Goal: Information Seeking & Learning: Find specific fact

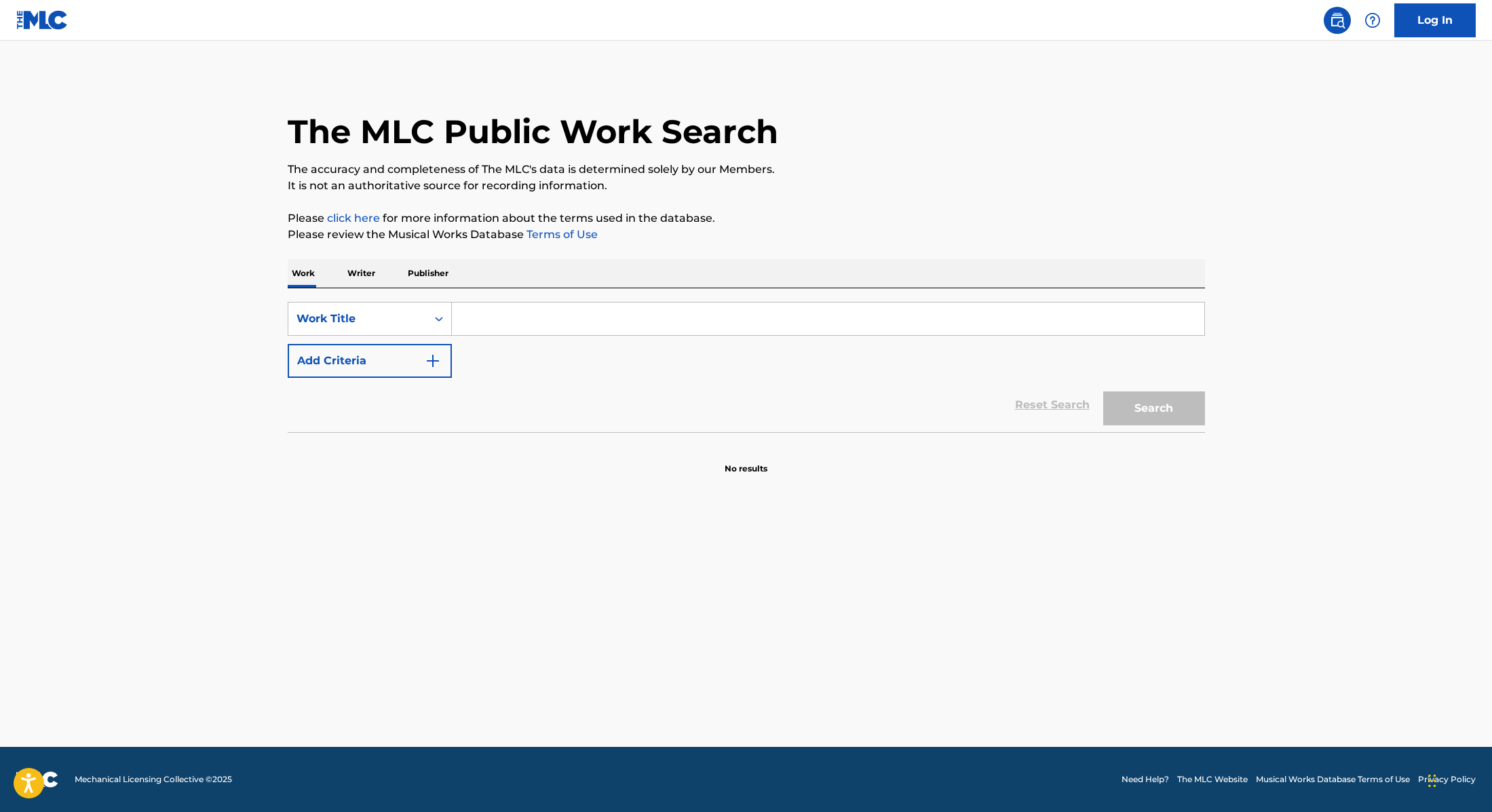
click at [490, 316] on input "Search Form" at bounding box center [828, 319] width 753 height 33
paste input "Golden"
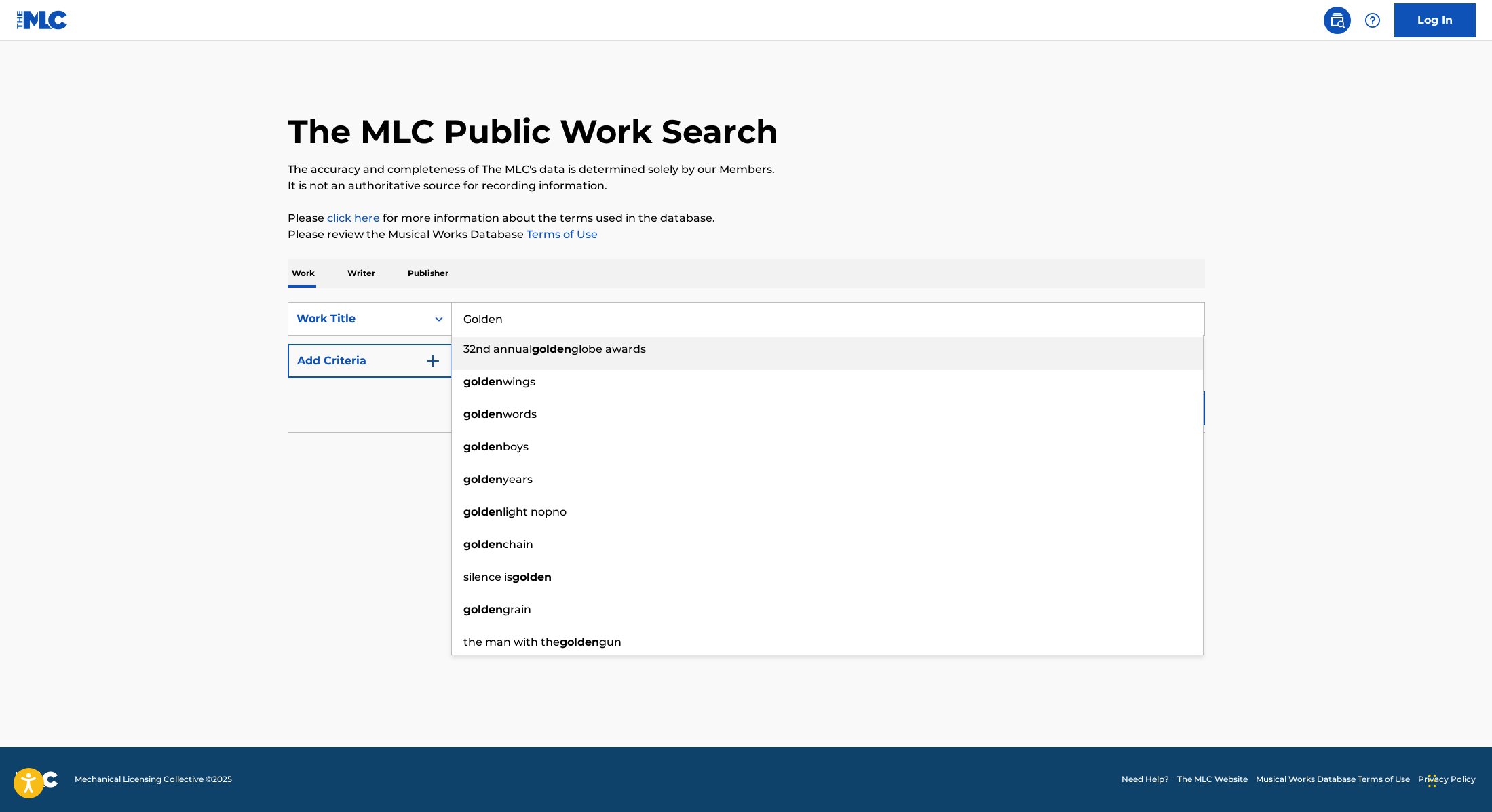
type input "Golden"
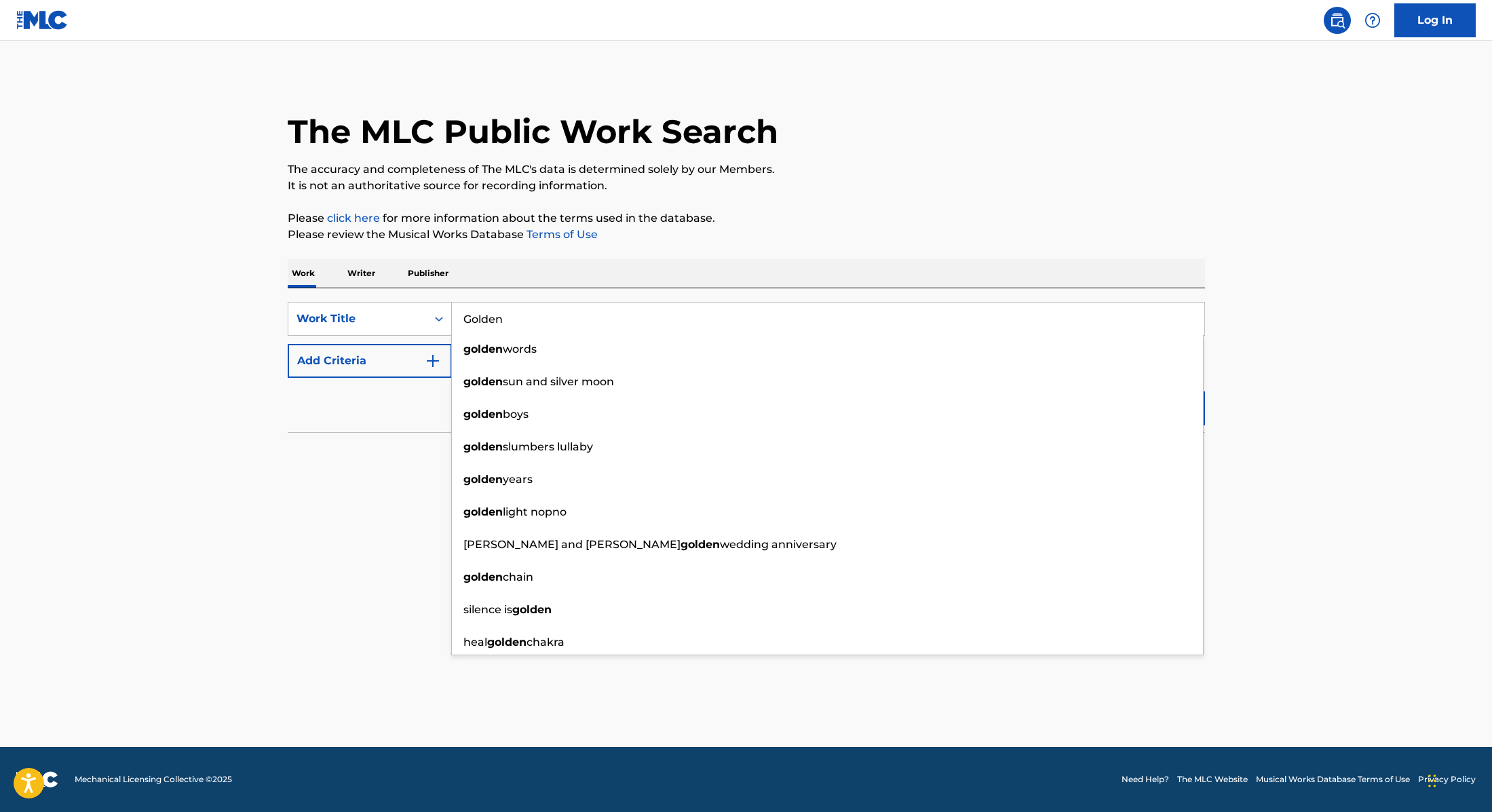
click at [437, 363] on img "Search Form" at bounding box center [433, 361] width 16 height 16
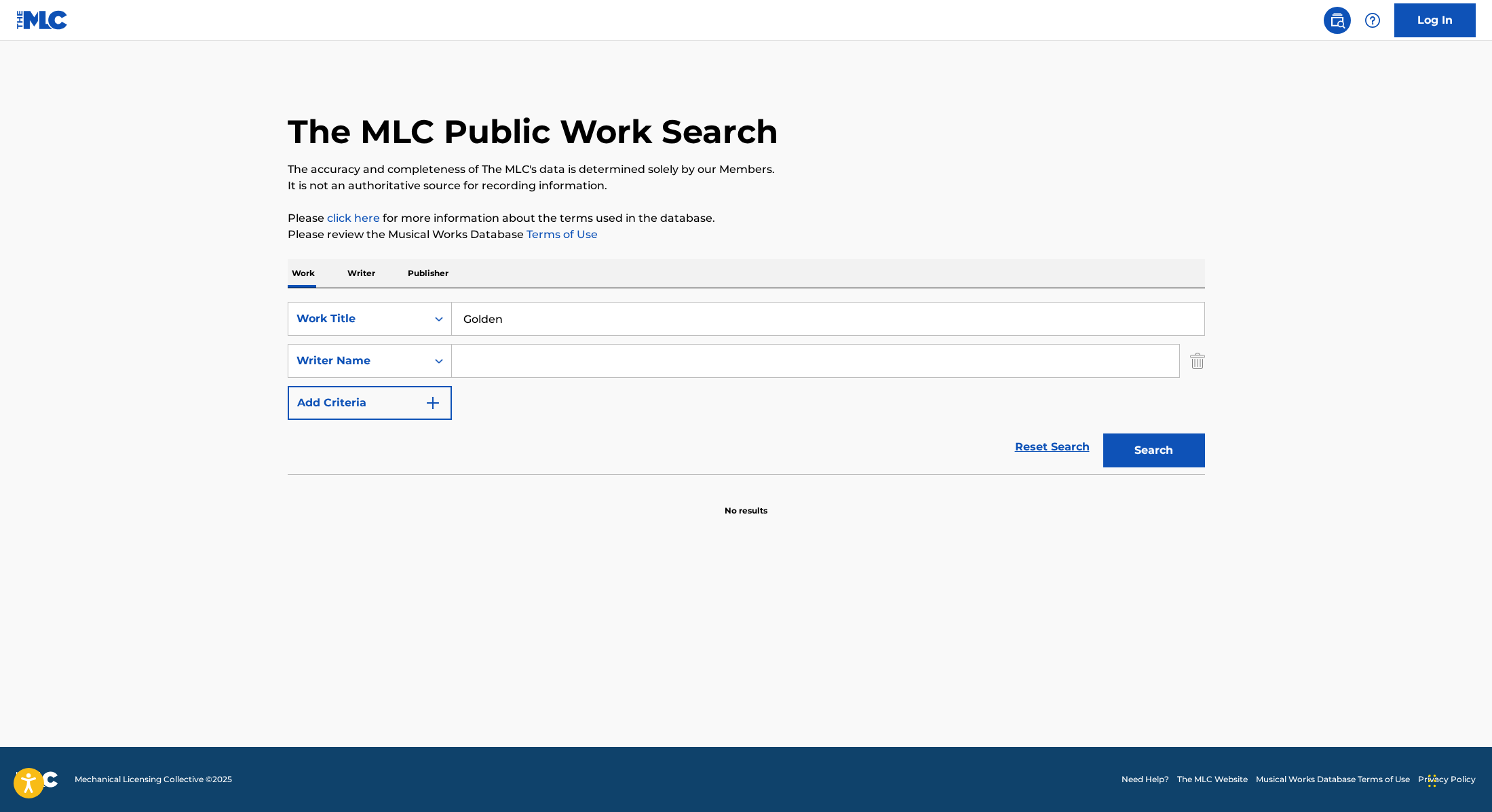
click at [505, 361] on input "Search Form" at bounding box center [815, 361] width 727 height 33
paste input "Sonnenblick,"
click at [1130, 454] on button "Search" at bounding box center [1154, 451] width 102 height 34
drag, startPoint x: 545, startPoint y: 367, endPoint x: 443, endPoint y: 349, distance: 103.6
click at [443, 349] on div "SearchWithCriteria89e460e5-7744-4731-99c6-0be1078f7c3e Writer Name [PERSON_NAME…" at bounding box center [746, 361] width 918 height 34
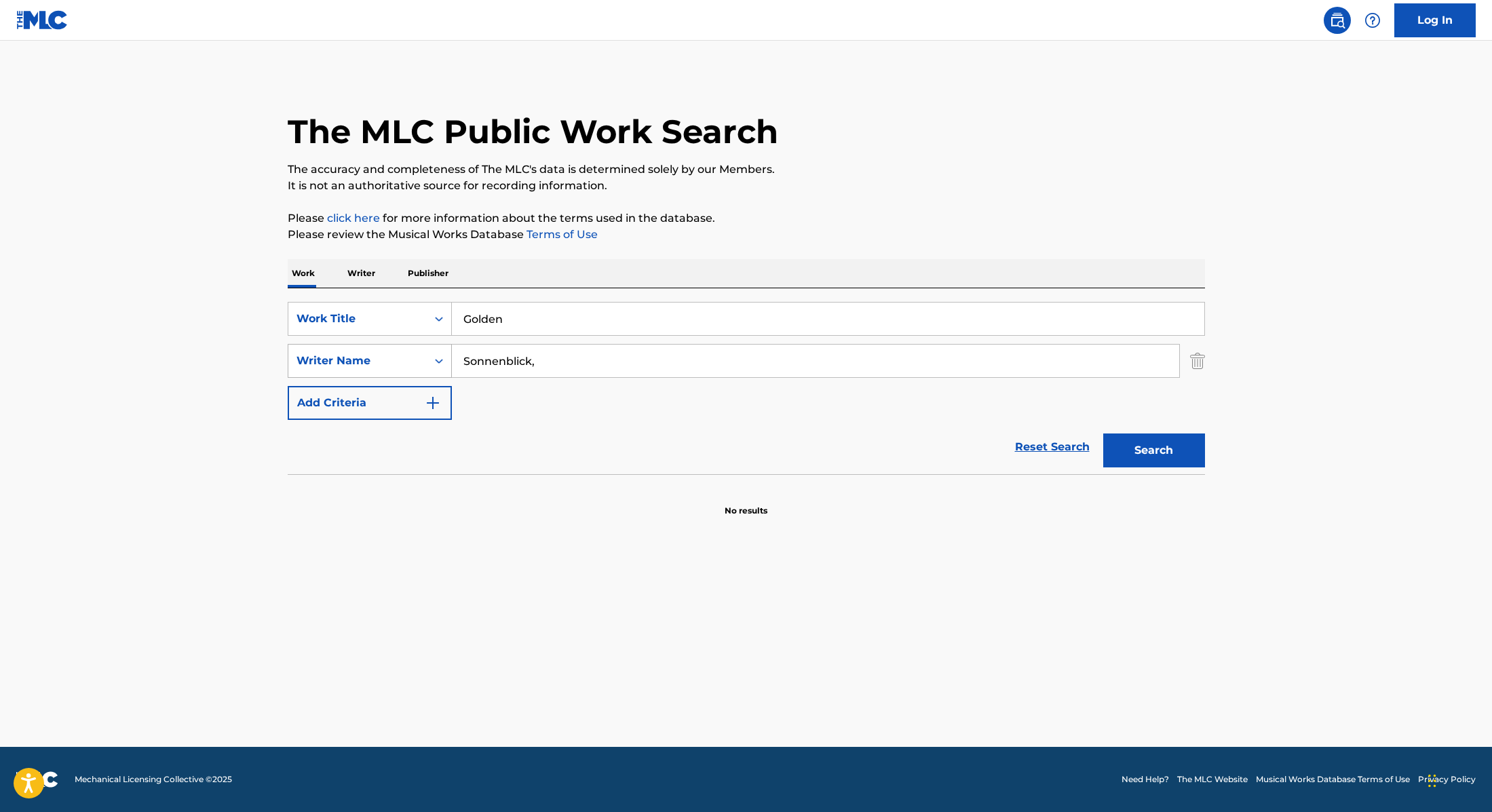
paste input "TEDDY"
type input "TEDDY"
click at [1149, 449] on button "Search" at bounding box center [1154, 451] width 102 height 34
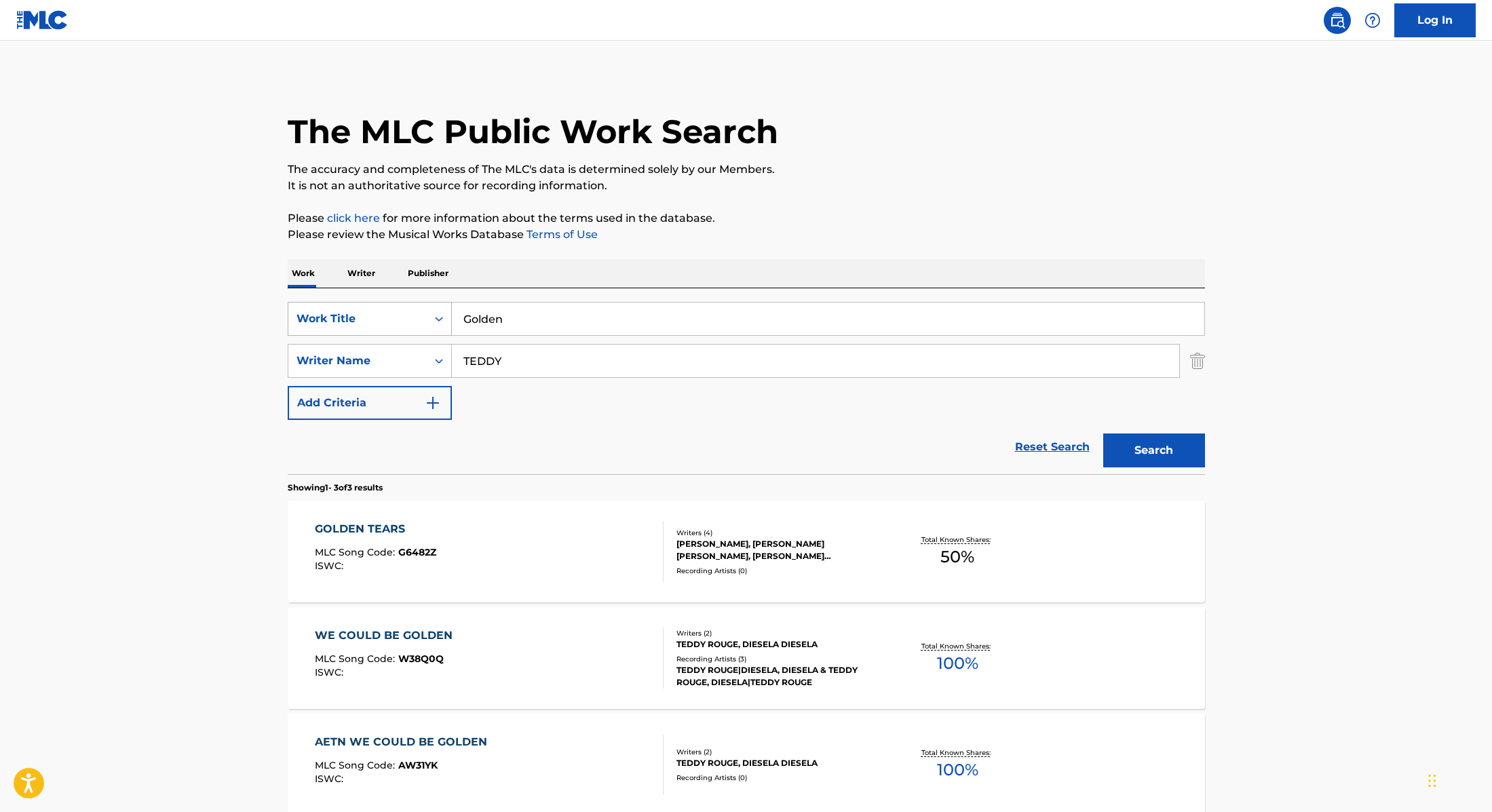
paste input "Man I Need"
drag, startPoint x: 519, startPoint y: 323, endPoint x: 428, endPoint y: 304, distance: 93.0
click at [408, 304] on div "SearchWithCriteria9cc89112-0d42-42f8-b15c-104aad945215 Work Title Man I Need" at bounding box center [746, 319] width 918 height 34
type input "Man I Need"
click at [842, 208] on div "The MLC Public Work Search The accuracy and completeness of The MLC's data is d…" at bounding box center [746, 477] width 950 height 804
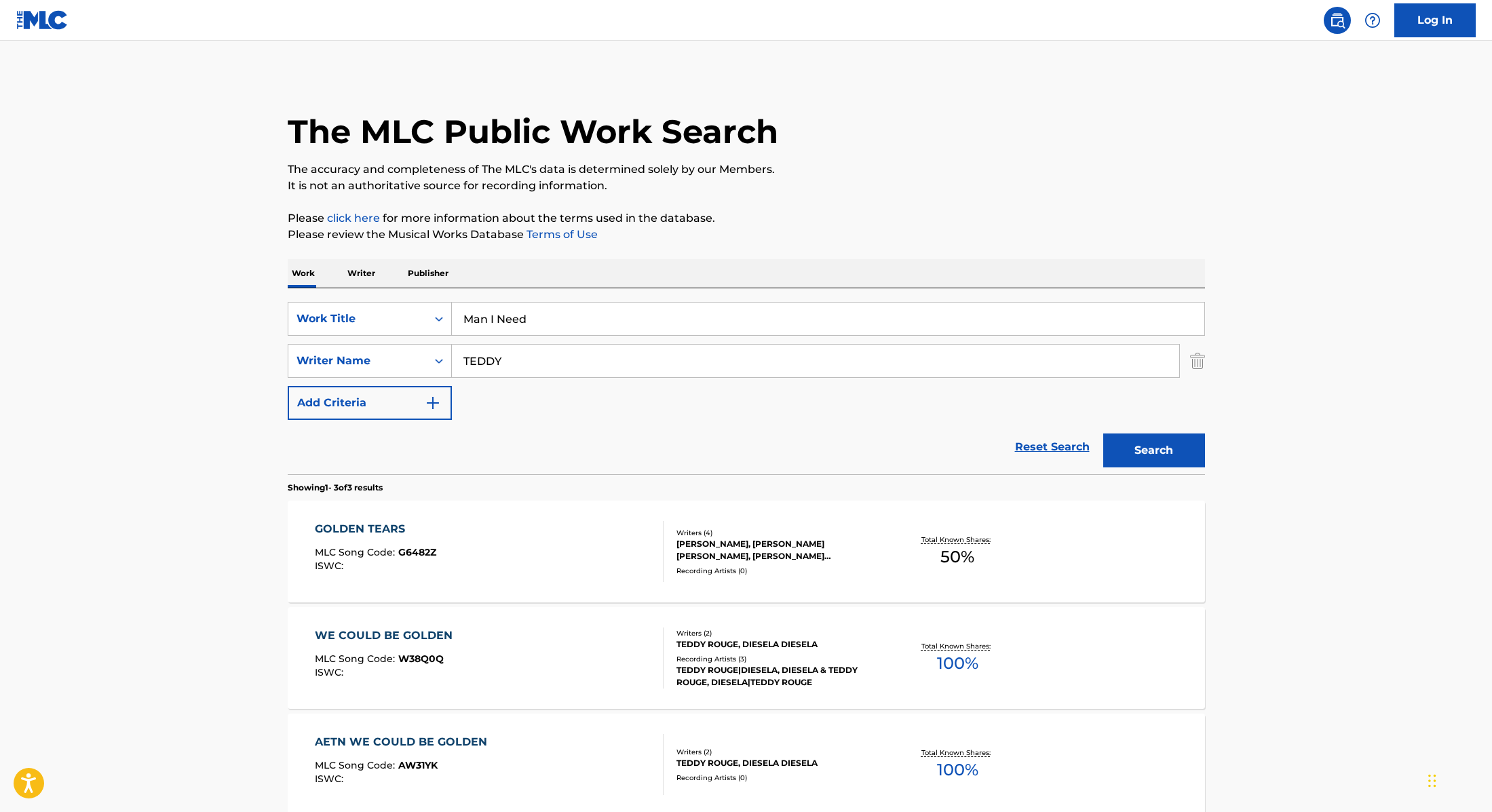
paste input "Nahome"
drag, startPoint x: 516, startPoint y: 362, endPoint x: 402, endPoint y: 339, distance: 116.3
click at [402, 339] on div "SearchWithCriteria9cc89112-0d42-42f8-b15c-104aad945215 Work Title Man I Need Se…" at bounding box center [746, 361] width 918 height 118
type input "Nahome"
click at [1114, 461] on button "Search" at bounding box center [1154, 451] width 102 height 34
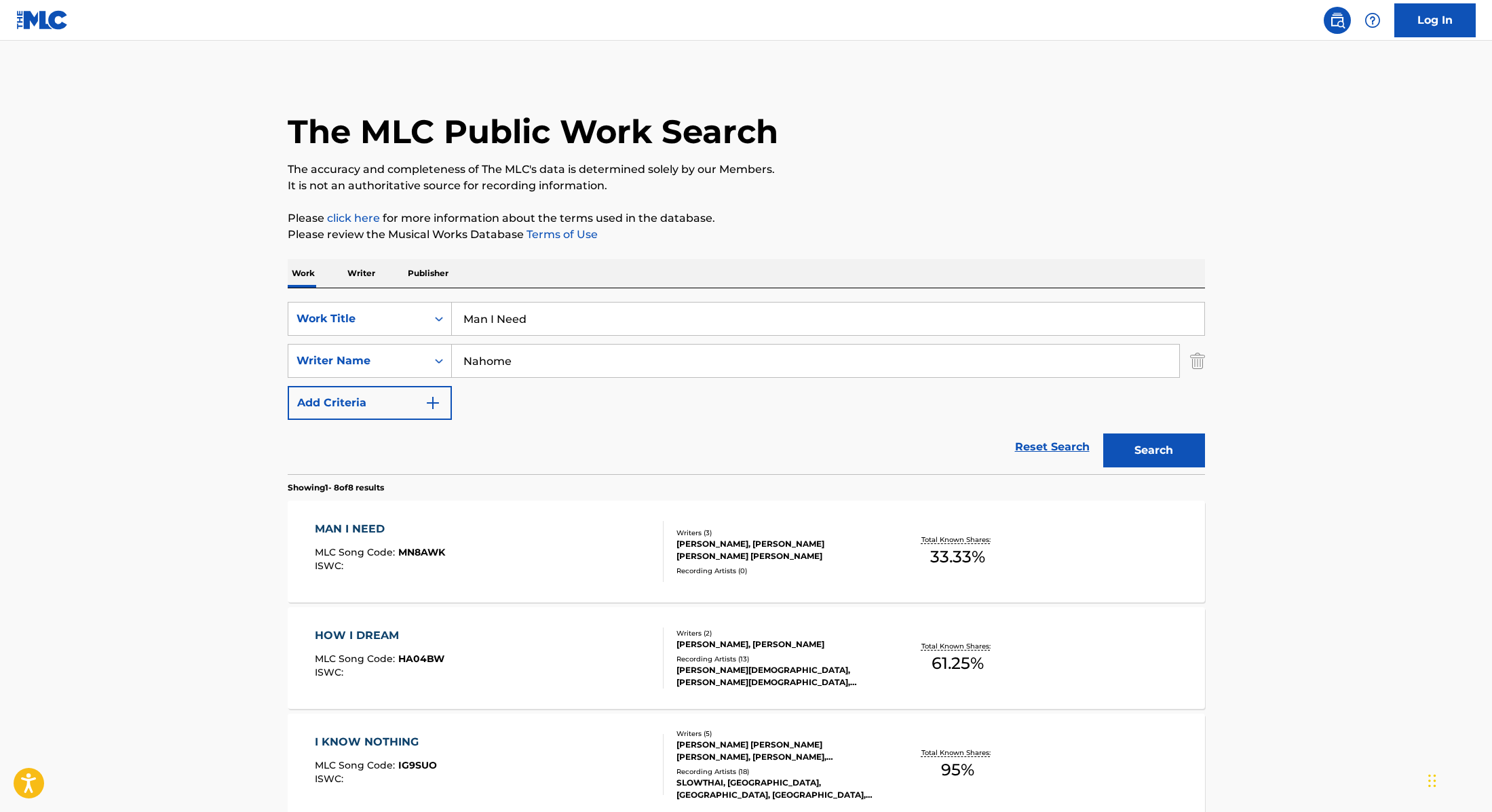
click at [541, 527] on div "MAN I NEED MLC Song Code : MN8AWK ISWC :" at bounding box center [489, 551] width 349 height 61
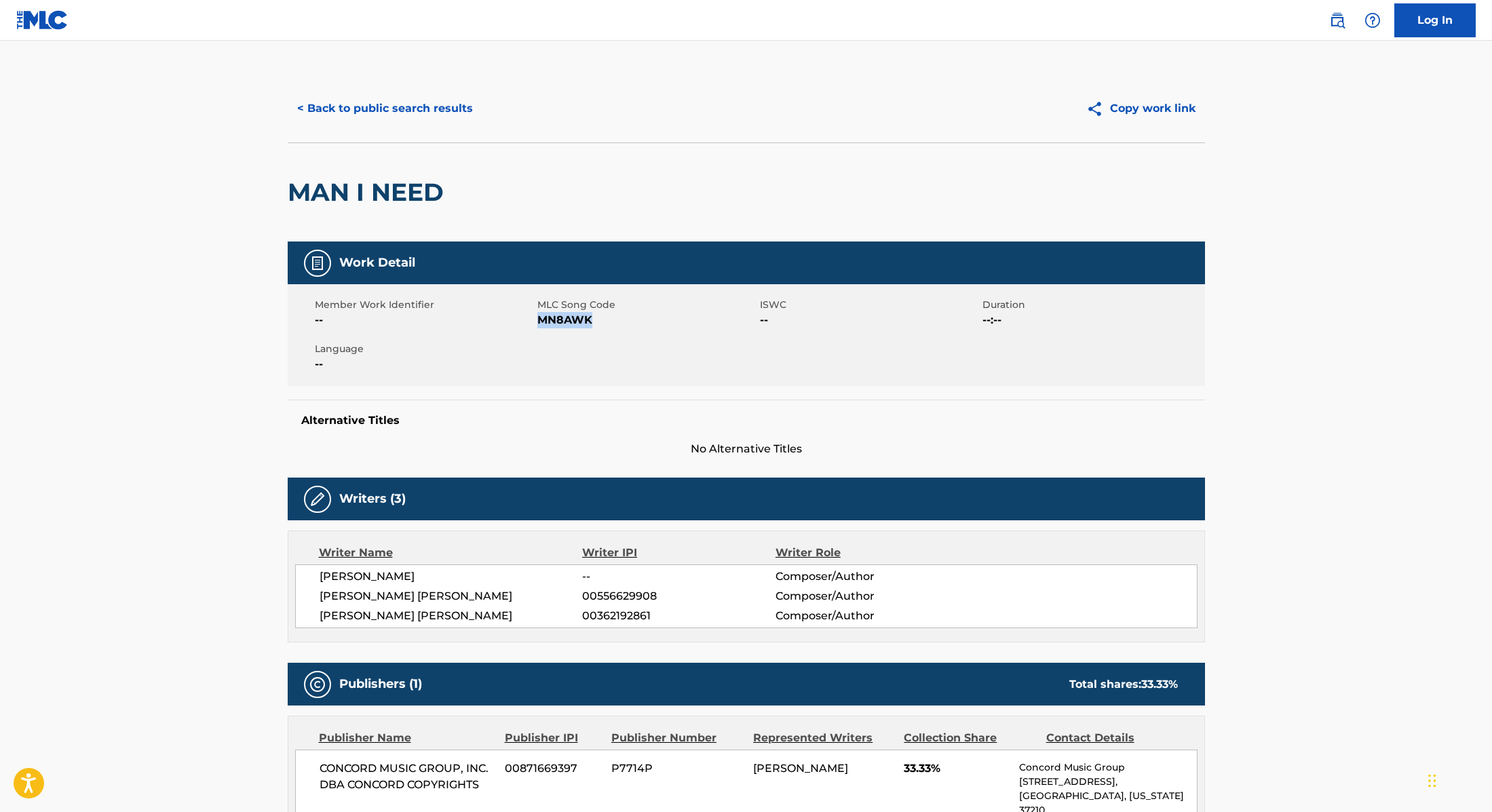
drag, startPoint x: 539, startPoint y: 321, endPoint x: 610, endPoint y: 323, distance: 71.0
click at [610, 323] on span "MN8AWK" at bounding box center [647, 320] width 219 height 16
copy span "MN8AWK"
click at [439, 108] on button "< Back to public search results" at bounding box center [385, 109] width 195 height 34
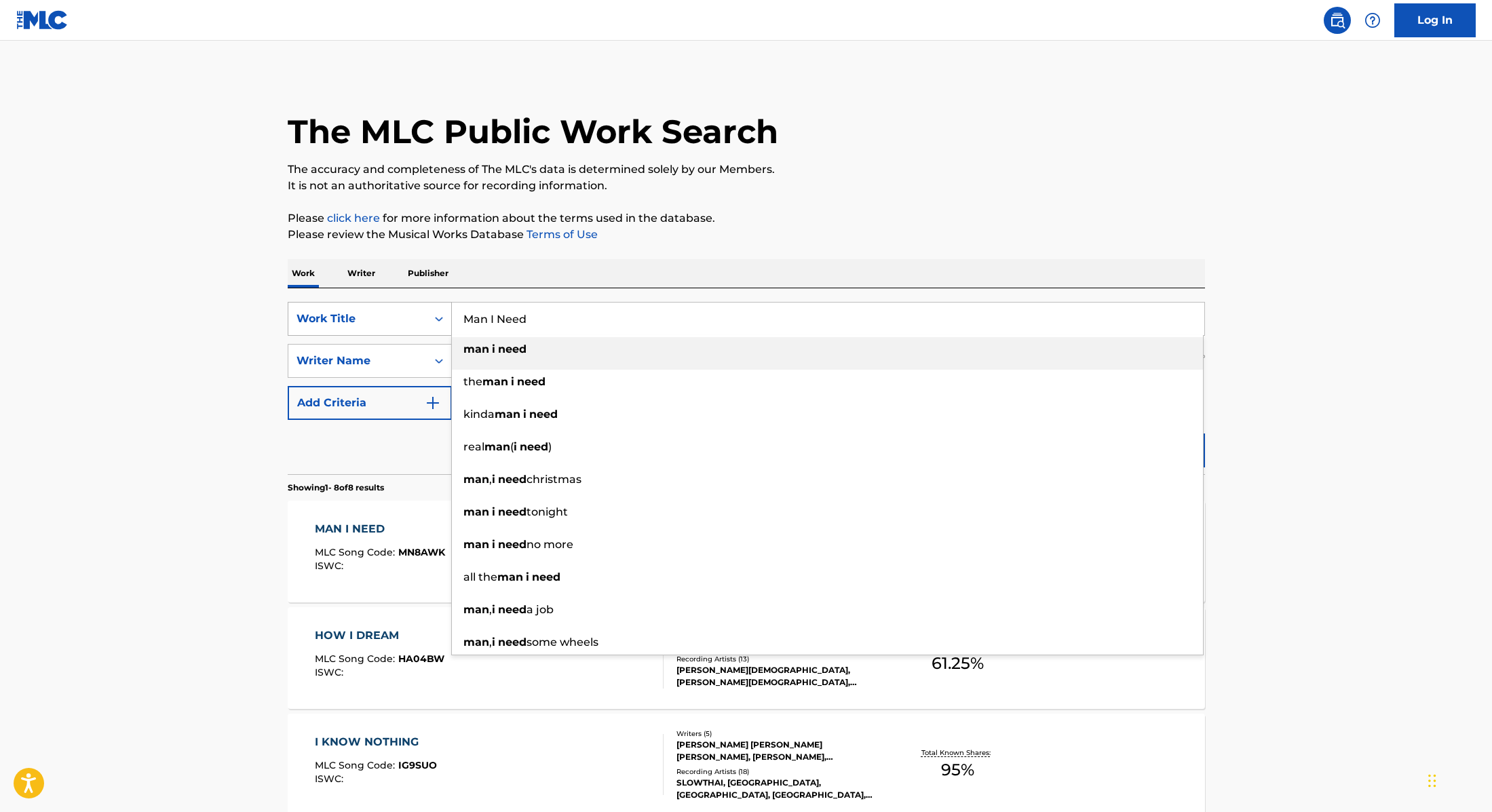
drag, startPoint x: 539, startPoint y: 320, endPoint x: 430, endPoint y: 304, distance: 110.2
click at [430, 304] on div "SearchWithCriteria9cc89112-0d42-42f8-b15c-104aad945215 Work Title Man I Need ma…" at bounding box center [746, 319] width 918 height 34
paste input "[PERSON_NAME]"
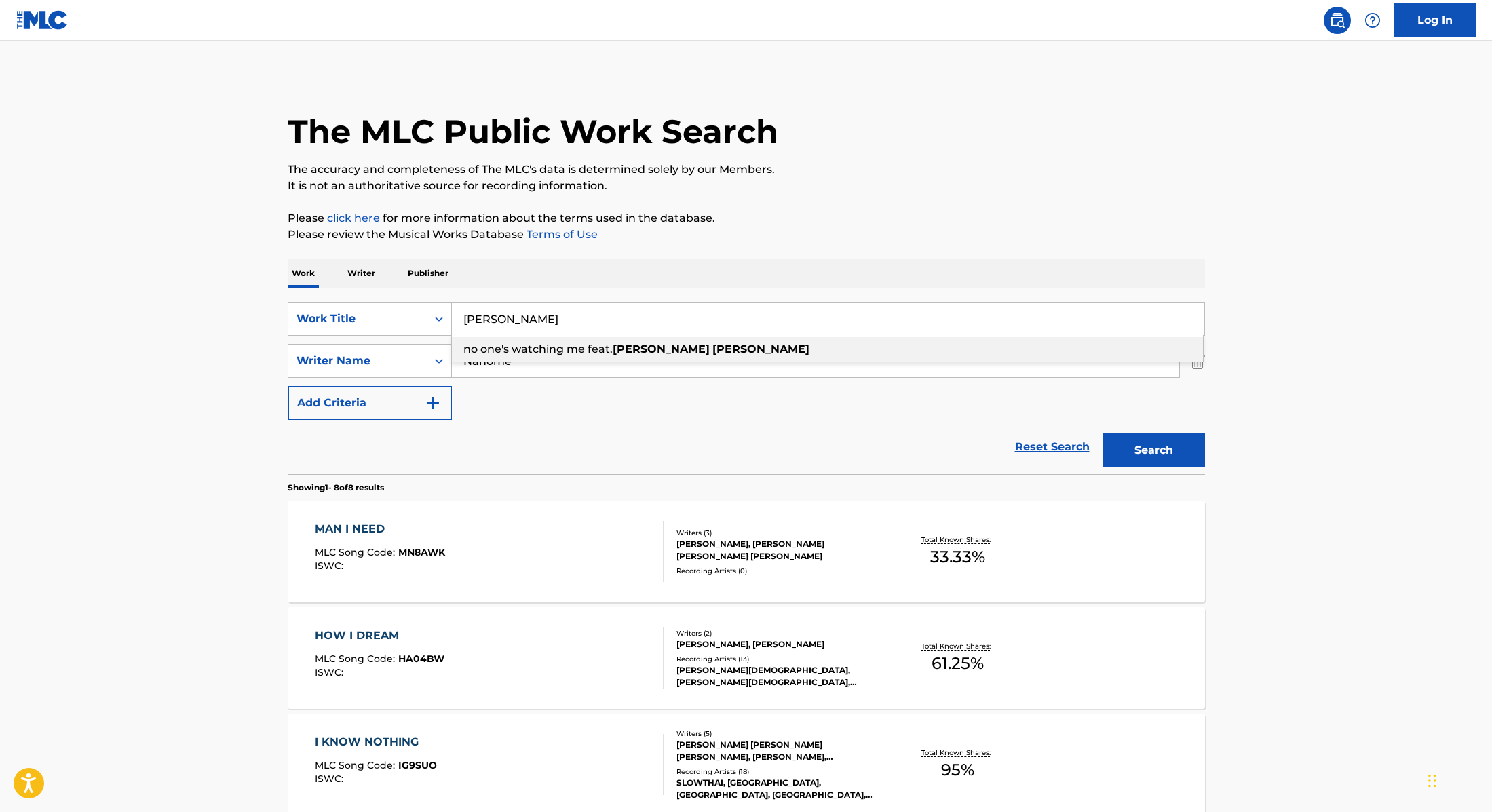
drag, startPoint x: 550, startPoint y: 320, endPoint x: 428, endPoint y: 299, distance: 123.8
click at [428, 299] on div "SearchWithCriteria9cc89112-0d42-42f8-b15c-104aad945215 Work Title [PERSON_NAME]…" at bounding box center [746, 381] width 918 height 186
paste input "Your Idol"
type input "Your Idol"
click at [721, 262] on div "Work Writer Publisher" at bounding box center [746, 273] width 918 height 29
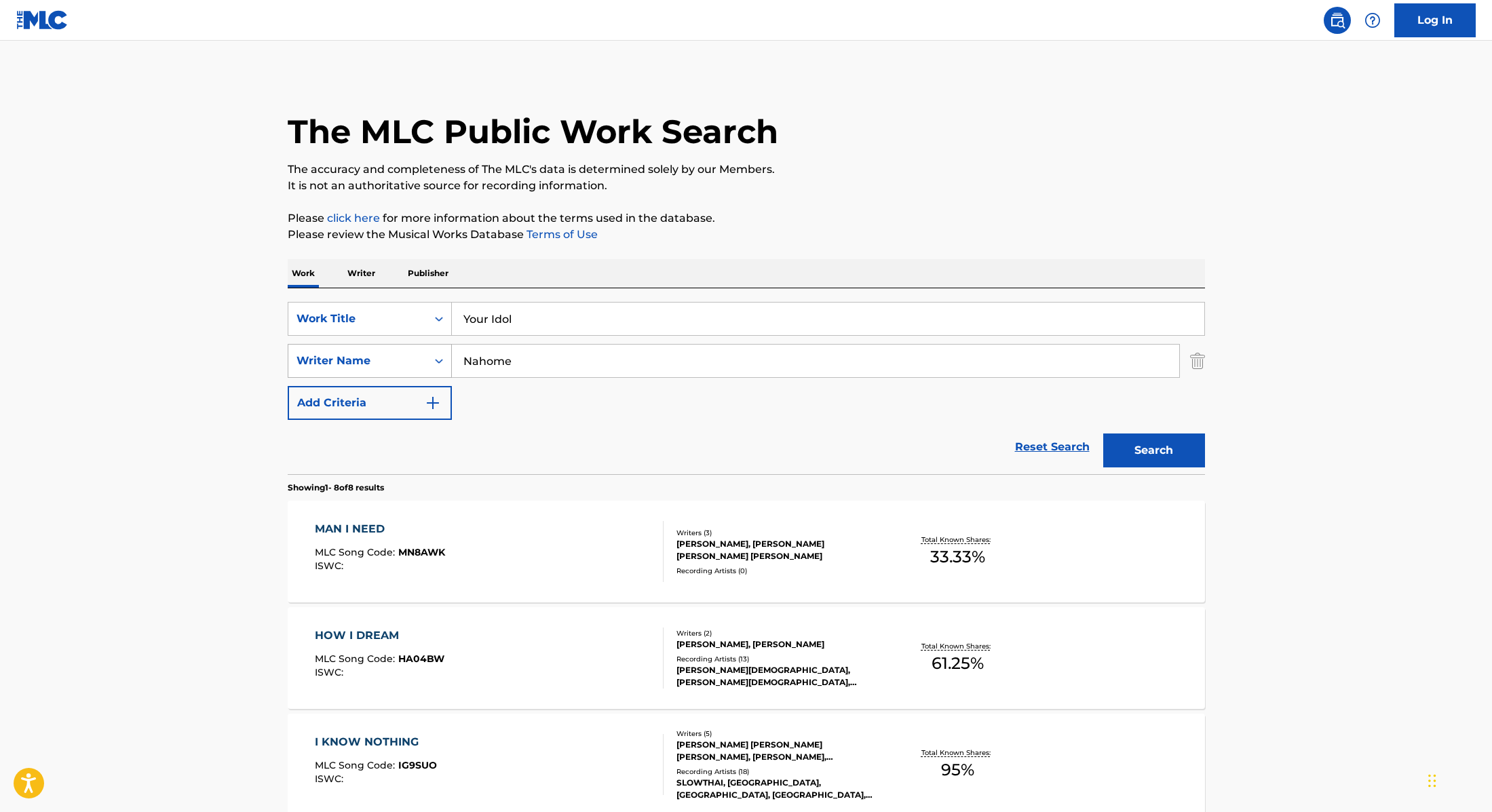
paste input "Sonnenblick,"
drag, startPoint x: 520, startPoint y: 362, endPoint x: 415, endPoint y: 346, distance: 106.2
click at [415, 346] on div "SearchWithCriteria89e460e5-7744-4731-99c6-0be1078f7c3e Writer Name [PERSON_NAME…" at bounding box center [746, 361] width 918 height 34
type input "Sonnenblick,"
click at [824, 421] on div "Reset Search Search" at bounding box center [746, 447] width 918 height 54
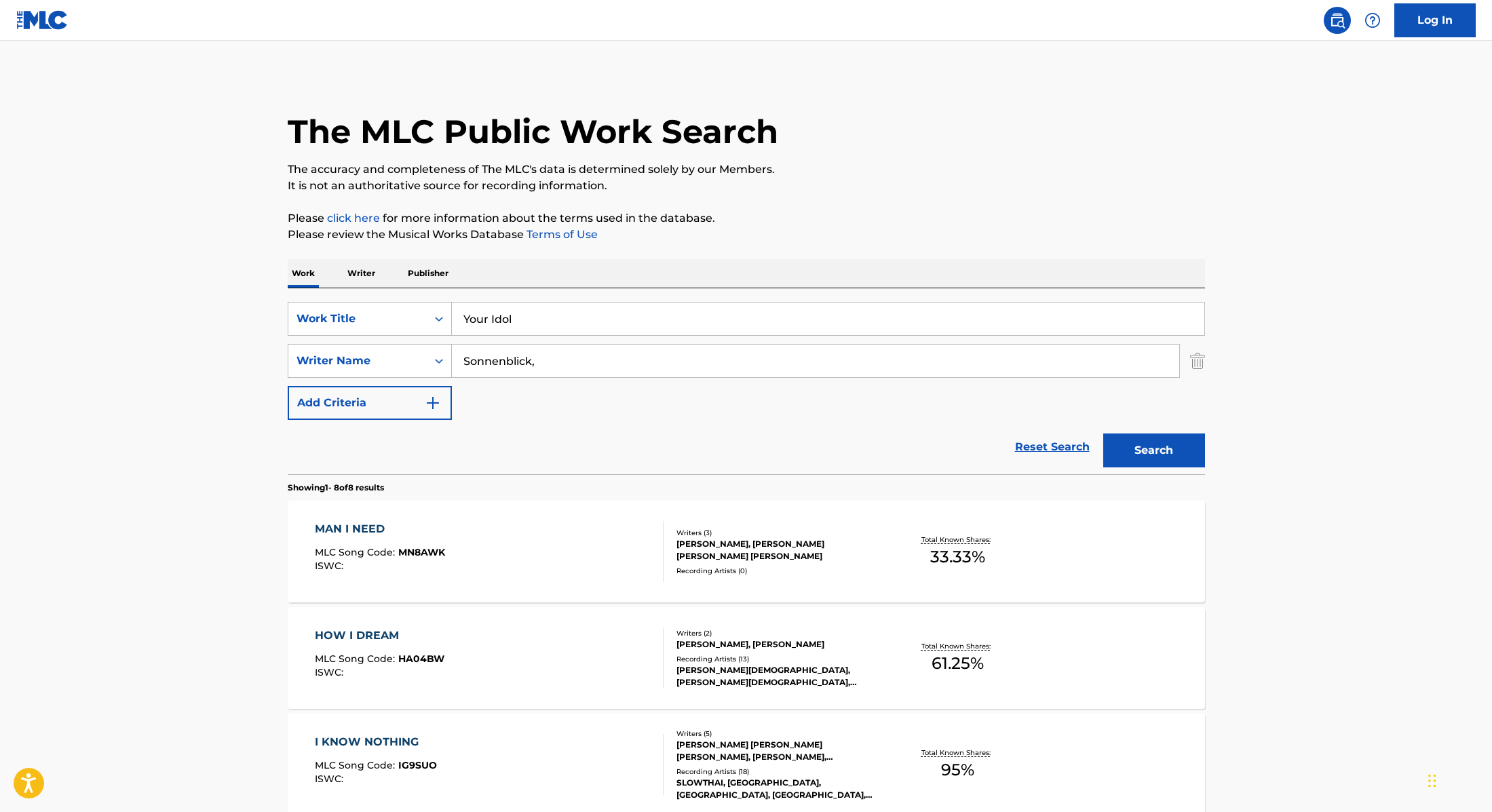
click at [1169, 453] on button "Search" at bounding box center [1154, 451] width 102 height 34
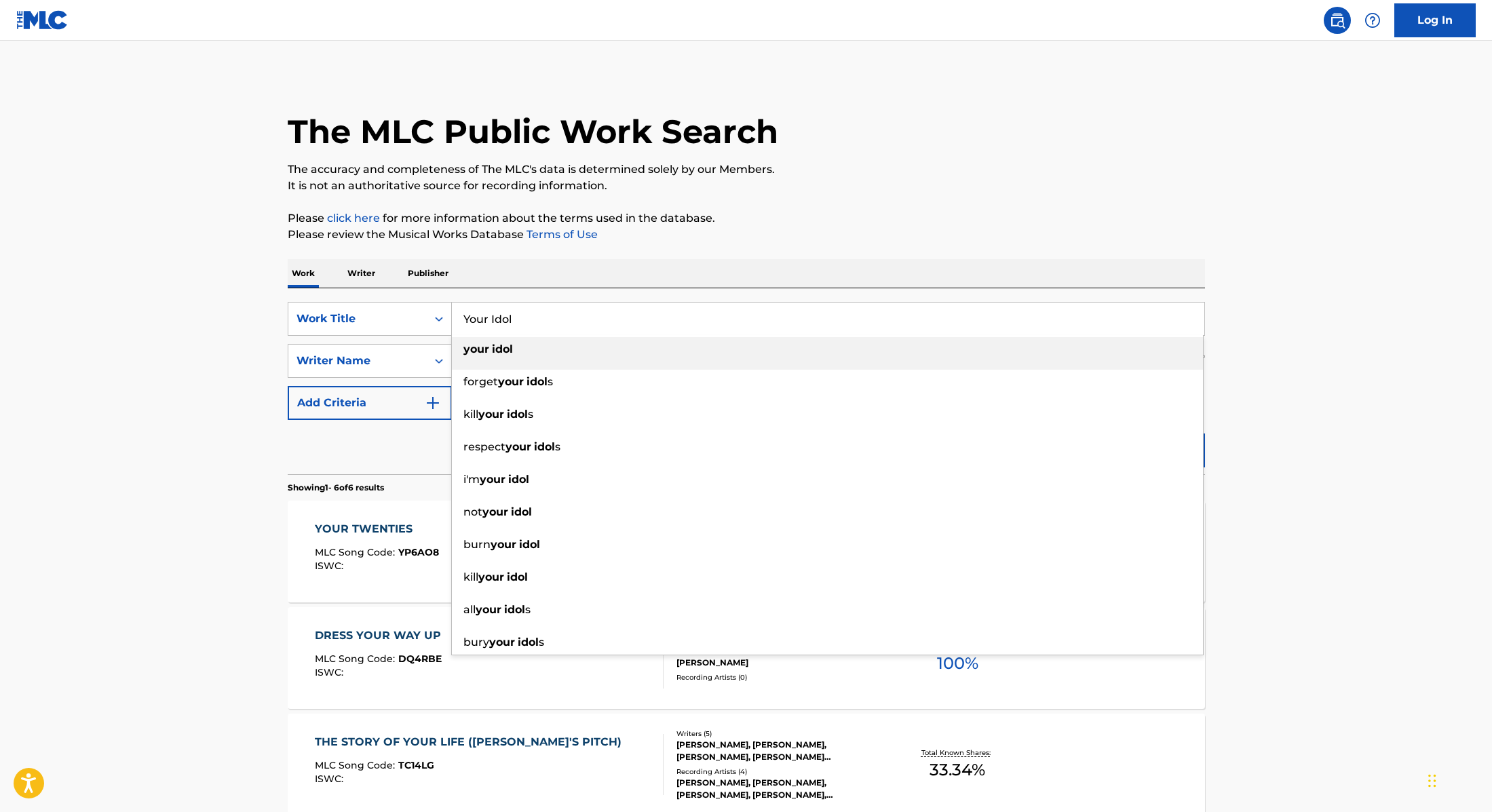
drag, startPoint x: 517, startPoint y: 321, endPoint x: 391, endPoint y: 299, distance: 127.9
click at [388, 299] on div "SearchWithCriteria9cc89112-0d42-42f8-b15c-104aad945215 Work Title Your Idol you…" at bounding box center [746, 381] width 918 height 186
paste input "Rein Me In (with [PERSON_NAME])"
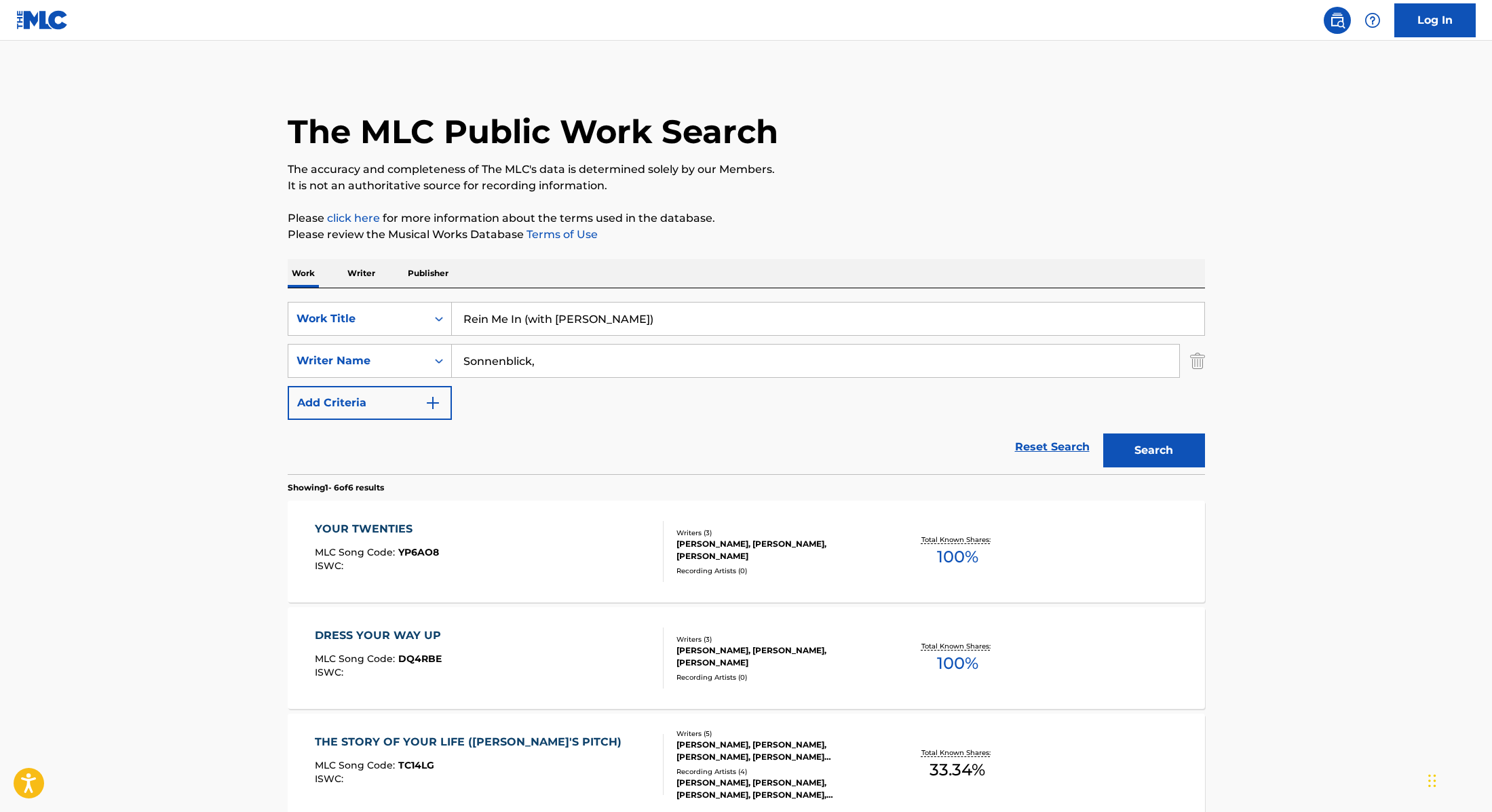
type input "Rein Me In (with [PERSON_NAME])"
click at [840, 225] on p "Please click here for more information about the terms used in the database." at bounding box center [746, 219] width 918 height 16
drag, startPoint x: 544, startPoint y: 362, endPoint x: 408, endPoint y: 328, distance: 140.2
click at [408, 328] on div "SearchWithCriteria9cc89112-0d42-42f8-b15c-104aad945215 Work Title Rein Me In (w…" at bounding box center [746, 361] width 918 height 118
paste input "Fender"
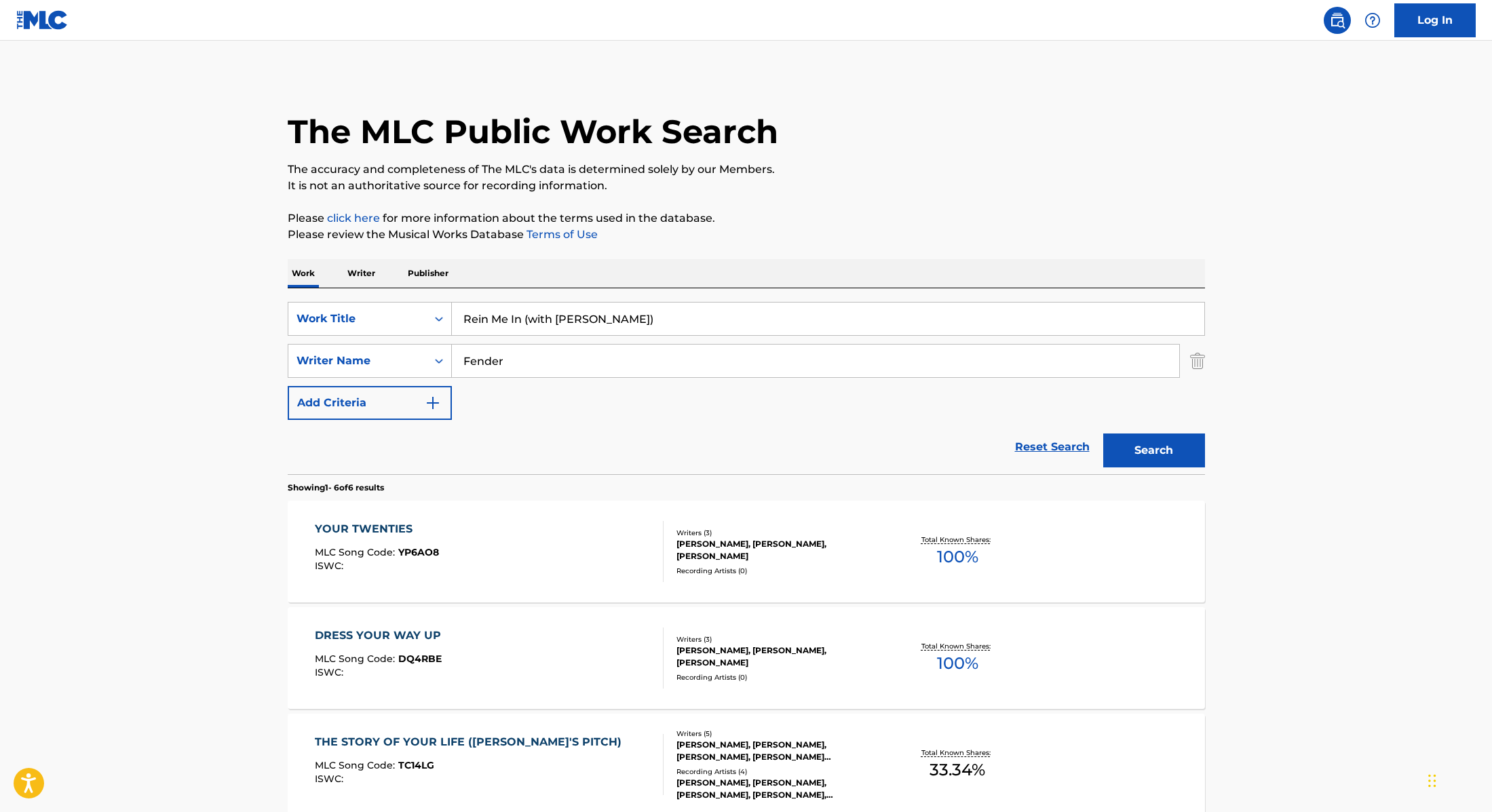
type input "Fender"
click at [1153, 443] on button "Search" at bounding box center [1154, 451] width 102 height 34
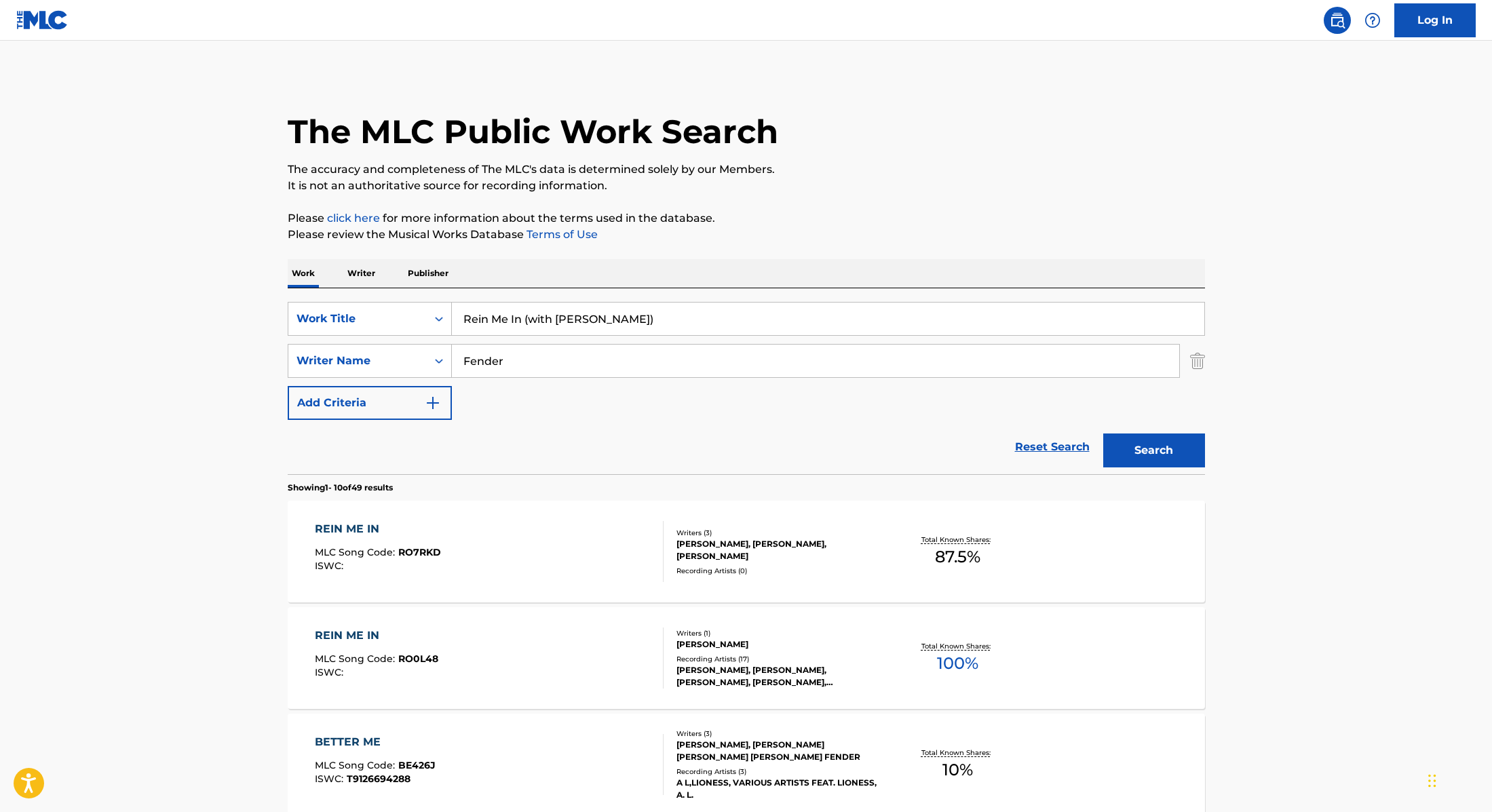
click at [564, 541] on div "REIN ME IN MLC Song Code : RO7RKD ISWC :" at bounding box center [489, 551] width 349 height 61
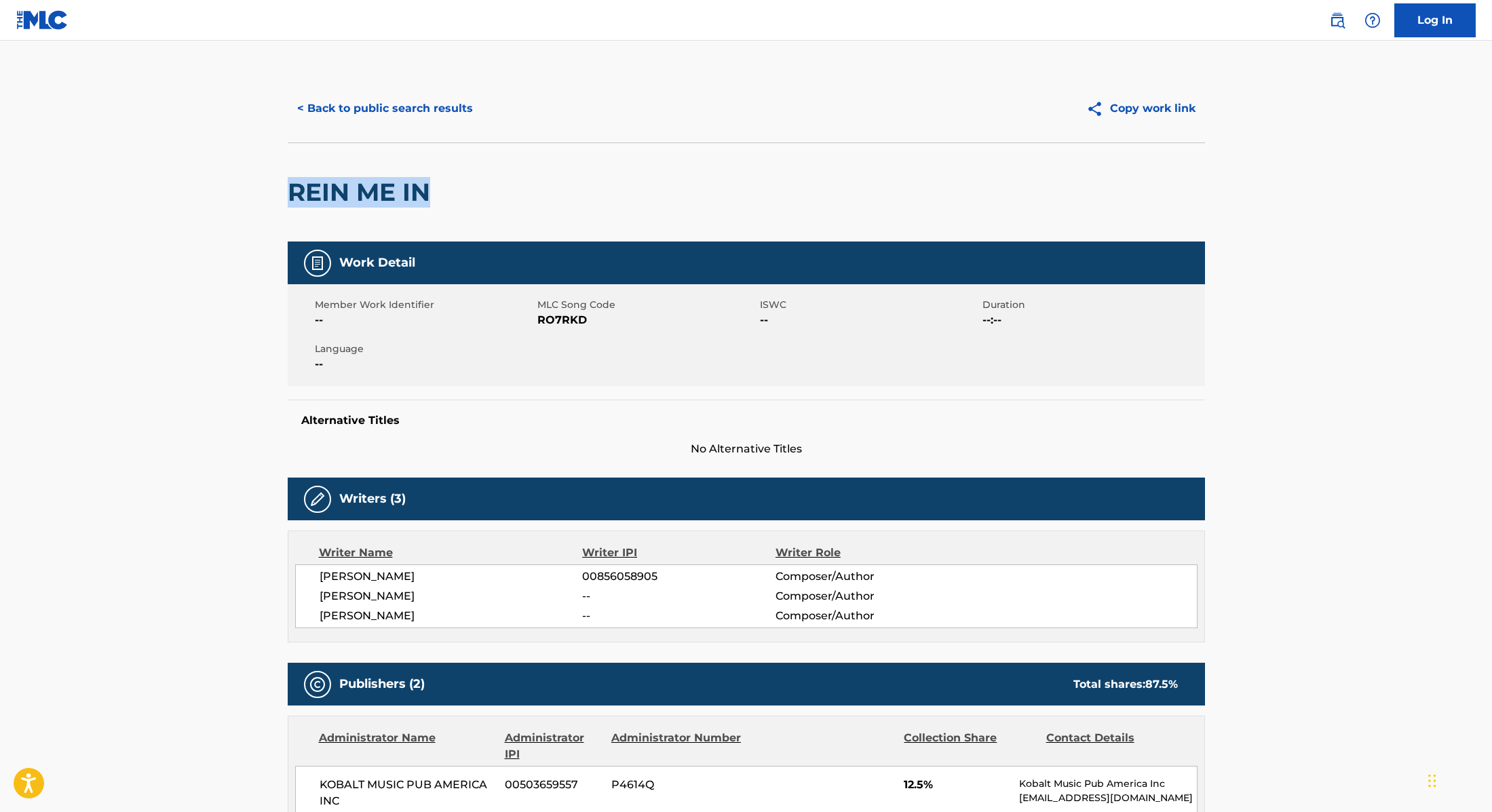
drag, startPoint x: 456, startPoint y: 188, endPoint x: 291, endPoint y: 186, distance: 165.0
click at [291, 186] on div "REIN ME IN" at bounding box center [746, 192] width 918 height 99
copy h2 "REIN ME IN"
click at [475, 106] on button "< Back to public search results" at bounding box center [385, 109] width 195 height 34
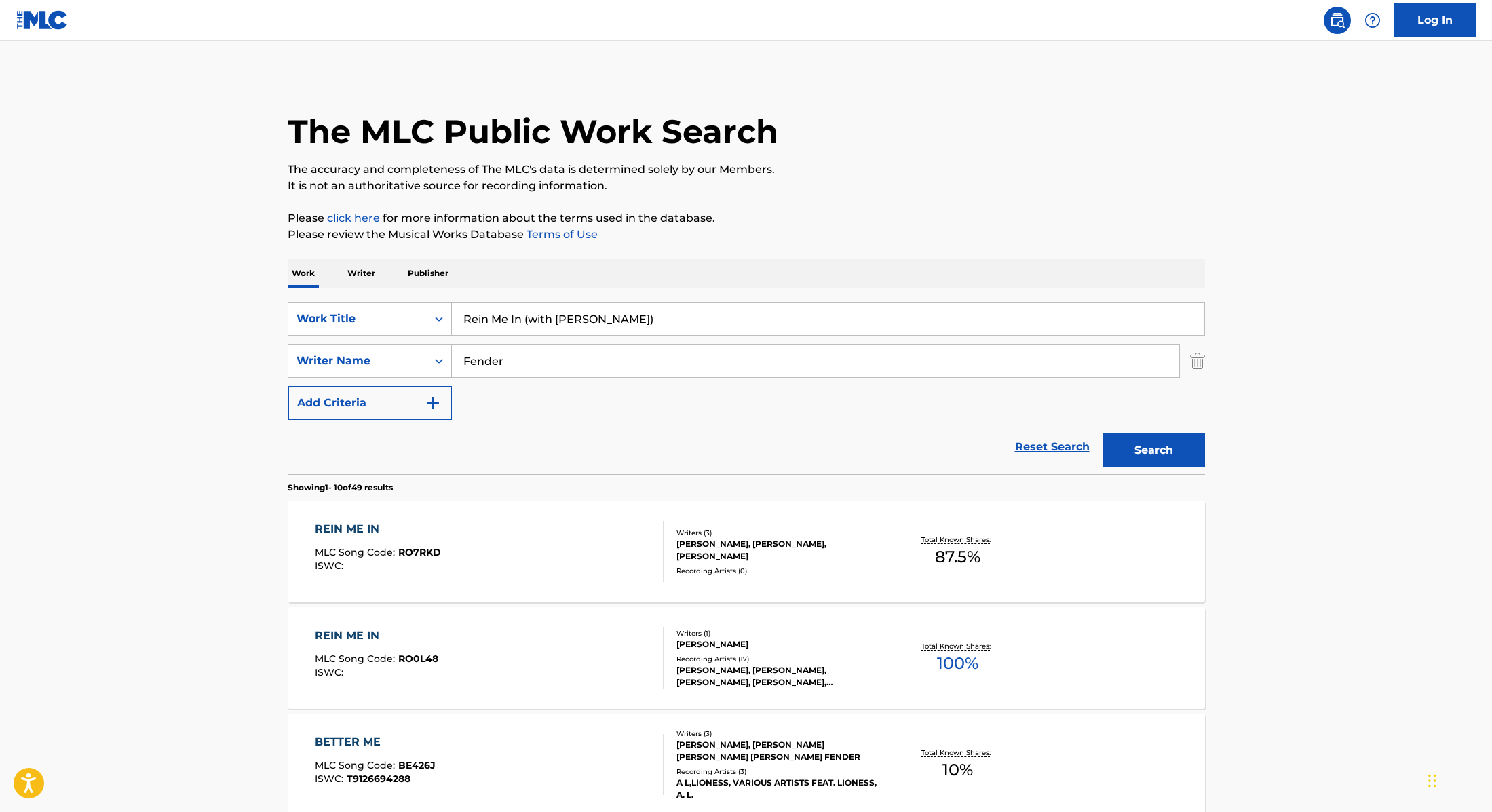
paste input "Which One (feat. [GEOGRAPHIC_DATA]"
drag, startPoint x: 640, startPoint y: 318, endPoint x: 414, endPoint y: 287, distance: 228.1
type input "Which One (feat. [GEOGRAPHIC_DATA])"
click at [761, 265] on div "Work Writer Publisher" at bounding box center [746, 273] width 918 height 29
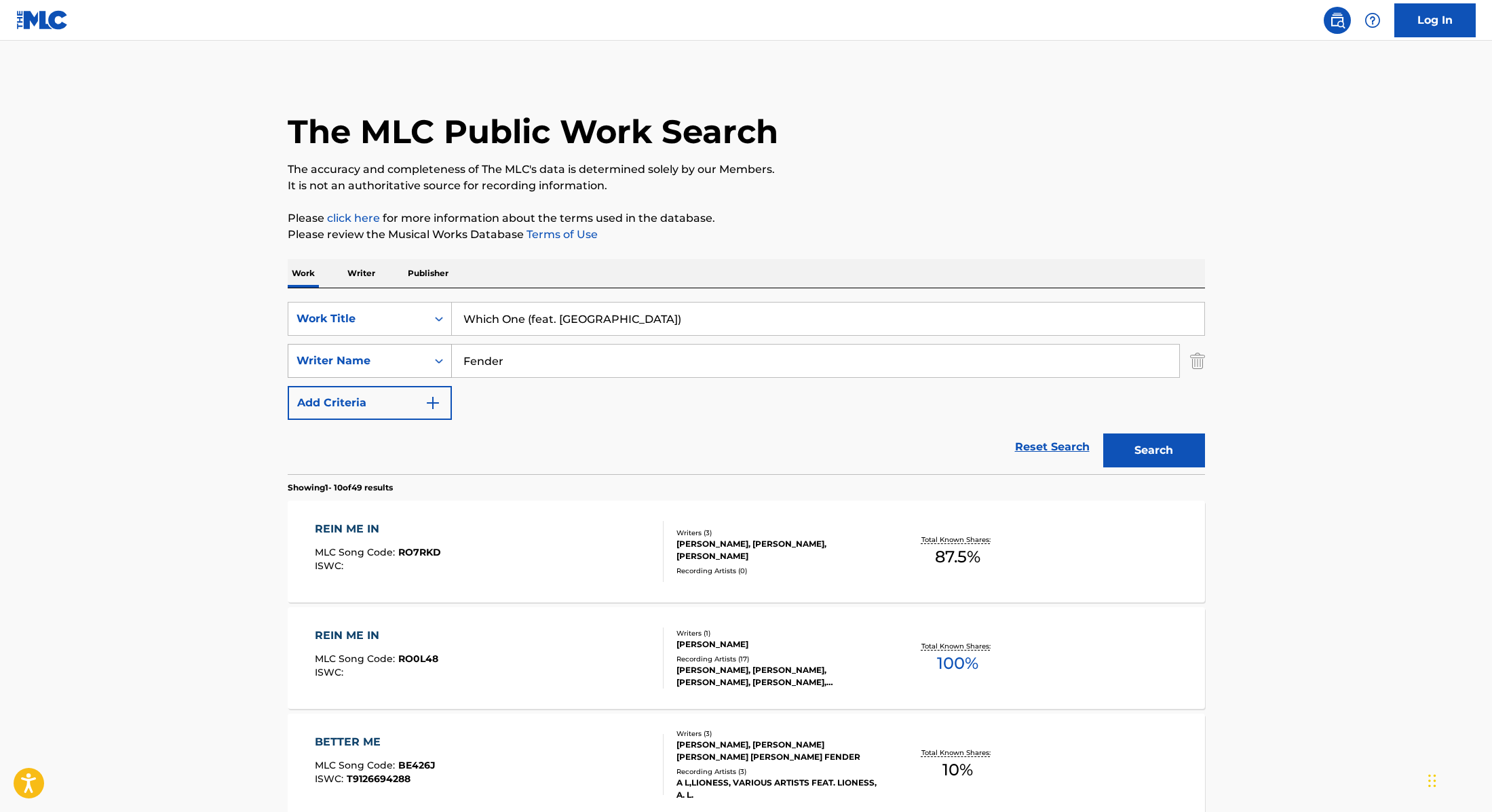
drag, startPoint x: 541, startPoint y: 362, endPoint x: 410, endPoint y: 354, distance: 131.2
click at [410, 354] on div "SearchWithCriteria89e460e5-7744-4731-99c6-0be1078f7c3e Writer Name Fender" at bounding box center [746, 361] width 918 height 34
paste input "[PERSON_NAME]"
type input "[PERSON_NAME]"
drag, startPoint x: 682, startPoint y: 321, endPoint x: 528, endPoint y: 322, distance: 154.0
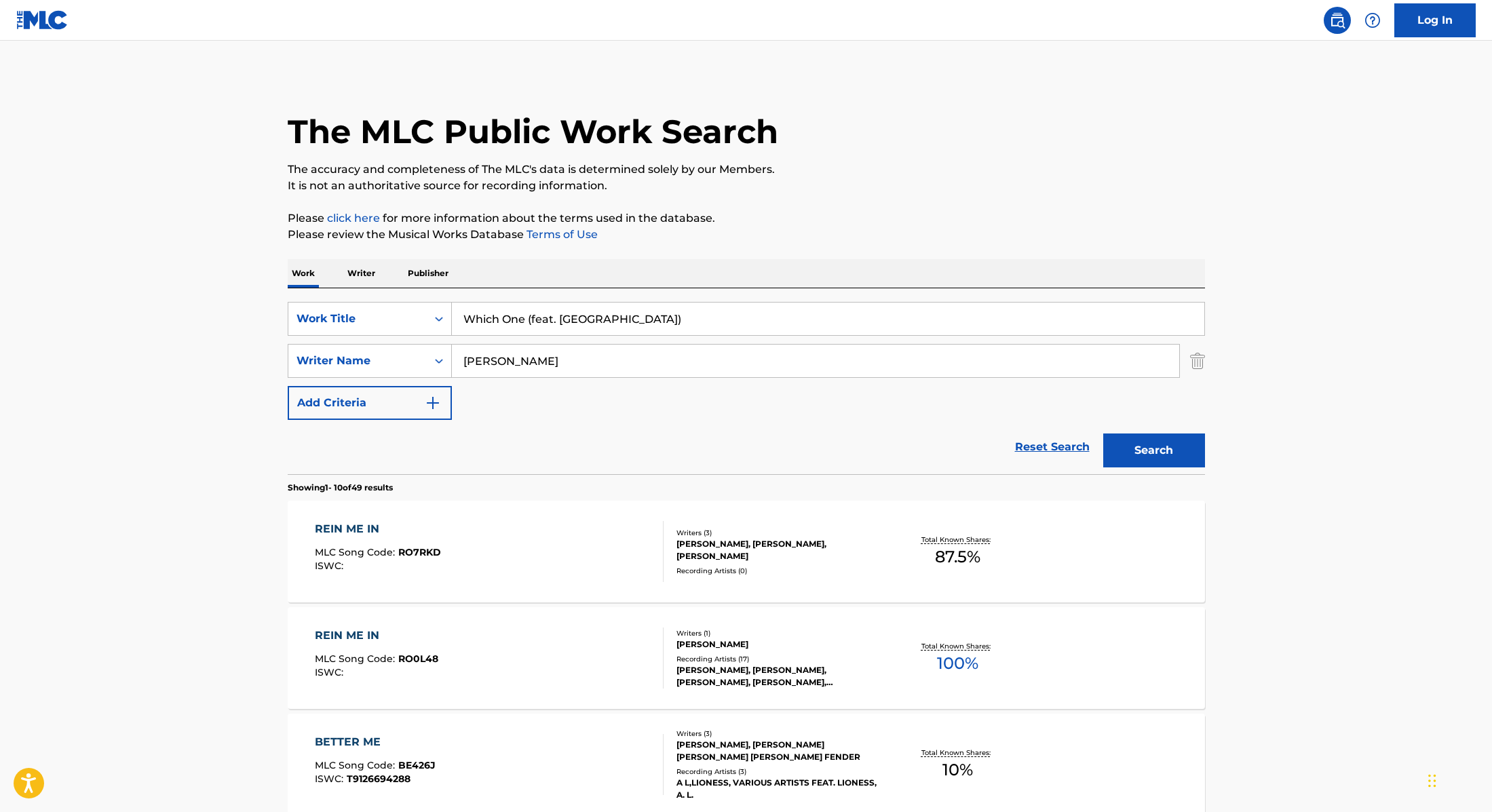
click at [528, 322] on input "Which One (feat. [GEOGRAPHIC_DATA])" at bounding box center [828, 319] width 753 height 33
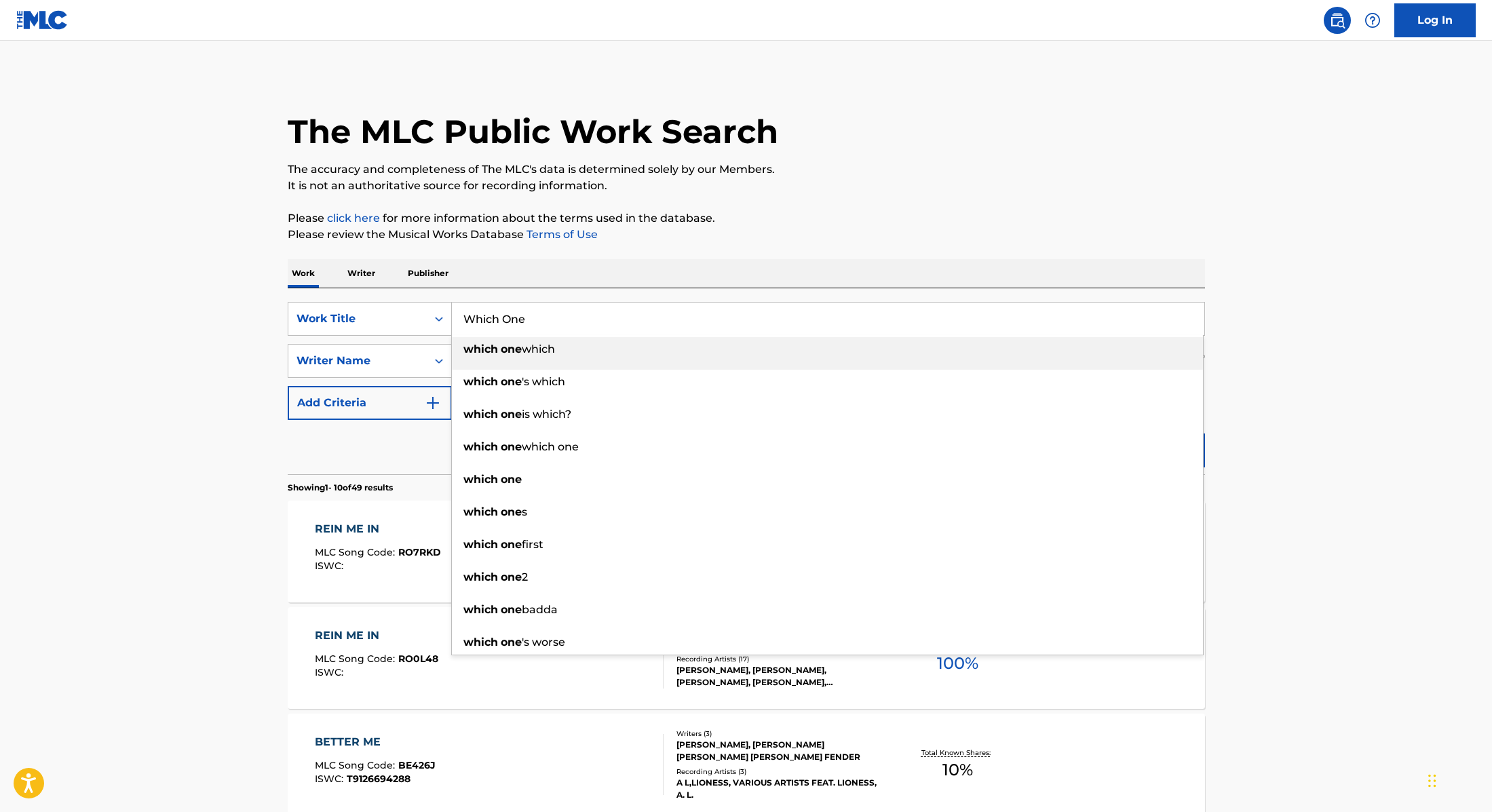
click at [1075, 227] on p "Please review the Musical Works Database Terms of Use" at bounding box center [746, 235] width 918 height 16
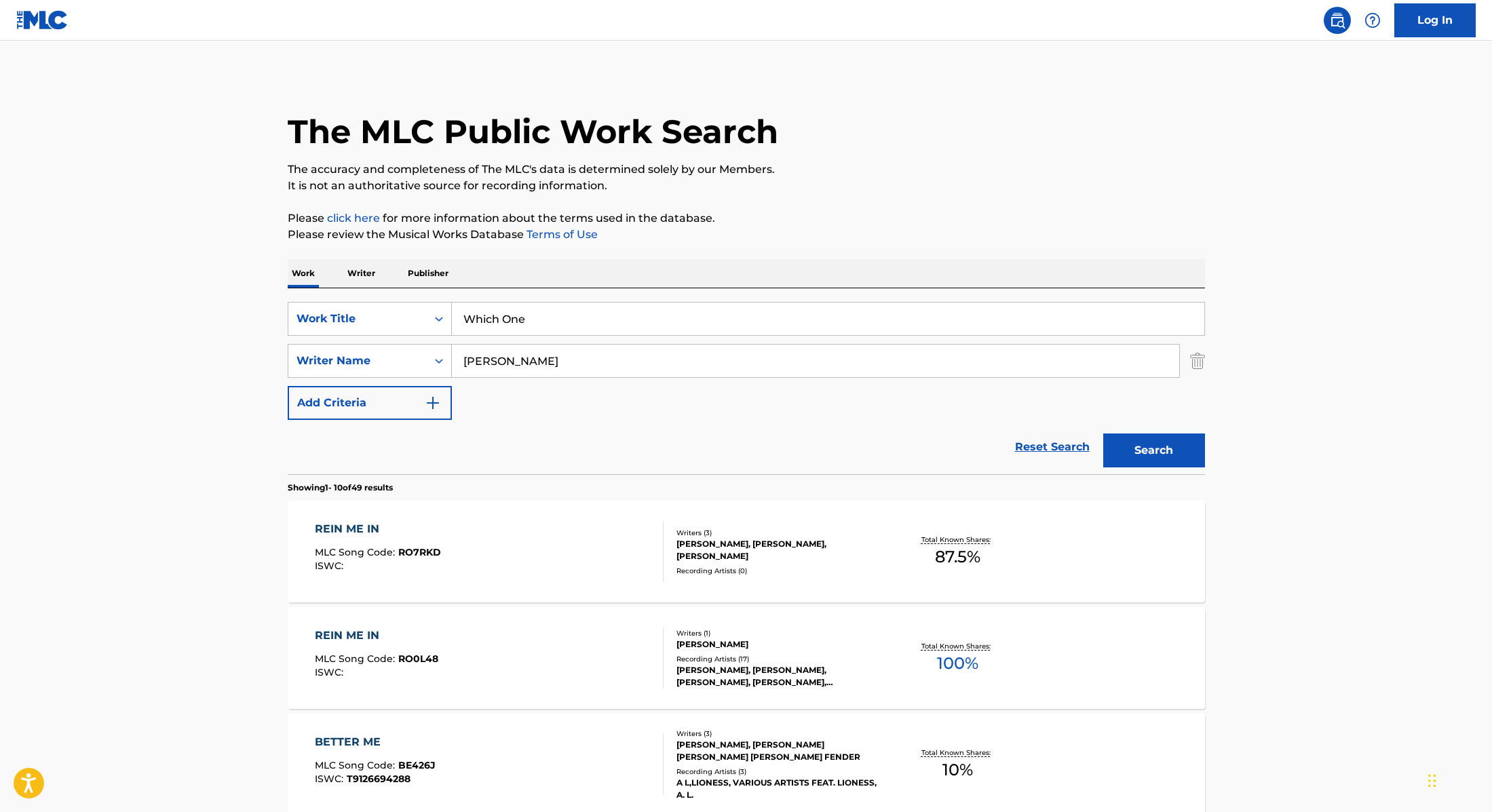
click at [1152, 452] on button "Search" at bounding box center [1154, 451] width 102 height 34
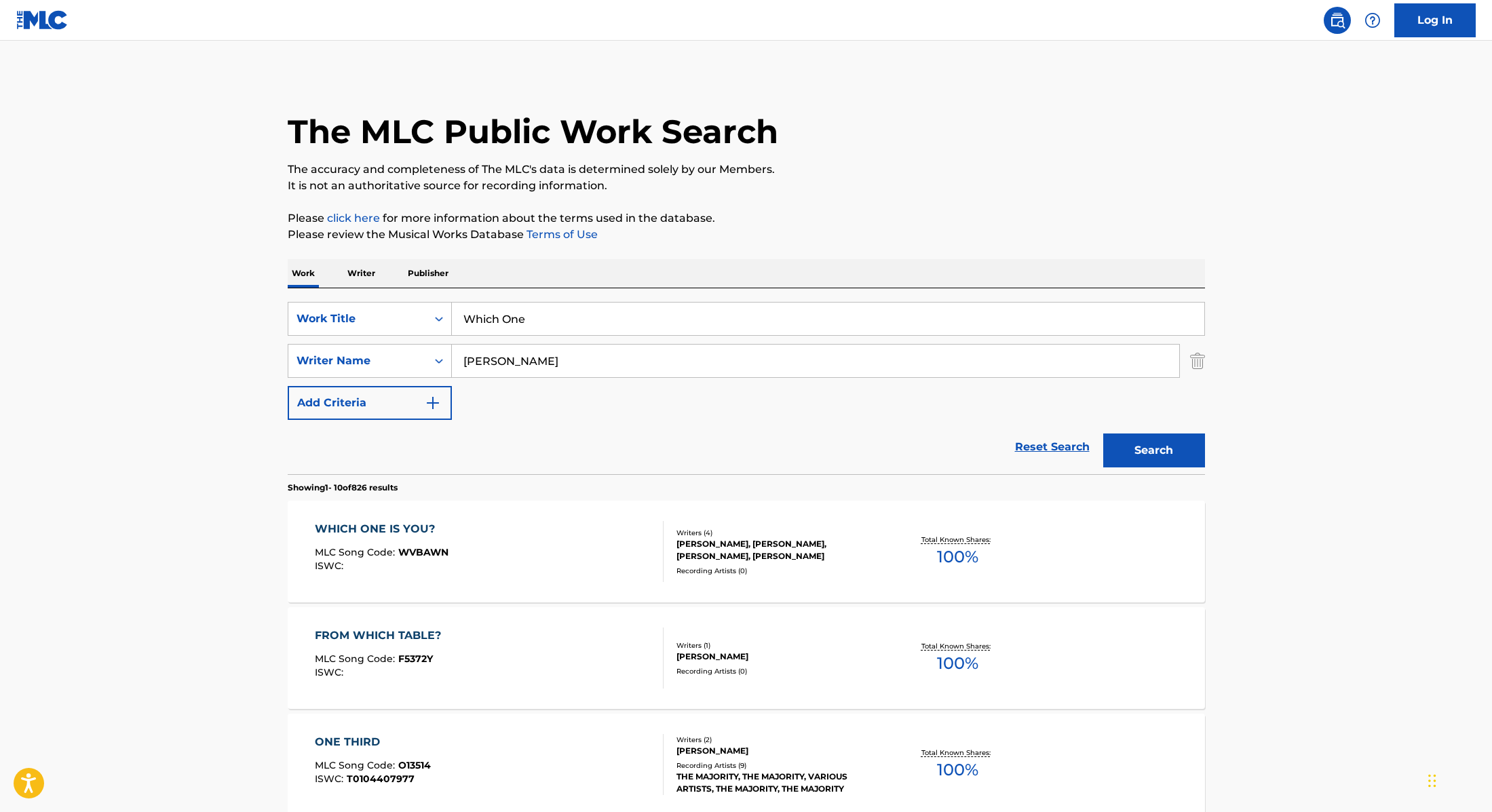
drag, startPoint x: 578, startPoint y: 314, endPoint x: 393, endPoint y: 287, distance: 187.0
paste input "[DEMOGRAPHIC_DATA] [DEMOGRAPHIC_DATA]"
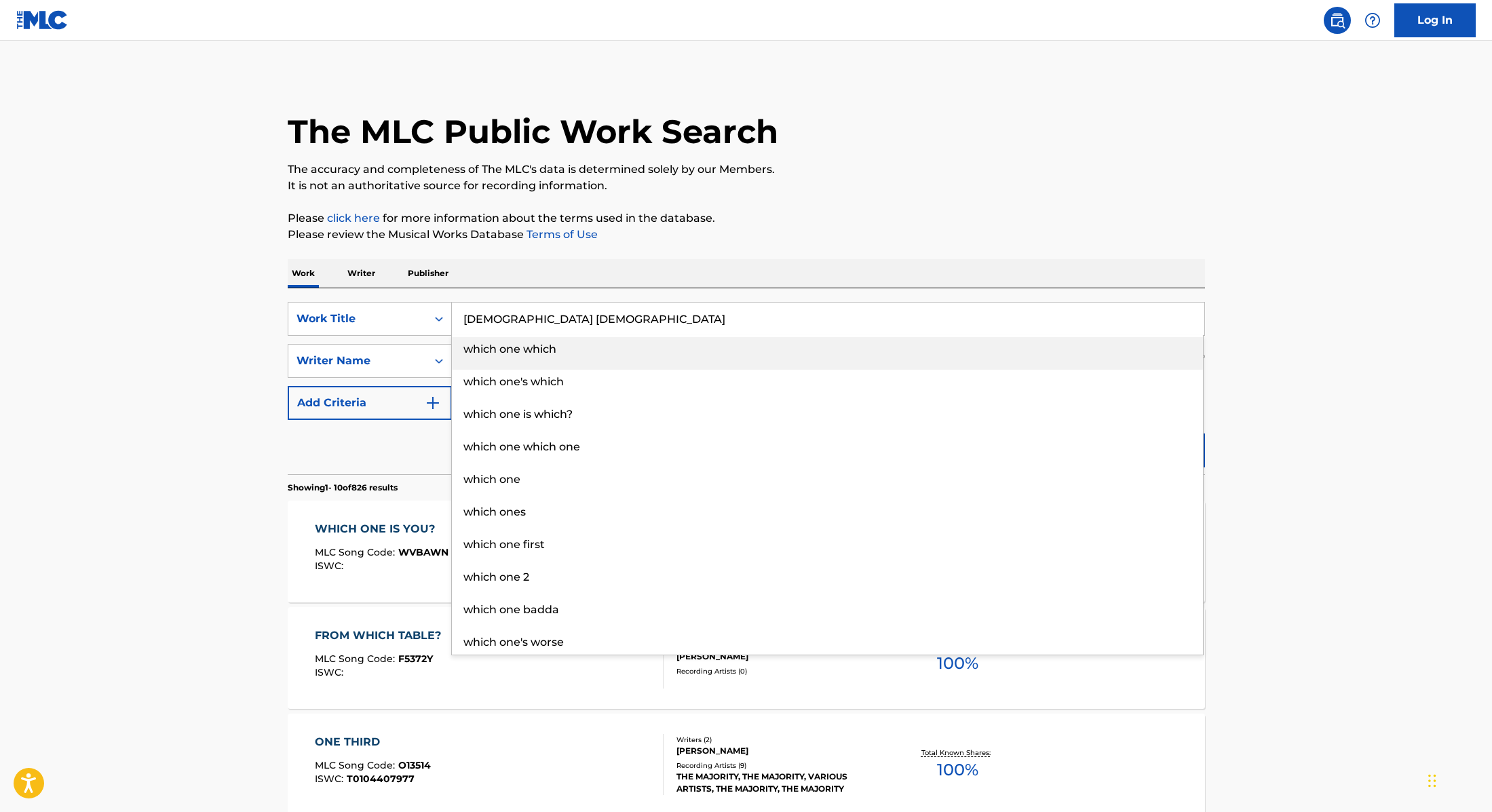
type input "[DEMOGRAPHIC_DATA] [DEMOGRAPHIC_DATA]"
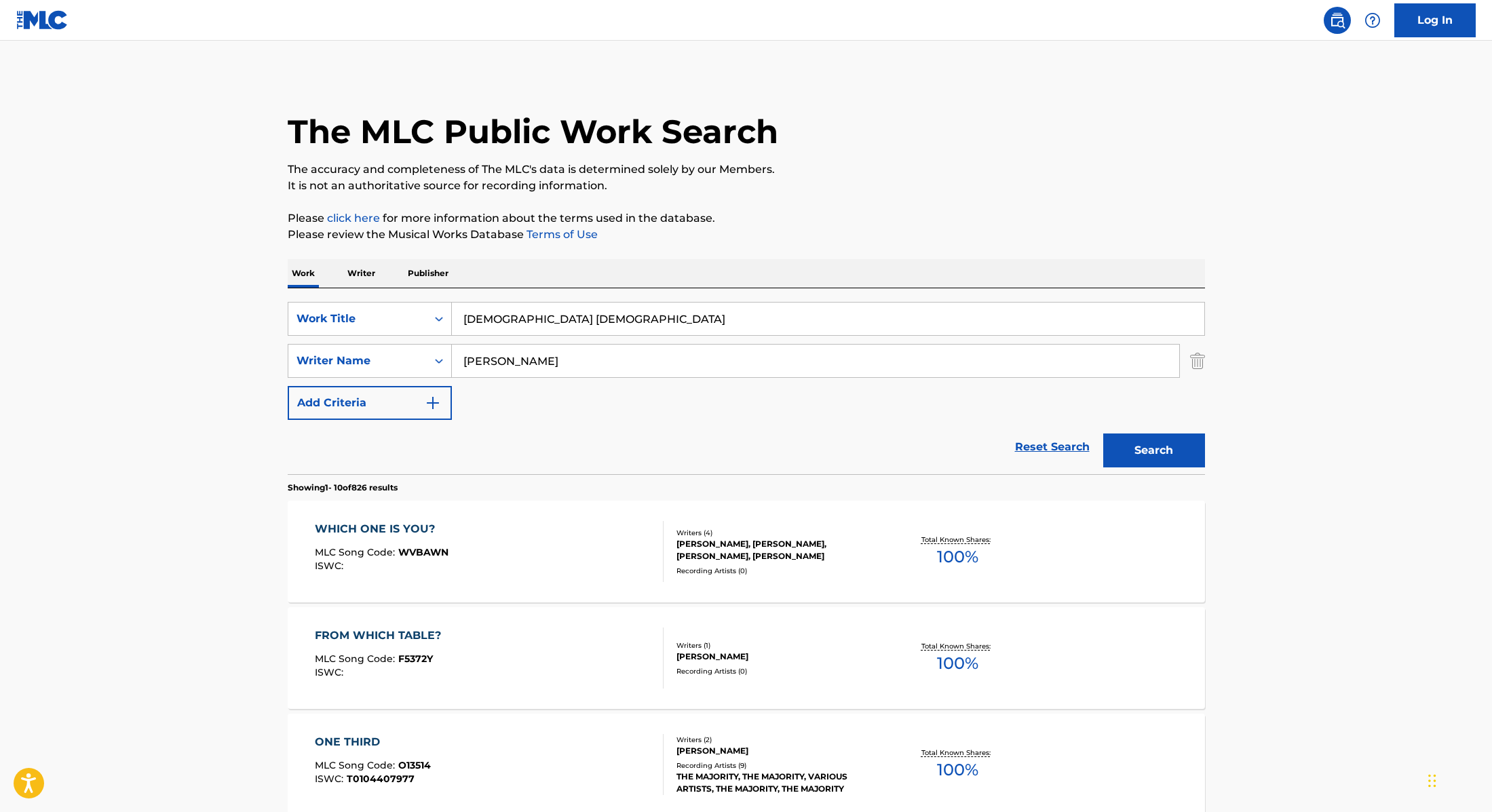
type input "[PERSON_NAME]"
click at [1103, 434] on button "Search" at bounding box center [1154, 451] width 102 height 34
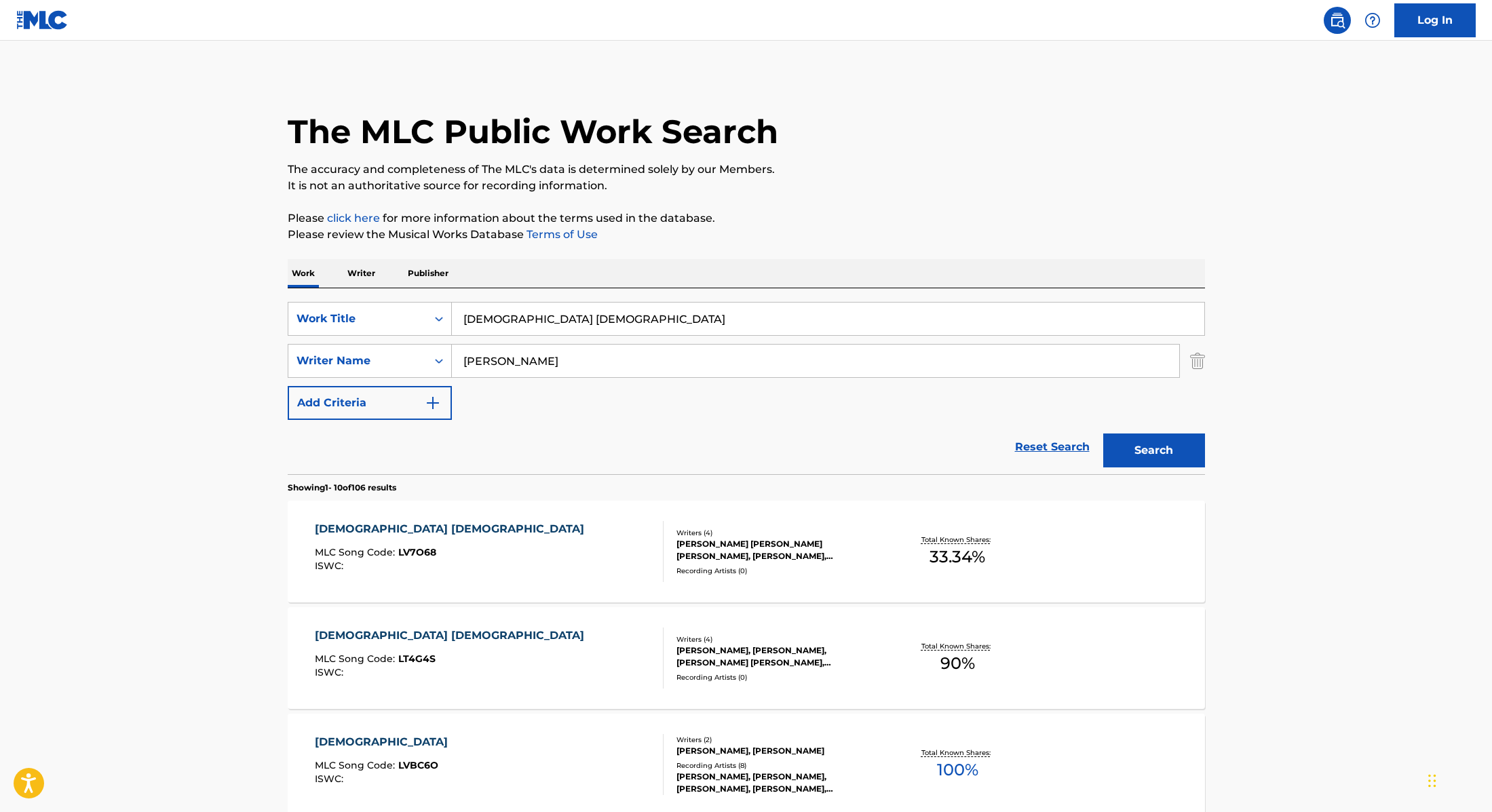
click at [541, 550] on div "[DEMOGRAPHIC_DATA] [DEMOGRAPHIC_DATA] MLC Song Code : LV7O68 ISWC :" at bounding box center [489, 551] width 349 height 61
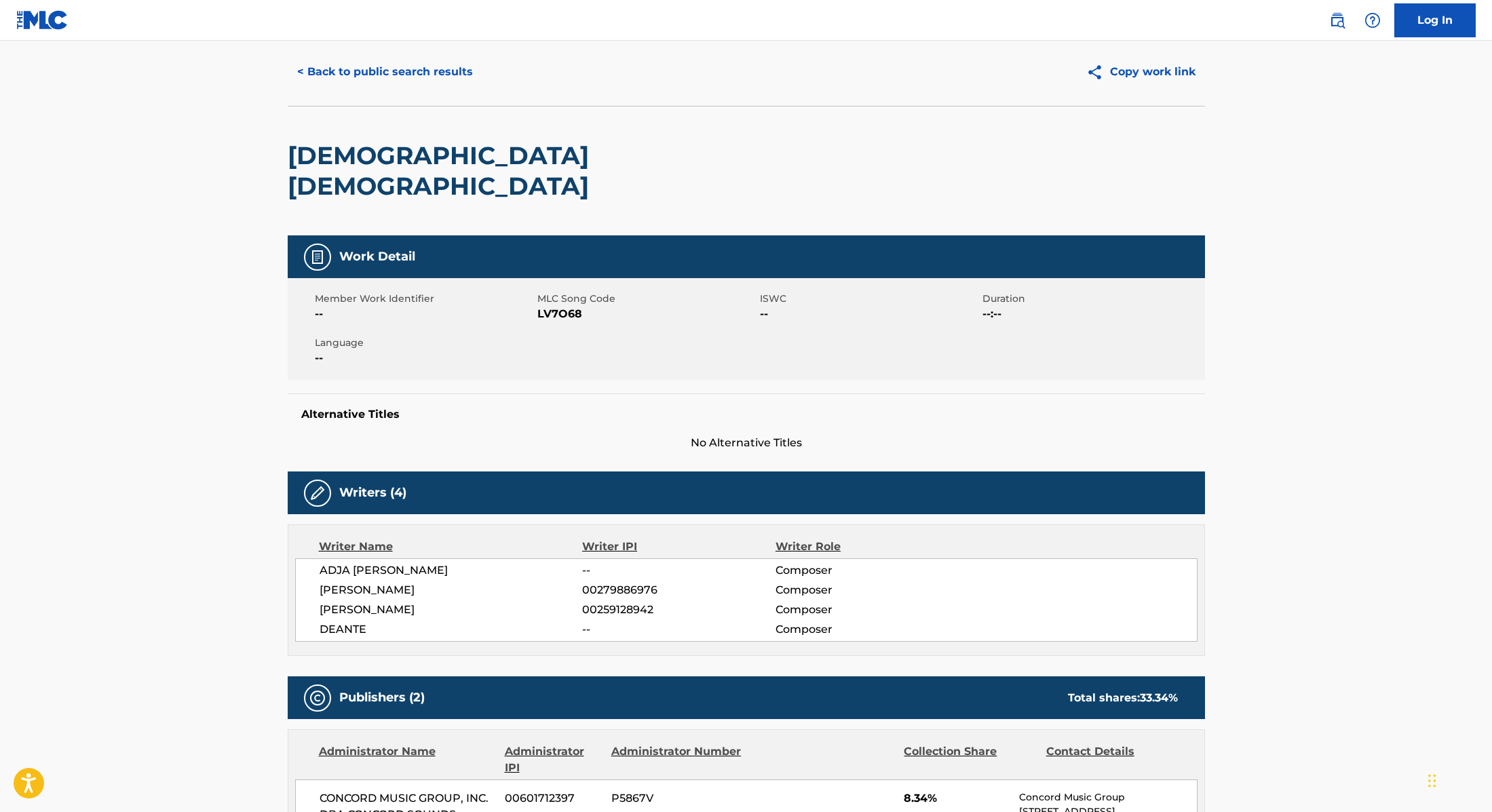
scroll to position [38, 0]
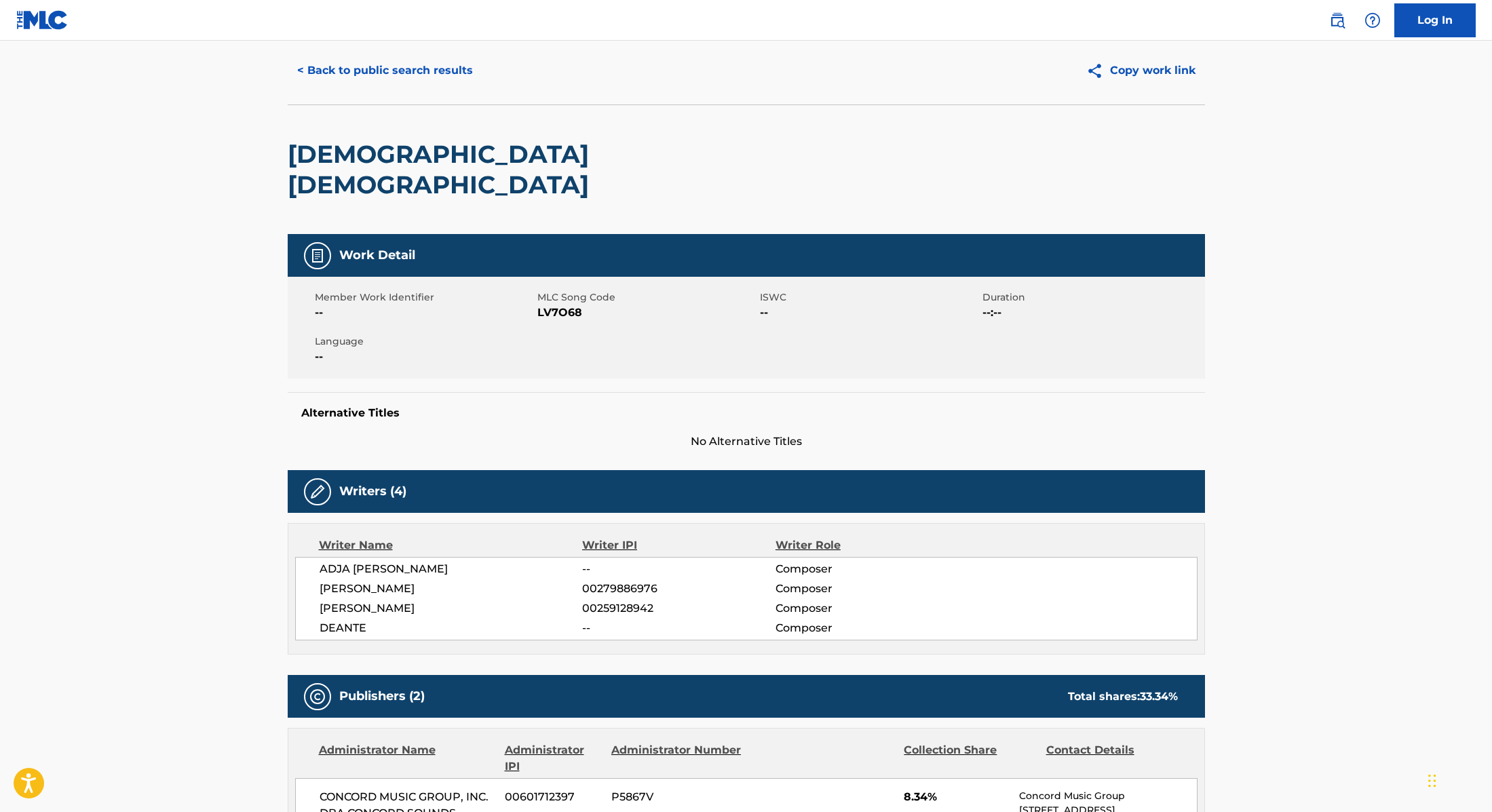
click at [441, 73] on button "< Back to public search results" at bounding box center [385, 71] width 195 height 34
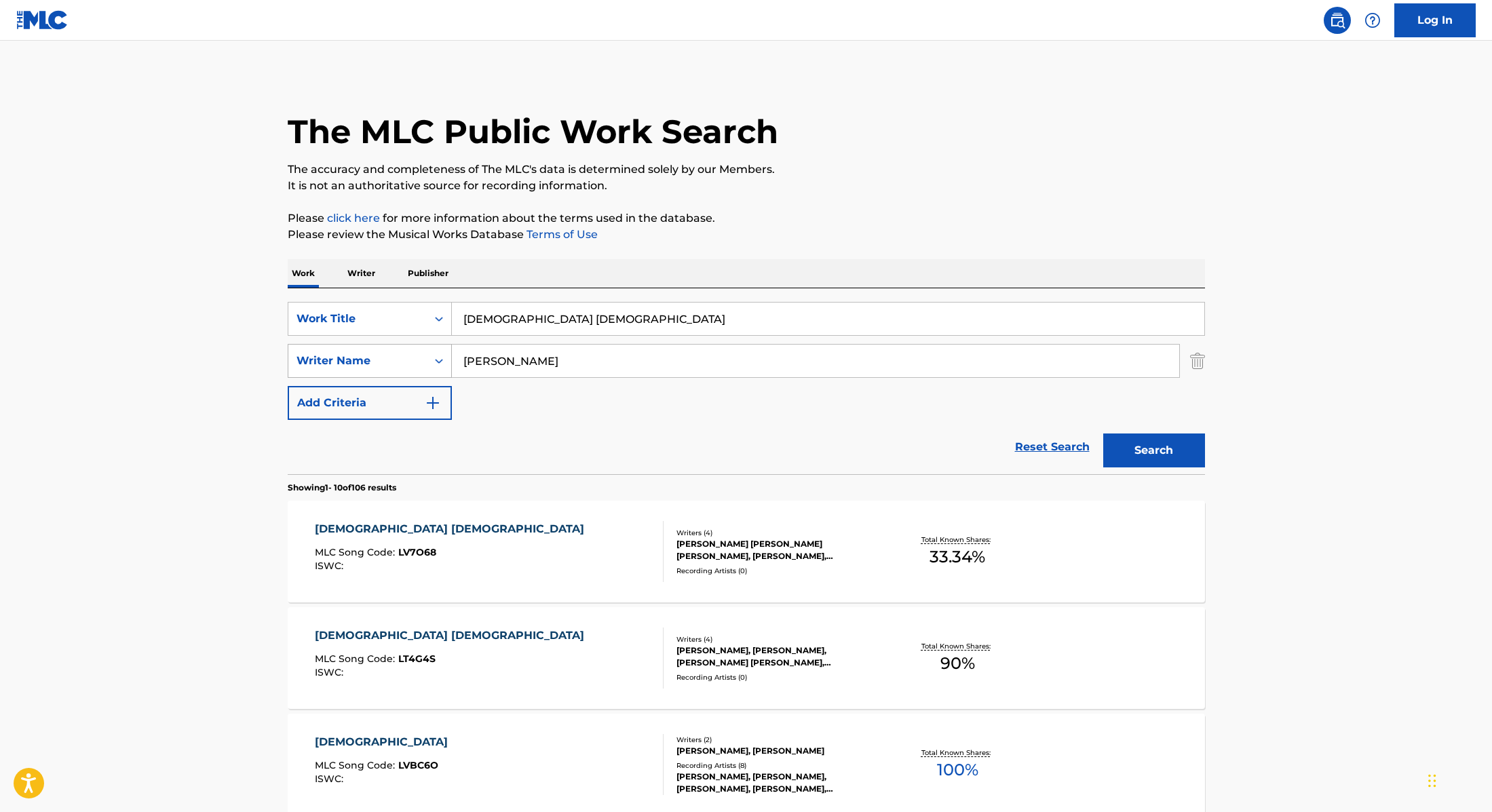
drag, startPoint x: 505, startPoint y: 364, endPoint x: 430, endPoint y: 343, distance: 77.9
click at [430, 344] on div "SearchWithCriteria89e460e5-7744-4731-99c6-0be1078f7c3e Writer Name [PERSON_NAME]" at bounding box center [746, 361] width 918 height 34
click at [539, 648] on div "[DEMOGRAPHIC_DATA] [DEMOGRAPHIC_DATA] MLC Song Code : LT4G4S ISWC :" at bounding box center [489, 658] width 349 height 61
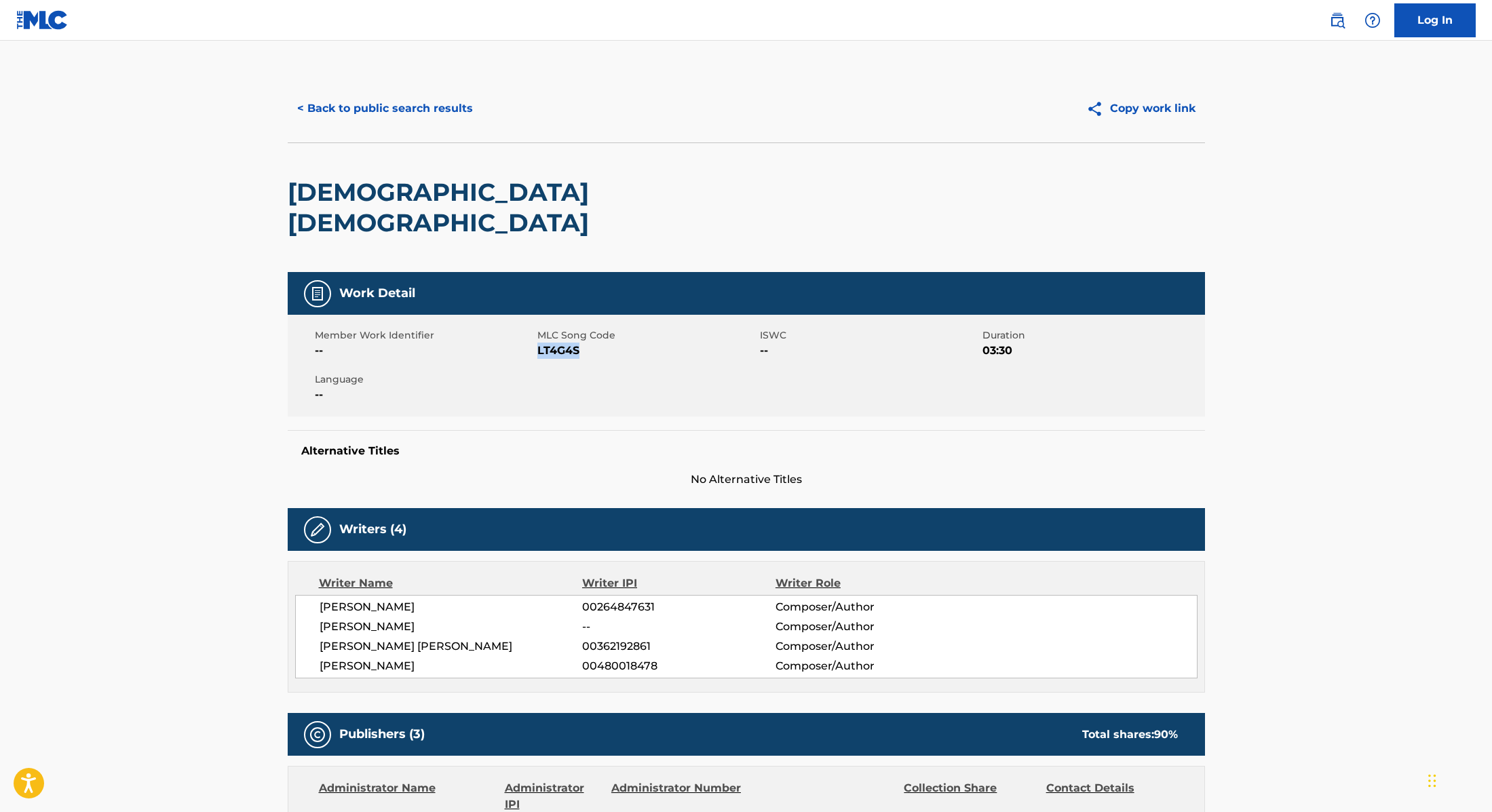
drag, startPoint x: 539, startPoint y: 321, endPoint x: 607, endPoint y: 325, distance: 68.1
click at [607, 343] on span "LT4G4S" at bounding box center [647, 351] width 219 height 16
copy span "LT4G4S"
click at [402, 105] on button "< Back to public search results" at bounding box center [385, 109] width 195 height 34
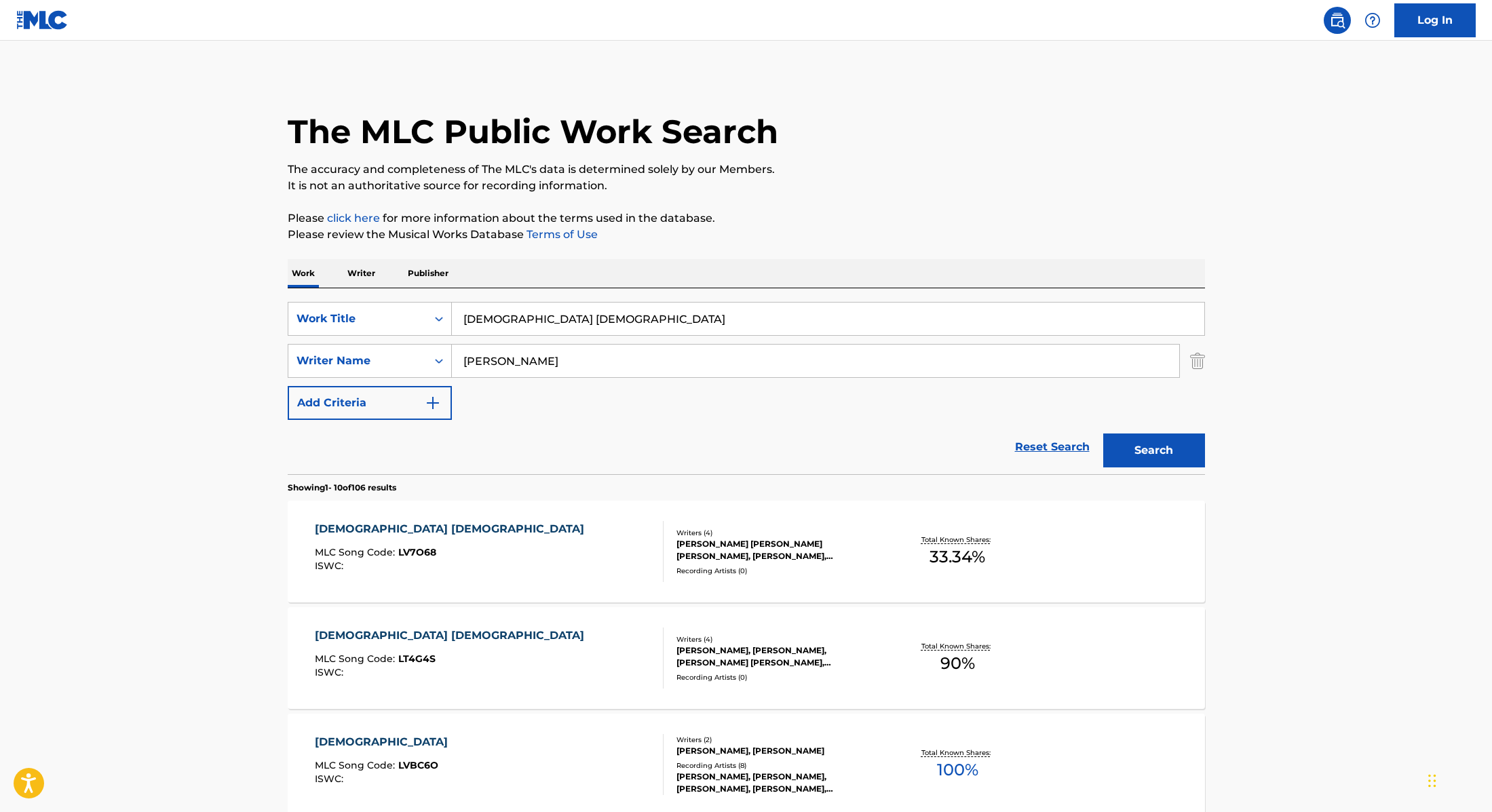
drag, startPoint x: 525, startPoint y: 319, endPoint x: 421, endPoint y: 298, distance: 106.1
click at [421, 298] on div "SearchWithCriteria9cc89112-0d42-42f8-b15c-104aad945215 Work Title [DEMOGRAPHIC_…" at bounding box center [746, 381] width 918 height 186
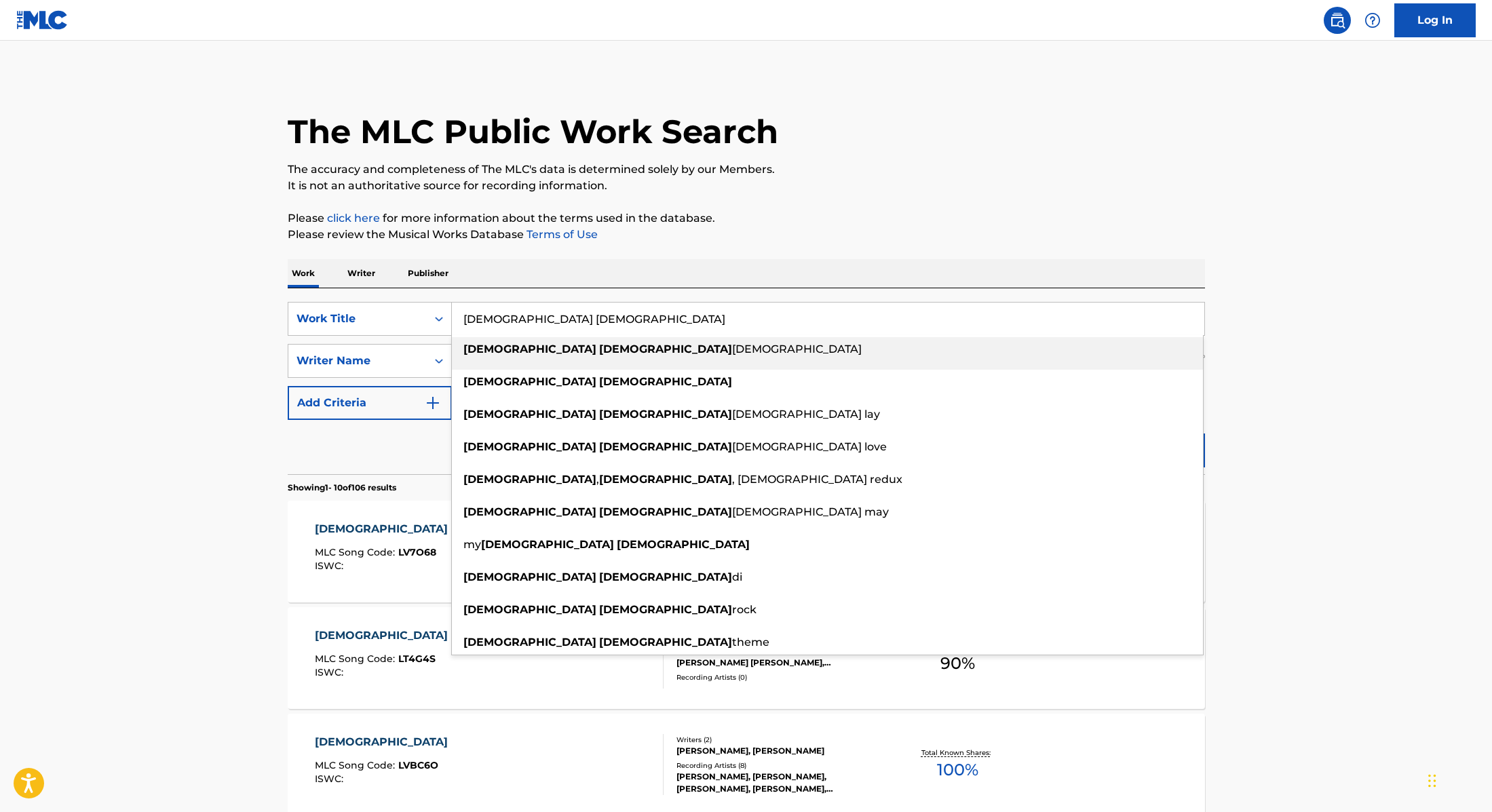
paste input "wgft (feat. Burna Boy)"
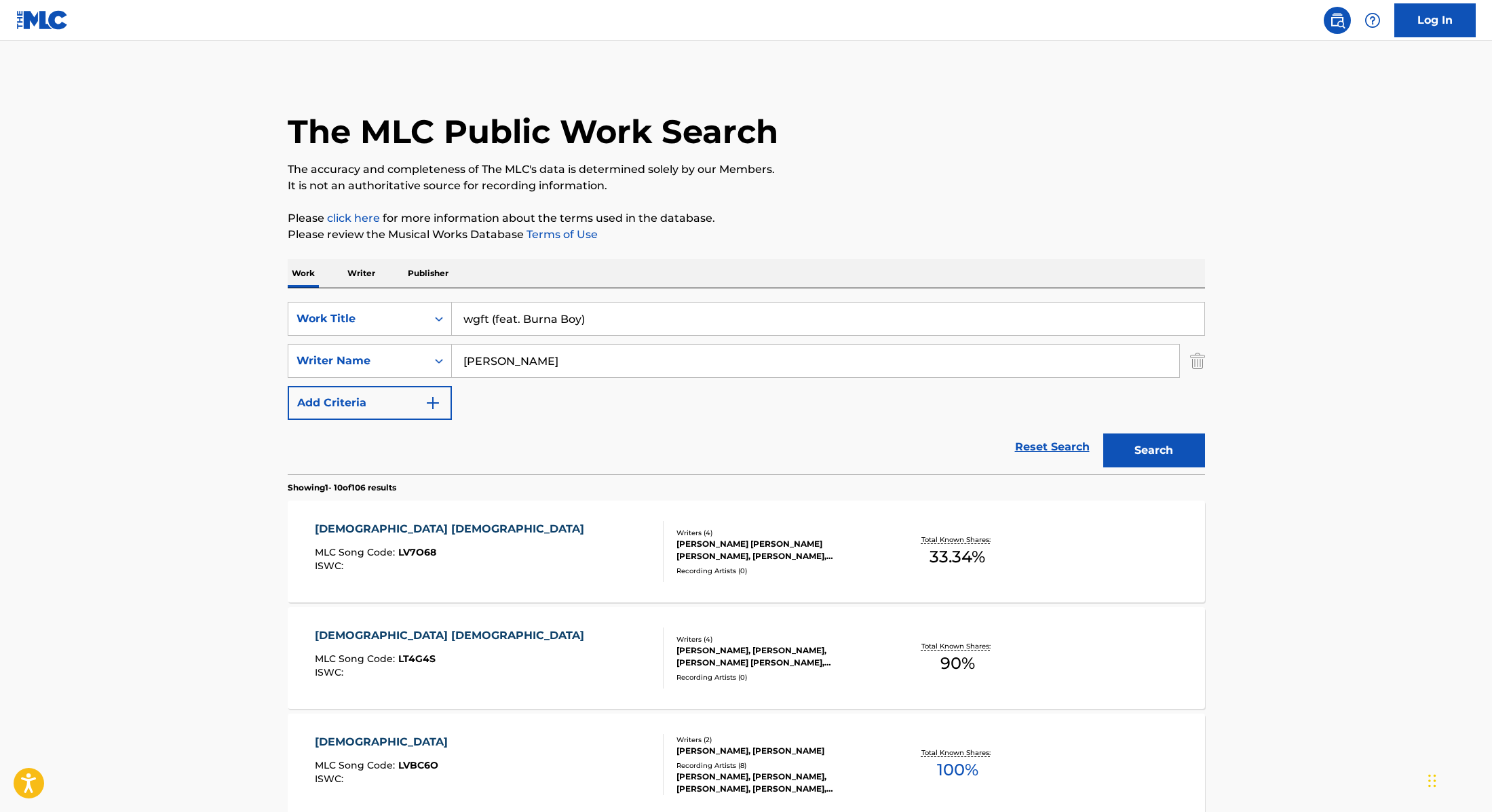
type input "wgft (feat. Burna Boy)"
click at [696, 261] on div "Work Writer Publisher" at bounding box center [746, 273] width 918 height 29
drag, startPoint x: 511, startPoint y: 369, endPoint x: 416, endPoint y: 347, distance: 97.5
click at [416, 347] on div "SearchWithCriteria89e460e5-7744-4731-99c6-0be1078f7c3e Writer Name [PERSON_NAME]" at bounding box center [746, 361] width 918 height 34
paste input "Kitchens"
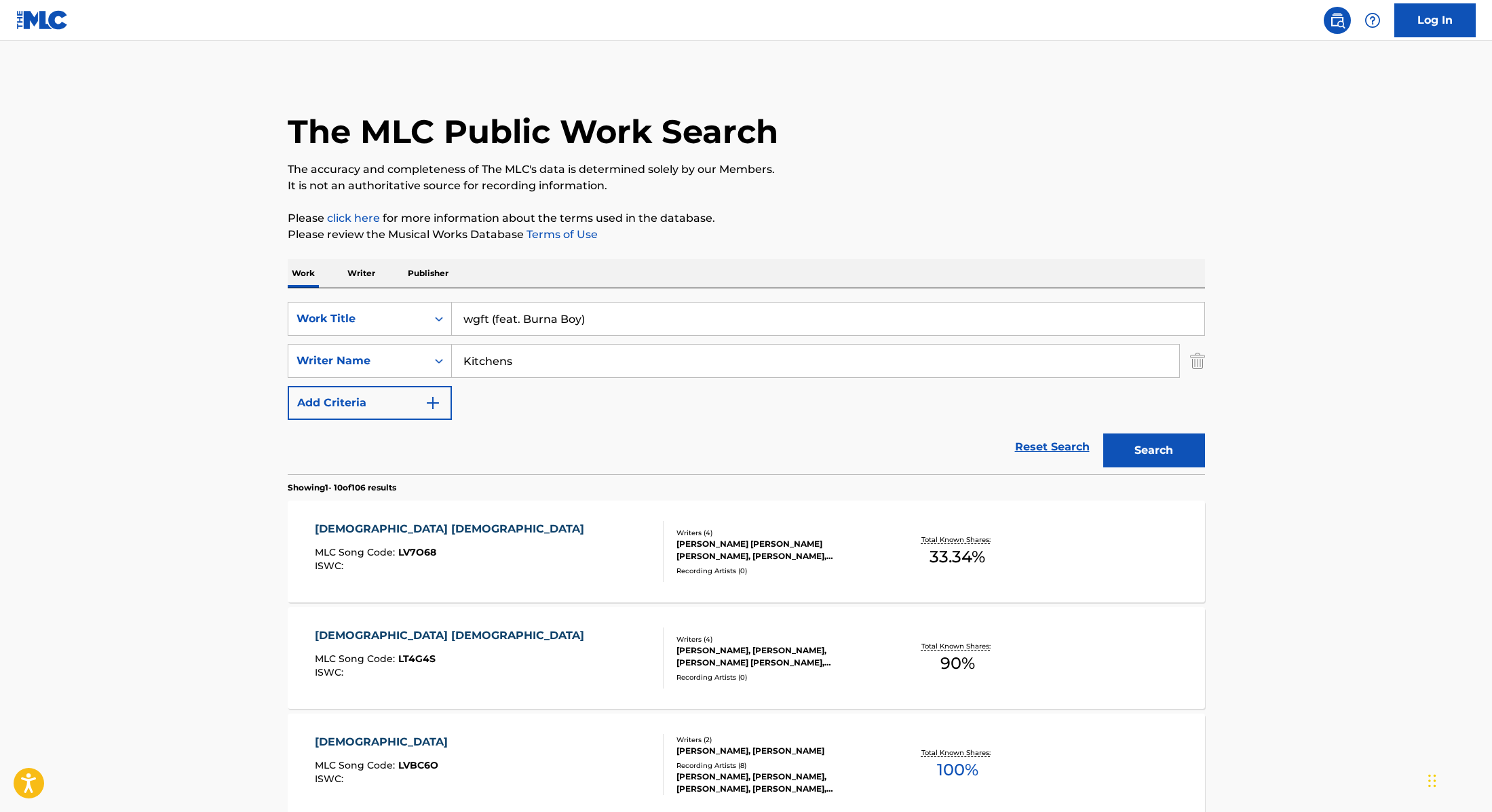
type input "Kitchens"
drag, startPoint x: 612, startPoint y: 318, endPoint x: 488, endPoint y: 319, distance: 124.0
click at [488, 319] on input "wgft (feat. Burna Boy)" at bounding box center [828, 319] width 753 height 33
click at [692, 304] on input "wgft" at bounding box center [828, 319] width 753 height 33
click at [1121, 460] on button "Search" at bounding box center [1154, 451] width 102 height 34
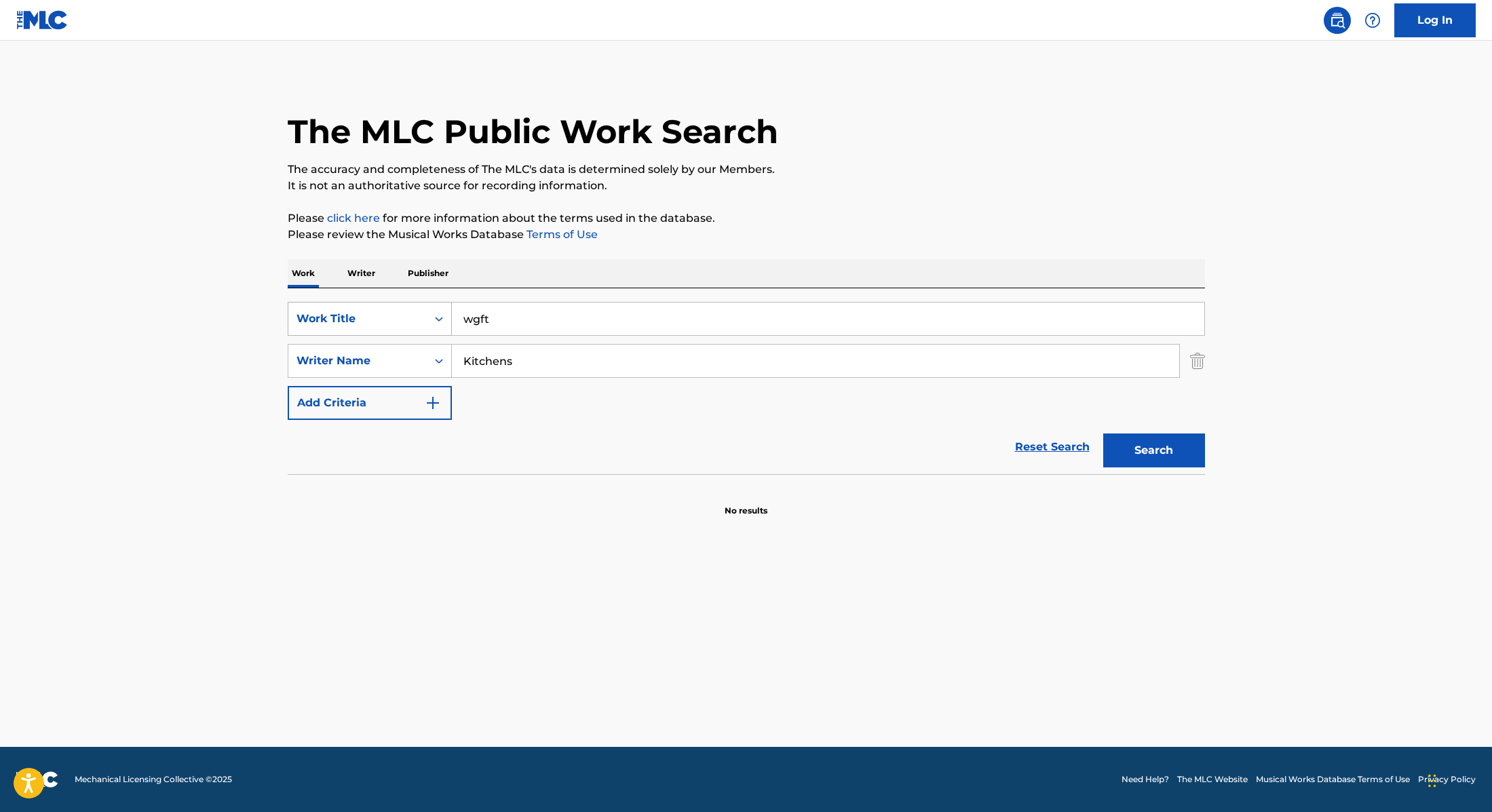
drag, startPoint x: 496, startPoint y: 323, endPoint x: 417, endPoint y: 308, distance: 80.4
click at [417, 308] on div "SearchWithCriteria9cc89112-0d42-42f8-b15c-104aad945215 Work Title wgft" at bounding box center [746, 319] width 918 height 34
paste input "One Thing"
type input "One Thing"
click at [835, 241] on p "Please review the Musical Works Database Terms of Use" at bounding box center [746, 235] width 918 height 16
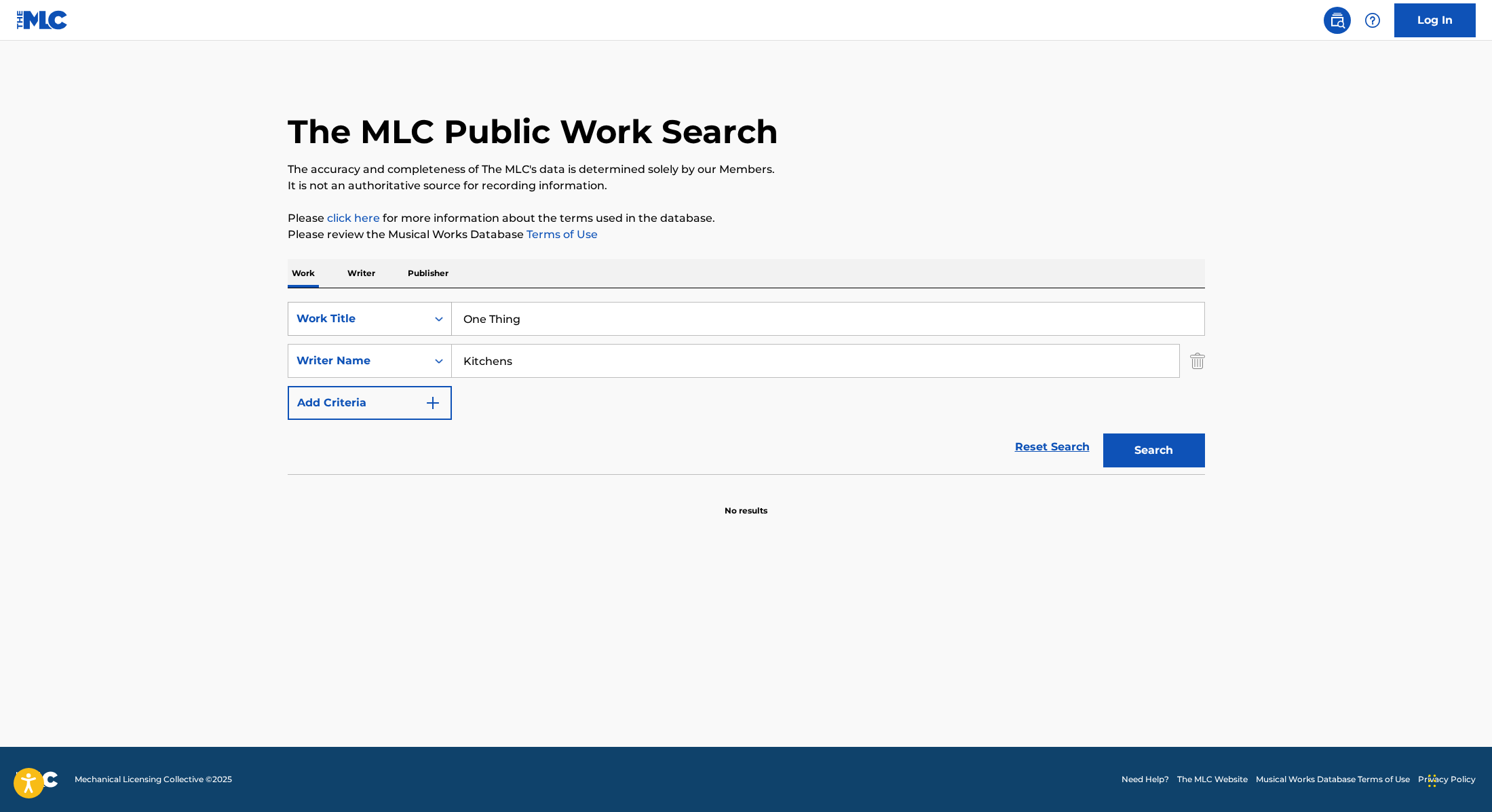
drag, startPoint x: 530, startPoint y: 354, endPoint x: 388, endPoint y: 326, distance: 144.7
click at [388, 326] on div "SearchWithCriteria9cc89112-0d42-42f8-b15c-104aad945215 Work Title One Thing Sea…" at bounding box center [746, 361] width 918 height 118
paste input "[PERSON_NAME]"
type input "[PERSON_NAME]"
click at [1159, 450] on button "Search" at bounding box center [1154, 451] width 102 height 34
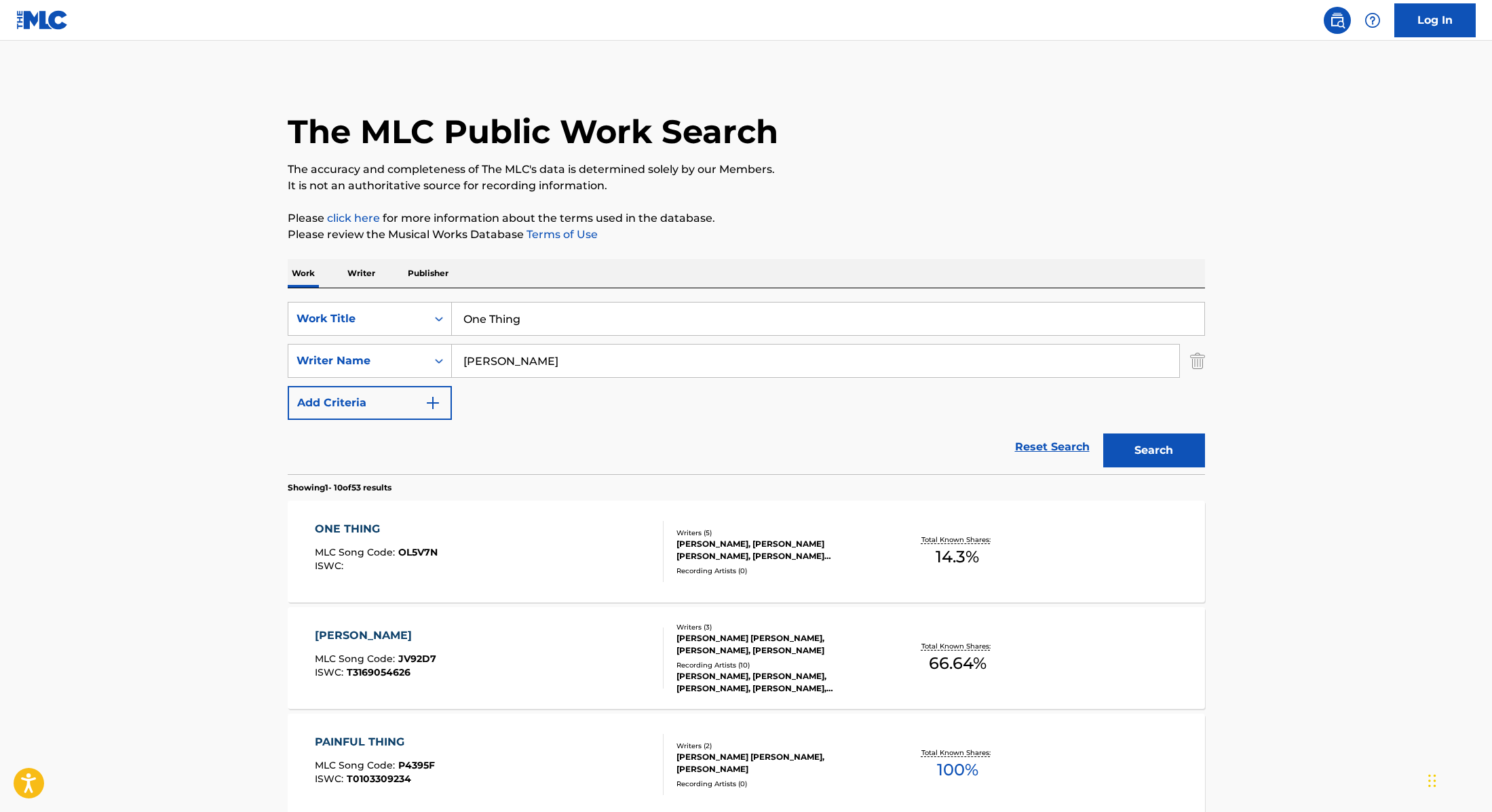
click at [596, 548] on div "ONE THING MLC Song Code : OL5V7N ISWC :" at bounding box center [489, 551] width 349 height 61
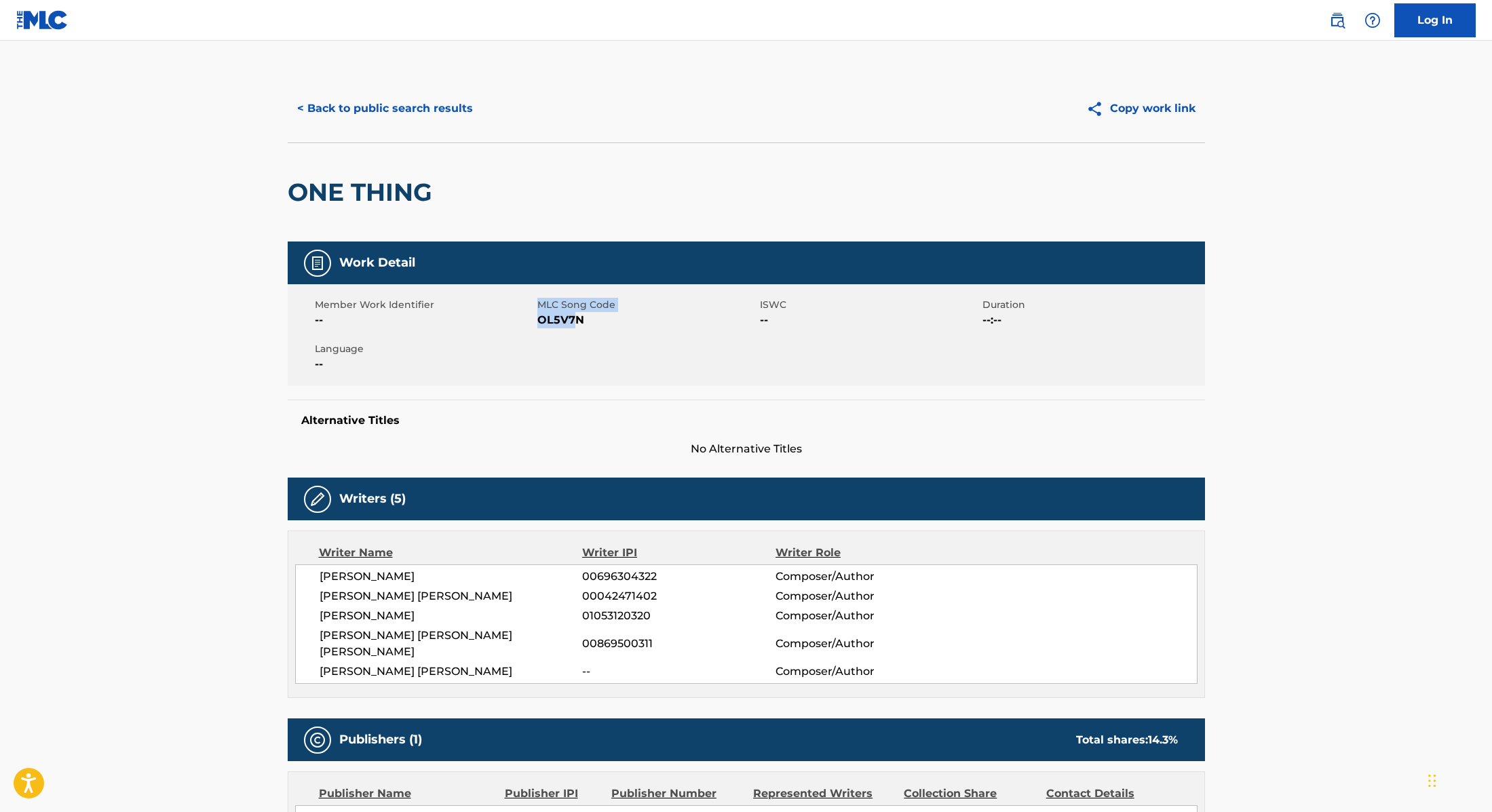
drag, startPoint x: 536, startPoint y: 318, endPoint x: 572, endPoint y: 325, distance: 36.7
click at [572, 325] on div "Member Work Identifier -- MLC Song Code OL5V7N ISWC -- Duration --:-- Language …" at bounding box center [746, 335] width 918 height 102
click at [573, 325] on span "OL5V7N" at bounding box center [647, 320] width 219 height 16
drag, startPoint x: 538, startPoint y: 321, endPoint x: 613, endPoint y: 332, distance: 75.8
click at [613, 332] on div "Member Work Identifier -- MLC Song Code OL5V7N ISWC -- Duration --:-- Language …" at bounding box center [746, 335] width 918 height 102
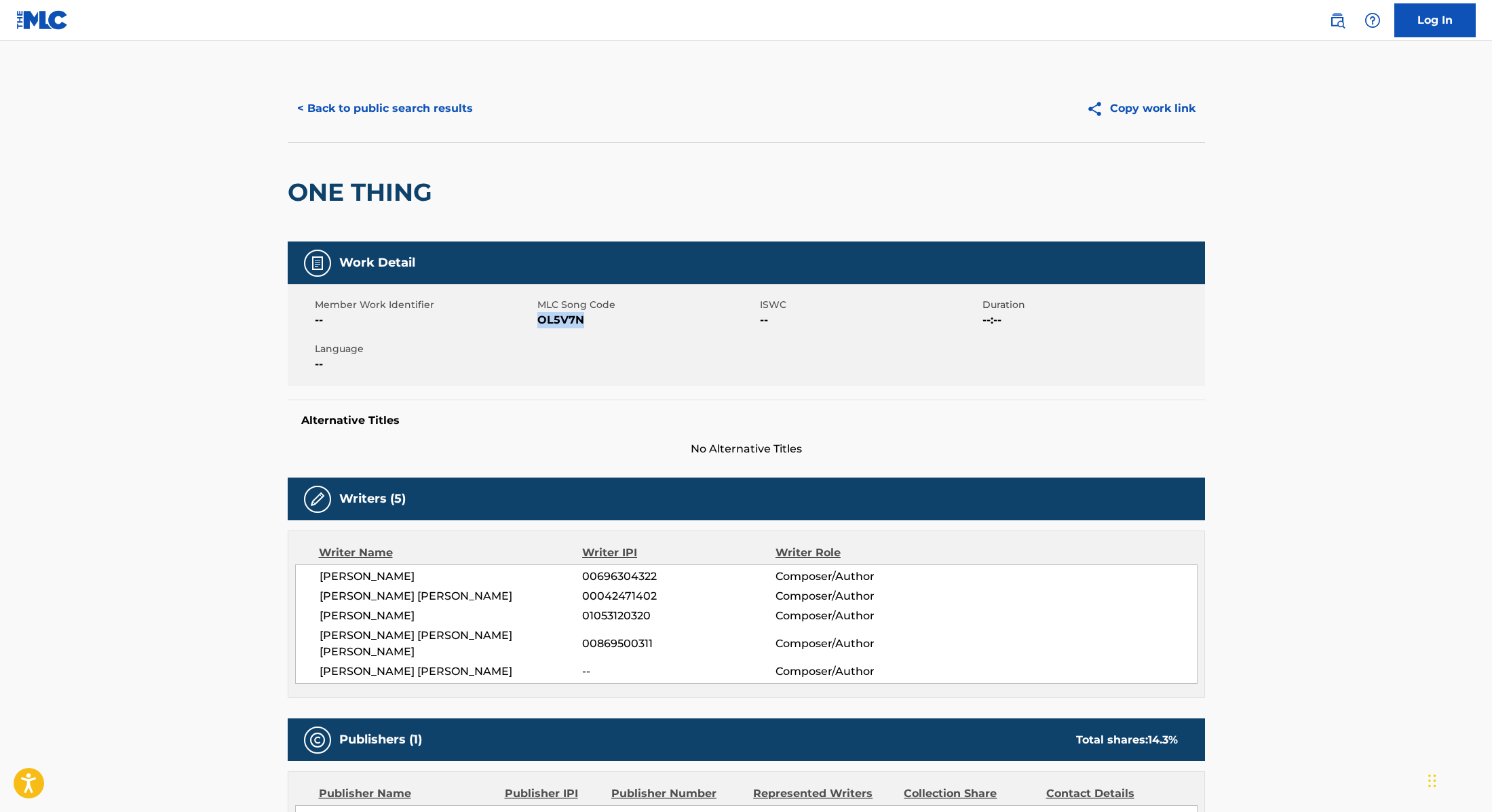
copy span "OL5V7N"
click at [443, 112] on button "< Back to public search results" at bounding box center [385, 109] width 195 height 34
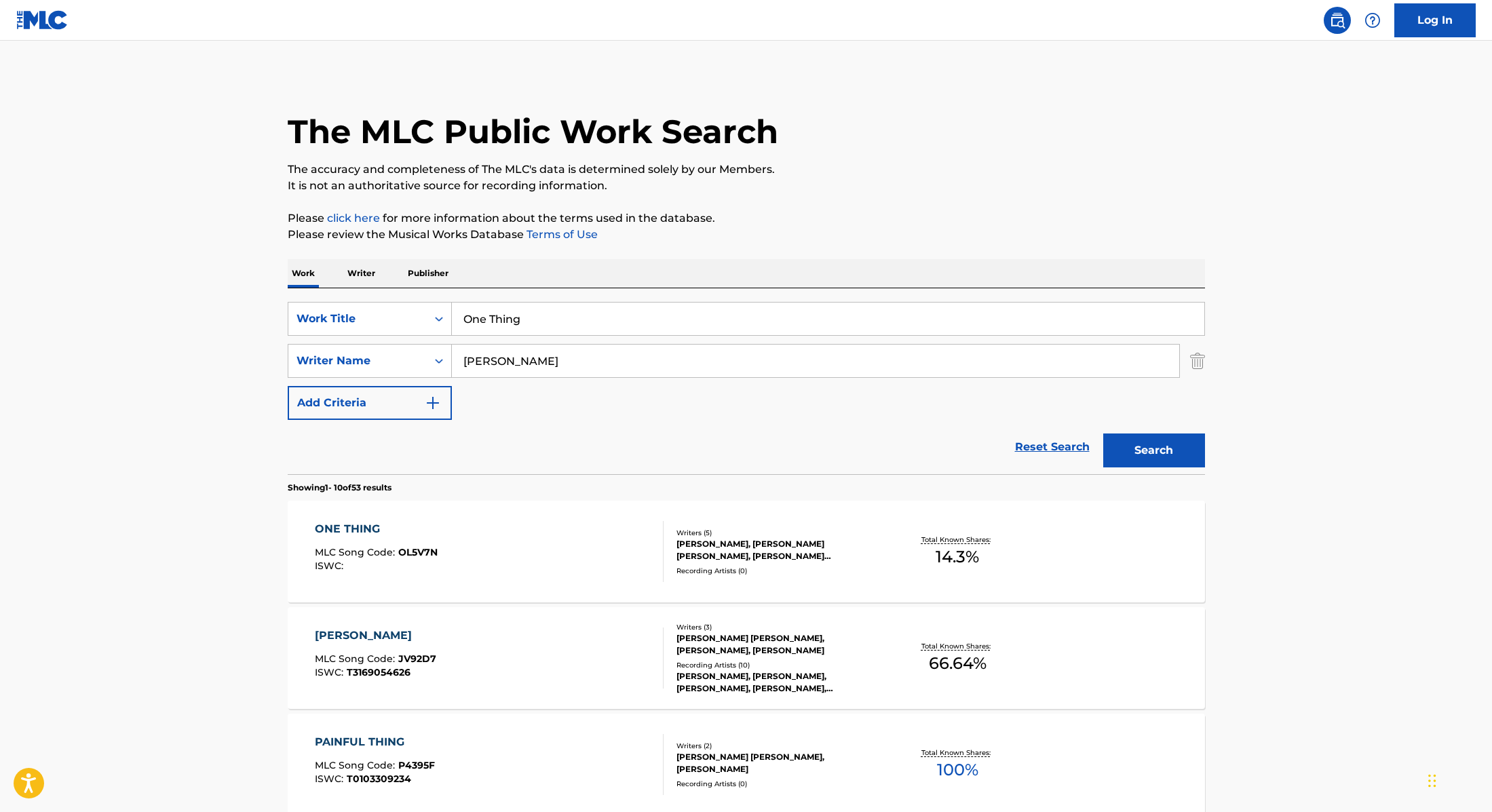
drag, startPoint x: 530, startPoint y: 319, endPoint x: 419, endPoint y: 296, distance: 113.4
click at [419, 296] on div "SearchWithCriteria9cc89112-0d42-42f8-b15c-104aad945215 Work Title One Thing Sea…" at bounding box center [746, 381] width 918 height 186
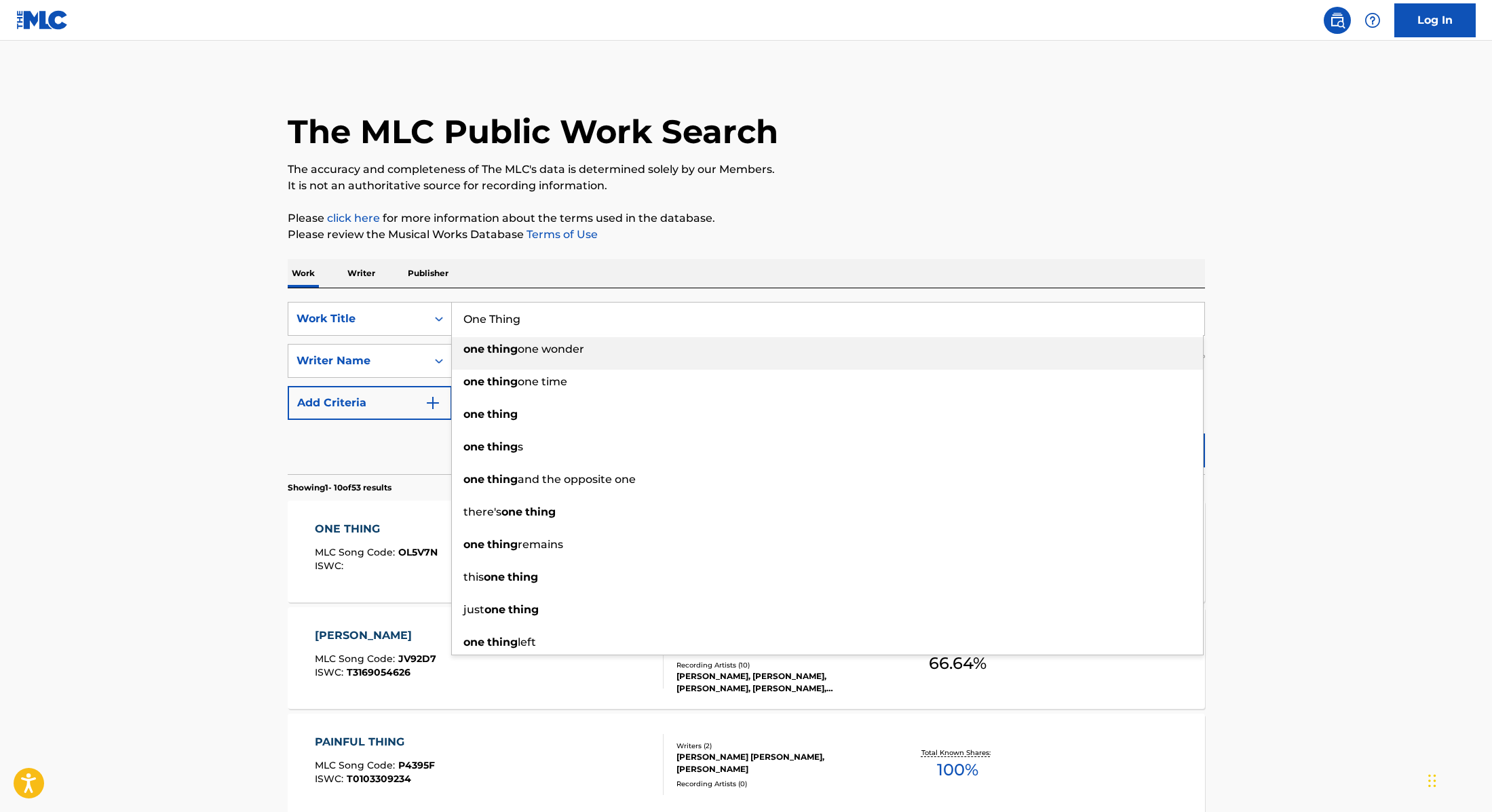
paste input "Lola You"
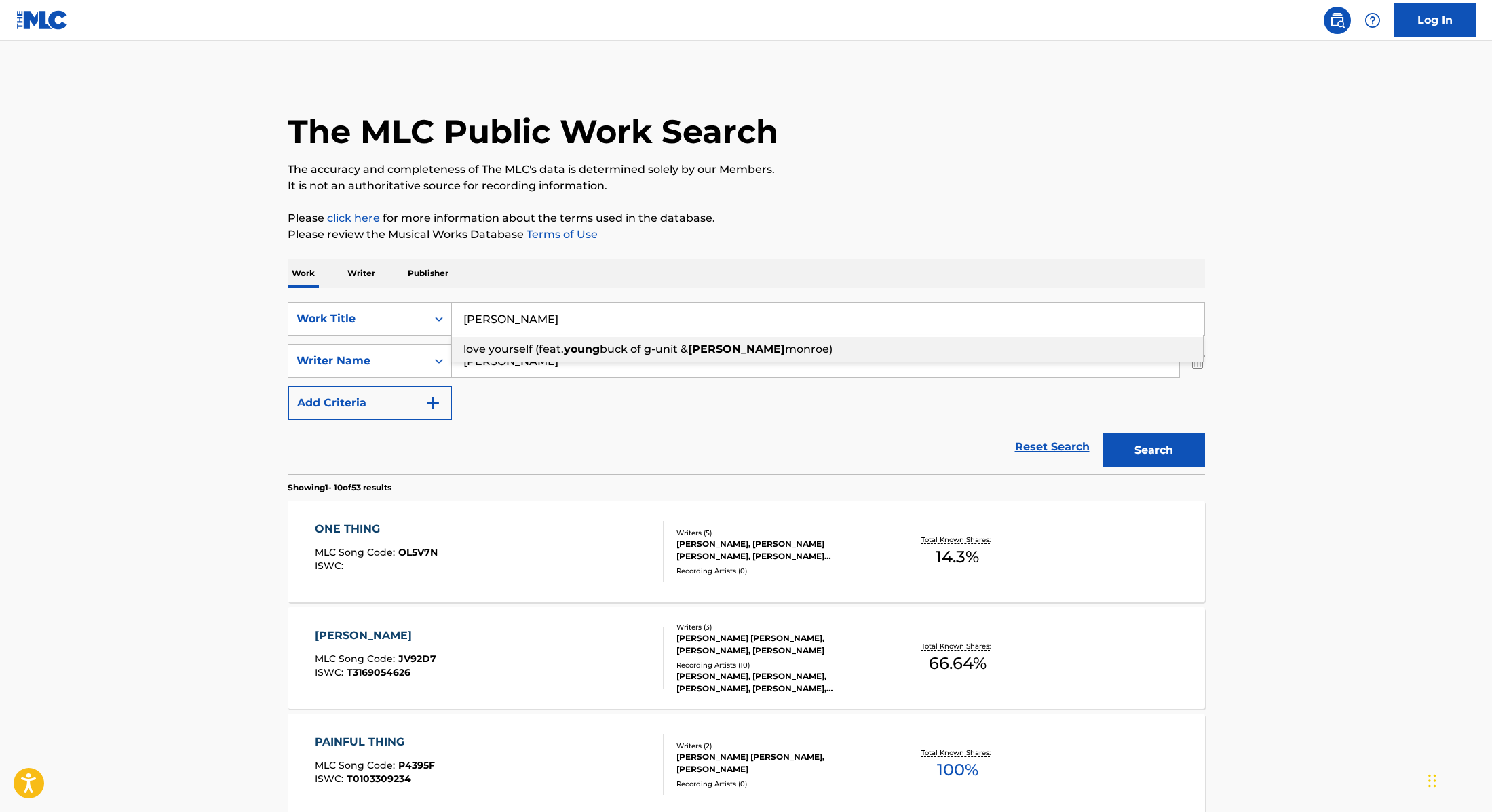
drag, startPoint x: 538, startPoint y: 322, endPoint x: 409, endPoint y: 295, distance: 131.8
click at [409, 295] on div "SearchWithCriteria9cc89112-0d42-42f8-b15c-104aad945215 Work Title [PERSON_NAME]…" at bounding box center [746, 381] width 918 height 186
paste input "d£aler"
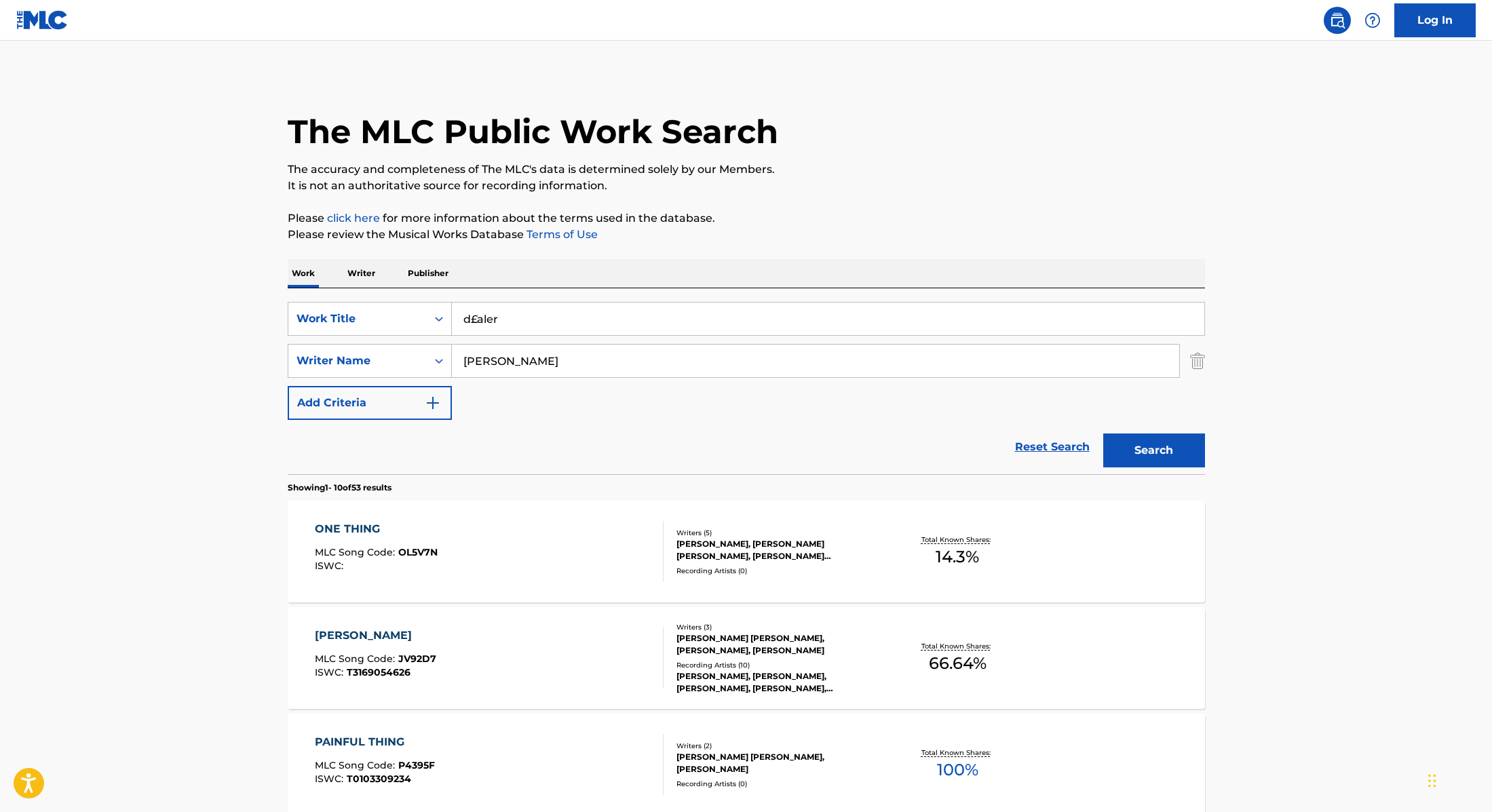
type input "d£aler"
click at [541, 287] on div "Work Writer Publisher" at bounding box center [746, 273] width 918 height 29
drag, startPoint x: 515, startPoint y: 362, endPoint x: 433, endPoint y: 336, distance: 86.0
click at [433, 336] on div "SearchWithCriteria9cc89112-0d42-42f8-b15c-104aad945215 Work Title d£aler Search…" at bounding box center [746, 361] width 918 height 118
click at [1103, 434] on button "Search" at bounding box center [1154, 451] width 102 height 34
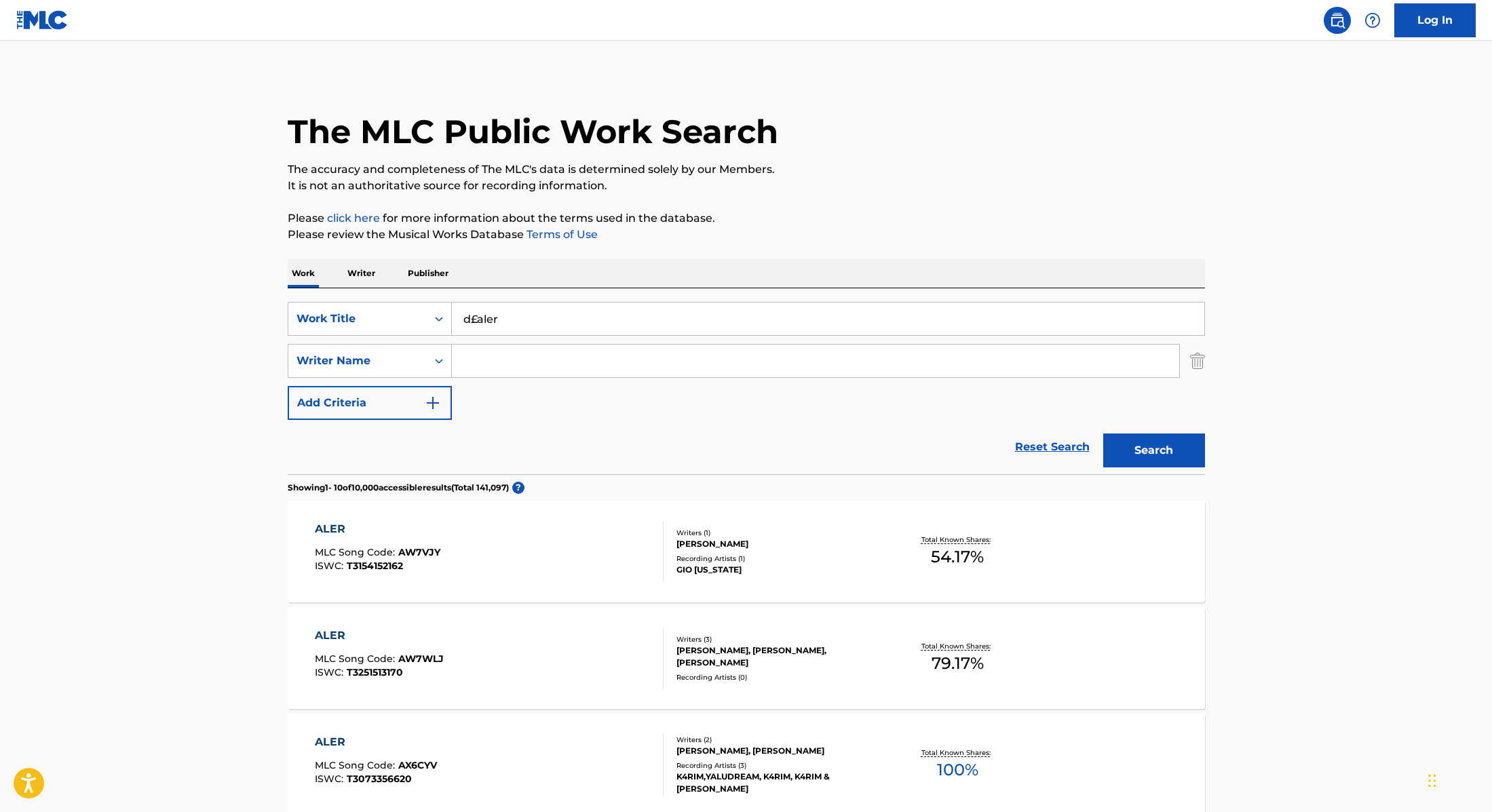
paste input "The Sick"
click at [510, 315] on input "d£ The Sick" at bounding box center [828, 319] width 753 height 33
paste input "Search Form"
drag, startPoint x: 534, startPoint y: 318, endPoint x: 424, endPoint y: 307, distance: 110.5
click at [424, 307] on div "SearchWithCriteria9cc89112-0d42-42f8-b15c-104aad945215 Work Title d£ The Sick" at bounding box center [746, 319] width 918 height 34
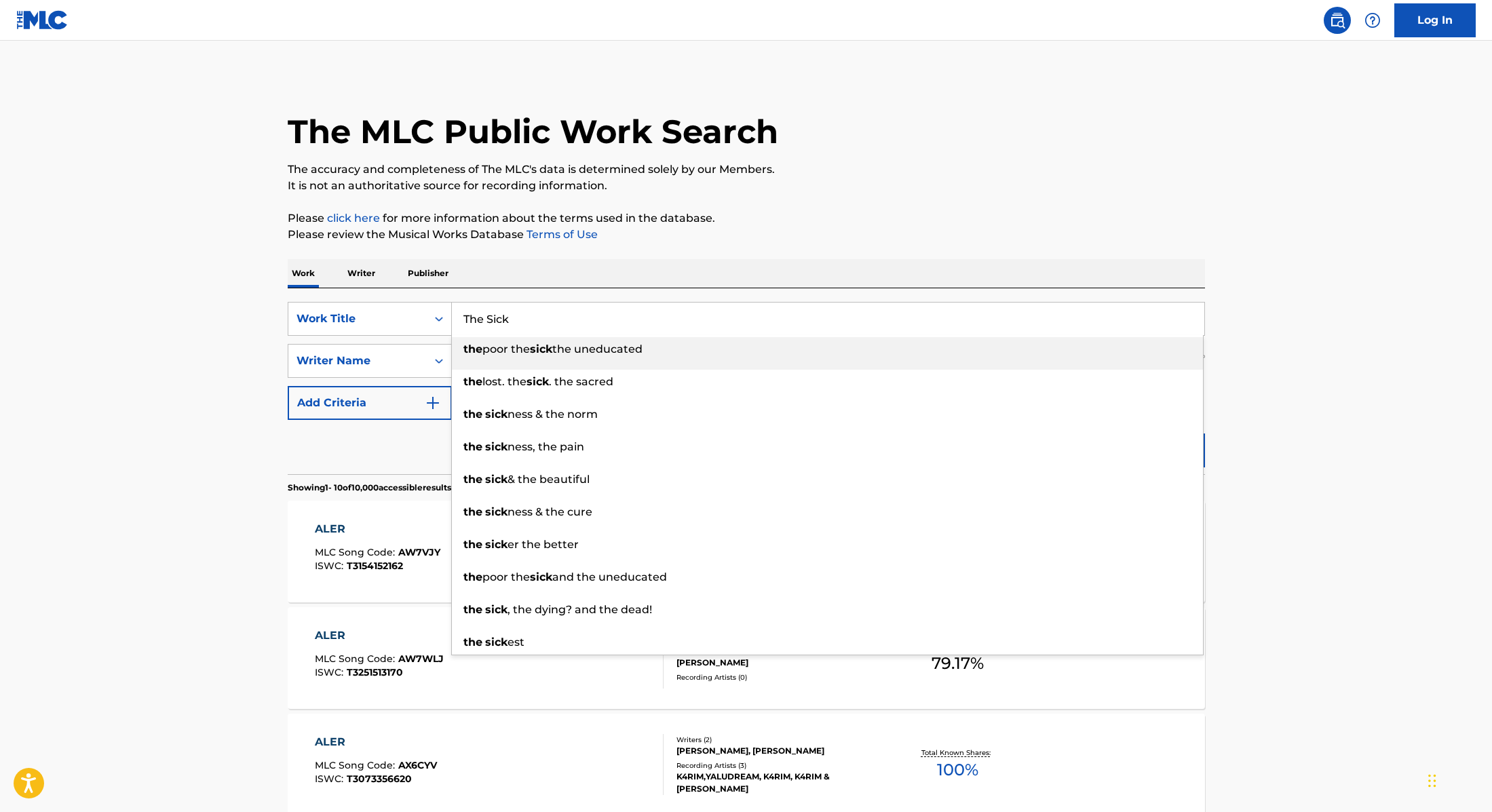
type input "The Sick"
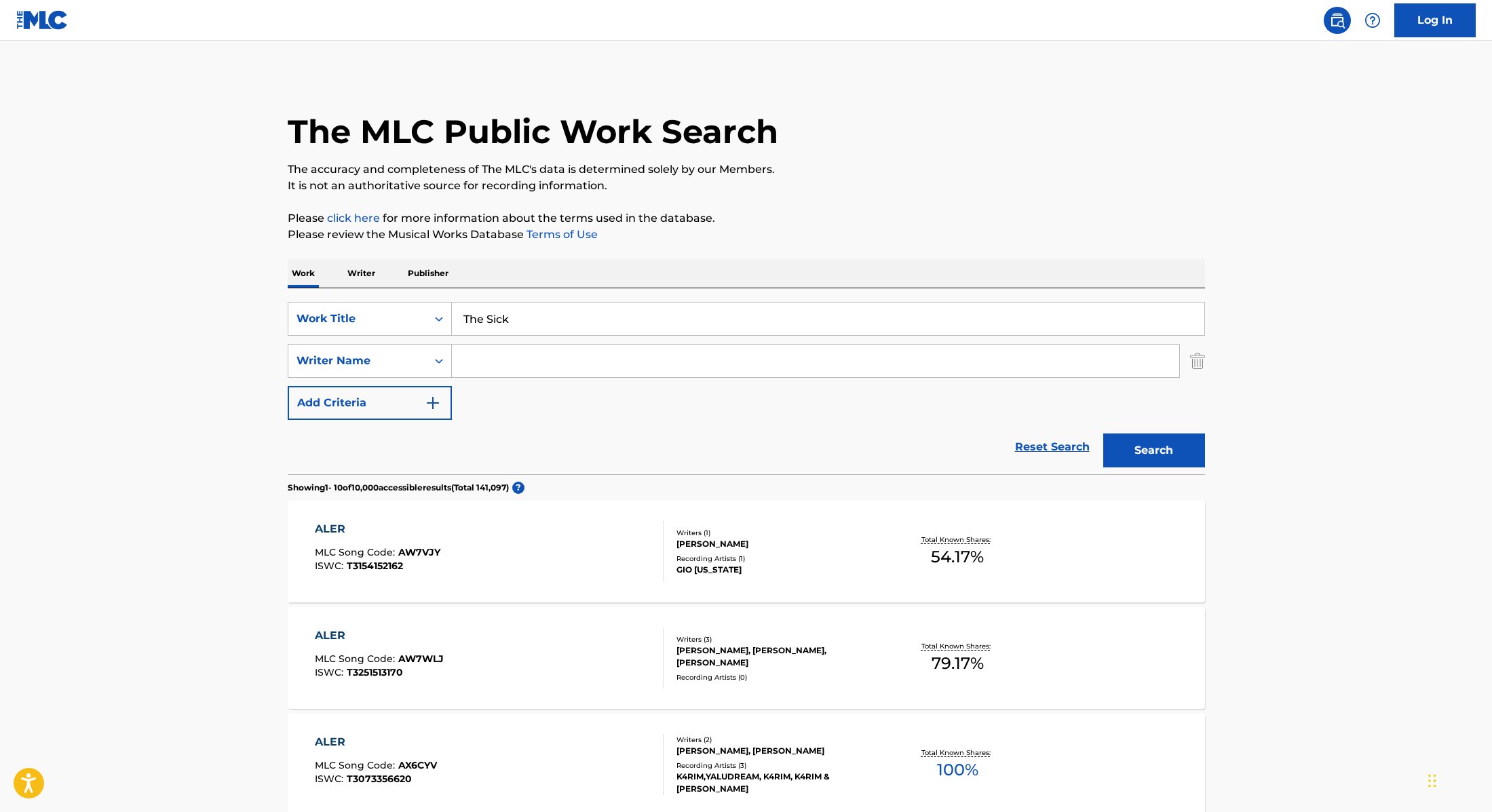
click at [481, 365] on input "Search Form" at bounding box center [815, 361] width 727 height 33
type input "[PERSON_NAME]"
click at [1103, 434] on button "Search" at bounding box center [1154, 451] width 102 height 34
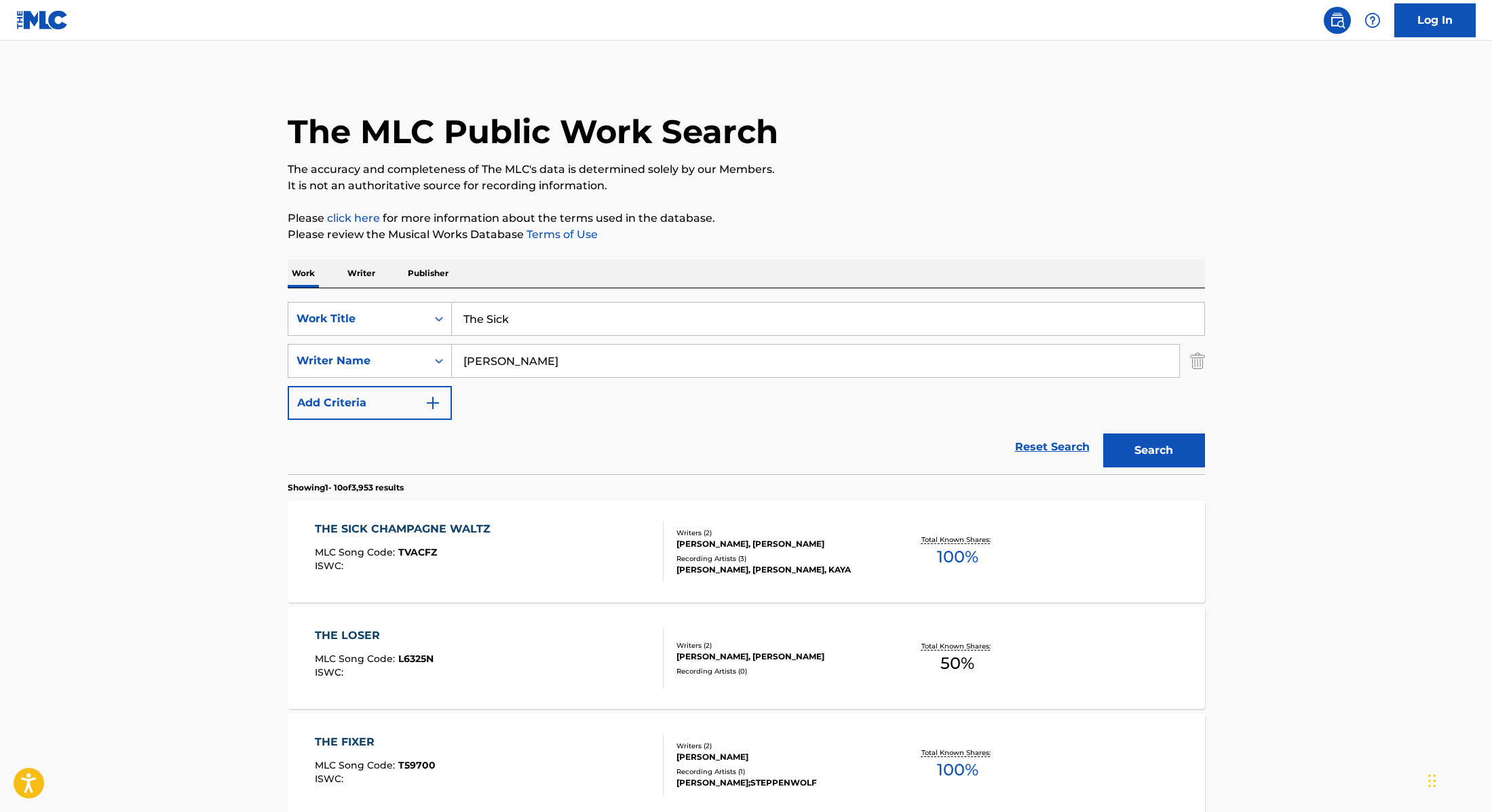
drag, startPoint x: 529, startPoint y: 316, endPoint x: 391, endPoint y: 297, distance: 139.3
click at [391, 297] on div "SearchWithCriteria9cc89112-0d42-42f8-b15c-104aad945215 Work Title The Sick Sear…" at bounding box center [746, 381] width 918 height 186
paste input "a good man with a broken heart"
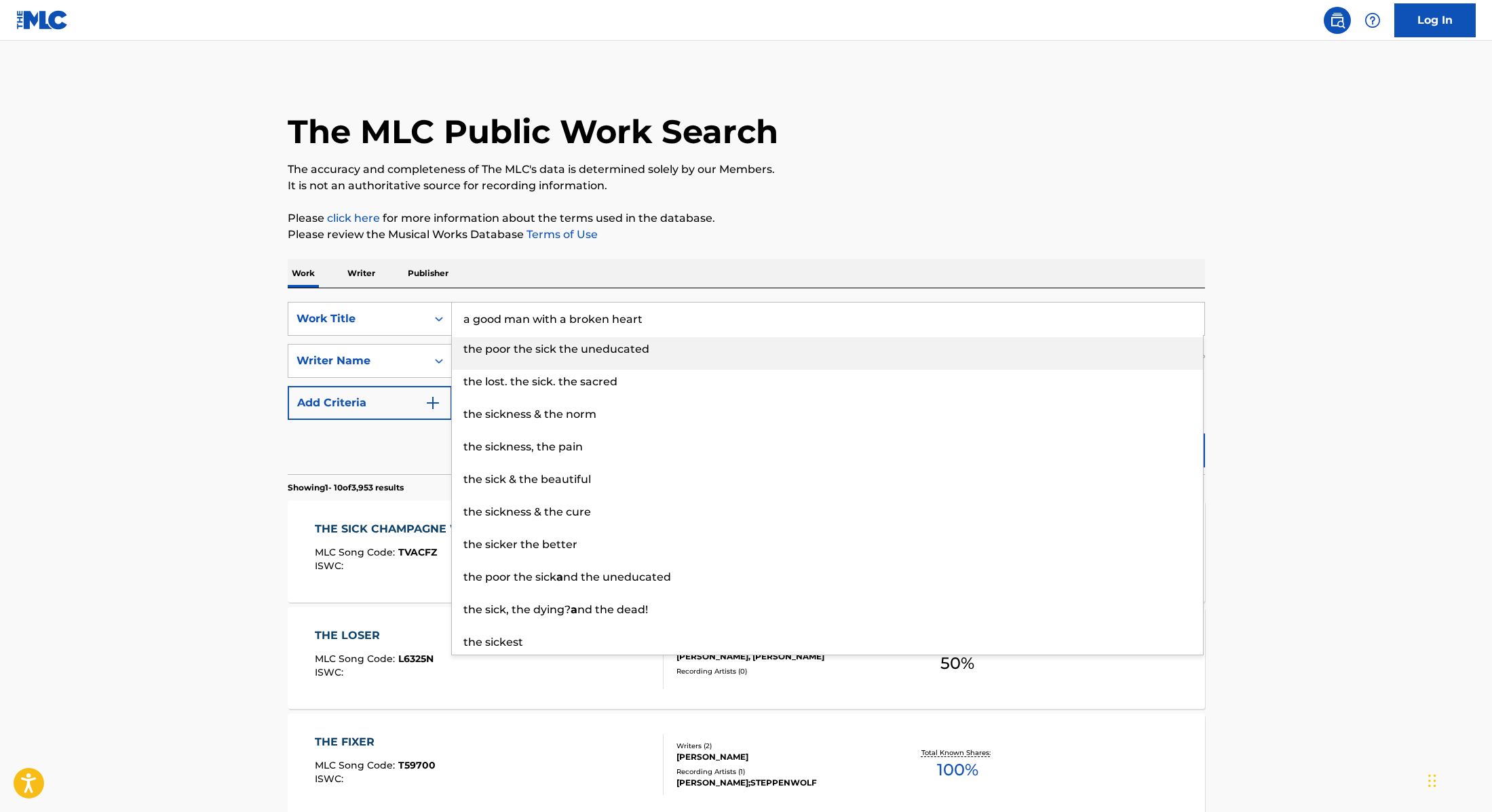
type input "a good man with a broken heart"
click at [522, 262] on div "Work Writer Publisher" at bounding box center [746, 273] width 918 height 29
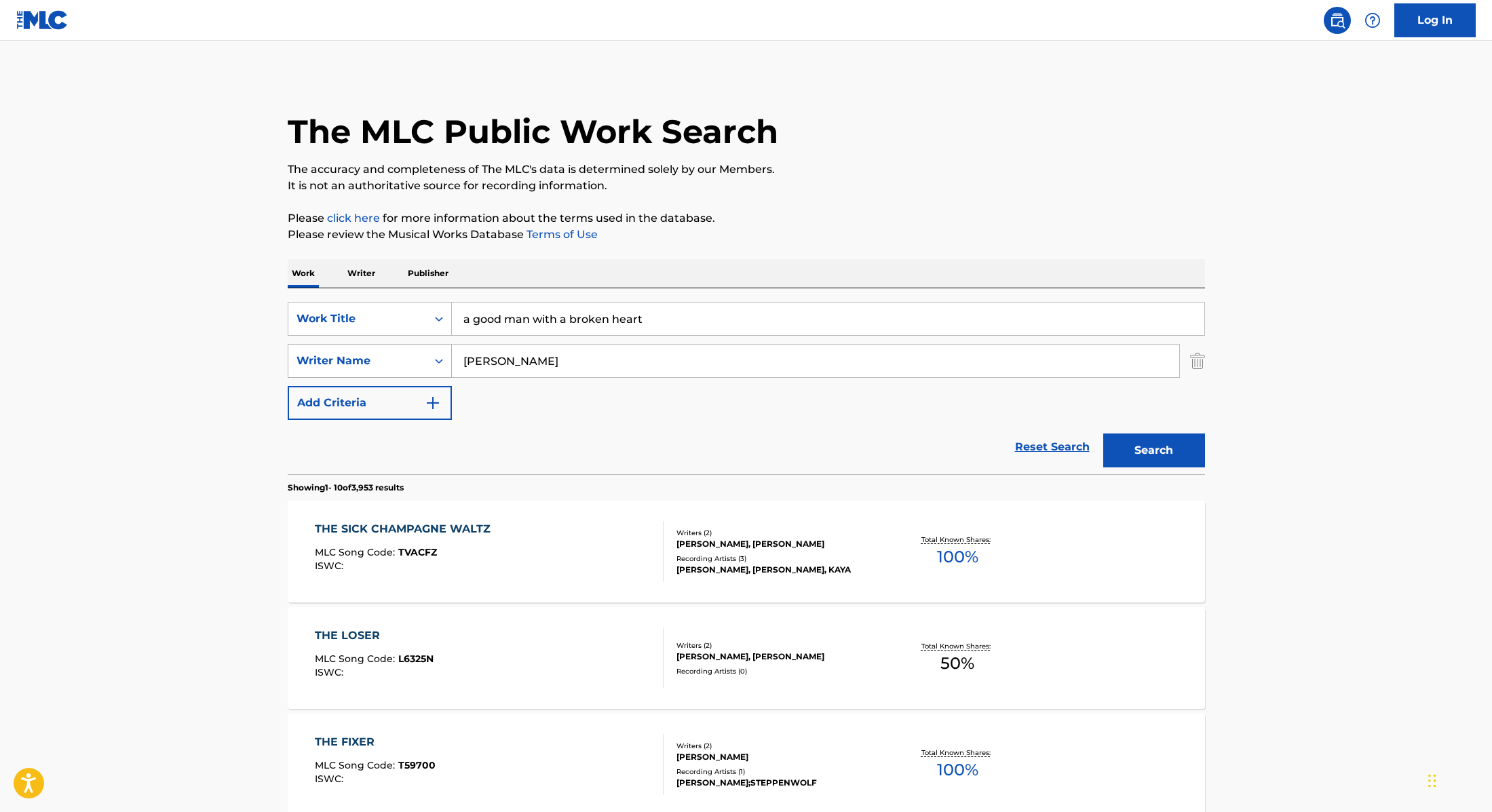
drag, startPoint x: 498, startPoint y: 362, endPoint x: 426, endPoint y: 343, distance: 74.5
click at [426, 344] on div "SearchWithCriteria89e460e5-7744-4731-99c6-0be1078f7c3e Writer Name [PERSON_NAME]" at bounding box center [746, 361] width 918 height 34
click at [1103, 434] on button "Search" at bounding box center [1154, 451] width 102 height 34
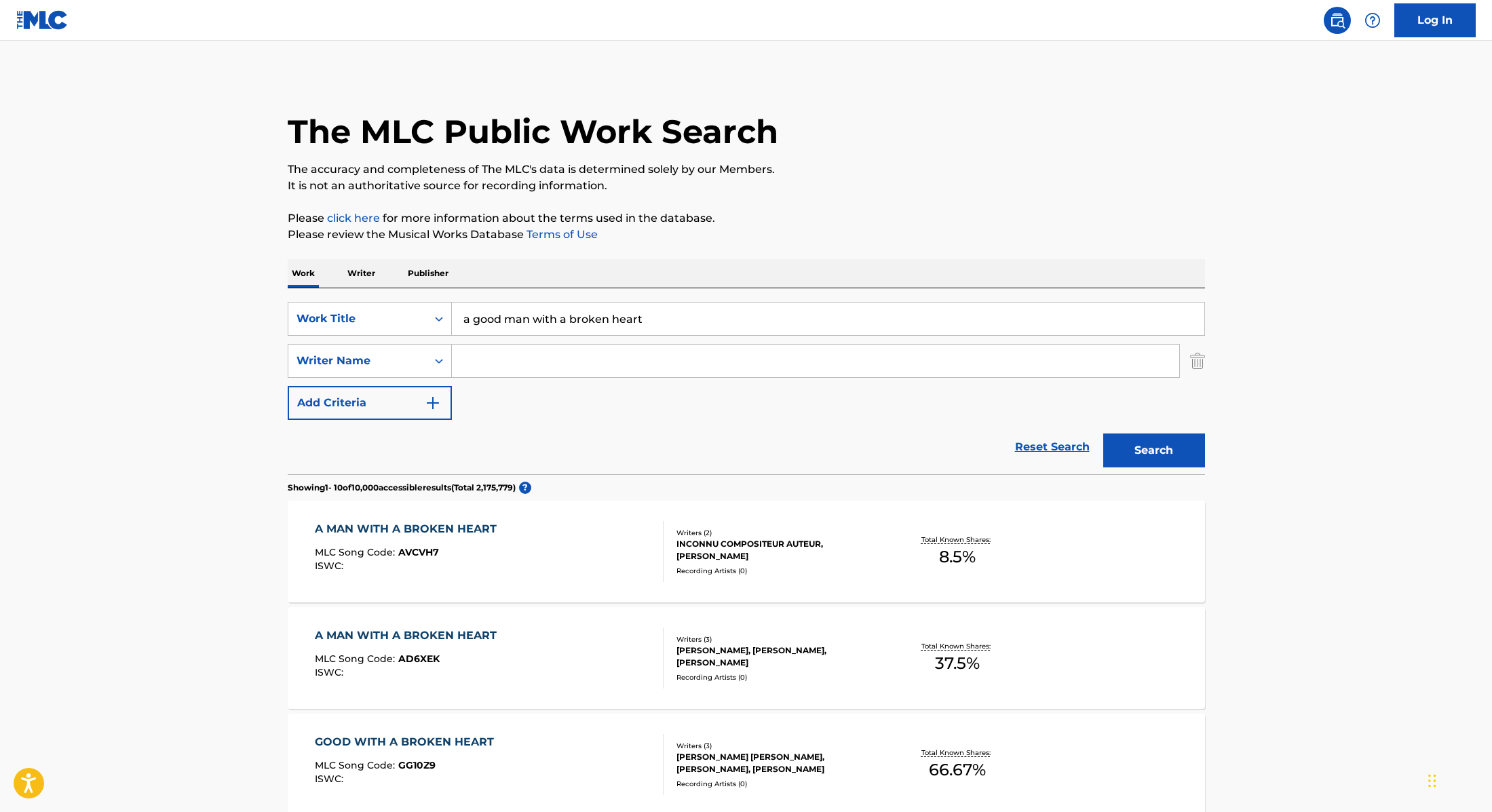
paste input "Take Me Away - From "Freakier [DATE]""
drag, startPoint x: 656, startPoint y: 320, endPoint x: 432, endPoint y: 288, distance: 226.3
click at [406, 290] on div "SearchWithCriteria9cc89112-0d42-42f8-b15c-104aad945215 Work Title Take Me Away …" at bounding box center [746, 381] width 918 height 186
type input "Take Me Away - From "Freakier [DATE]""
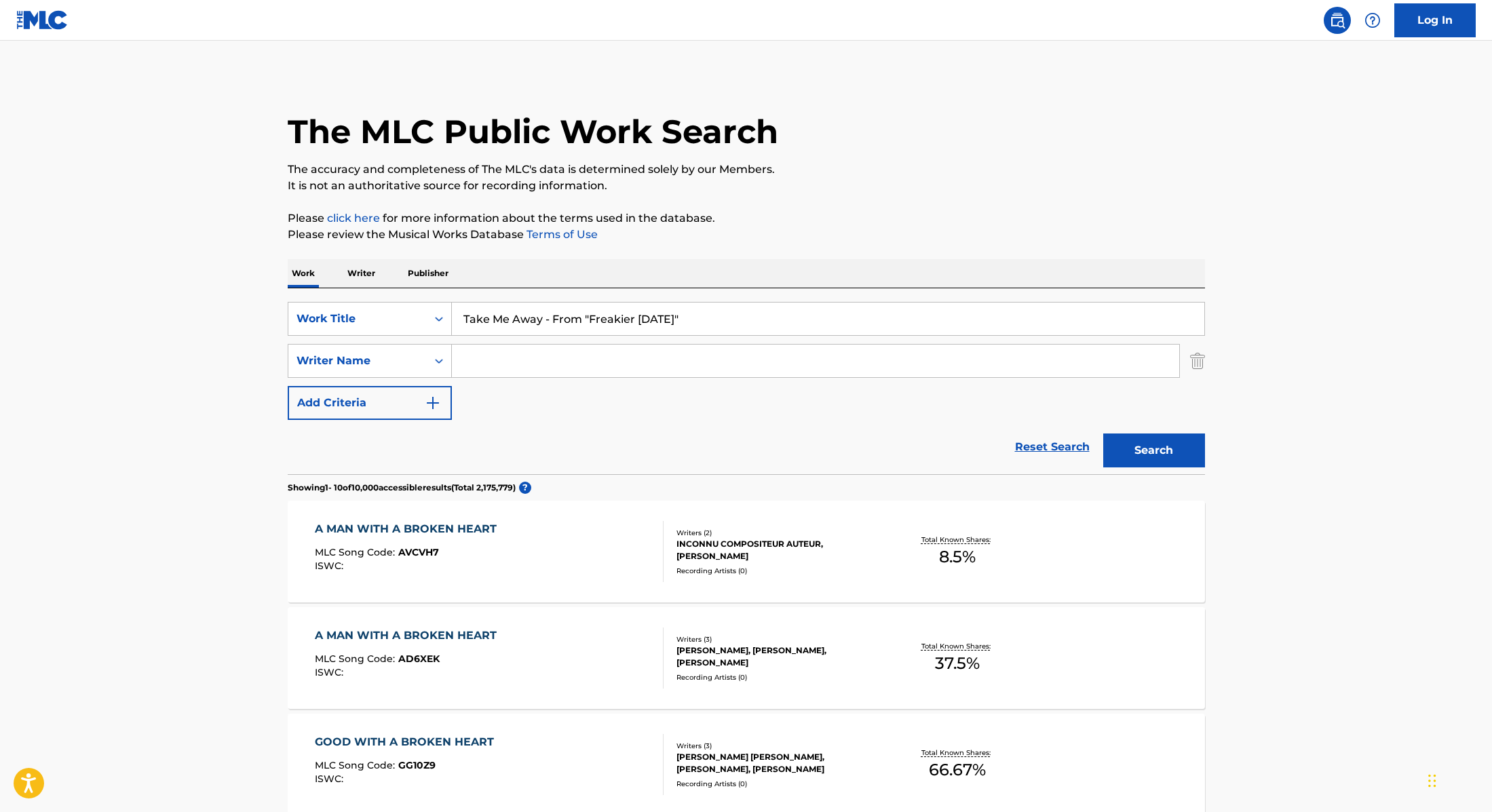
click at [1171, 448] on button "Search" at bounding box center [1154, 451] width 102 height 34
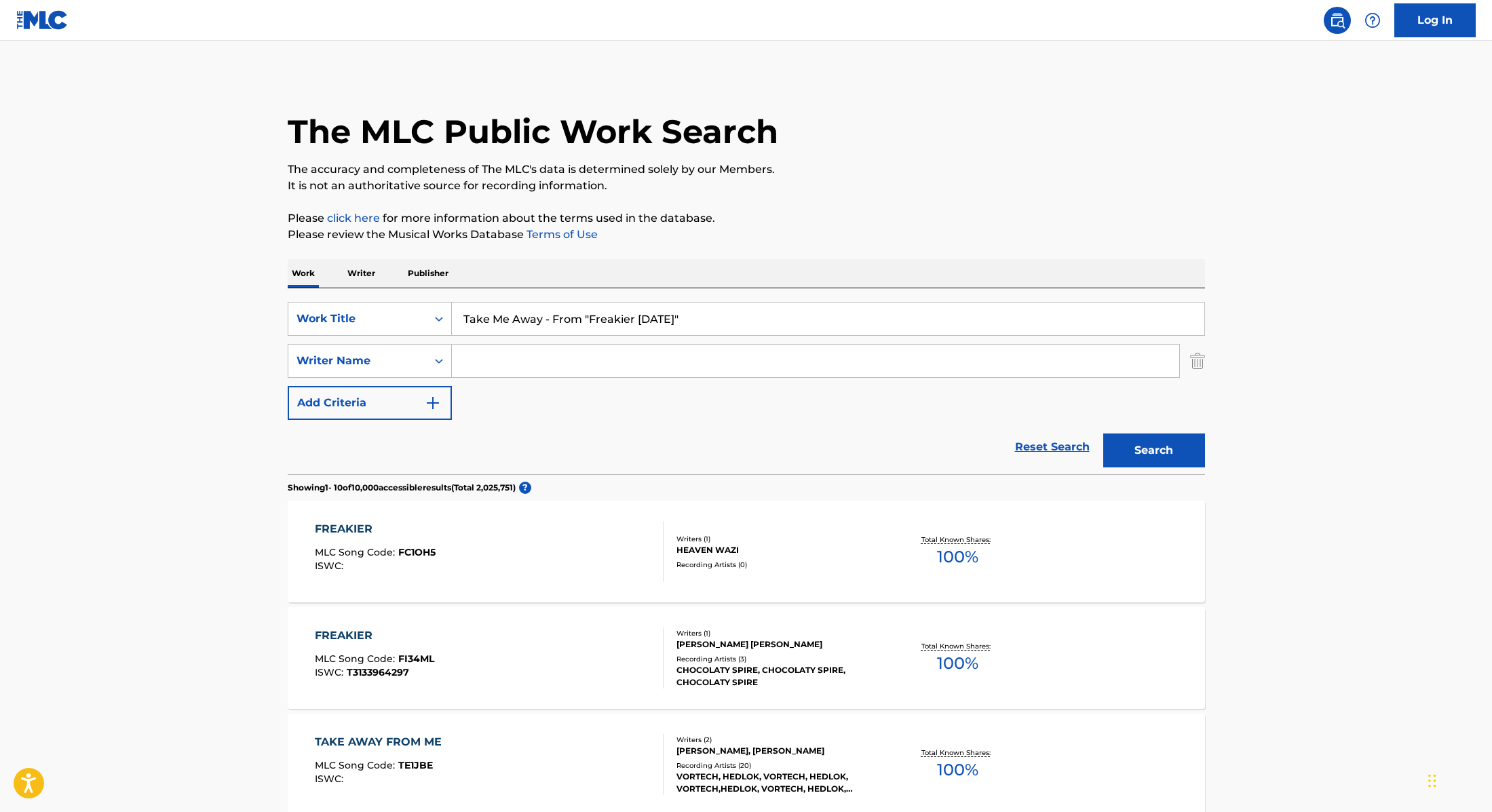
click at [563, 362] on input "Search Form" at bounding box center [815, 361] width 727 height 33
paste input "[PERSON_NAME],"
type input "[PERSON_NAME],"
drag, startPoint x: 706, startPoint y: 319, endPoint x: 544, endPoint y: 313, distance: 162.1
click at [544, 313] on input "Take Me Away - From "Freakier [DATE]"" at bounding box center [828, 319] width 753 height 33
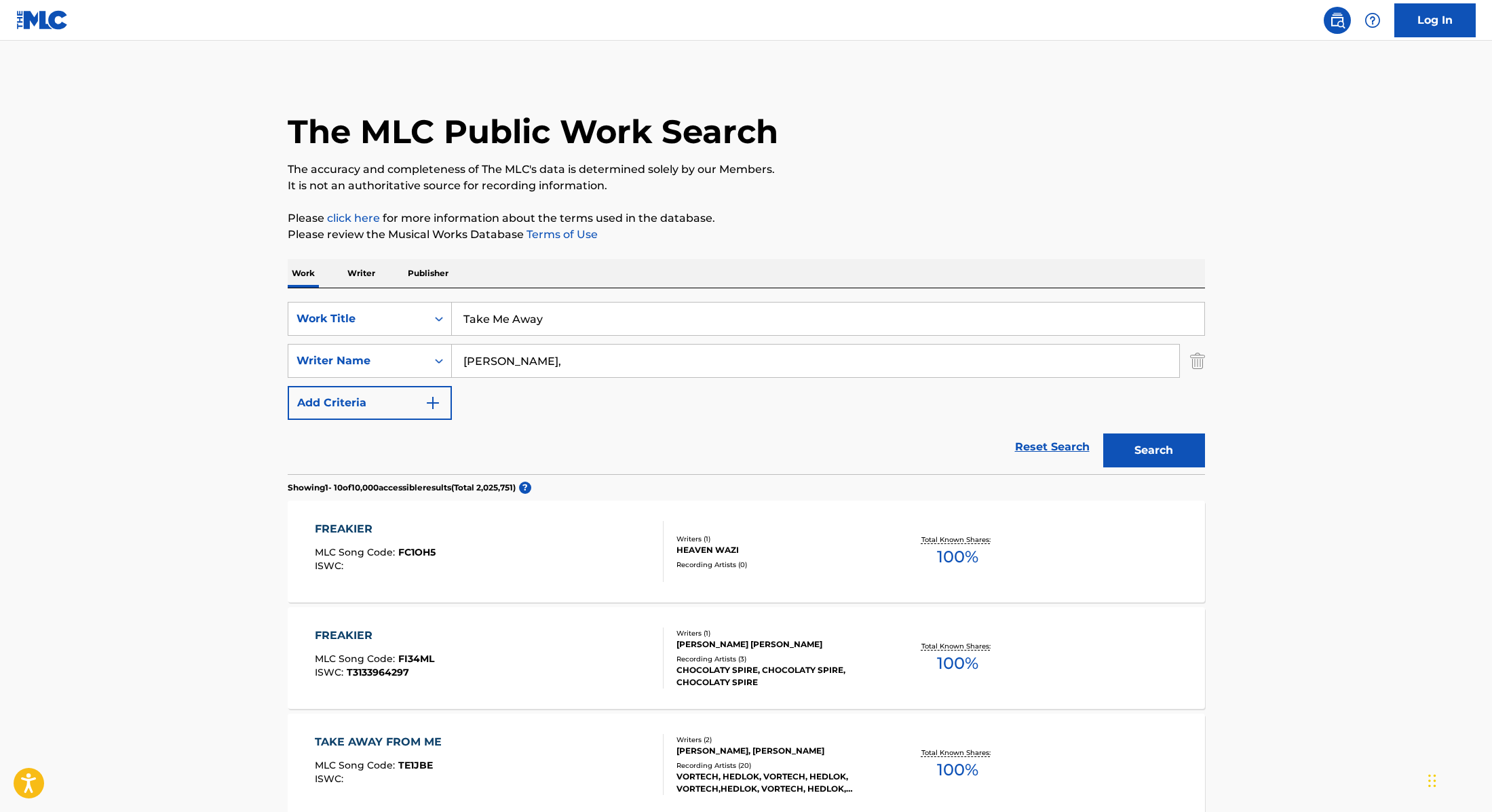
type input "Take Me Away"
click at [1173, 455] on button "Search" at bounding box center [1154, 451] width 102 height 34
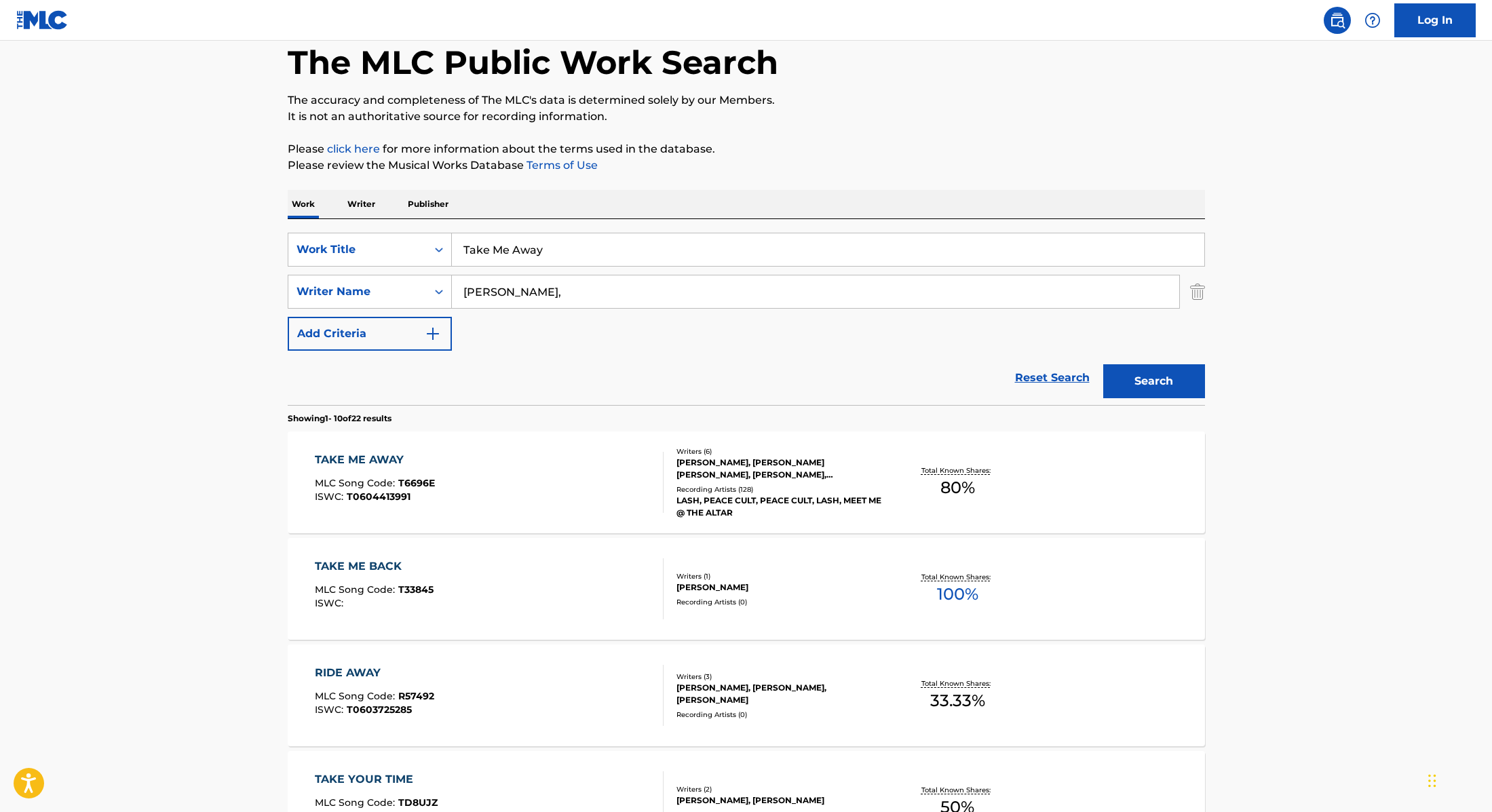
scroll to position [71, 0]
drag, startPoint x: 523, startPoint y: 294, endPoint x: 387, endPoint y: 267, distance: 138.7
click at [387, 267] on div "SearchWithCriteria9cc89112-0d42-42f8-b15c-104aad945215 Work Title Take Me Away …" at bounding box center [746, 291] width 918 height 118
paste input "Slayford"
type input "Slayford"
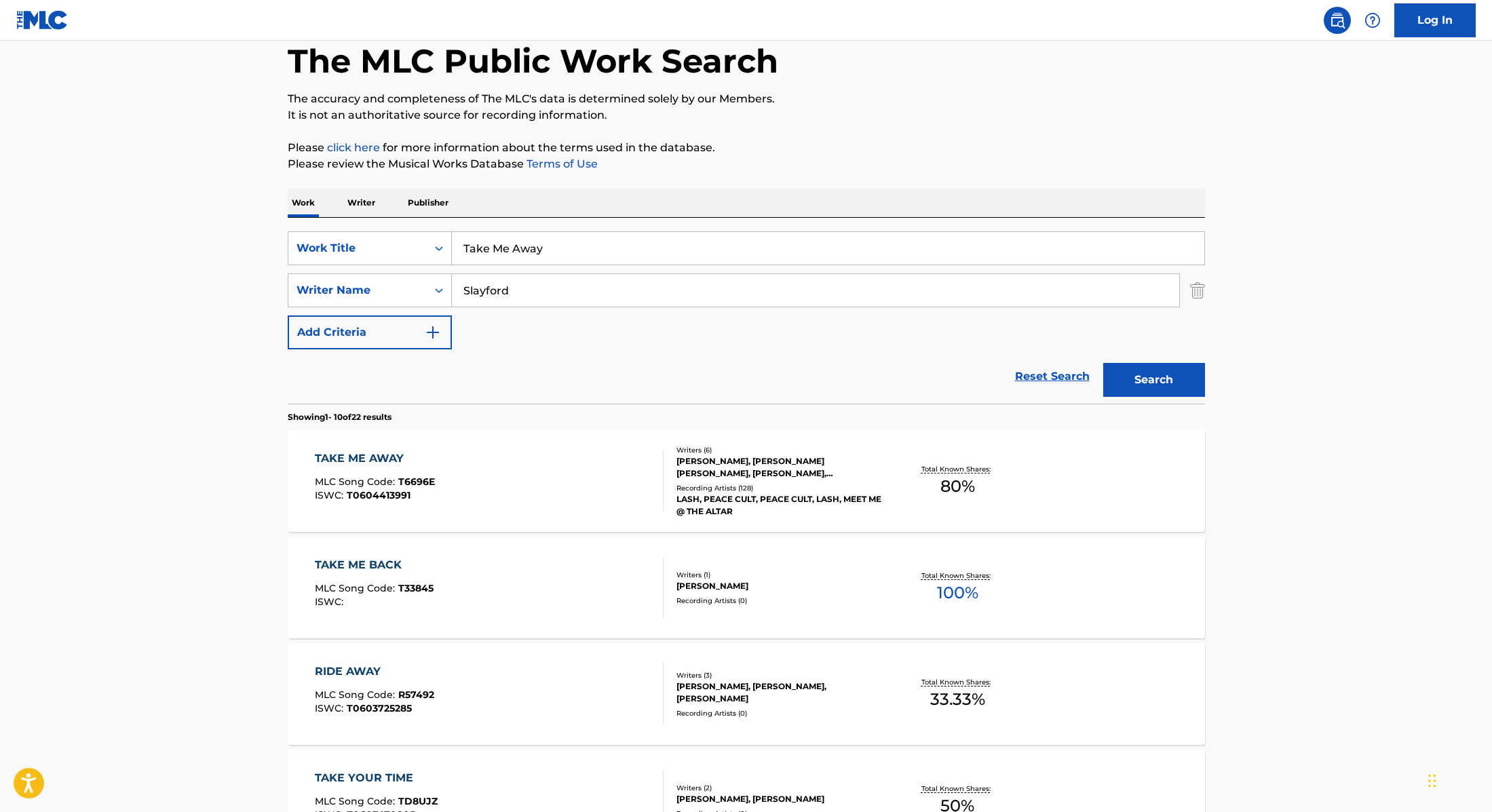
click at [1103, 363] on button "Search" at bounding box center [1154, 380] width 102 height 34
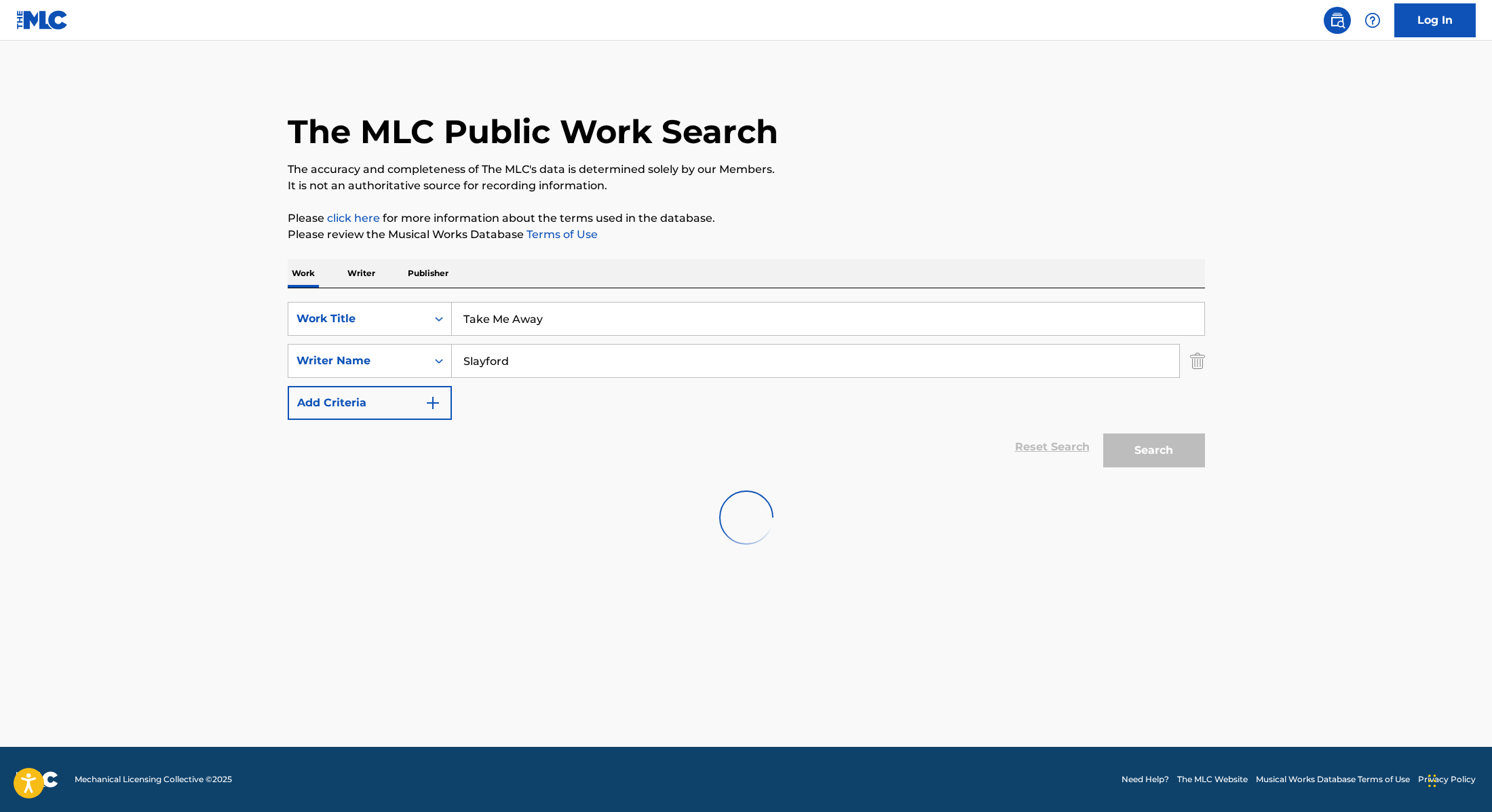
scroll to position [0, 0]
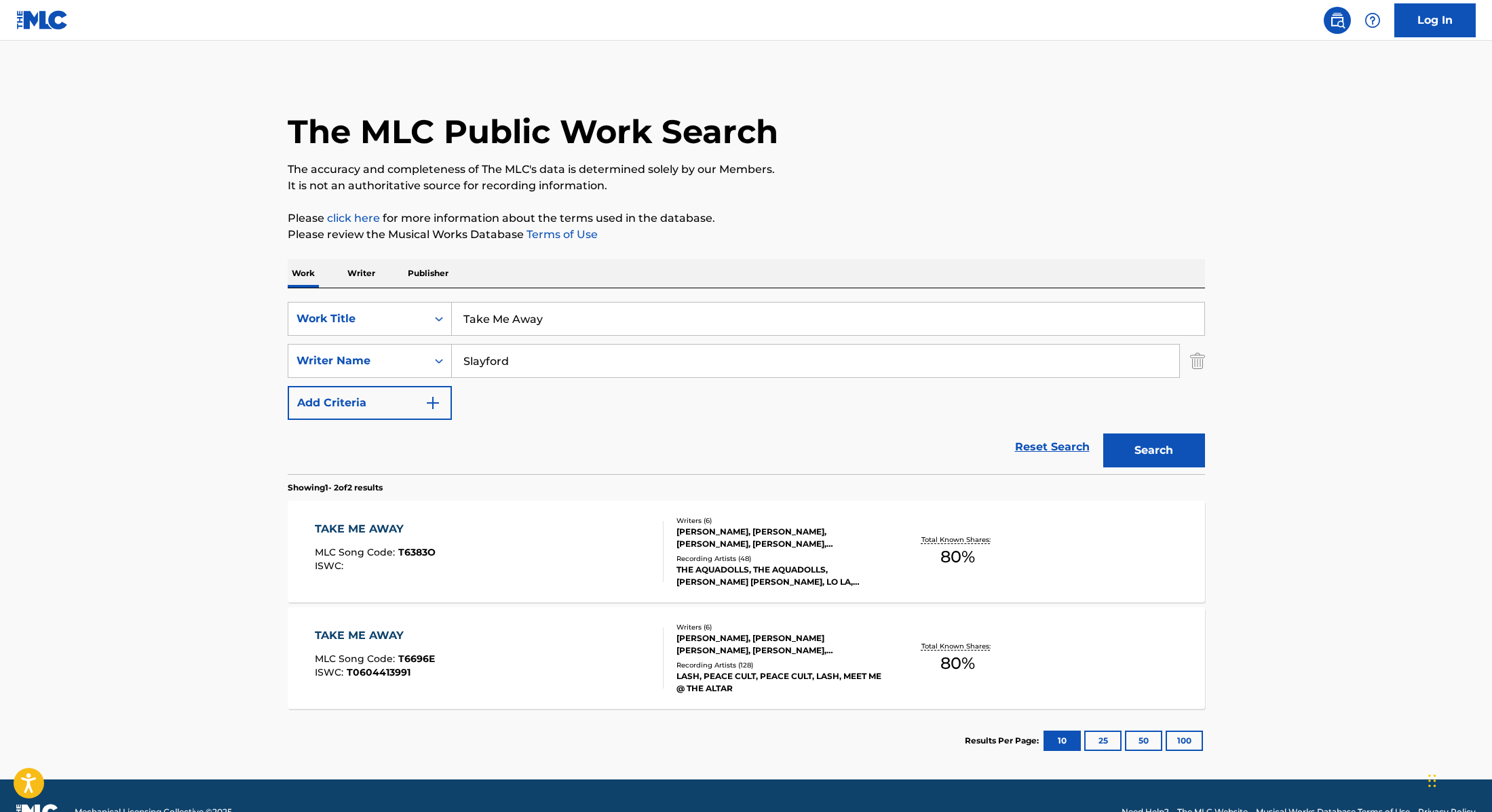
click at [558, 526] on div "TAKE ME AWAY MLC Song Code : T6383O ISWC :" at bounding box center [489, 551] width 349 height 61
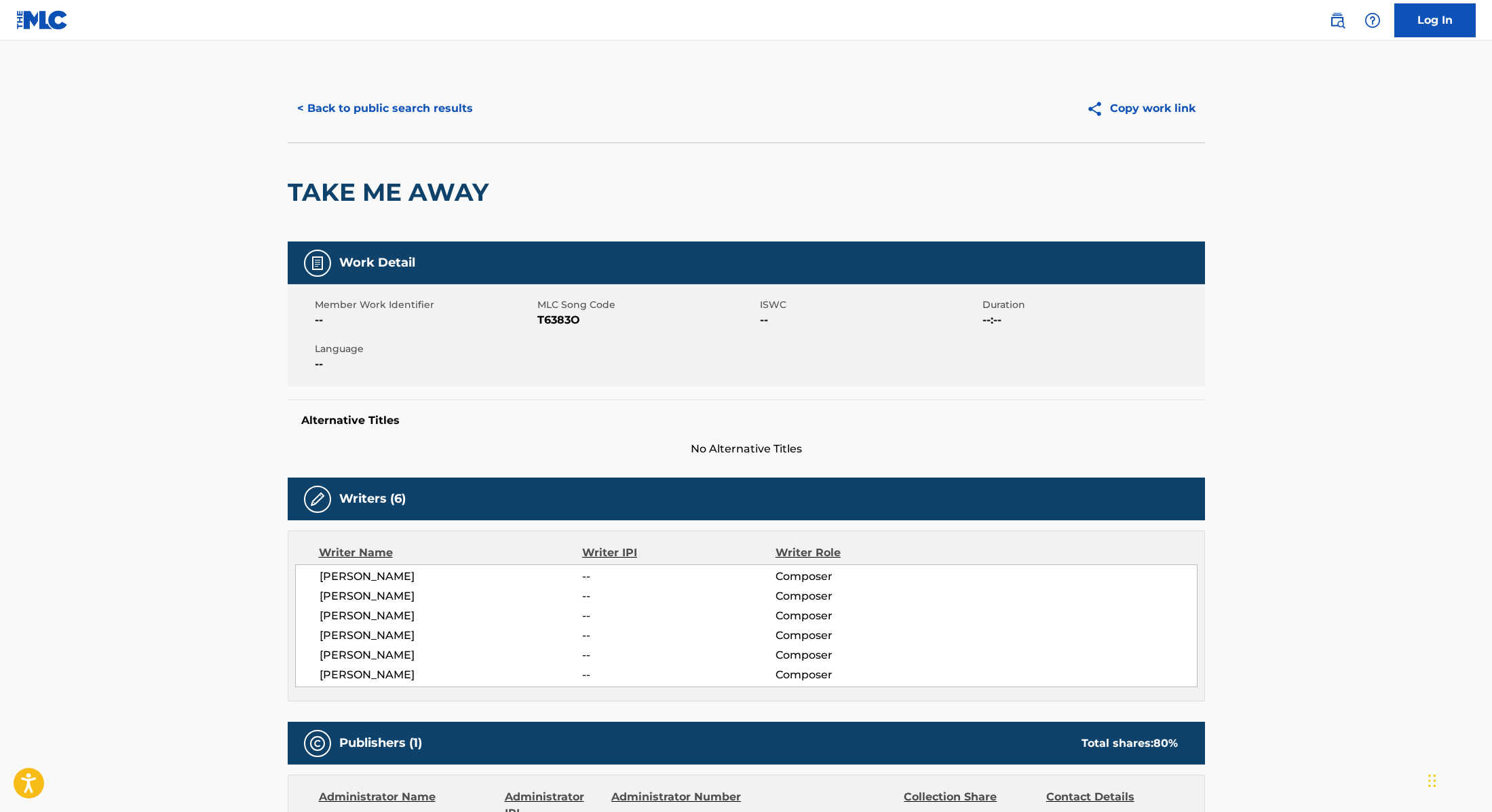
click at [446, 104] on button "< Back to public search results" at bounding box center [385, 109] width 195 height 34
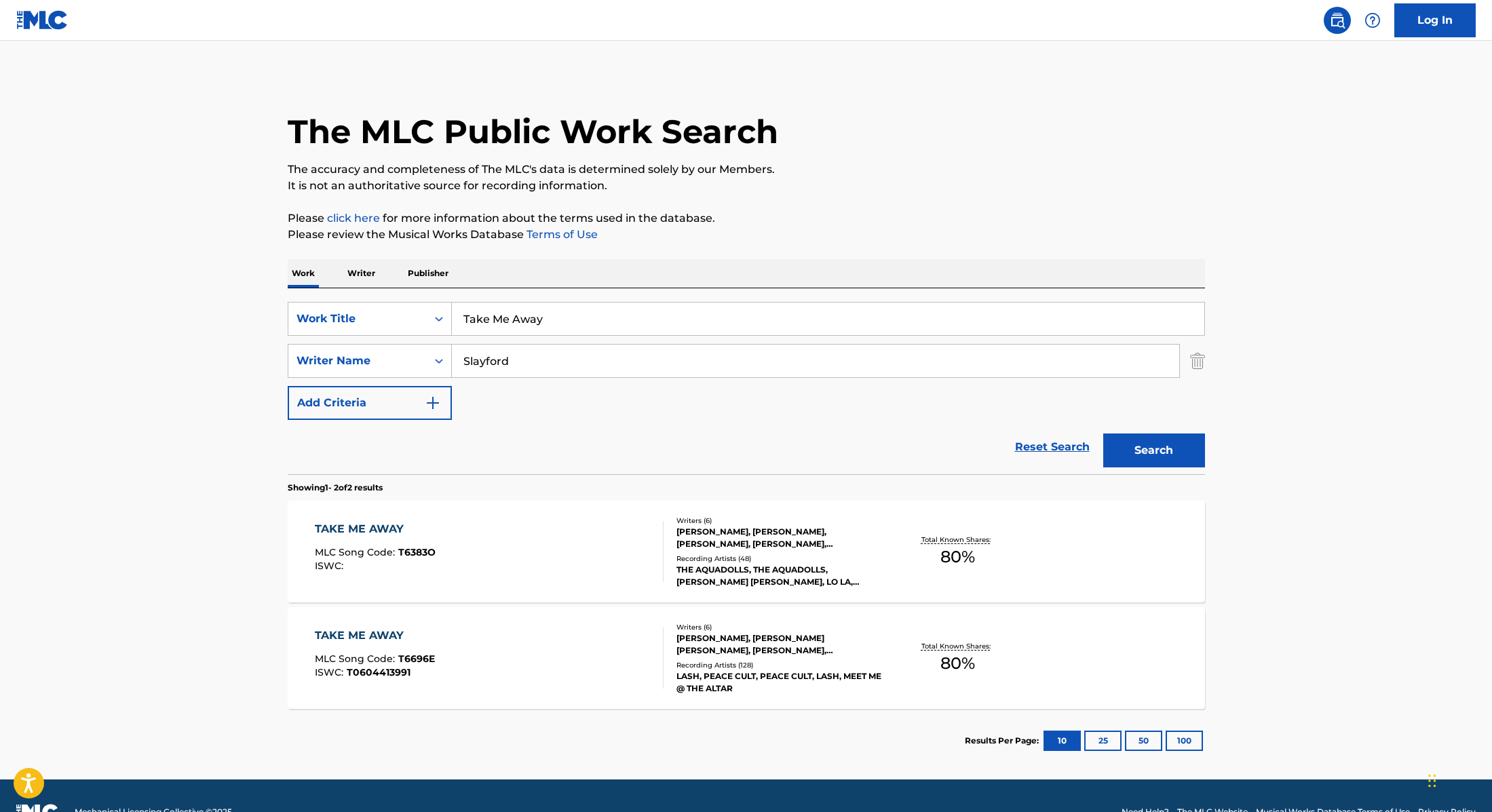
click at [408, 649] on div "TAKE ME AWAY MLC Song Code : T6696E ISWC : T0604413991" at bounding box center [374, 658] width 120 height 61
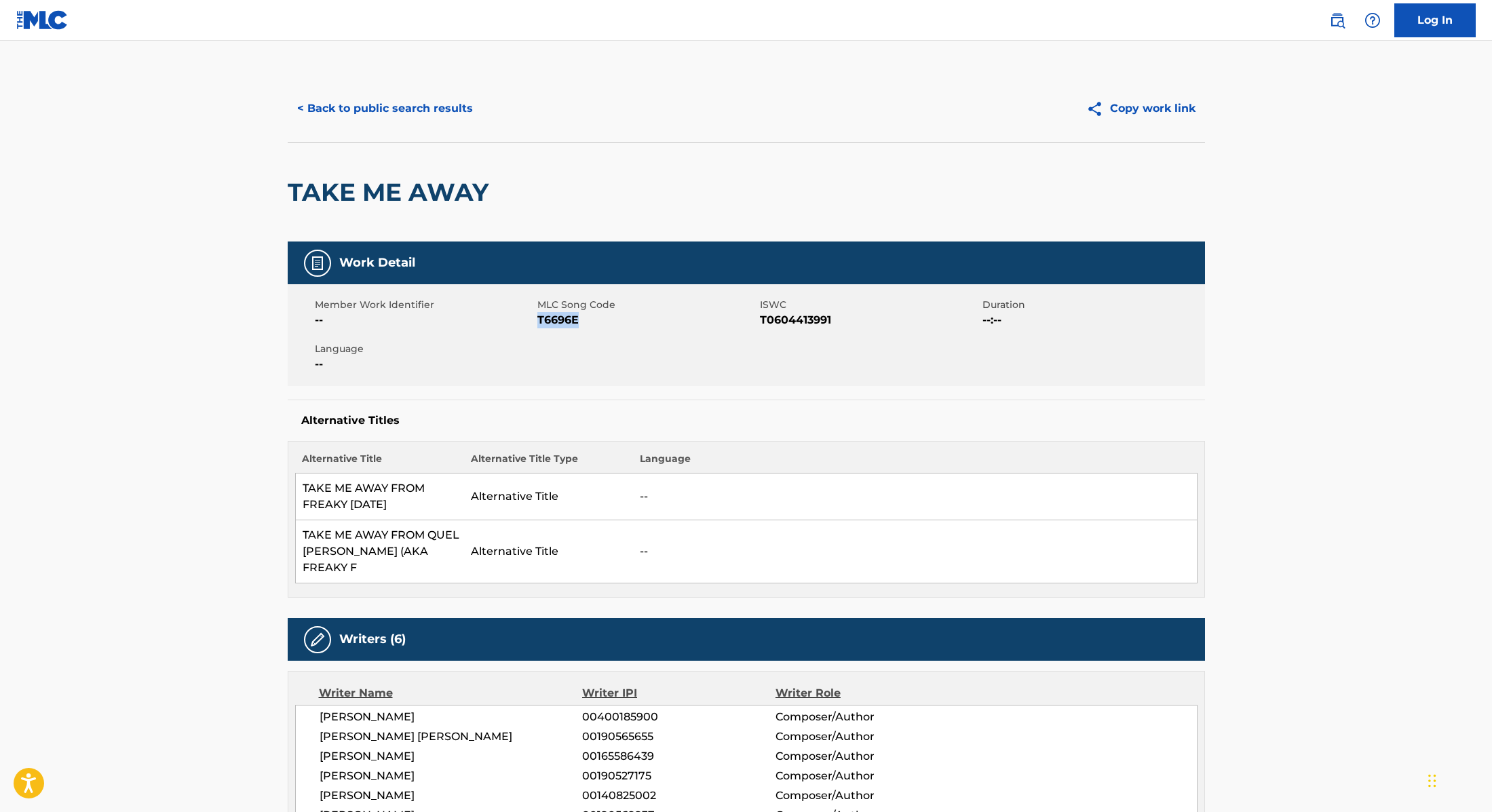
drag, startPoint x: 539, startPoint y: 320, endPoint x: 627, endPoint y: 326, distance: 88.2
click at [627, 326] on span "T6696E" at bounding box center [647, 320] width 219 height 16
copy span "T6696E"
click at [425, 105] on button "< Back to public search results" at bounding box center [385, 109] width 195 height 34
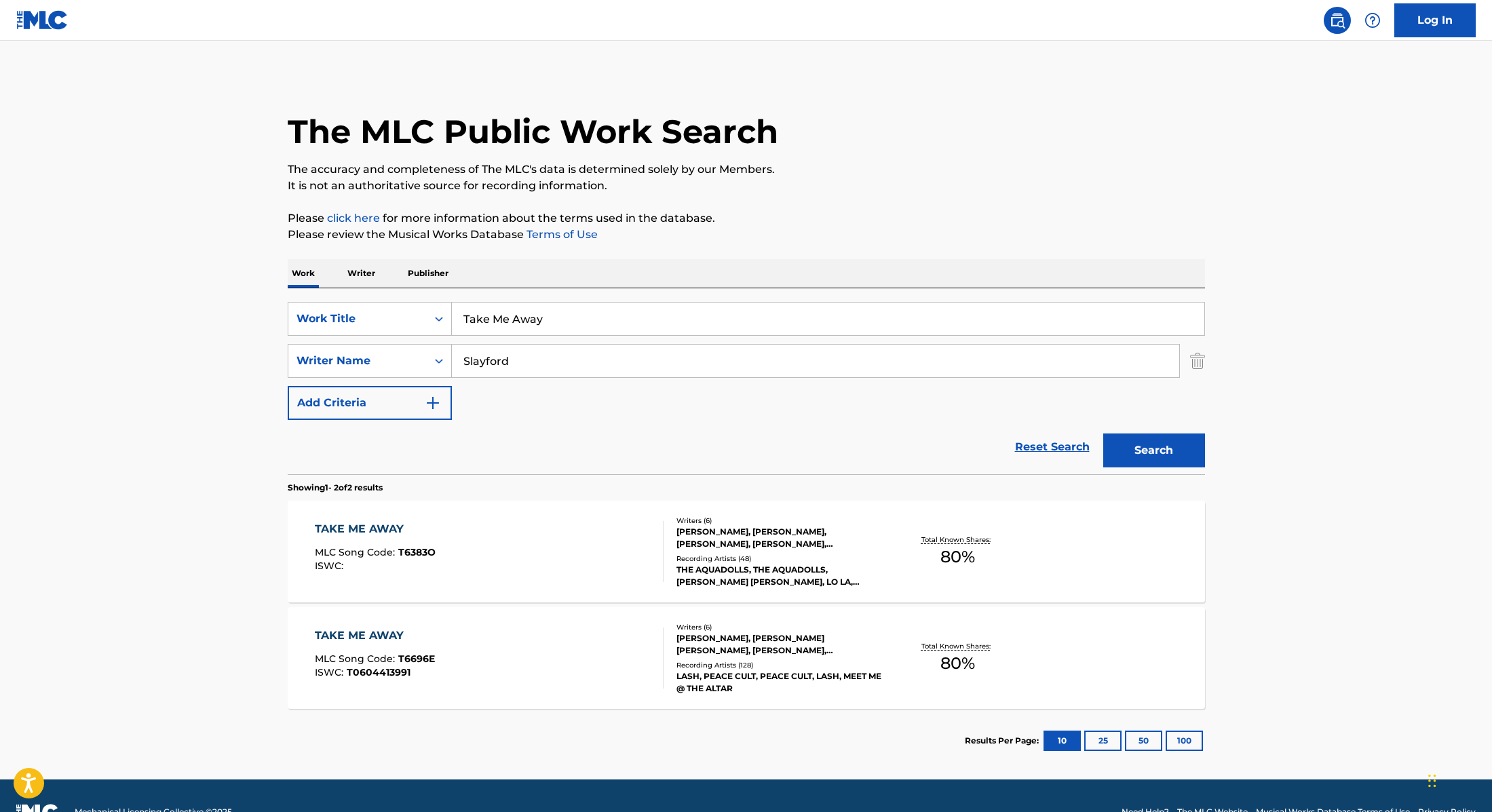
drag, startPoint x: 550, startPoint y: 319, endPoint x: 409, endPoint y: 292, distance: 143.6
click at [409, 292] on div "SearchWithCriteria9cc89112-0d42-42f8-b15c-104aad945215 Work Title Take Me Away …" at bounding box center [746, 381] width 918 height 186
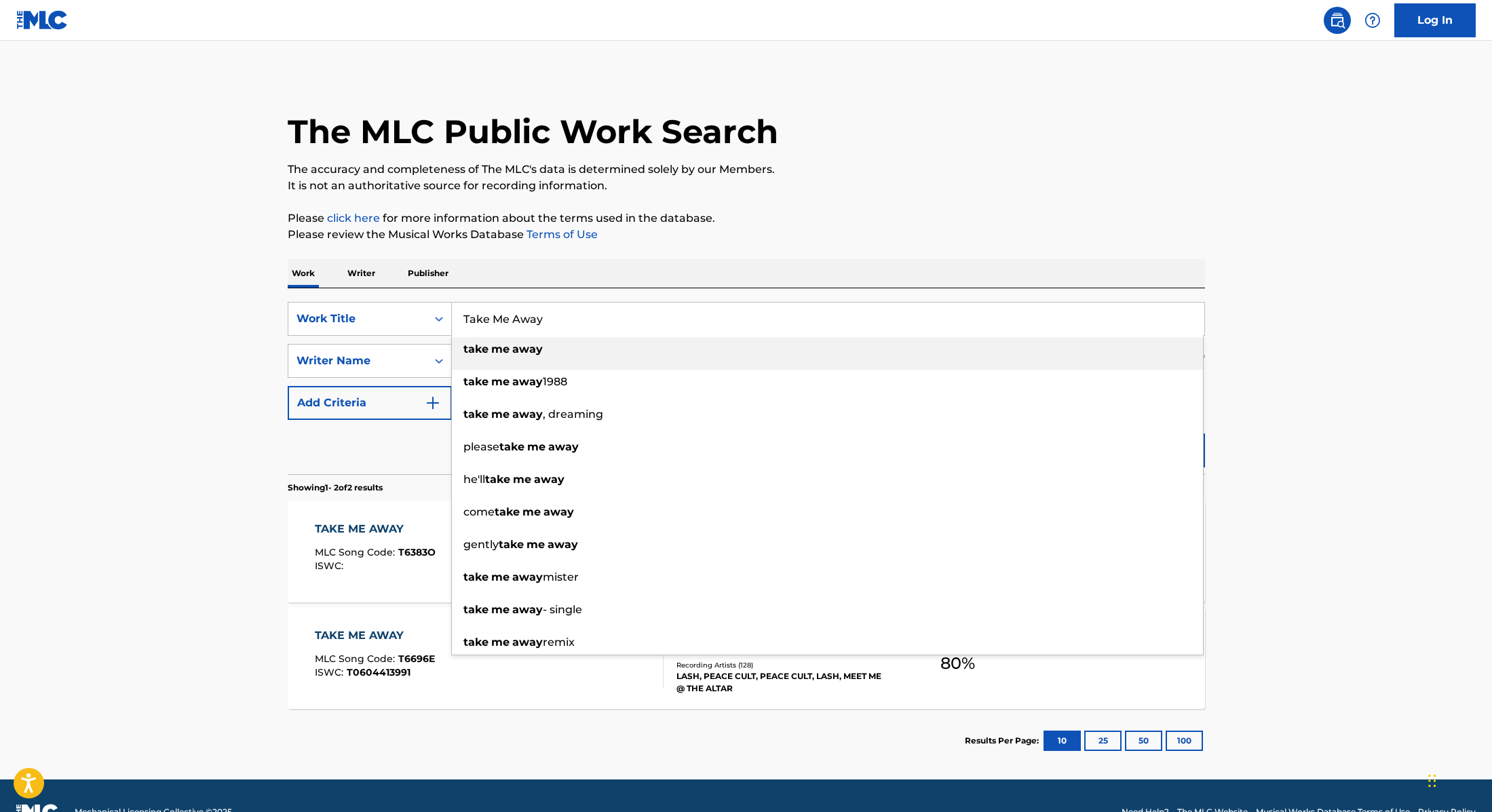
paste input "[PERSON_NAME] [PERSON_NAME]"
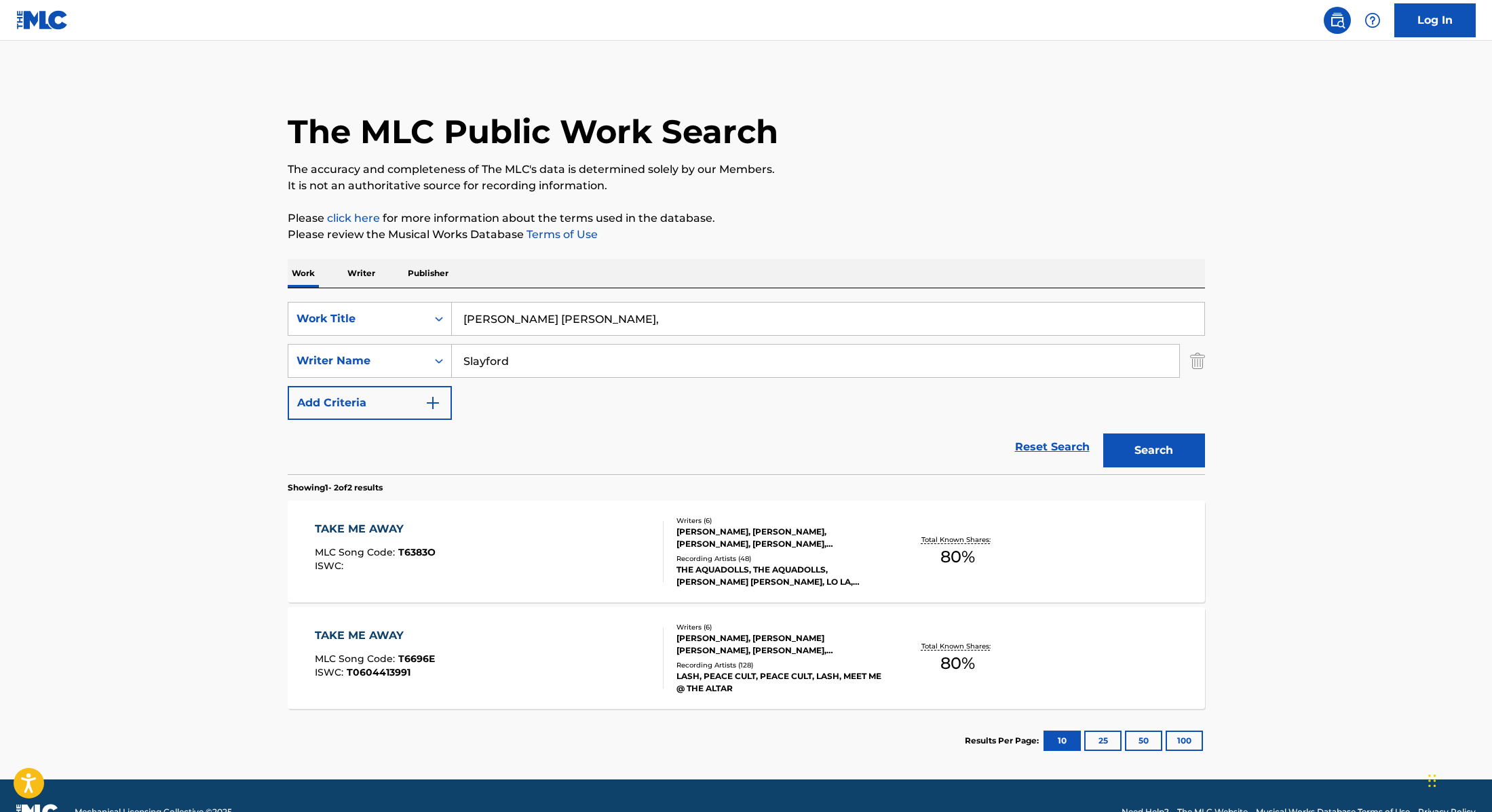
paste input "Disney"
drag, startPoint x: 648, startPoint y: 319, endPoint x: 392, endPoint y: 283, distance: 258.5
click at [392, 283] on div "Work Writer Publisher SearchWithCriteria9cc89112-0d42-42f8-b15c-104aad945215 Wo…" at bounding box center [746, 516] width 918 height 514
paste input "Take Me Away - From "Freakier [DATE]""
drag, startPoint x: 680, startPoint y: 320, endPoint x: 400, endPoint y: 297, distance: 280.9
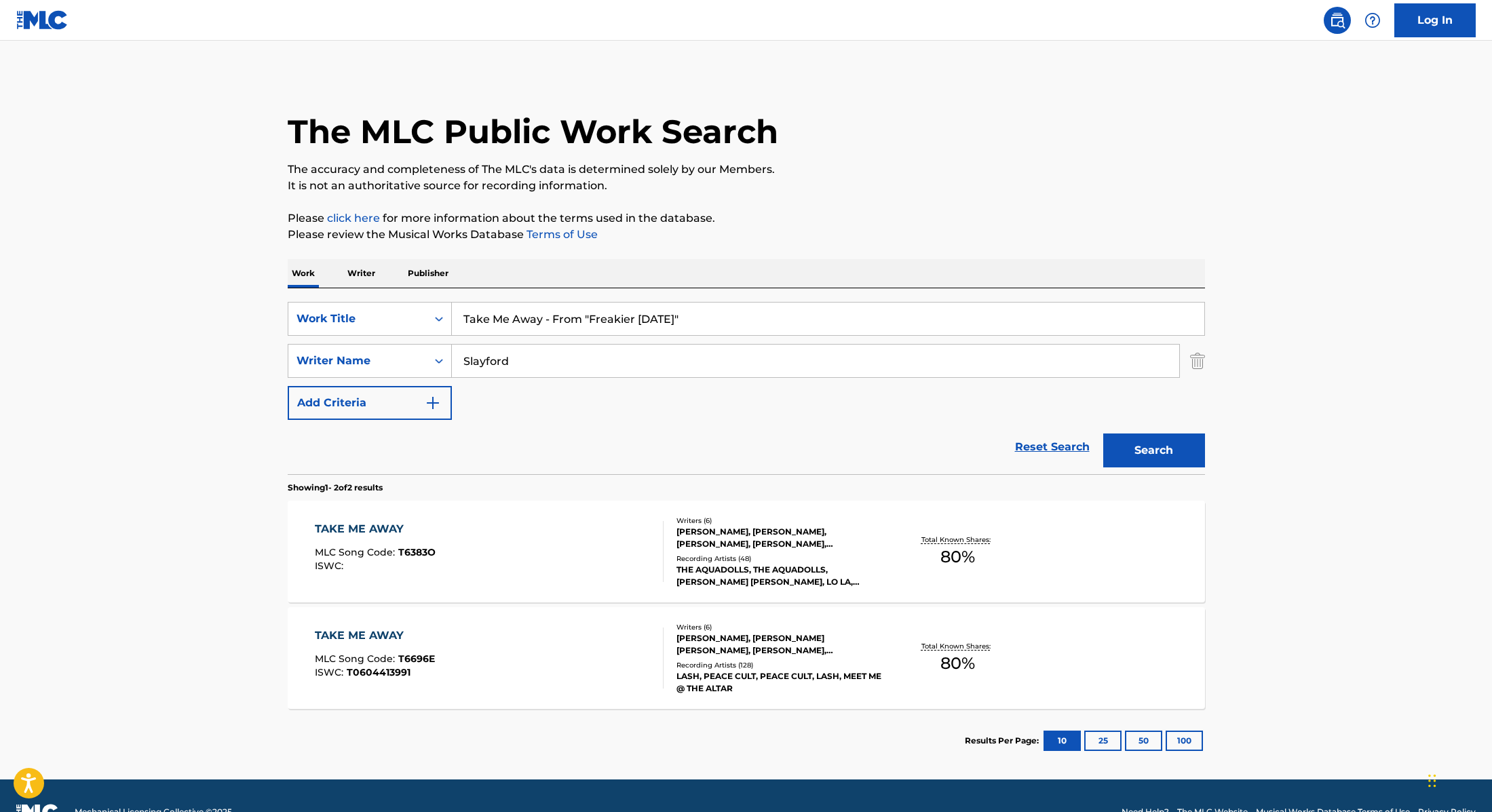
click at [400, 297] on div "SearchWithCriteria9cc89112-0d42-42f8-b15c-104aad945215 Work Title Take Me Away …" at bounding box center [746, 381] width 918 height 186
paste input "BUSY"
type input "BUSY"
click at [839, 236] on p "Please review the Musical Works Database Terms of Use" at bounding box center [746, 235] width 918 height 16
paste input "[PERSON_NAME]"
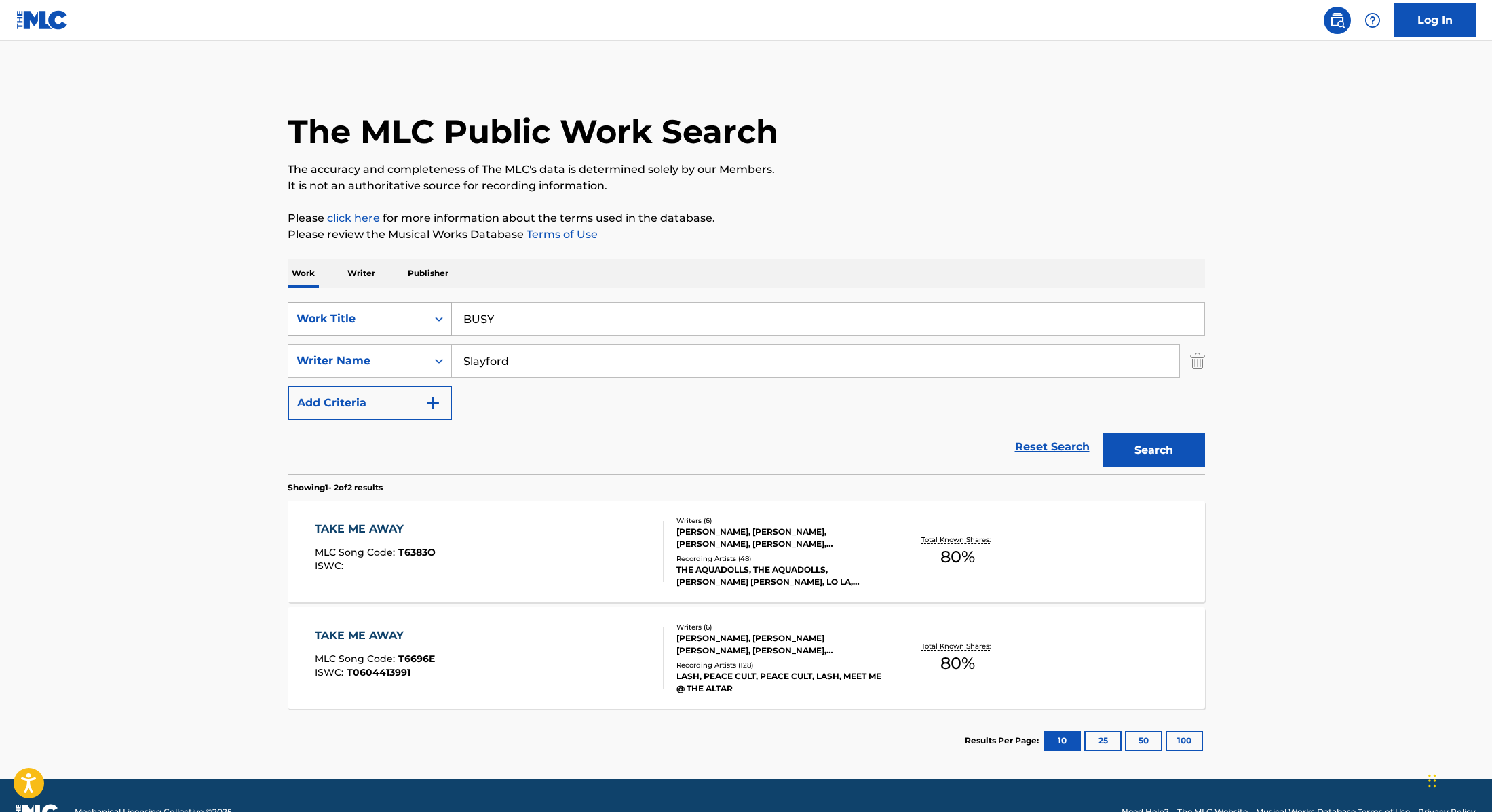
drag, startPoint x: 531, startPoint y: 358, endPoint x: 368, endPoint y: 319, distance: 167.6
click at [367, 319] on div "SearchWithCriteria9cc89112-0d42-42f8-b15c-104aad945215 Work Title BUSY SearchWi…" at bounding box center [746, 361] width 918 height 118
type input "[PERSON_NAME]"
click at [1175, 443] on button "Search" at bounding box center [1154, 451] width 102 height 34
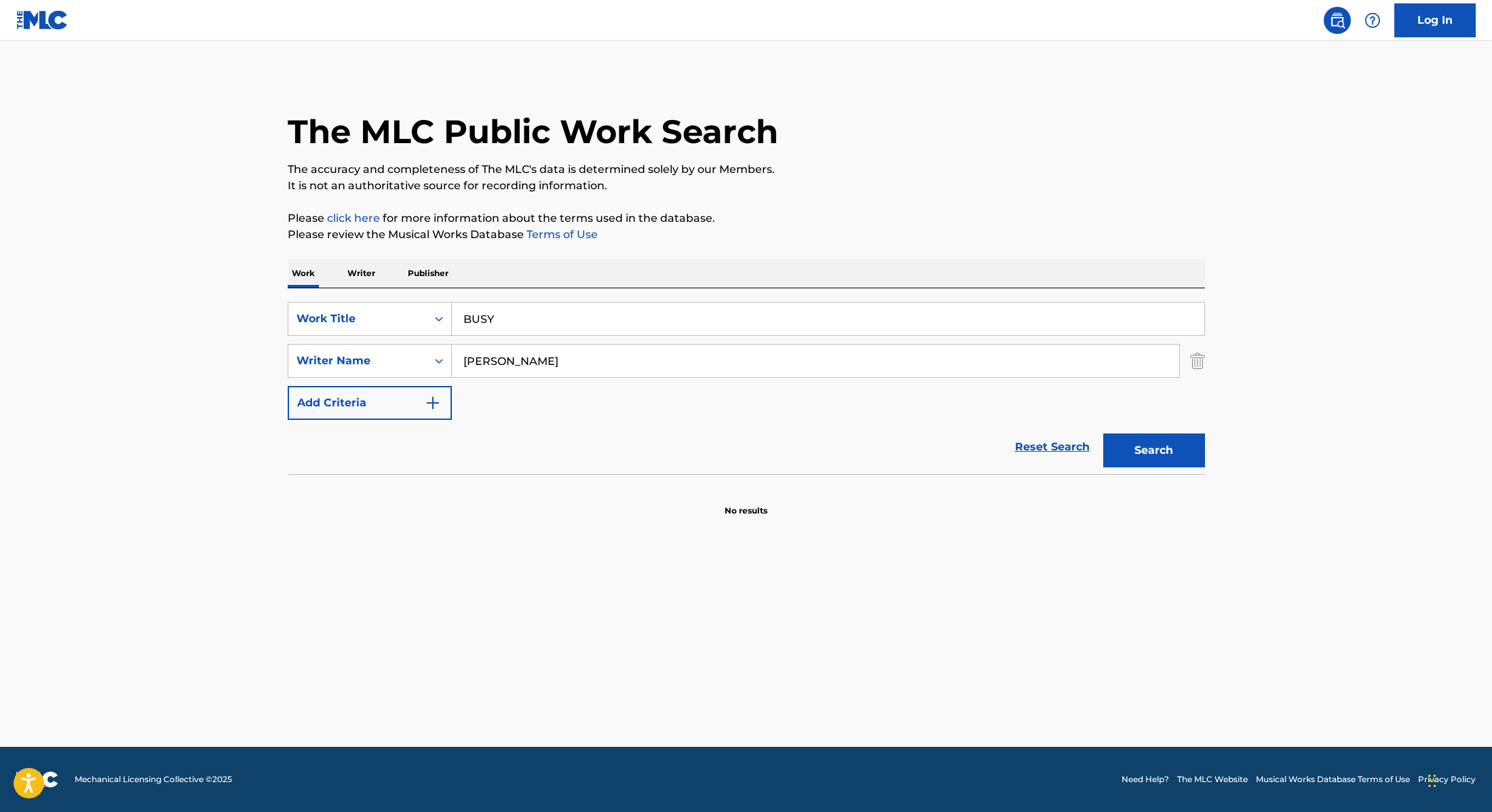
click at [1116, 448] on button "Search" at bounding box center [1154, 451] width 102 height 34
drag, startPoint x: 508, startPoint y: 317, endPoint x: 386, endPoint y: 287, distance: 125.6
click at [386, 287] on div "Work Writer Publisher SearchWithCriteria9cc89112-0d42-42f8-b15c-104aad945215 Wo…" at bounding box center [746, 388] width 918 height 258
paste input "Sitting In The Sun (Walking In The Rain)"
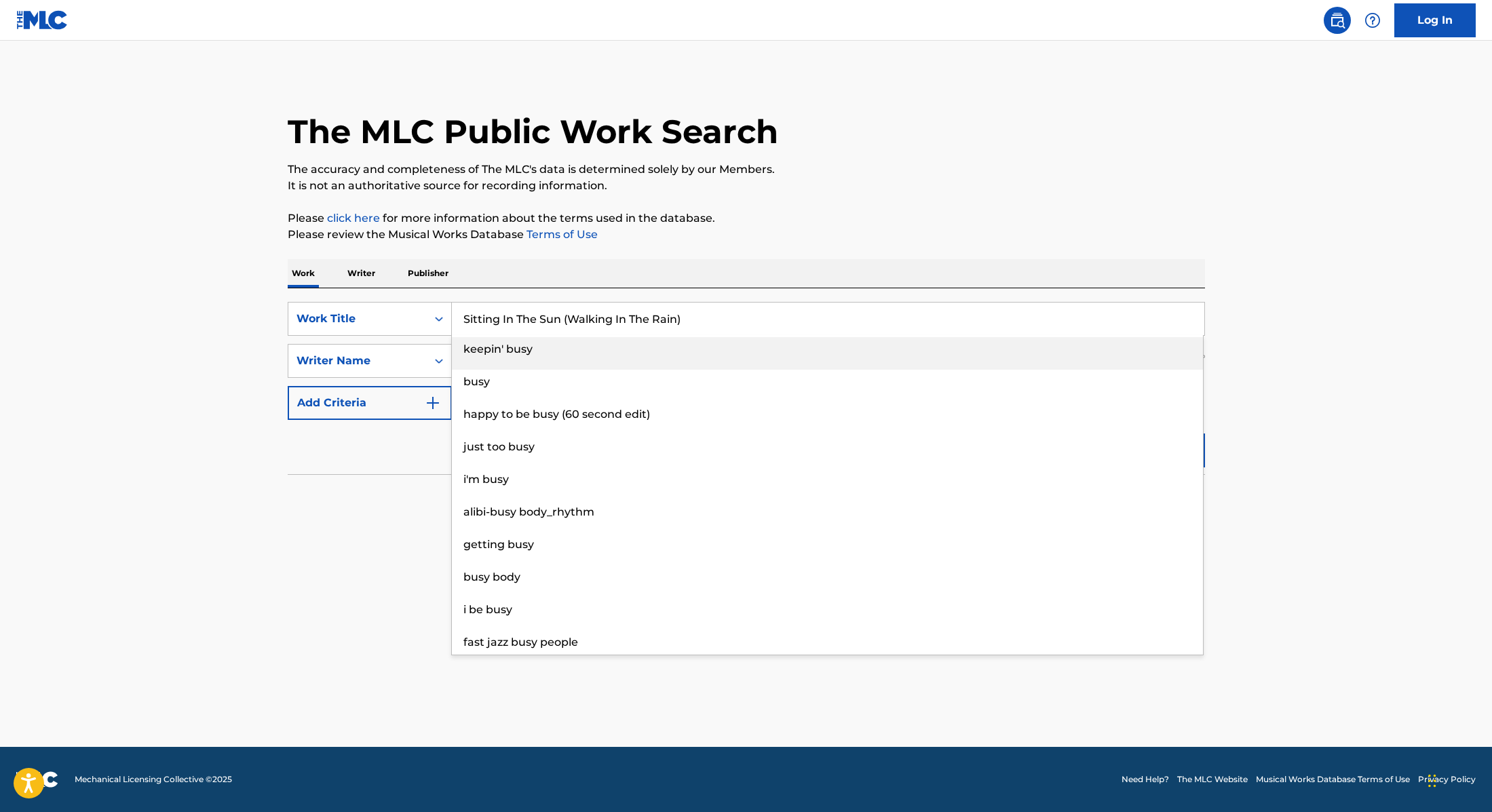
type input "Sitting In The Sun (Walking In The Rain)"
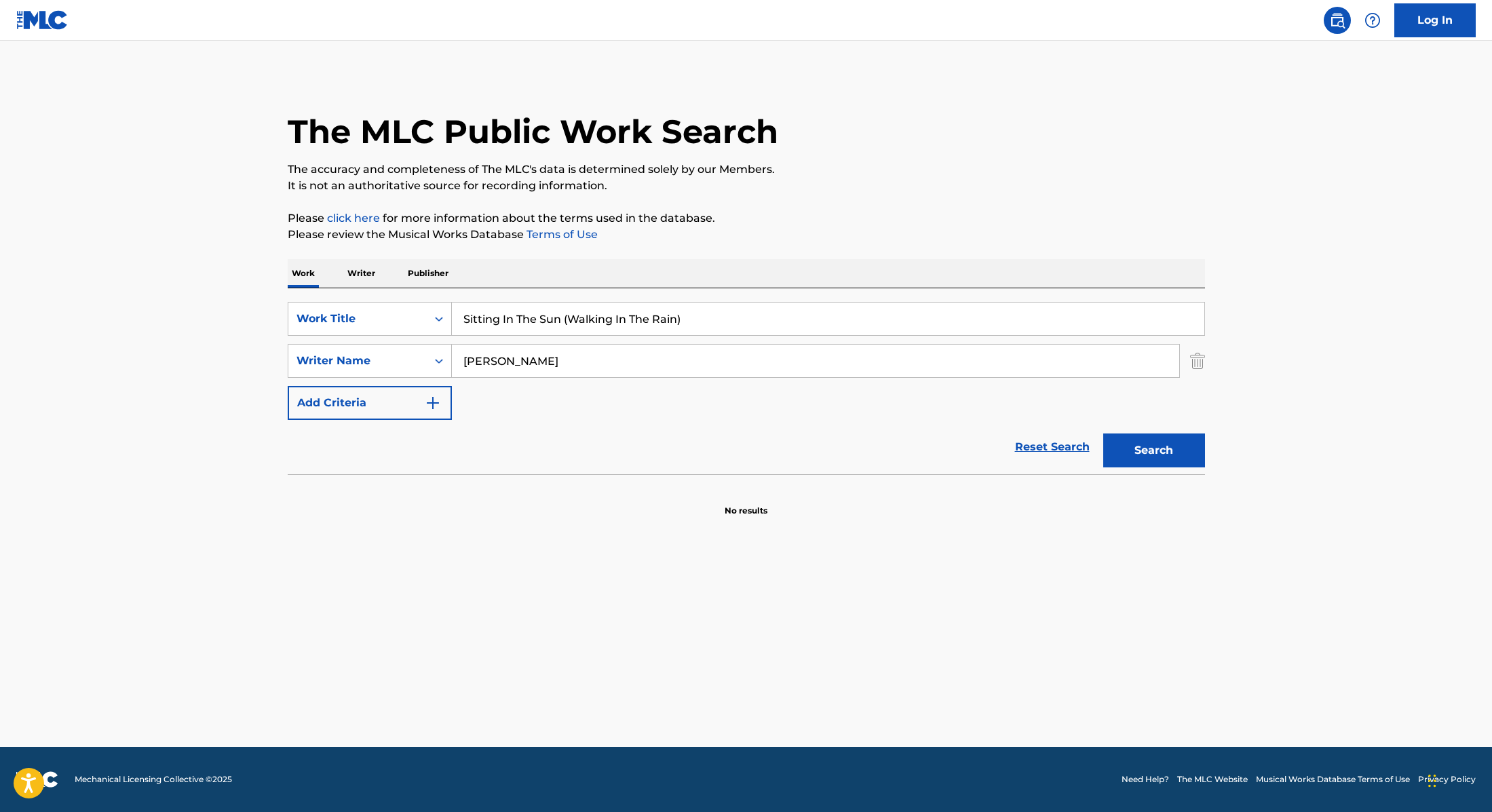
click at [798, 211] on p "Please click here for more information about the terms used in the database." at bounding box center [746, 219] width 918 height 16
paste input "[PERSON_NAME]"
drag, startPoint x: 523, startPoint y: 366, endPoint x: 371, endPoint y: 334, distance: 155.3
click at [371, 334] on div "SearchWithCriteria9cc89112-0d42-42f8-b15c-104aad945215 Work Title Sitting In Th…" at bounding box center [746, 361] width 918 height 118
type input "[PERSON_NAME]"
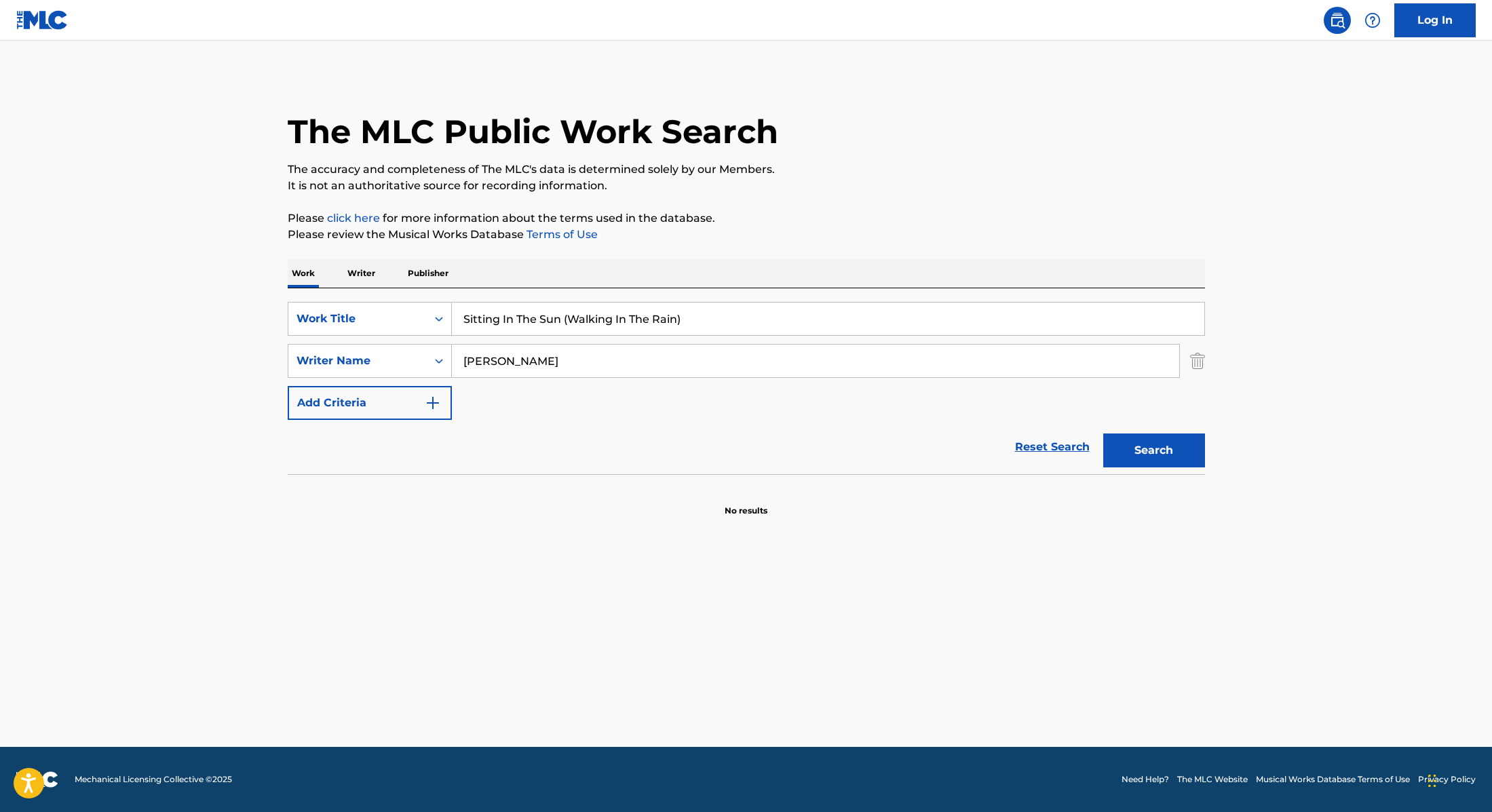
click at [1173, 451] on button "Search" at bounding box center [1154, 451] width 102 height 34
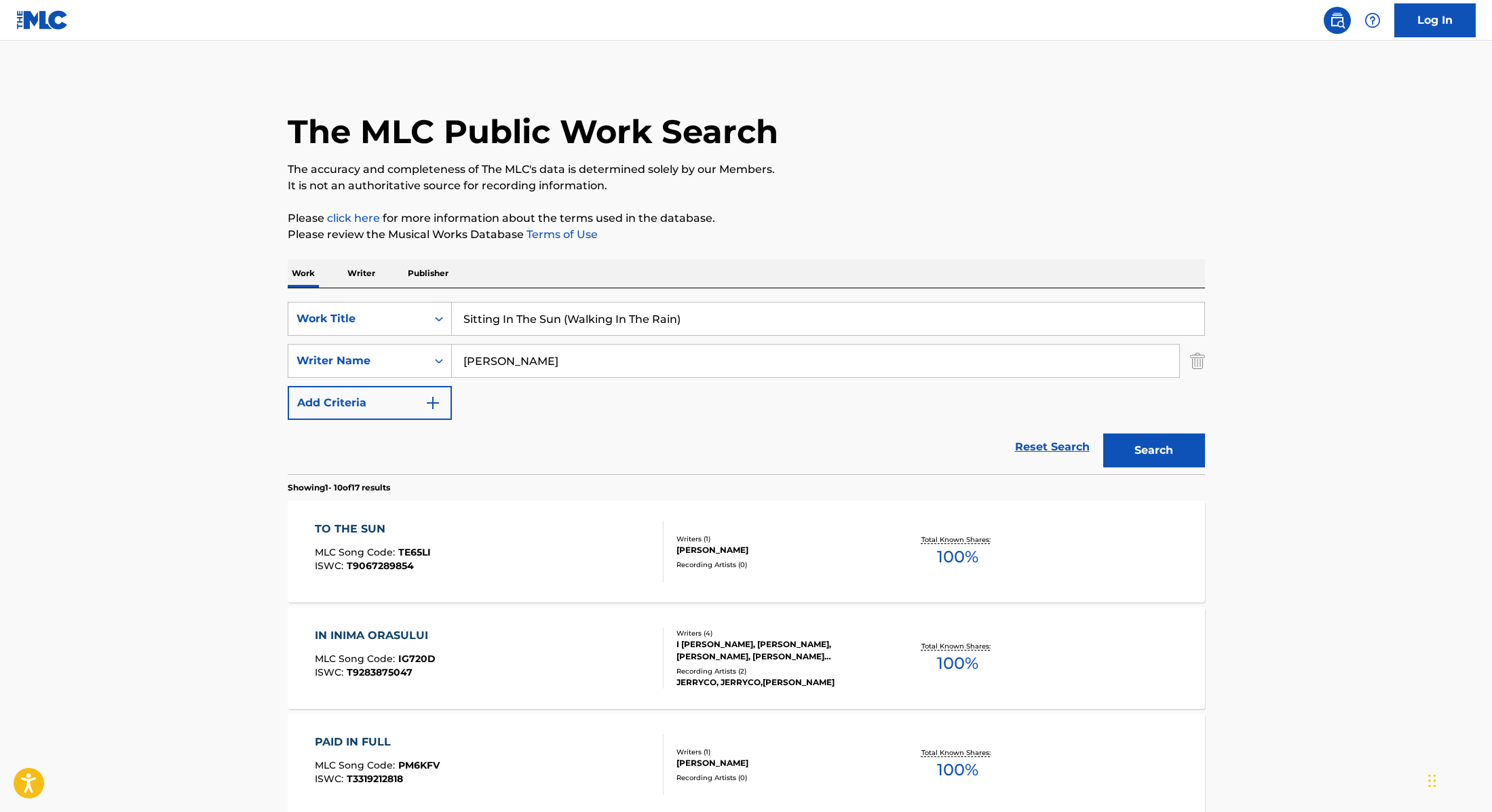
paste input "Wah Yo Deh Pan"
drag, startPoint x: 703, startPoint y: 323, endPoint x: 417, endPoint y: 264, distance: 292.0
type input "Wah Yo Deh Pan"
click at [809, 241] on p "Please review the Musical Works Database Terms of Use" at bounding box center [746, 235] width 918 height 16
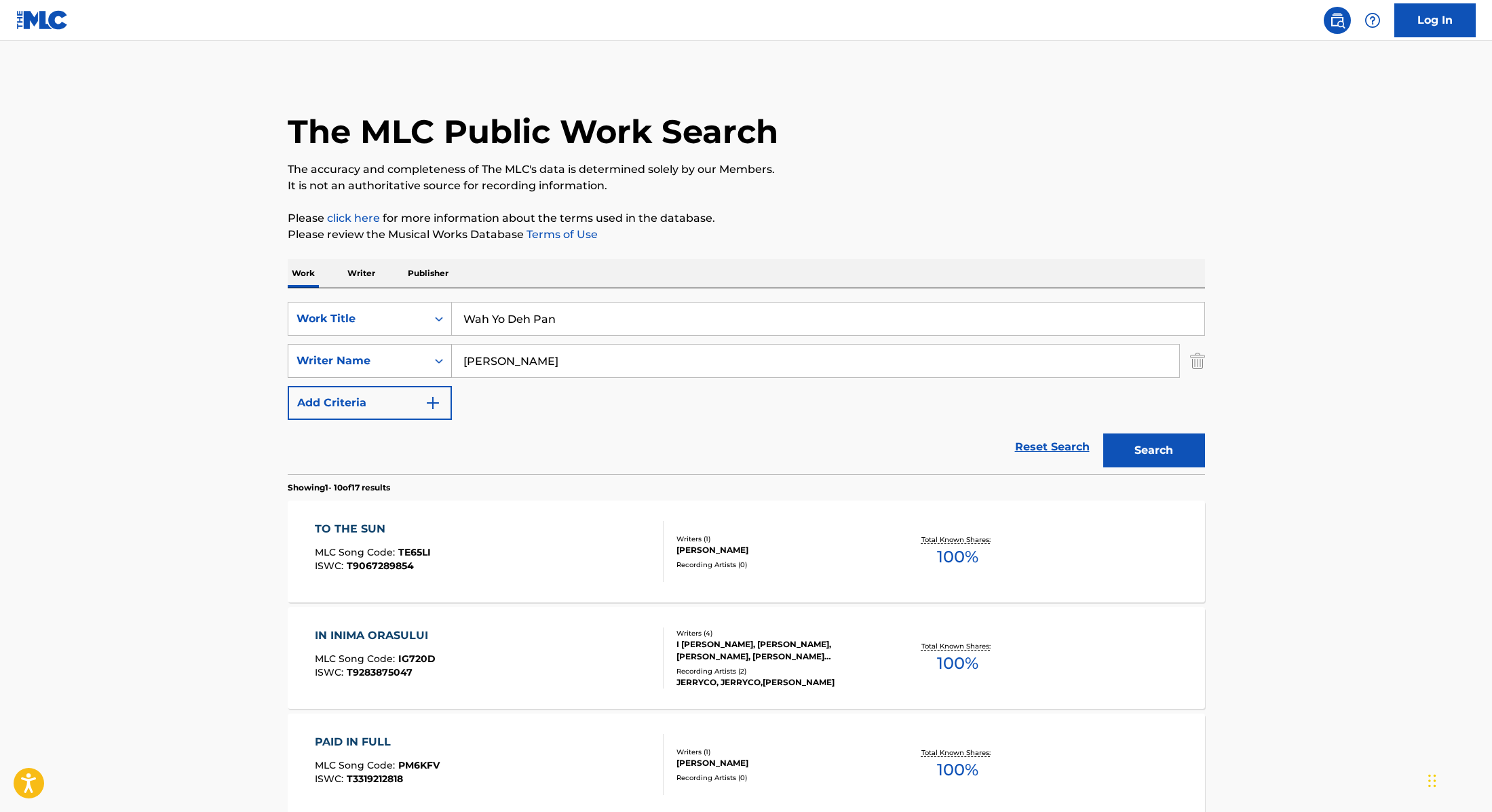
drag, startPoint x: 553, startPoint y: 365, endPoint x: 382, endPoint y: 348, distance: 171.8
click at [382, 348] on div "SearchWithCriteria89e460e5-7744-4731-99c6-0be1078f7c3e Writer Name [PERSON_NAME]" at bounding box center [746, 361] width 918 height 34
paste input "[PERSON_NAME],"
type input "[PERSON_NAME],"
click at [1166, 458] on button "Search" at bounding box center [1154, 451] width 102 height 34
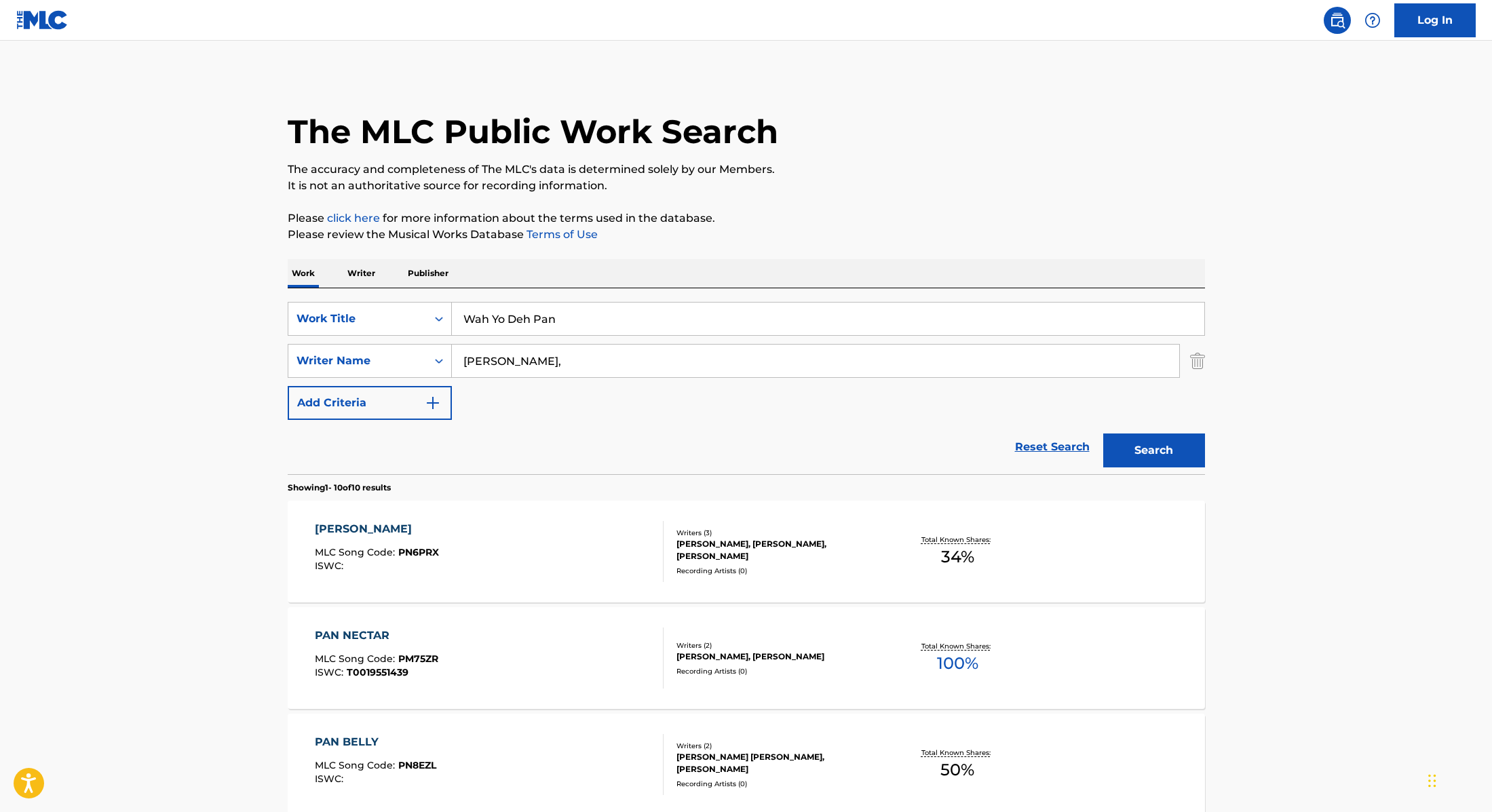
drag, startPoint x: 596, startPoint y: 317, endPoint x: 372, endPoint y: 286, distance: 226.1
click at [366, 288] on div "SearchWithCriteria9cc89112-0d42-42f8-b15c-104aad945215 Work Title Wah Yo Deh Pa…" at bounding box center [746, 381] width 918 height 186
paste input "If You Let Me"
type input "If You Let Me"
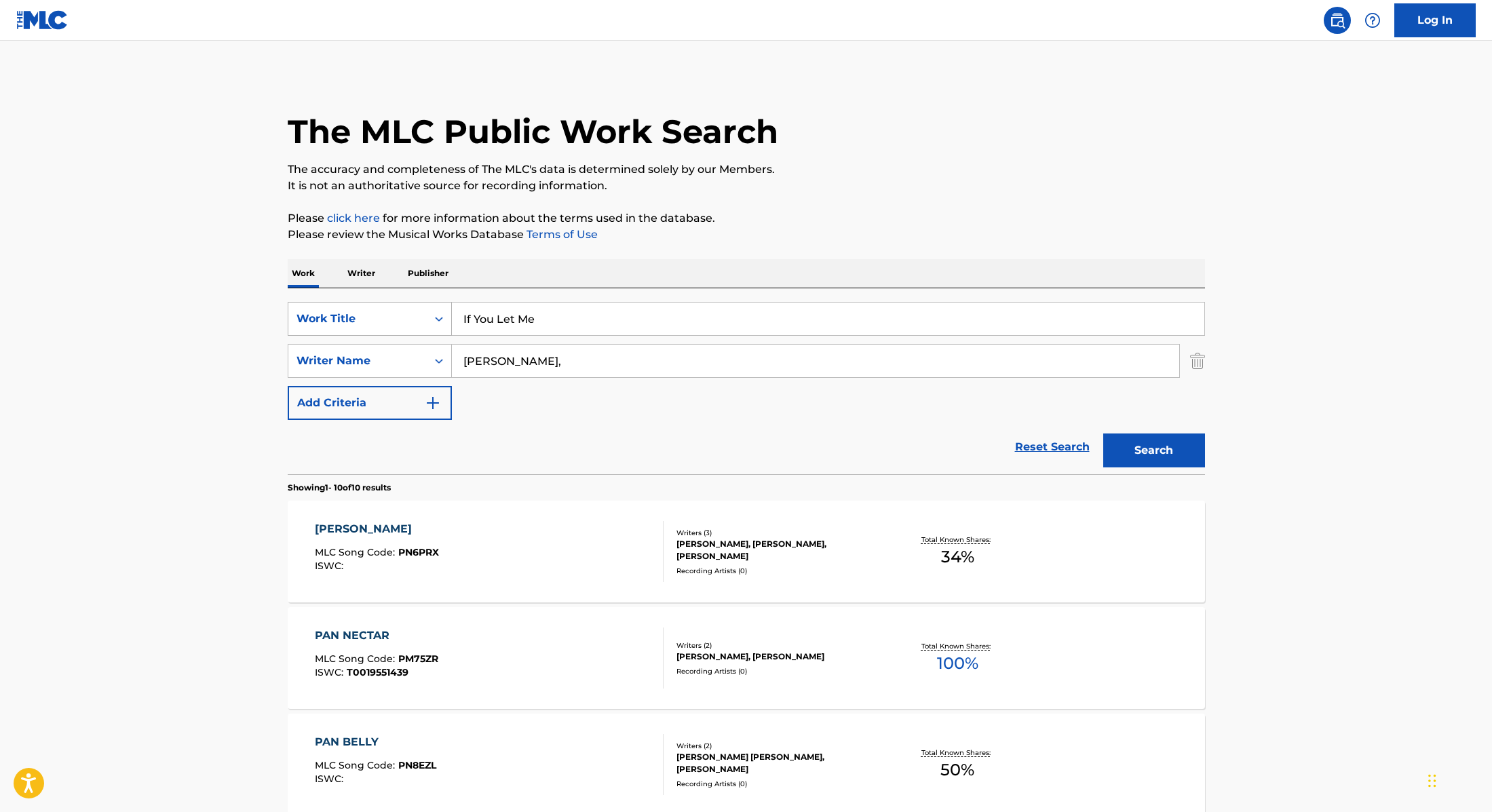
drag, startPoint x: 493, startPoint y: 352, endPoint x: 363, endPoint y: 323, distance: 133.2
click at [363, 323] on div "SearchWithCriteria9cc89112-0d42-42f8-b15c-104aad945215 Work Title If You Let Me…" at bounding box center [746, 361] width 918 height 118
paste input "[PERSON_NAME]"
type input "[PERSON_NAME]"
click at [1162, 447] on button "Search" at bounding box center [1154, 451] width 102 height 34
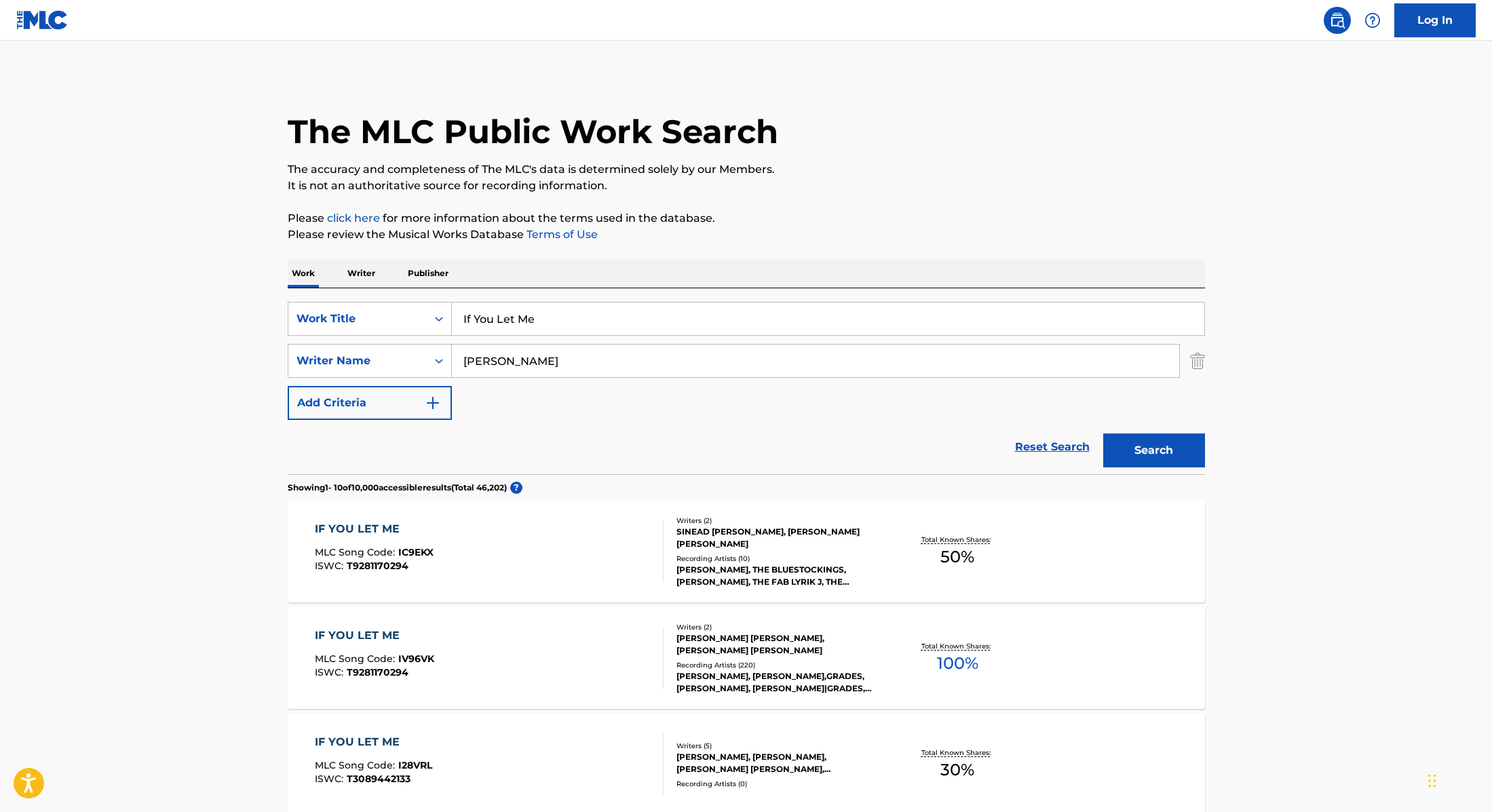
click at [587, 543] on div "IF YOU LET ME MLC Song Code : IC9EKX ISWC : T9281170294" at bounding box center [489, 551] width 349 height 61
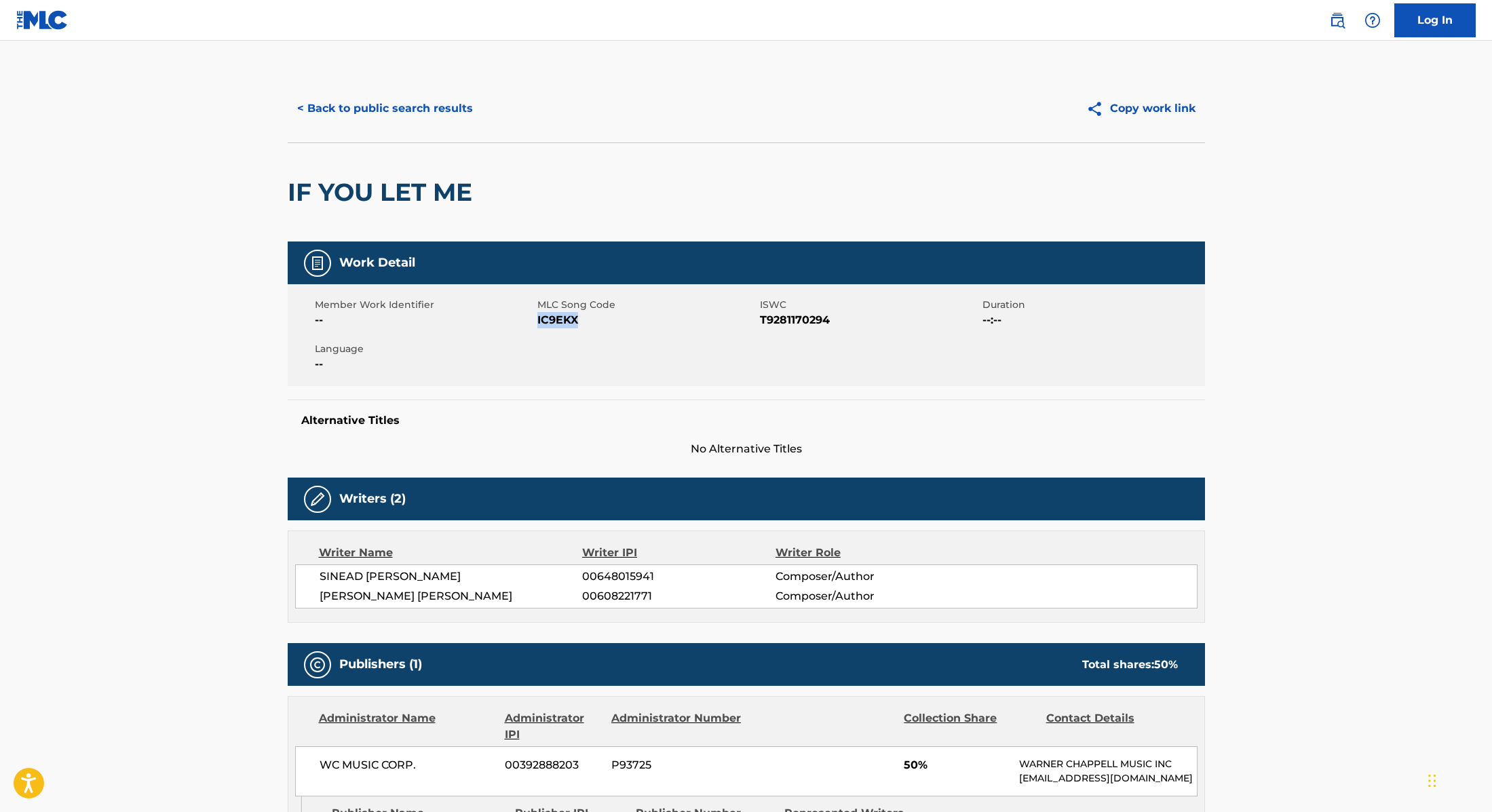
drag, startPoint x: 537, startPoint y: 319, endPoint x: 620, endPoint y: 325, distance: 83.2
click at [620, 325] on span "IC9EKX" at bounding box center [647, 320] width 219 height 16
copy span "IC9EKX"
click at [380, 102] on button "< Back to public search results" at bounding box center [385, 109] width 195 height 34
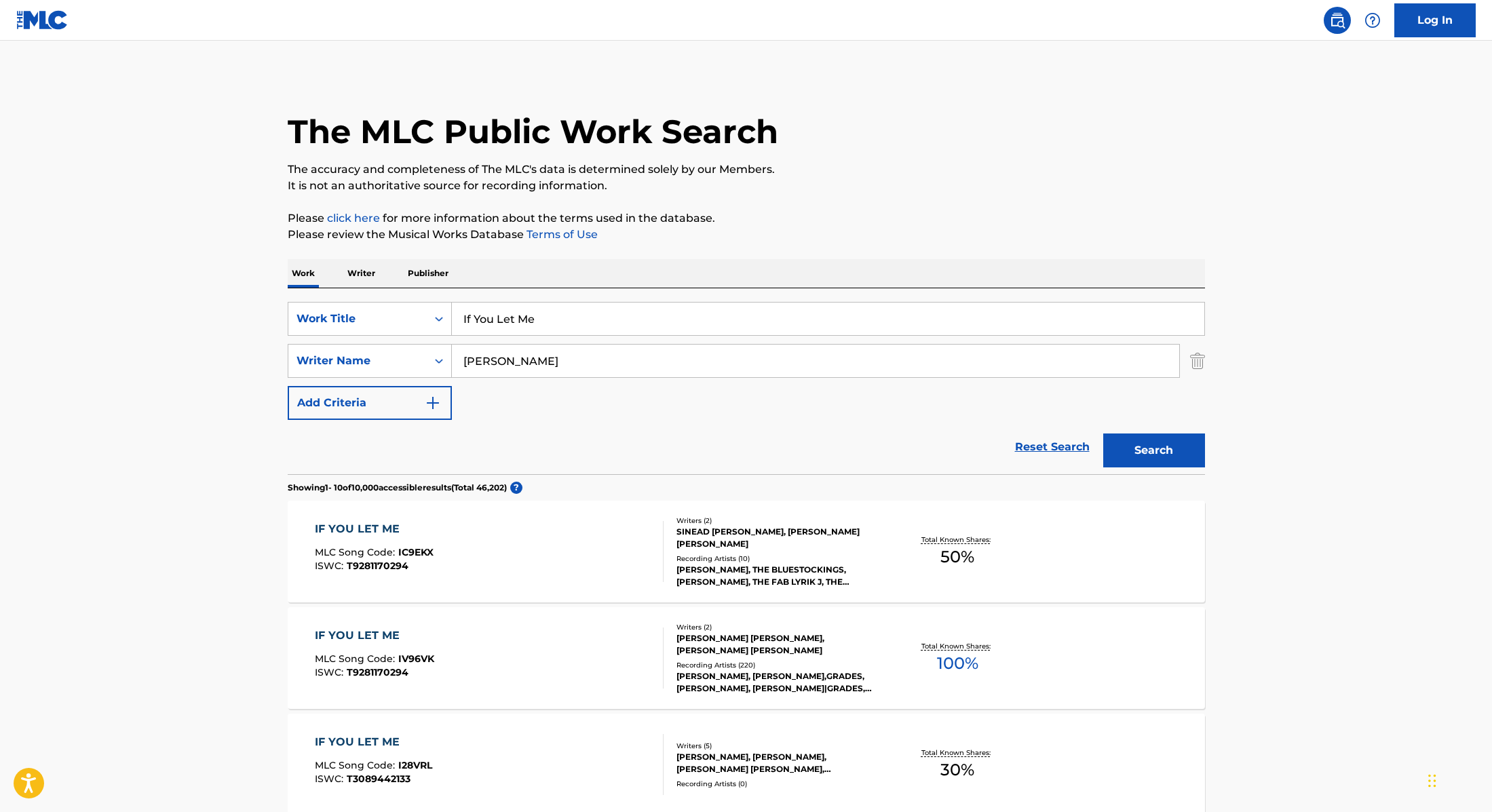
drag, startPoint x: 555, startPoint y: 319, endPoint x: 402, endPoint y: 293, distance: 155.2
click at [402, 293] on div "SearchWithCriteria9cc89112-0d42-42f8-b15c-104aad945215 Work Title If You Let Me…" at bounding box center [746, 381] width 918 height 186
paste input "Albi"
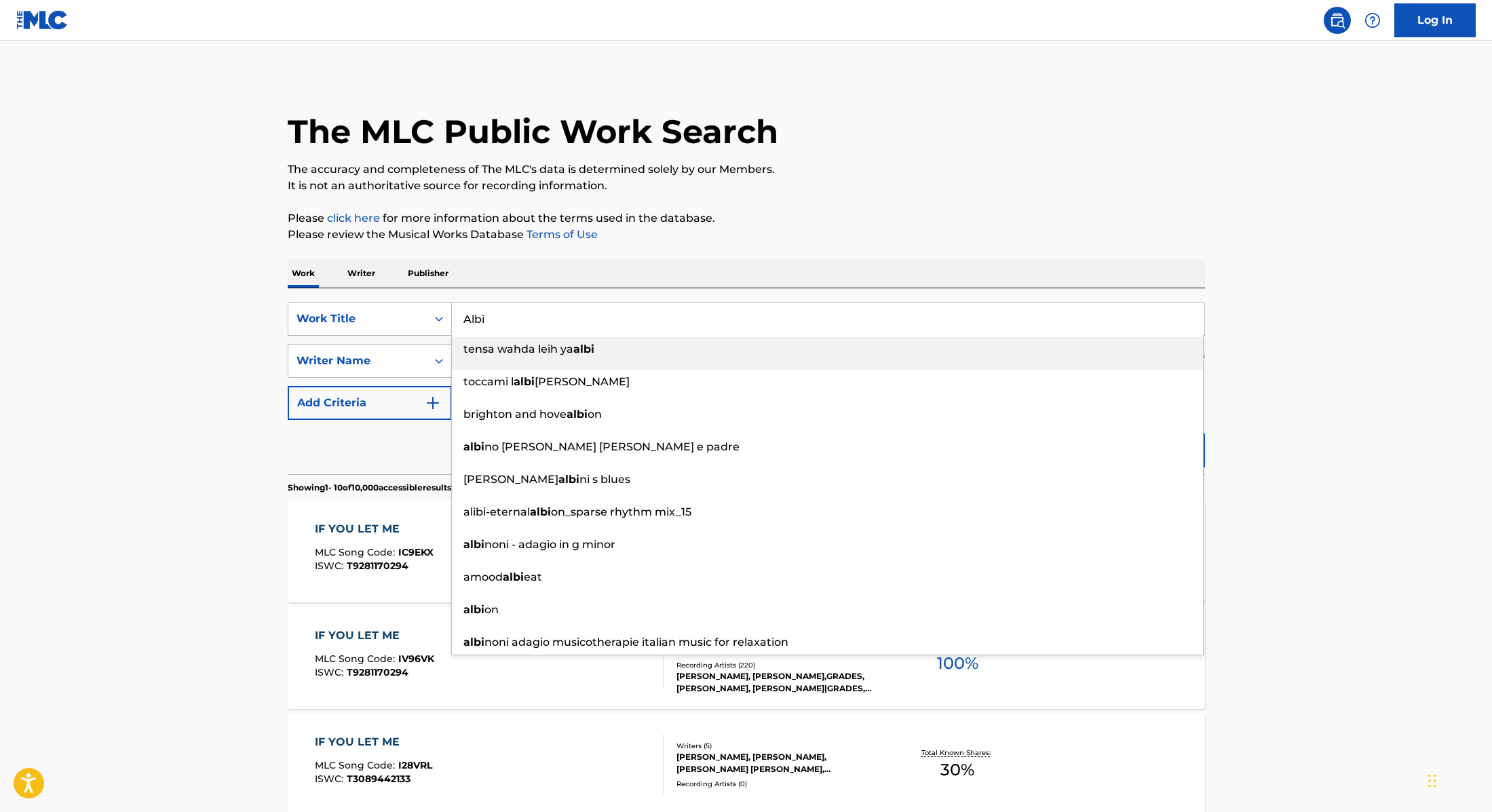
click at [794, 178] on p "It is not an authoritative source for recording information." at bounding box center [746, 186] width 918 height 16
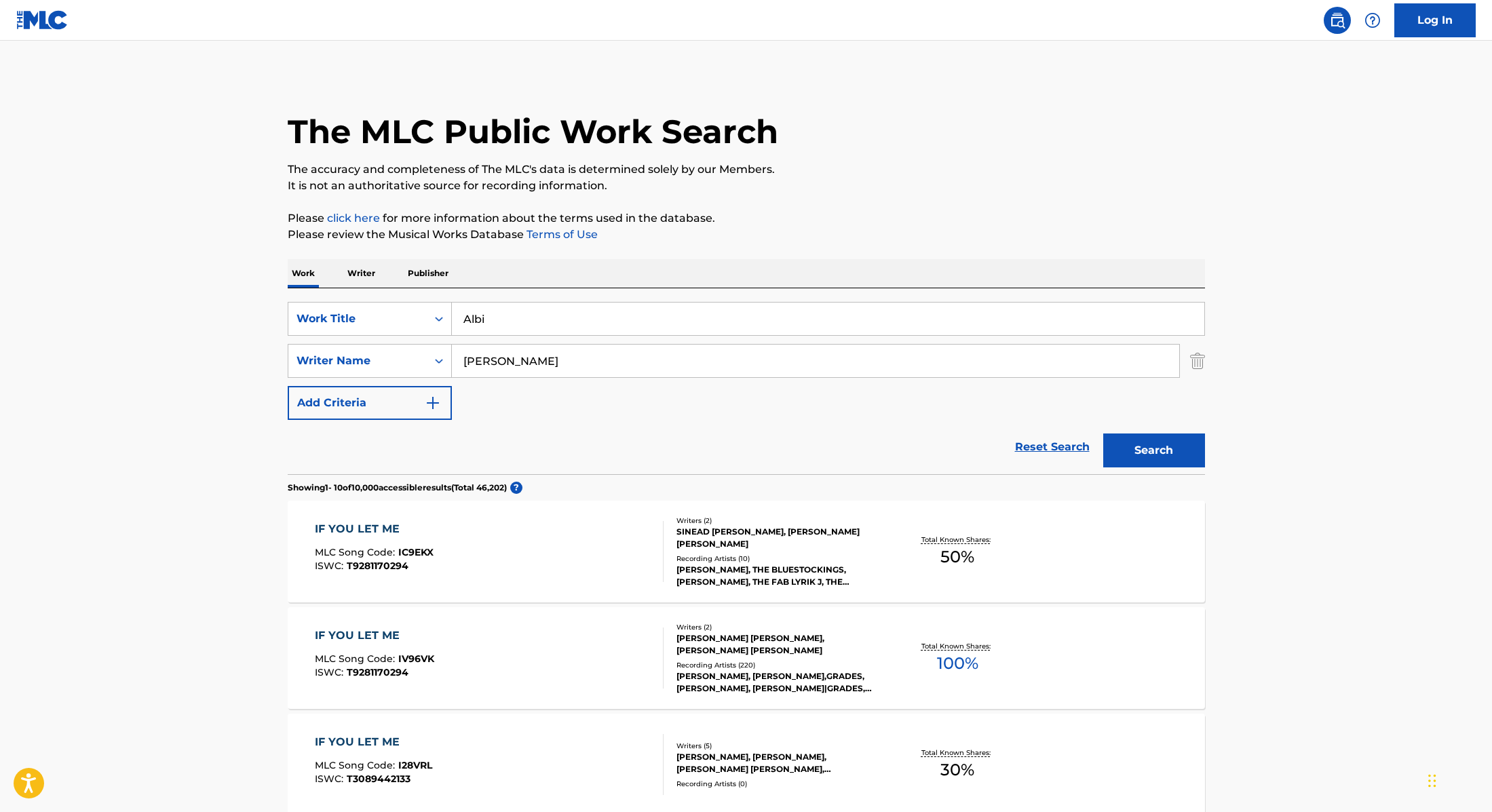
click at [567, 312] on input "Albi" at bounding box center [828, 319] width 753 height 33
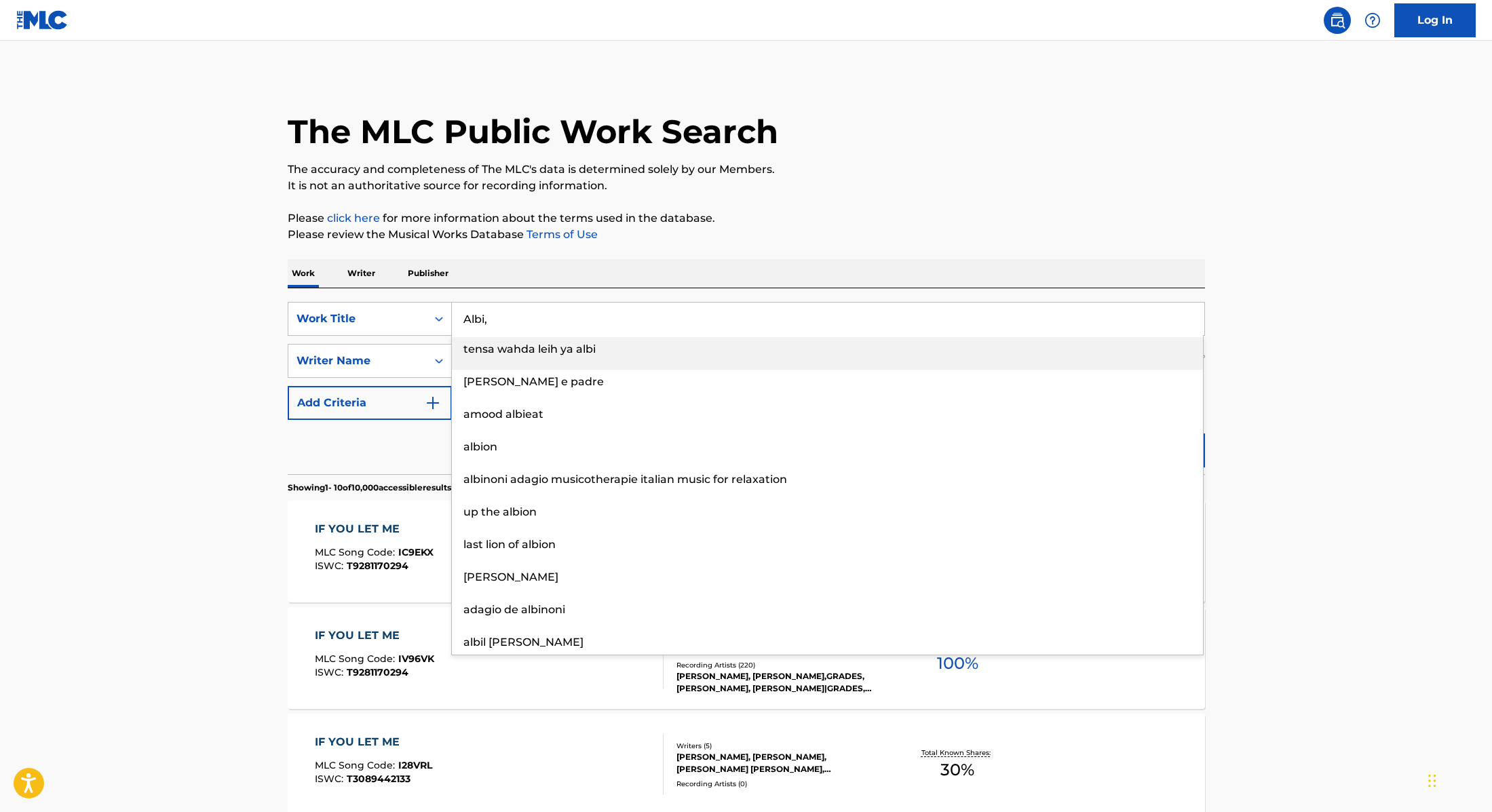
paste input "[PERSON_NAME]"
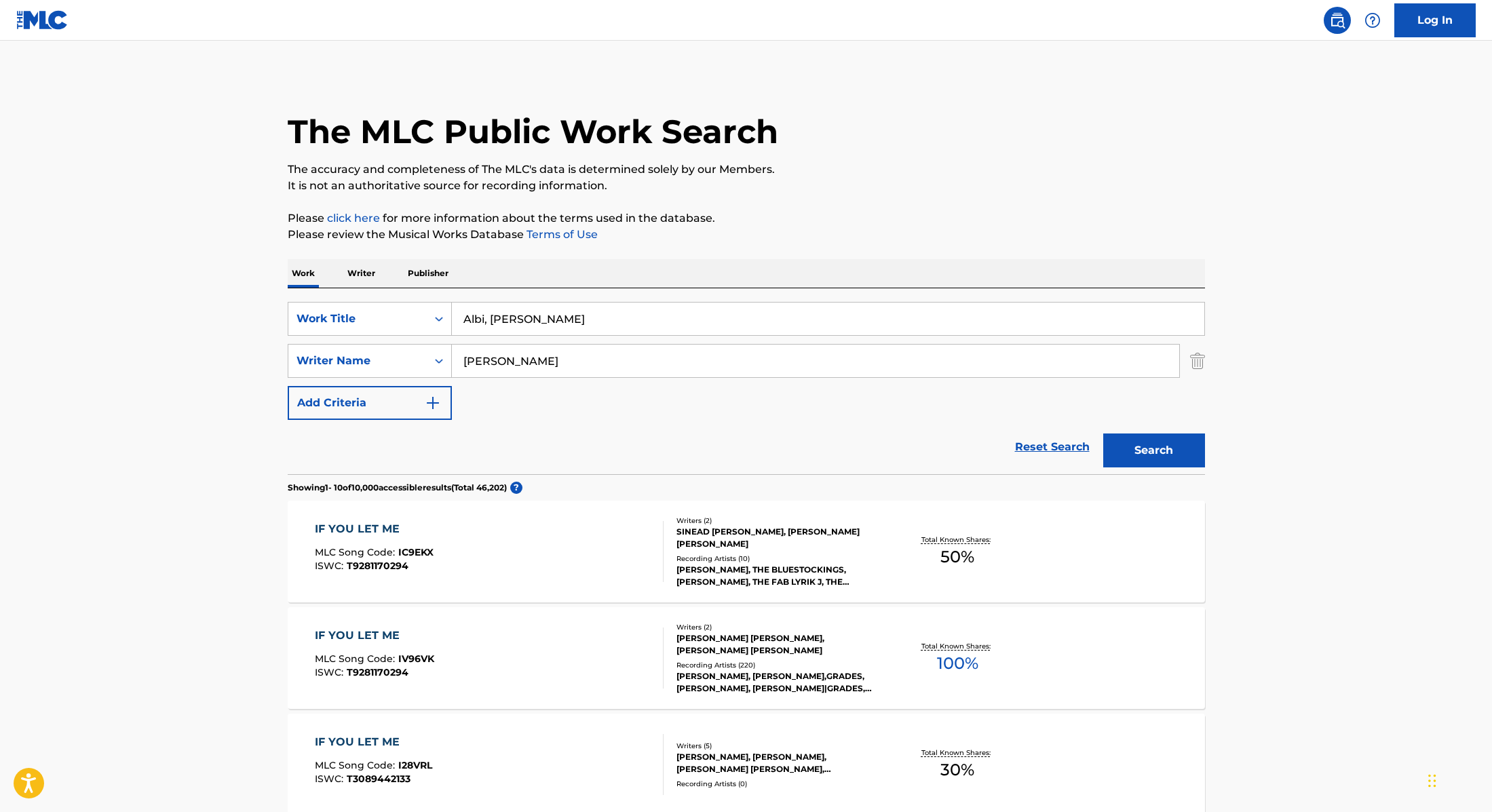
drag, startPoint x: 591, startPoint y: 322, endPoint x: 412, endPoint y: 288, distance: 182.2
click at [412, 288] on div "SearchWithCriteria9cc89112-0d42-42f8-b15c-104aad945215 Work Title Albi, [PERSON…" at bounding box center [746, 381] width 918 height 186
paste input "Milena"
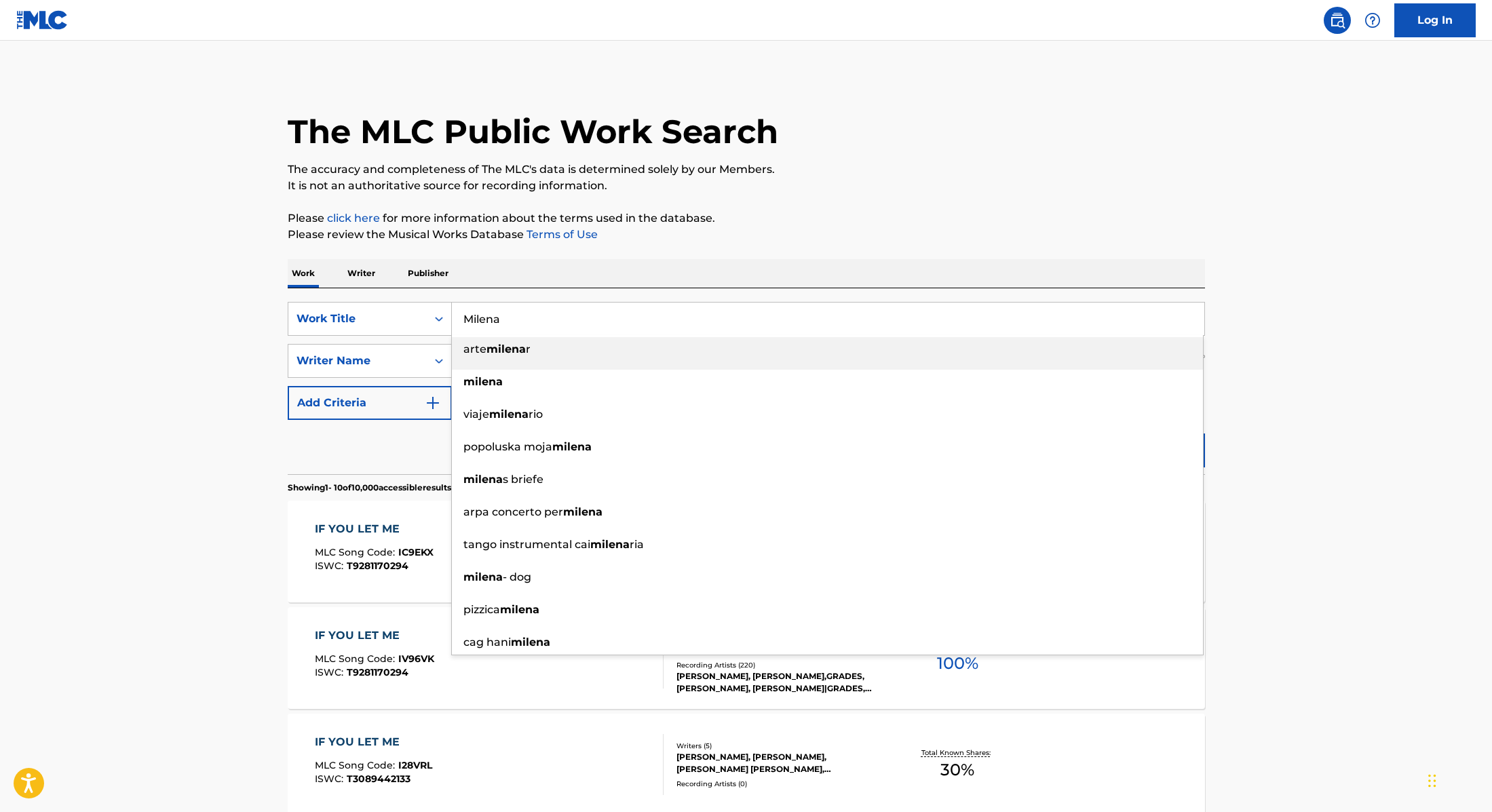
type input "Milena"
click at [896, 185] on p "It is not an authoritative source for recording information." at bounding box center [746, 186] width 918 height 16
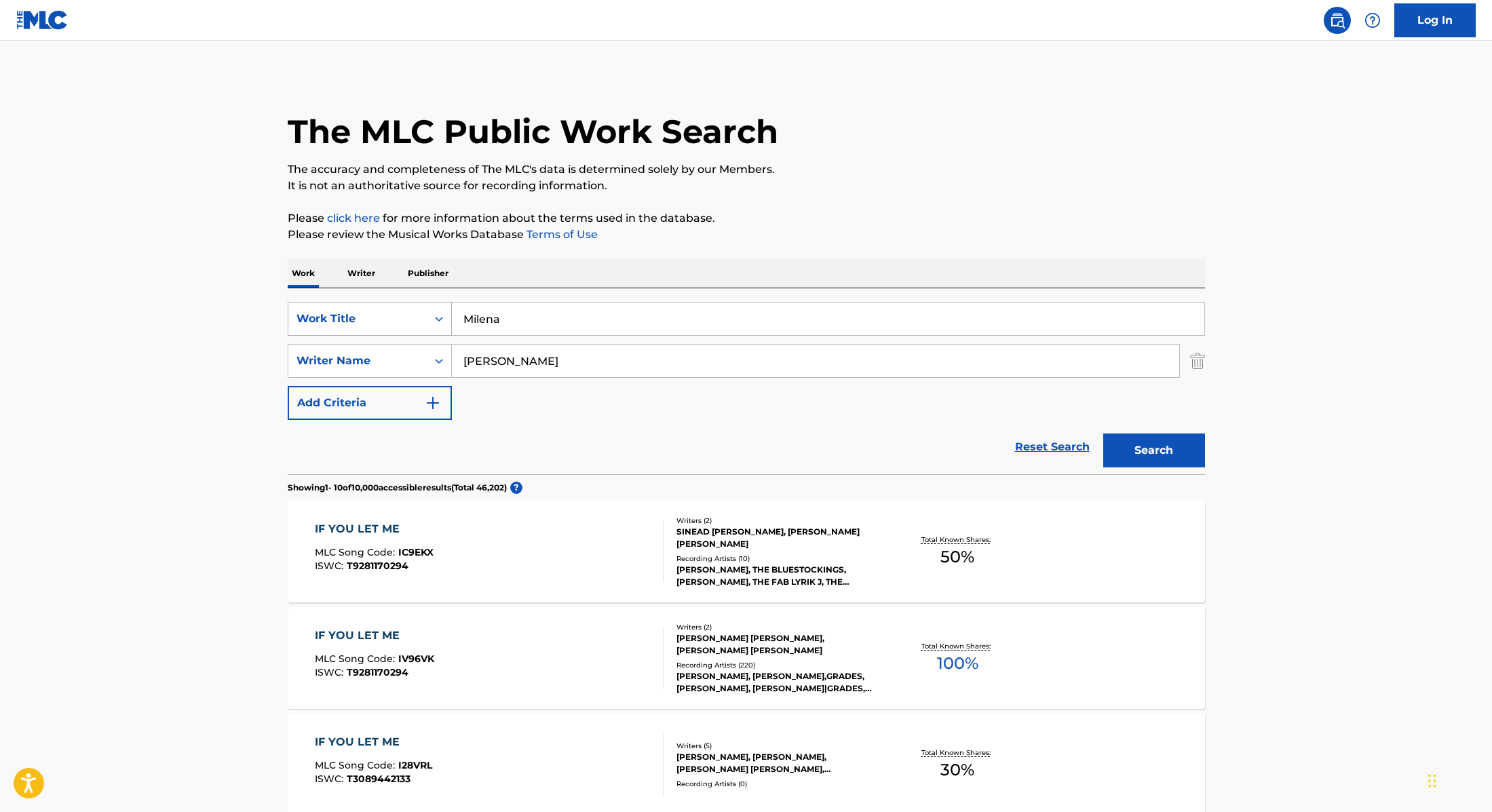
paste input "Talpaert"
drag, startPoint x: 515, startPoint y: 360, endPoint x: 364, endPoint y: 326, distance: 154.8
click at [364, 326] on div "SearchWithCriteria9cc89112-0d42-42f8-b15c-104aad945215 Work Title Milena Search…" at bounding box center [746, 361] width 918 height 118
type input "Talpaert"
click at [1149, 461] on button "Search" at bounding box center [1154, 451] width 102 height 34
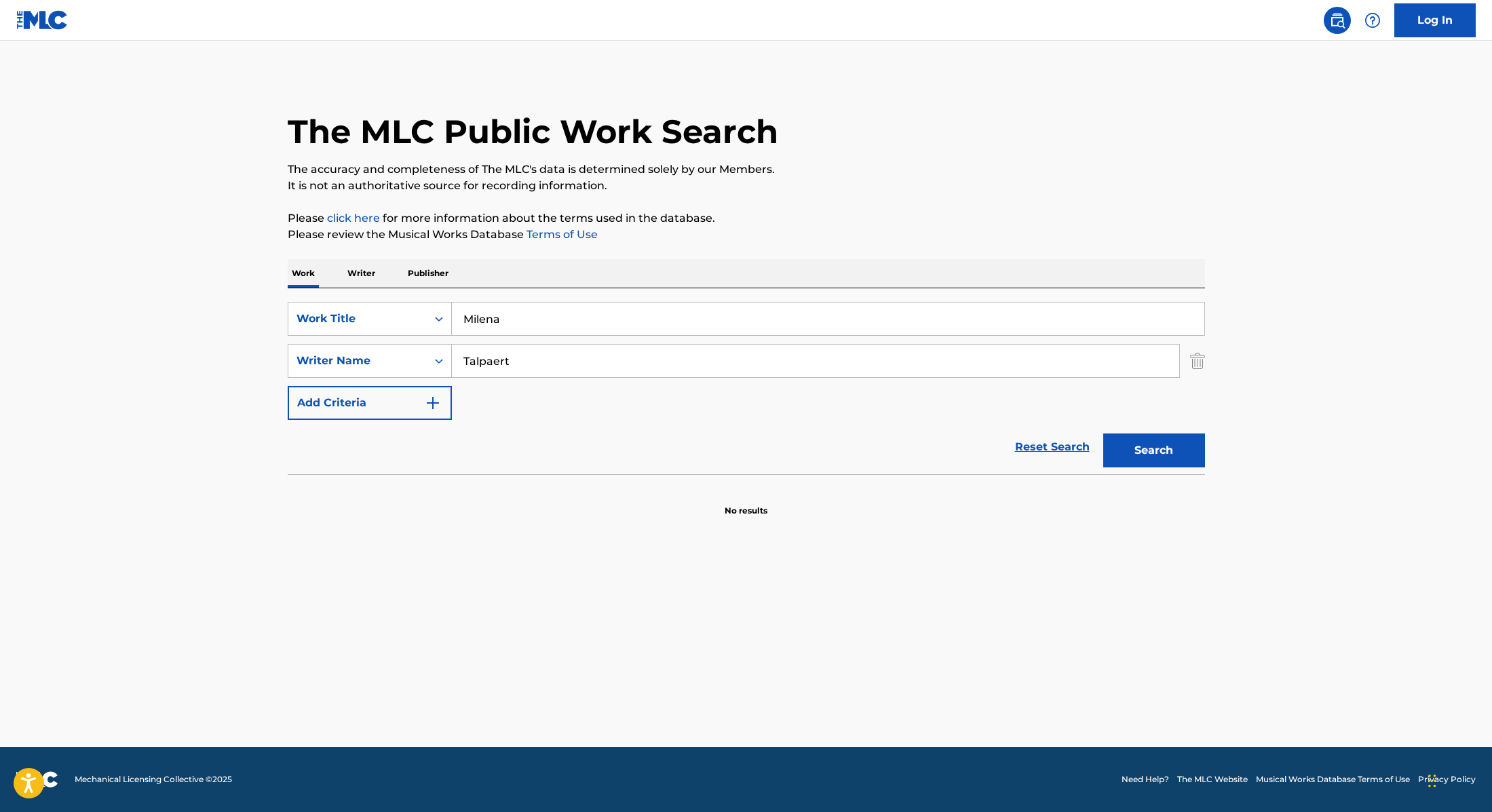
paste input "Never Letting Go (Albi Edit)"
drag, startPoint x: 522, startPoint y: 323, endPoint x: 425, endPoint y: 297, distance: 100.4
click at [422, 301] on div "SearchWithCriteria9cc89112-0d42-42f8-b15c-104aad945215 Work Title Never Letting…" at bounding box center [746, 381] width 918 height 186
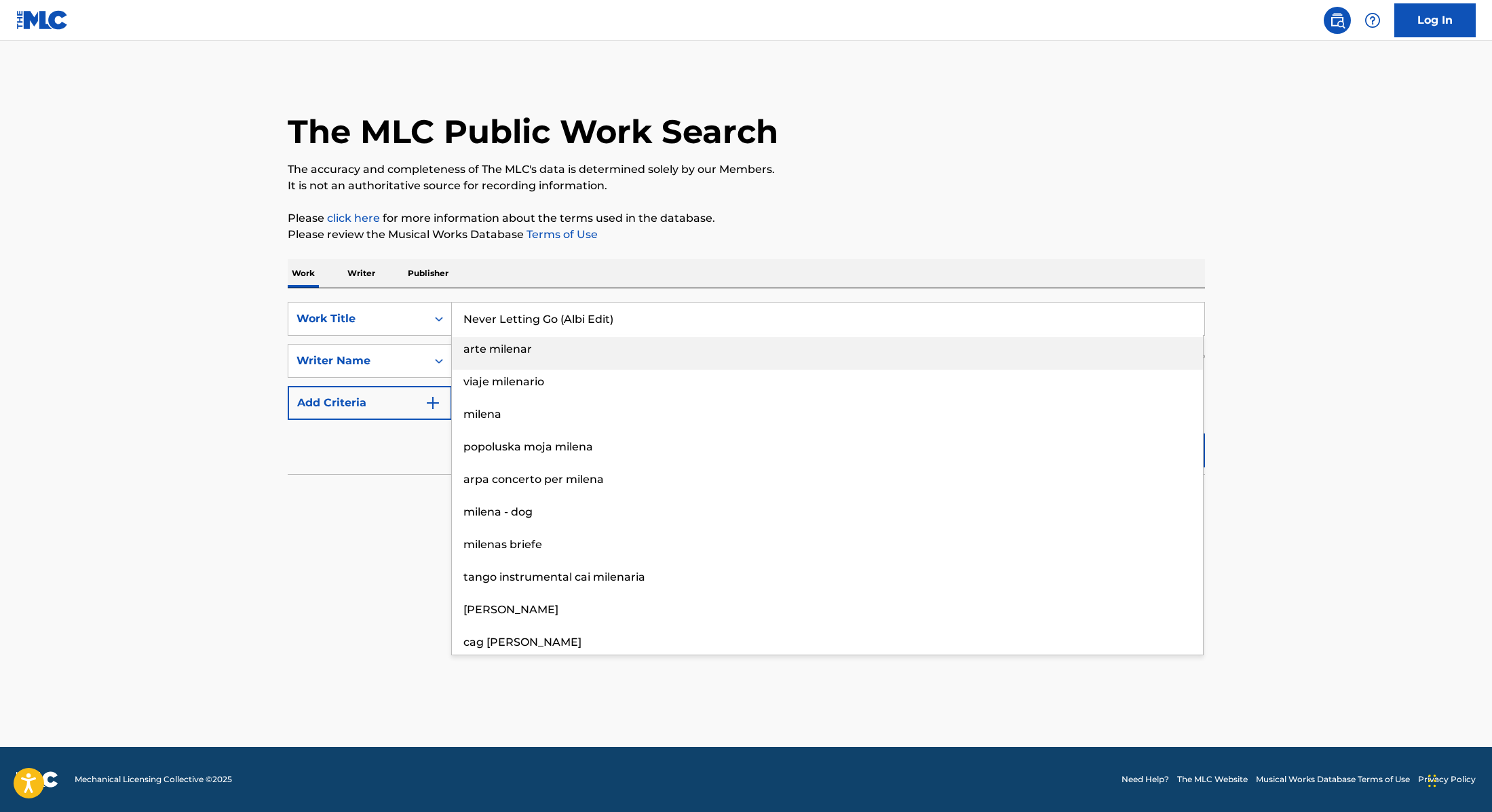
type input "Never Letting Go (Albi Edit)"
click at [465, 285] on div "Work Writer Publisher" at bounding box center [746, 273] width 918 height 29
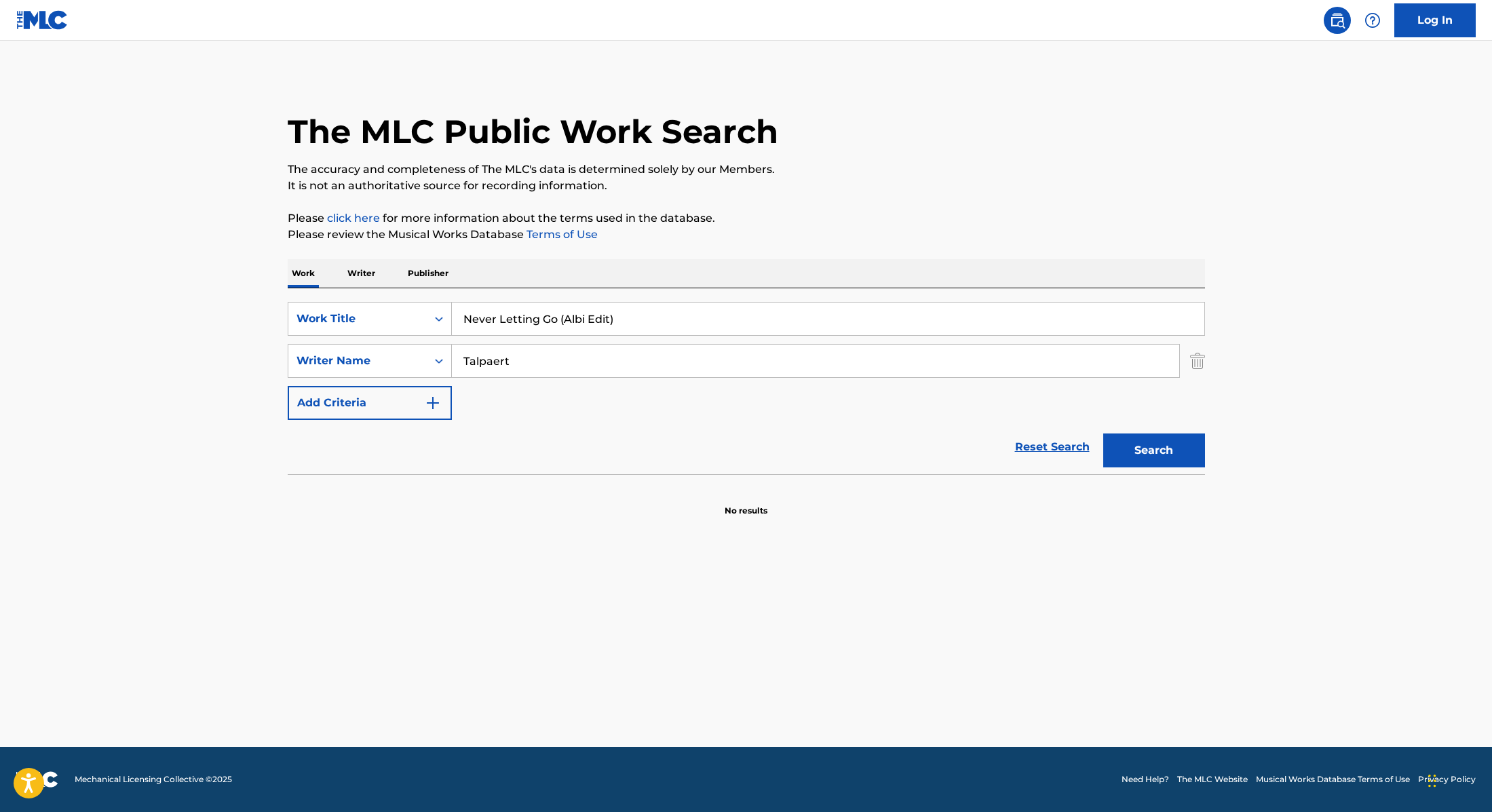
drag, startPoint x: 479, startPoint y: 354, endPoint x: 405, endPoint y: 341, distance: 75.1
click at [405, 341] on div "SearchWithCriteria9cc89112-0d42-42f8-b15c-104aad945215 Work Title Never Letting…" at bounding box center [746, 361] width 918 height 118
click at [1103, 434] on button "Search" at bounding box center [1154, 451] width 102 height 34
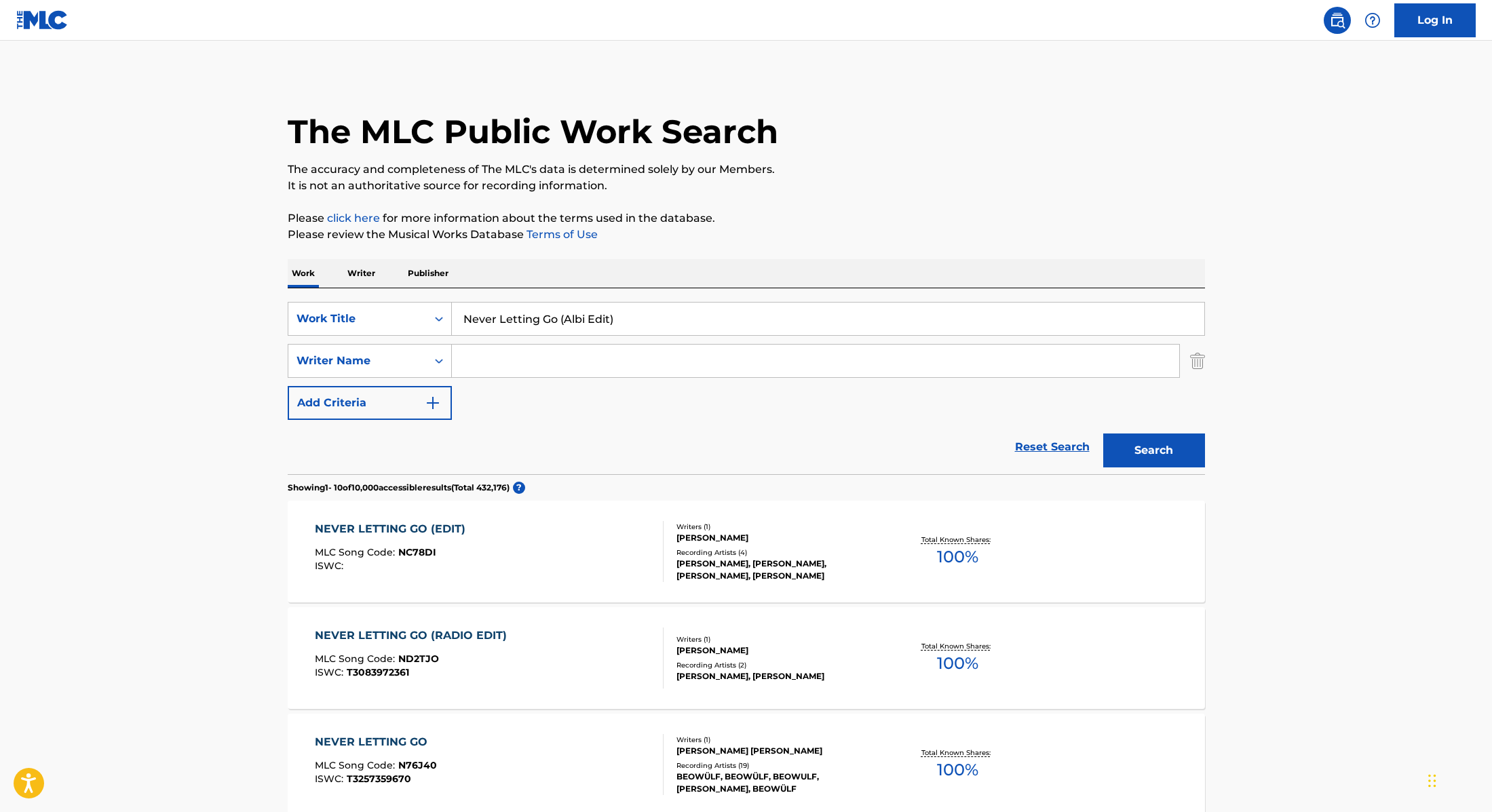
drag, startPoint x: 637, startPoint y: 326, endPoint x: 412, endPoint y: 284, distance: 228.9
paste input "How Bad"
type input "How Bad"
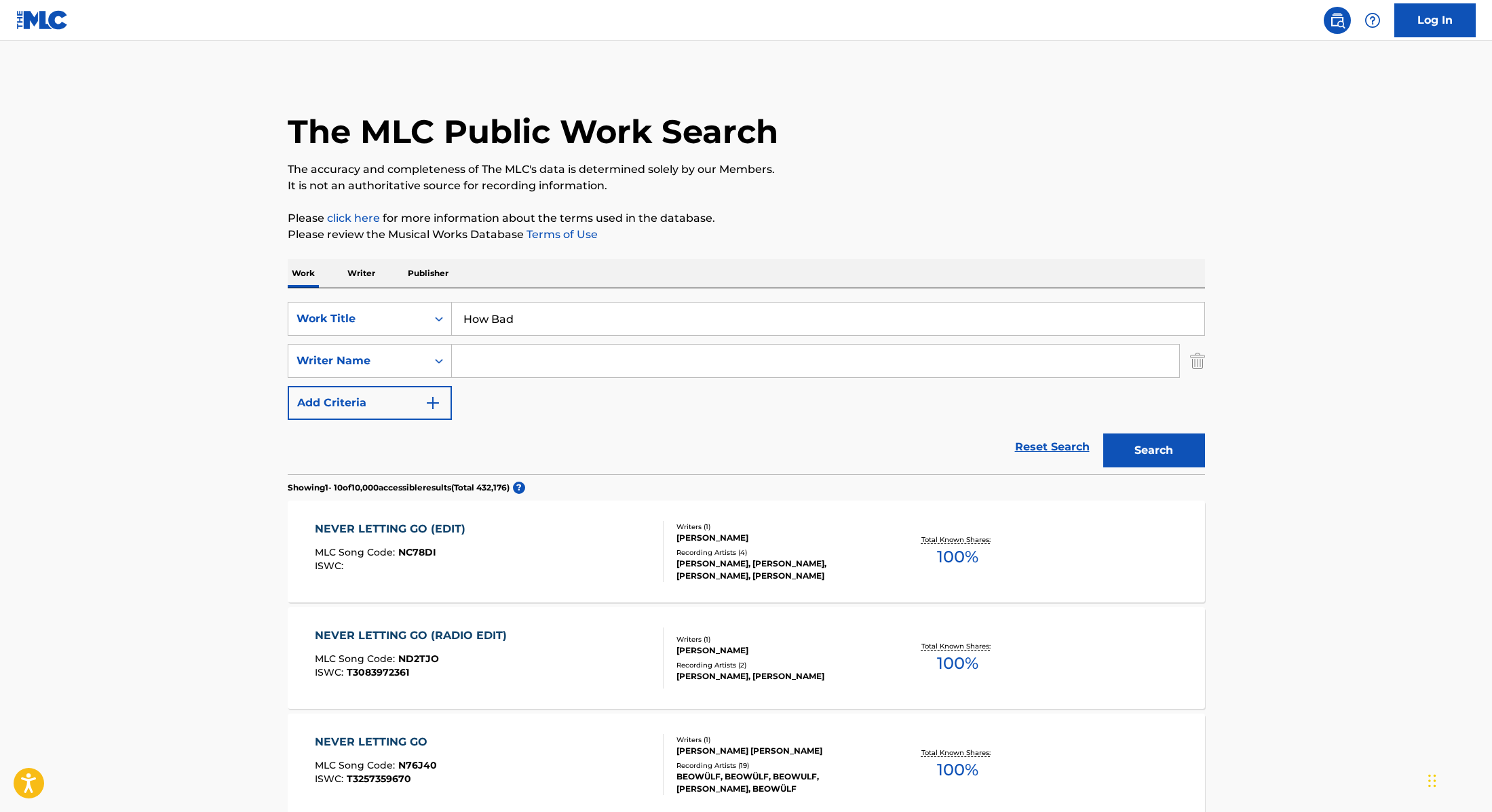
click at [515, 353] on input "Search Form" at bounding box center [815, 361] width 727 height 33
paste input "Dotta"
type input "Dotta"
click at [1147, 456] on button "Search" at bounding box center [1154, 451] width 102 height 34
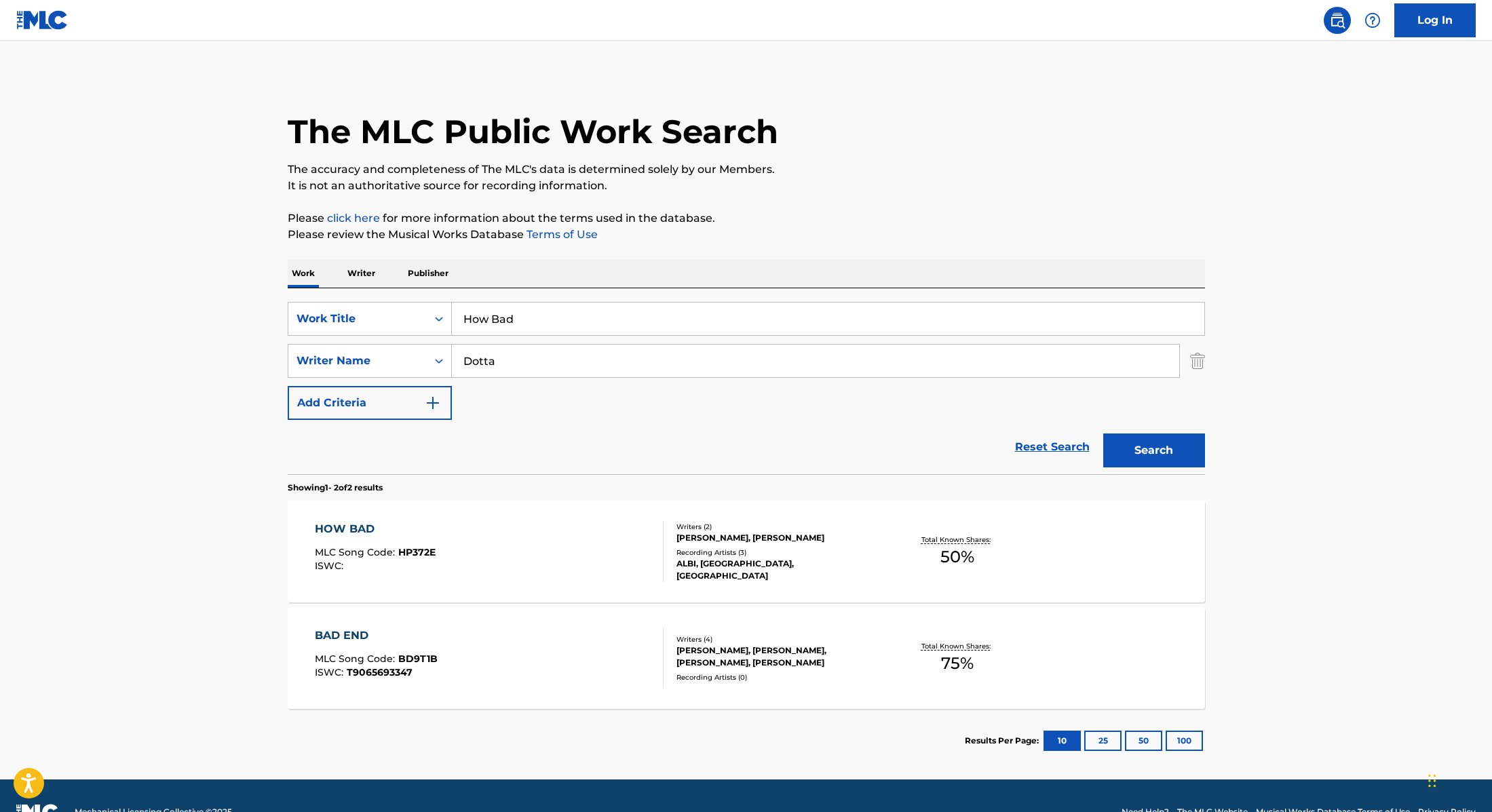
click at [593, 553] on div "HOW BAD MLC Song Code : HP372E ISWC :" at bounding box center [489, 551] width 349 height 61
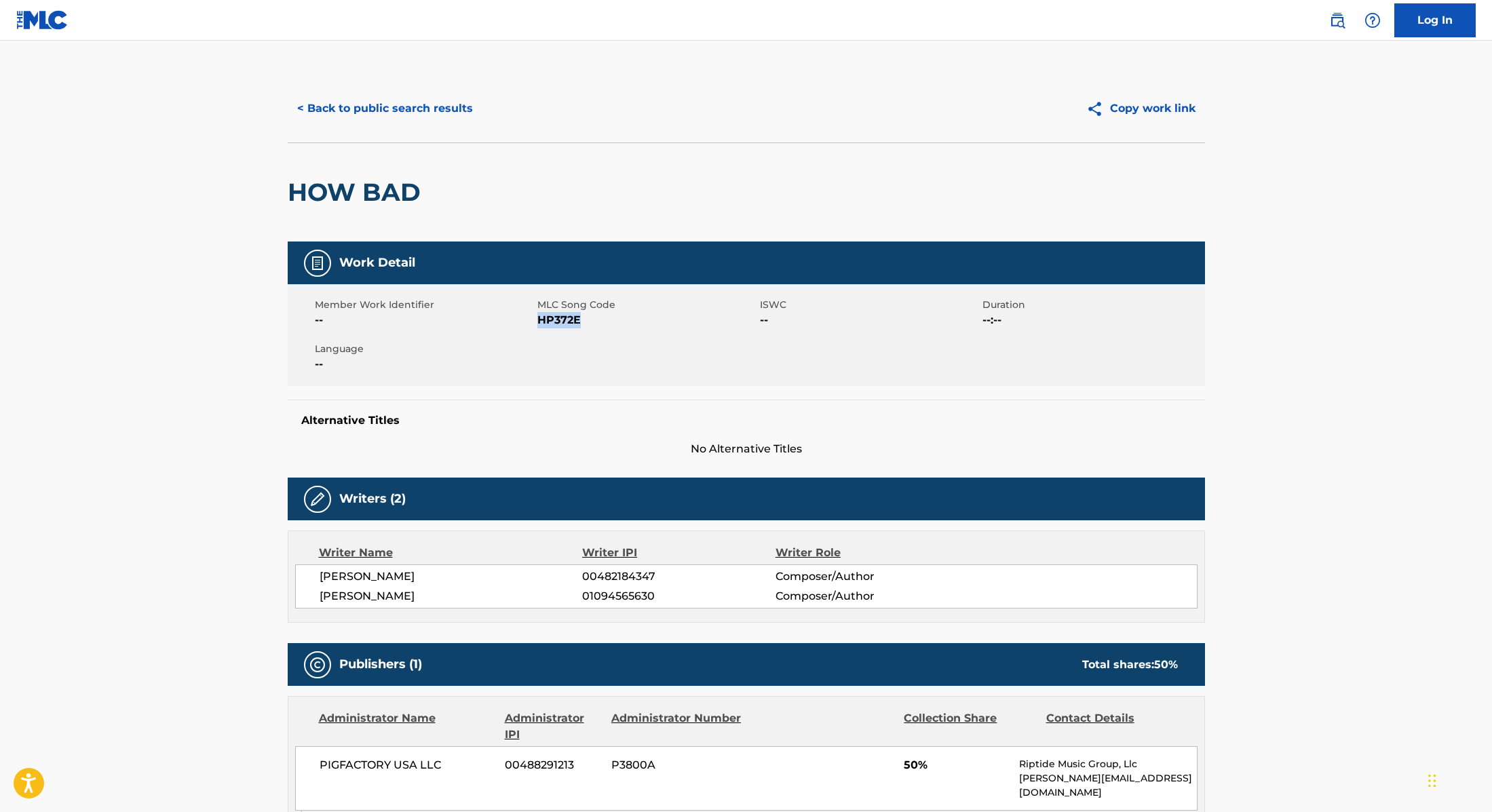
drag, startPoint x: 539, startPoint y: 319, endPoint x: 650, endPoint y: 323, distance: 111.1
click at [650, 323] on span "HP372E" at bounding box center [647, 320] width 219 height 16
copy span "HP372E"
click at [402, 93] on button "< Back to public search results" at bounding box center [385, 109] width 195 height 34
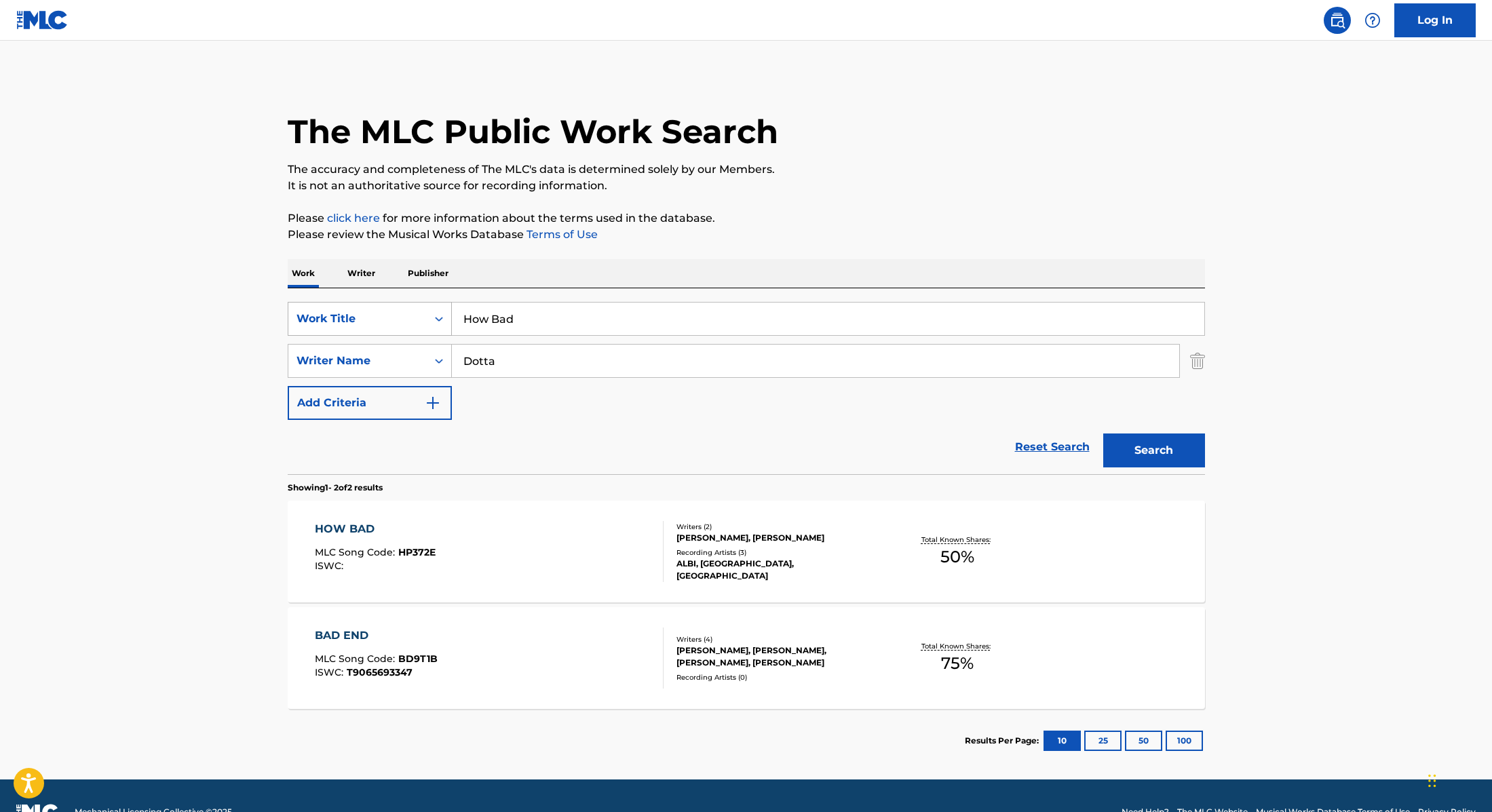
drag, startPoint x: 535, startPoint y: 324, endPoint x: 419, endPoint y: 305, distance: 117.5
click at [419, 305] on div "SearchWithCriteria9cc89112-0d42-42f8-b15c-104aad945215 Work Title How Bad" at bounding box center [746, 319] width 918 height 34
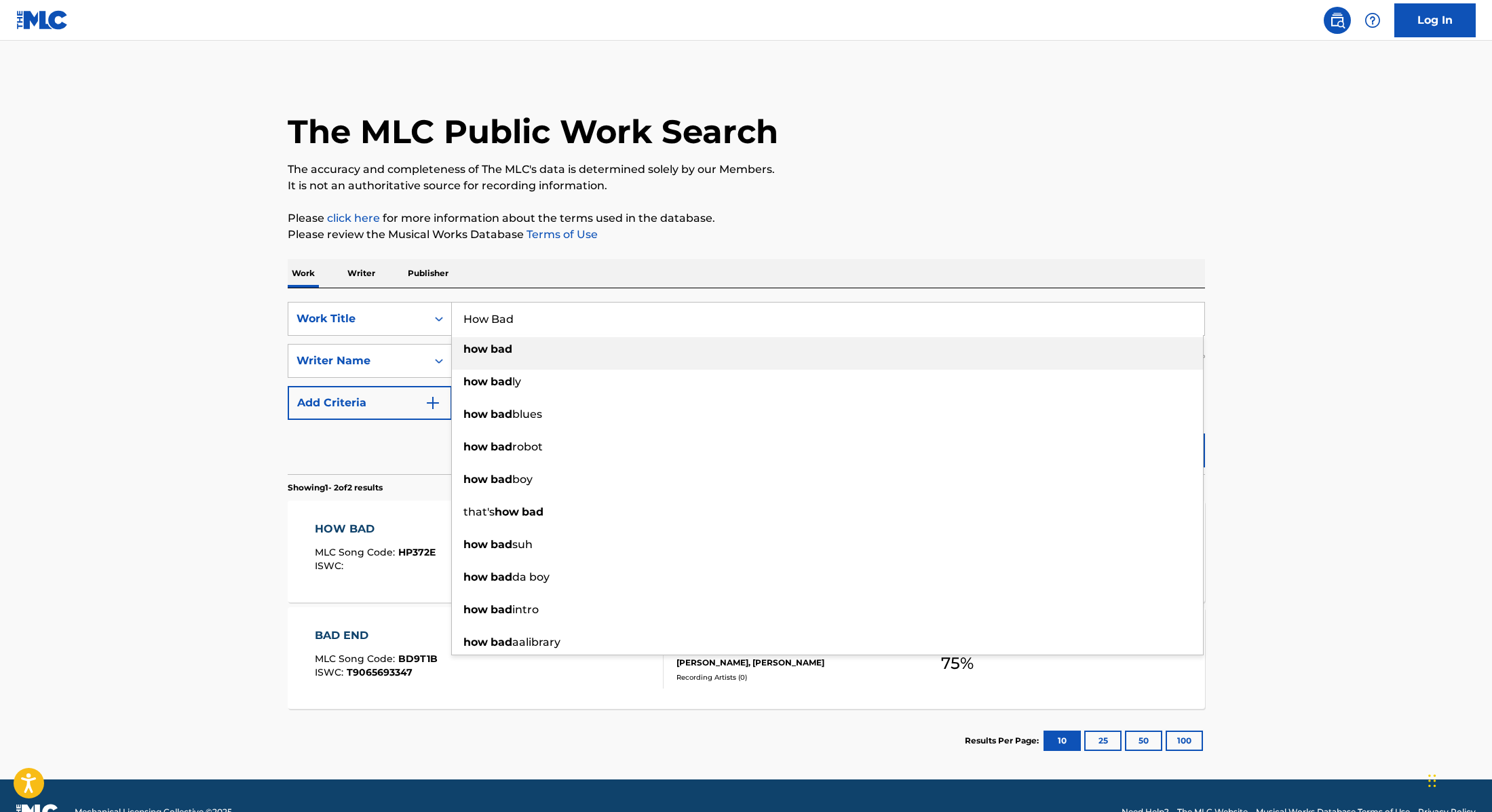
paste input "Albi"
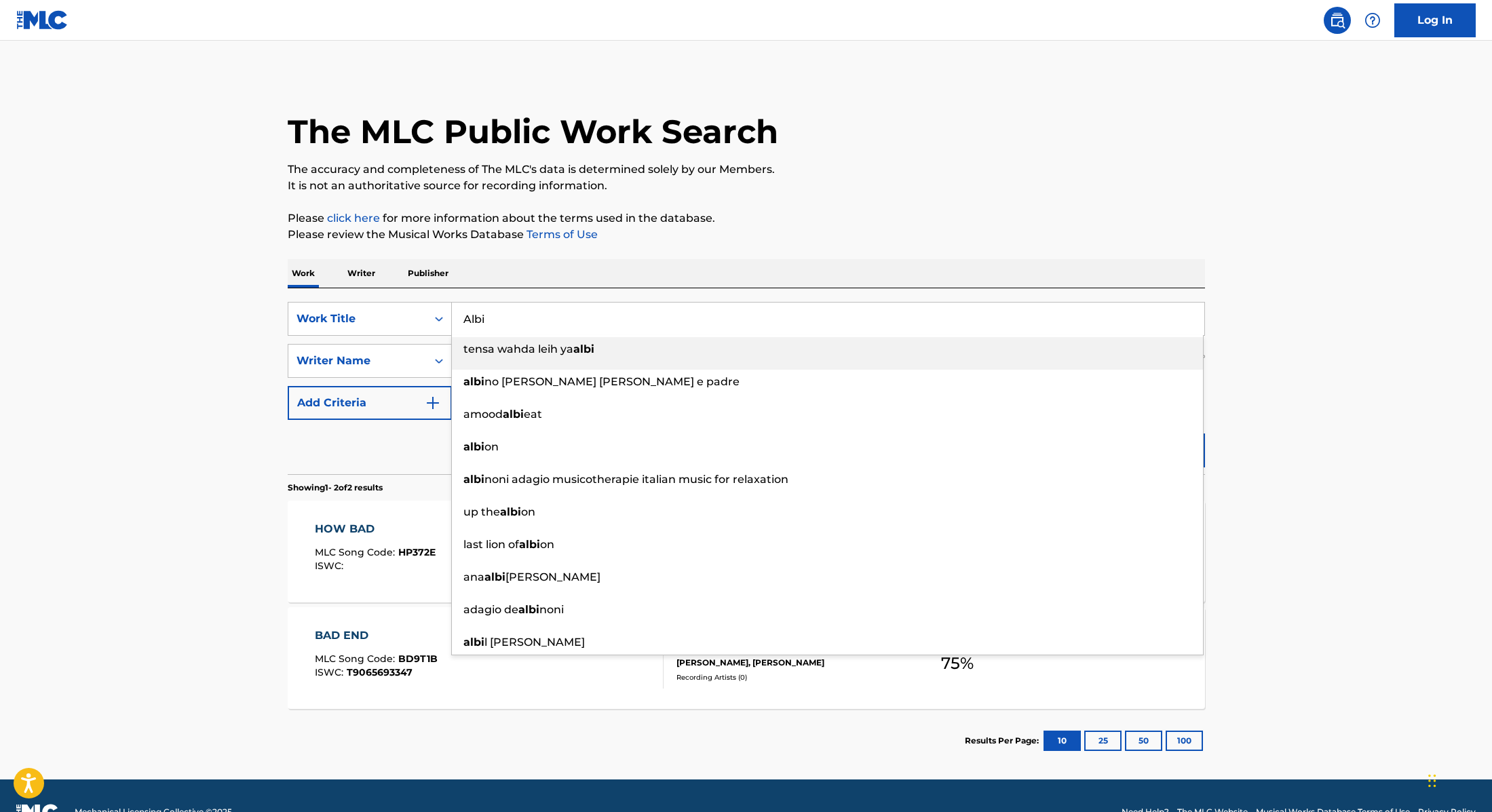
drag, startPoint x: 537, startPoint y: 314, endPoint x: 416, endPoint y: 286, distance: 124.2
click at [416, 286] on div "Work Writer Publisher SearchWithCriteria9cc89112-0d42-42f8-b15c-104aad945215 Wo…" at bounding box center [746, 516] width 918 height 514
paste input "ROUNDROUND"
type input "ROUNDROUND"
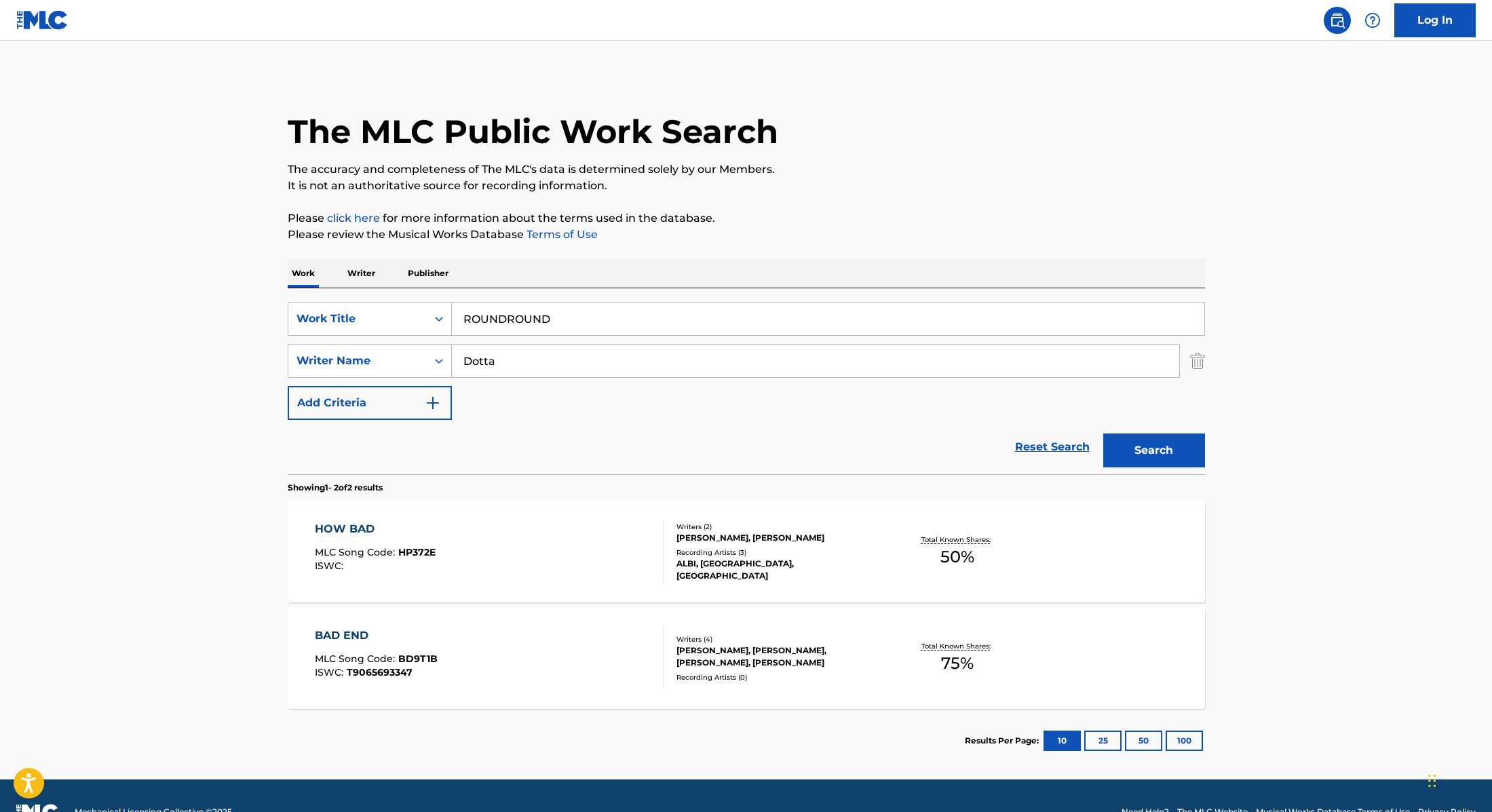
click at [862, 245] on div "The MLC Public Work Search The accuracy and completeness of The MLC's data is d…" at bounding box center [746, 423] width 950 height 698
click at [1151, 443] on button "Search" at bounding box center [1154, 451] width 102 height 34
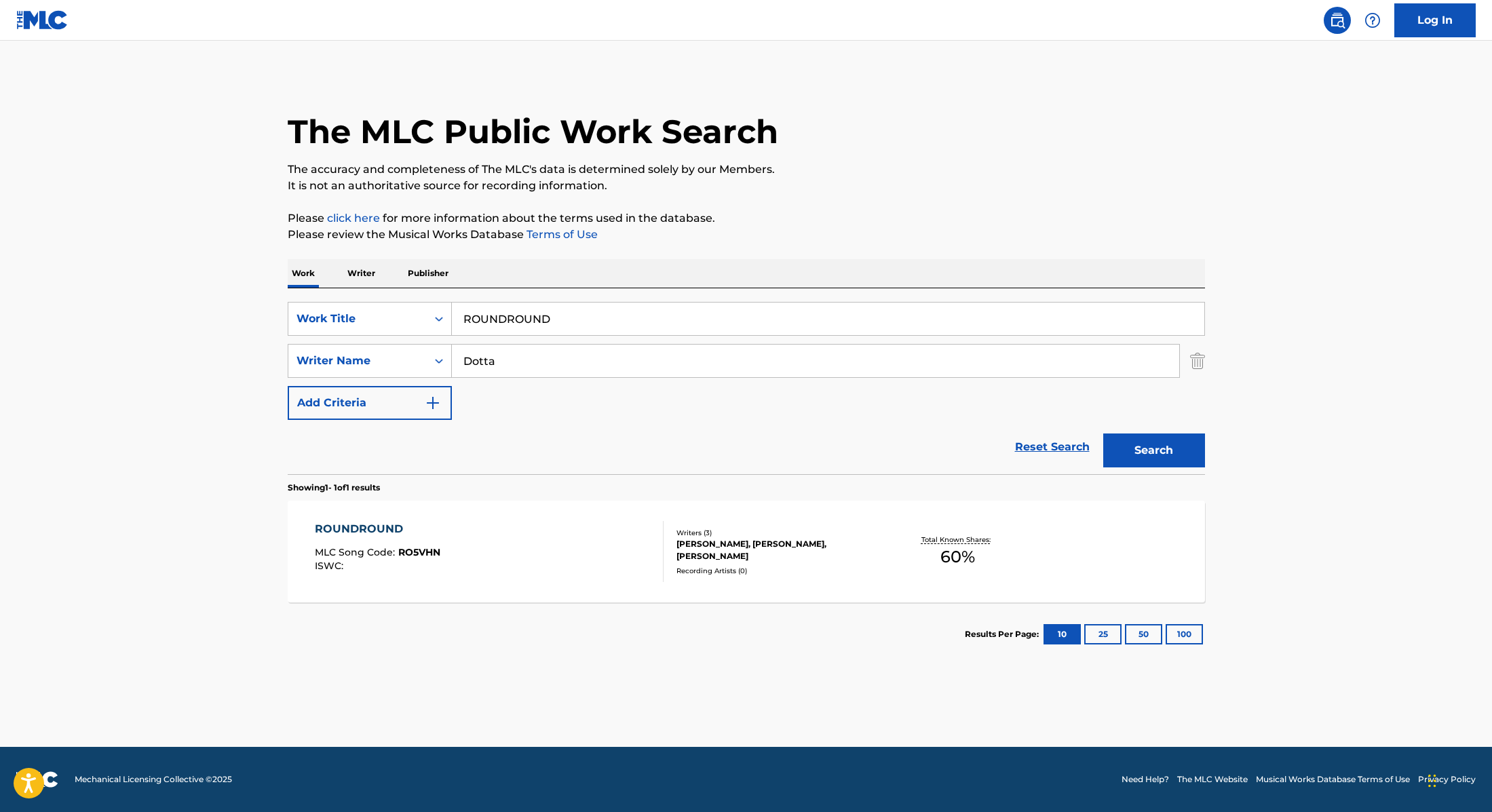
click at [550, 526] on div "ROUNDROUND MLC Song Code : RO5VHN ISWC :" at bounding box center [489, 551] width 349 height 61
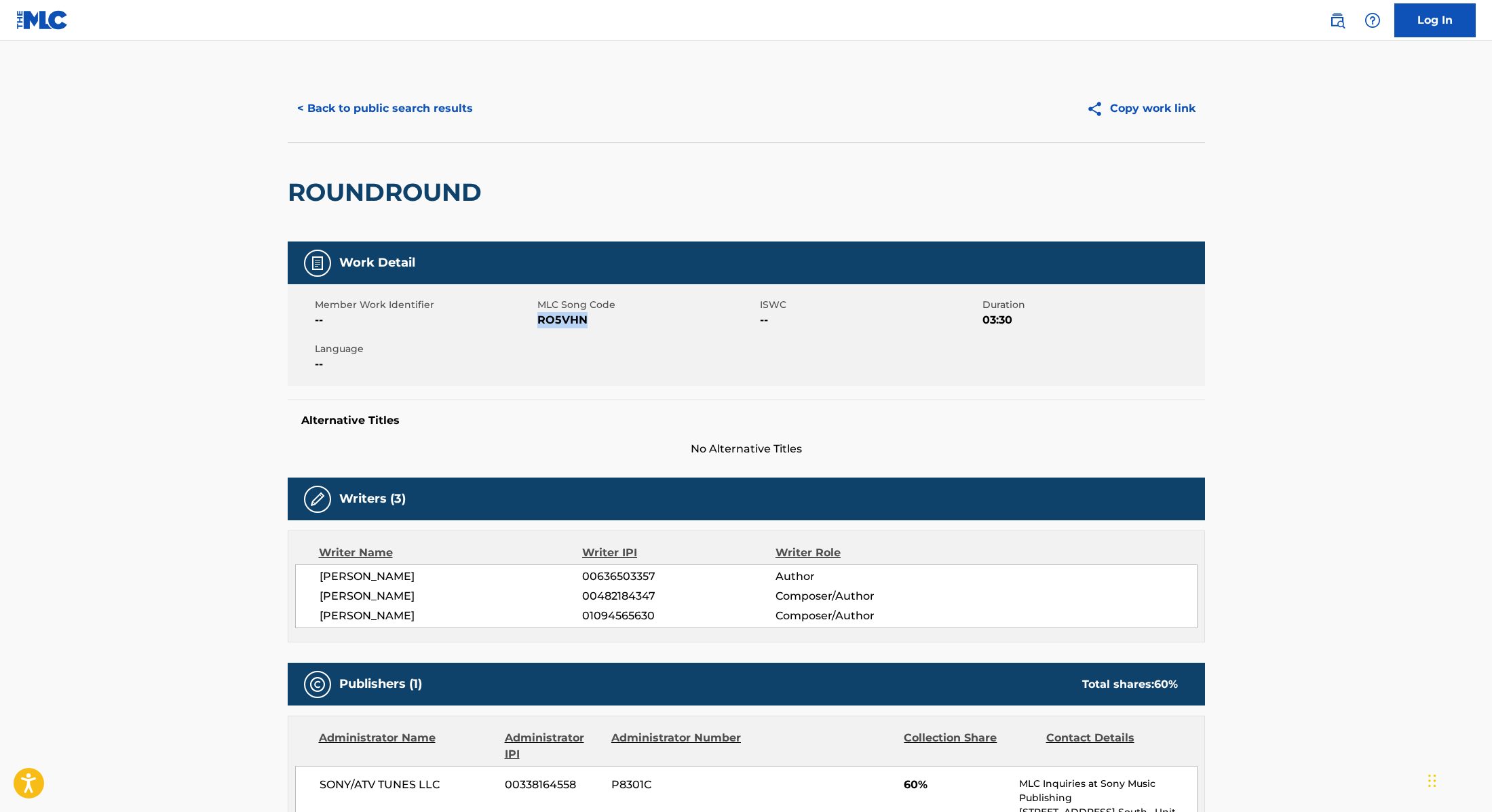
drag, startPoint x: 537, startPoint y: 317, endPoint x: 631, endPoint y: 325, distance: 94.3
click at [631, 325] on span "RO5VHN" at bounding box center [647, 320] width 219 height 16
copy span "RO5VHN"
click at [446, 86] on div "< Back to public search results Copy work link" at bounding box center [746, 108] width 918 height 68
click at [439, 106] on button "< Back to public search results" at bounding box center [385, 109] width 195 height 34
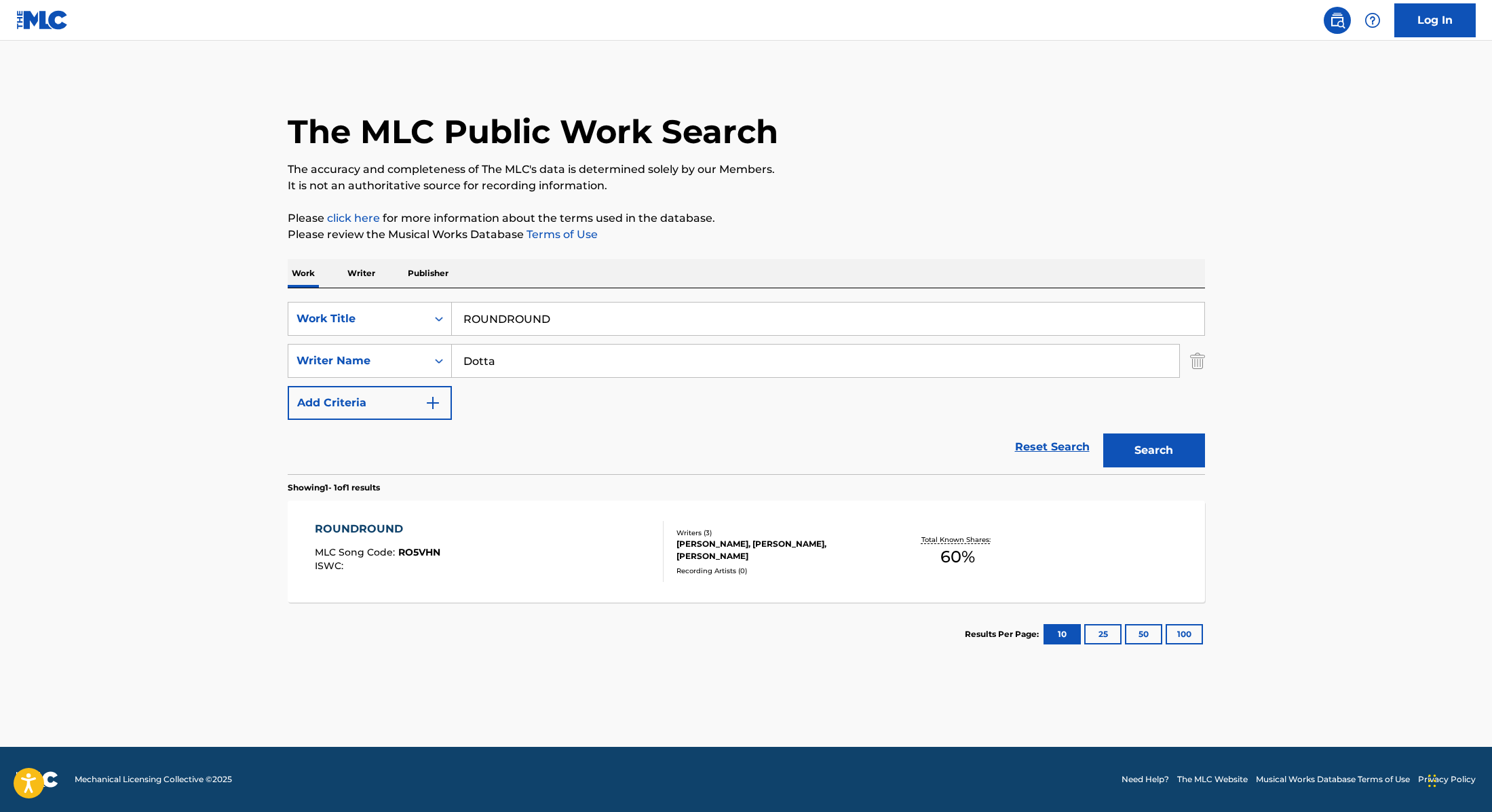
drag, startPoint x: 553, startPoint y: 321, endPoint x: 408, endPoint y: 296, distance: 147.1
click at [406, 296] on div "SearchWithCriteria9cc89112-0d42-42f8-b15c-104aad945215 Work Title ROUNDROUND Se…" at bounding box center [746, 381] width 918 height 186
paste input "LLERCOASTERS"
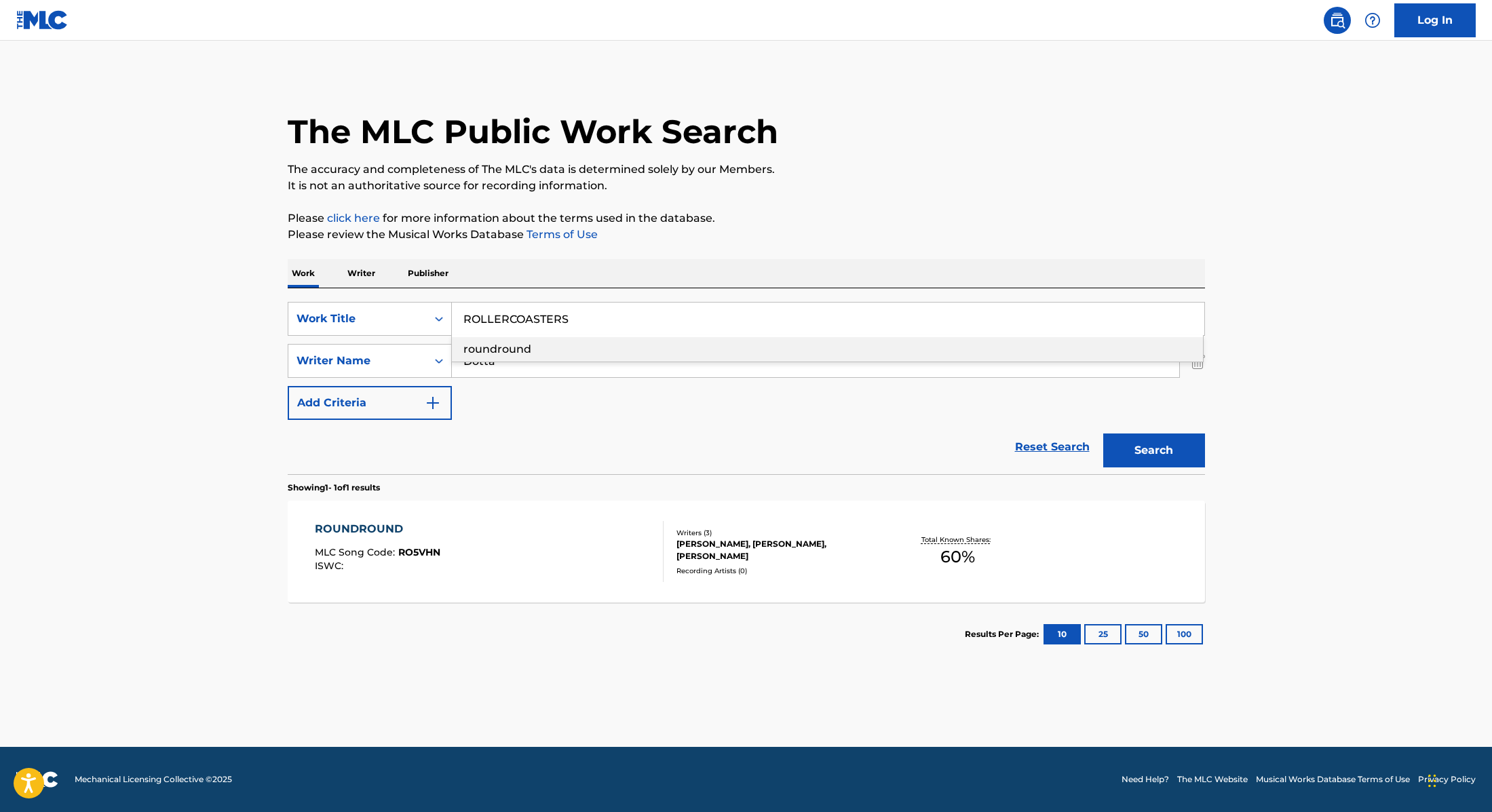
type input "ROLLERCOASTERS"
click at [861, 203] on div "The MLC Public Work Search The accuracy and completeness of The MLC's data is d…" at bounding box center [746, 370] width 950 height 591
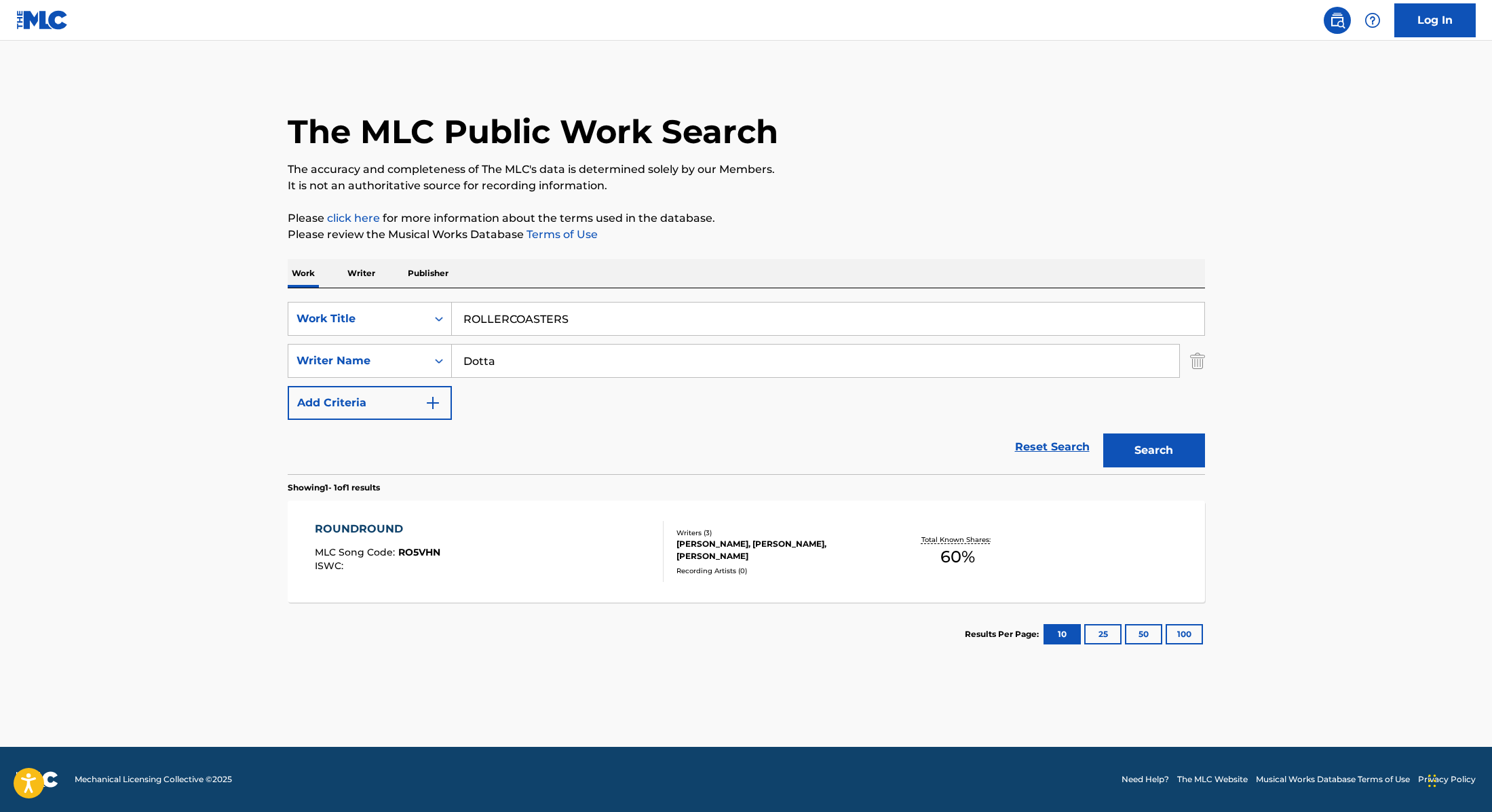
click at [1136, 452] on button "Search" at bounding box center [1154, 451] width 102 height 34
click at [583, 529] on div "ROLLERCOASTERS MLC Song Code : RO5VLW ISWC :" at bounding box center [489, 551] width 349 height 61
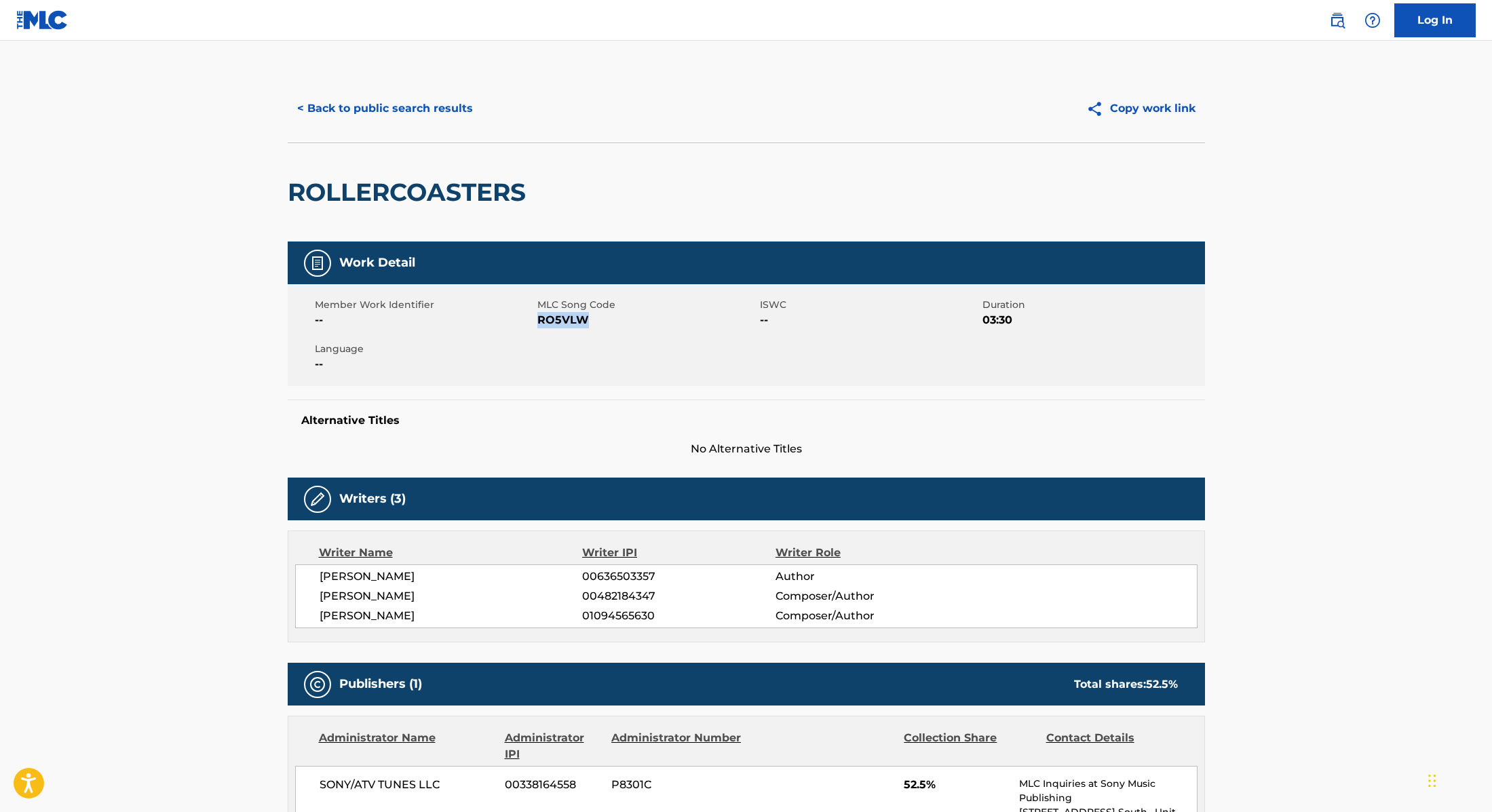
drag, startPoint x: 539, startPoint y: 321, endPoint x: 616, endPoint y: 324, distance: 77.1
click at [616, 324] on span "RO5VLW" at bounding box center [647, 320] width 219 height 16
copy span "RO5VLW"
click at [434, 109] on button "< Back to public search results" at bounding box center [385, 109] width 195 height 34
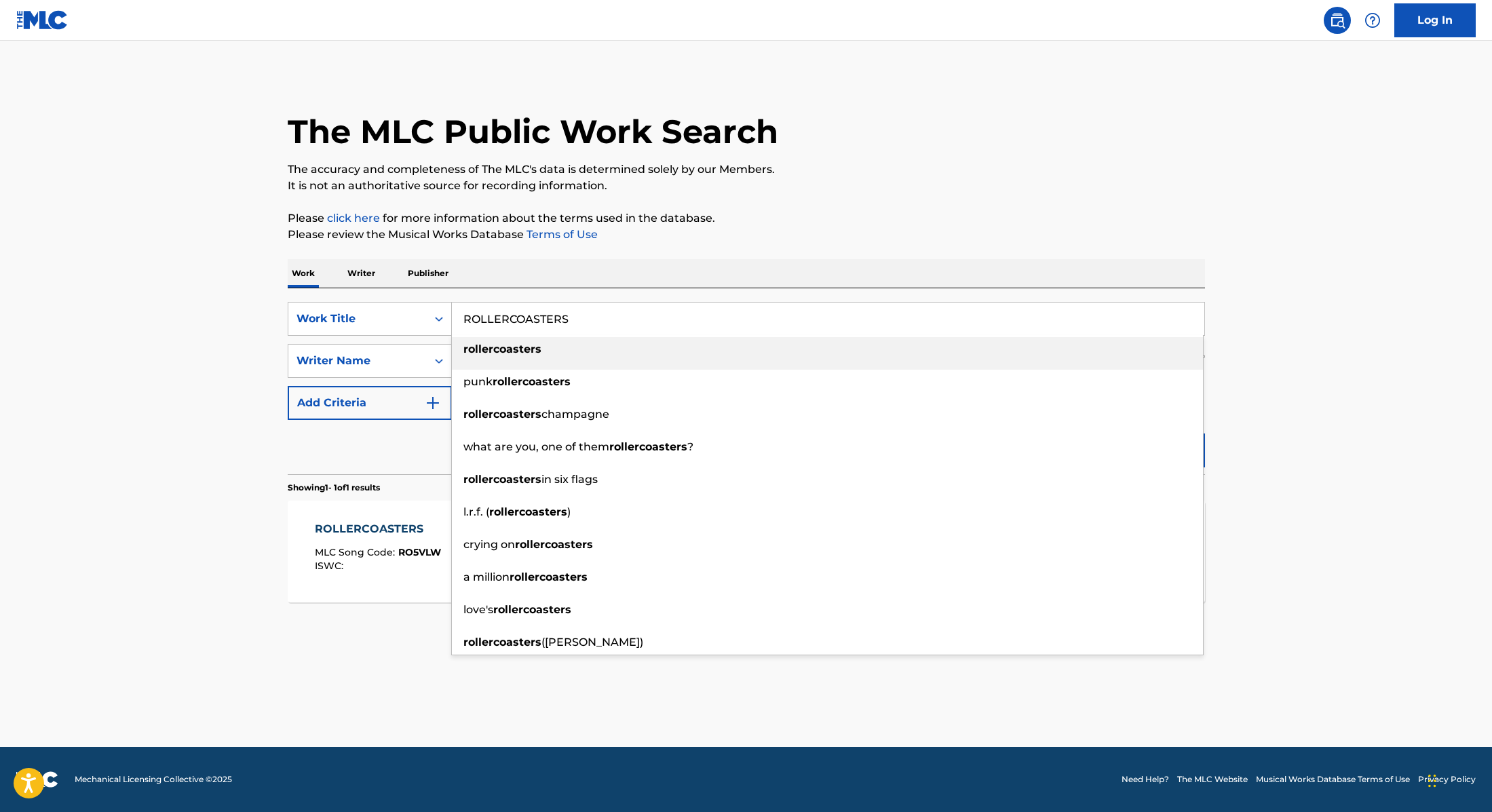
drag, startPoint x: 573, startPoint y: 318, endPoint x: 411, endPoint y: 294, distance: 163.8
click at [411, 294] on div "SearchWithCriteria9cc89112-0d42-42f8-b15c-104aad945215 Work Title ROLLERCOASTER…" at bounding box center [746, 381] width 918 height 186
paste input "Low Again"
type input "Low Again"
click at [787, 212] on p "Please click here for more information about the terms used in the database." at bounding box center [746, 219] width 918 height 16
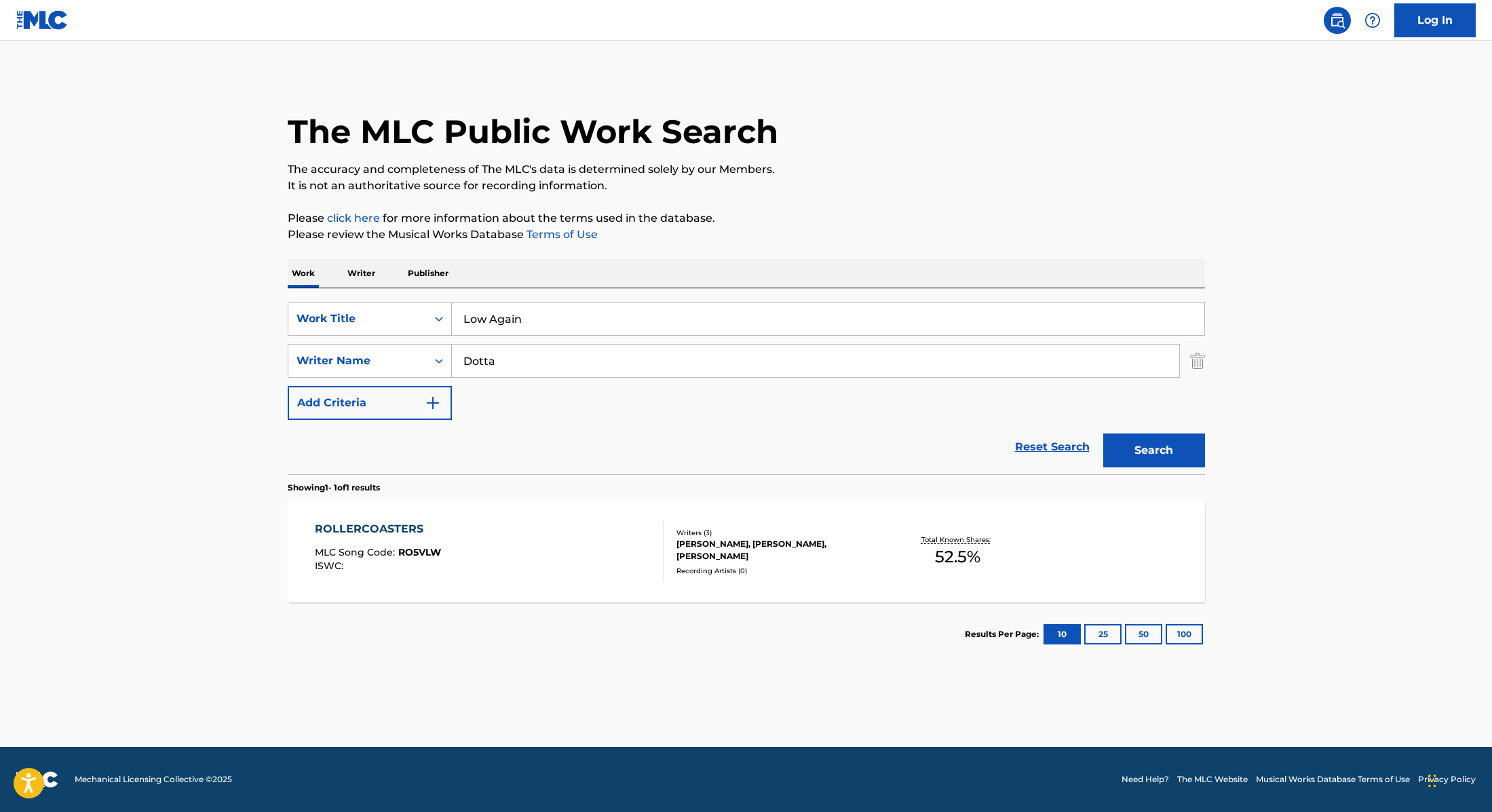
drag, startPoint x: 481, startPoint y: 360, endPoint x: 392, endPoint y: 342, distance: 90.8
click at [392, 342] on div "SearchWithCriteria9cc89112-0d42-42f8-b15c-104aad945215 Work Title Low Again Sea…" at bounding box center [746, 361] width 918 height 118
paste input "[PERSON_NAME]"
type input "[PERSON_NAME]"
click at [1144, 459] on button "Search" at bounding box center [1154, 451] width 102 height 34
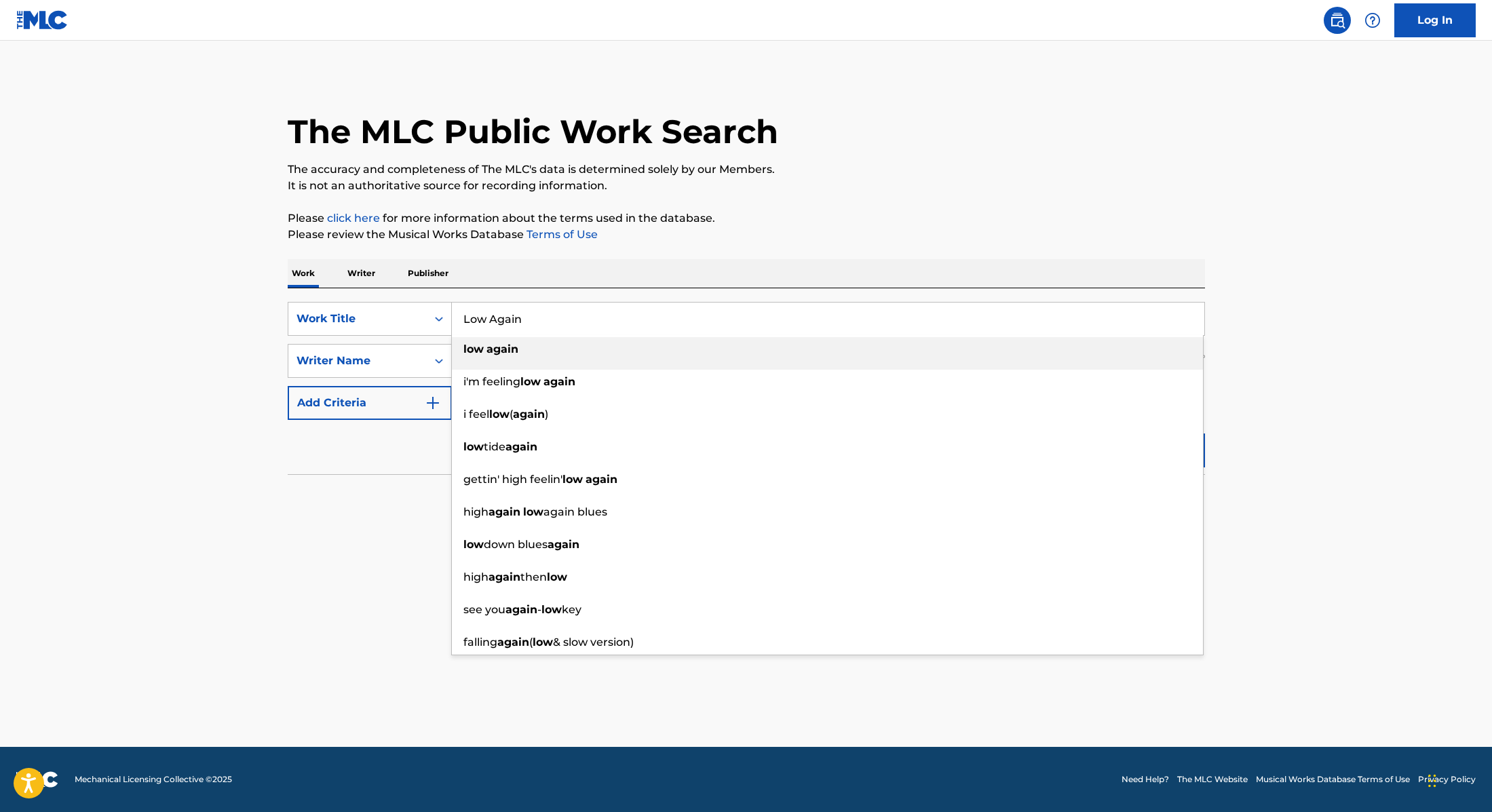
paste input "The Subway"
drag, startPoint x: 527, startPoint y: 326, endPoint x: 399, endPoint y: 299, distance: 130.8
click at [399, 299] on div "SearchWithCriteria9cc89112-0d42-42f8-b15c-104aad945215 Work Title Low Again low…" at bounding box center [746, 381] width 918 height 186
type input "The Subway"
click at [922, 169] on p "The accuracy and completeness of The MLC's data is determined solely by our Mem…" at bounding box center [746, 170] width 918 height 16
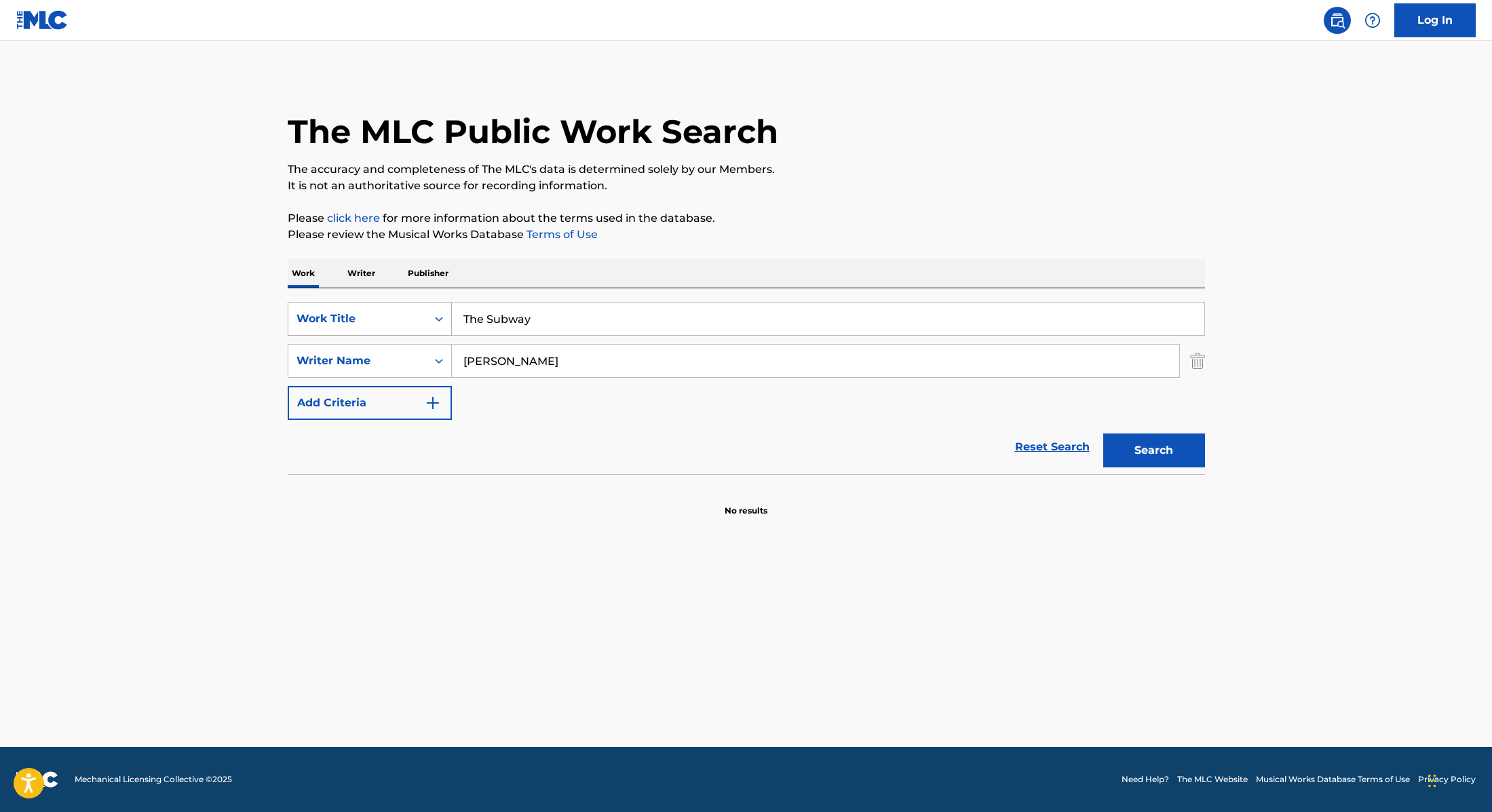
drag, startPoint x: 551, startPoint y: 362, endPoint x: 344, endPoint y: 322, distance: 210.8
click at [354, 323] on div "SearchWithCriteria9cc89112-0d42-42f8-b15c-104aad945215 Work Title The Subway Se…" at bounding box center [746, 361] width 918 height 118
paste input "[PERSON_NAME]"
type input "[PERSON_NAME]"
click at [1130, 458] on button "Search" at bounding box center [1154, 451] width 102 height 34
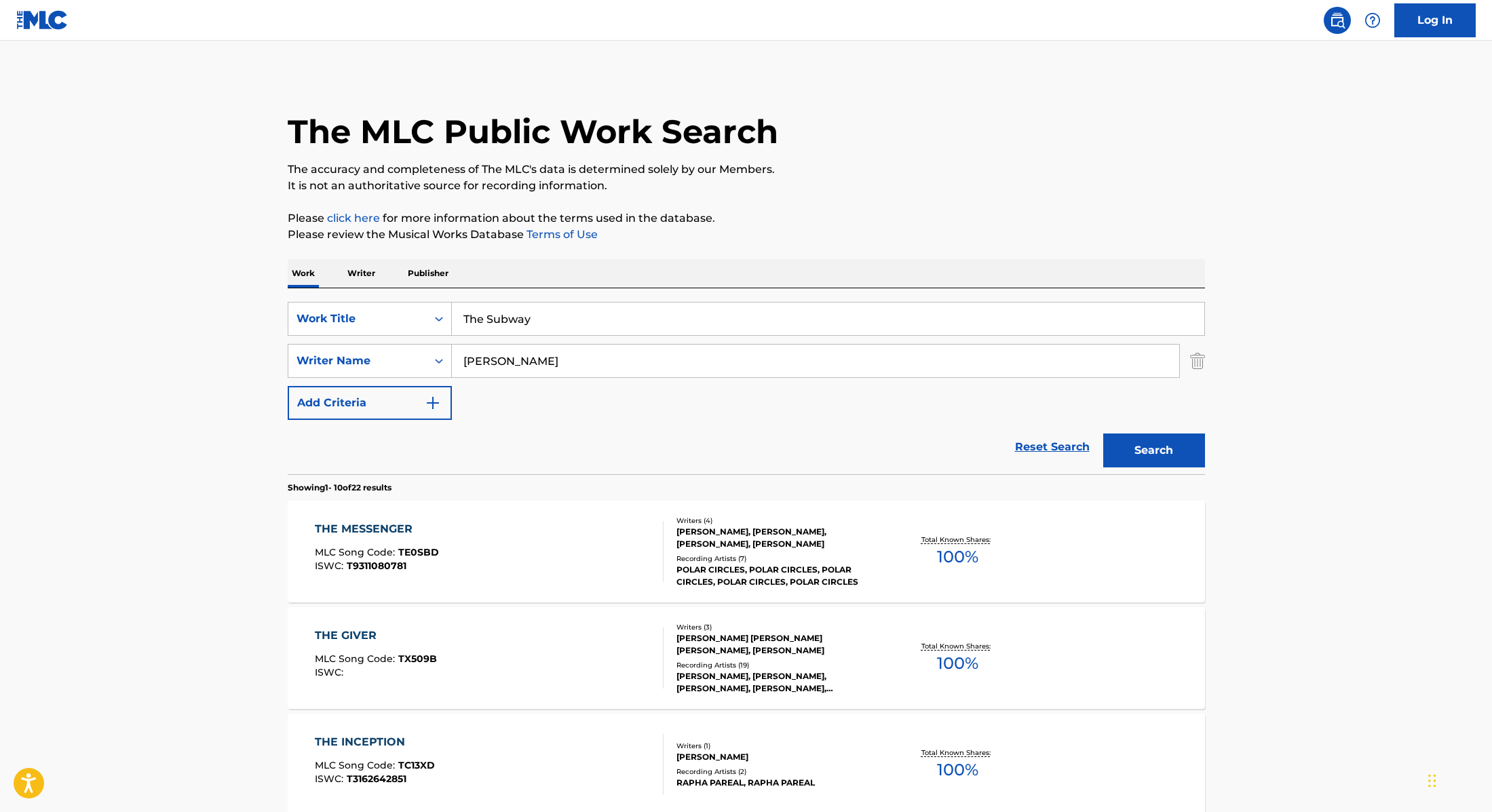
paste input "[PERSON_NAME] (feat. [PERSON_NAME])"
drag, startPoint x: 560, startPoint y: 321, endPoint x: 405, endPoint y: 295, distance: 157.2
click at [406, 295] on div "SearchWithCriteria9cc89112-0d42-42f8-b15c-104aad945215 Work Title The Subway Se…" at bounding box center [746, 381] width 918 height 186
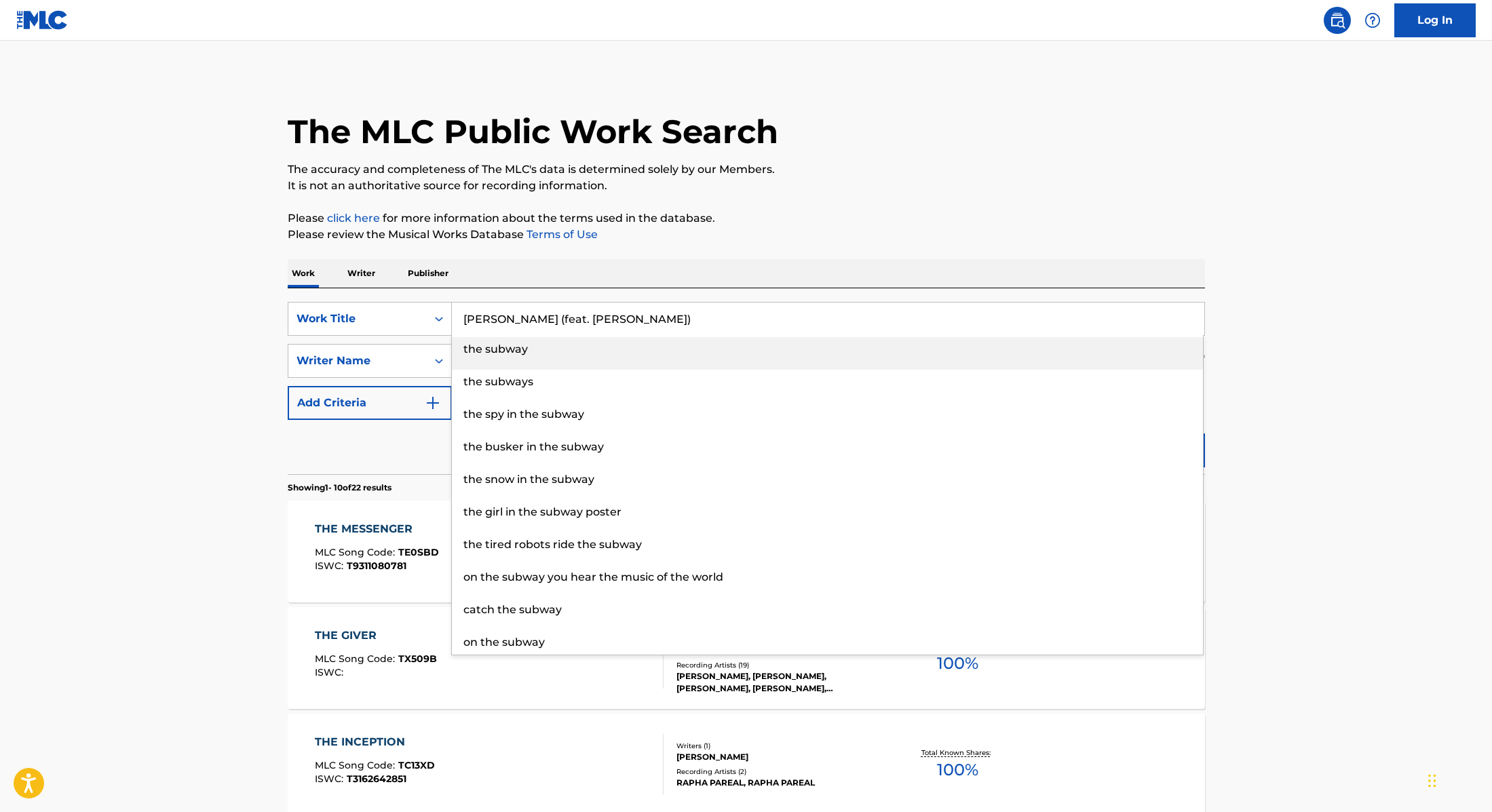
type input "[PERSON_NAME] (feat. [PERSON_NAME])"
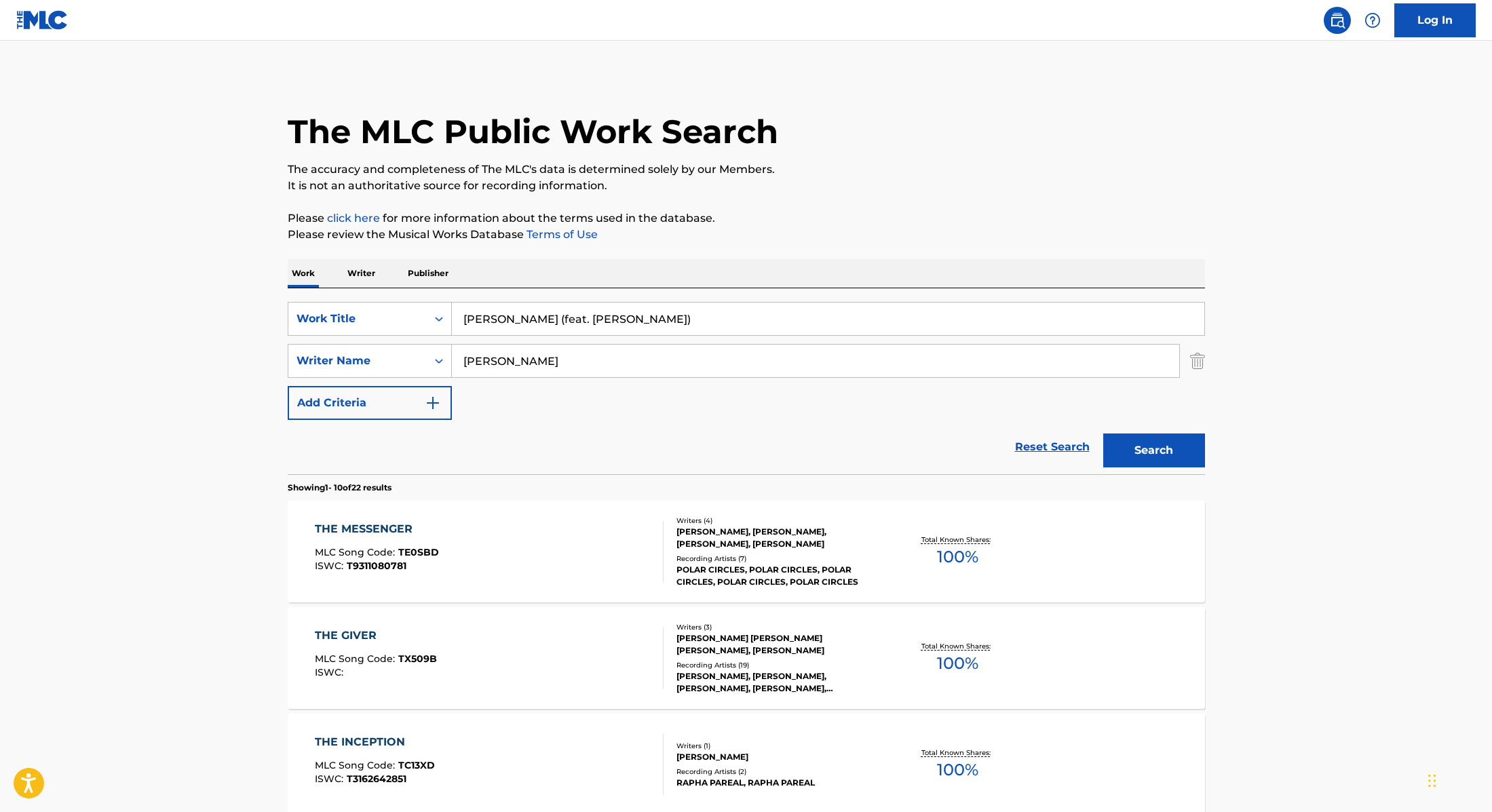
click at [925, 172] on p "The accuracy and completeness of The MLC's data is determined solely by our Mem…" at bounding box center [746, 170] width 918 height 16
drag, startPoint x: 523, startPoint y: 359, endPoint x: 398, endPoint y: 332, distance: 127.9
click at [395, 334] on div "SearchWithCriteria9cc89112-0d42-42f8-b15c-104aad945215 Work Title [PERSON_NAME]…" at bounding box center [746, 361] width 918 height 118
paste input "Dapaah"
type input "Dapaah"
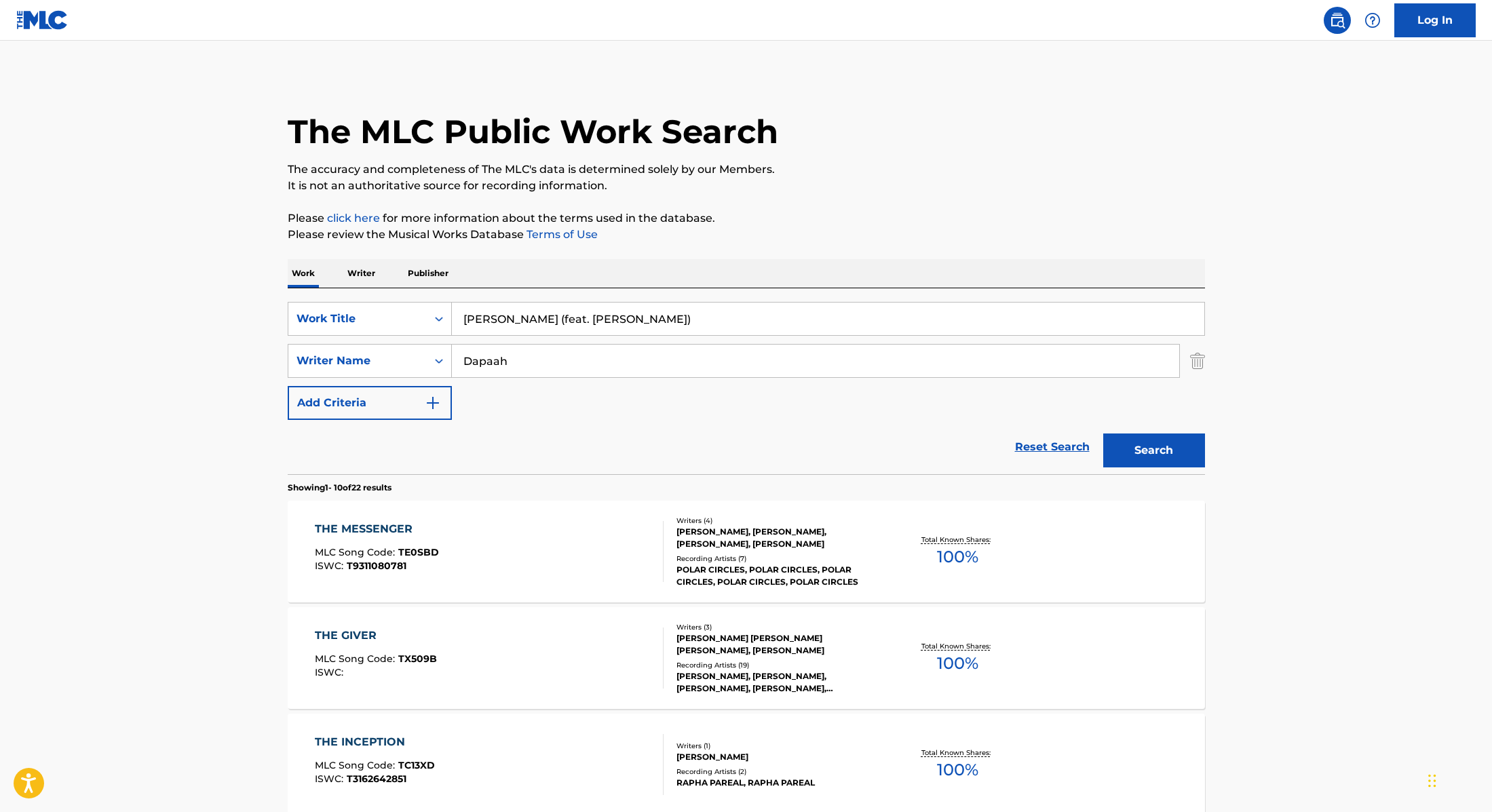
drag, startPoint x: 632, startPoint y: 317, endPoint x: 509, endPoint y: 318, distance: 123.0
click at [509, 318] on input "[PERSON_NAME] (feat. [PERSON_NAME])" at bounding box center [828, 319] width 753 height 33
type input "[PERSON_NAME]"
click at [1103, 434] on button "Search" at bounding box center [1154, 451] width 102 height 34
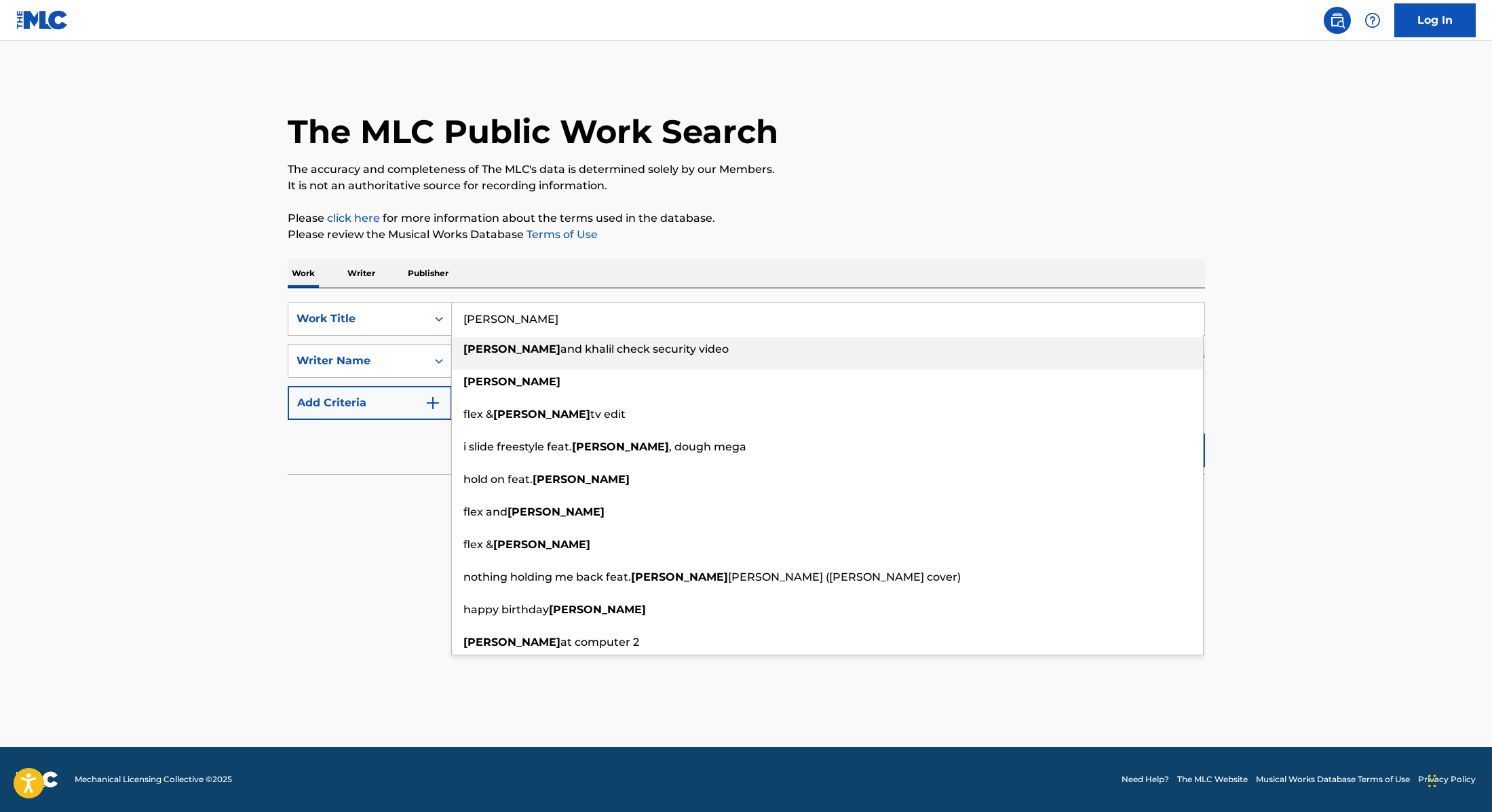
click at [724, 259] on div "Work Writer Publisher" at bounding box center [746, 273] width 918 height 29
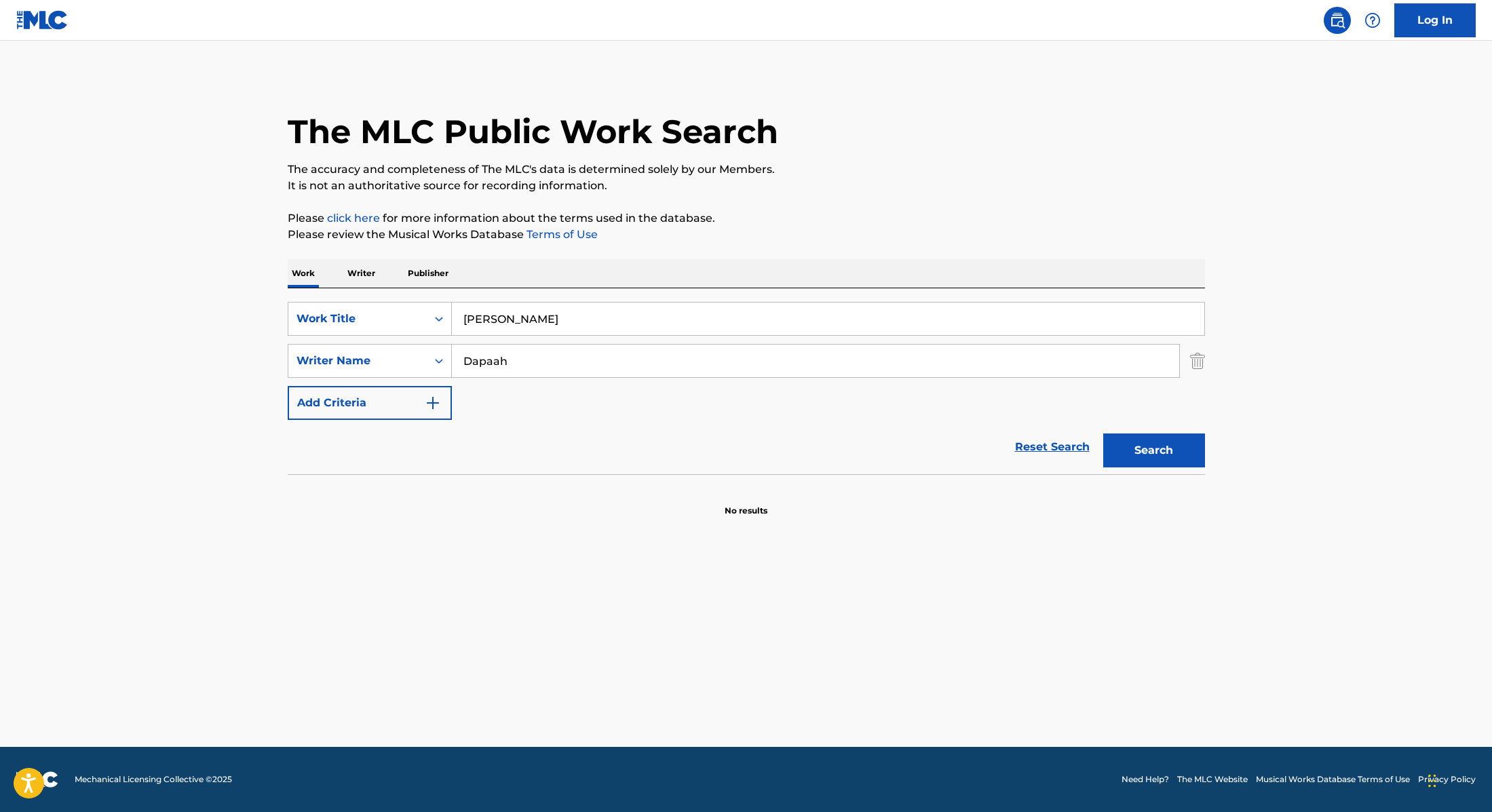
click at [1133, 454] on button "Search" at bounding box center [1154, 451] width 102 height 34
drag, startPoint x: 524, startPoint y: 362, endPoint x: 361, endPoint y: 346, distance: 163.8
click at [361, 346] on div "SearchWithCriteria89e460e5-7744-4731-99c6-0be1078f7c3e Writer Name [PERSON_NAME]" at bounding box center [746, 361] width 918 height 34
paste input "Hue,"
type input "Hue,"
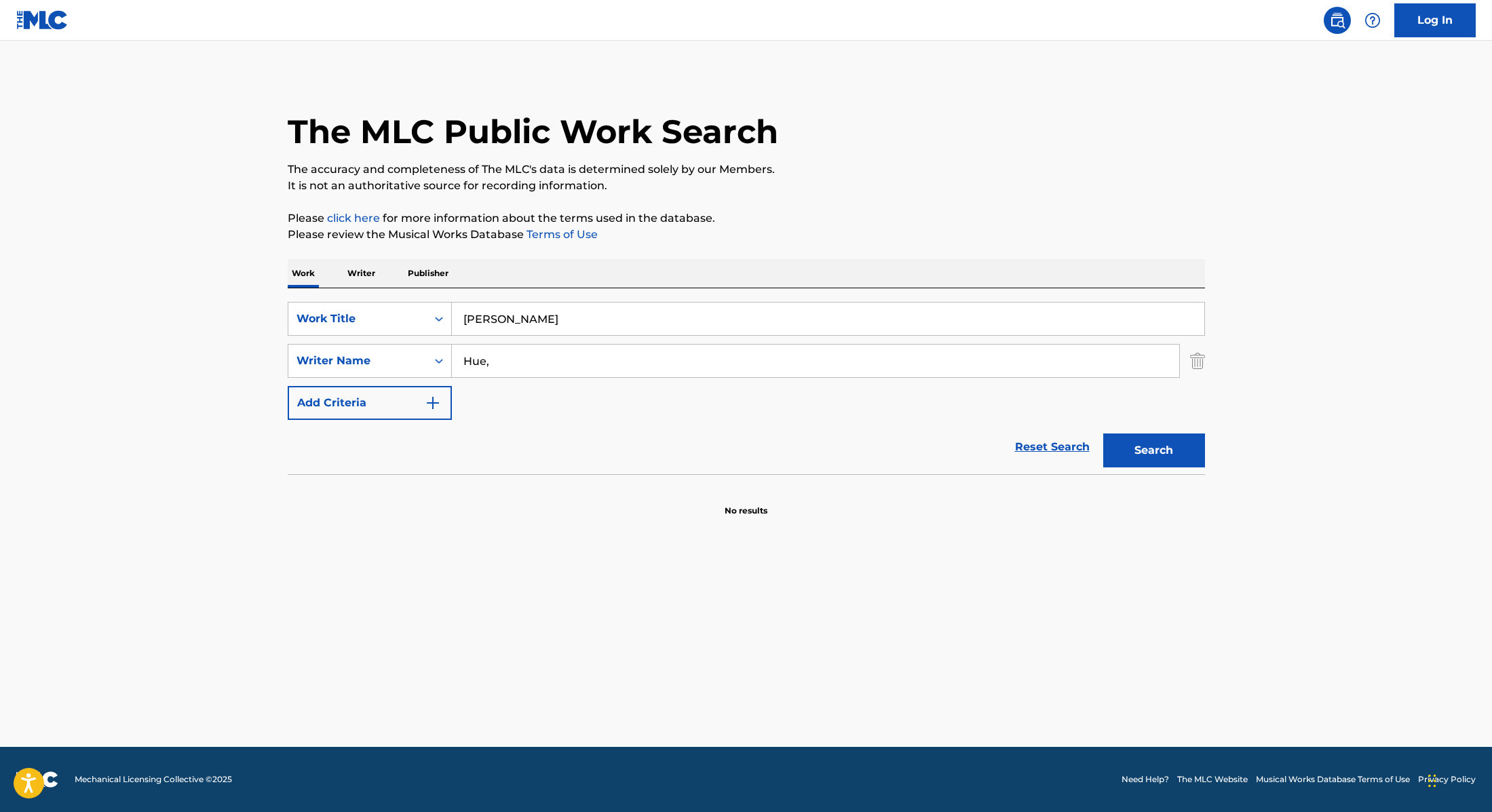
click at [1133, 450] on button "Search" at bounding box center [1154, 451] width 102 height 34
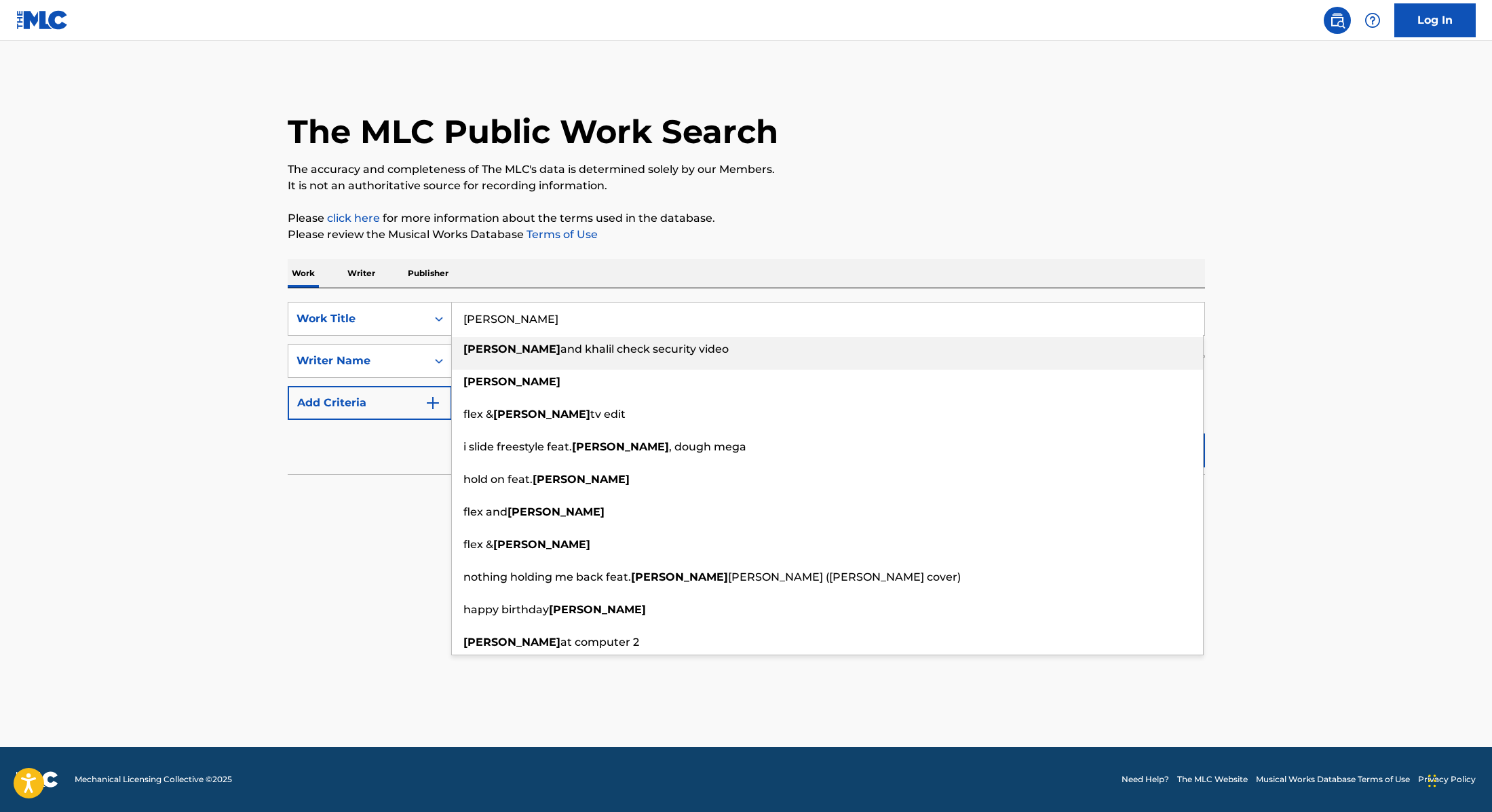
drag, startPoint x: 529, startPoint y: 323, endPoint x: 366, endPoint y: 284, distance: 167.6
click at [367, 284] on div "Work Writer Publisher SearchWithCriteria9cc89112-0d42-42f8-b15c-104aad945215 Wo…" at bounding box center [746, 388] width 918 height 258
paste input "No Lie"
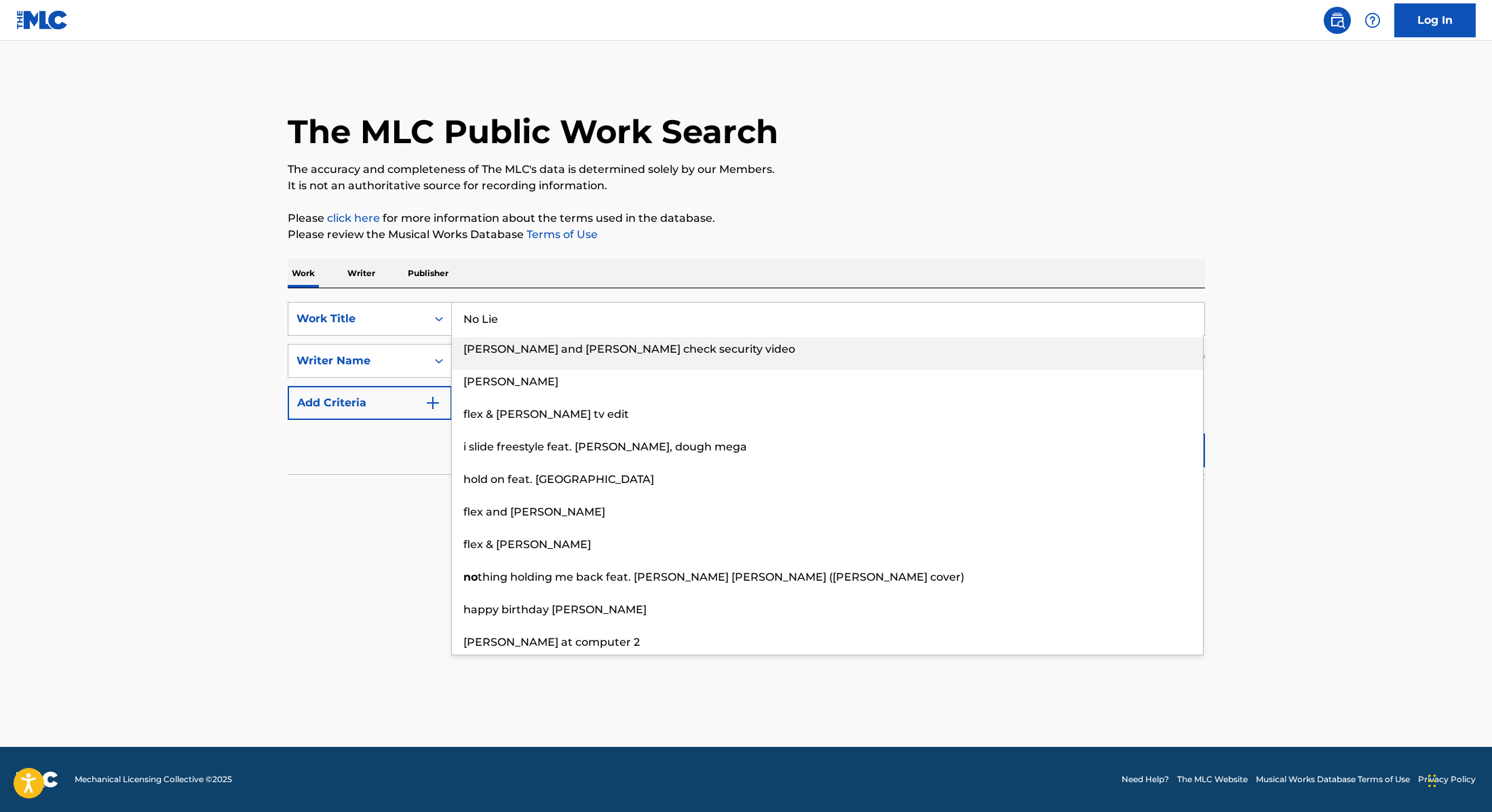
type input "No Lie"
click at [800, 195] on div "The MLC Public Work Search The accuracy and completeness of The MLC's data is d…" at bounding box center [746, 296] width 950 height 443
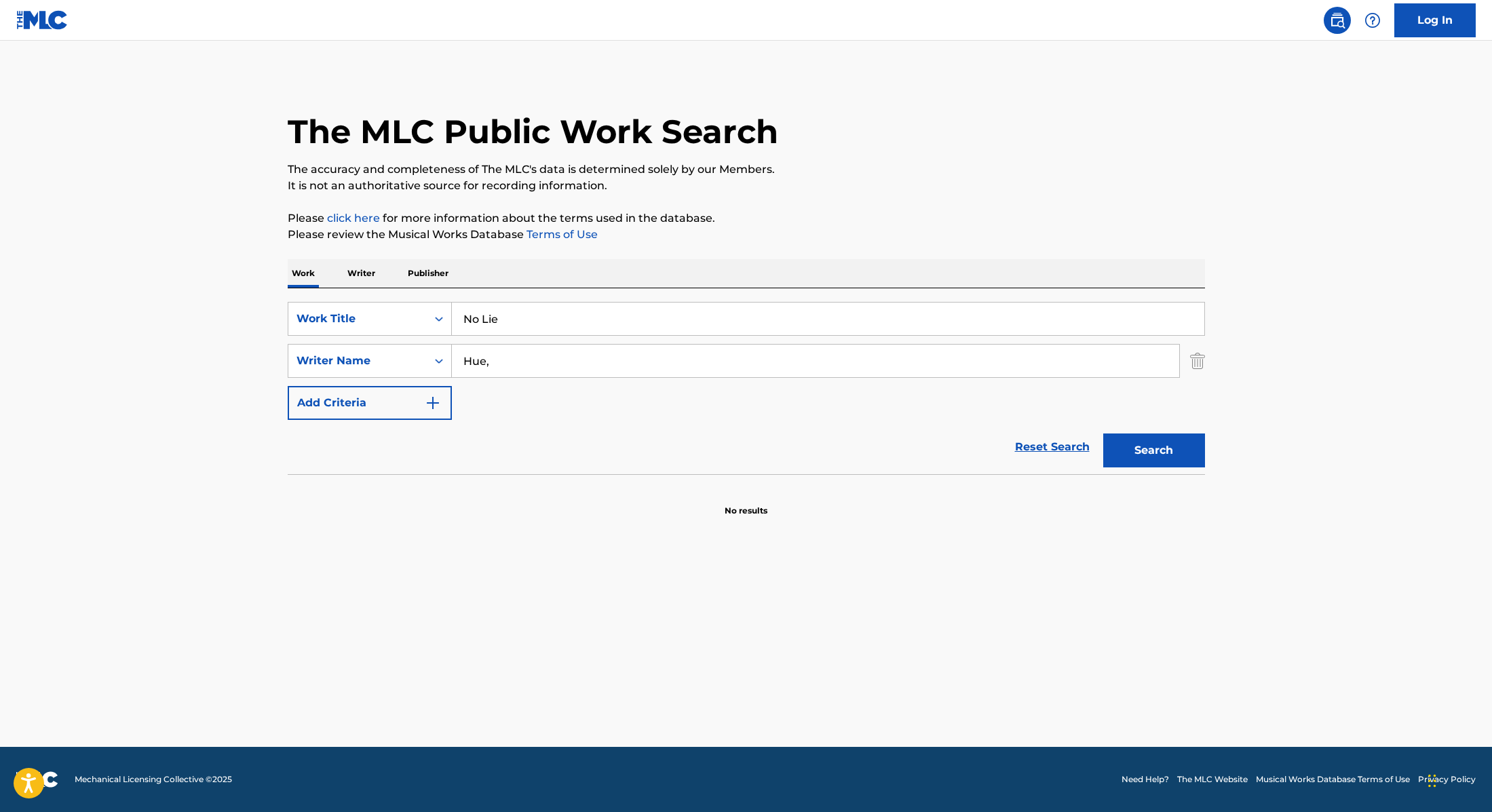
paste input "Balne"
drag, startPoint x: 509, startPoint y: 360, endPoint x: 361, endPoint y: 336, distance: 149.9
click at [361, 336] on div "SearchWithCriteria9cc89112-0d42-42f8-b15c-104aad945215 Work Title No Lie Search…" at bounding box center [746, 361] width 918 height 118
type input "Balne"
click at [1148, 452] on button "Search" at bounding box center [1154, 451] width 102 height 34
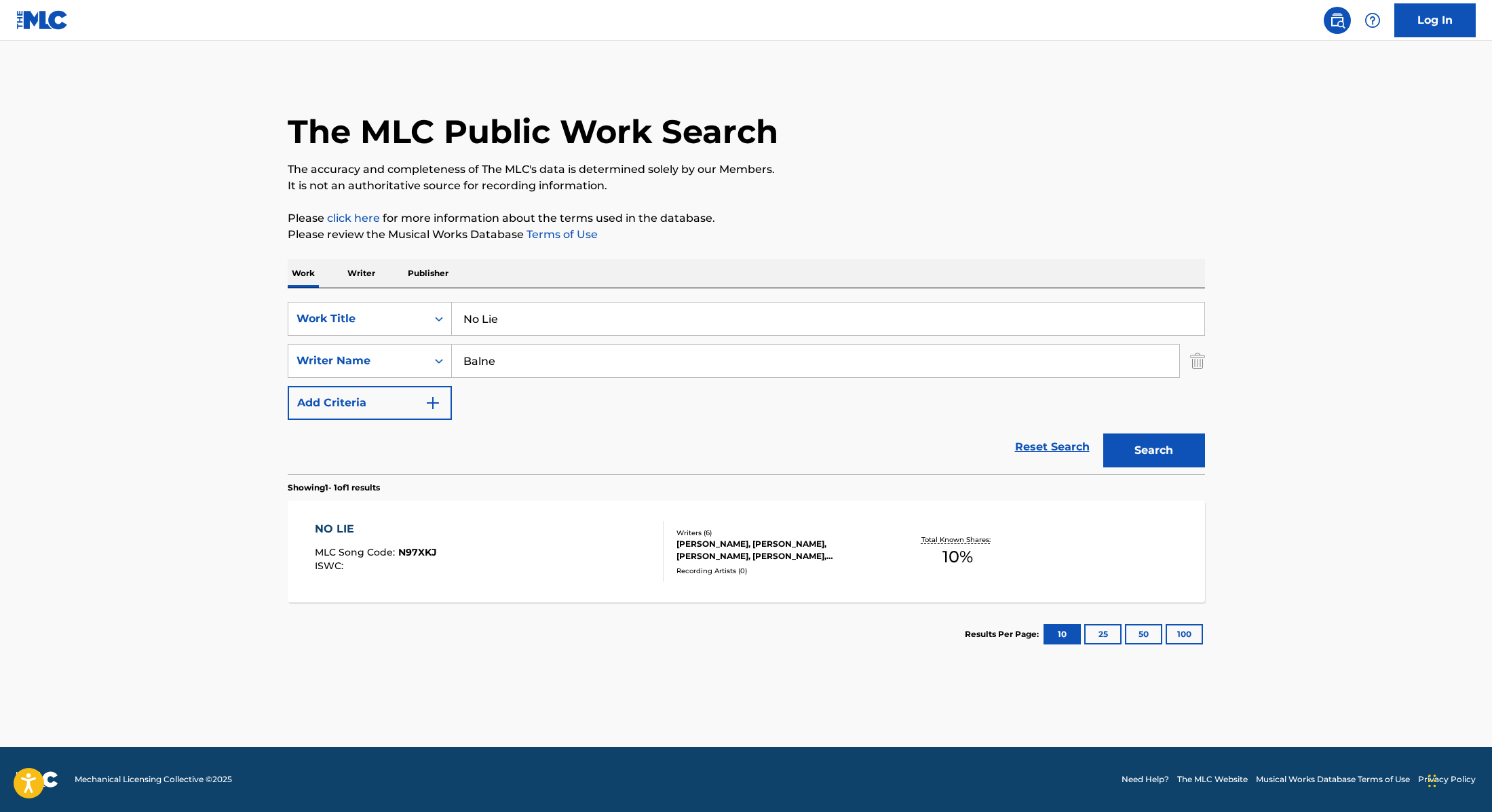
click at [572, 543] on div "NO LIE MLC Song Code : N97XKJ ISWC :" at bounding box center [489, 551] width 349 height 61
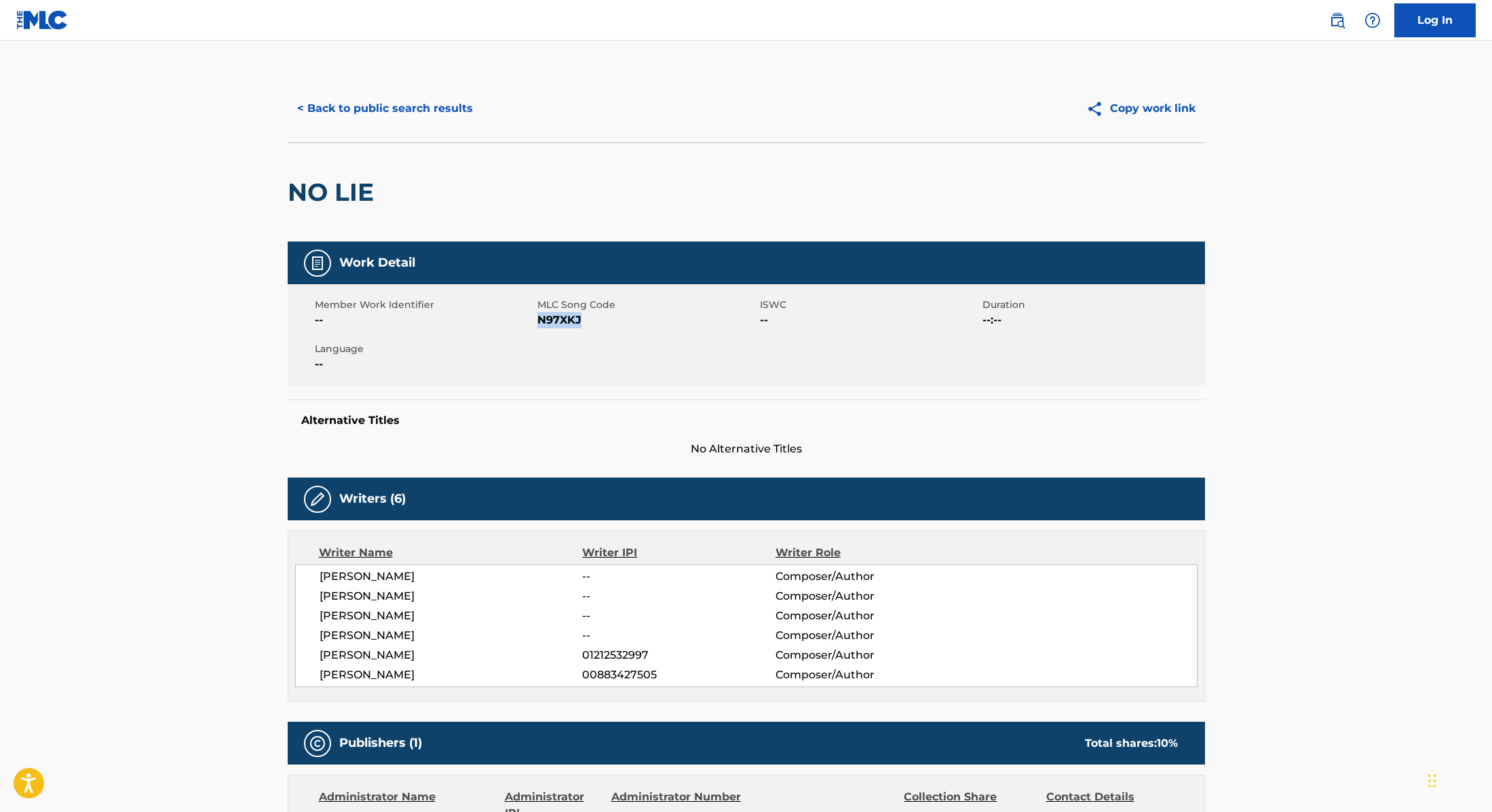
drag, startPoint x: 537, startPoint y: 318, endPoint x: 614, endPoint y: 327, distance: 77.5
click at [614, 327] on span "N97XKJ" at bounding box center [647, 320] width 219 height 16
copy span "N97XKJ"
click at [443, 112] on button "< Back to public search results" at bounding box center [385, 109] width 195 height 34
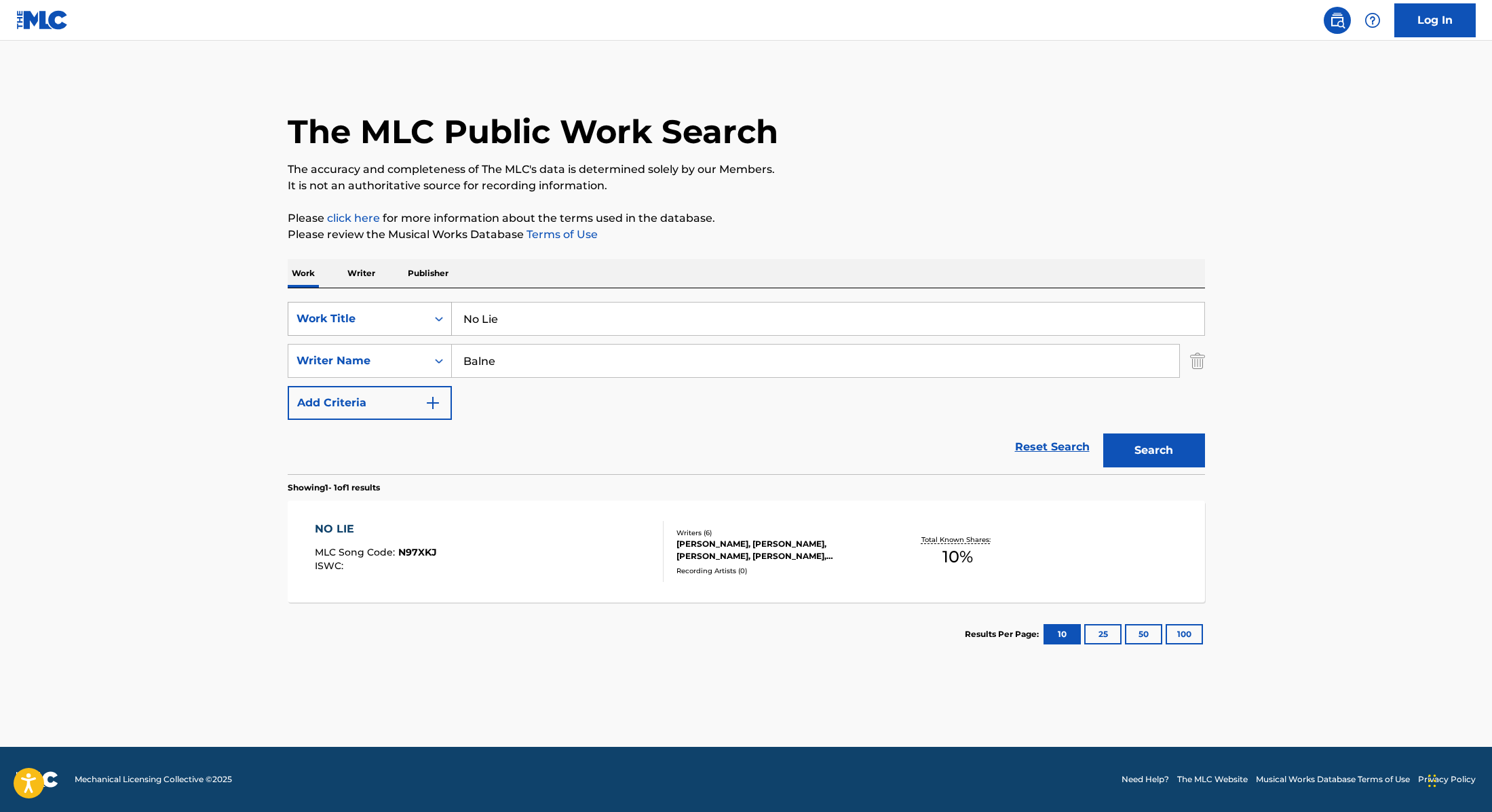
drag, startPoint x: 513, startPoint y: 320, endPoint x: 408, endPoint y: 312, distance: 105.3
click at [408, 312] on div "SearchWithCriteria9cc89112-0d42-42f8-b15c-104aad945215 Work Title No Lie" at bounding box center [746, 319] width 918 height 34
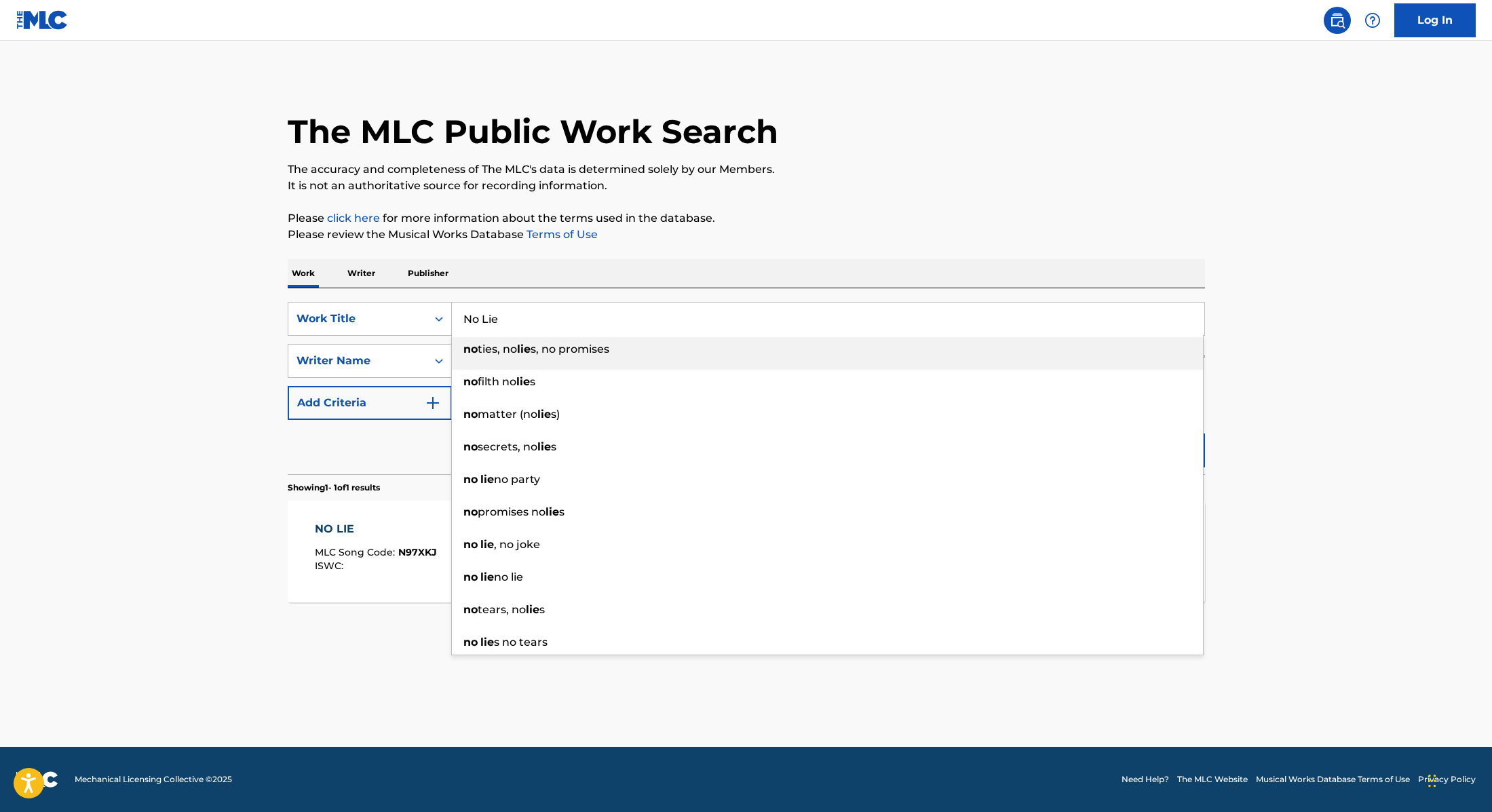
paste input "[PERSON_NAME]"
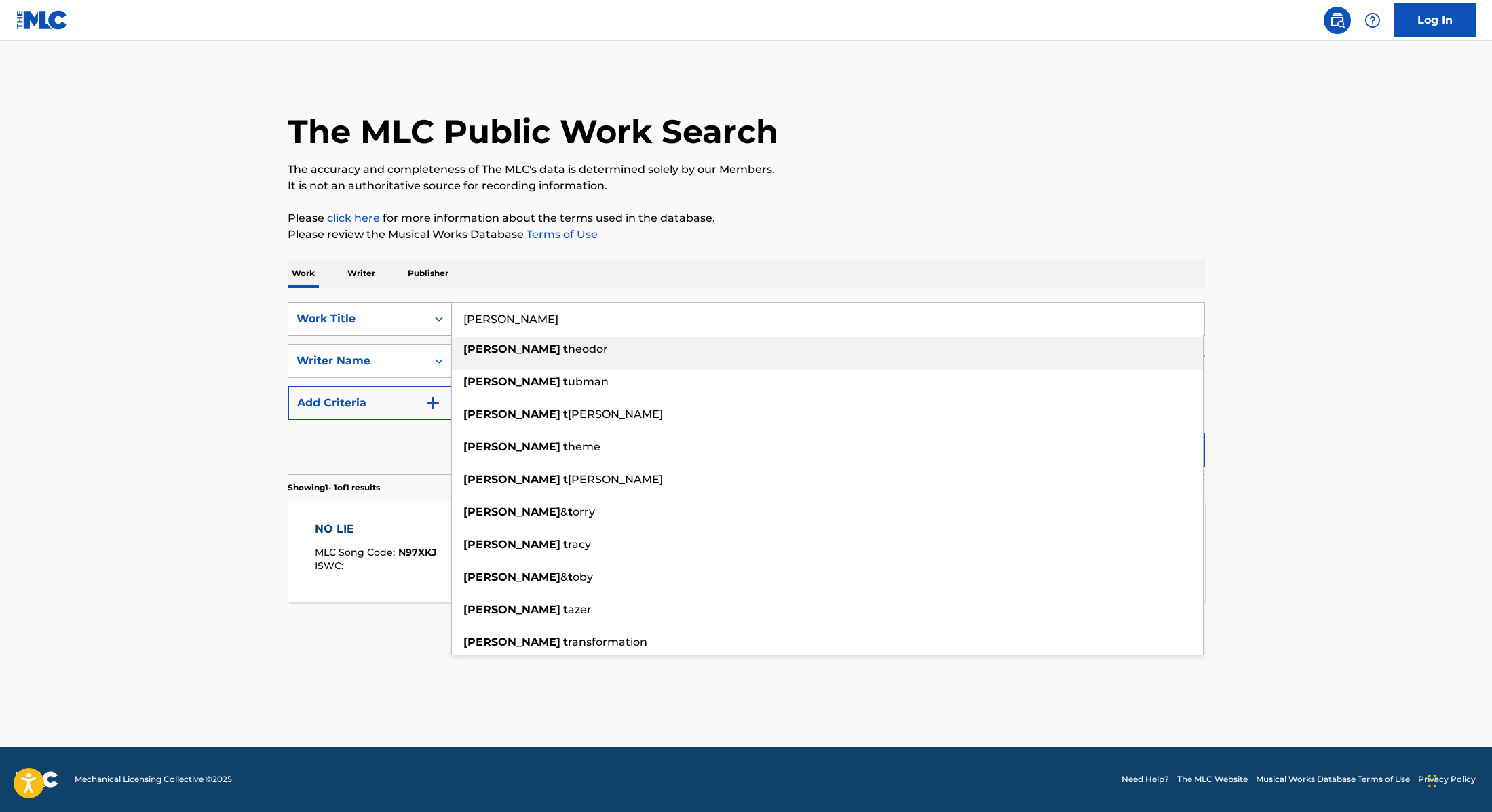
drag, startPoint x: 519, startPoint y: 323, endPoint x: 439, endPoint y: 311, distance: 80.9
click at [439, 311] on div "SearchWithCriteria9cc89112-0d42-42f8-b15c-104aad945215 Work Title [PERSON_NAME]…" at bounding box center [746, 319] width 918 height 34
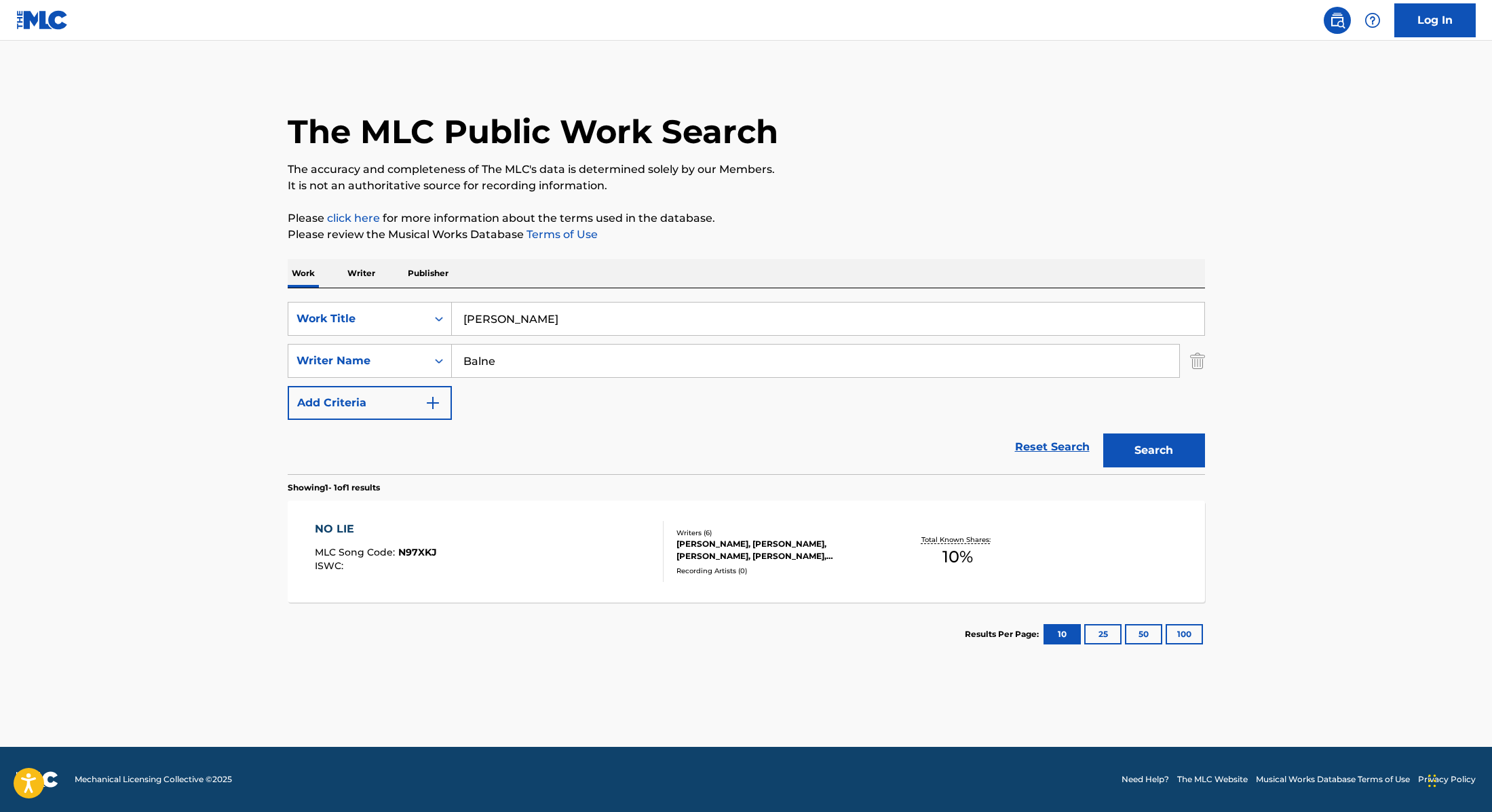
paste input "Kiss Me"
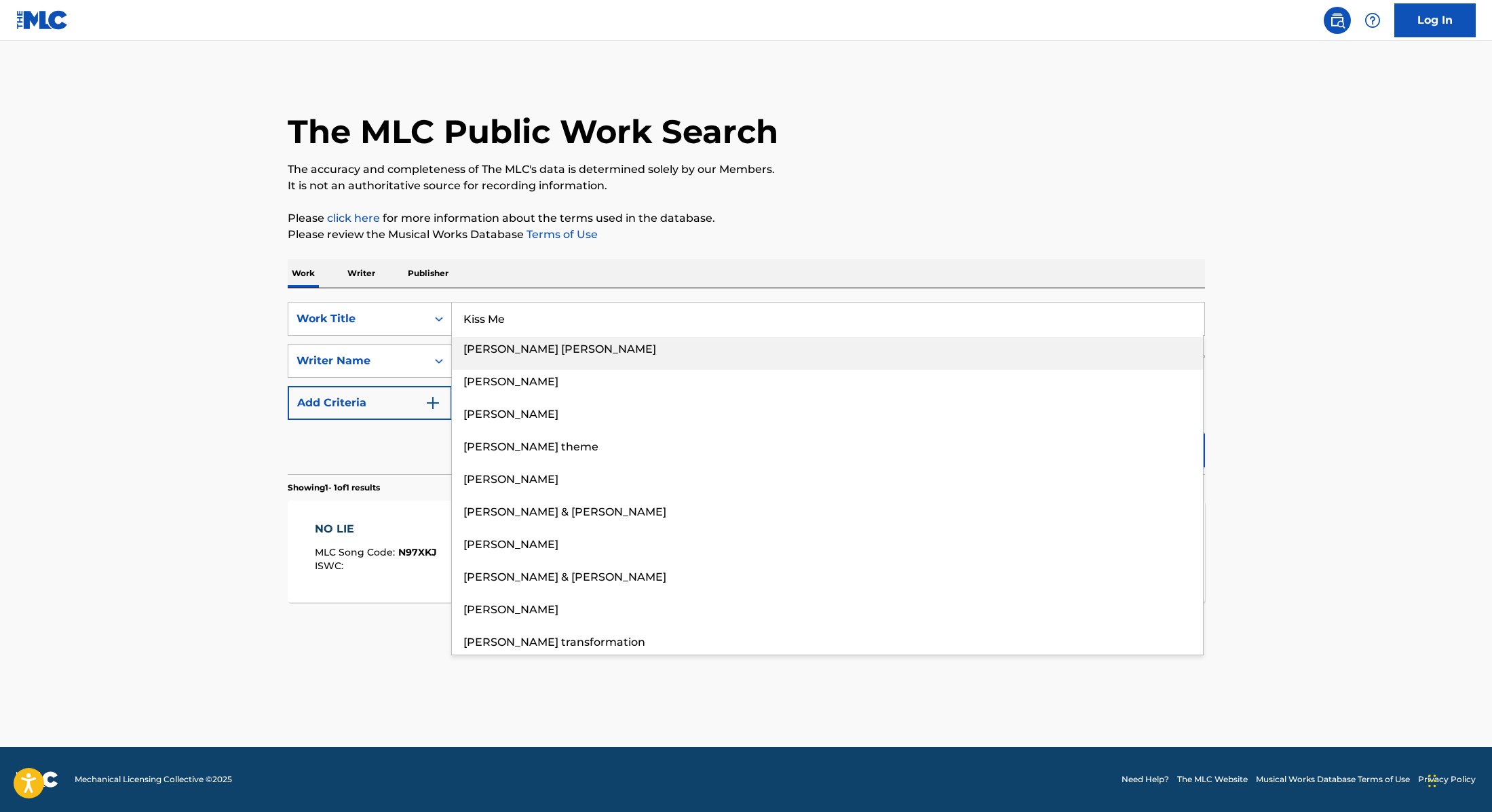
type input "Kiss Me"
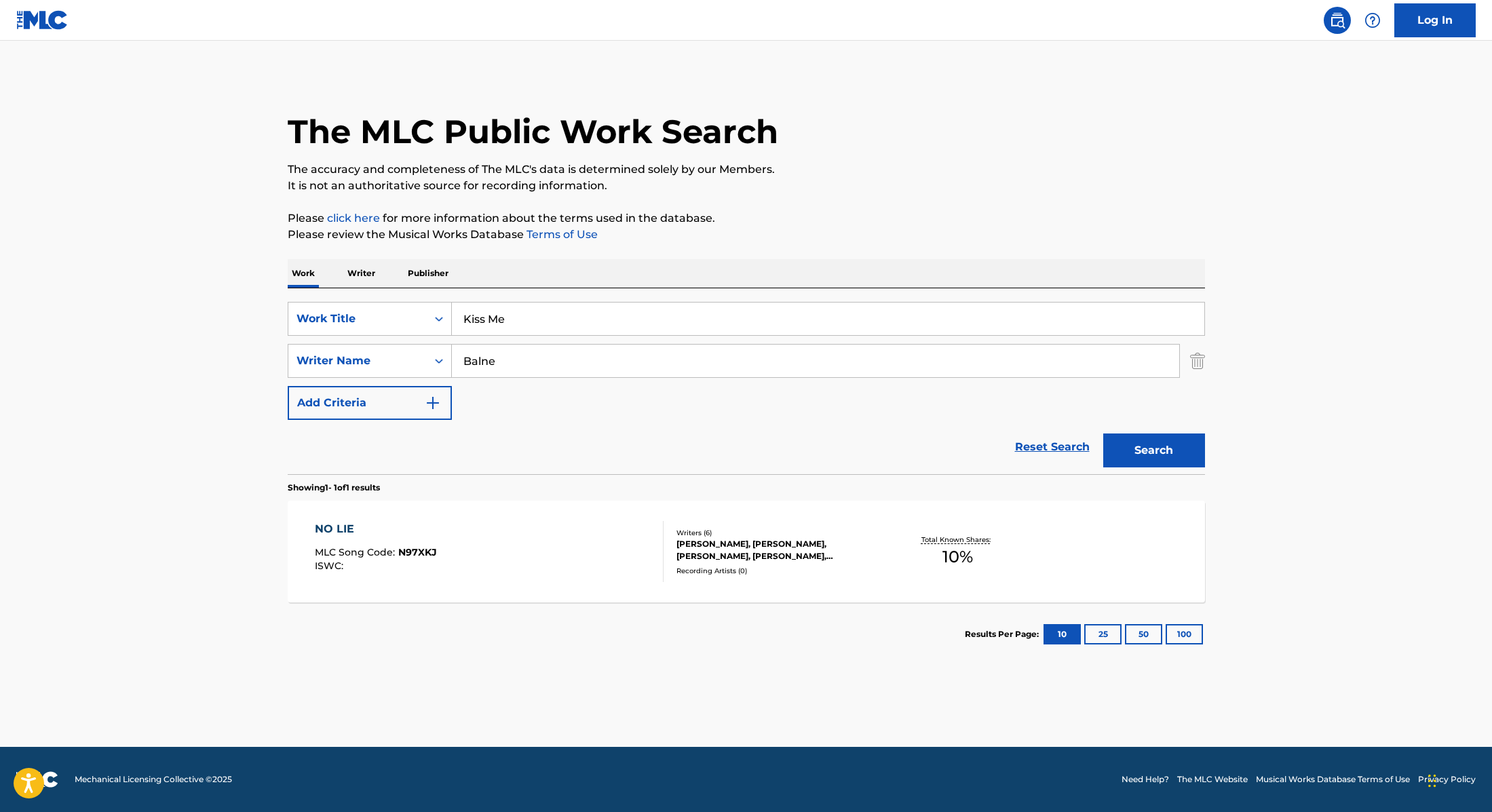
click at [731, 258] on div "The MLC Public Work Search The accuracy and completeness of The MLC's data is d…" at bounding box center [746, 370] width 950 height 591
drag, startPoint x: 546, startPoint y: 357, endPoint x: 440, endPoint y: 346, distance: 106.6
click at [440, 346] on div "SearchWithCriteria89e460e5-7744-4731-99c6-0be1078f7c3e Writer Name [PERSON_NAME]" at bounding box center [746, 361] width 918 height 34
type input "[PERSON_NAME]"
click at [1103, 434] on button "Search" at bounding box center [1154, 451] width 102 height 34
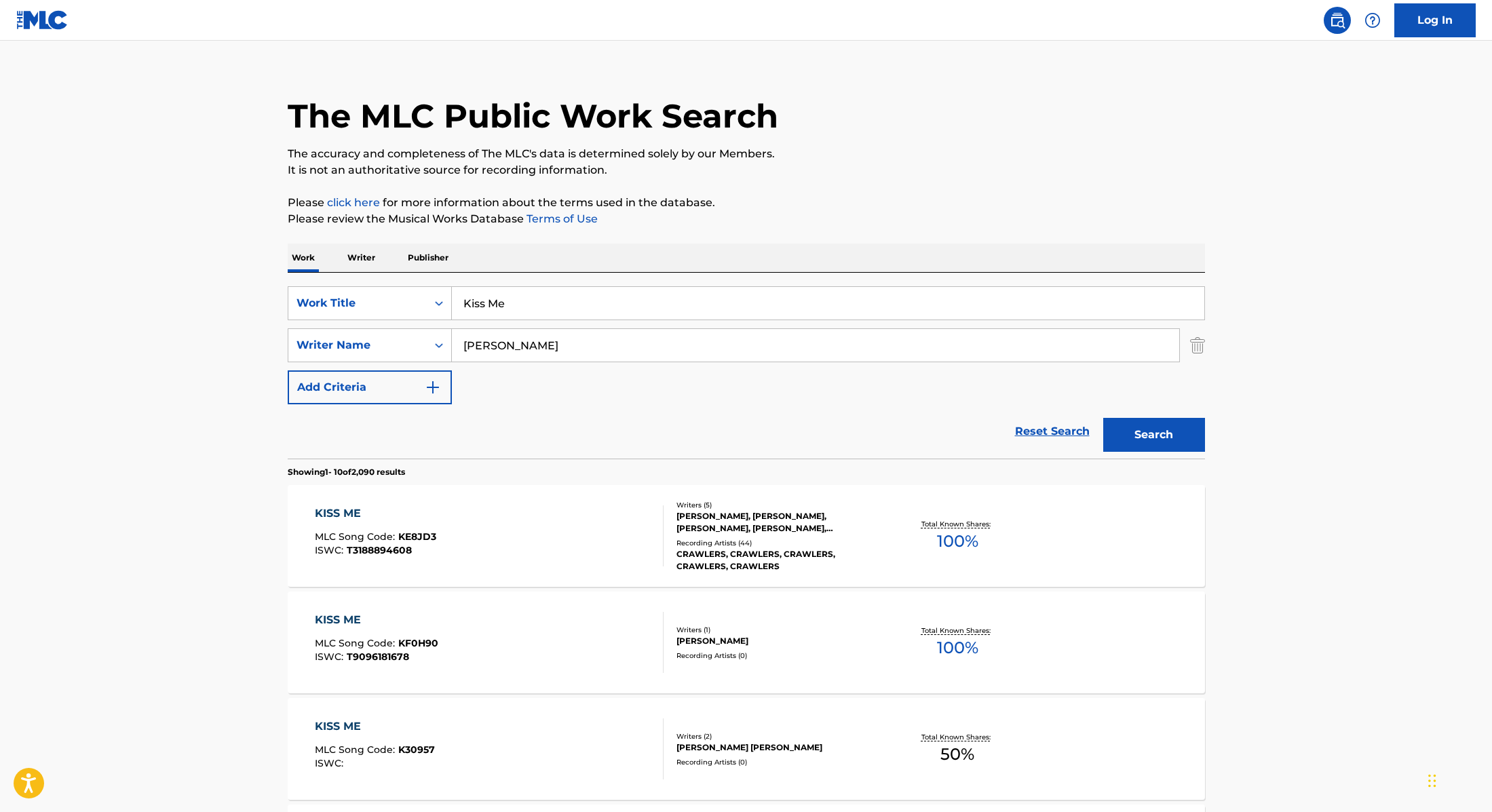
scroll to position [10, 0]
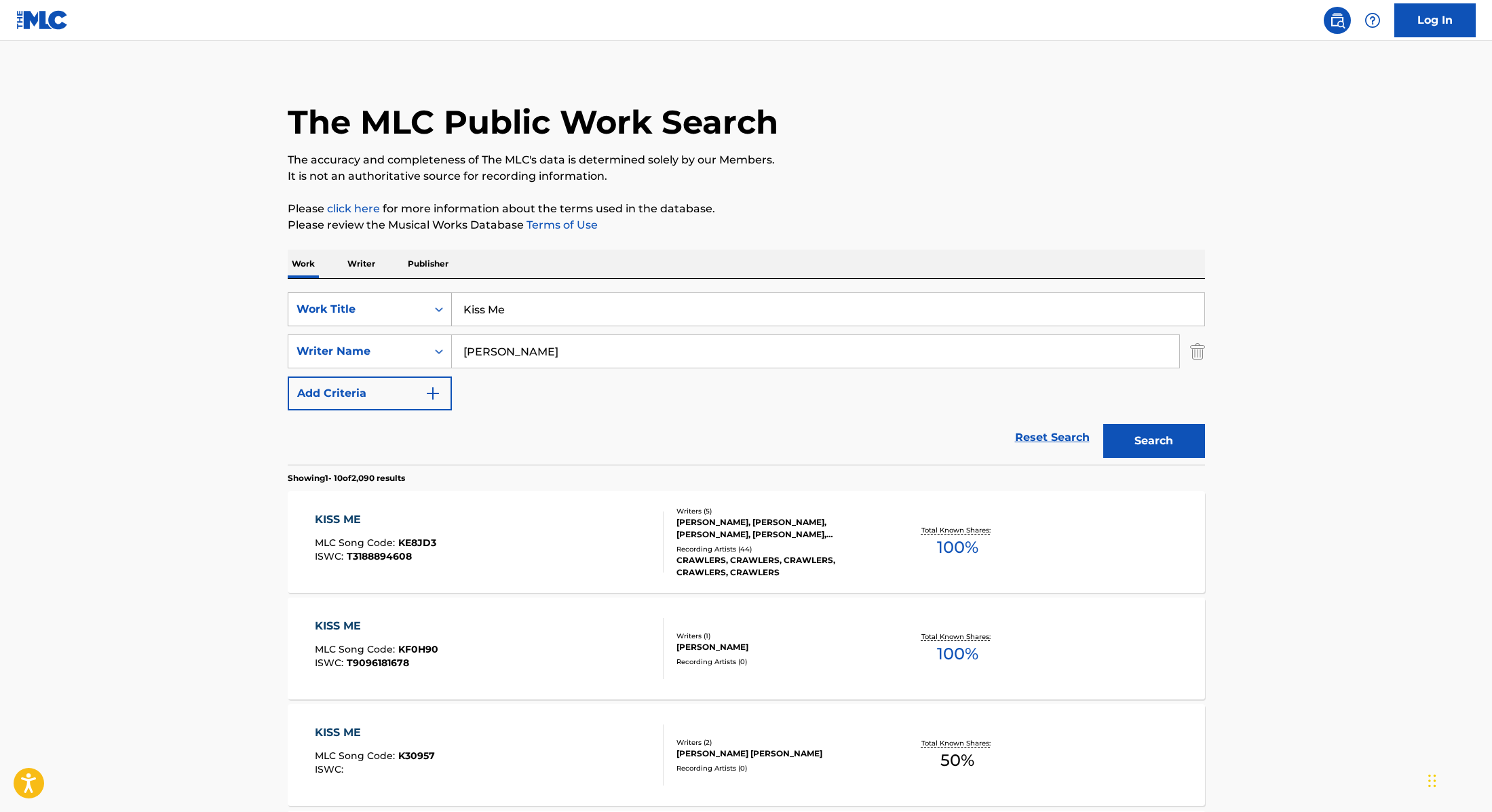
drag, startPoint x: 488, startPoint y: 309, endPoint x: 395, endPoint y: 293, distance: 94.4
click at [395, 293] on div "SearchWithCriteria9cc89112-0d42-42f8-b15c-104aad945215 Work Title Kiss Me" at bounding box center [746, 310] width 918 height 34
paste input "A New Day (feat. [PERSON_NAME])"
type input "A New Day (feat. [PERSON_NAME])"
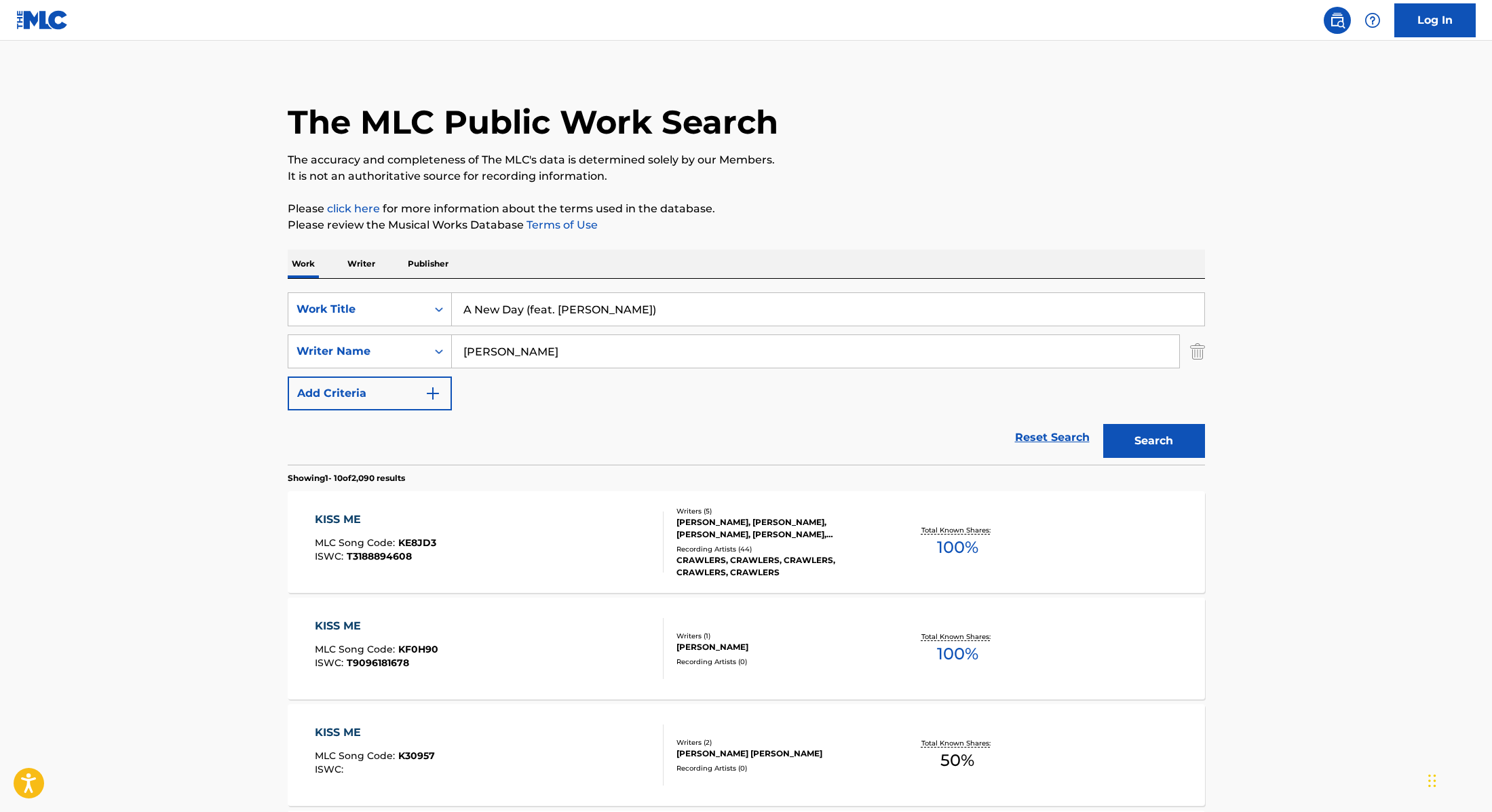
drag, startPoint x: 504, startPoint y: 346, endPoint x: 452, endPoint y: 348, distance: 52.0
click at [452, 348] on input "[PERSON_NAME]" at bounding box center [815, 352] width 727 height 33
paste input "Polikarpov"
type input "Polikarpov"
drag, startPoint x: 633, startPoint y: 313, endPoint x: 524, endPoint y: 308, distance: 109.1
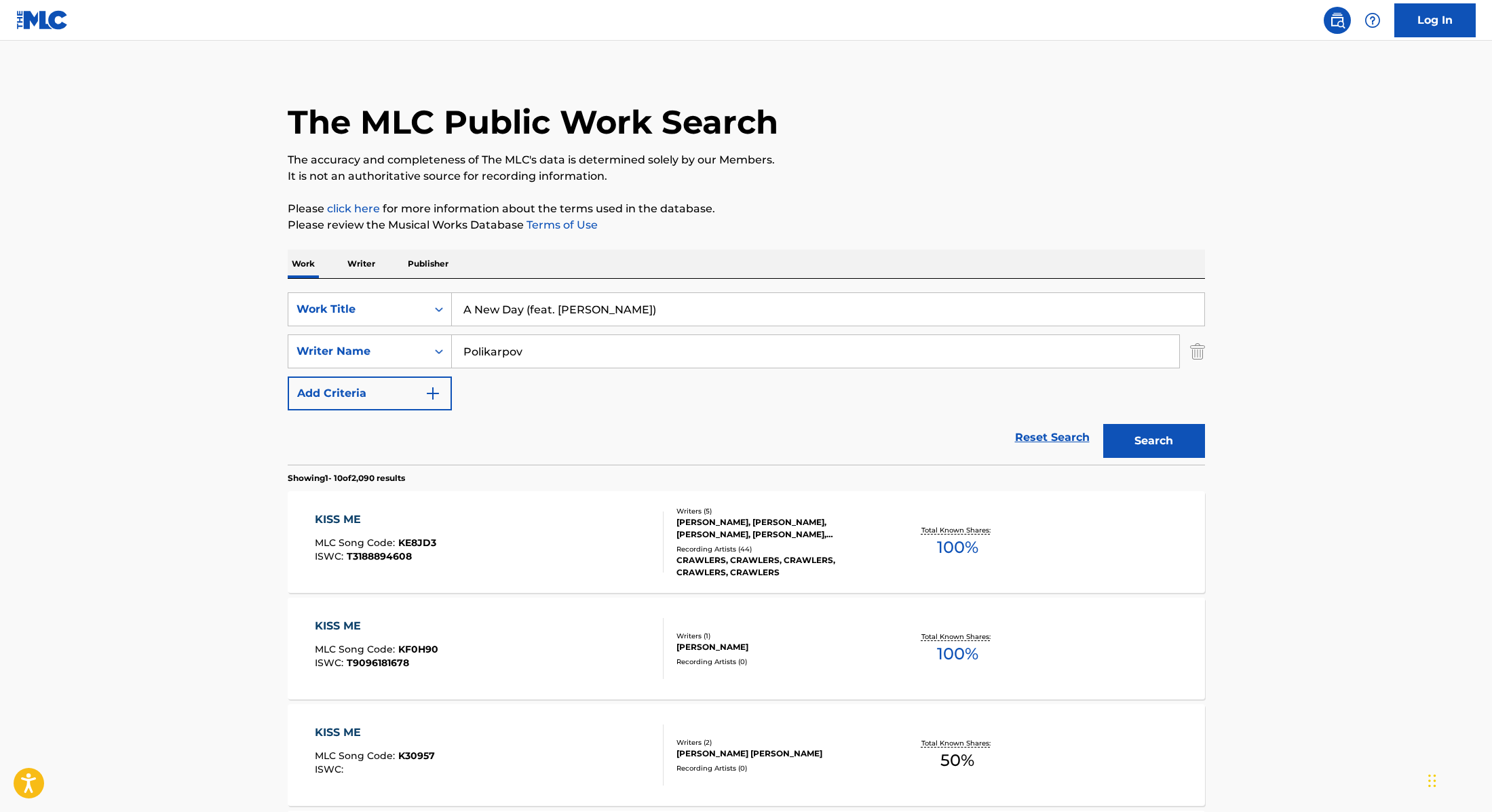
click at [524, 308] on input "A New Day (feat. [PERSON_NAME])" at bounding box center [828, 310] width 753 height 33
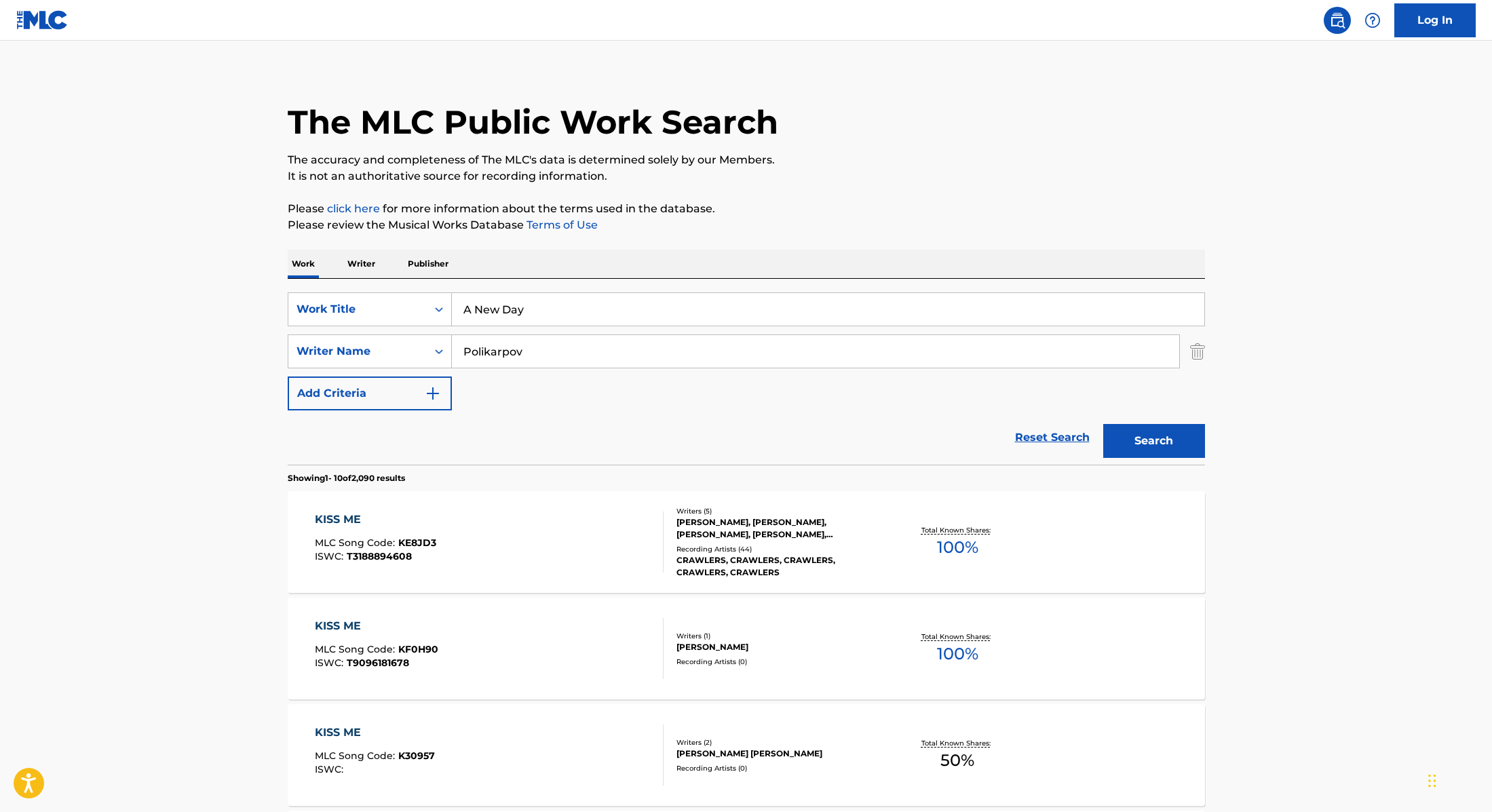
click at [1177, 433] on button "Search" at bounding box center [1154, 441] width 102 height 34
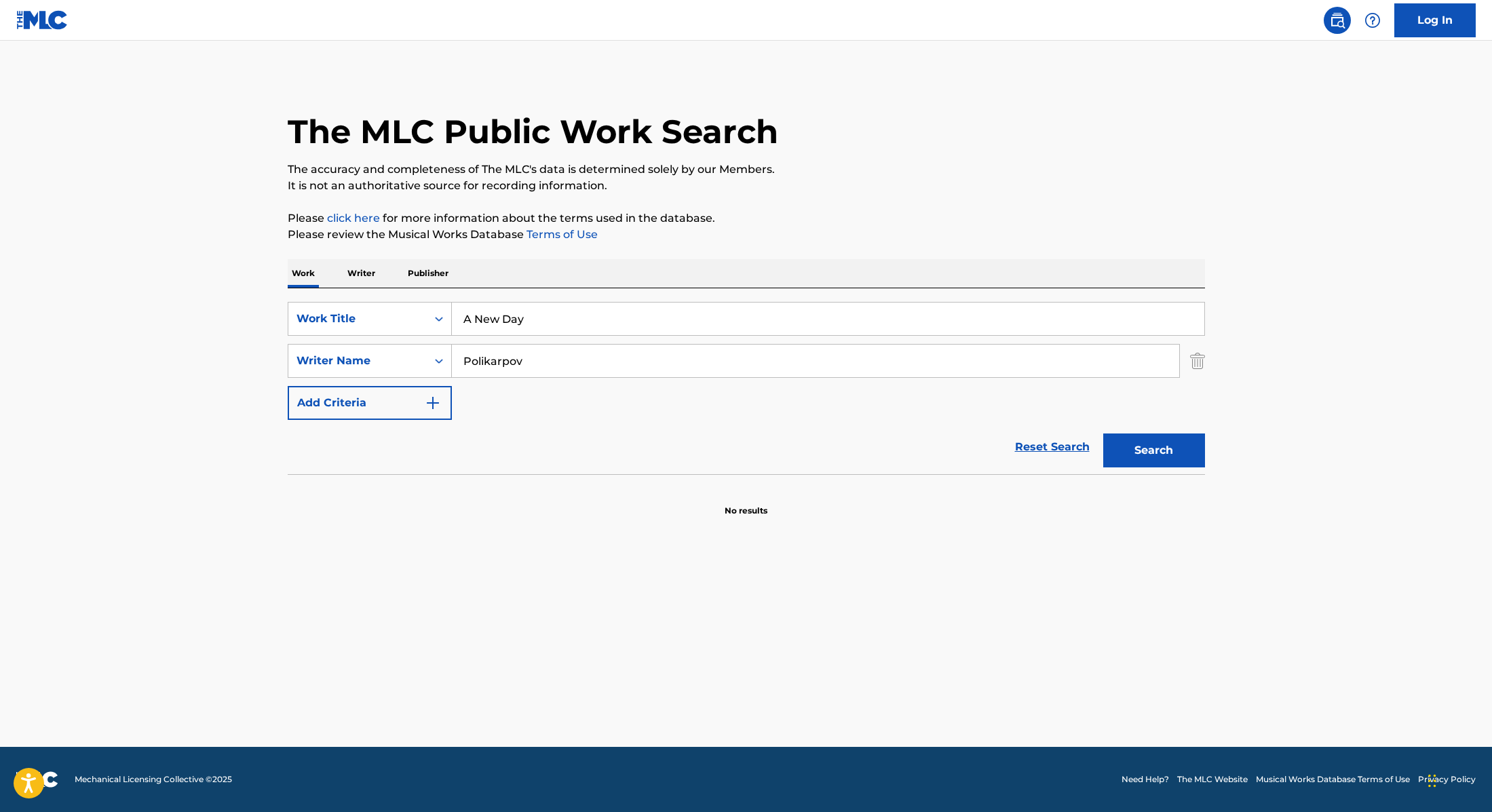
paste input "downtown"
drag, startPoint x: 561, startPoint y: 319, endPoint x: 369, endPoint y: 286, distance: 194.8
click at [369, 286] on div "Work Writer Publisher SearchWithCriteria9cc89112-0d42-42f8-b15c-104aad945215 Wo…" at bounding box center [746, 388] width 918 height 258
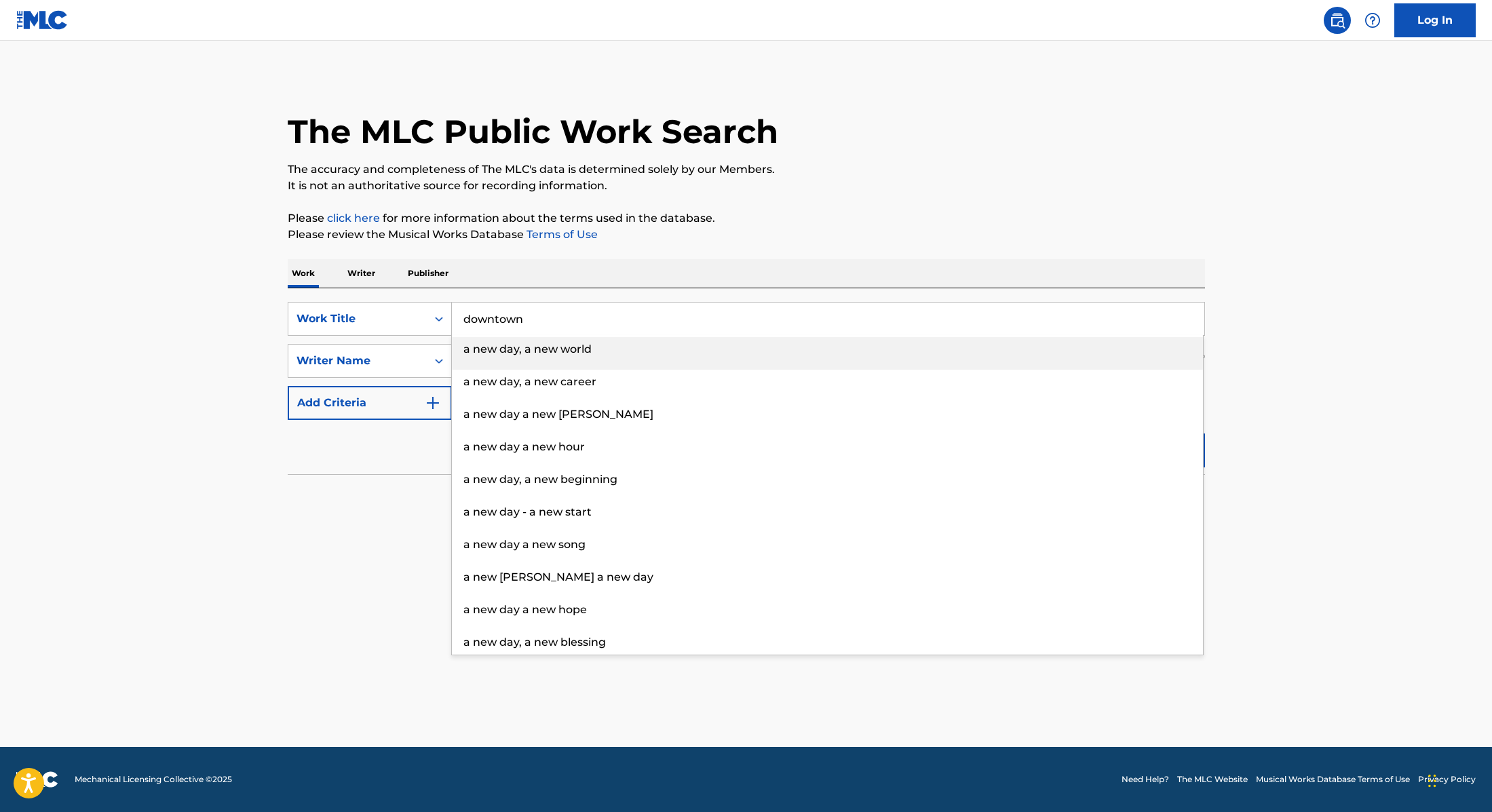
type input "downtown"
click at [796, 215] on p "Please click here for more information about the terms used in the database." at bounding box center [746, 219] width 918 height 16
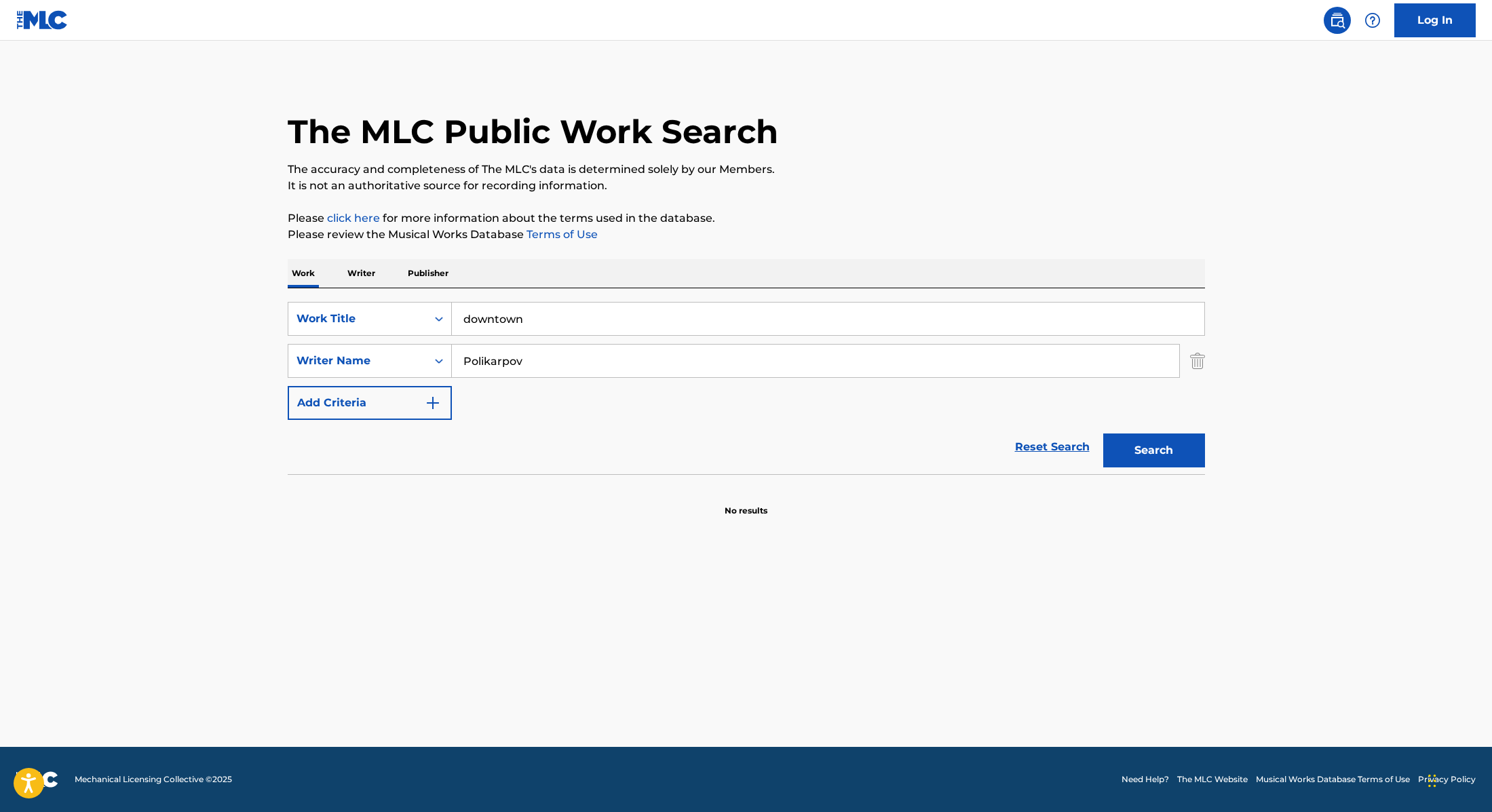
paste input "Scally"
drag, startPoint x: 535, startPoint y: 365, endPoint x: 366, endPoint y: 343, distance: 170.4
click at [366, 343] on div "SearchWithCriteria9cc89112-0d42-42f8-b15c-104aad945215 Work Title downtown Sear…" at bounding box center [746, 361] width 918 height 118
type input "Scally"
click at [1143, 456] on button "Search" at bounding box center [1154, 451] width 102 height 34
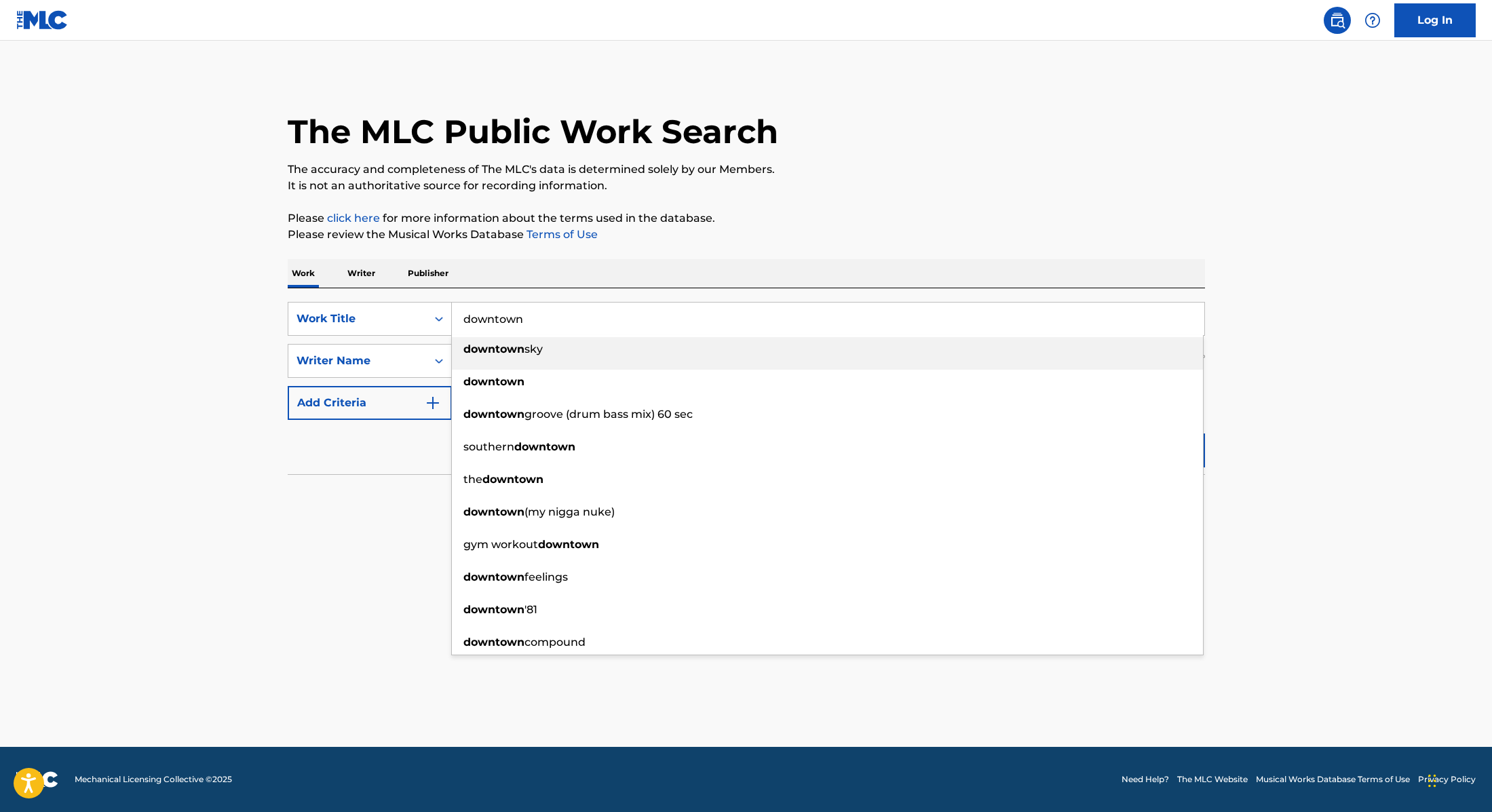
drag, startPoint x: 548, startPoint y: 325, endPoint x: 337, endPoint y: 281, distance: 215.5
click at [337, 281] on div "Work Writer Publisher SearchWithCriteria9cc89112-0d42-42f8-b15c-104aad945215 Wo…" at bounding box center [746, 388] width 918 height 258
paste input "Bump 'N' Grind"
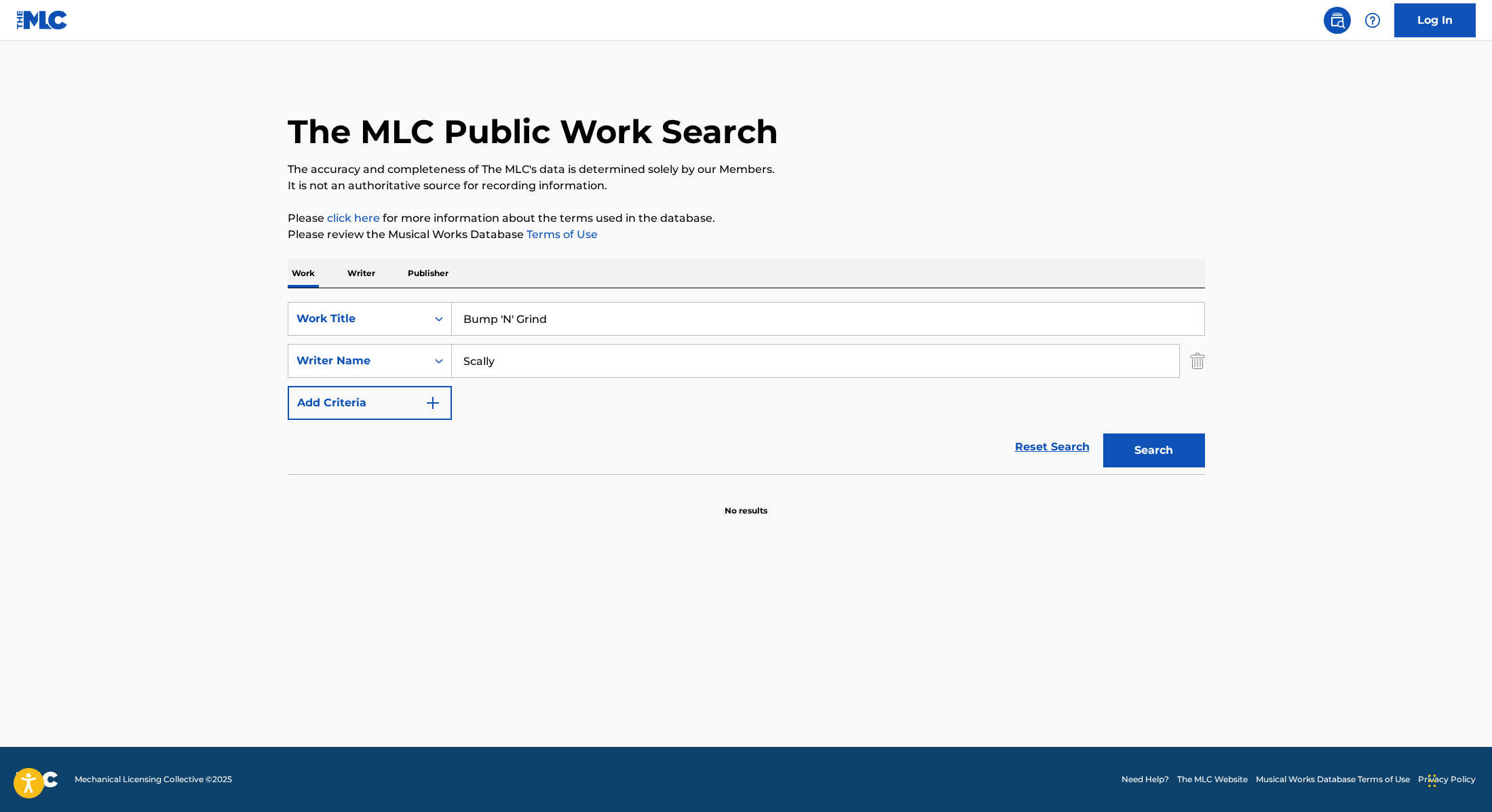
type input "Bump 'N' Grind"
click at [715, 221] on p "Please click here for more information about the terms used in the database." at bounding box center [746, 219] width 918 height 16
paste input "Hall"
drag, startPoint x: 534, startPoint y: 363, endPoint x: 322, endPoint y: 321, distance: 216.1
click at [322, 321] on div "SearchWithCriteria9cc89112-0d42-42f8-b15c-104aad945215 Work Title Bump 'N' Grin…" at bounding box center [746, 361] width 918 height 118
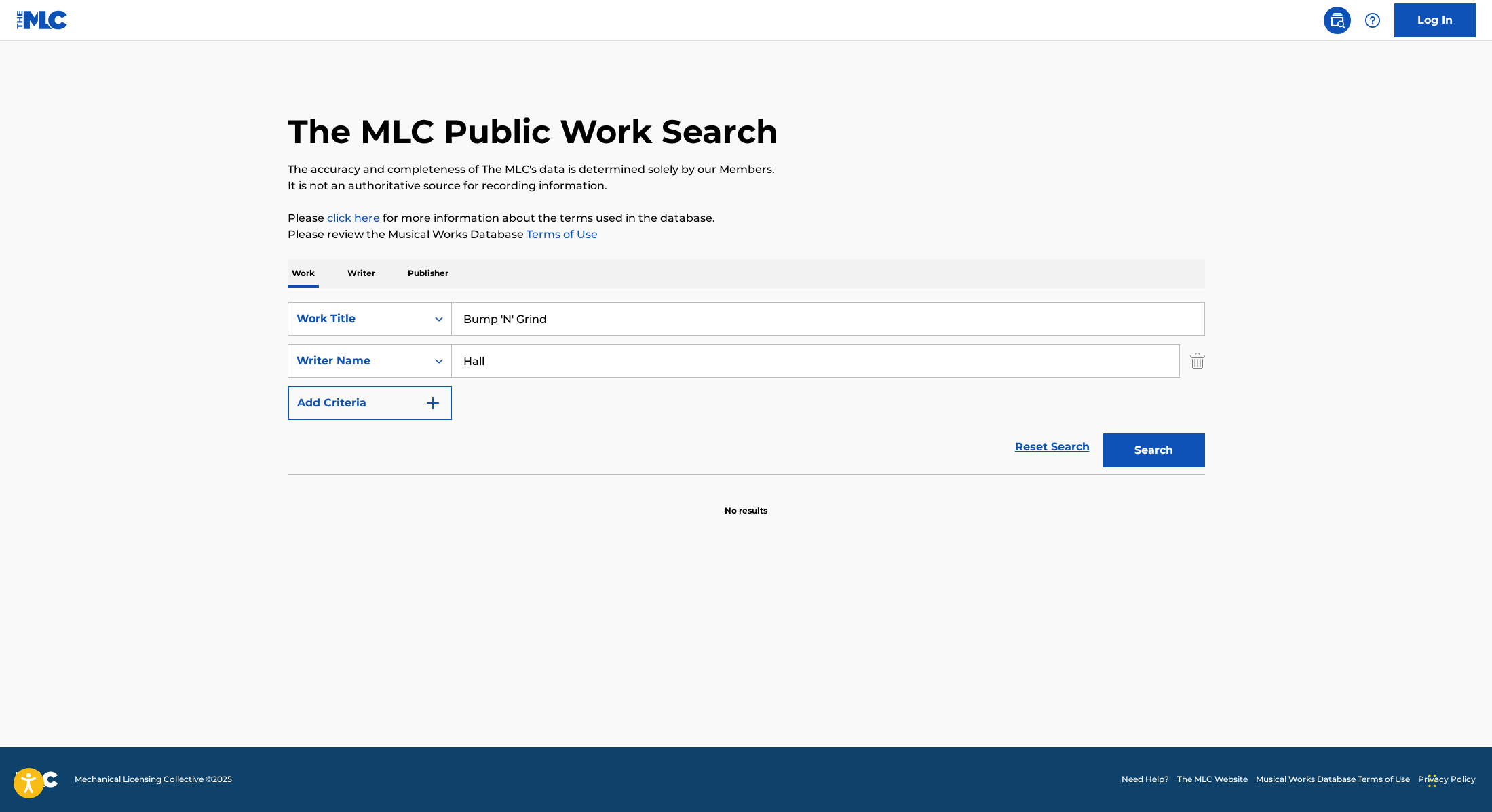
type input "Hall"
click at [1154, 445] on button "Search" at bounding box center [1154, 451] width 102 height 34
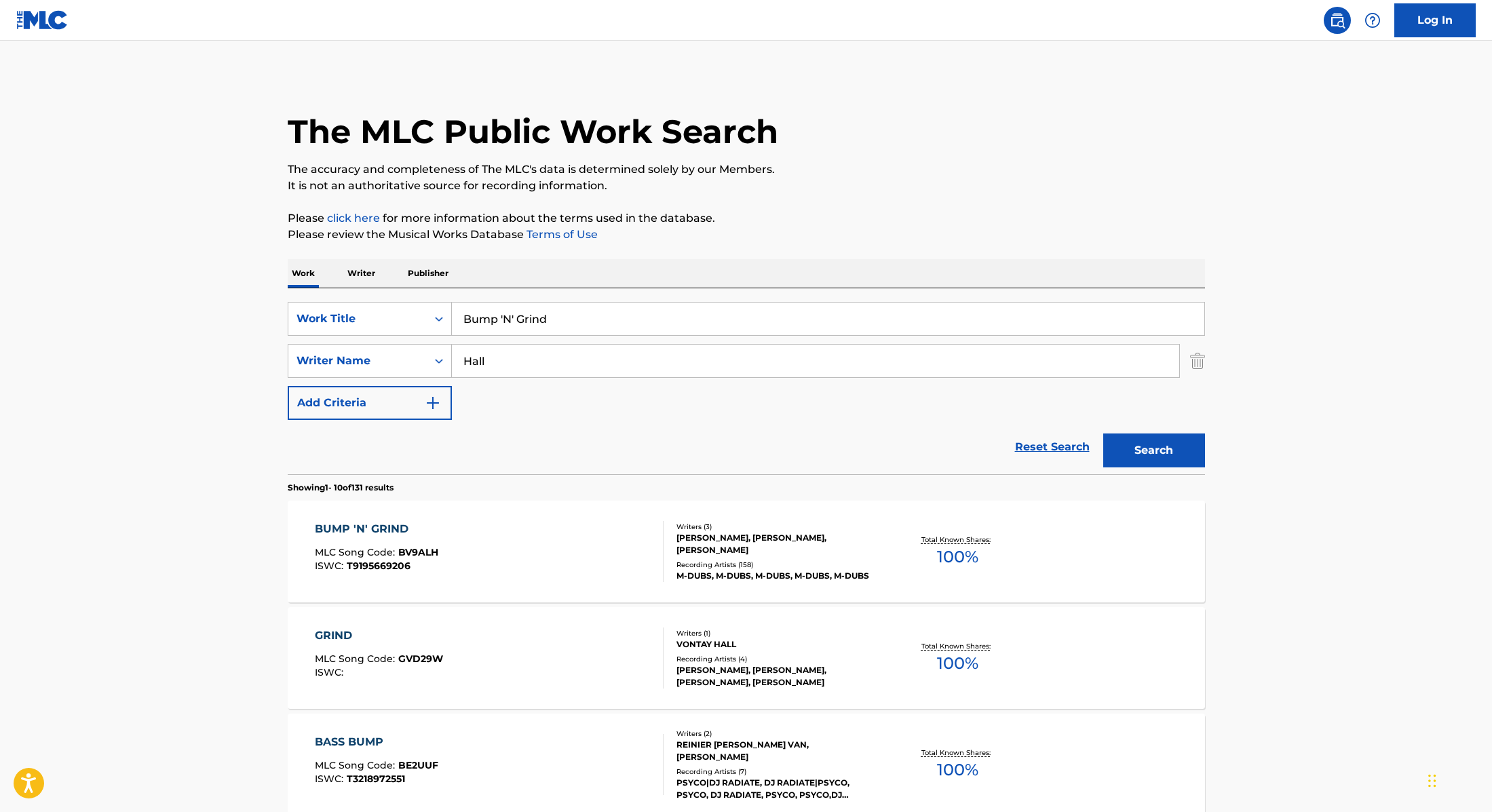
click at [526, 526] on div "BUMP 'N' GRIND MLC Song Code : BV9ALH ISWC : T9195669206" at bounding box center [489, 551] width 349 height 61
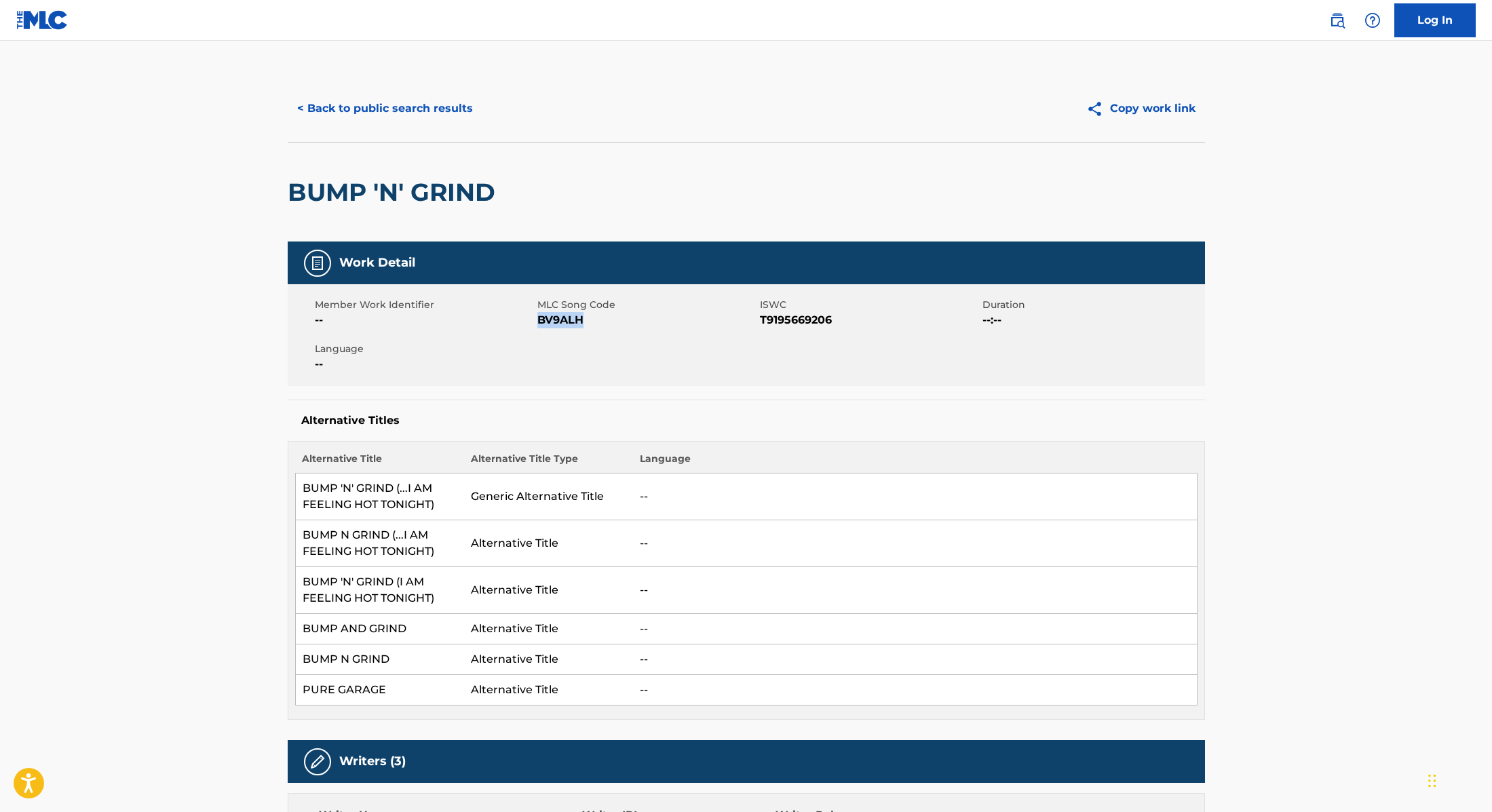
drag, startPoint x: 539, startPoint y: 319, endPoint x: 655, endPoint y: 331, distance: 116.6
click at [655, 331] on div "Member Work Identifier -- MLC Song Code BV9ALH ISWC T9195669206 Duration --:-- …" at bounding box center [746, 335] width 918 height 102
click at [447, 103] on button "< Back to public search results" at bounding box center [385, 109] width 195 height 34
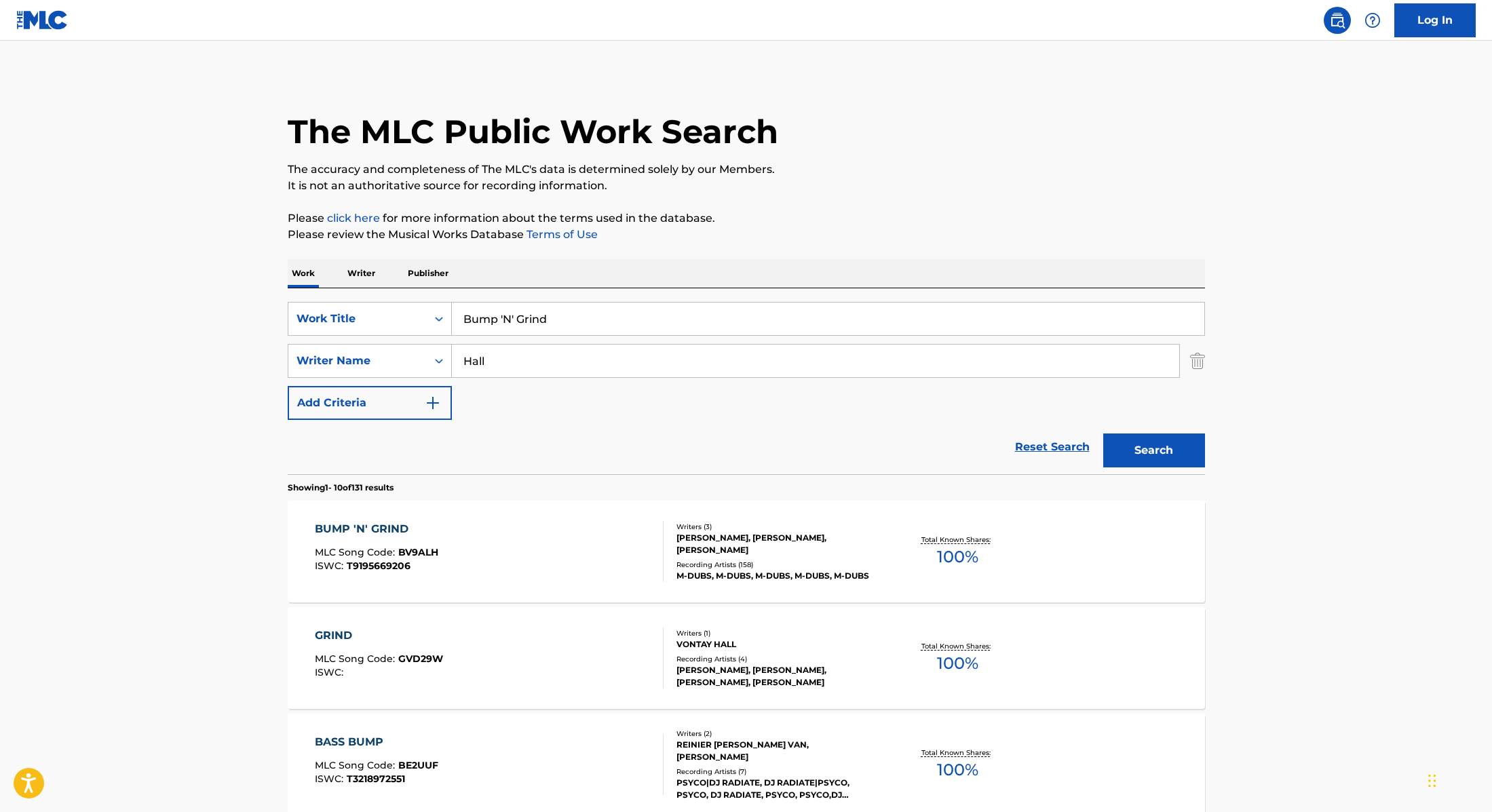
drag, startPoint x: 551, startPoint y: 318, endPoint x: 398, endPoint y: 291, distance: 155.4
click at [398, 291] on div "SearchWithCriteria9cc89112-0d42-42f8-b15c-104aad945215 Work Title Bump 'N' Grin…" at bounding box center [746, 381] width 918 height 186
paste input "JKAY"
drag, startPoint x: 526, startPoint y: 317, endPoint x: 430, endPoint y: 297, distance: 98.1
click at [430, 297] on div "SearchWithCriteria9cc89112-0d42-42f8-b15c-104aad945215 Work Title JKAY SearchWi…" at bounding box center [746, 381] width 918 height 186
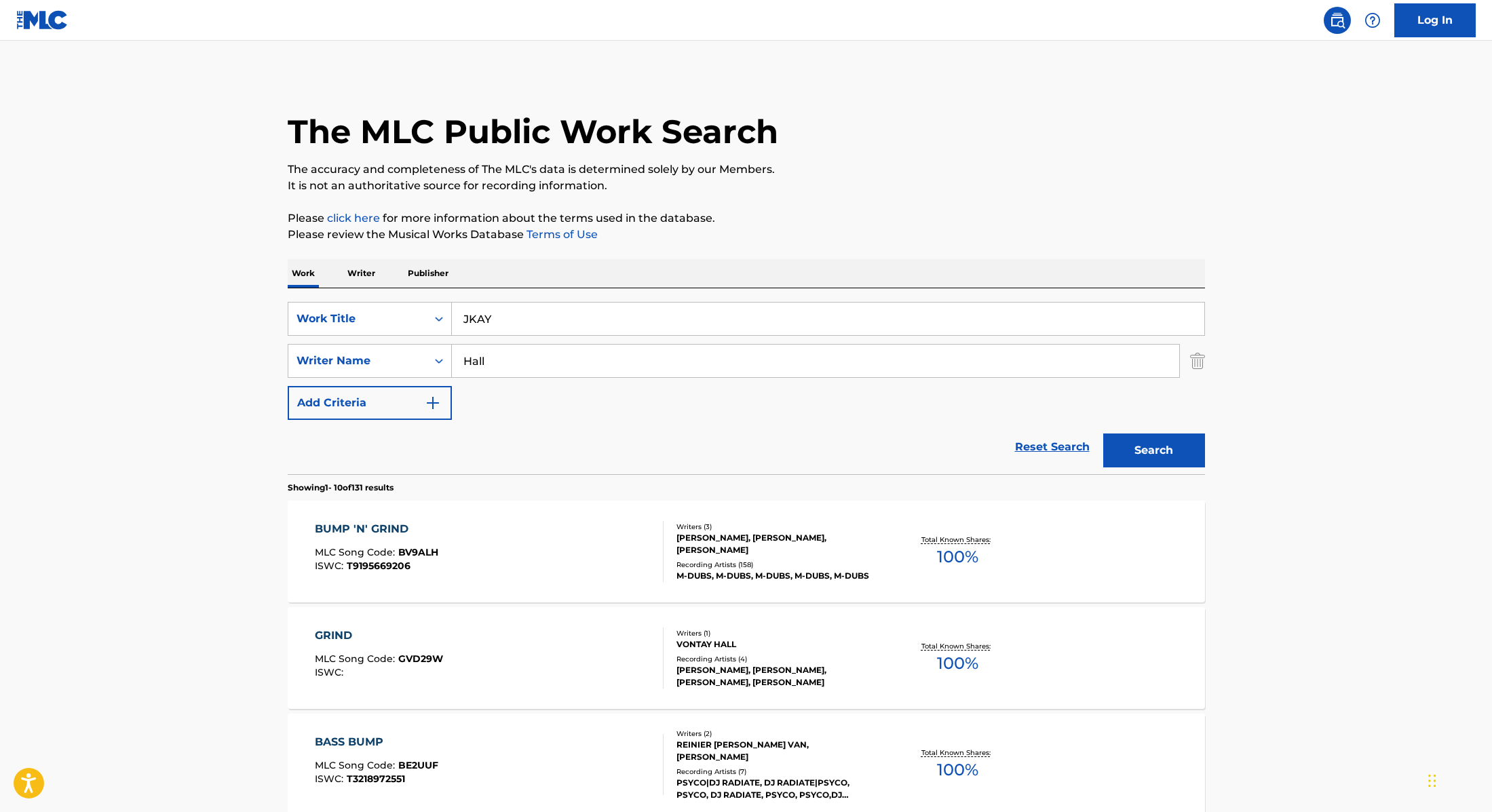
paste input "High End Fashion"
type input "High End Fashion"
click at [918, 180] on p "It is not an authoritative source for recording information." at bounding box center [746, 186] width 918 height 16
drag, startPoint x: 504, startPoint y: 361, endPoint x: 438, endPoint y: 345, distance: 67.9
click at [438, 345] on div "SearchWithCriteria89e460e5-7744-4731-99c6-0be1078f7c3e Writer Name Hall" at bounding box center [746, 361] width 918 height 34
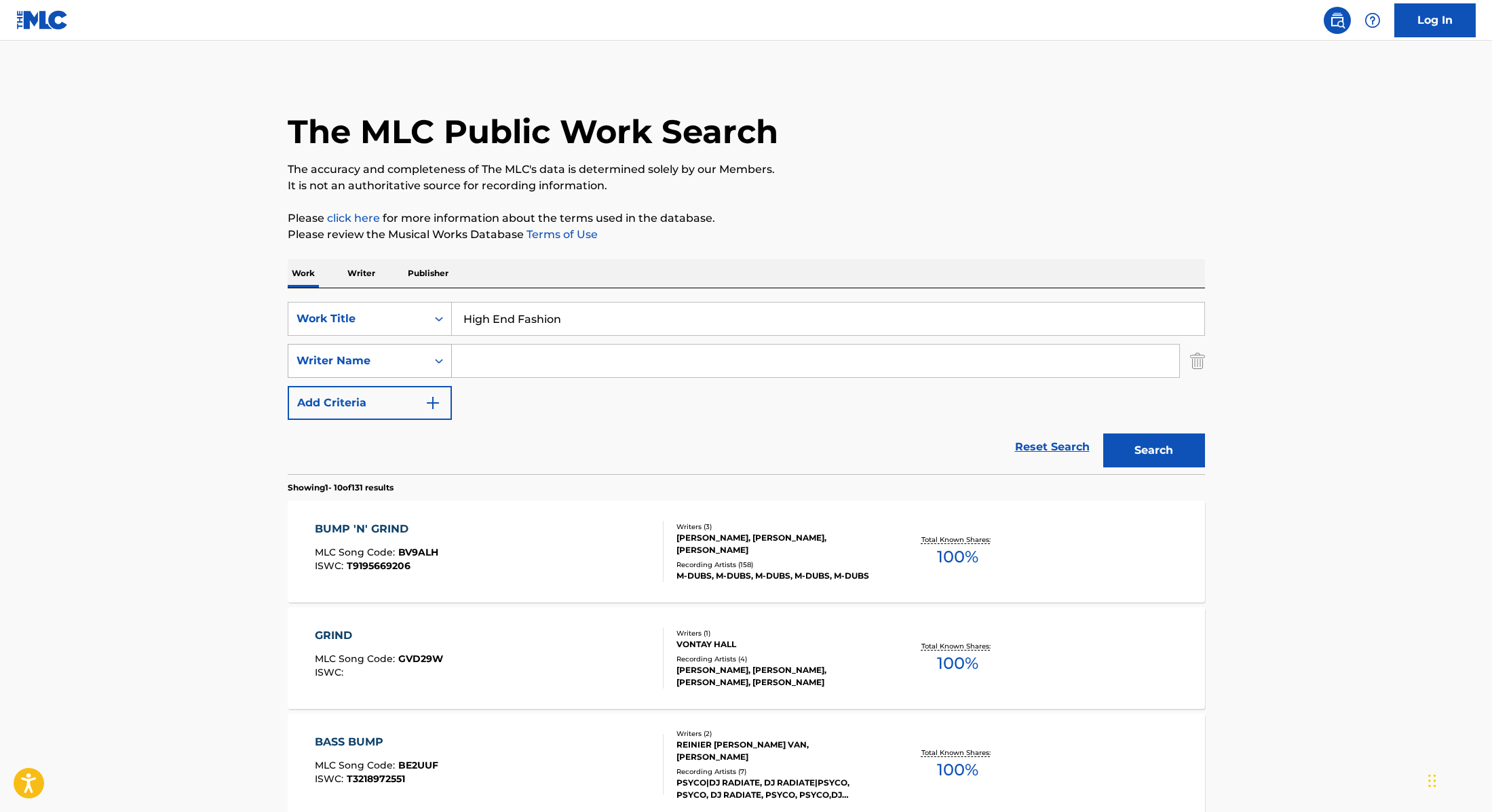
click at [1103, 434] on button "Search" at bounding box center [1154, 451] width 102 height 34
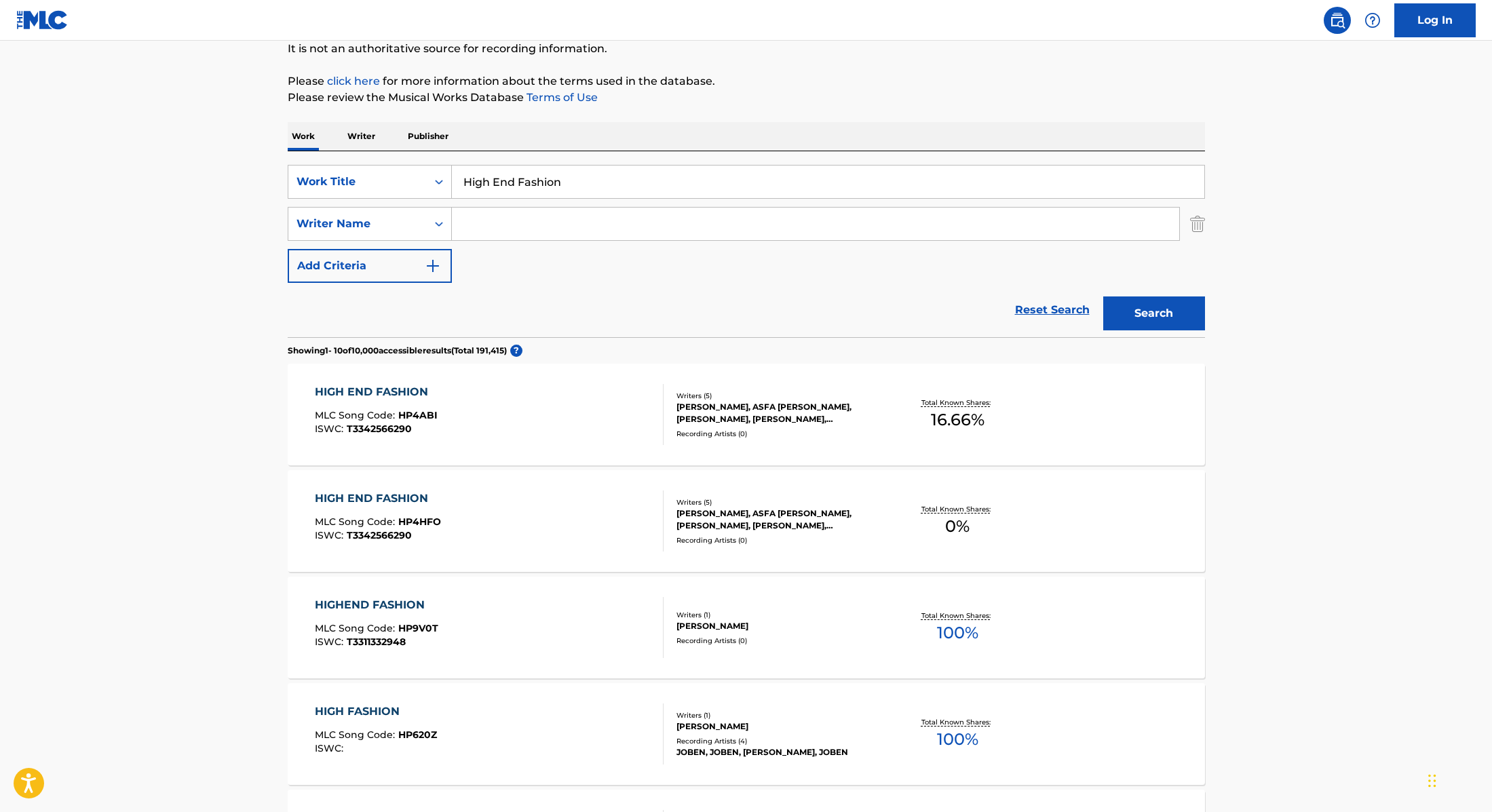
scroll to position [139, 0]
paste input "Is It a Crime"
drag, startPoint x: 590, startPoint y: 186, endPoint x: 388, endPoint y: 145, distance: 206.1
click at [388, 145] on div "Work Writer Publisher SearchWithCriteria9cc89112-0d42-42f8-b15c-104aad945215 Wo…" at bounding box center [746, 806] width 918 height 1372
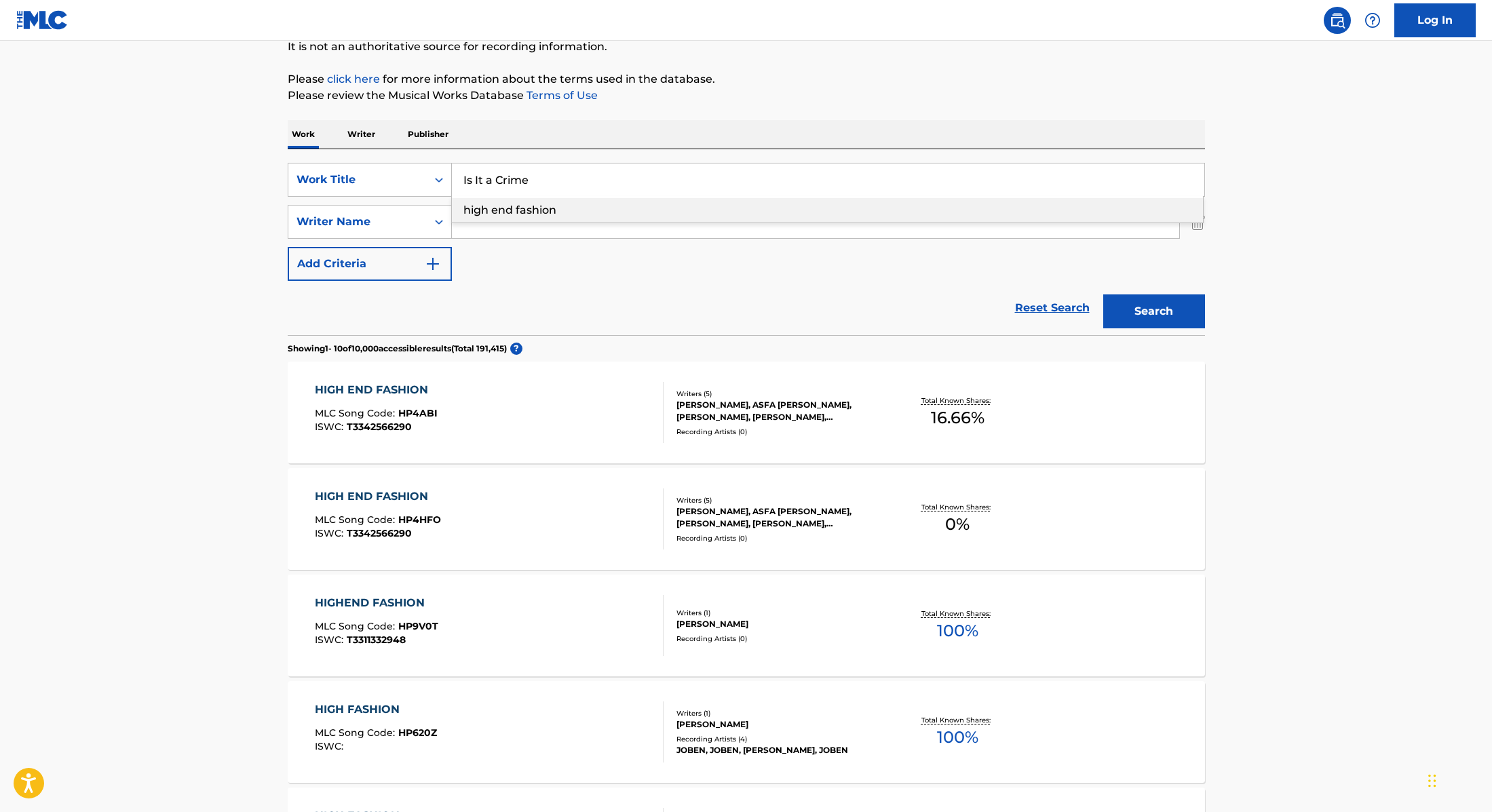
type input "Is It a Crime"
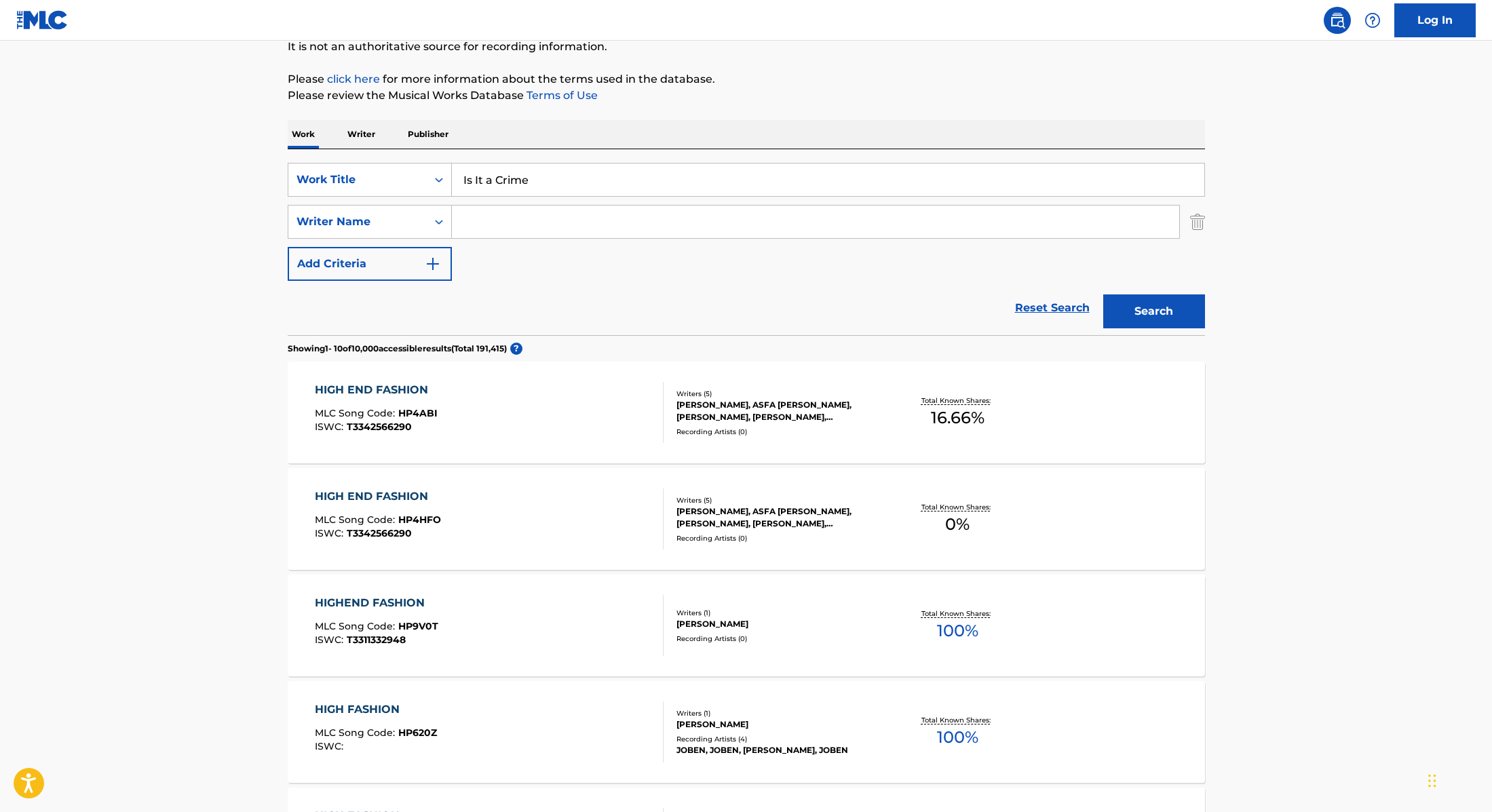
click at [806, 69] on div "The MLC Public Work Search The accuracy and completeness of The MLC's data is d…" at bounding box center [746, 713] width 950 height 1556
click at [533, 227] on input "Search Form" at bounding box center [815, 222] width 727 height 33
paste input "[PERSON_NAME],"
type input "[PERSON_NAME],"
click at [1140, 315] on button "Search" at bounding box center [1154, 312] width 102 height 34
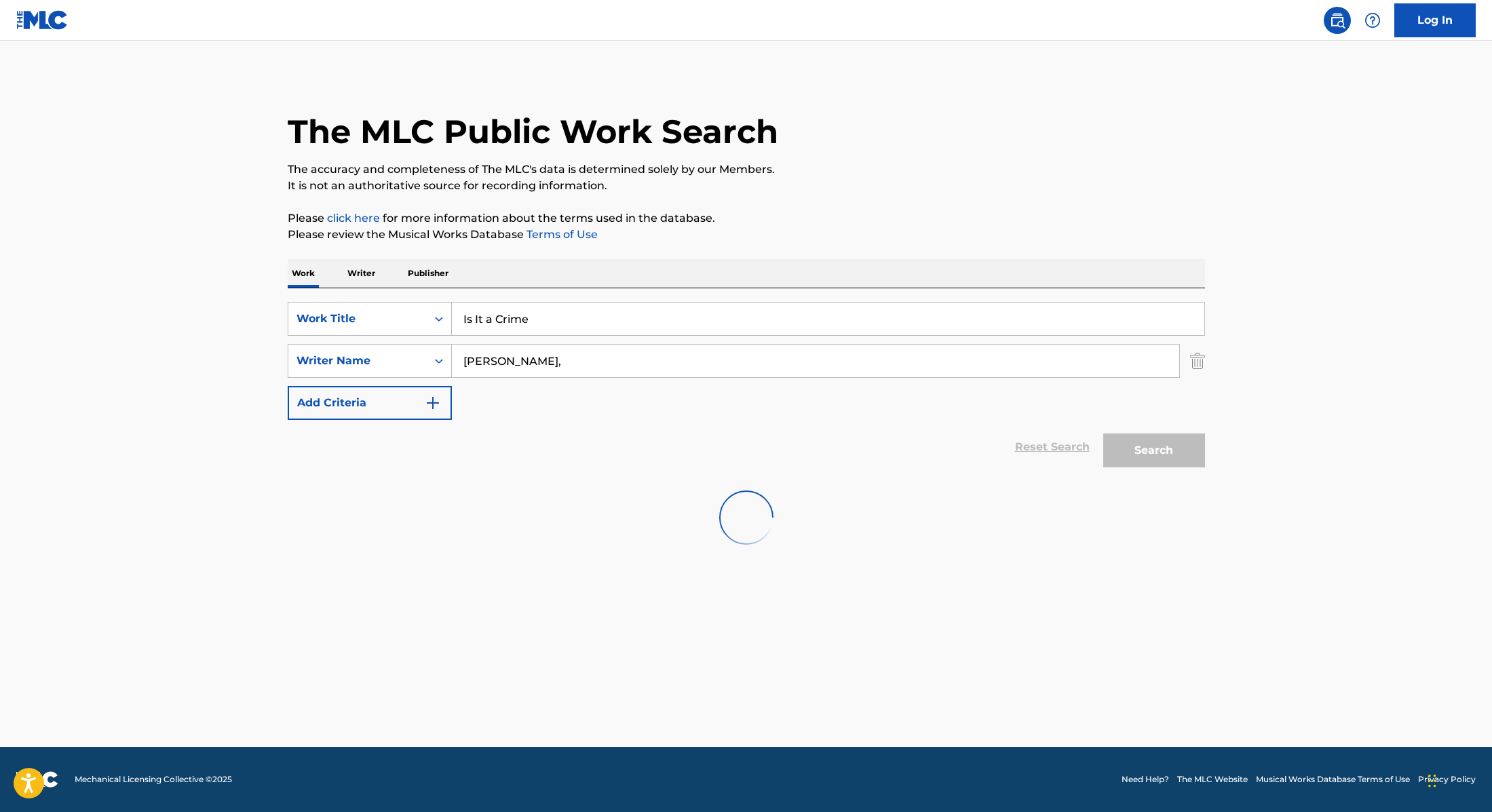
scroll to position [0, 0]
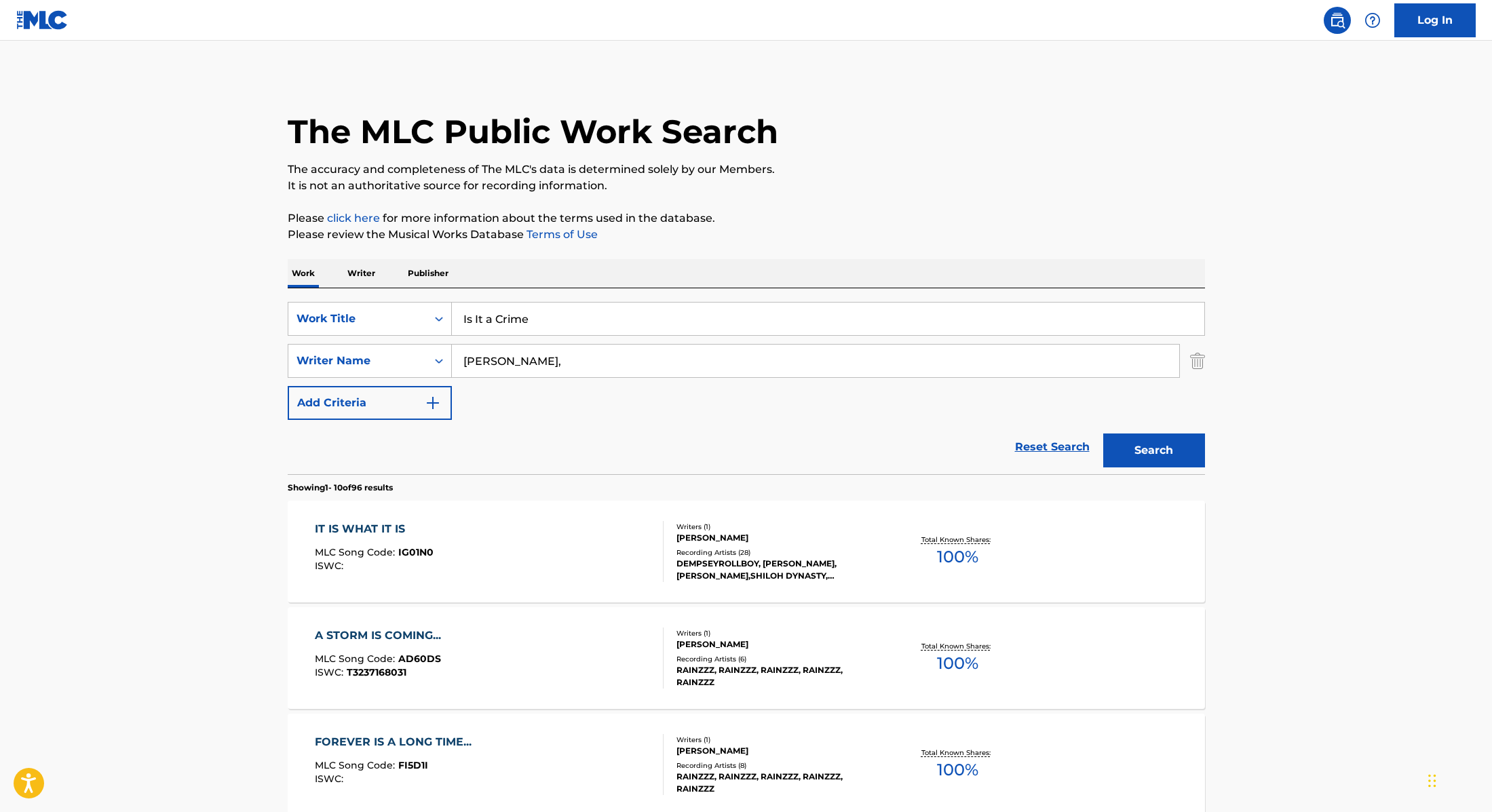
drag, startPoint x: 551, startPoint y: 322, endPoint x: 382, endPoint y: 295, distance: 171.1
click at [382, 295] on div "SearchWithCriteria9cc89112-0d42-42f8-b15c-104aad945215 Work Title Is It a Crime…" at bounding box center [746, 381] width 918 height 186
paste input "gossip"
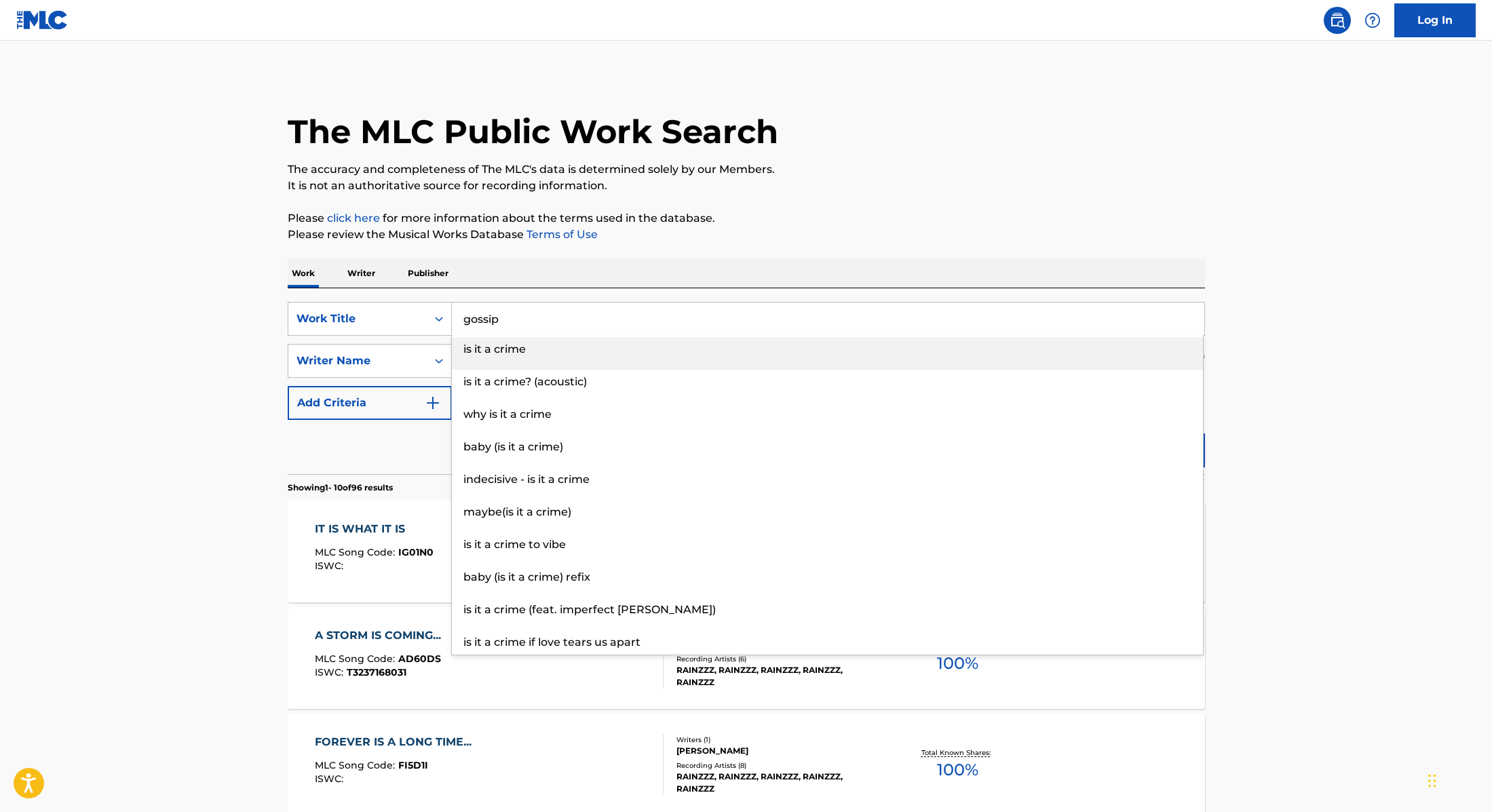
type input "gossip"
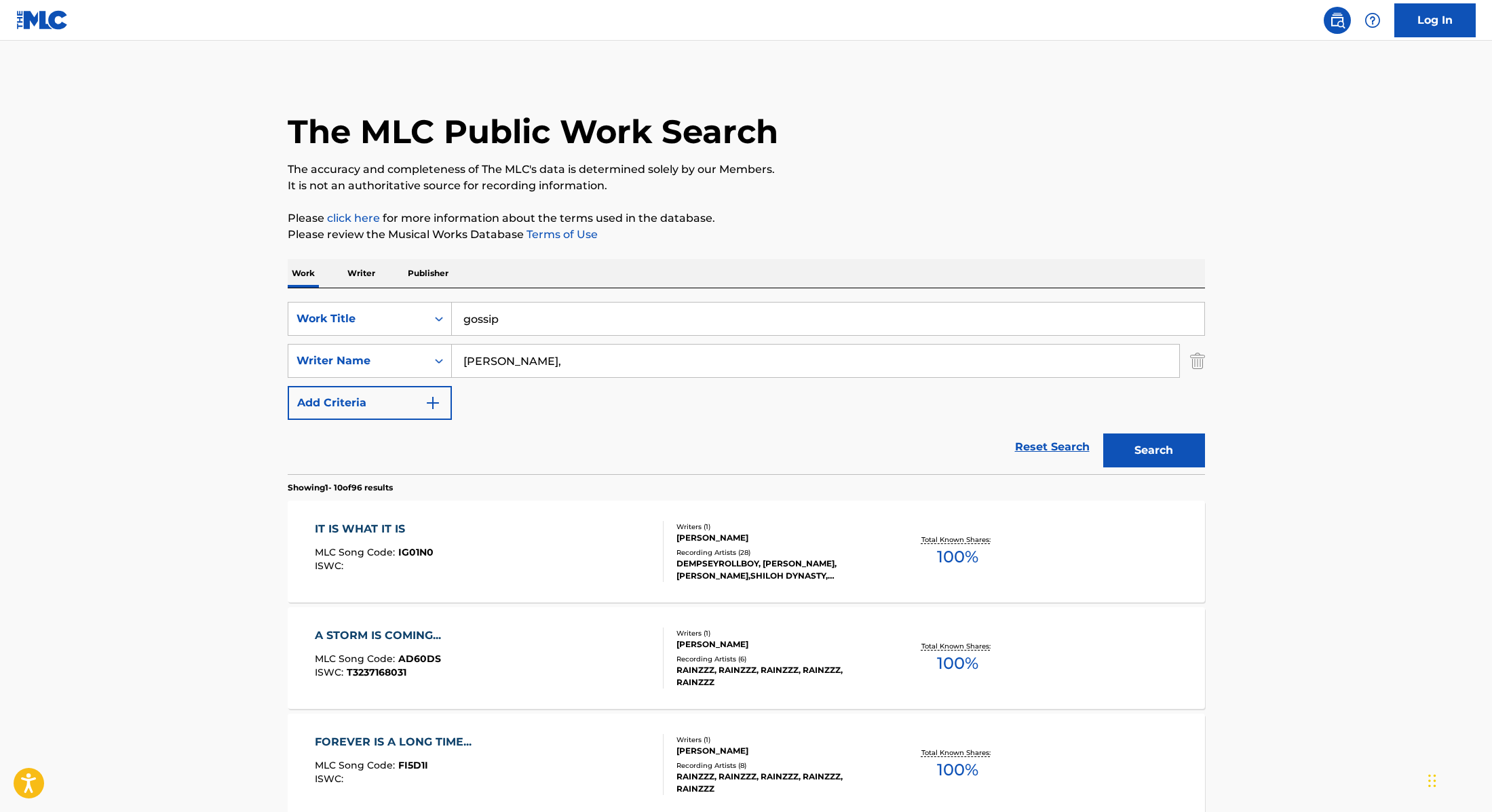
click at [501, 373] on input "[PERSON_NAME]," at bounding box center [815, 361] width 727 height 33
click at [509, 370] on input "[PERSON_NAME]," at bounding box center [815, 361] width 727 height 33
paste input "[PERSON_NAME]"
drag, startPoint x: 515, startPoint y: 367, endPoint x: 413, endPoint y: 348, distance: 103.8
click at [413, 348] on div "SearchWithCriteria89e460e5-7744-4731-99c6-0be1078f7c3e Writer Name [PERSON_NAME]" at bounding box center [746, 361] width 918 height 34
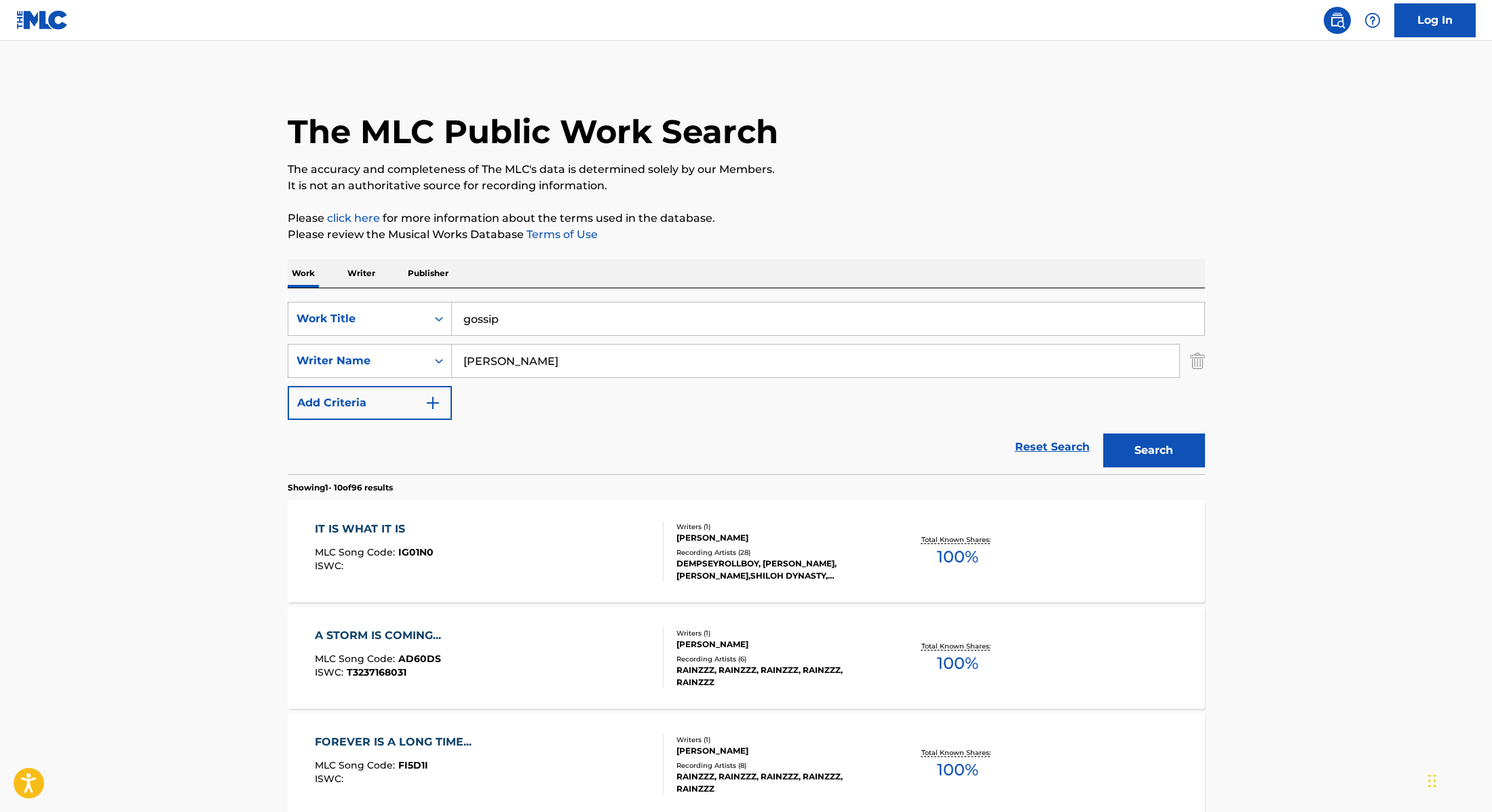
type input "[PERSON_NAME]"
click at [1156, 448] on button "Search" at bounding box center [1154, 451] width 102 height 34
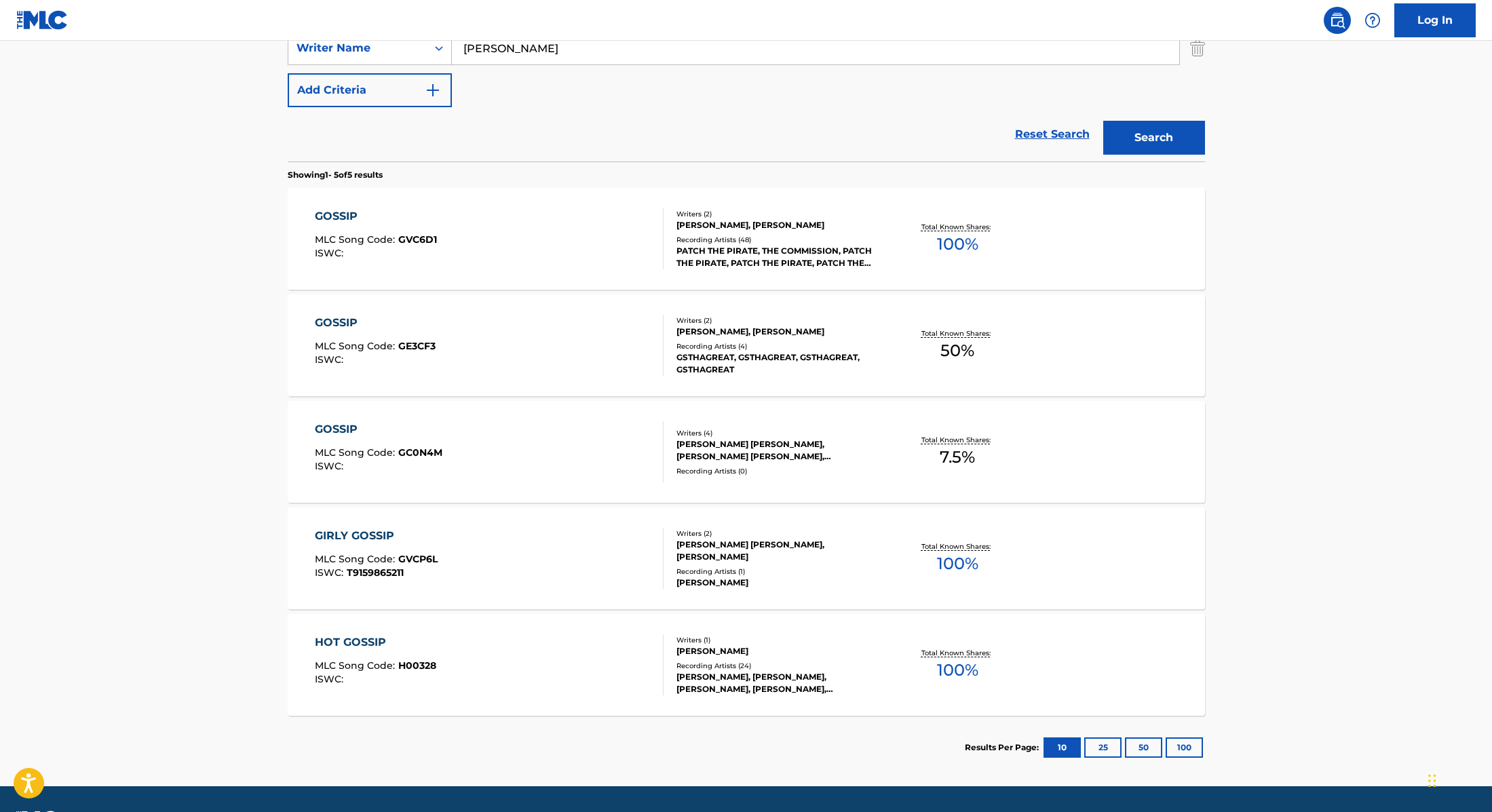
scroll to position [314, 0]
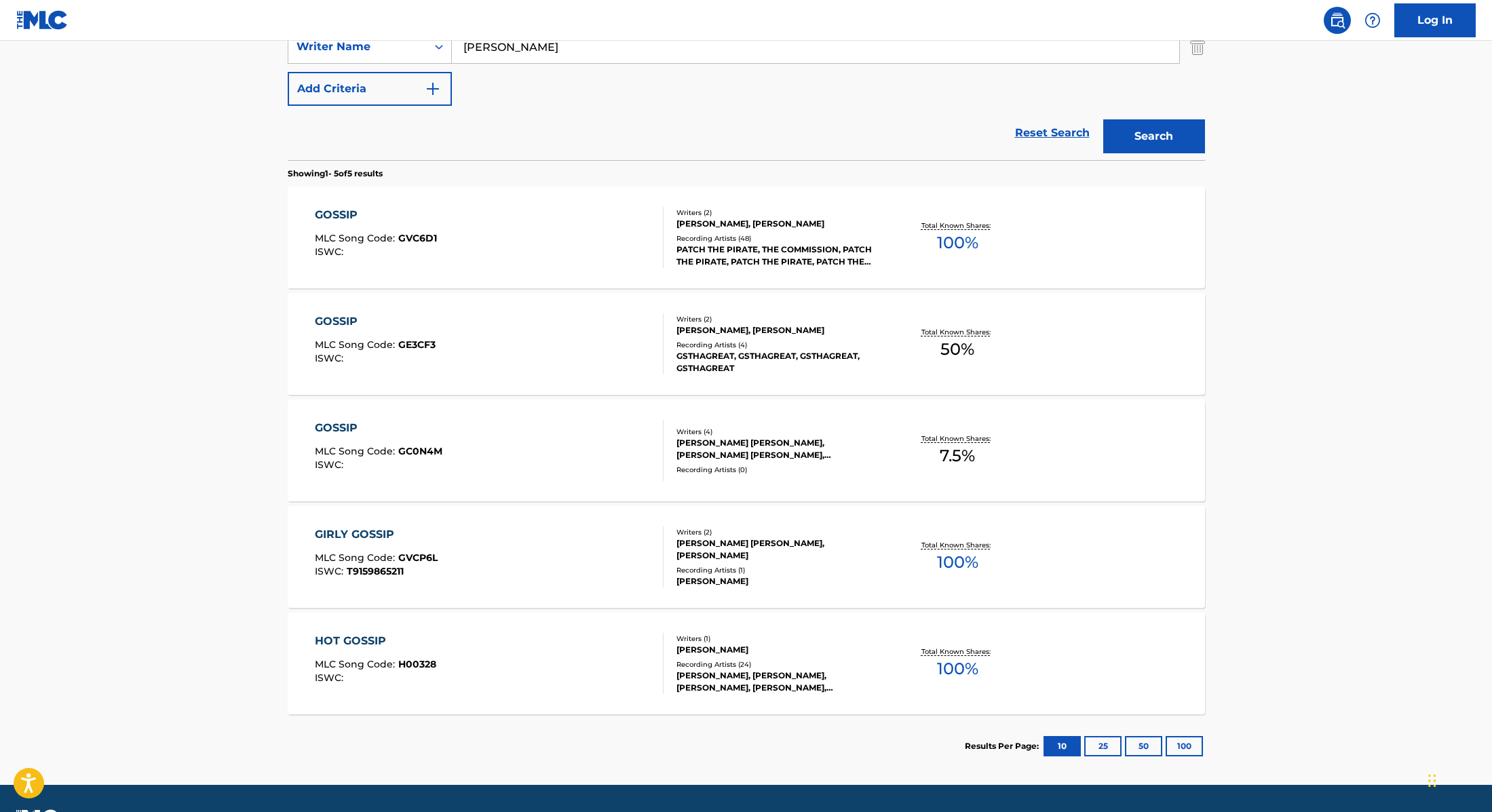
click at [576, 429] on div "GOSSIP MLC Song Code : GC0N4M ISWC :" at bounding box center [489, 450] width 349 height 61
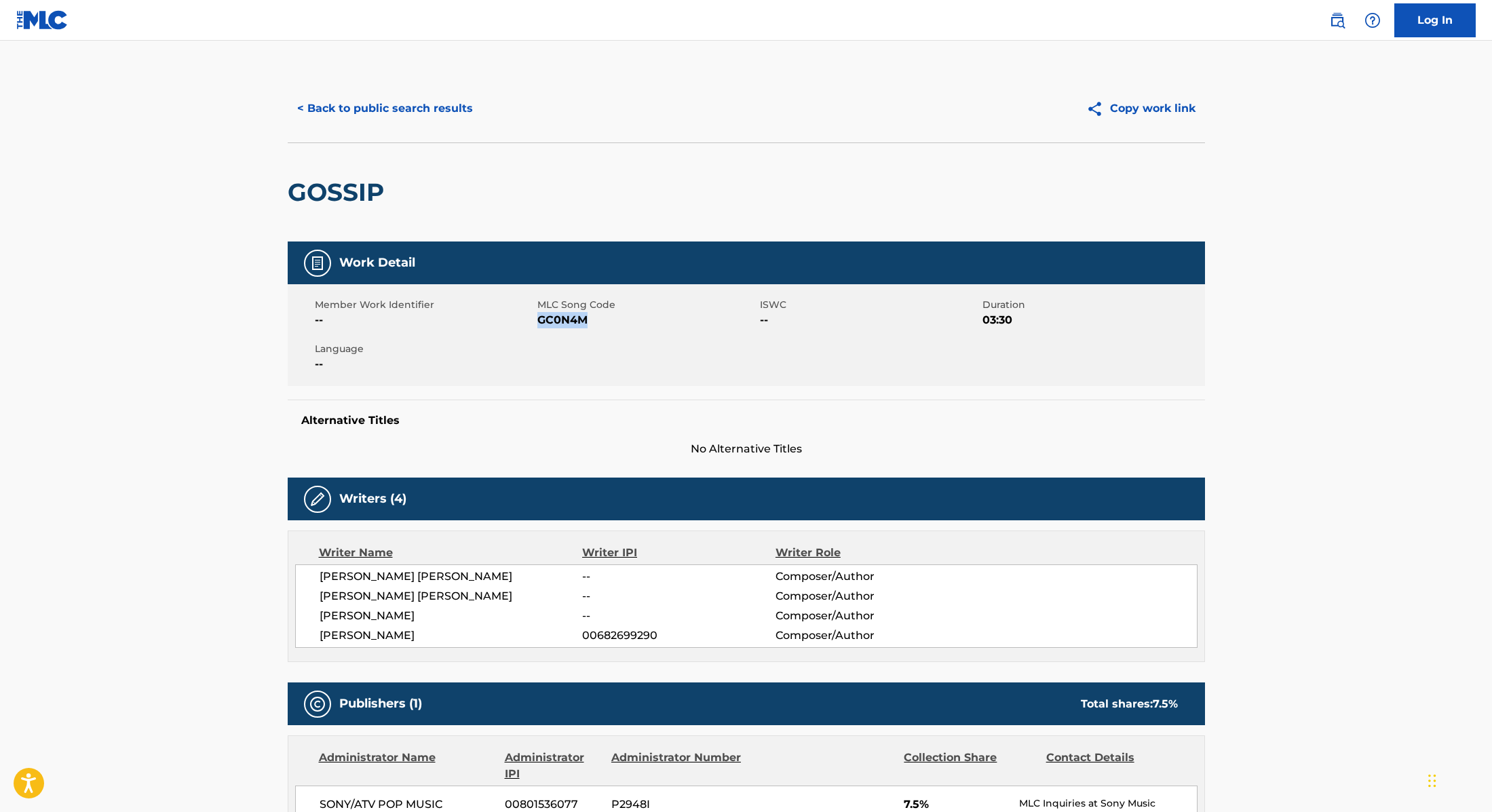
drag, startPoint x: 539, startPoint y: 321, endPoint x: 609, endPoint y: 321, distance: 70.0
click at [609, 321] on span "GC0N4M" at bounding box center [647, 320] width 219 height 16
click at [445, 92] on button "< Back to public search results" at bounding box center [385, 109] width 195 height 34
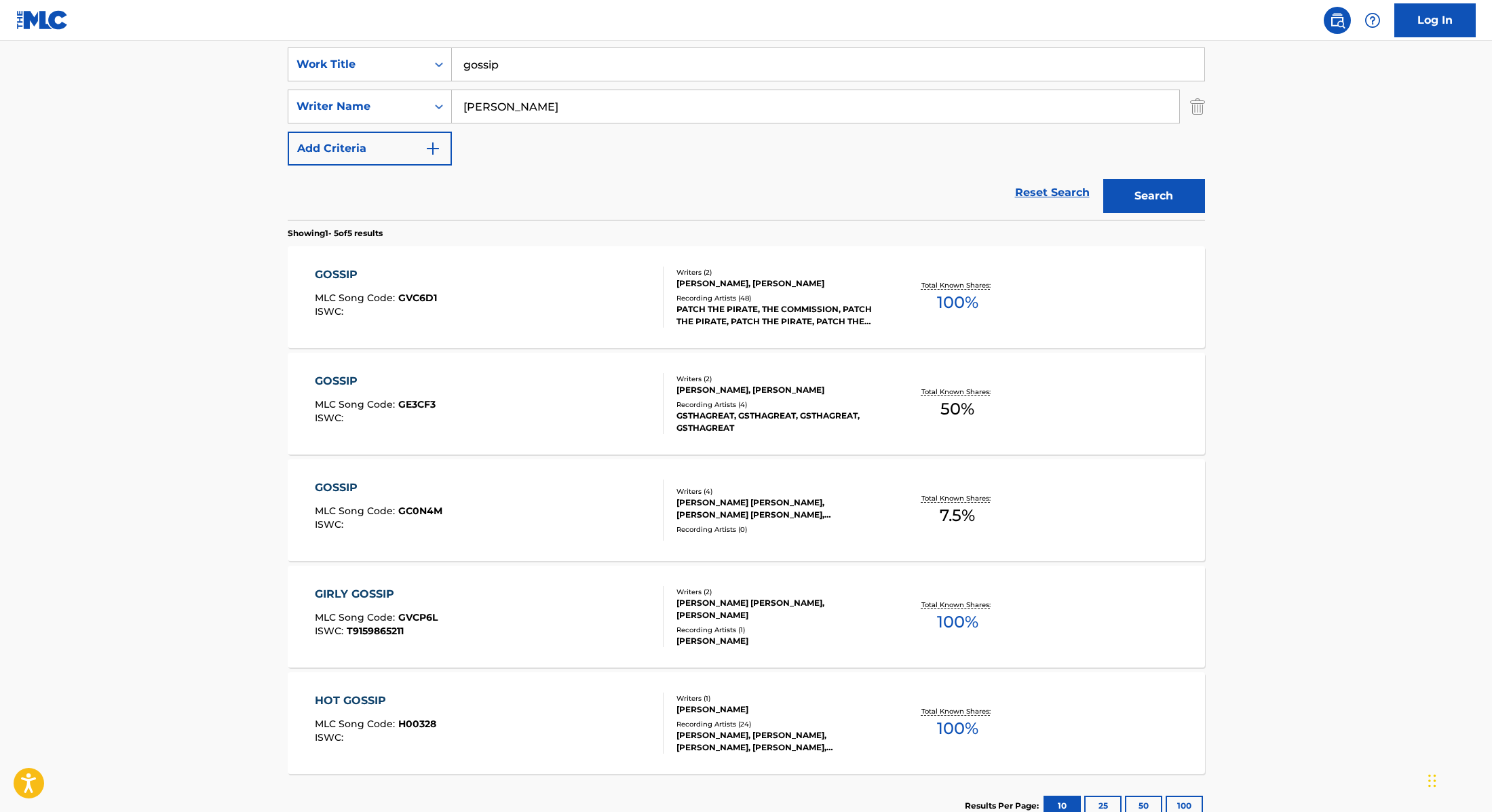
scroll to position [160, 0]
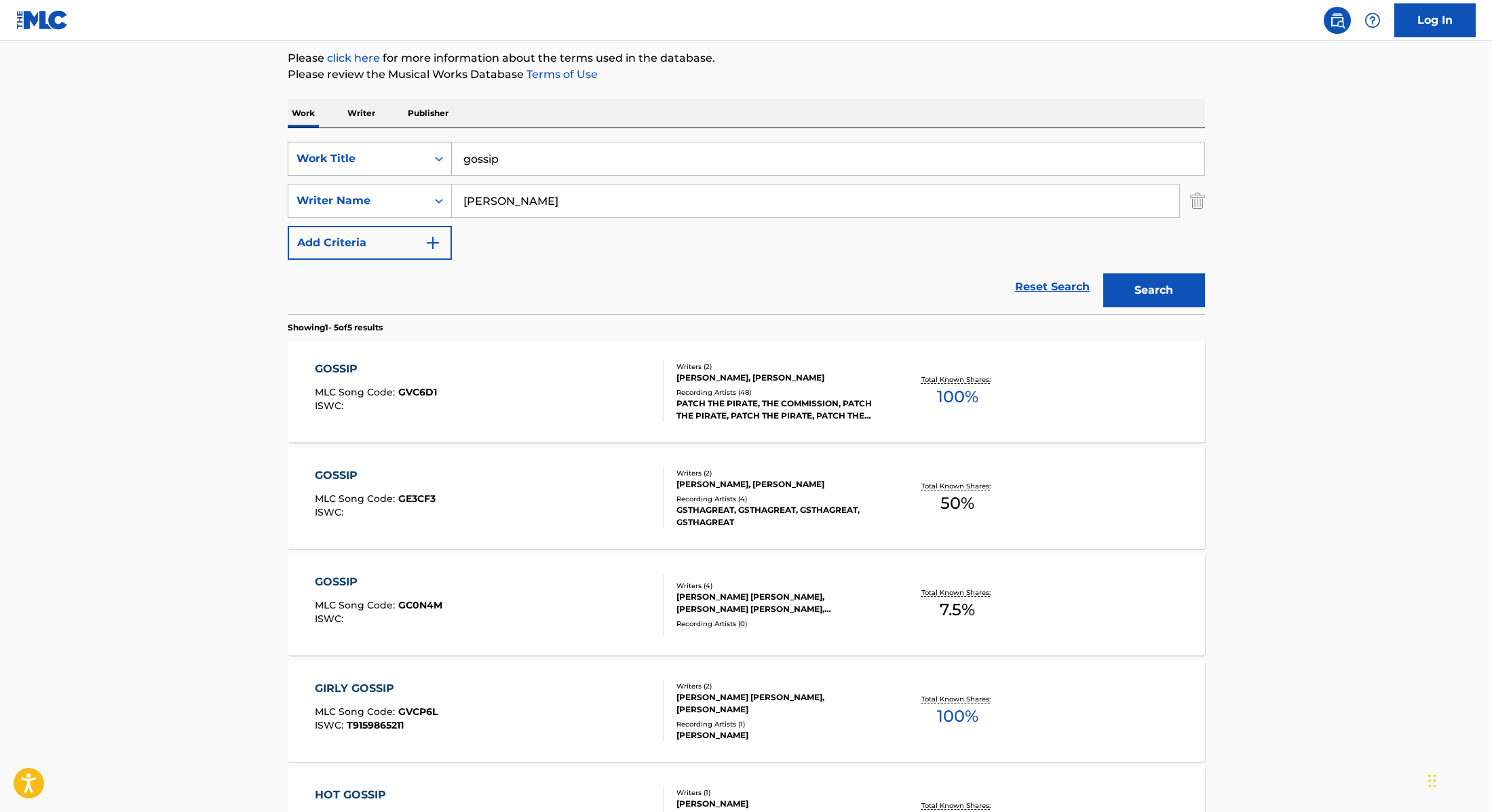
drag, startPoint x: 507, startPoint y: 159, endPoint x: 443, endPoint y: 143, distance: 66.0
click at [443, 143] on div "SearchWithCriteria9cc89112-0d42-42f8-b15c-104aad945215 Work Title gossip" at bounding box center [746, 159] width 918 height 34
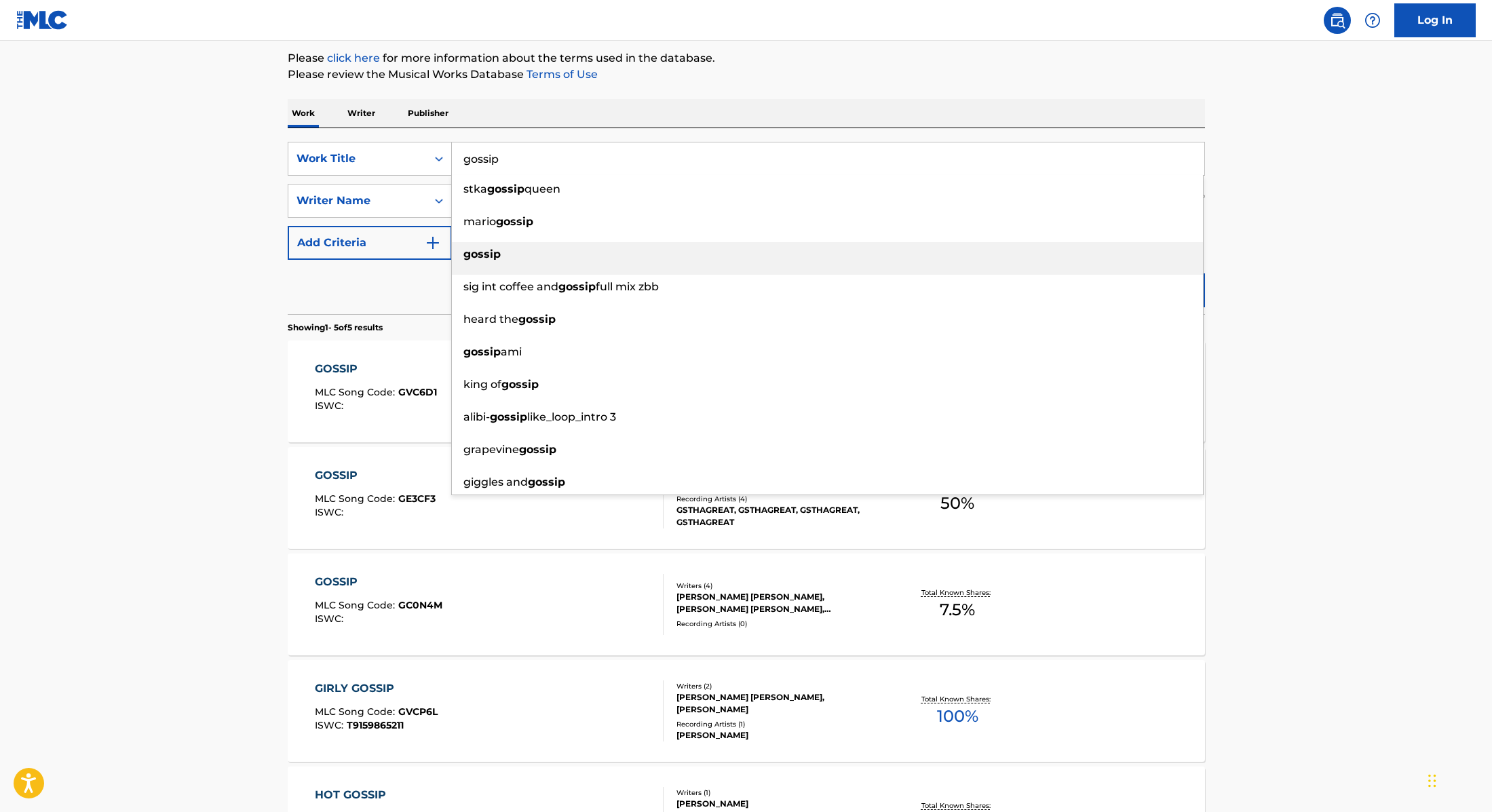
paste input "Confidence Man"
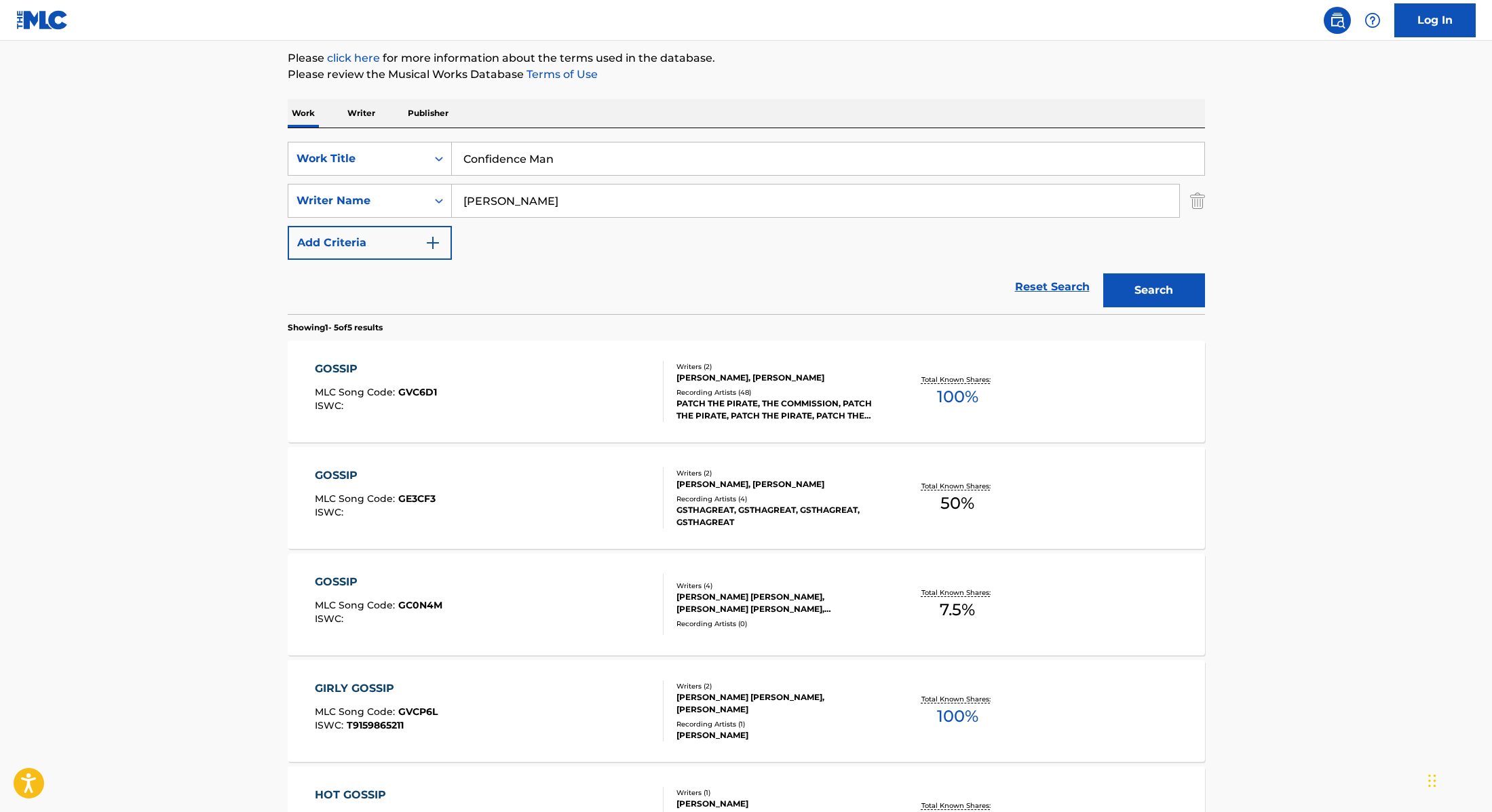
click at [823, 89] on div "The MLC Public Work Search The accuracy and completeness of The MLC's data is d…" at bounding box center [746, 423] width 950 height 1018
click at [652, 162] on input "Confidence Man" at bounding box center [828, 159] width 753 height 33
drag, startPoint x: 628, startPoint y: 155, endPoint x: 395, endPoint y: 123, distance: 235.2
click at [395, 123] on div "Work Writer Publisher SearchWithCriteria9cc89112-0d42-42f8-b15c-104aad945215 Wo…" at bounding box center [746, 516] width 918 height 833
paste input "Plastic Box"
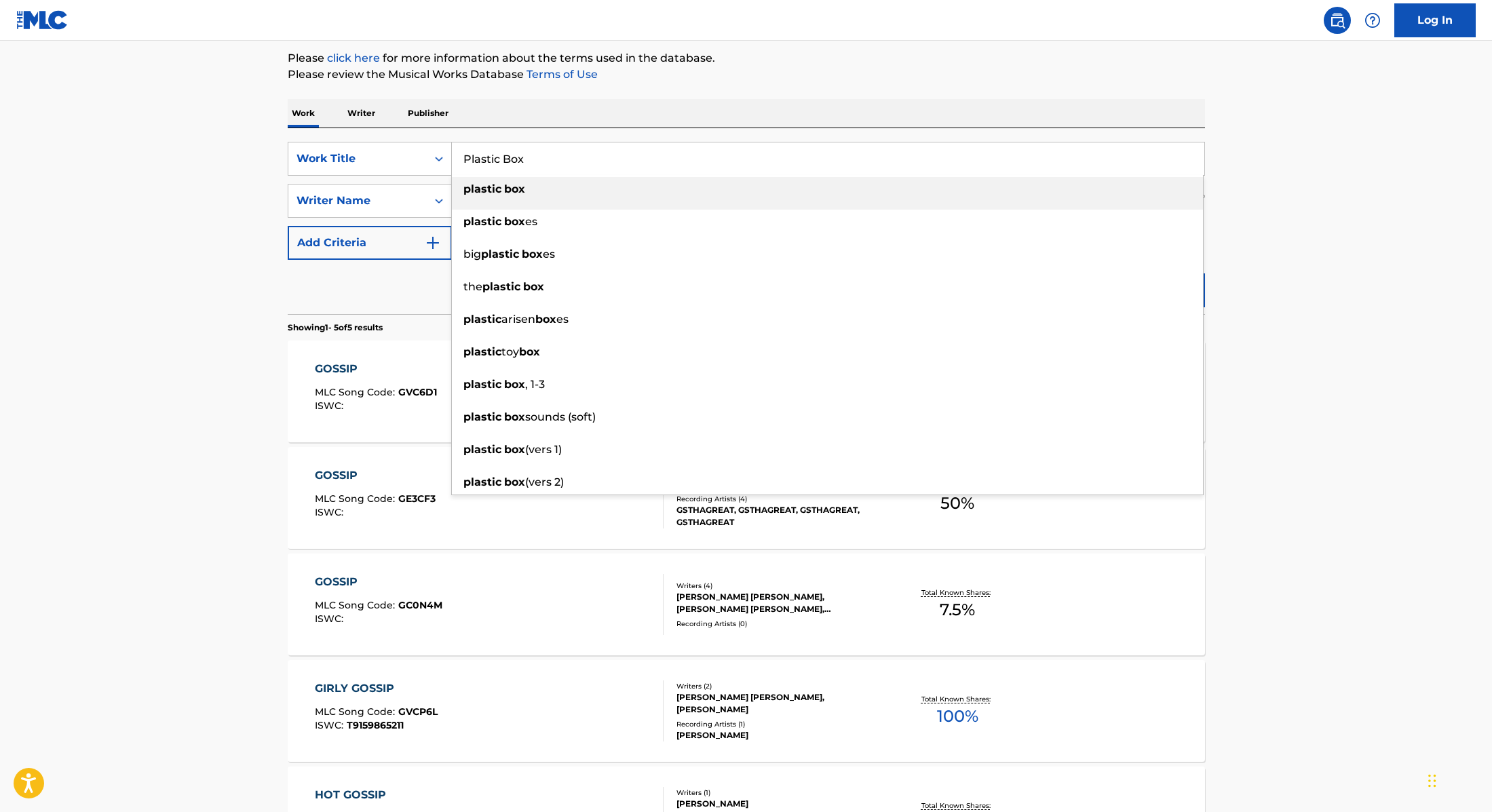
type input "Plastic Box"
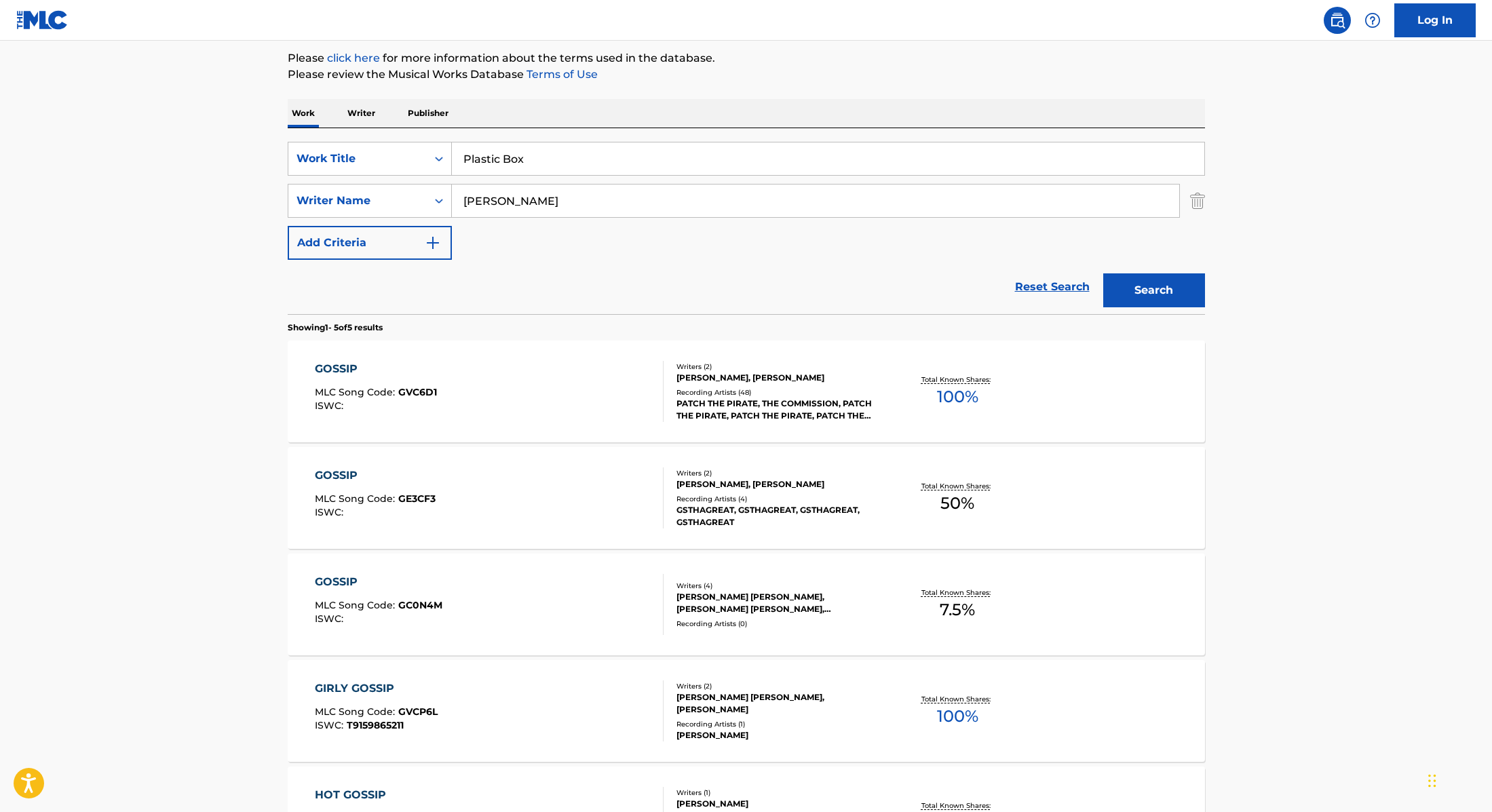
click at [814, 97] on div "The MLC Public Work Search The accuracy and completeness of The MLC's data is d…" at bounding box center [746, 423] width 950 height 1018
paste input "[PERSON_NAME]"
drag, startPoint x: 552, startPoint y: 193, endPoint x: 394, endPoint y: 171, distance: 159.5
click at [394, 171] on div "SearchWithCriteria9cc89112-0d42-42f8-b15c-104aad945215 Work Title Plastic Box S…" at bounding box center [746, 201] width 918 height 118
drag, startPoint x: 559, startPoint y: 206, endPoint x: 360, endPoint y: 181, distance: 200.6
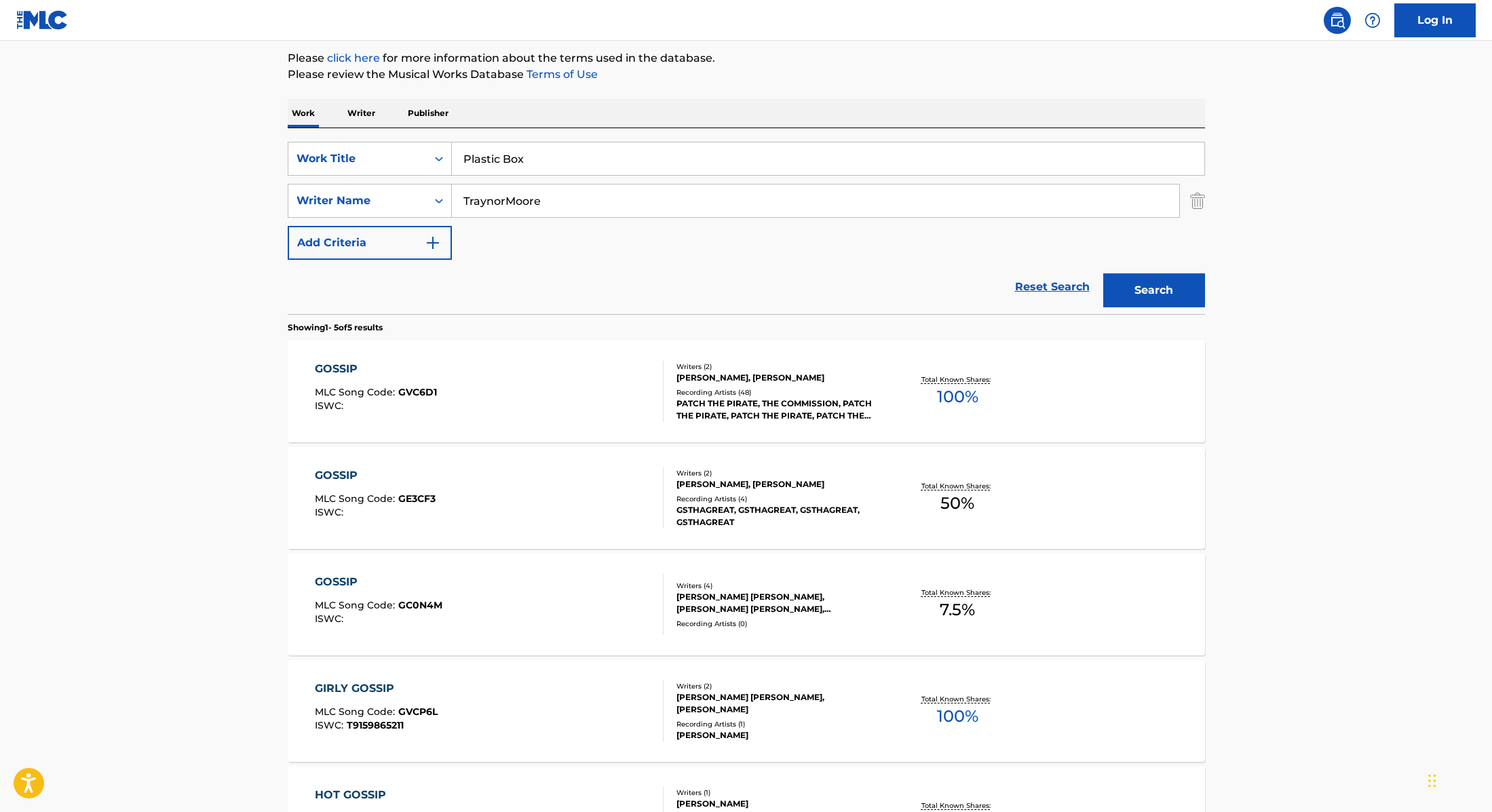
click at [360, 182] on div "SearchWithCriteria9cc89112-0d42-42f8-b15c-104aad945215 Work Title Plastic Box S…" at bounding box center [746, 201] width 918 height 118
paste input "Search Form"
type input "[PERSON_NAME]"
click at [1153, 280] on button "Search" at bounding box center [1154, 291] width 102 height 34
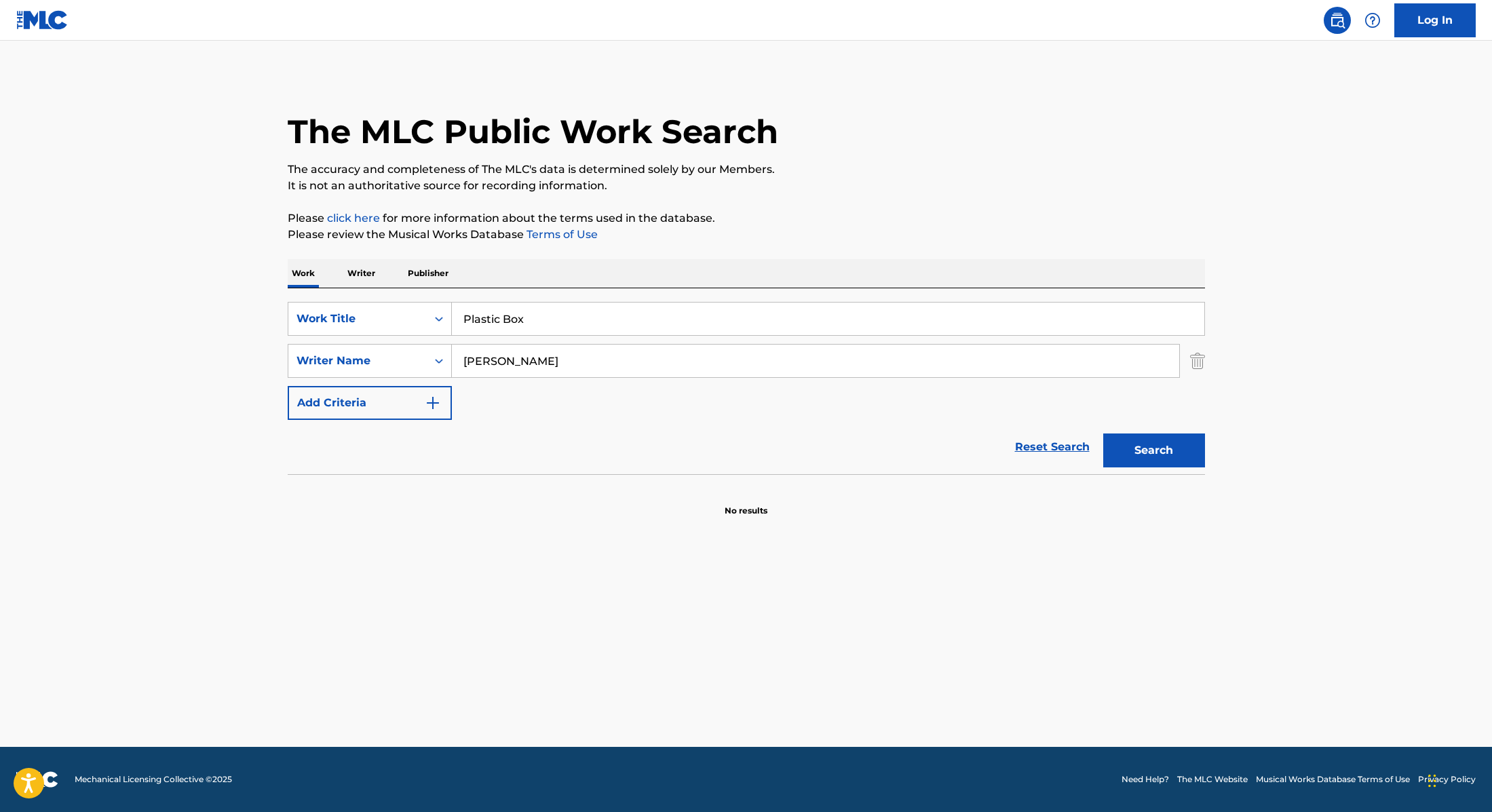
click at [1134, 453] on button "Search" at bounding box center [1154, 451] width 102 height 34
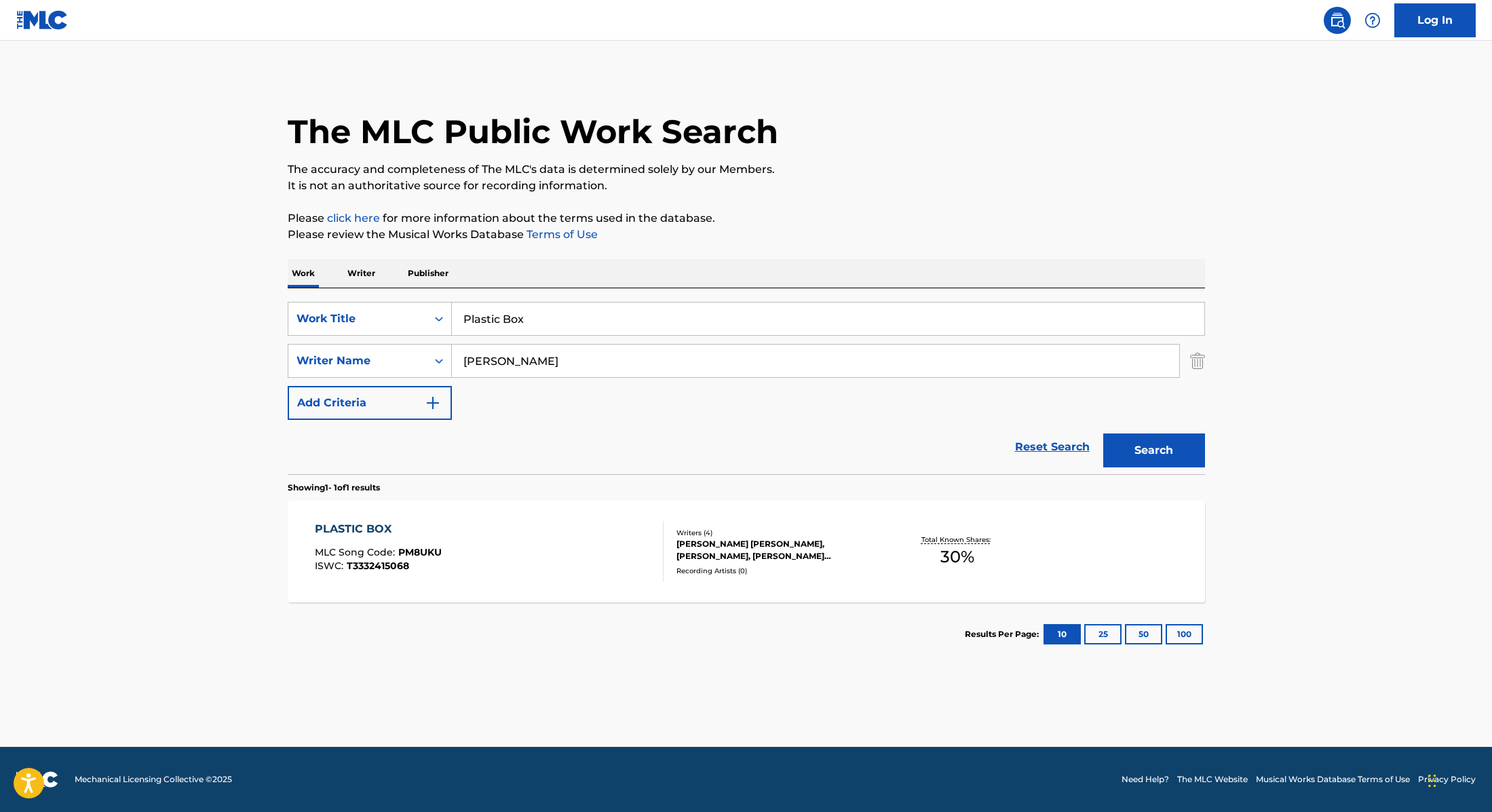
click at [609, 539] on div "PLASTIC BOX MLC Song Code : PM8UKU ISWC : T3332415068" at bounding box center [489, 551] width 349 height 61
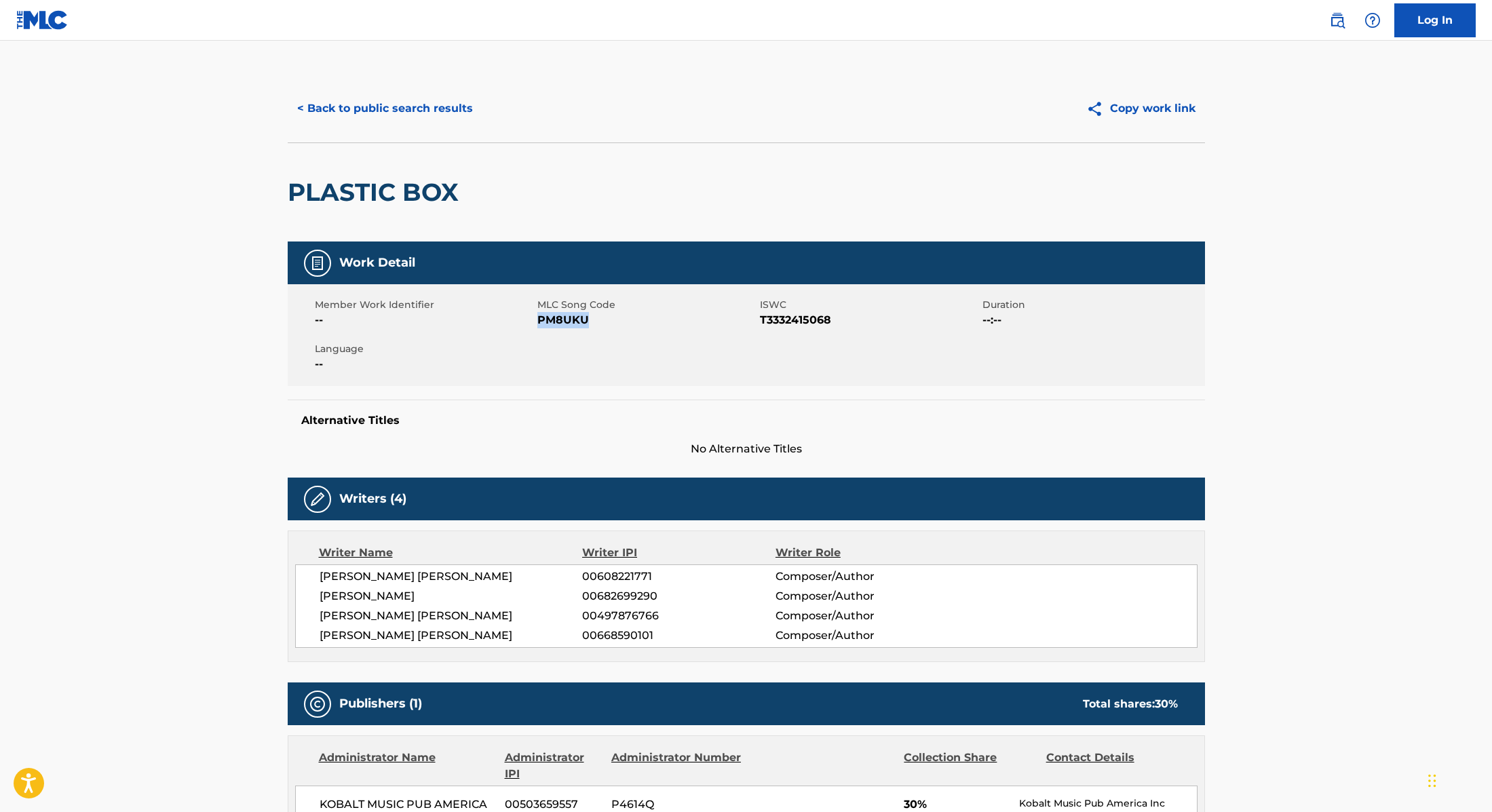
drag, startPoint x: 537, startPoint y: 321, endPoint x: 627, endPoint y: 325, distance: 90.1
click at [627, 325] on span "PM8UKU" at bounding box center [647, 320] width 219 height 16
click at [439, 124] on button "< Back to public search results" at bounding box center [385, 109] width 195 height 34
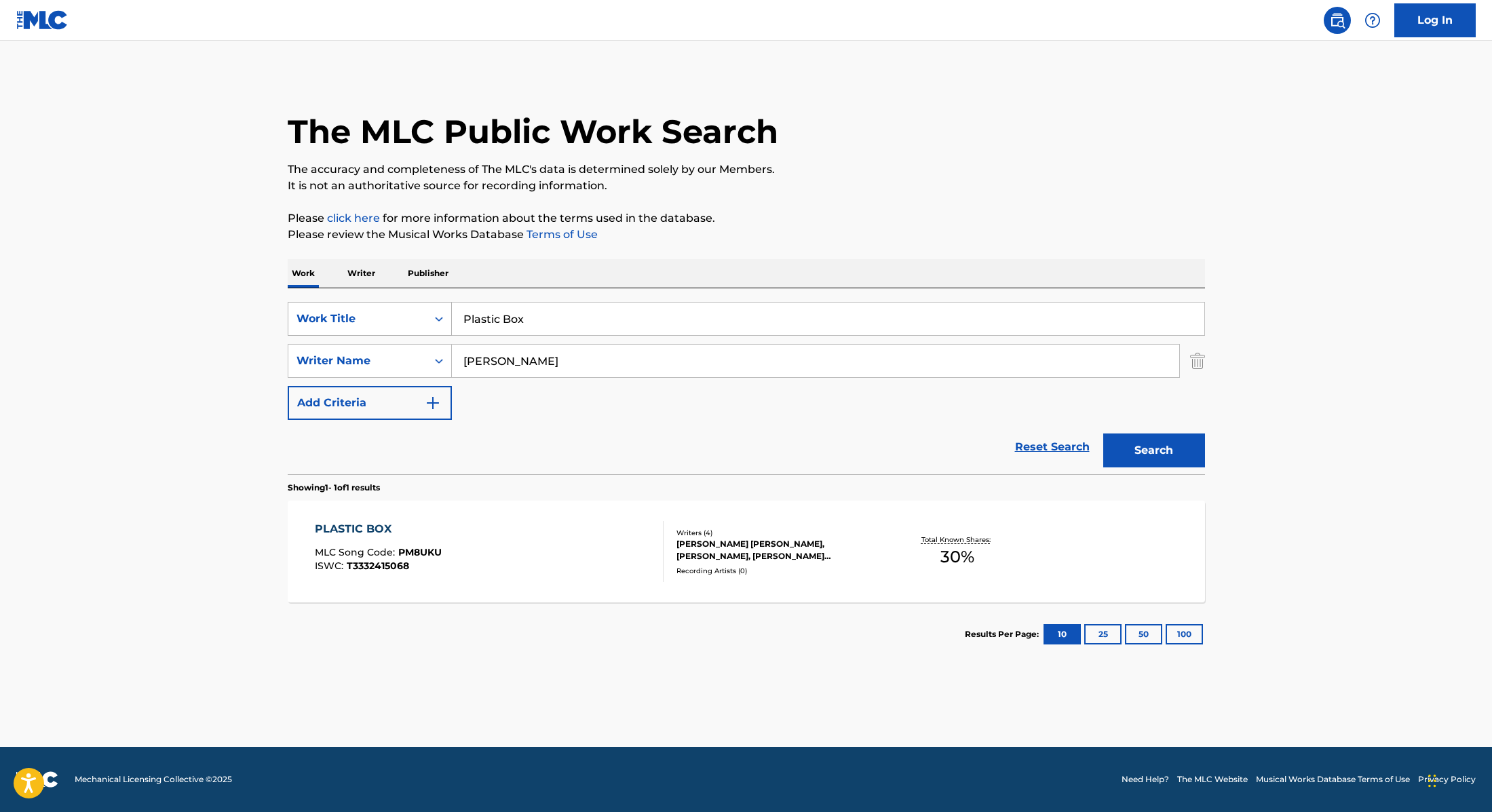
drag, startPoint x: 545, startPoint y: 319, endPoint x: 404, endPoint y: 302, distance: 142.0
click at [404, 302] on div "SearchWithCriteria9cc89112-0d42-42f8-b15c-104aad945215 Work Title Plastic Box" at bounding box center [746, 319] width 918 height 34
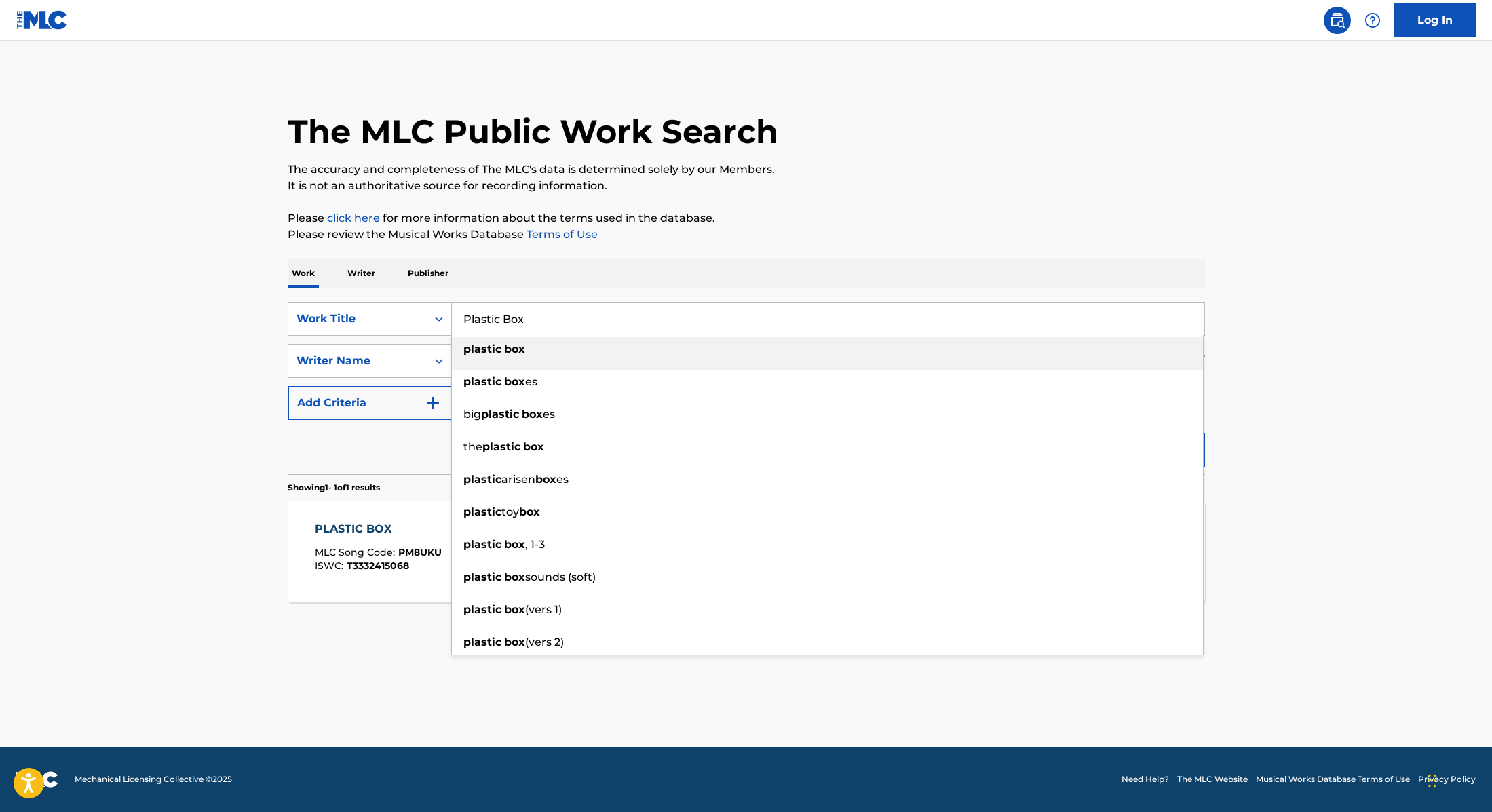
paste input "JADE"
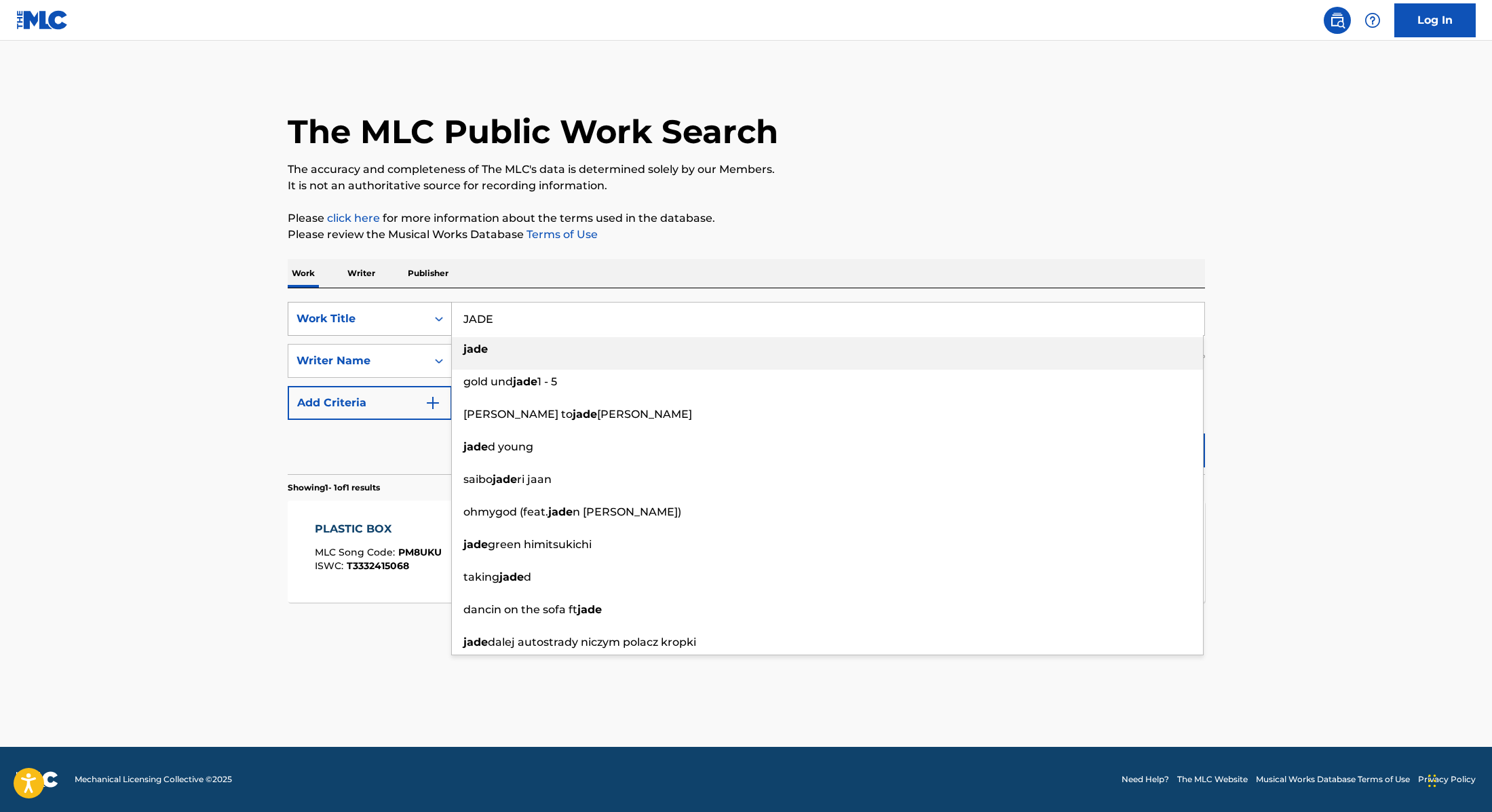
drag, startPoint x: 530, startPoint y: 322, endPoint x: 429, endPoint y: 309, distance: 101.8
click at [429, 309] on div "SearchWithCriteria9cc89112-0d42-42f8-b15c-104aad945215 Work Title JADE jade gol…" at bounding box center [746, 319] width 918 height 34
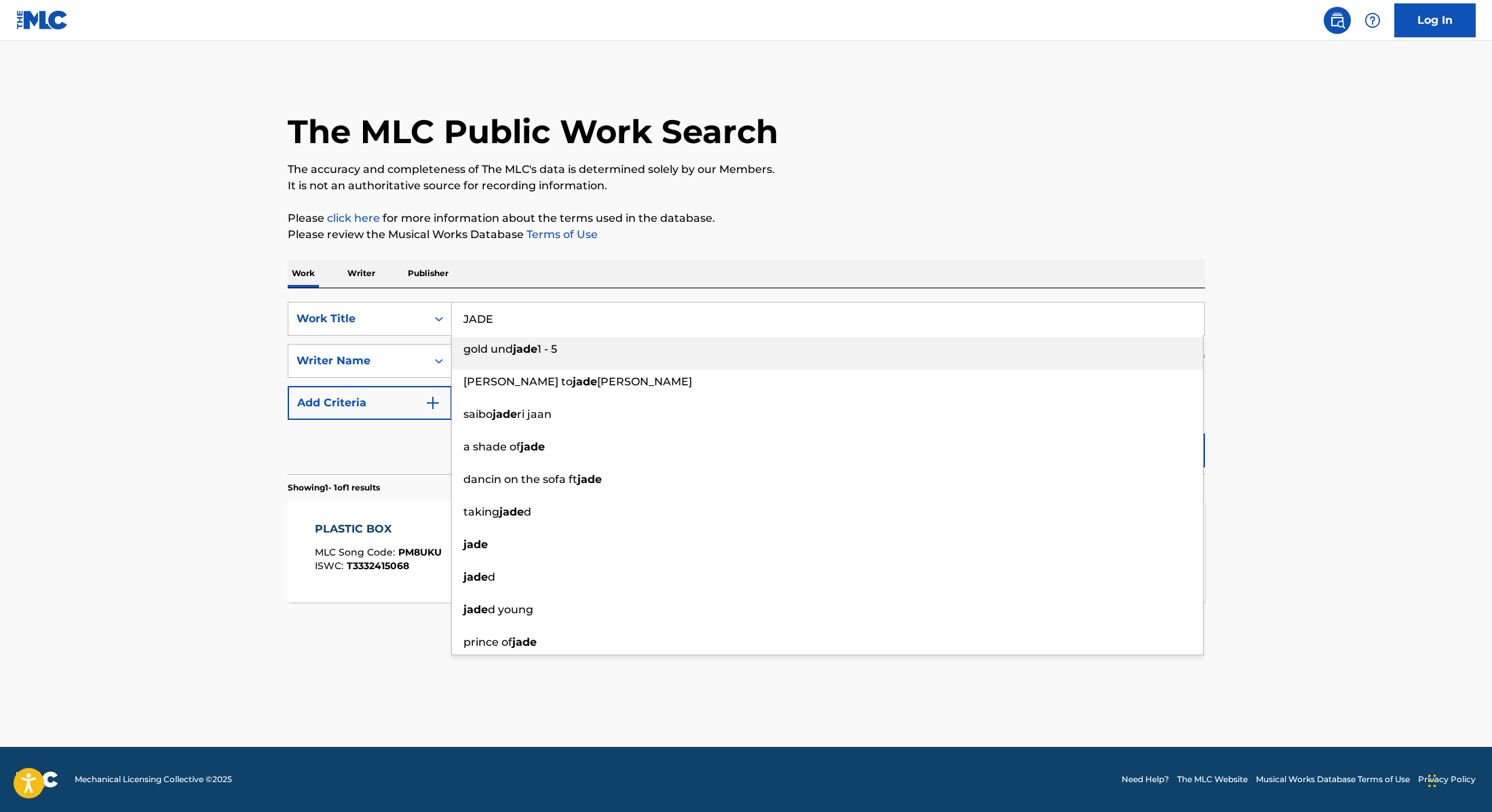
paste input "poster boy"
type input "poster boy"
click at [909, 230] on p "Please review the Musical Works Database Terms of Use" at bounding box center [746, 235] width 918 height 16
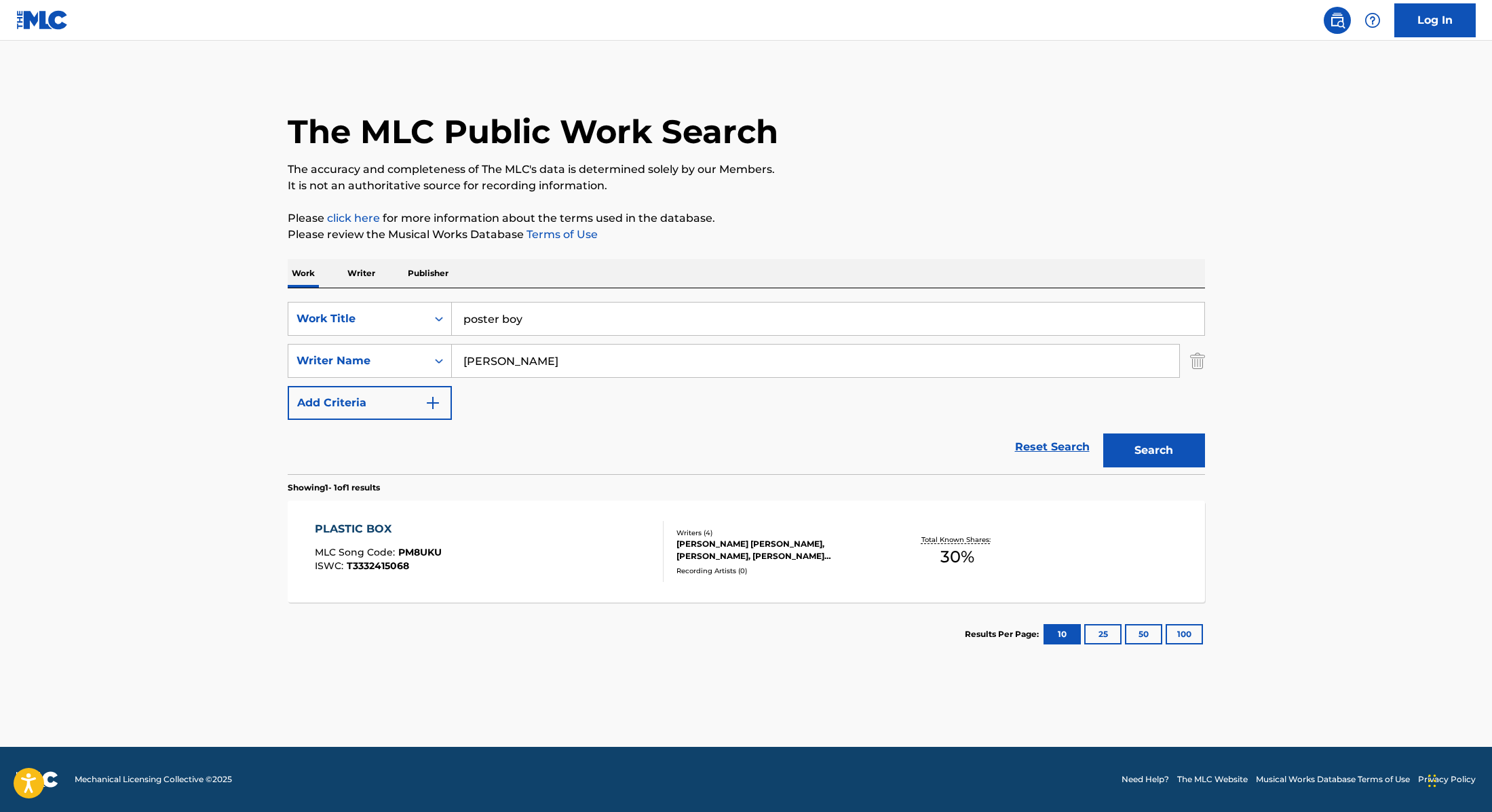
drag, startPoint x: 544, startPoint y: 358, endPoint x: 419, endPoint y: 338, distance: 126.6
click at [419, 338] on div "SearchWithCriteria9cc89112-0d42-42f8-b15c-104aad945215 Work Title poster boy Se…" at bounding box center [746, 361] width 918 height 118
click at [1103, 434] on button "Search" at bounding box center [1154, 451] width 102 height 34
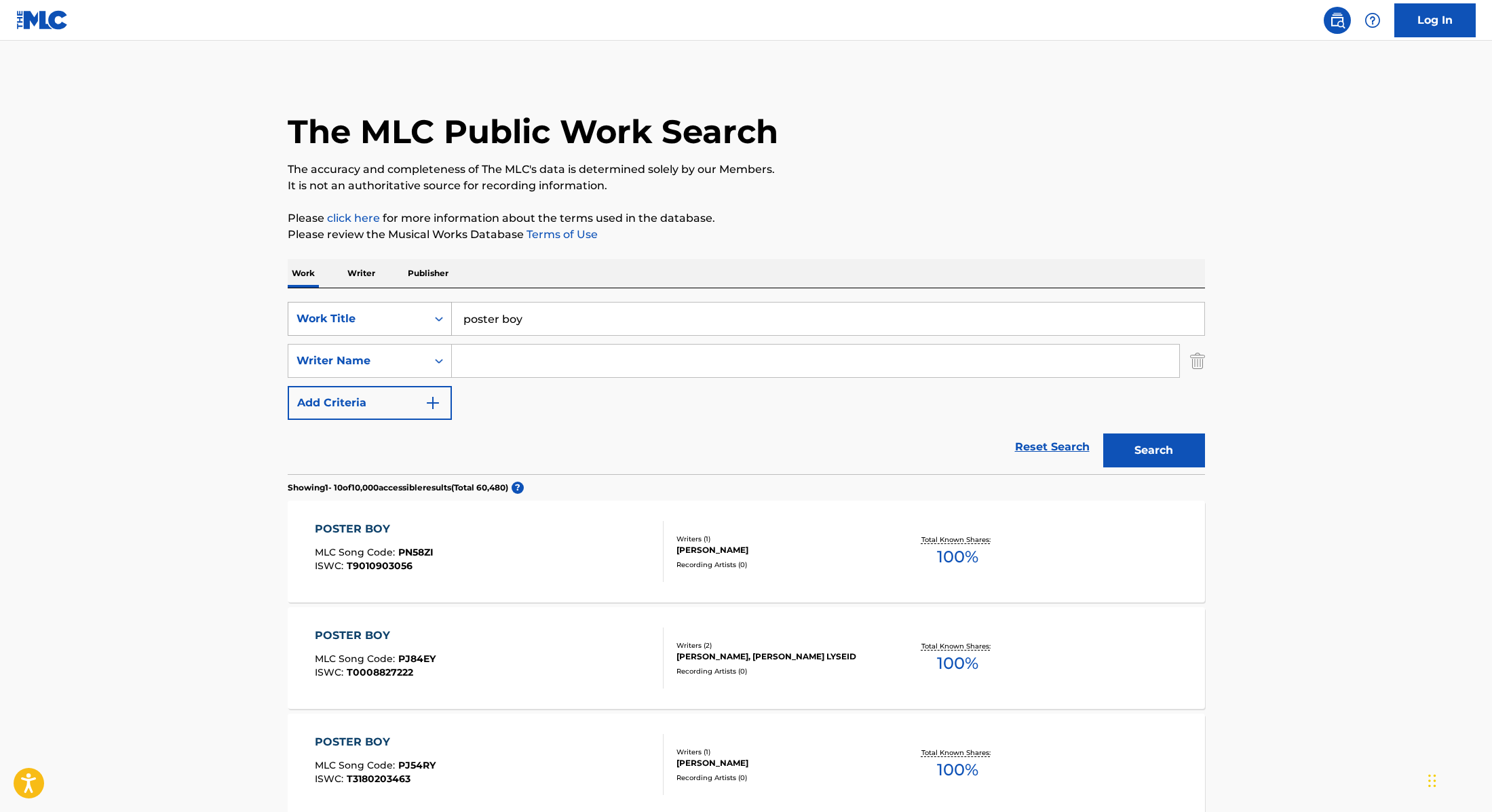
paste input "Versatile"
drag, startPoint x: 533, startPoint y: 325, endPoint x: 380, endPoint y: 309, distance: 153.8
click at [382, 309] on div "SearchWithCriteria9cc89112-0d42-42f8-b15c-104aad945215 Work Title poster boy" at bounding box center [746, 319] width 918 height 34
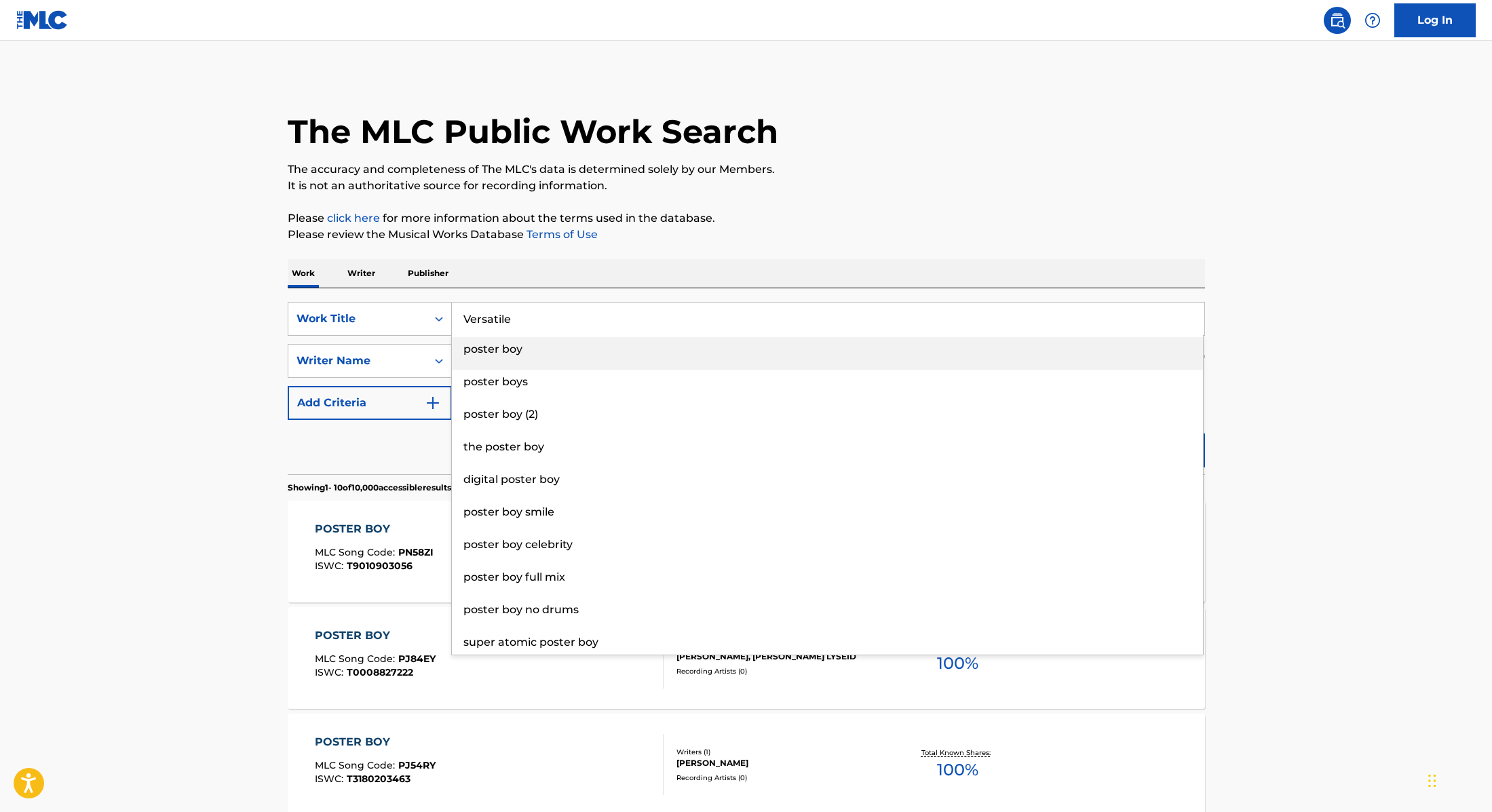
type input "Versatile"
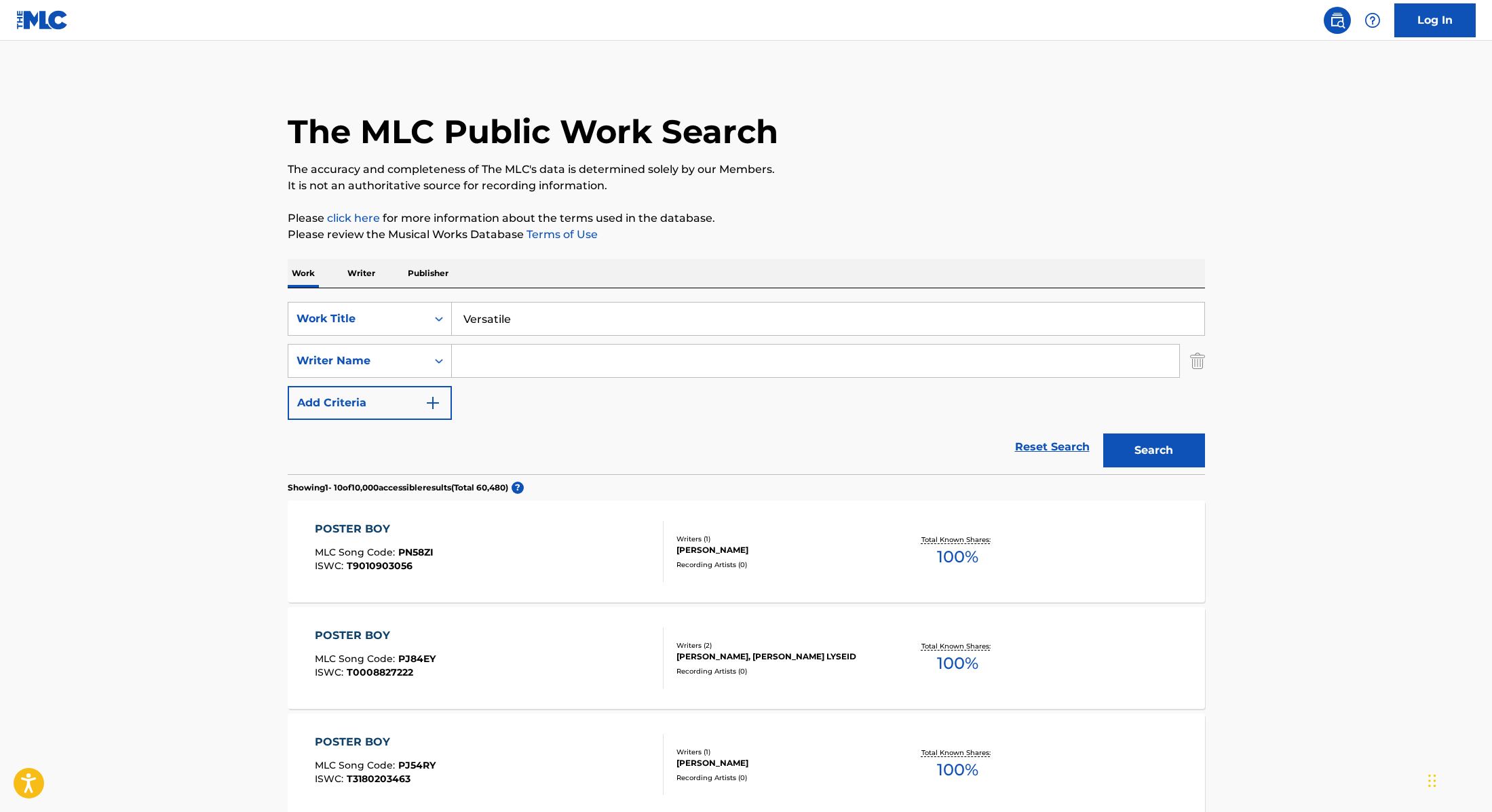
click at [877, 193] on p "It is not an authoritative source for recording information." at bounding box center [746, 186] width 918 height 16
click at [491, 352] on input "Search Form" at bounding box center [815, 361] width 727 height 33
paste input "Pitcairn"
type input "Pitcairn"
click at [1152, 439] on button "Search" at bounding box center [1154, 451] width 102 height 34
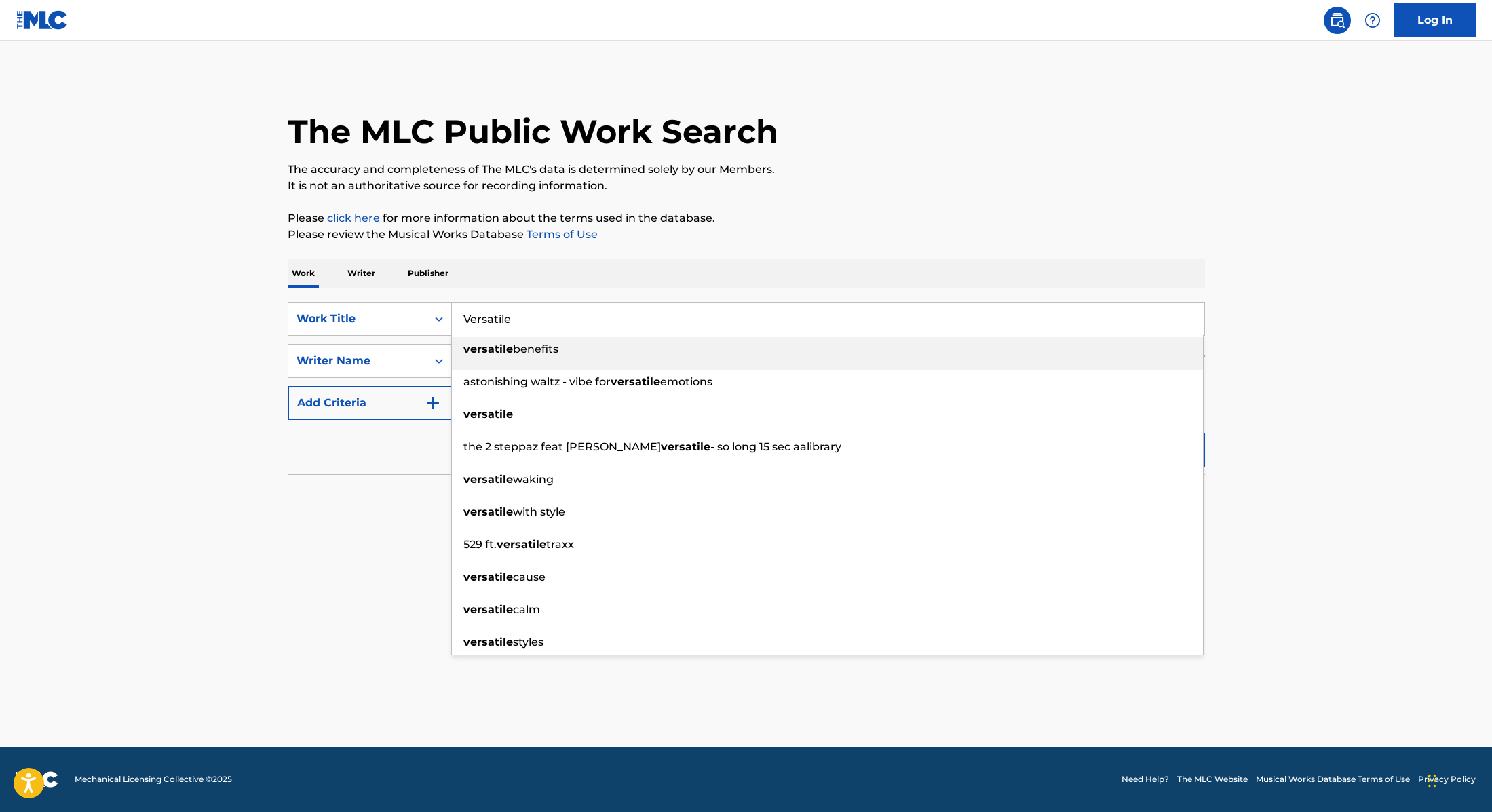
paste input "Let Him Go"
drag, startPoint x: 545, startPoint y: 325, endPoint x: 344, endPoint y: 280, distance: 206.0
click at [344, 280] on div "Work Writer Publisher SearchWithCriteria9cc89112-0d42-42f8-b15c-104aad945215 Wo…" at bounding box center [746, 388] width 918 height 258
type input "Let Him Go"
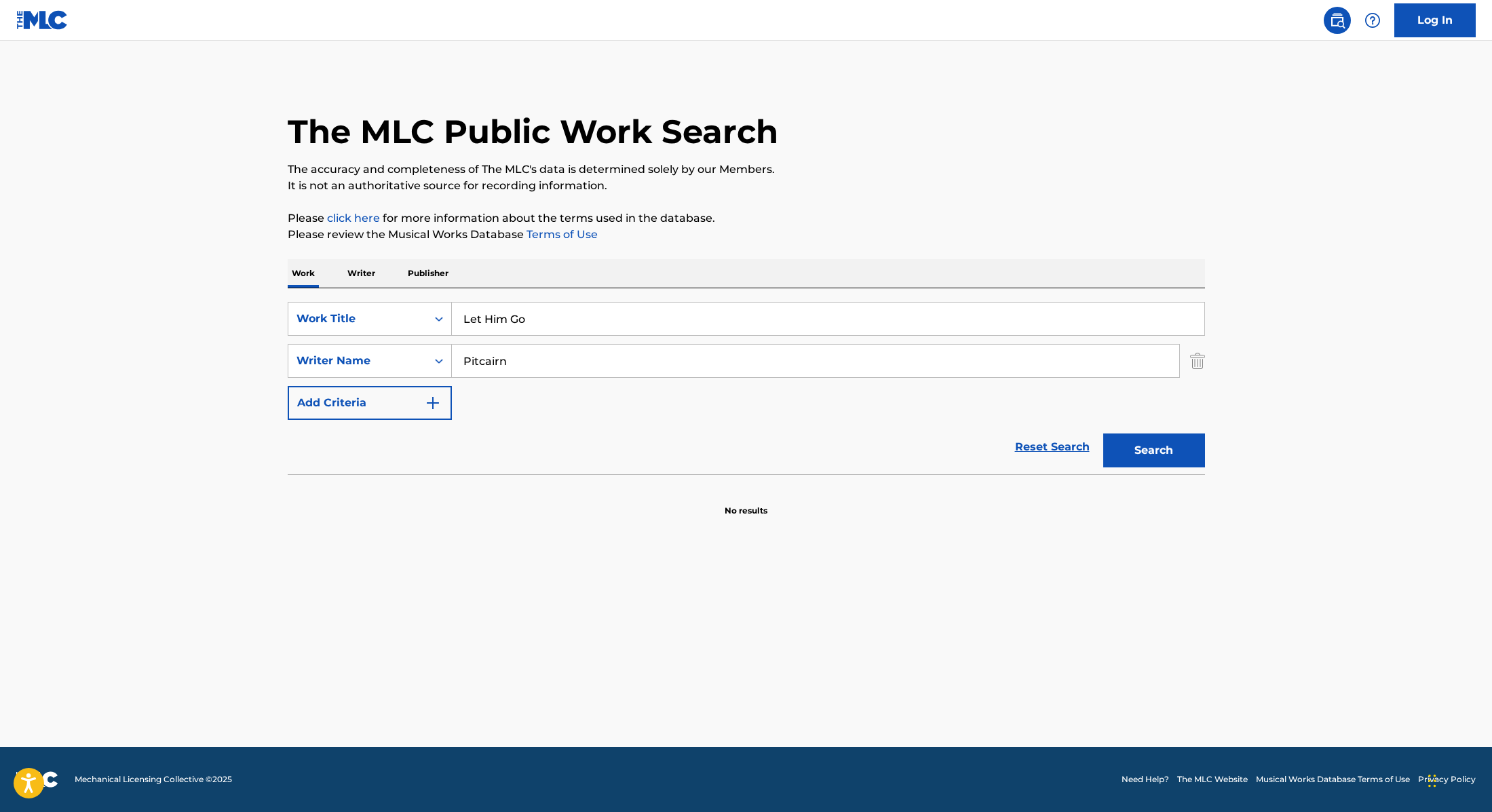
click at [785, 204] on div "The MLC Public Work Search The accuracy and completeness of The MLC's data is d…" at bounding box center [746, 296] width 950 height 443
paste input "[PERSON_NAME]"
drag, startPoint x: 454, startPoint y: 356, endPoint x: 378, endPoint y: 341, distance: 77.5
click at [379, 341] on div "SearchWithCriteria9cc89112-0d42-42f8-b15c-104aad945215 Work Title Let Him Go Se…" at bounding box center [746, 361] width 918 height 118
type input "[PERSON_NAME]"
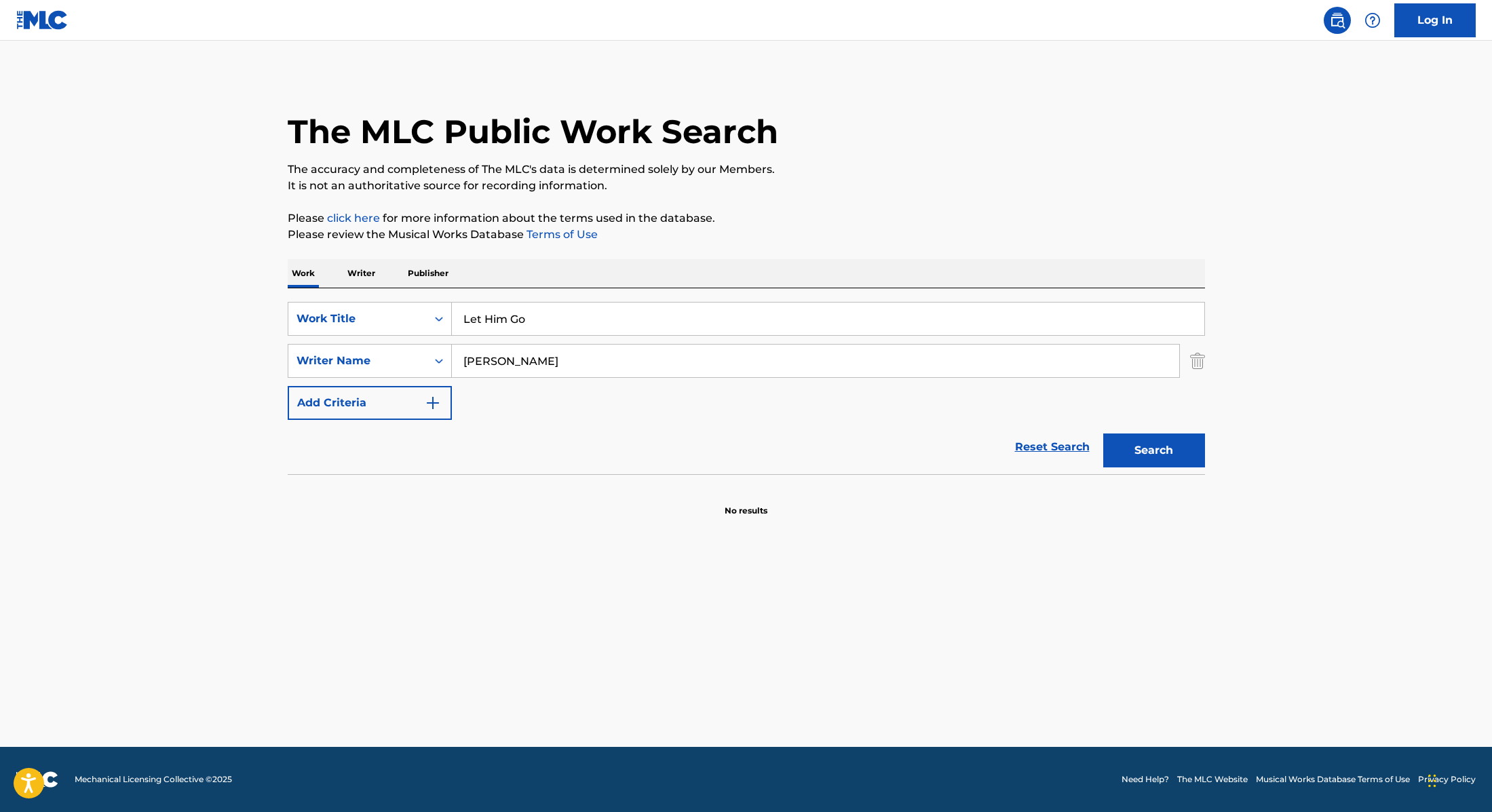
click at [1140, 447] on button "Search" at bounding box center [1154, 451] width 102 height 34
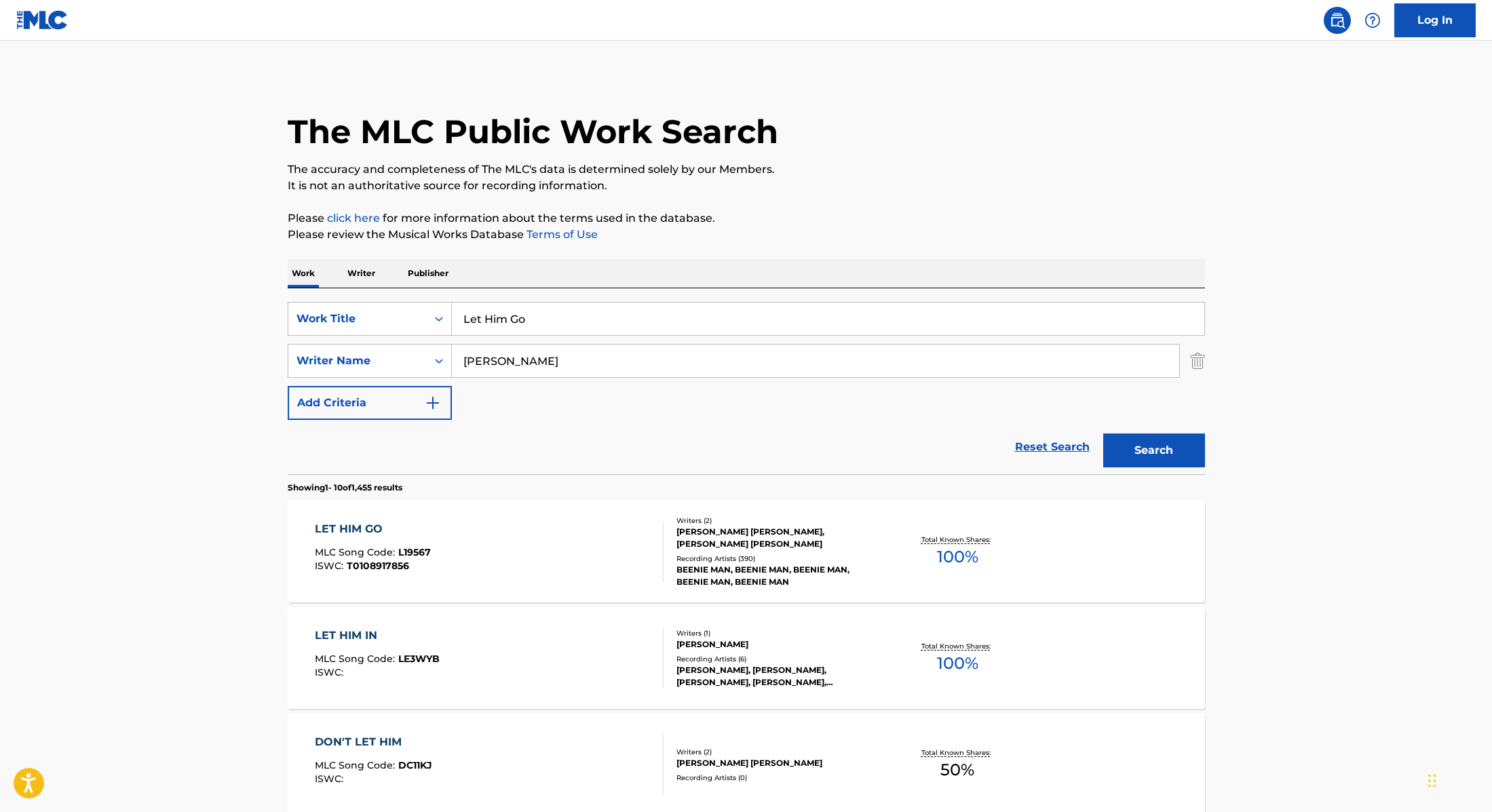
paste input "Cellophane"
drag, startPoint x: 561, startPoint y: 319, endPoint x: 357, endPoint y: 299, distance: 205.0
click at [358, 299] on div "SearchWithCriteria9cc89112-0d42-42f8-b15c-104aad945215 Work Title Let Him Go Se…" at bounding box center [746, 381] width 918 height 186
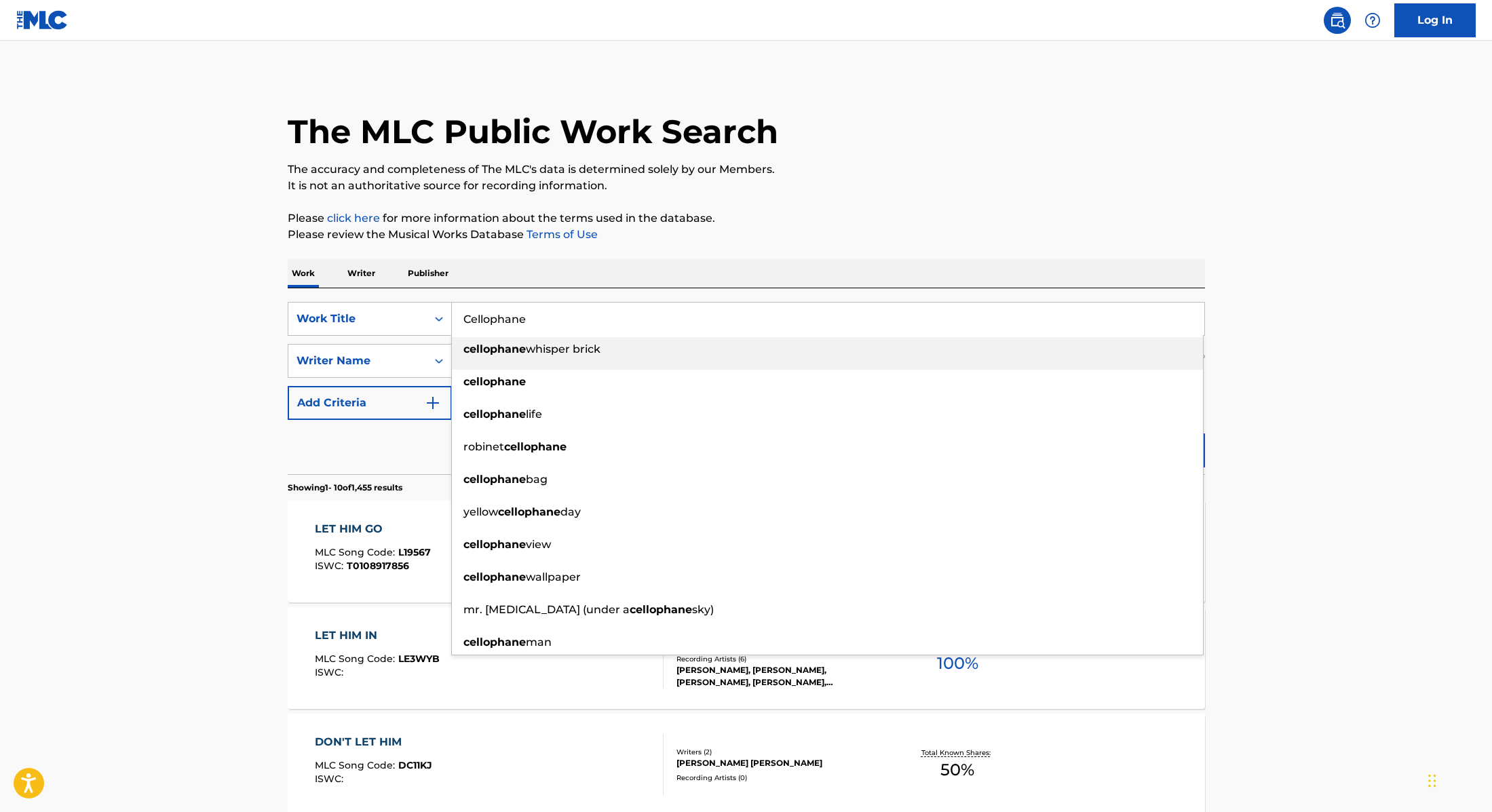
type input "Cellophane"
click at [856, 211] on p "Please click here for more information about the terms used in the database." at bounding box center [746, 219] width 918 height 16
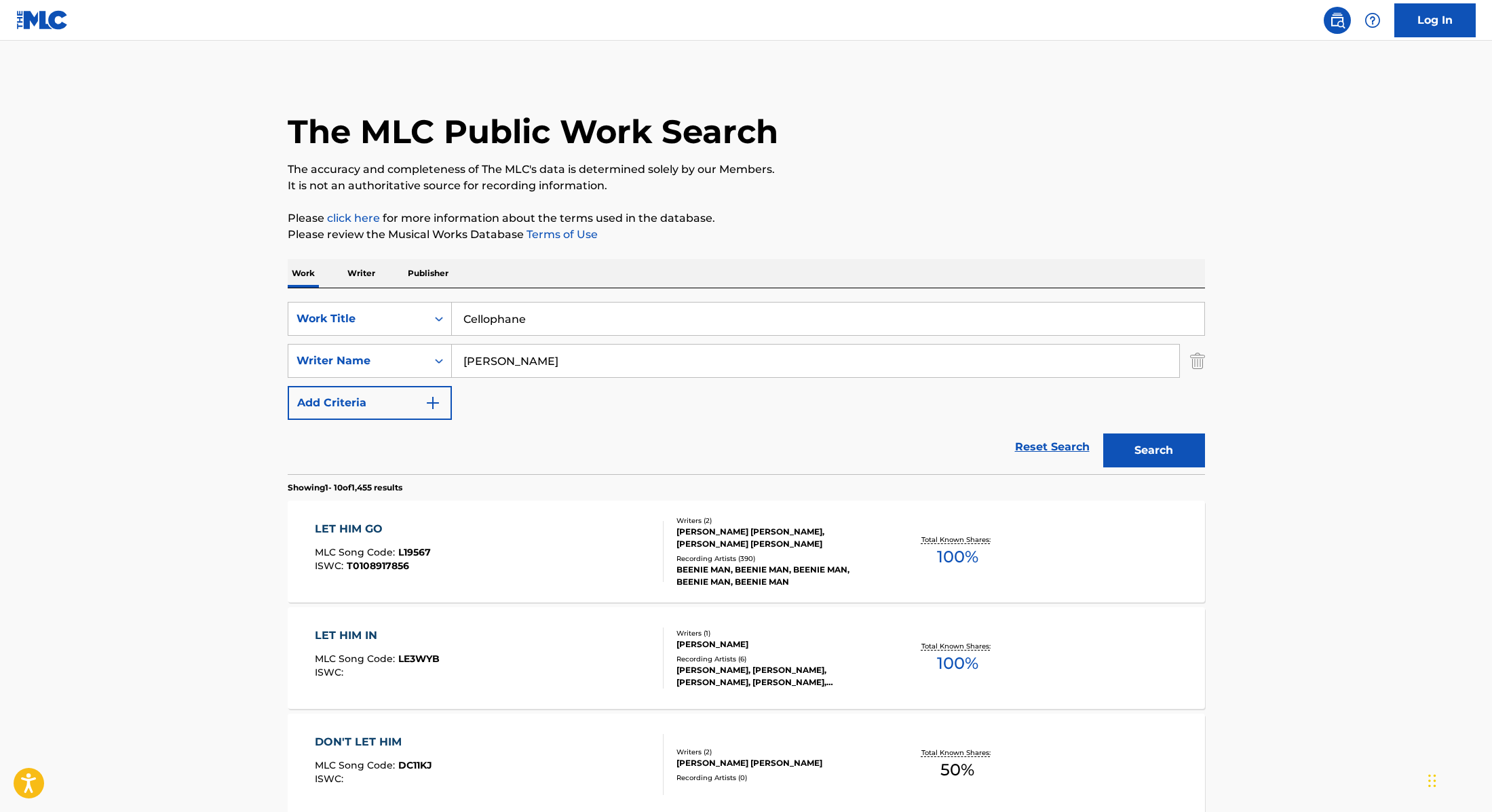
paste input "[PERSON_NAME],"
drag, startPoint x: 529, startPoint y: 349, endPoint x: 541, endPoint y: 369, distance: 23.3
click at [541, 369] on input "[PERSON_NAME]," at bounding box center [815, 361] width 727 height 33
click at [1169, 450] on button "Search" at bounding box center [1154, 451] width 102 height 34
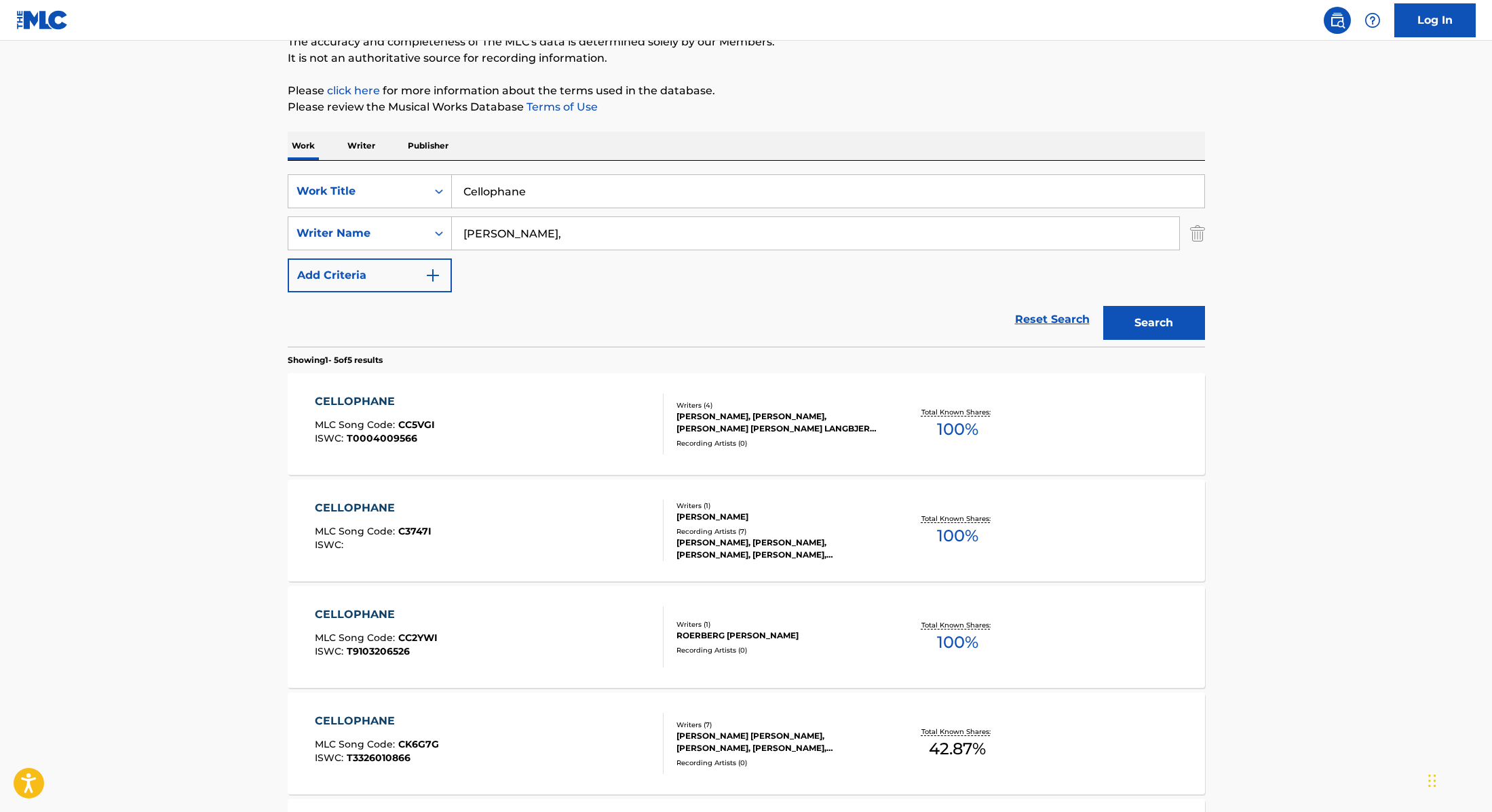
scroll to position [129, 0]
drag, startPoint x: 517, startPoint y: 236, endPoint x: 396, endPoint y: 224, distance: 121.6
click at [388, 224] on div "SearchWithCriteria89e460e5-7744-4731-99c6-0be1078f7c3e Writer Name [PERSON_NAME…" at bounding box center [746, 232] width 918 height 34
paste input "[GEOGRAPHIC_DATA],"
type input "[GEOGRAPHIC_DATA],"
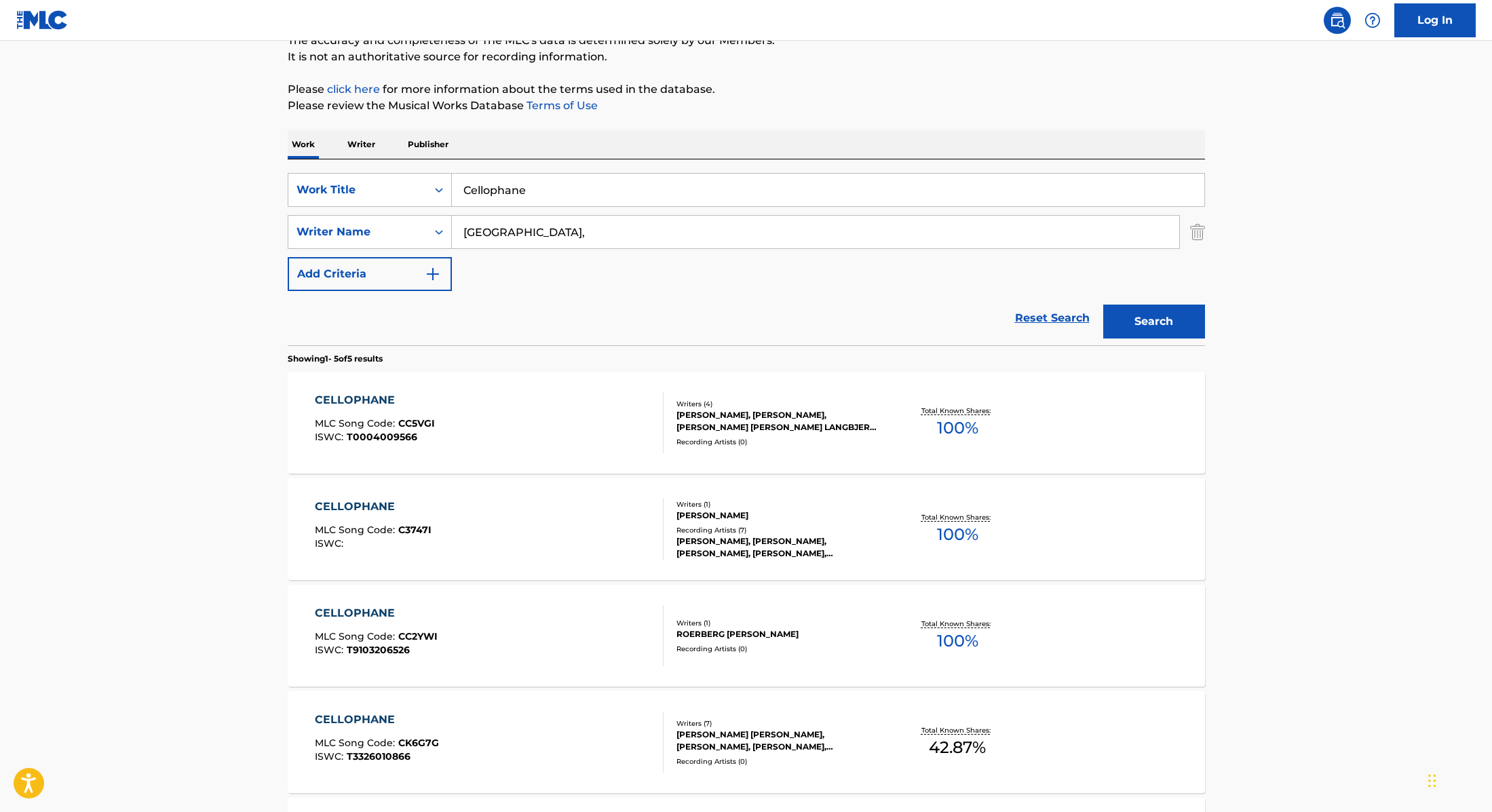
click at [1175, 319] on button "Search" at bounding box center [1154, 322] width 102 height 34
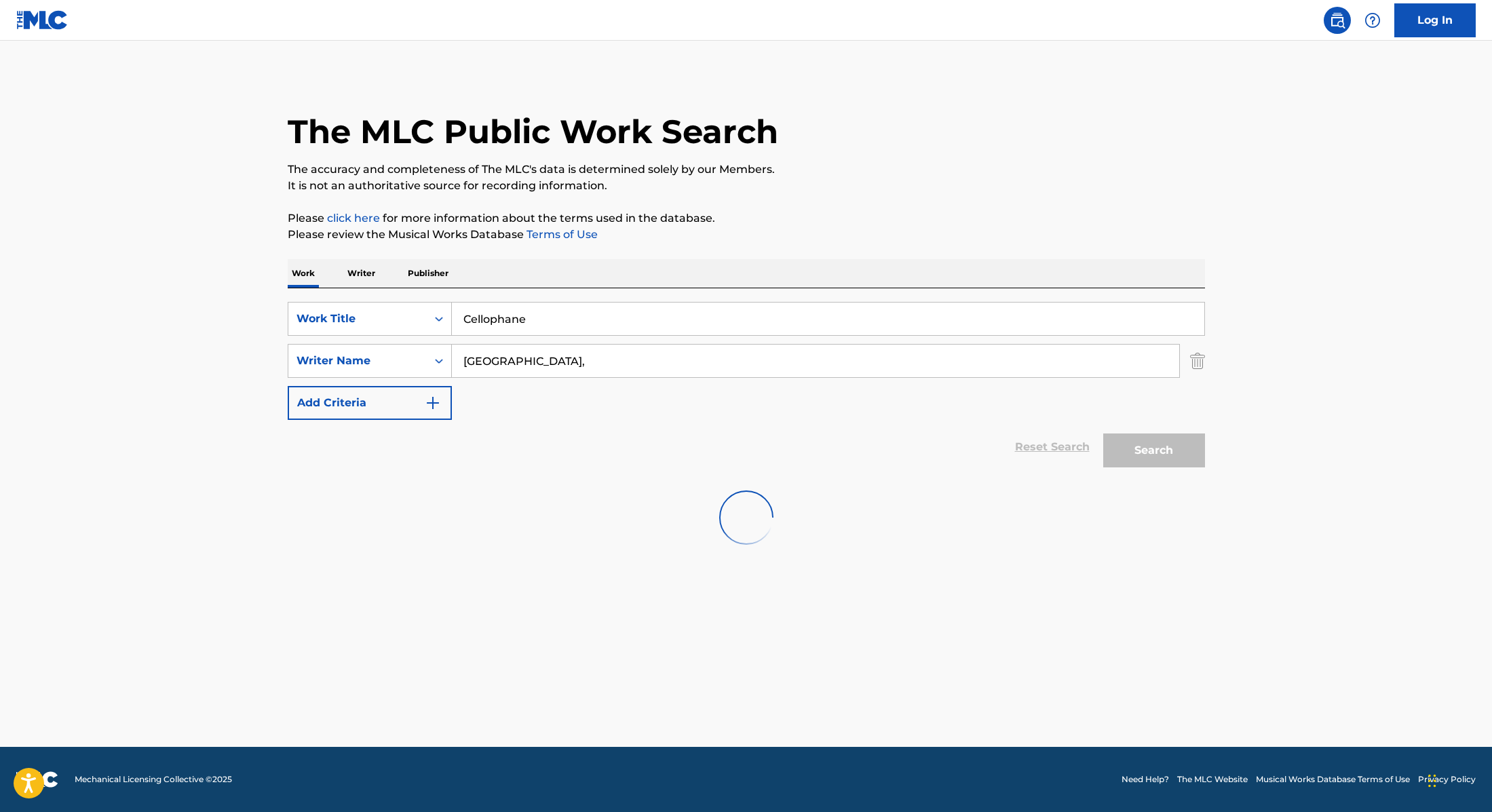
scroll to position [0, 0]
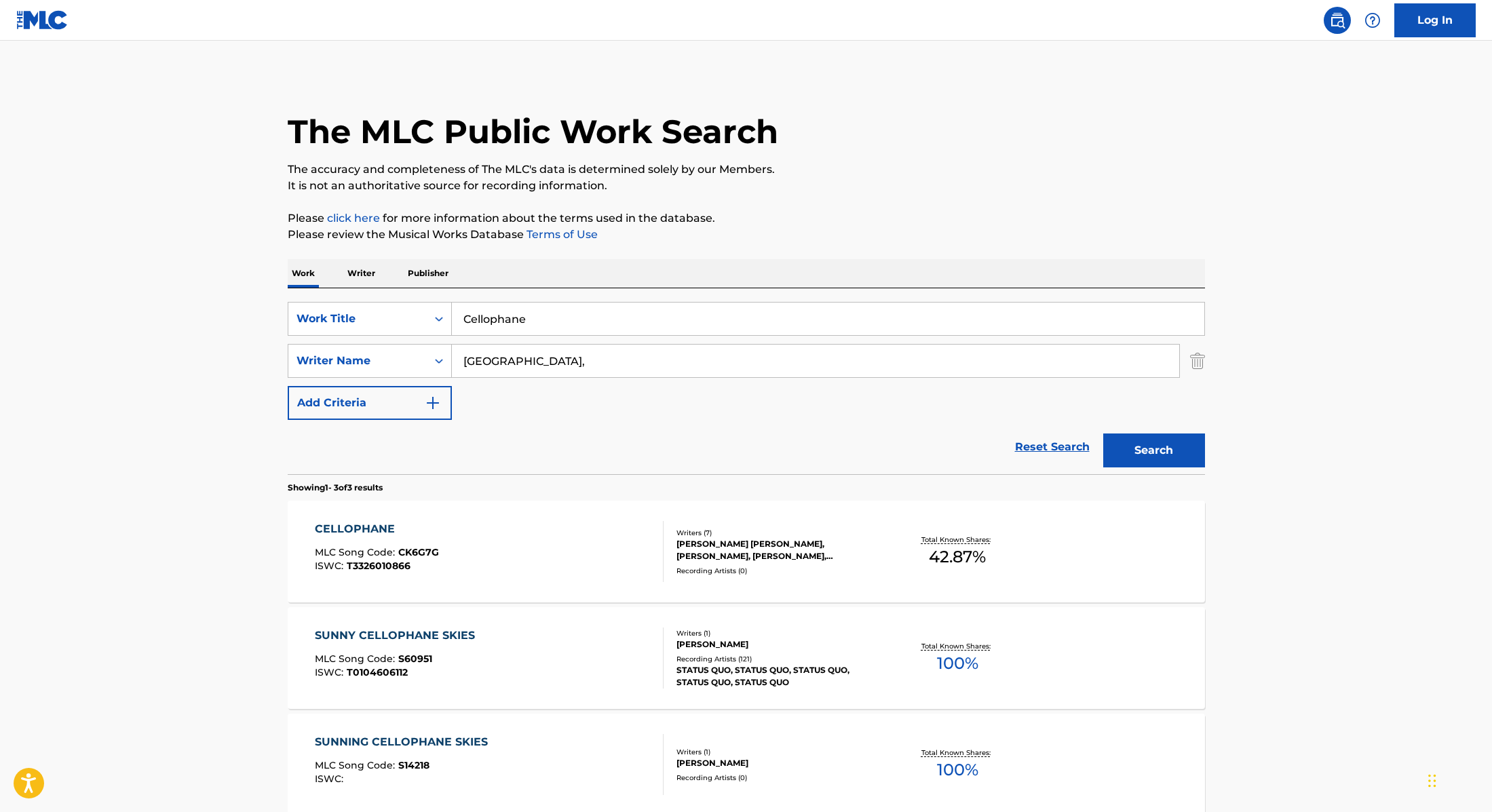
click at [580, 530] on div "CELLOPHANE MLC Song Code : CK6G7G ISWC : T3326010866" at bounding box center [489, 551] width 349 height 61
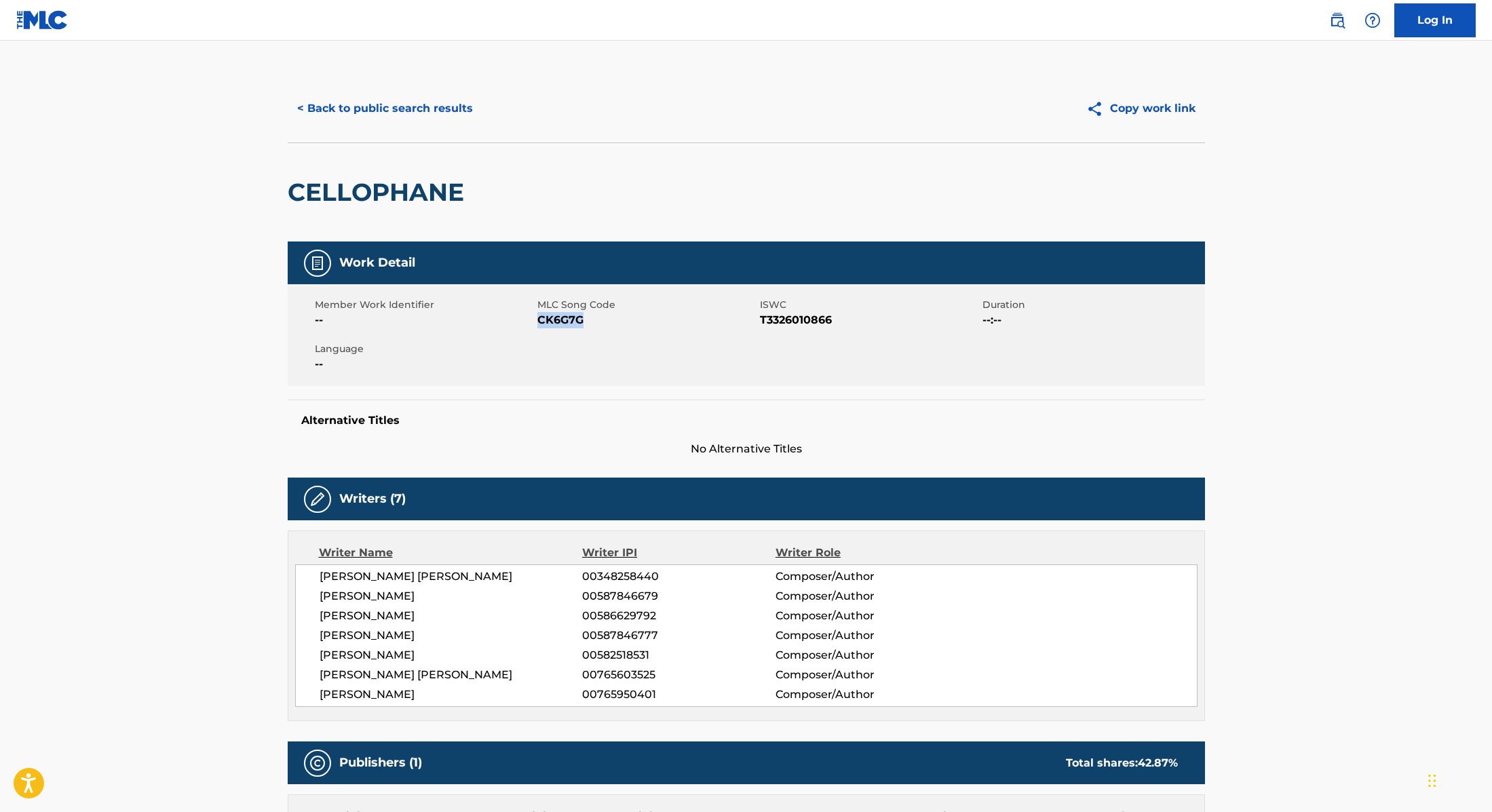
drag, startPoint x: 538, startPoint y: 320, endPoint x: 659, endPoint y: 322, distance: 121.0
click at [659, 322] on span "CK6G7G" at bounding box center [647, 320] width 219 height 16
click at [424, 116] on button "< Back to public search results" at bounding box center [385, 109] width 195 height 34
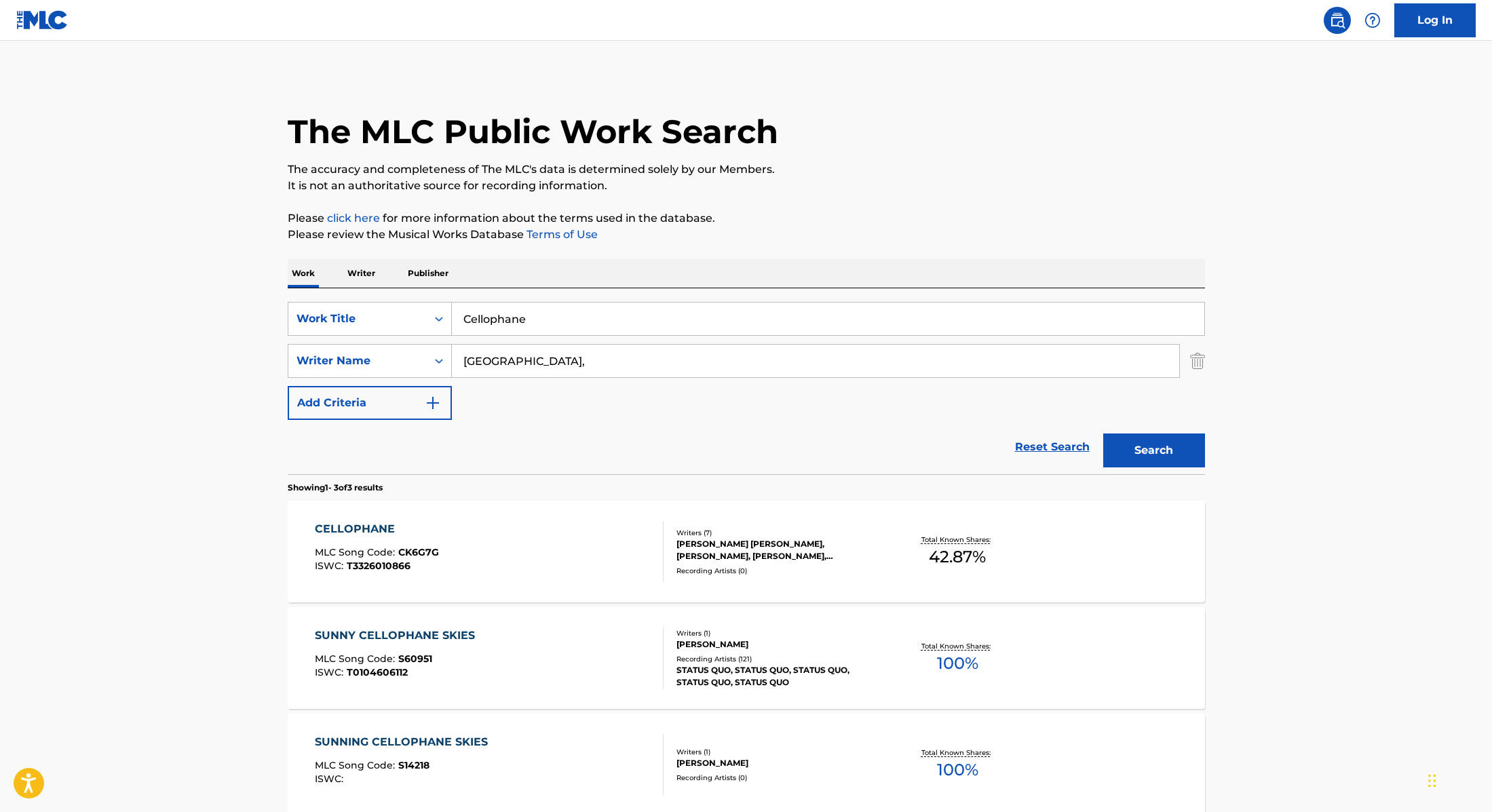
drag, startPoint x: 537, startPoint y: 320, endPoint x: 386, endPoint y: 299, distance: 152.5
click at [386, 299] on div "SearchWithCriteria9cc89112-0d42-42f8-b15c-104aad945215 Work Title Cellophane Se…" at bounding box center [746, 381] width 918 height 186
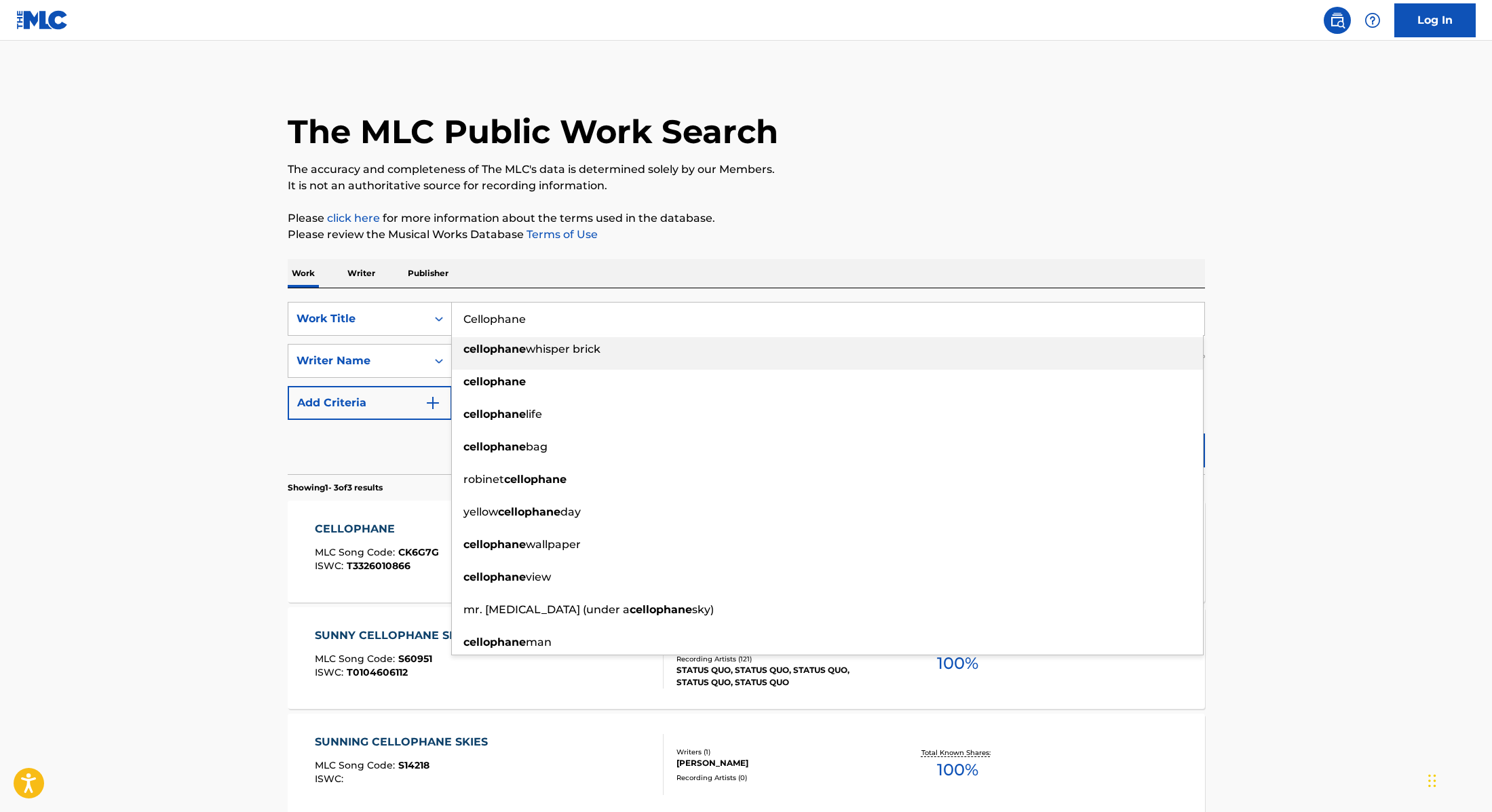
paste input "[PERSON_NAME]"
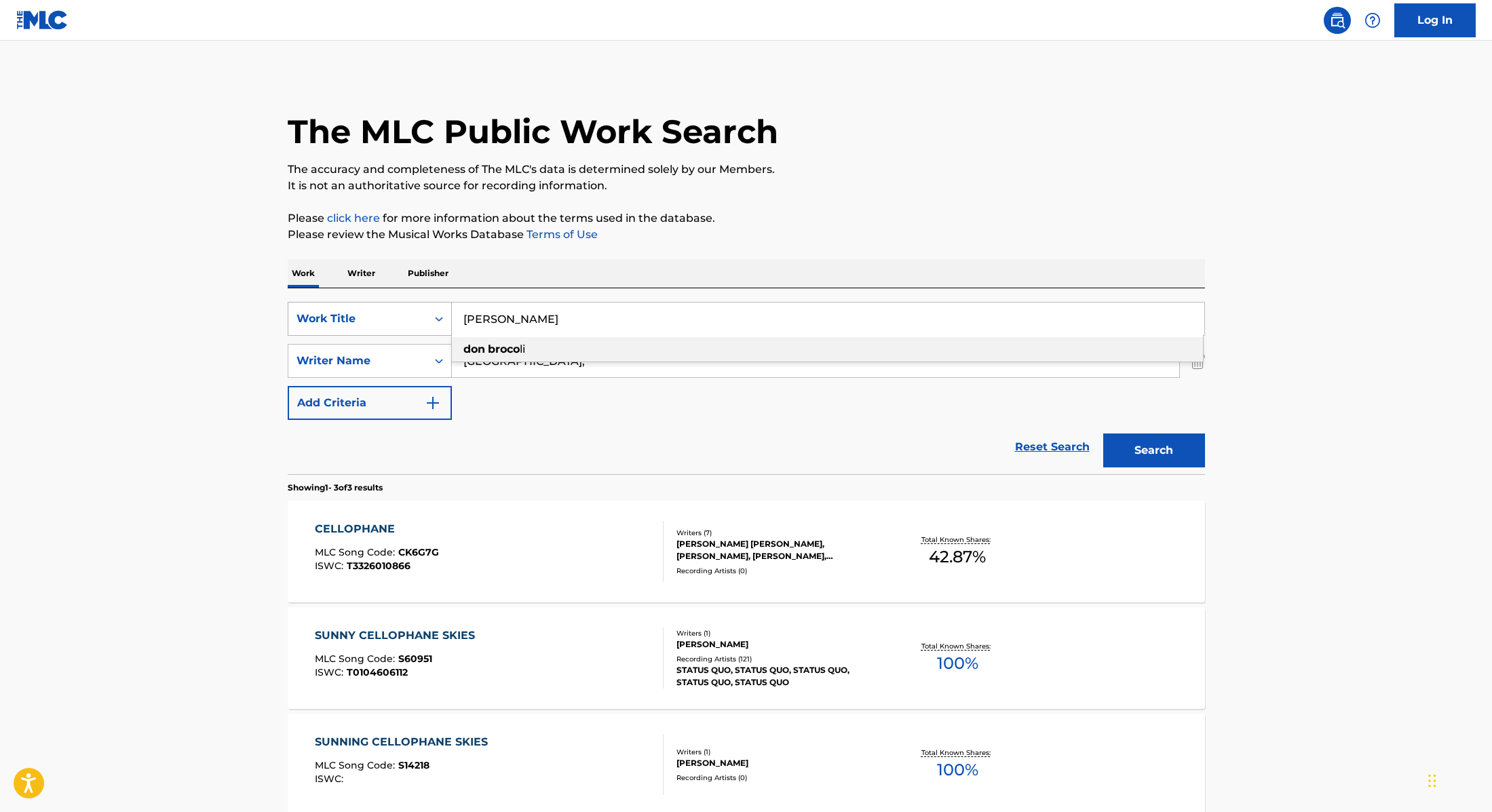
drag, startPoint x: 552, startPoint y: 321, endPoint x: 398, endPoint y: 304, distance: 154.9
click at [398, 304] on div "SearchWithCriteria9cc89112-0d42-42f8-b15c-104aad945215 Work Title DON BROCO don…" at bounding box center [746, 319] width 918 height 34
paste input "Cariad"
type input "Cariad"
click at [762, 184] on p "It is not an authoritative source for recording information." at bounding box center [746, 186] width 918 height 16
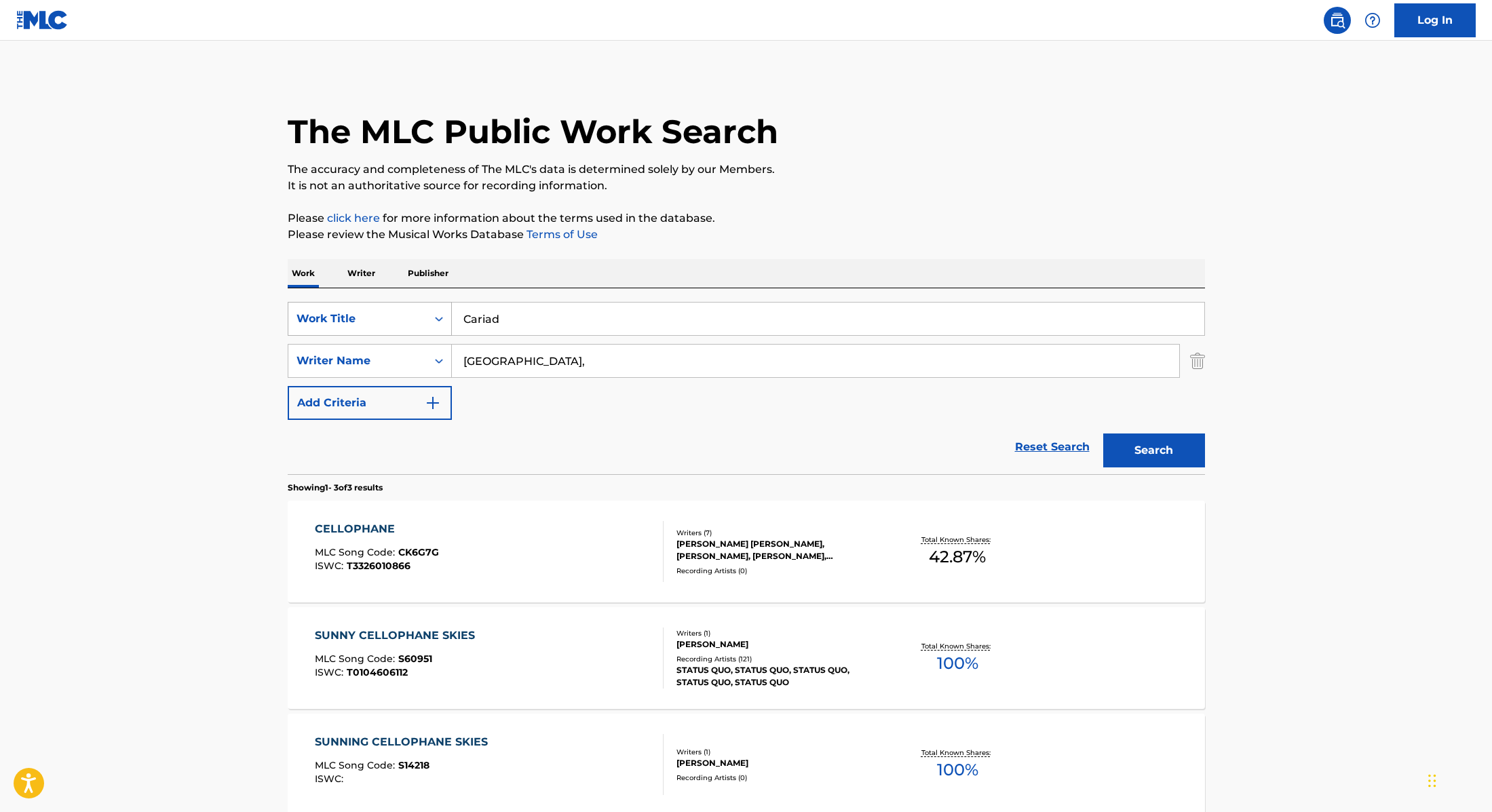
paste input "[PERSON_NAME]"
drag, startPoint x: 541, startPoint y: 365, endPoint x: 356, endPoint y: 334, distance: 187.6
click at [356, 334] on div "SearchWithCriteria9cc89112-0d42-42f8-b15c-104aad945215 Work Title Cariad Search…" at bounding box center [746, 361] width 918 height 118
type input "[PERSON_NAME]"
click at [1177, 449] on button "Search" at bounding box center [1154, 451] width 102 height 34
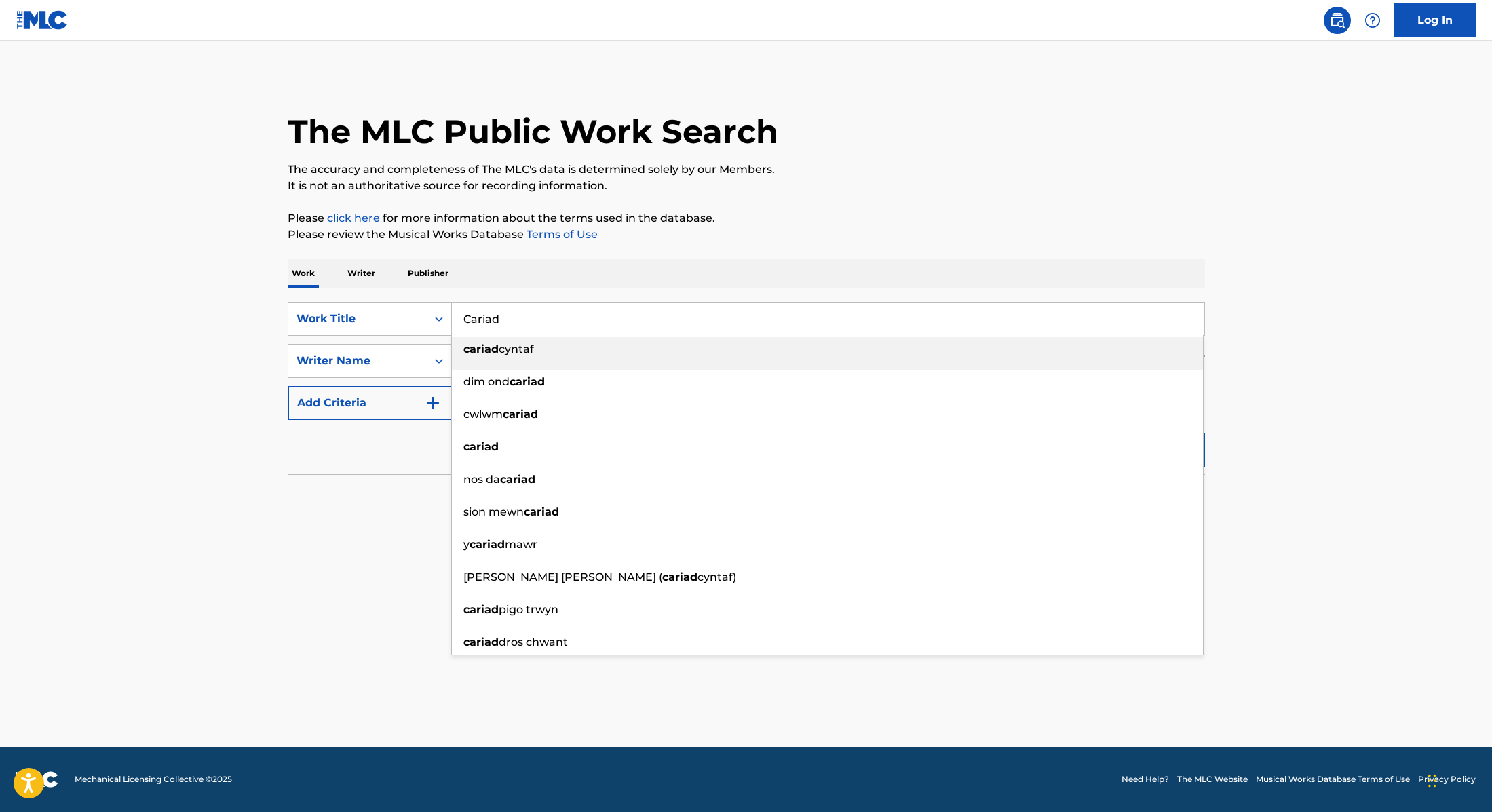
paste input "Mess Around (Baby Baby)"
drag, startPoint x: 541, startPoint y: 320, endPoint x: 454, endPoint y: 291, distance: 91.7
click at [402, 297] on div "SearchWithCriteria9cc89112-0d42-42f8-b15c-104aad945215 Work Title Mess Around (…" at bounding box center [746, 381] width 918 height 186
type input "Mess Around (Baby Baby)"
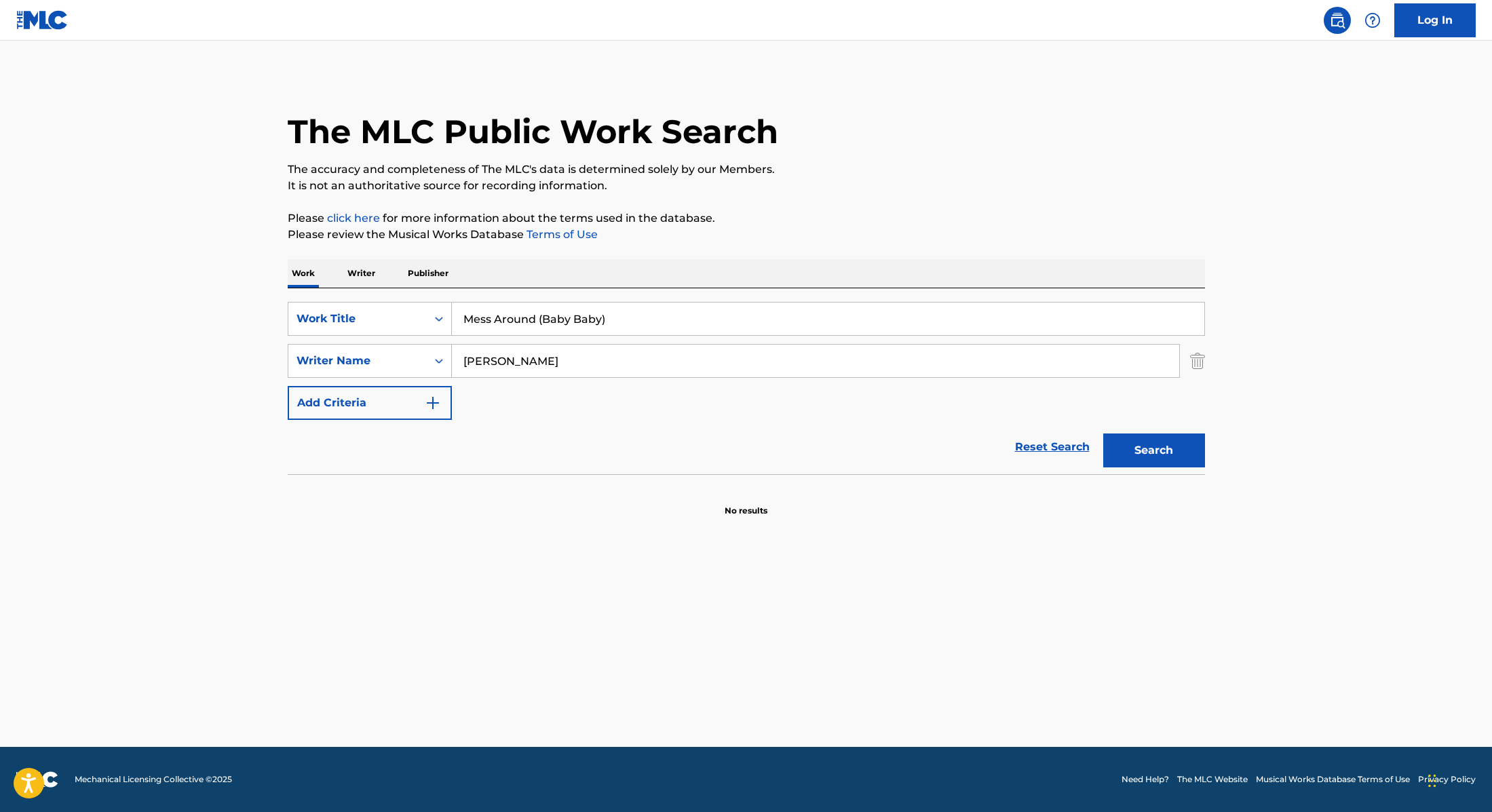
click at [813, 221] on p "Please click here for more information about the terms used in the database." at bounding box center [746, 219] width 918 height 16
drag, startPoint x: 561, startPoint y: 366, endPoint x: 391, endPoint y: 377, distance: 170.4
click at [391, 377] on div "SearchWithCriteria89e460e5-7744-4731-99c6-0be1078f7c3e Writer Name [PERSON_NAME]" at bounding box center [746, 361] width 918 height 34
paste input "[PERSON_NAME]"
drag, startPoint x: 546, startPoint y: 361, endPoint x: 448, endPoint y: 369, distance: 98.3
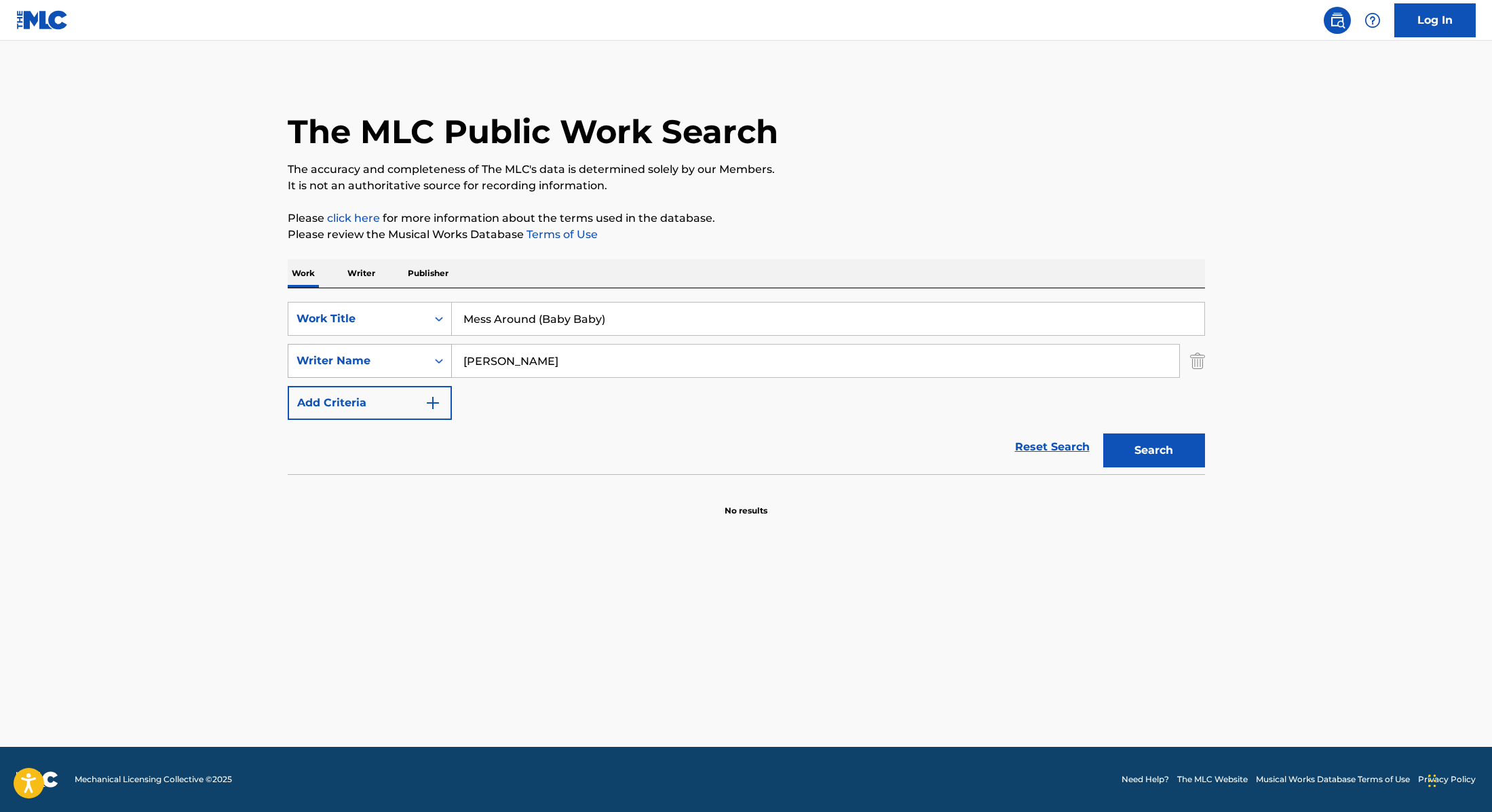
click at [448, 369] on div "SearchWithCriteria89e460e5-7744-4731-99c6-0be1078f7c3e Writer Name [PERSON_NAME]" at bounding box center [746, 361] width 918 height 34
drag, startPoint x: 567, startPoint y: 359, endPoint x: 425, endPoint y: 381, distance: 143.7
click at [425, 381] on div "SearchWithCriteria9cc89112-0d42-42f8-b15c-104aad945215 Work Title Mess Around (…" at bounding box center [746, 361] width 918 height 118
drag, startPoint x: 561, startPoint y: 364, endPoint x: 440, endPoint y: 374, distance: 121.4
click at [440, 374] on div "SearchWithCriteria89e460e5-7744-4731-99c6-0be1078f7c3e Writer Name MatthiasDeniz" at bounding box center [746, 361] width 918 height 34
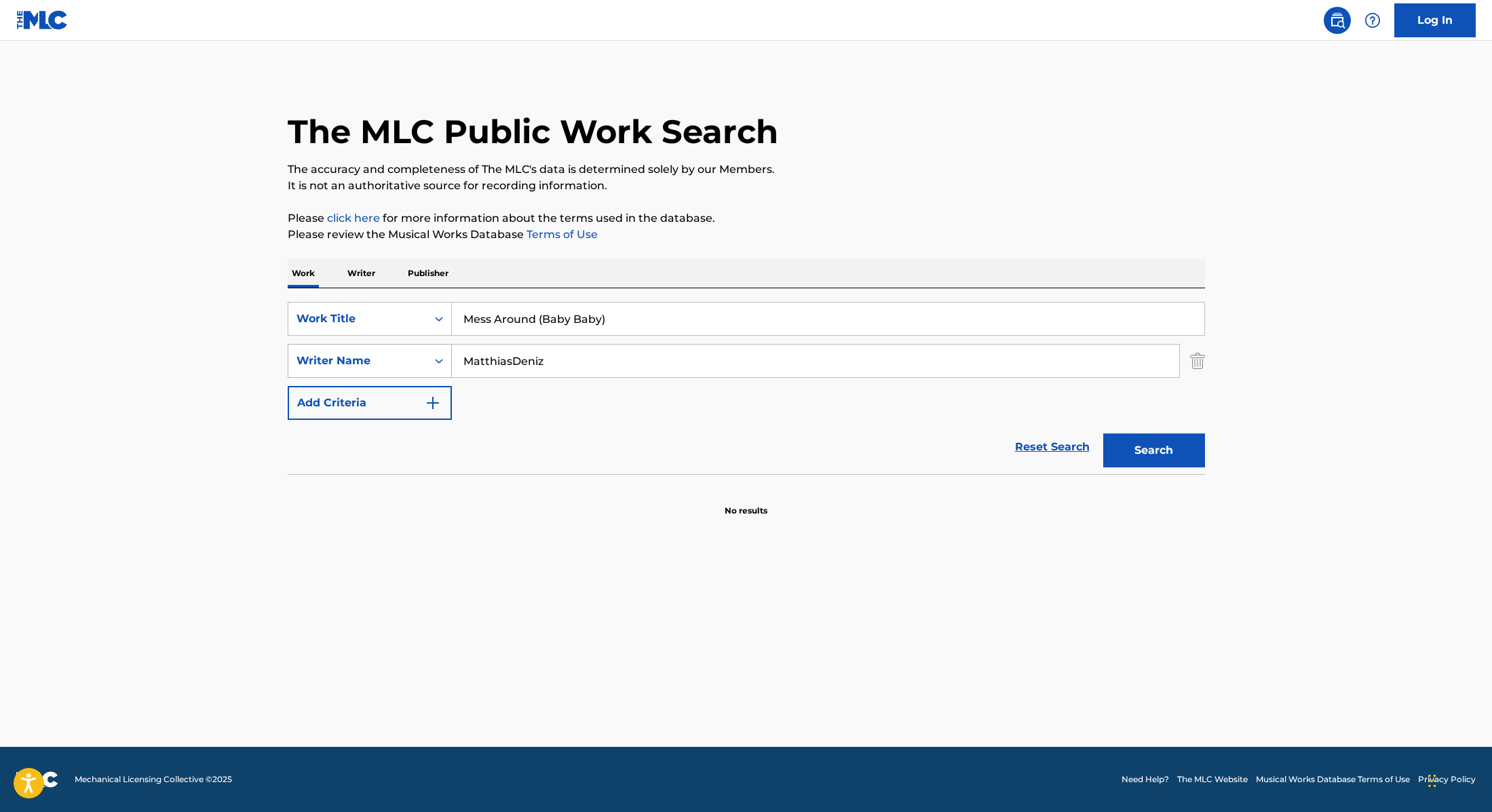
paste input "Jaquet"
drag, startPoint x: 599, startPoint y: 361, endPoint x: 456, endPoint y: 358, distance: 143.0
click at [456, 358] on input "MatthiasDeniz Jaquet" at bounding box center [815, 361] width 727 height 33
paste input "Search Form"
click at [631, 368] on input "Jaquet" at bounding box center [815, 361] width 727 height 33
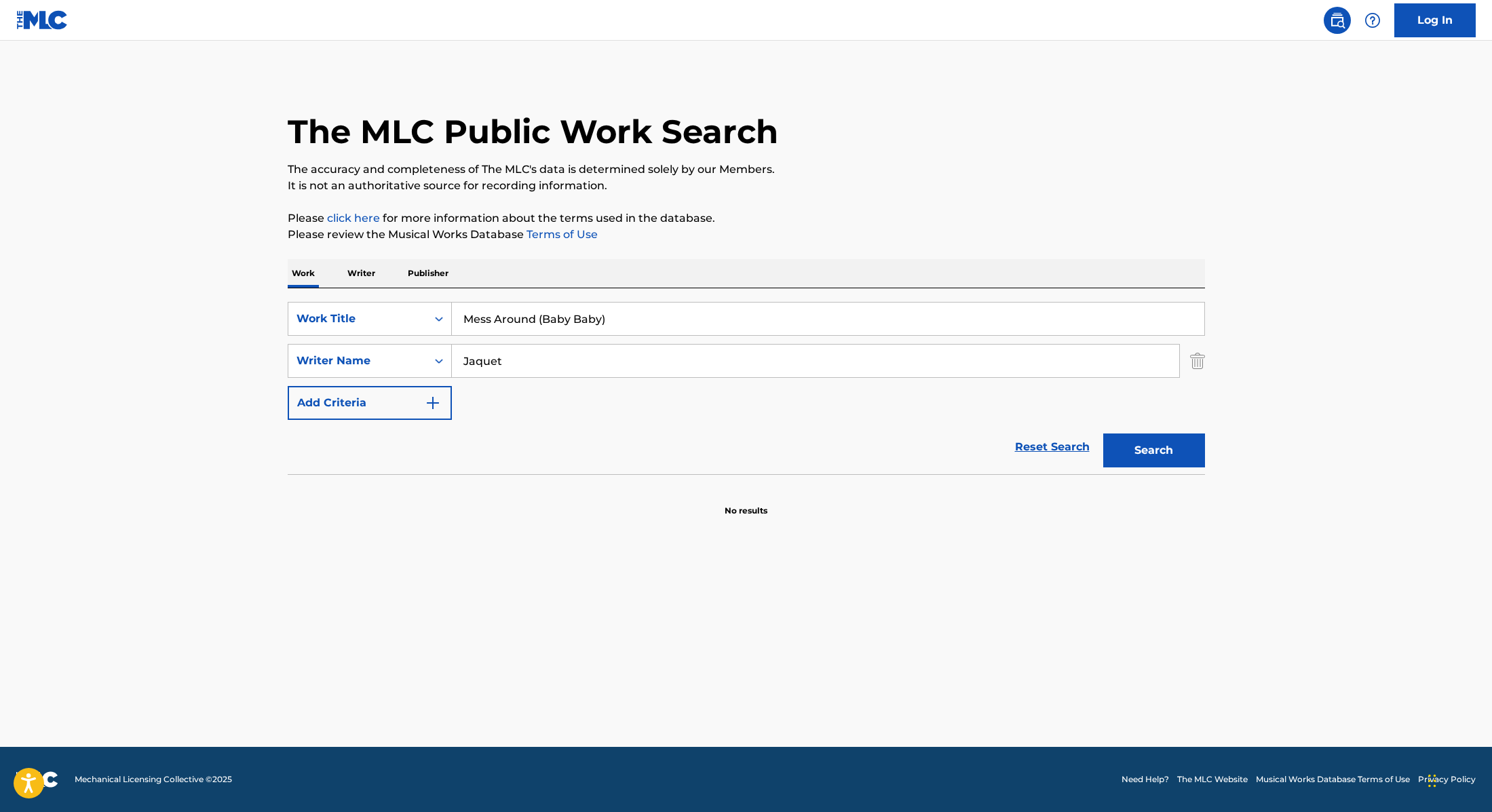
type input "Jaquet"
click at [1055, 331] on input "Mess Around (Baby Baby)" at bounding box center [828, 319] width 753 height 33
click at [1071, 228] on p "Please review the Musical Works Database Terms of Use" at bounding box center [746, 235] width 918 height 16
click at [1178, 458] on button "Search" at bounding box center [1154, 451] width 102 height 34
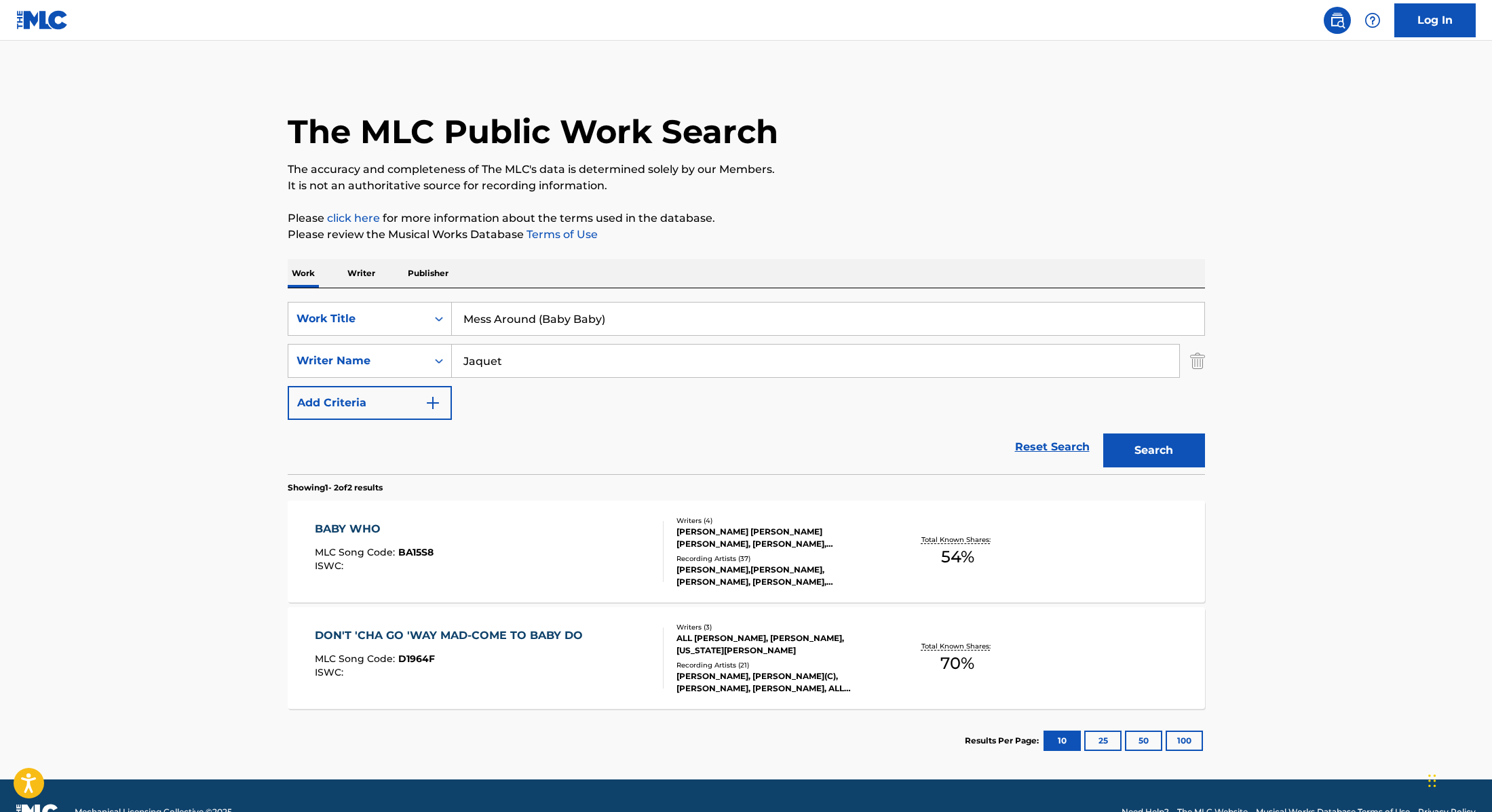
drag, startPoint x: 510, startPoint y: 367, endPoint x: 455, endPoint y: 366, distance: 55.0
click at [455, 366] on input "Jaquet" at bounding box center [815, 361] width 727 height 33
click at [1103, 434] on button "Search" at bounding box center [1154, 451] width 102 height 34
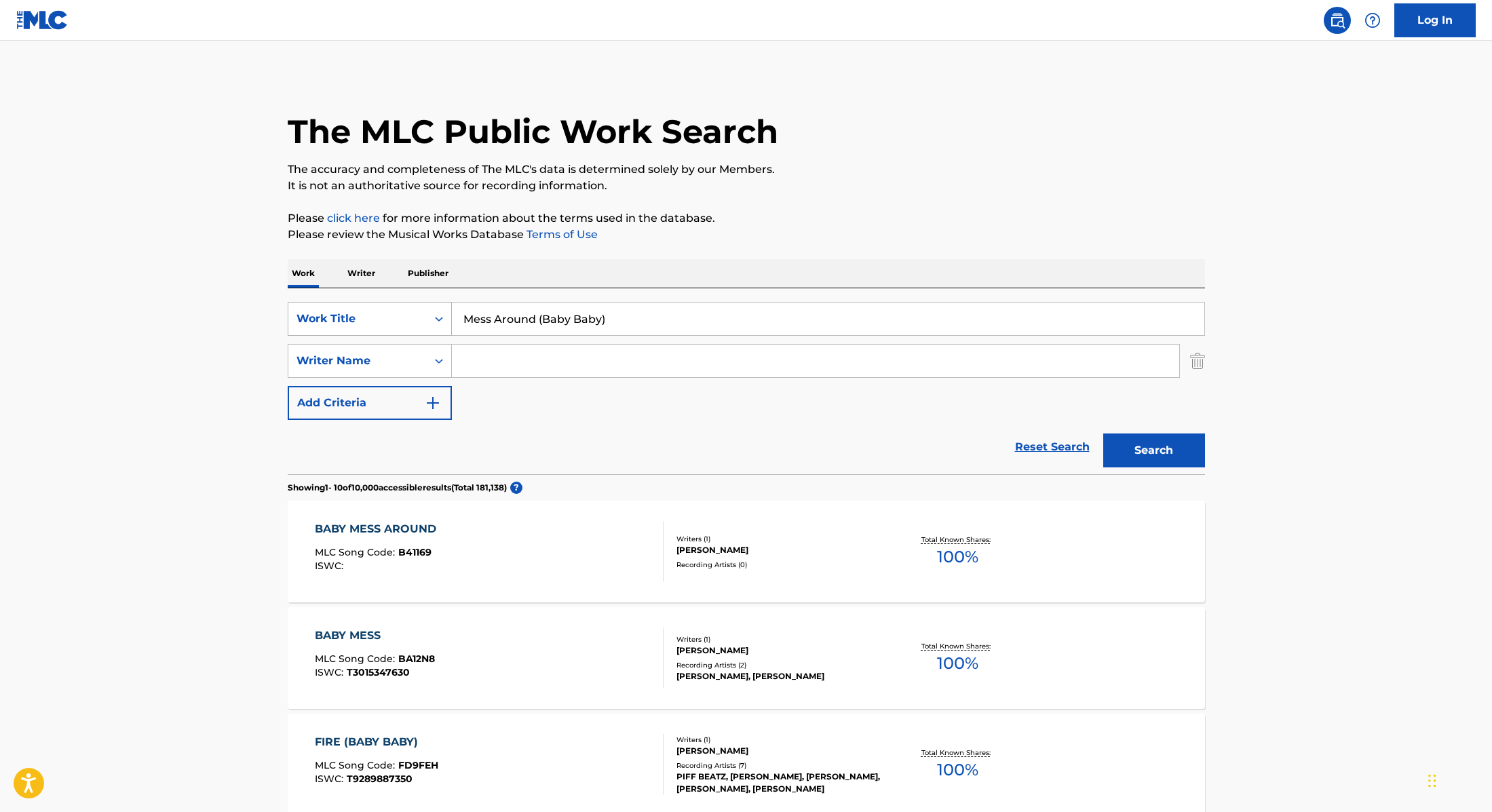
paste input "You Stole The Show"
drag, startPoint x: 643, startPoint y: 328, endPoint x: 443, endPoint y: 331, distance: 200.0
click at [443, 331] on div "SearchWithCriteria9cc89112-0d42-42f8-b15c-104aad945215 Work Title Mess Around (…" at bounding box center [746, 319] width 918 height 34
drag, startPoint x: 721, startPoint y: 316, endPoint x: 454, endPoint y: 318, distance: 267.0
click at [454, 318] on input "Mess Around (Baby Baby) You Stole The Show" at bounding box center [828, 319] width 753 height 33
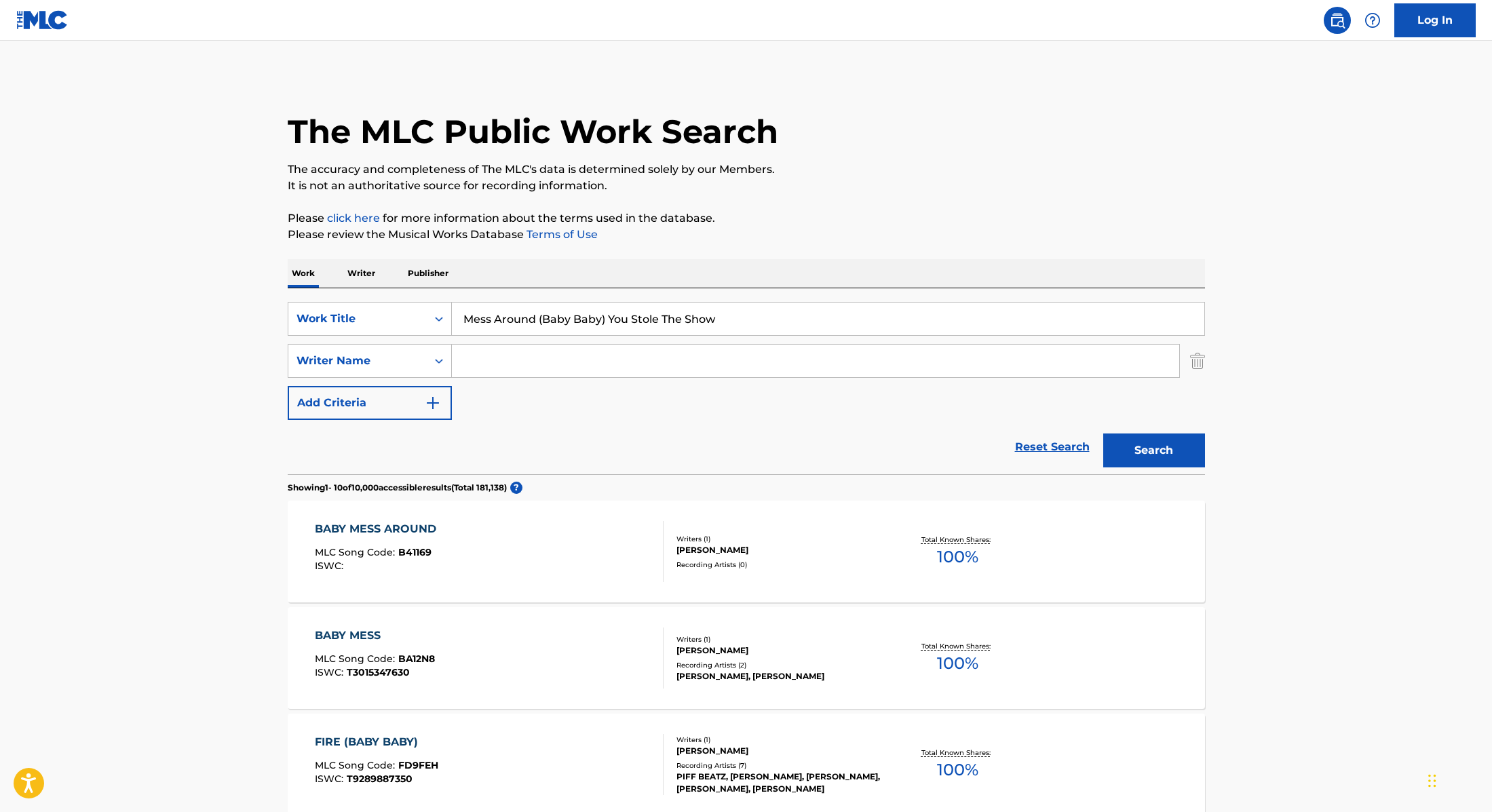
paste input "Search Form"
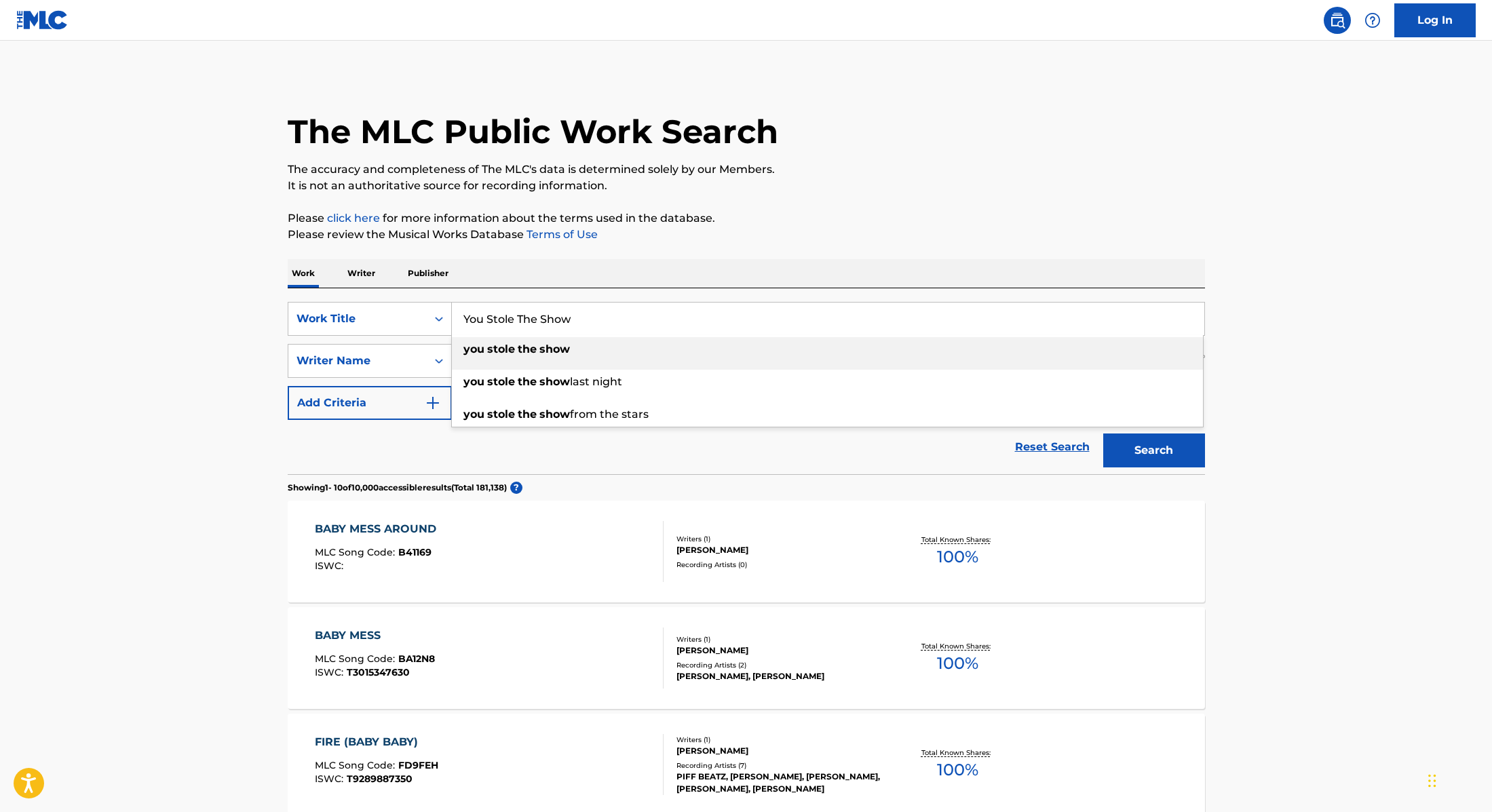
type input "You Stole The Show"
click at [857, 97] on div "The MLC Public Work Search" at bounding box center [746, 124] width 918 height 99
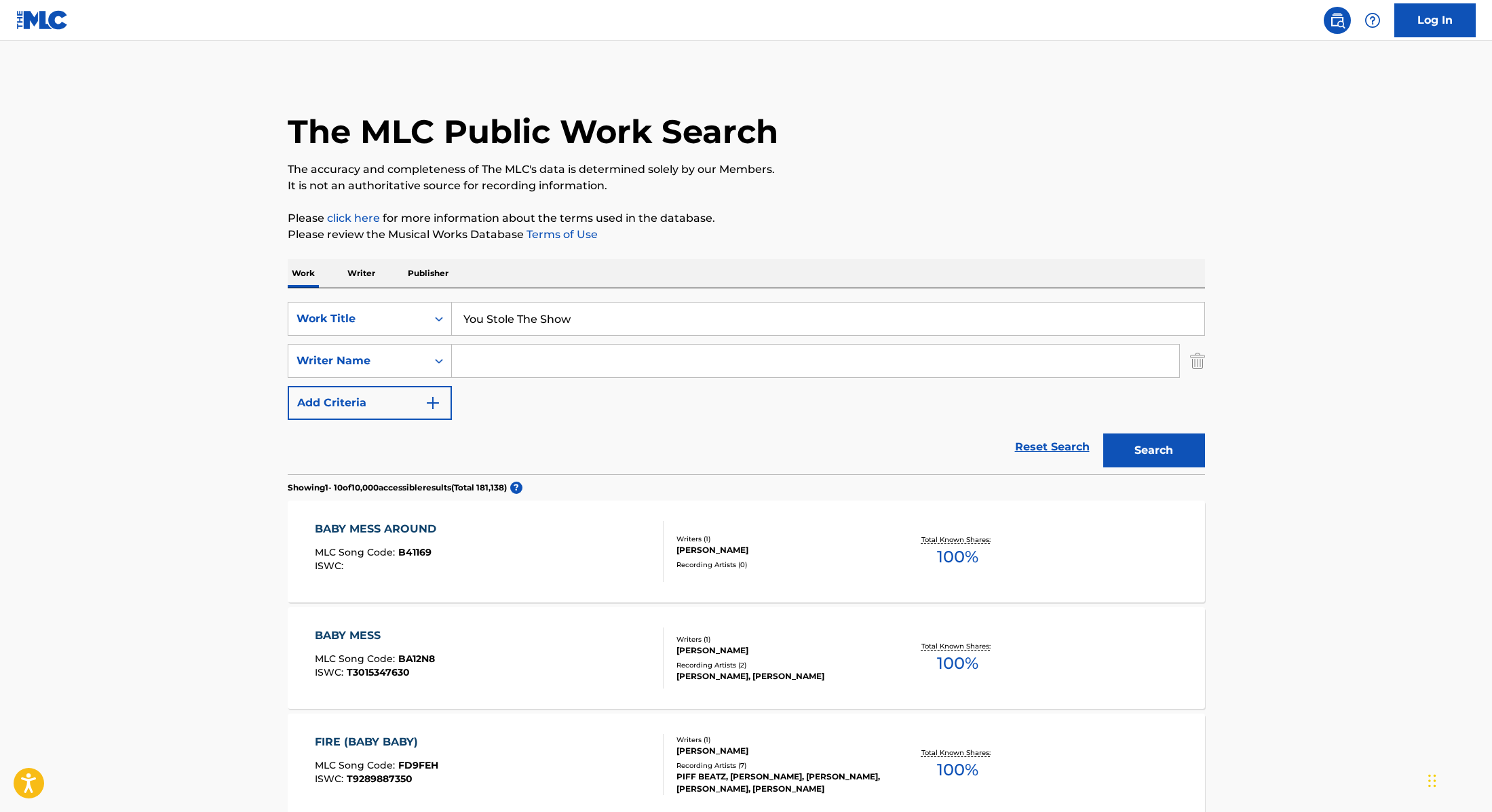
click at [506, 365] on input "Search Form" at bounding box center [815, 361] width 727 height 33
paste input "Rabitsch"
type input "Rabitsch"
click at [1182, 443] on button "Search" at bounding box center [1154, 451] width 102 height 34
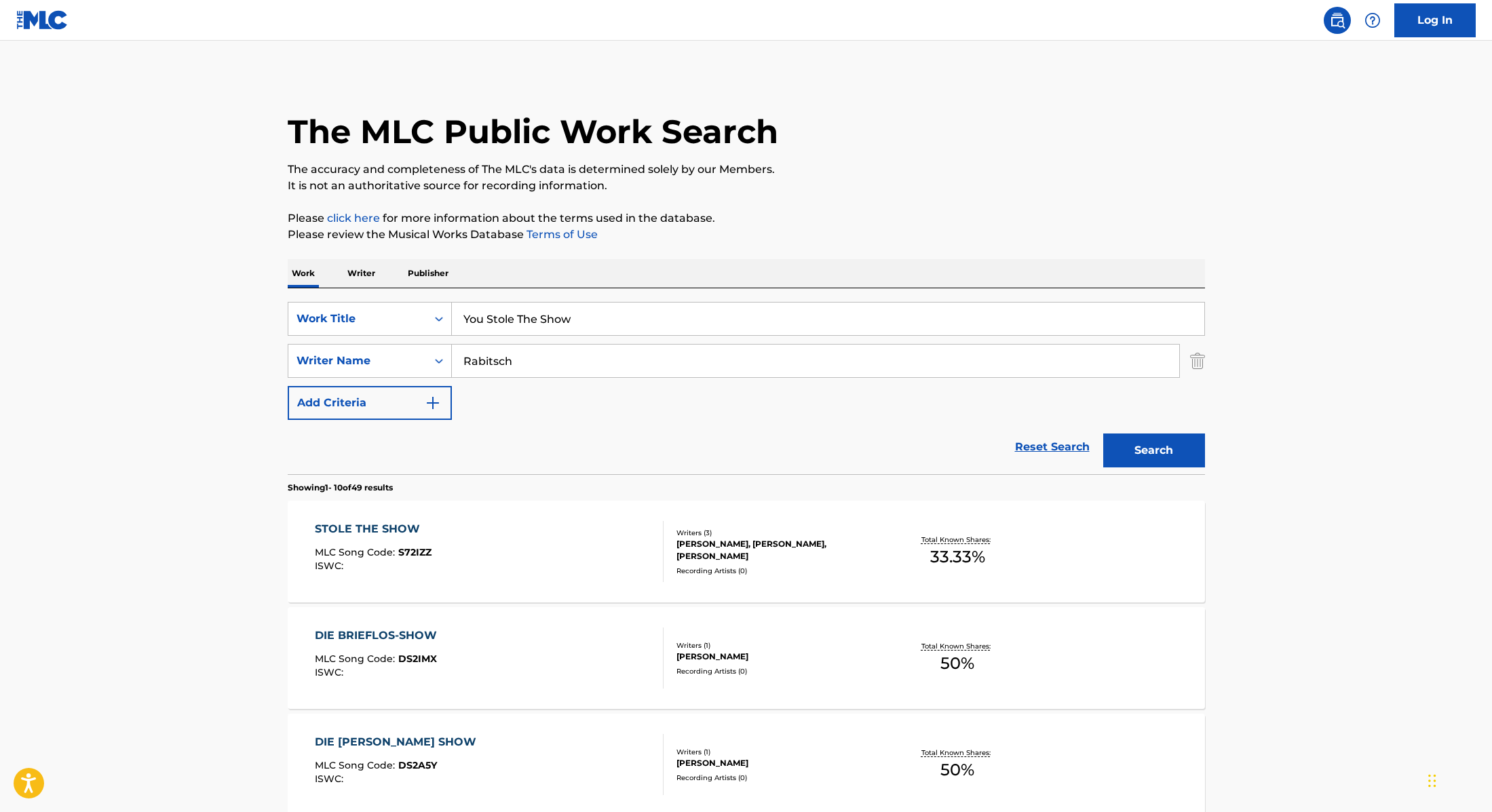
click at [620, 589] on div "STOLE THE SHOW MLC Song Code : S72IZZ ISWC : Writers ( 3 ) [PERSON_NAME], [PERS…" at bounding box center [746, 552] width 918 height 102
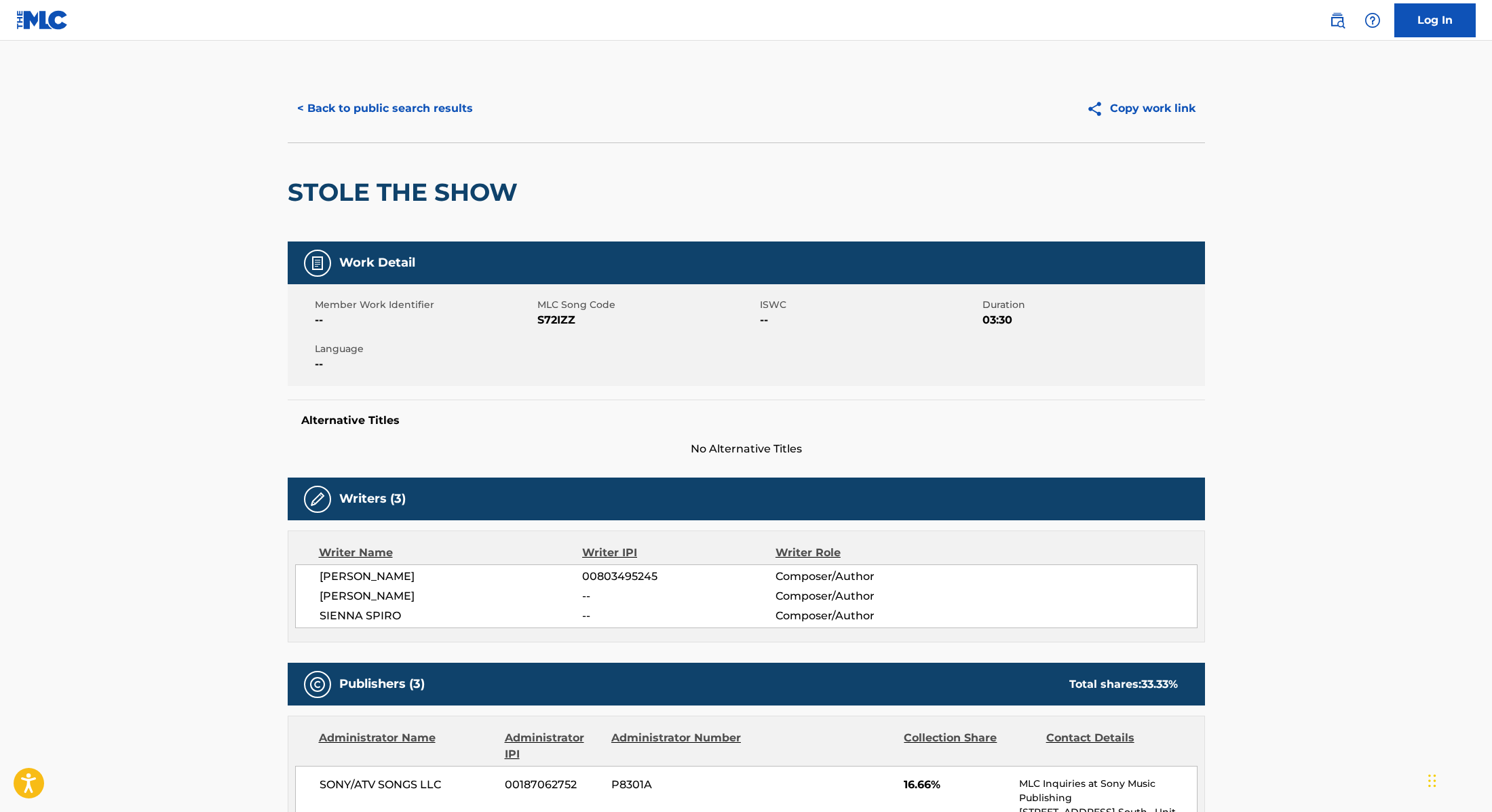
drag, startPoint x: 537, startPoint y: 322, endPoint x: 594, endPoint y: 311, distance: 58.1
click at [594, 312] on span "S72IZZ" at bounding box center [647, 320] width 219 height 16
drag, startPoint x: 537, startPoint y: 319, endPoint x: 584, endPoint y: 317, distance: 47.0
click at [584, 317] on span "S72IZZ" at bounding box center [647, 320] width 219 height 16
click at [441, 112] on button "< Back to public search results" at bounding box center [385, 109] width 195 height 34
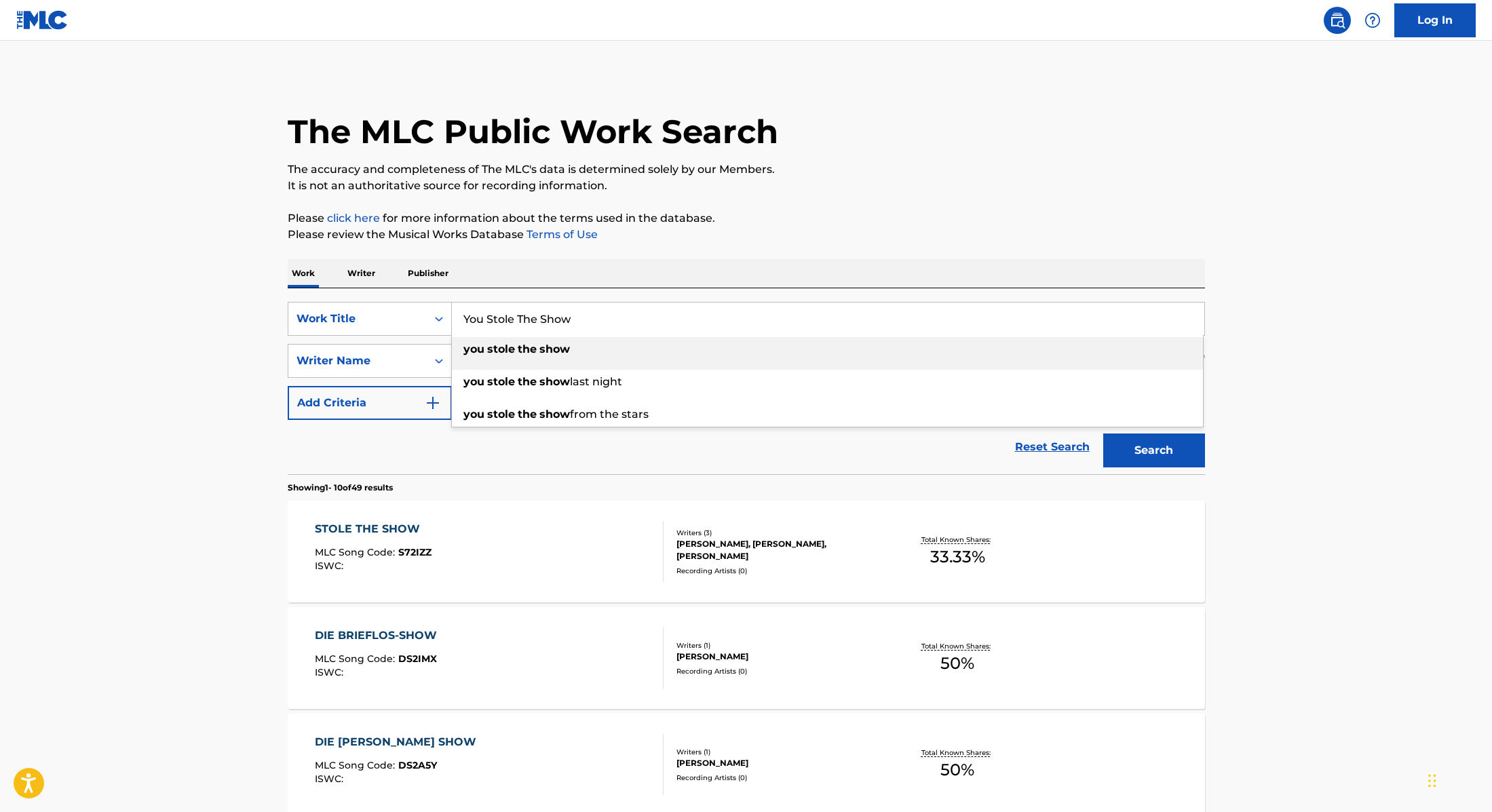
drag, startPoint x: 590, startPoint y: 317, endPoint x: 452, endPoint y: 325, distance: 138.2
click at [452, 325] on input "You Stole The Show" at bounding box center [828, 319] width 753 height 33
drag, startPoint x: 583, startPoint y: 315, endPoint x: 461, endPoint y: 319, distance: 122.1
click at [461, 319] on input "You Stole The Show" at bounding box center [828, 319] width 753 height 33
paste input "SIENNA SPIRO"
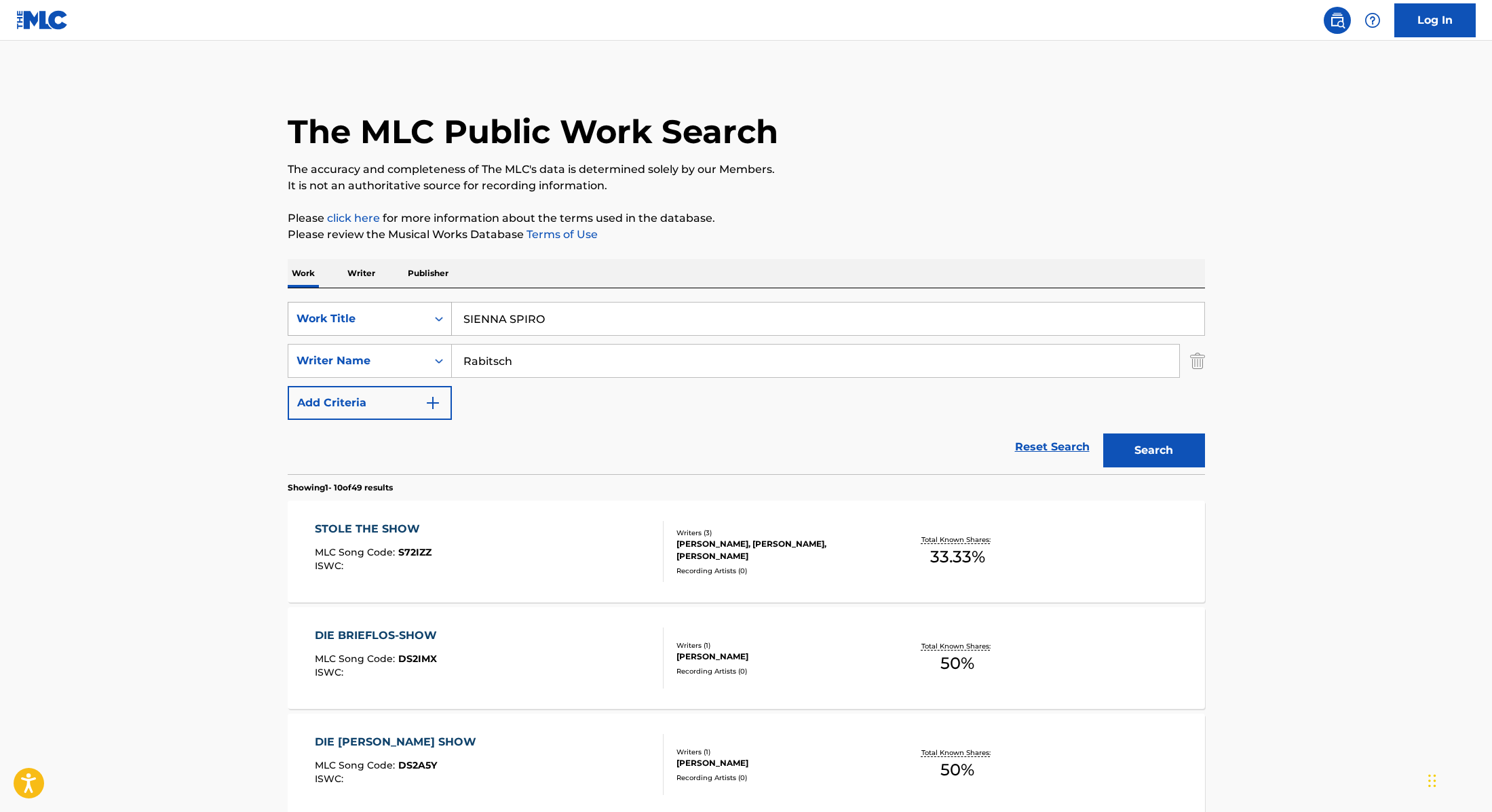
drag, startPoint x: 557, startPoint y: 323, endPoint x: 449, endPoint y: 323, distance: 108.0
click at [449, 323] on div "SearchWithCriteria9cc89112-0d42-42f8-b15c-104aad945215 Work Title SIENNA SPIRO" at bounding box center [746, 319] width 918 height 34
paste input "BUTTERFLY EFFECT"
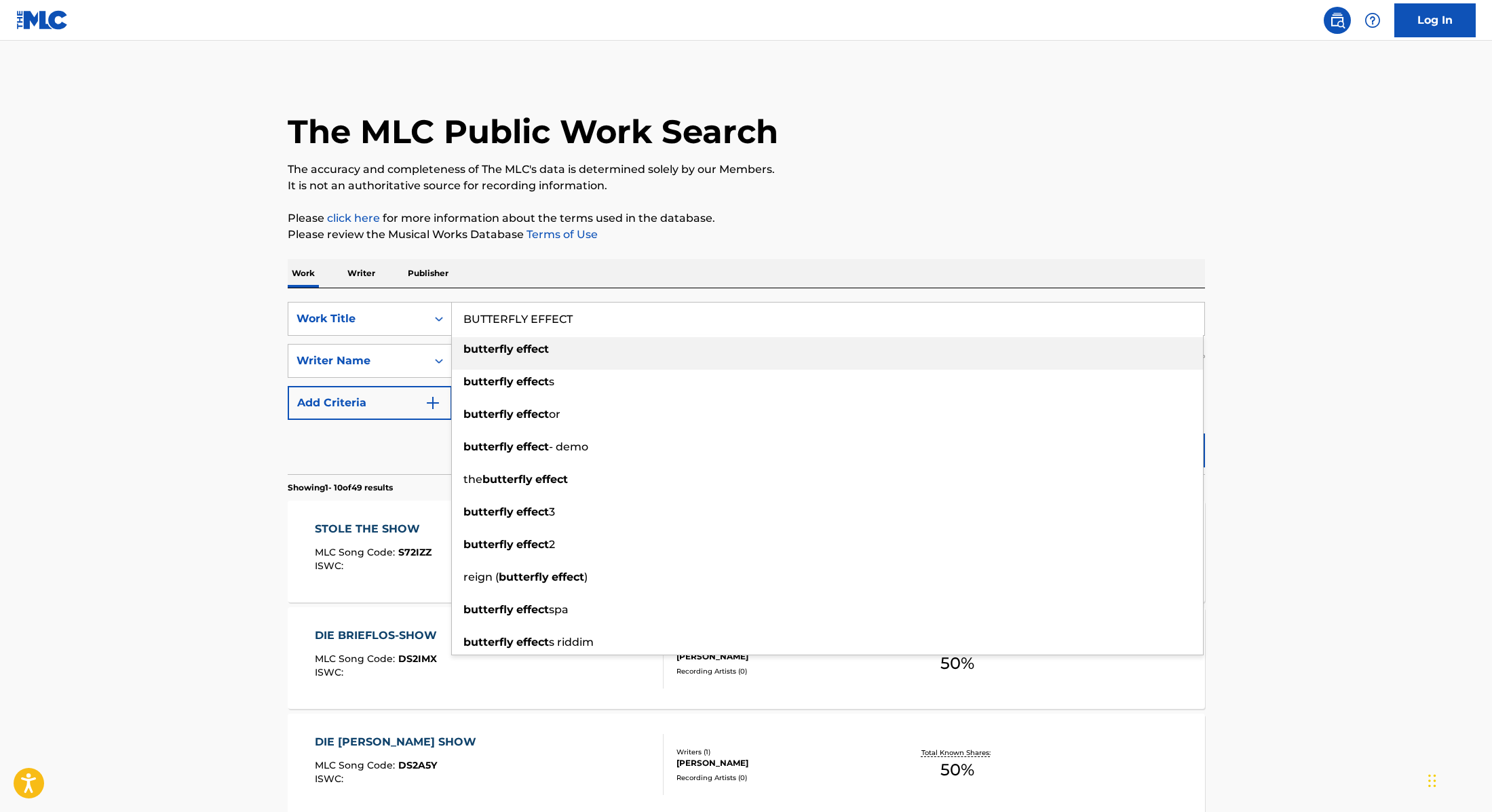
type input "BUTTERFLY EFFECT"
click at [779, 221] on p "Please click here for more information about the terms used in the database." at bounding box center [746, 219] width 918 height 16
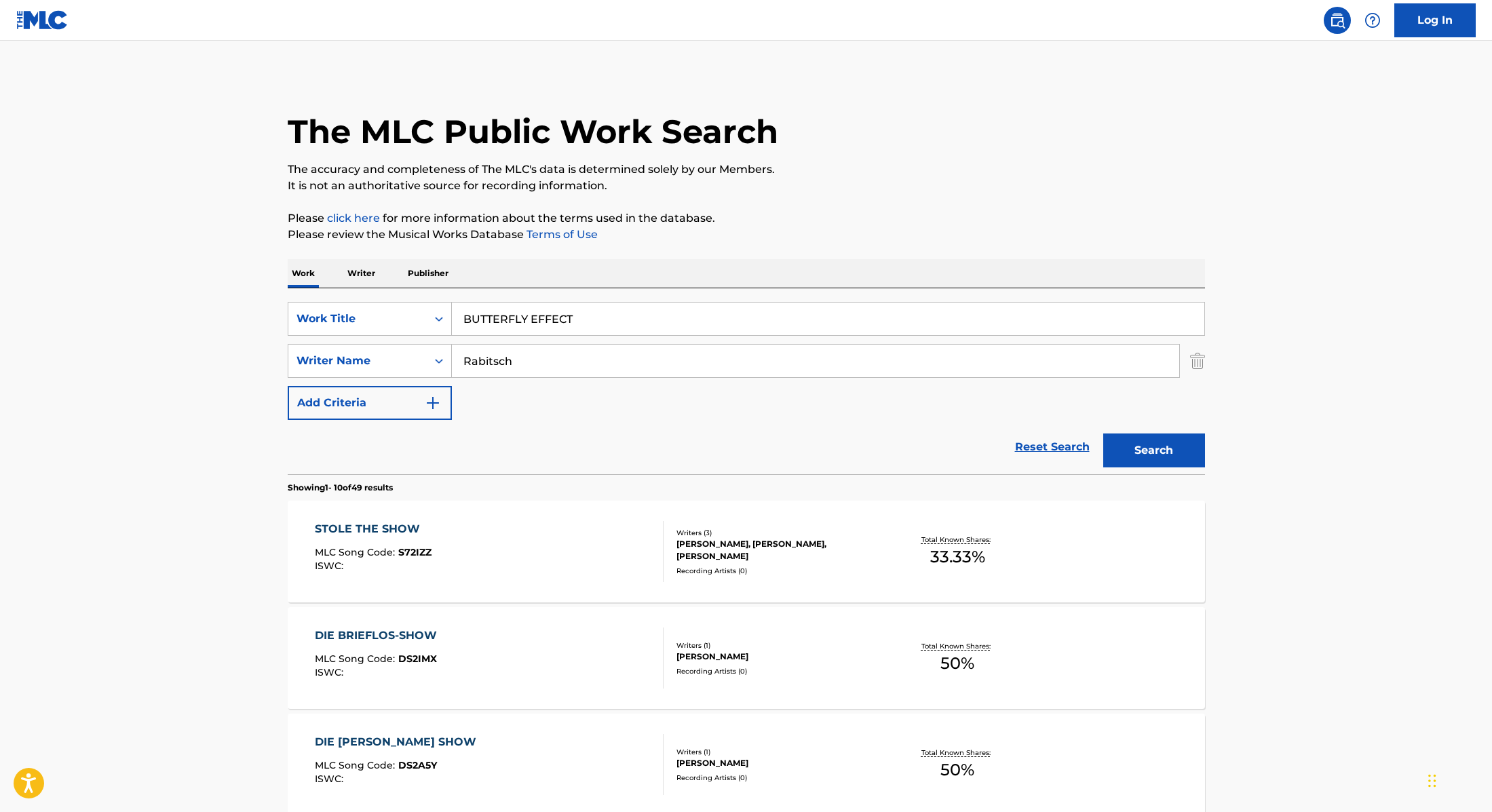
click at [1177, 445] on button "Search" at bounding box center [1154, 451] width 102 height 34
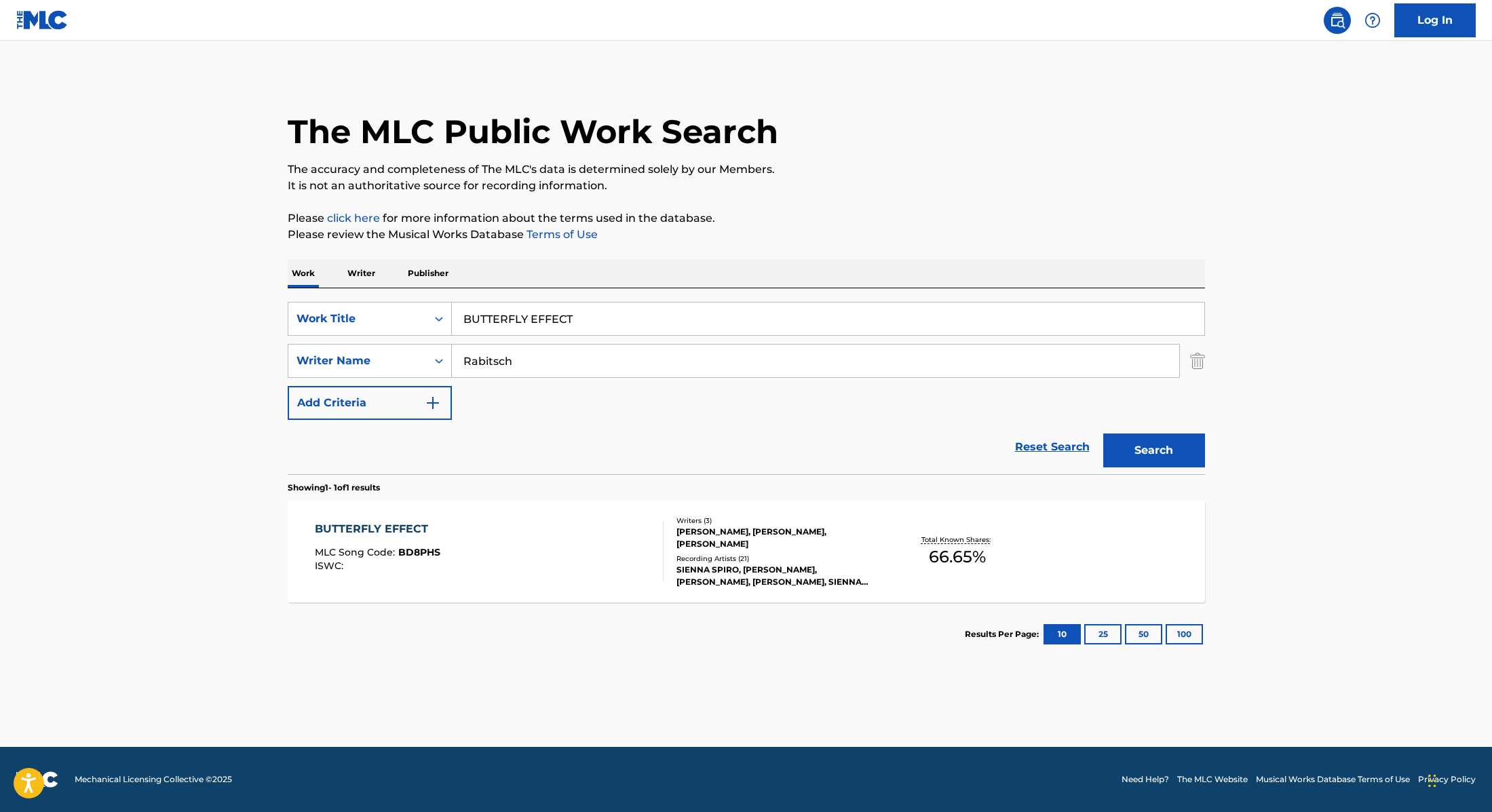
click at [592, 568] on div "BUTTERFLY EFFECT MLC Song Code : BD8PHS ISWC :" at bounding box center [489, 551] width 349 height 61
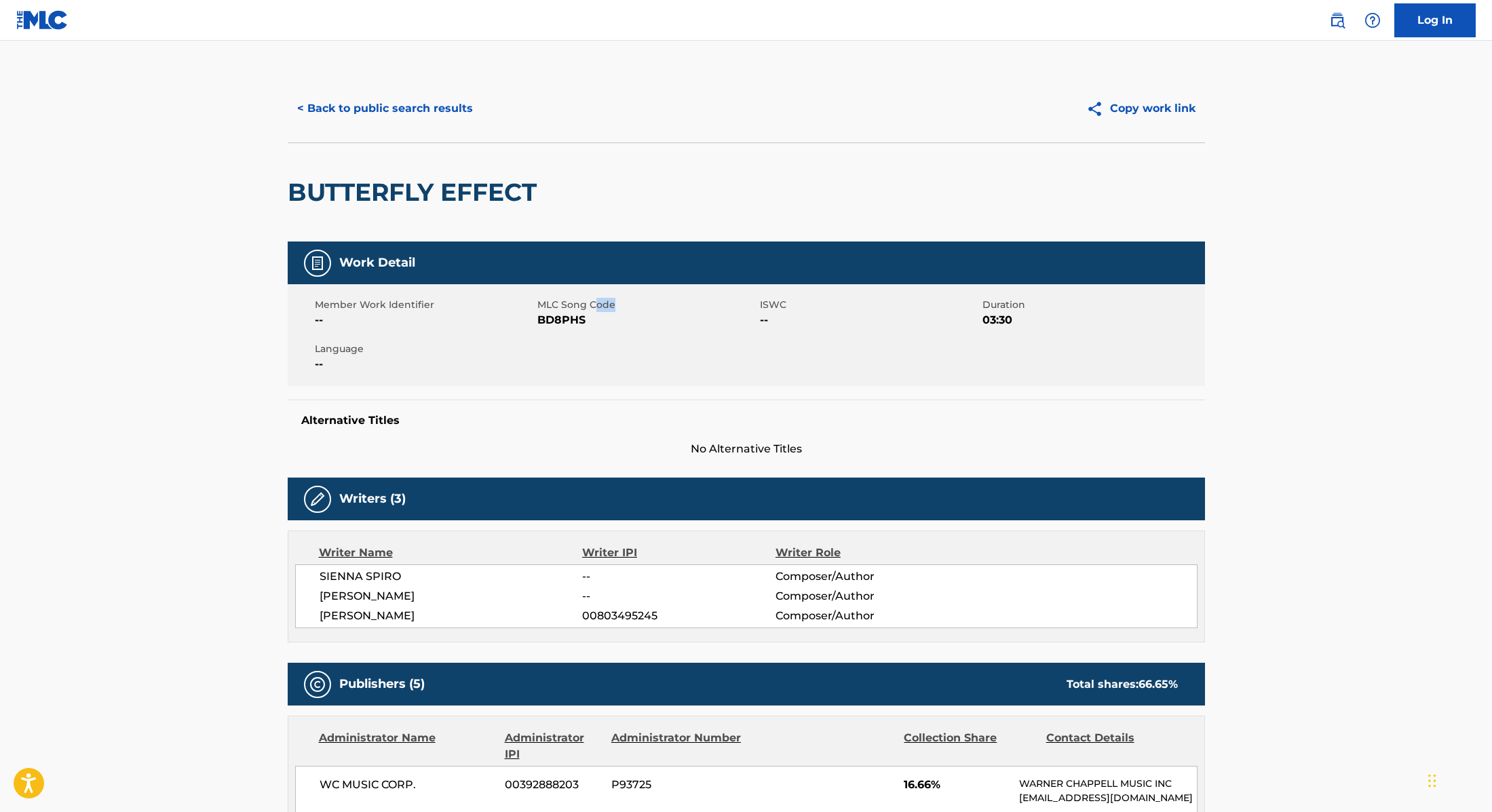
drag, startPoint x: 539, startPoint y: 321, endPoint x: 617, endPoint y: 305, distance: 79.6
click at [617, 305] on div "MLC Song Code BD8PHS" at bounding box center [648, 313] width 223 height 31
click at [562, 330] on div "Member Work Identifier -- MLC Song Code BD8PHS ISWC -- Duration 03:30 Language …" at bounding box center [746, 335] width 918 height 102
drag, startPoint x: 539, startPoint y: 321, endPoint x: 590, endPoint y: 318, distance: 51.1
click at [590, 318] on span "BD8PHS" at bounding box center [647, 320] width 219 height 16
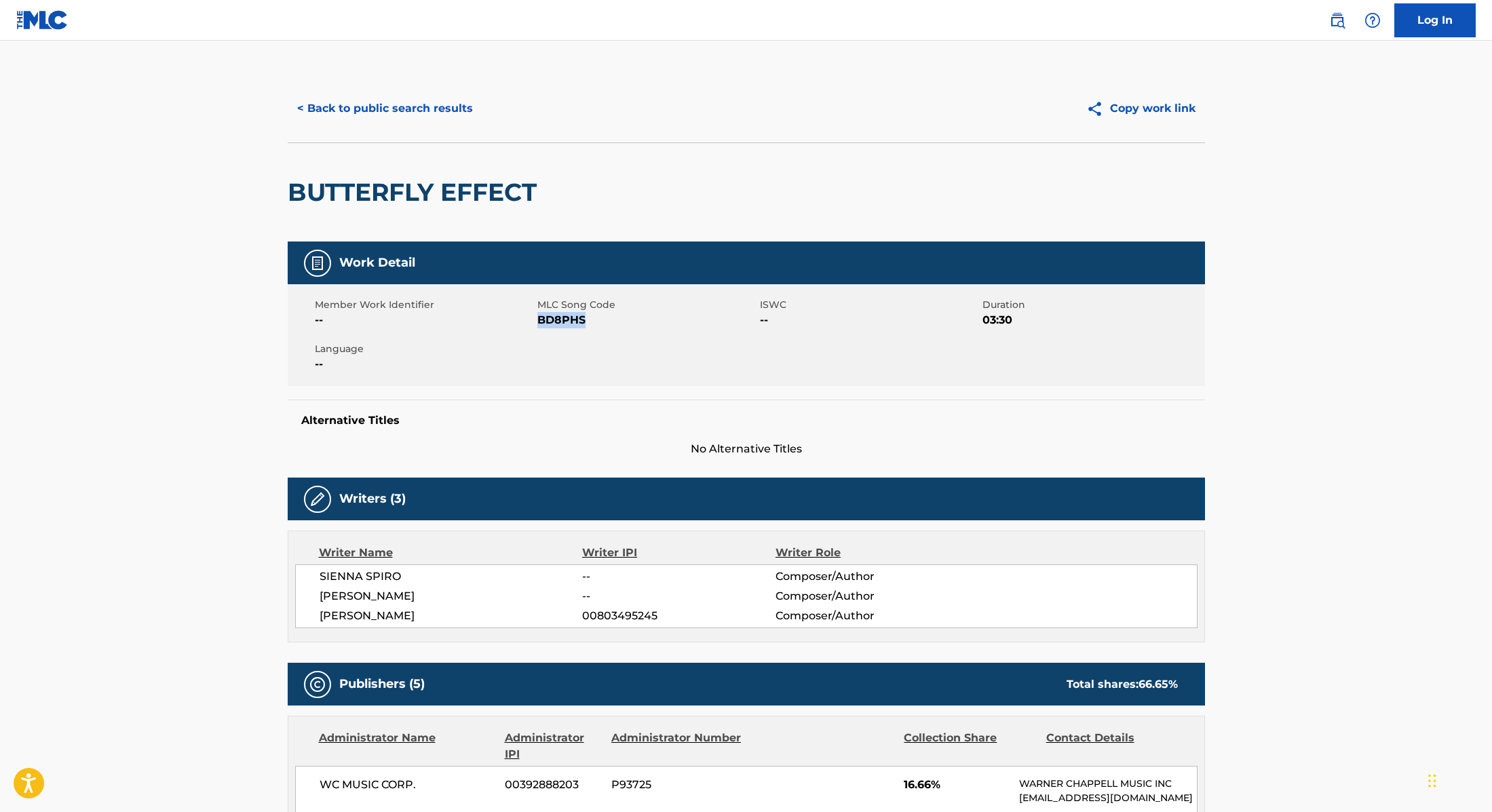
click at [445, 105] on button "< Back to public search results" at bounding box center [385, 109] width 195 height 34
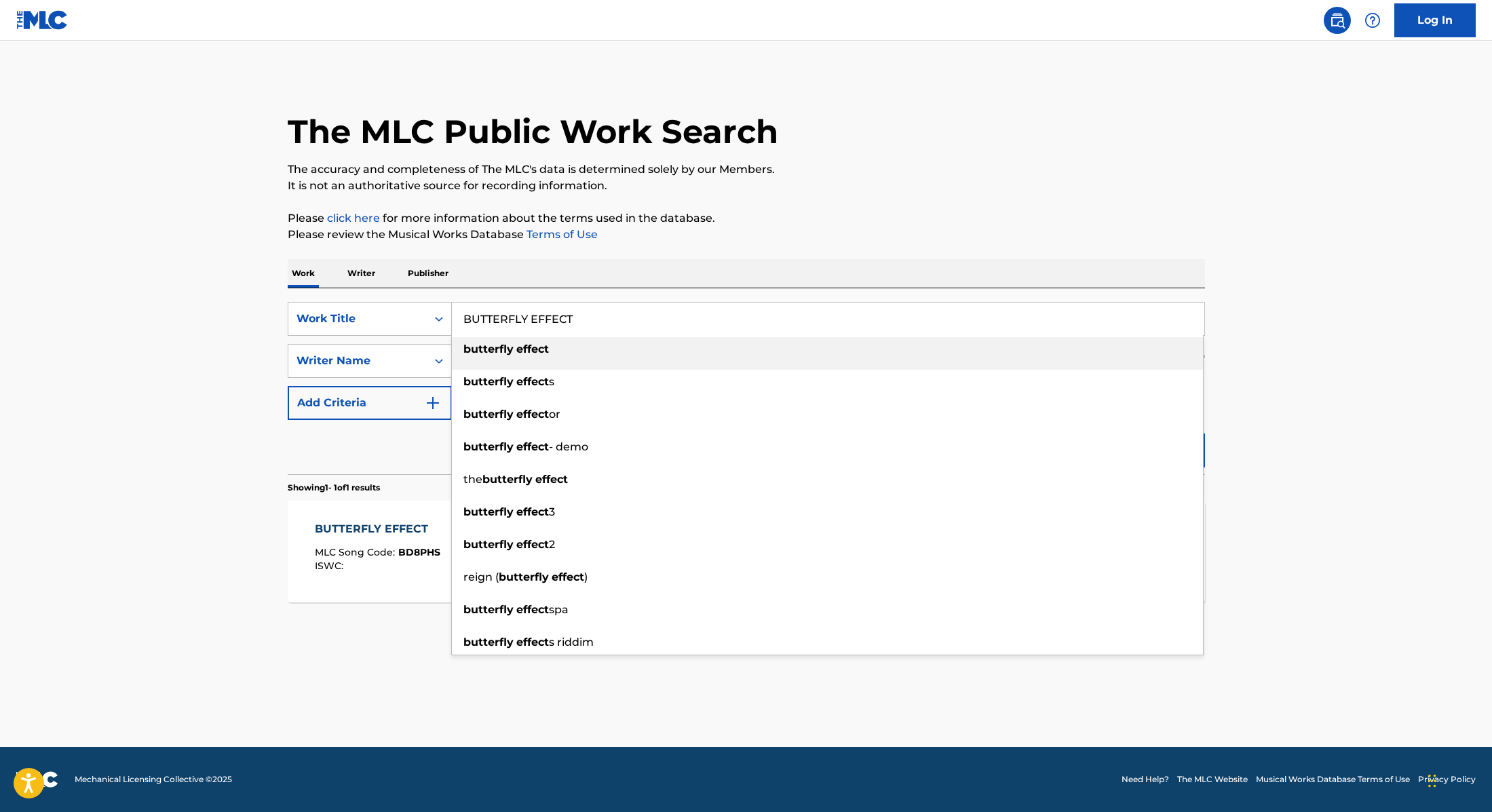
drag, startPoint x: 585, startPoint y: 317, endPoint x: 452, endPoint y: 321, distance: 133.1
click at [452, 321] on input "BUTTERFLY EFFECT" at bounding box center [828, 319] width 753 height 33
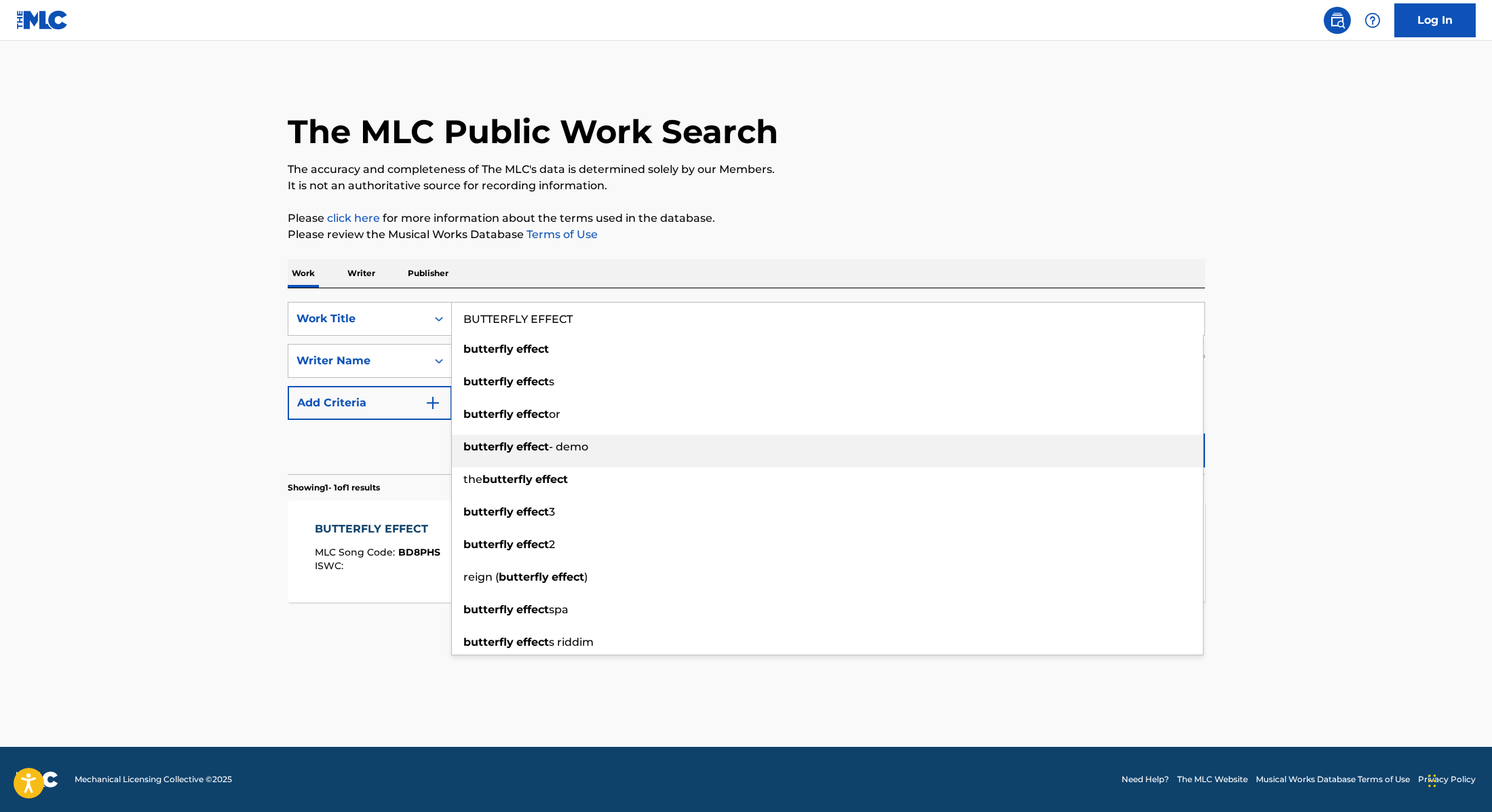
paste input "NEED ME"
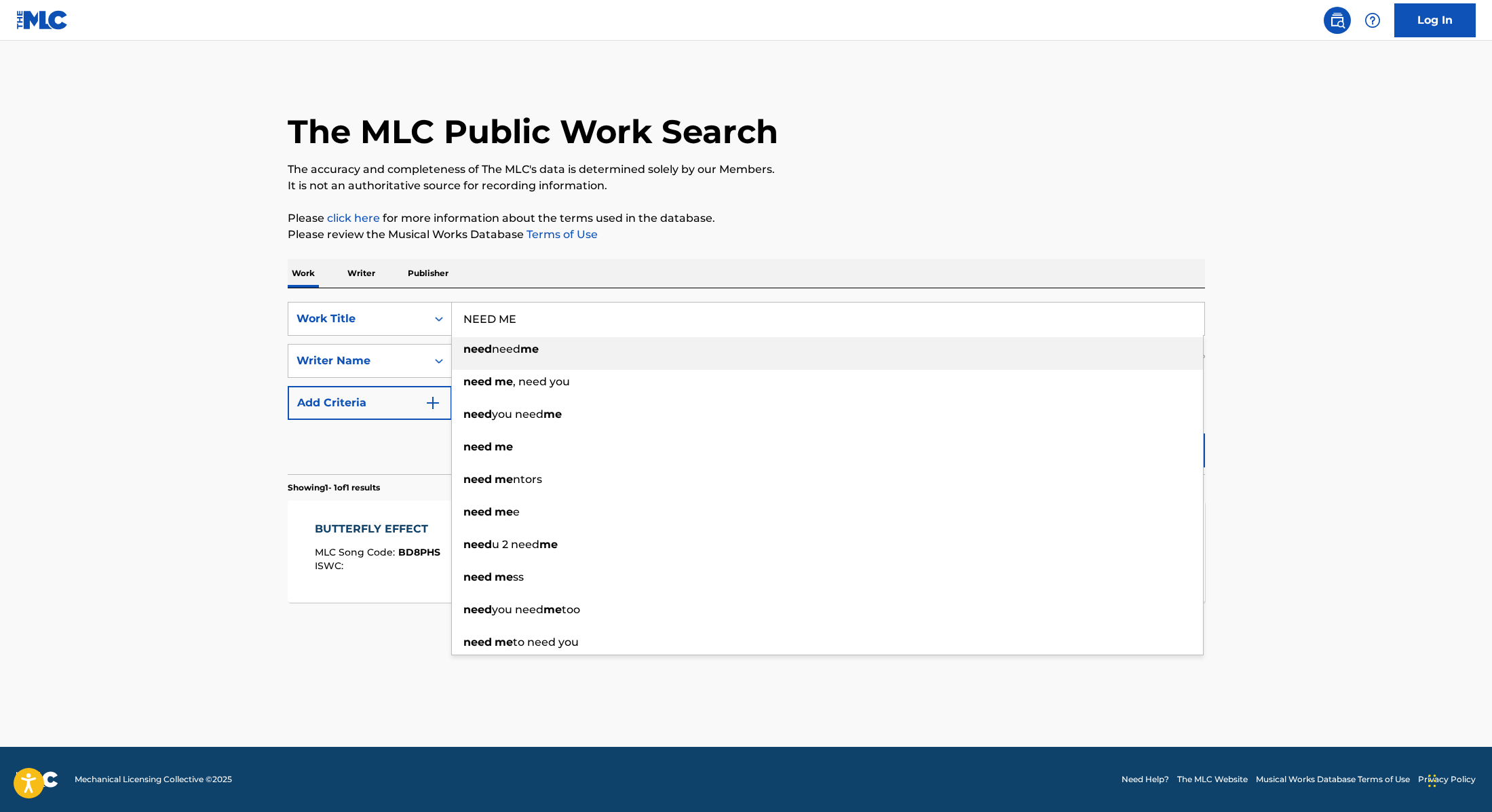
type input "NEED ME"
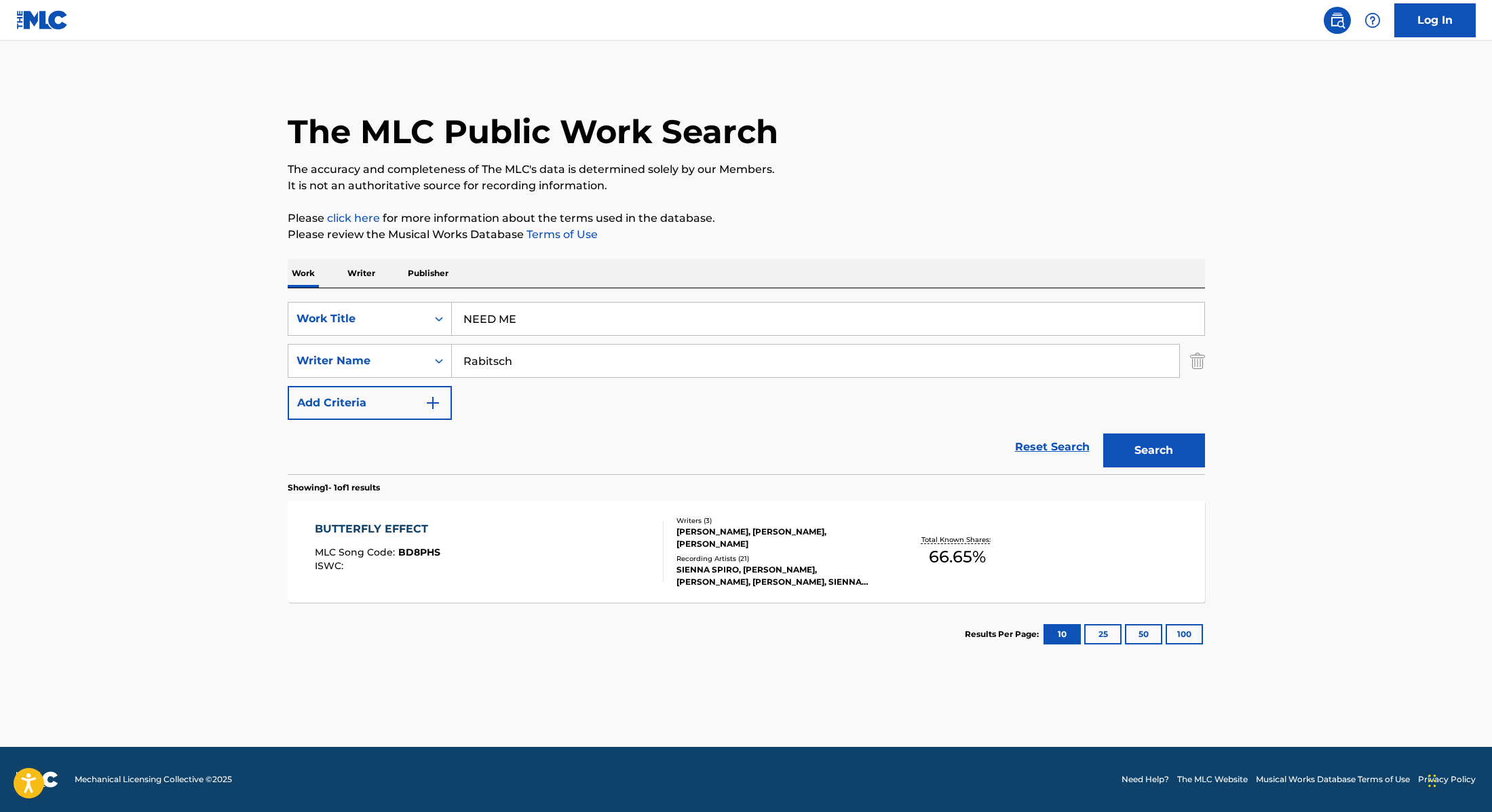
click at [794, 243] on div "The MLC Public Work Search The accuracy and completeness of The MLC's data is d…" at bounding box center [746, 370] width 950 height 591
click at [1156, 455] on button "Search" at bounding box center [1154, 451] width 102 height 34
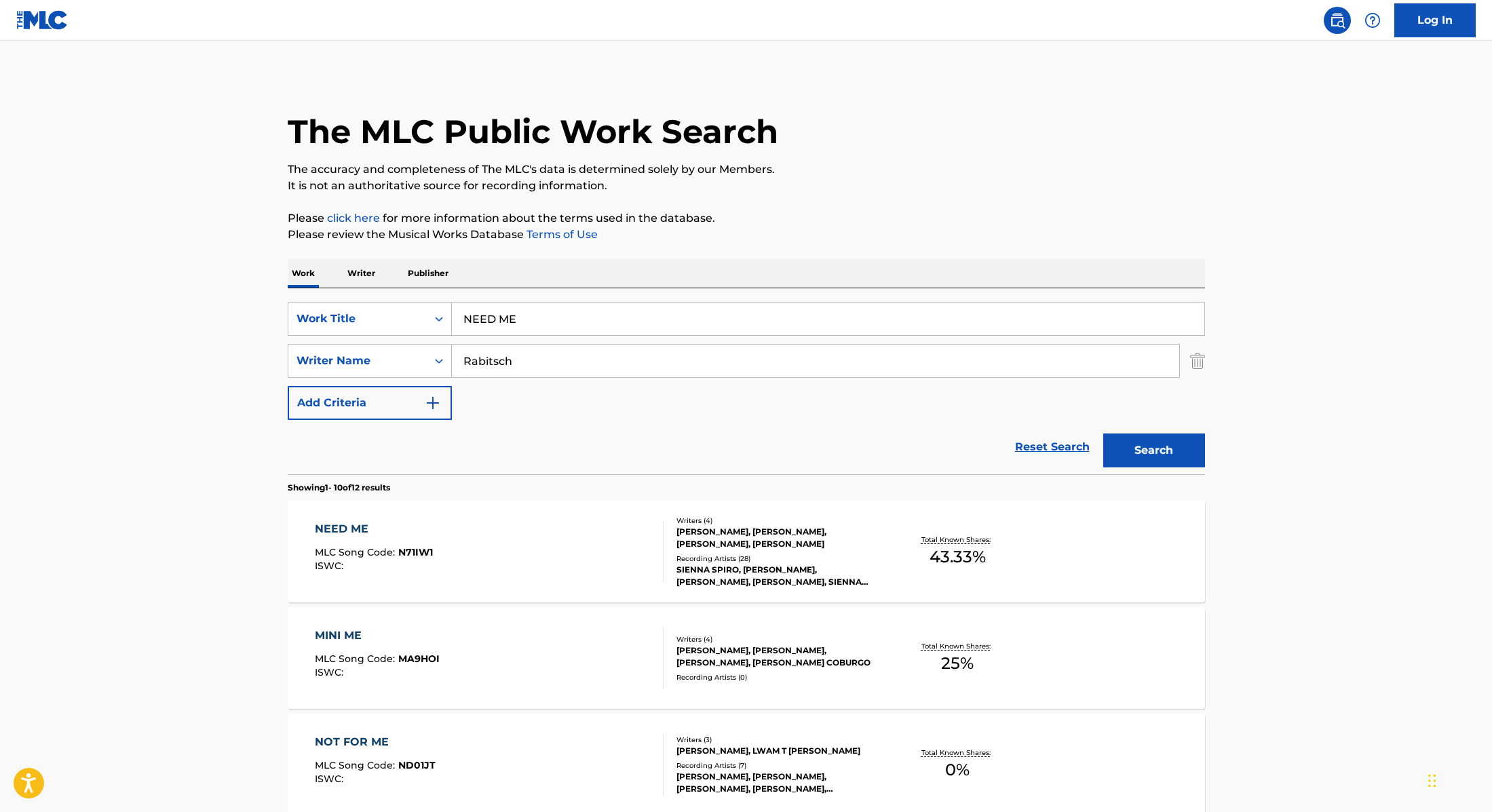
click at [600, 558] on div "NEED ME MLC Song Code : N71IW1 ISWC :" at bounding box center [489, 551] width 349 height 61
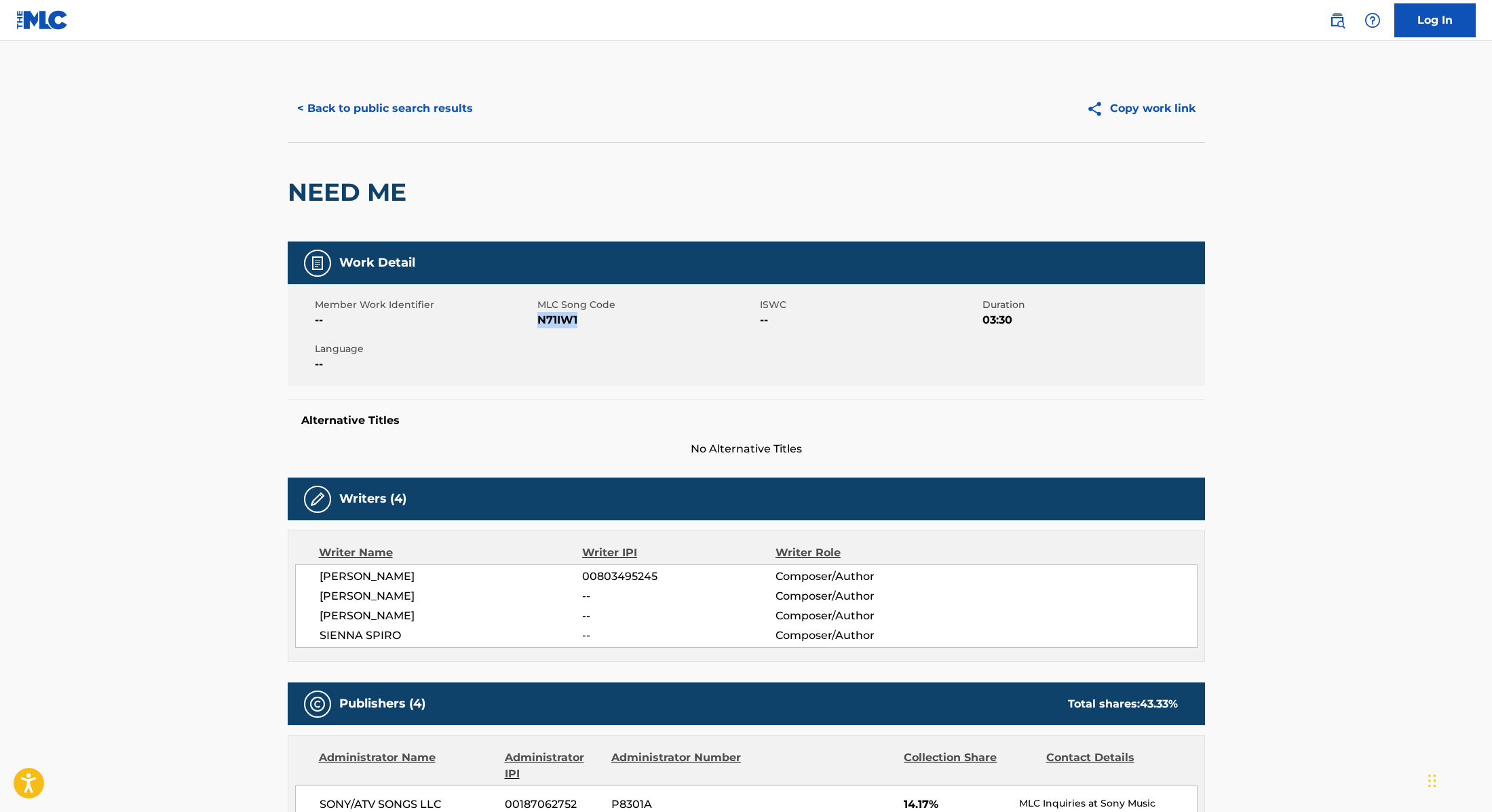
drag, startPoint x: 539, startPoint y: 317, endPoint x: 594, endPoint y: 315, distance: 55.0
click at [594, 315] on span "N71IW1" at bounding box center [647, 320] width 219 height 16
click at [434, 103] on button "< Back to public search results" at bounding box center [385, 109] width 195 height 34
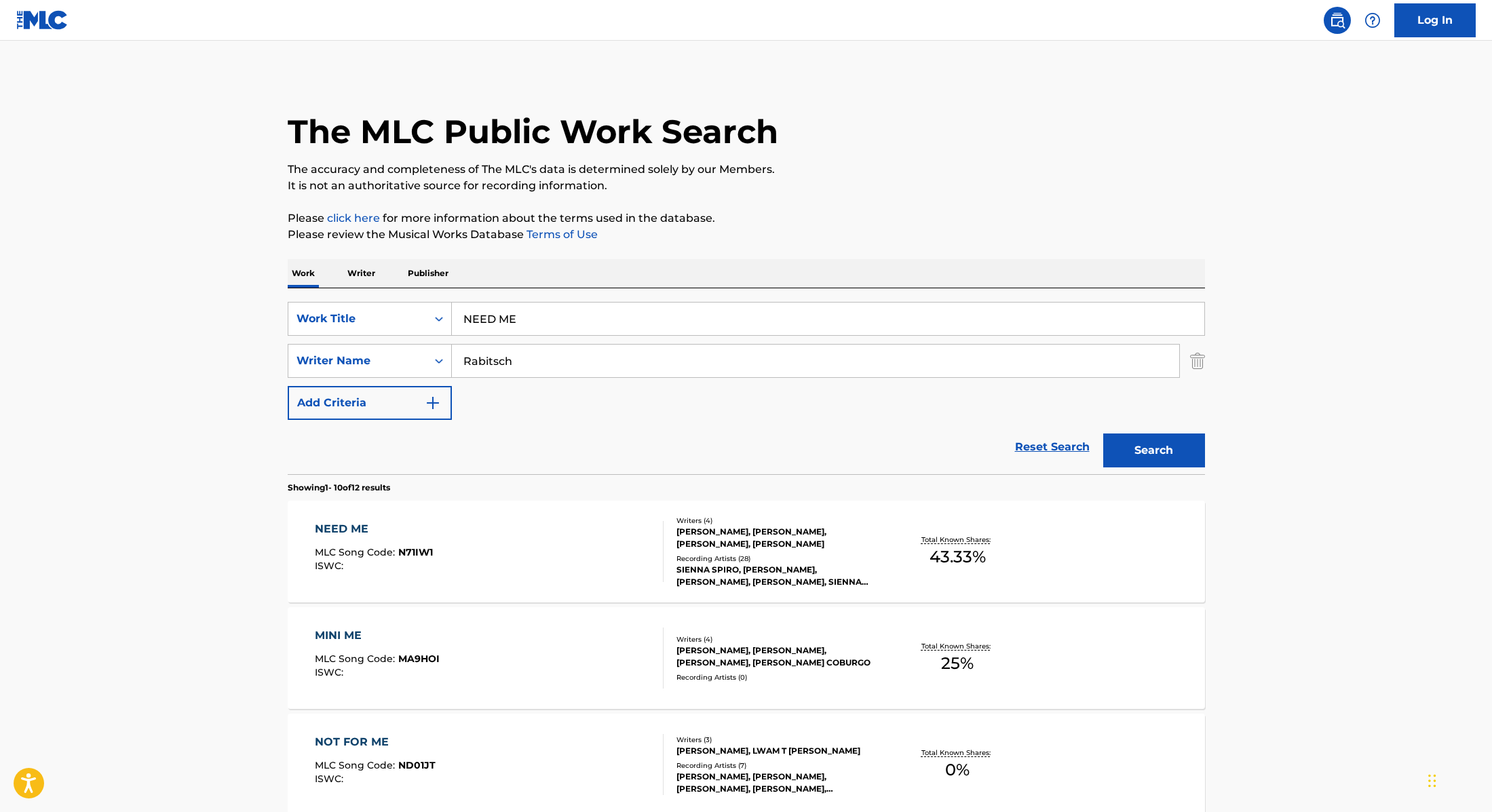
drag, startPoint x: 530, startPoint y: 321, endPoint x: 457, endPoint y: 320, distance: 73.0
click at [457, 320] on input "NEED ME" at bounding box center [828, 319] width 753 height 33
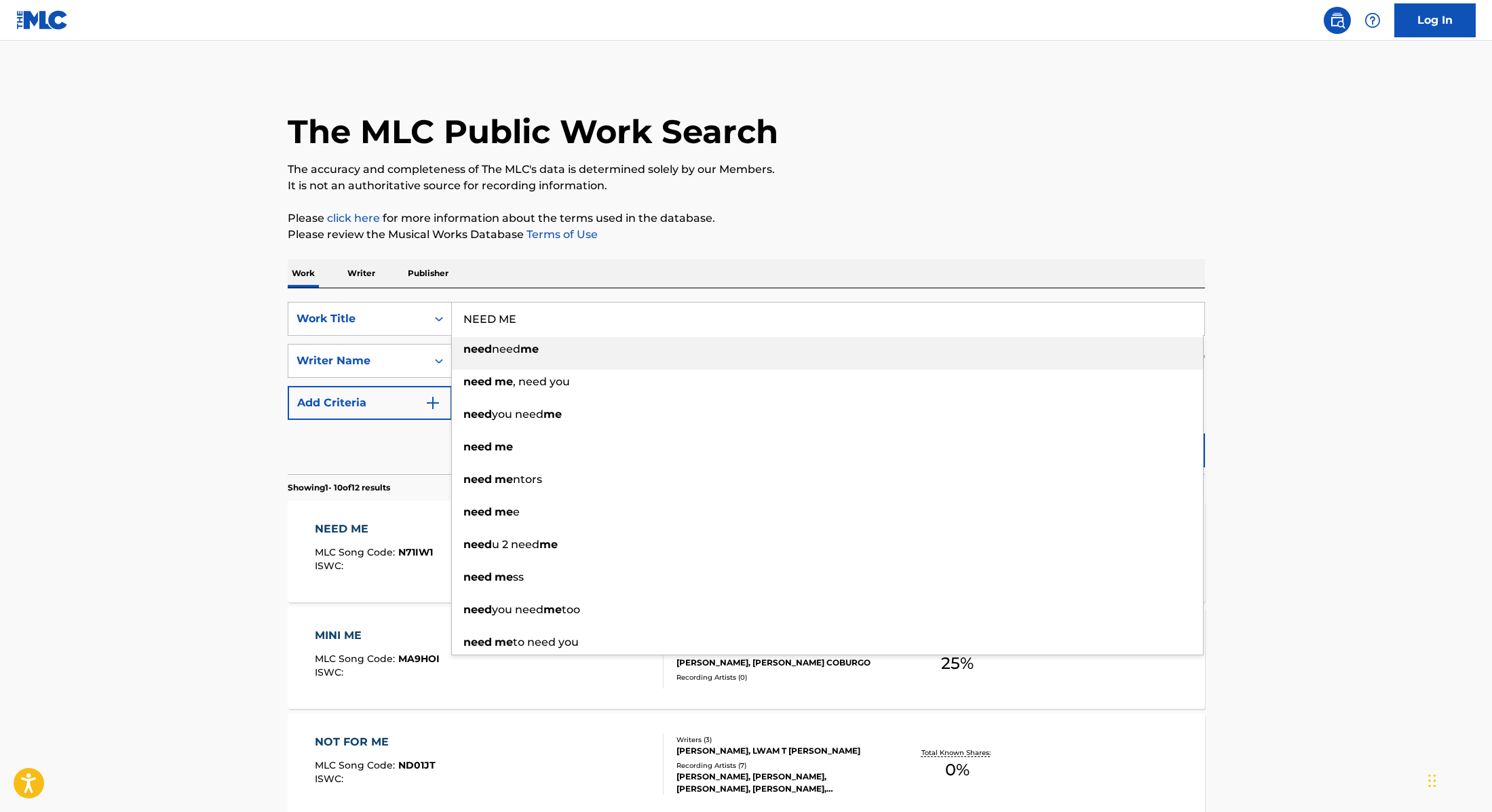
paste input "I DON'T HATE YOU"
type input "I DON'T HATE YOU"
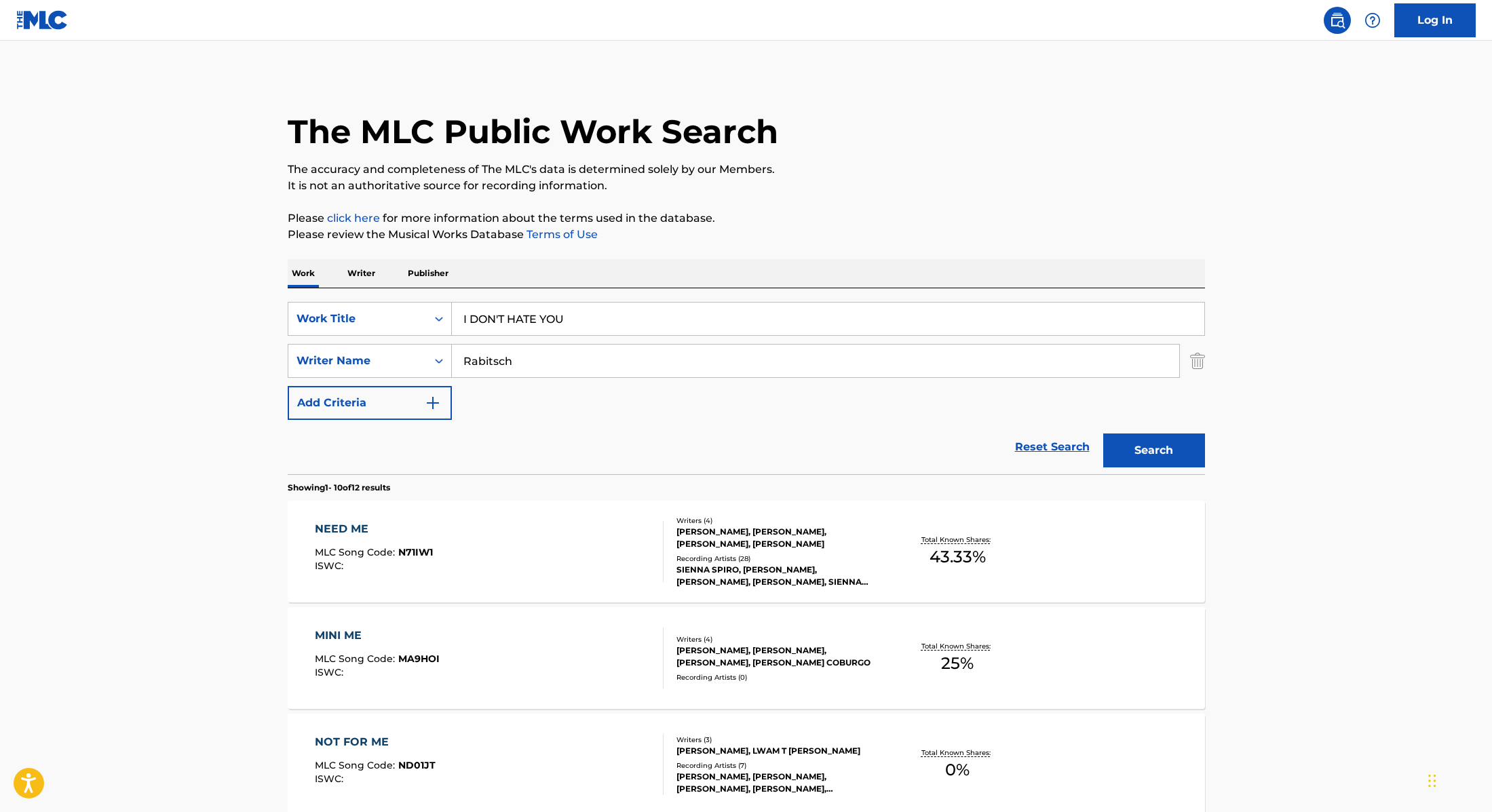
click at [708, 235] on p "Please review the Musical Works Database Terms of Use" at bounding box center [746, 235] width 918 height 16
click at [1141, 441] on button "Search" at bounding box center [1154, 451] width 102 height 34
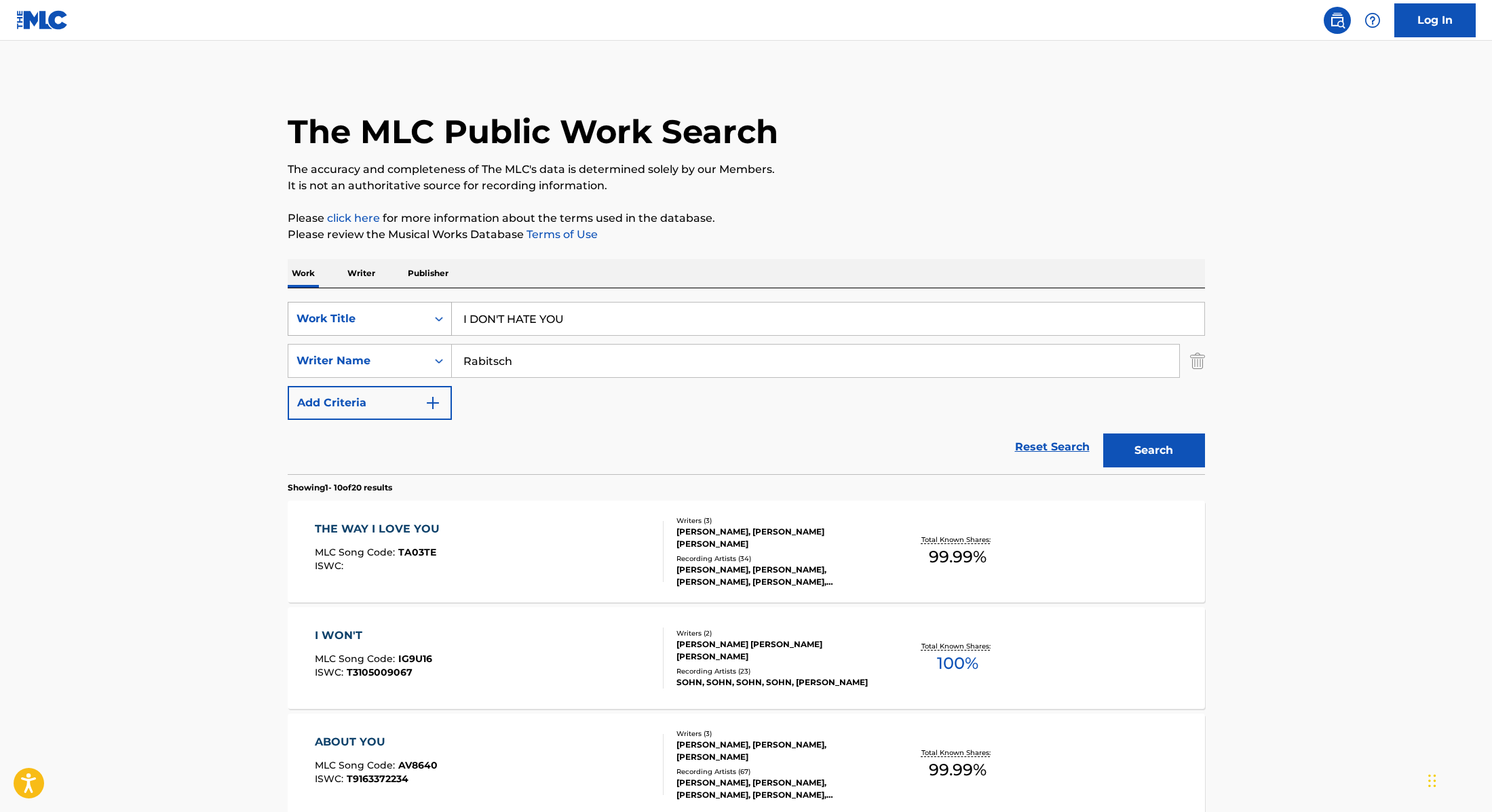
drag, startPoint x: 578, startPoint y: 319, endPoint x: 380, endPoint y: 313, distance: 198.1
click at [380, 313] on div "SearchWithCriteria9cc89112-0d42-42f8-b15c-104aad945215 Work Title I DON'T HATE …" at bounding box center [746, 319] width 918 height 34
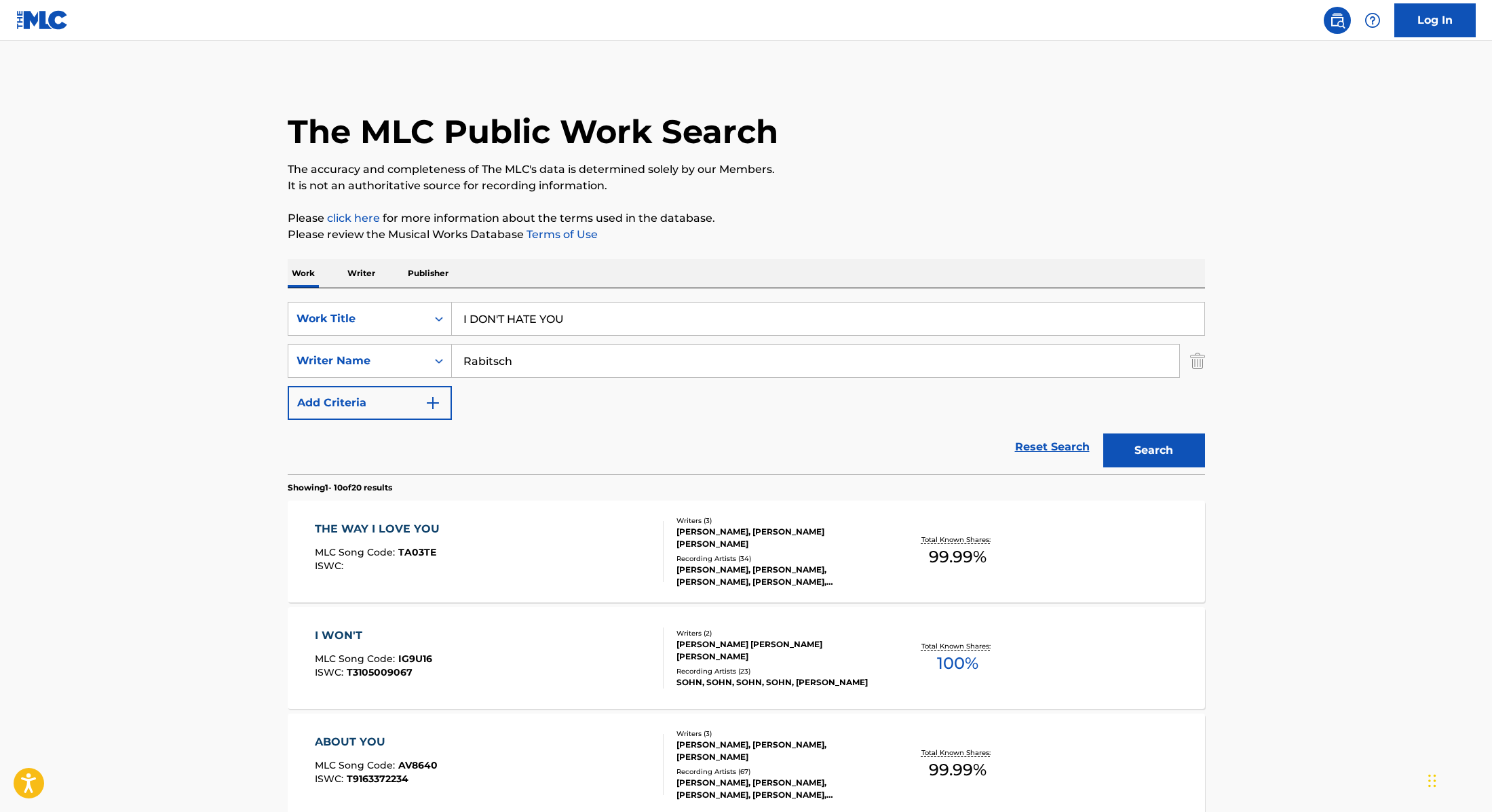
click at [1173, 446] on button "Search" at bounding box center [1154, 451] width 102 height 34
drag, startPoint x: 519, startPoint y: 365, endPoint x: 413, endPoint y: 357, distance: 106.3
click at [399, 358] on div "SearchWithCriteria89e460e5-7744-4731-99c6-0be1078f7c3e Writer Name Rabitsch" at bounding box center [746, 361] width 918 height 34
paste input "SPIRO"
type input "SPIRO"
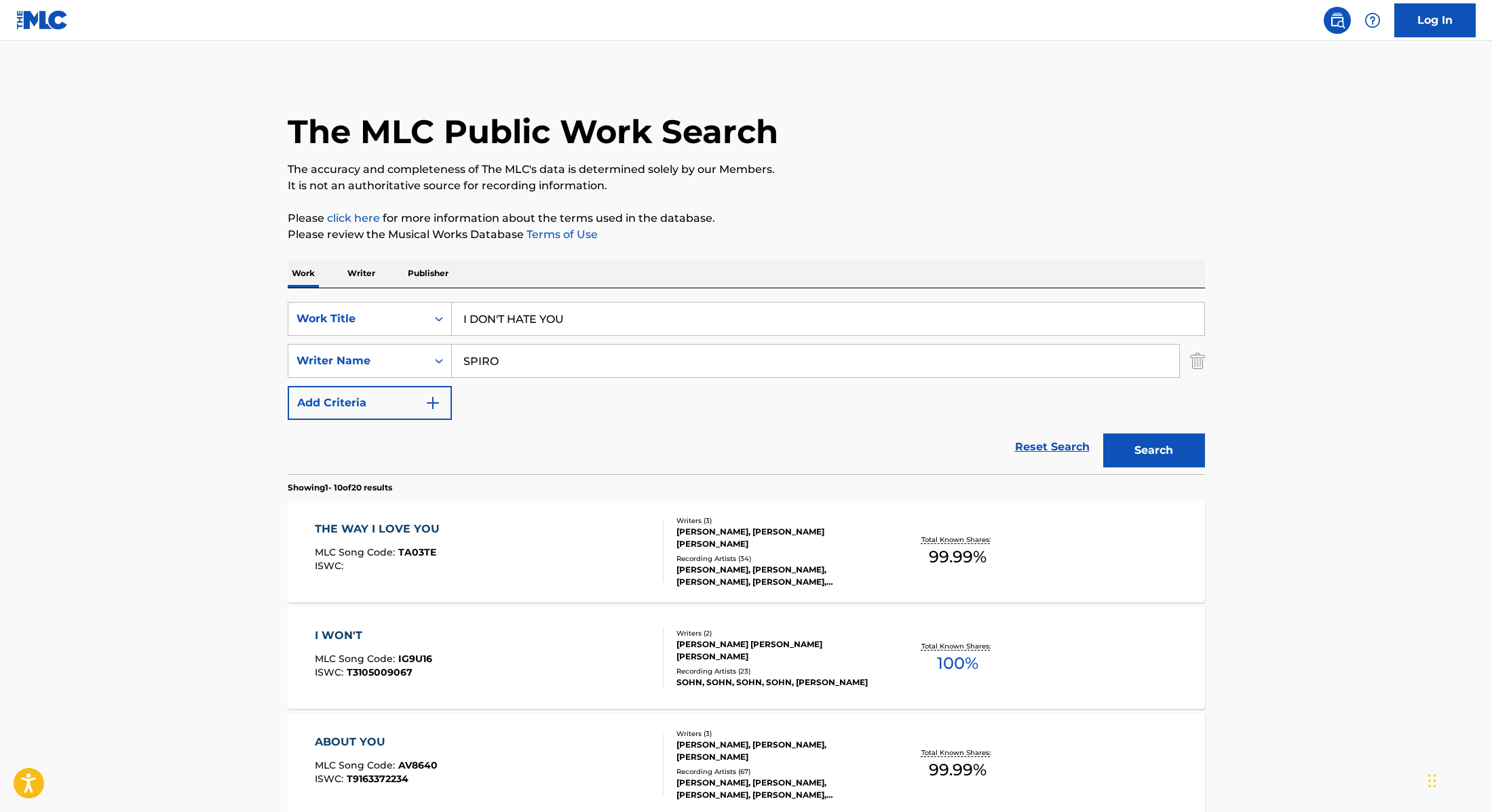
click at [877, 380] on div "SearchWithCriteria9cc89112-0d42-42f8-b15c-104aad945215 Work Title I DON'T HATE …" at bounding box center [746, 361] width 918 height 118
click at [1156, 447] on button "Search" at bounding box center [1154, 451] width 102 height 34
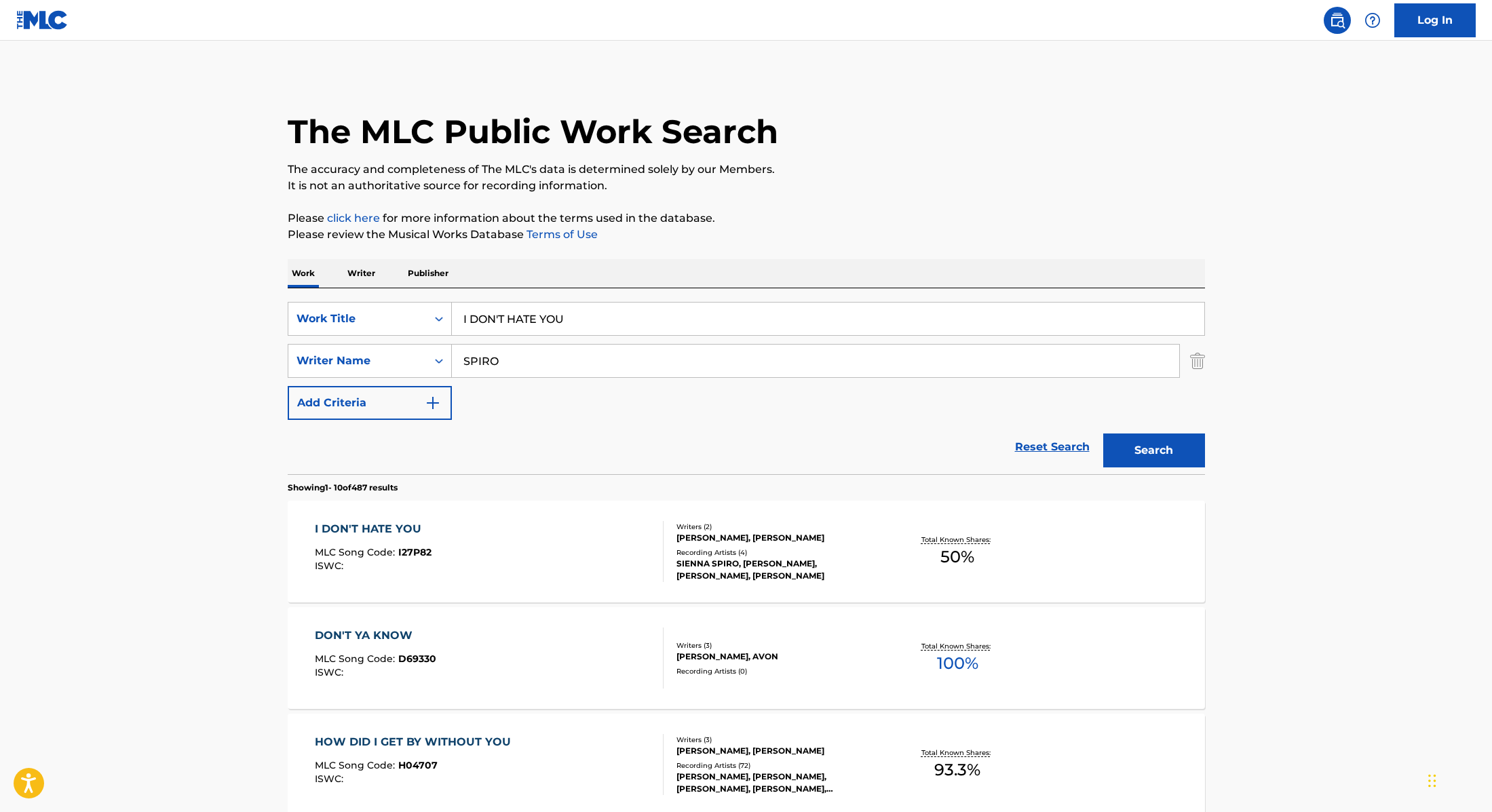
click at [576, 567] on div "I DON'T HATE YOU MLC Song Code : I27P82 ISWC :" at bounding box center [489, 551] width 349 height 61
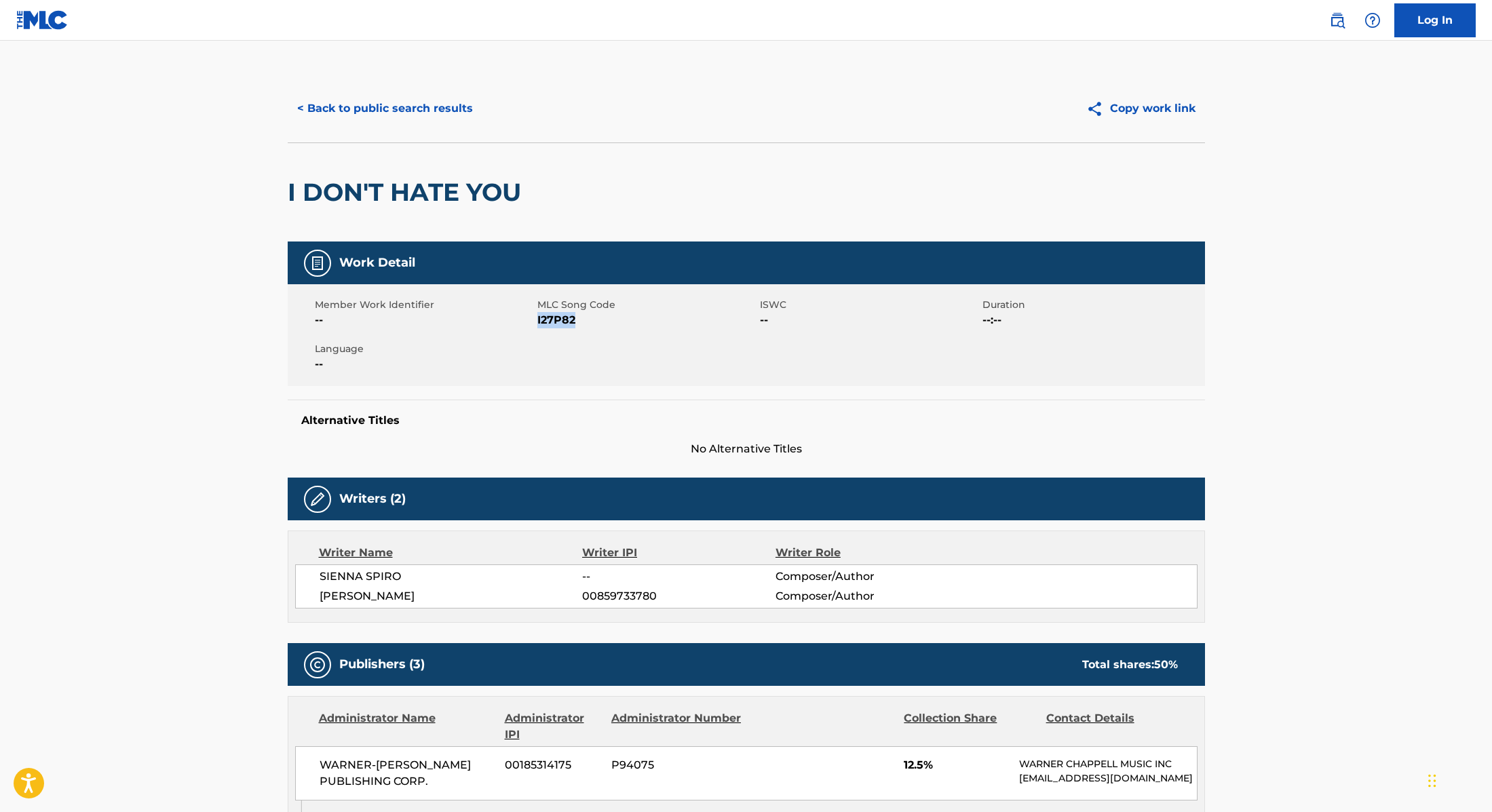
drag, startPoint x: 538, startPoint y: 319, endPoint x: 583, endPoint y: 320, distance: 45.0
click at [583, 320] on span "I27P82" at bounding box center [647, 320] width 219 height 16
click at [448, 101] on button "< Back to public search results" at bounding box center [385, 109] width 195 height 34
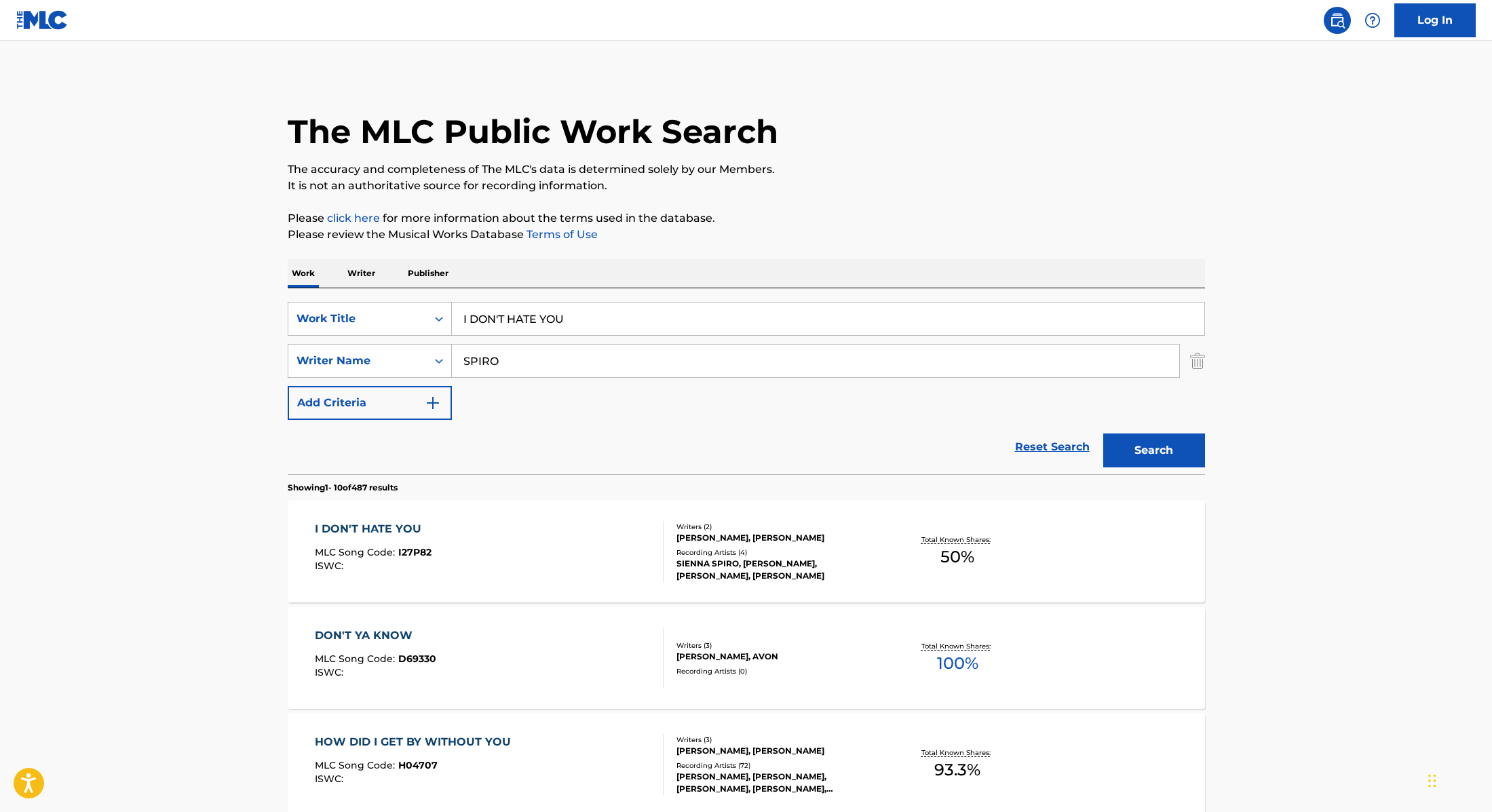
drag, startPoint x: 579, startPoint y: 319, endPoint x: 451, endPoint y: 317, distance: 128.0
click at [452, 317] on input "I DON'T HATE YOU" at bounding box center [828, 319] width 753 height 33
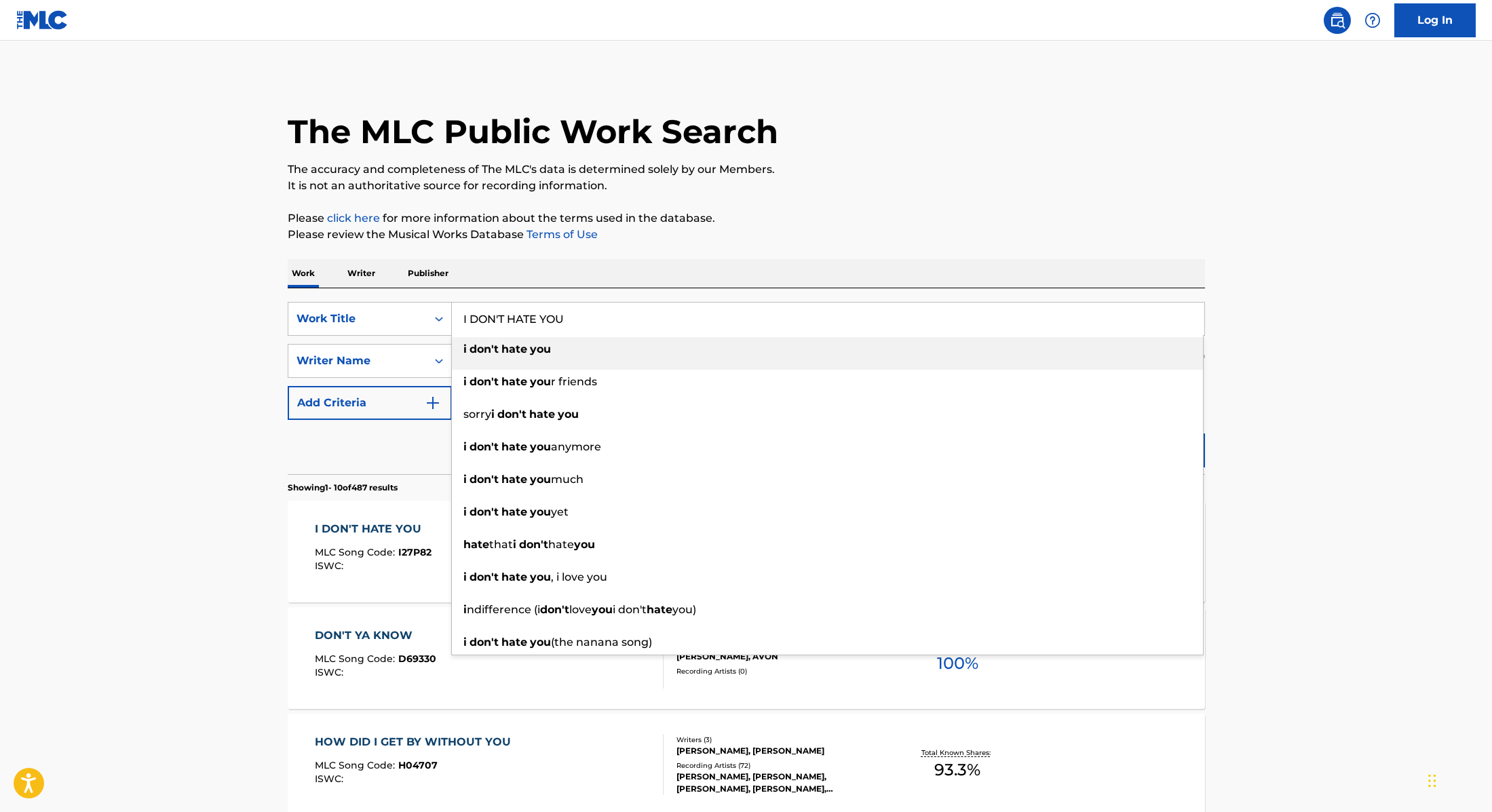
paste input "TAXI DRIVER"
type input "TAXI DRIVER"
click at [781, 219] on p "Please click here for more information about the terms used in the database." at bounding box center [746, 219] width 918 height 16
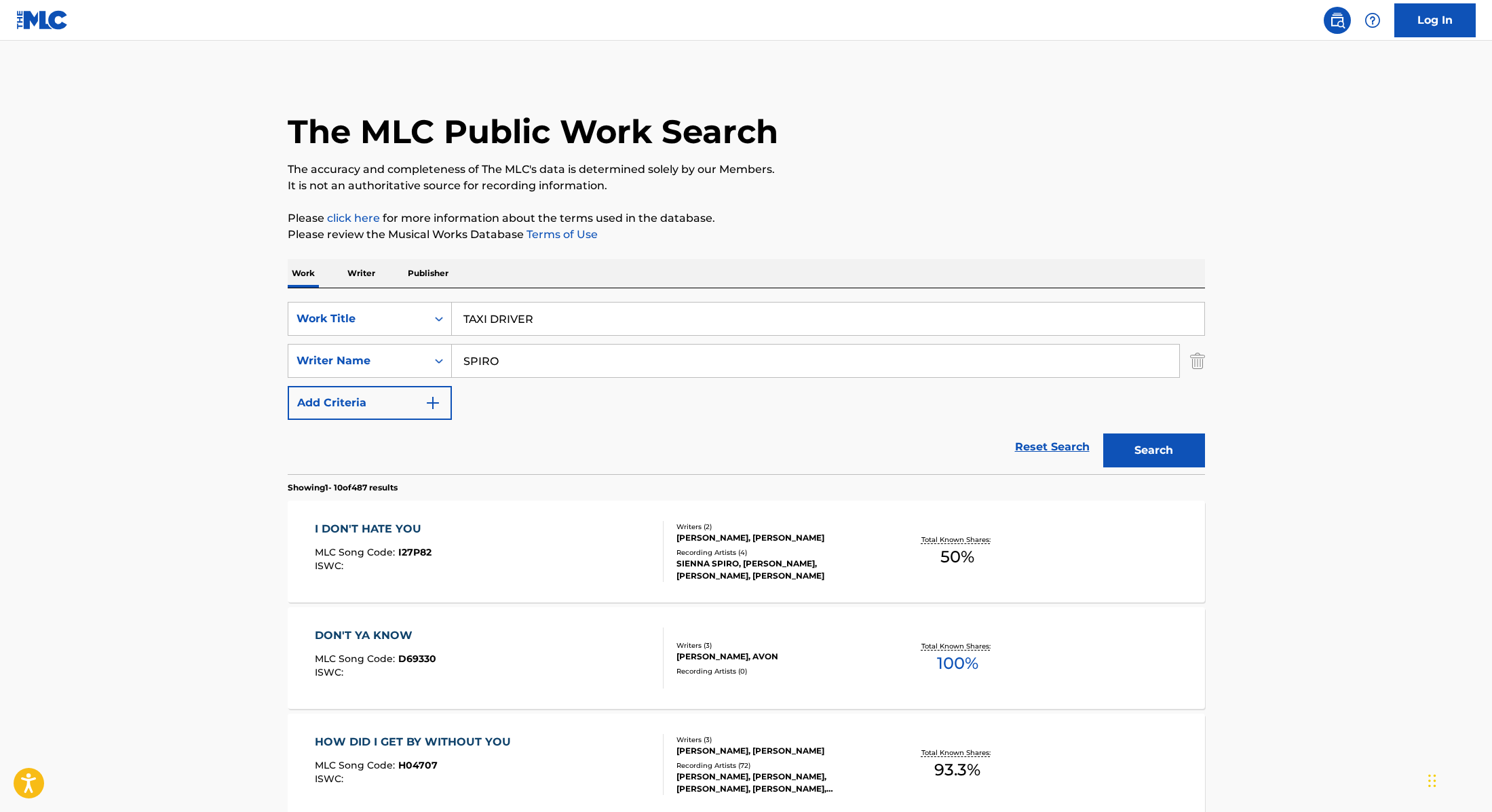
click at [1140, 460] on button "Search" at bounding box center [1154, 451] width 102 height 34
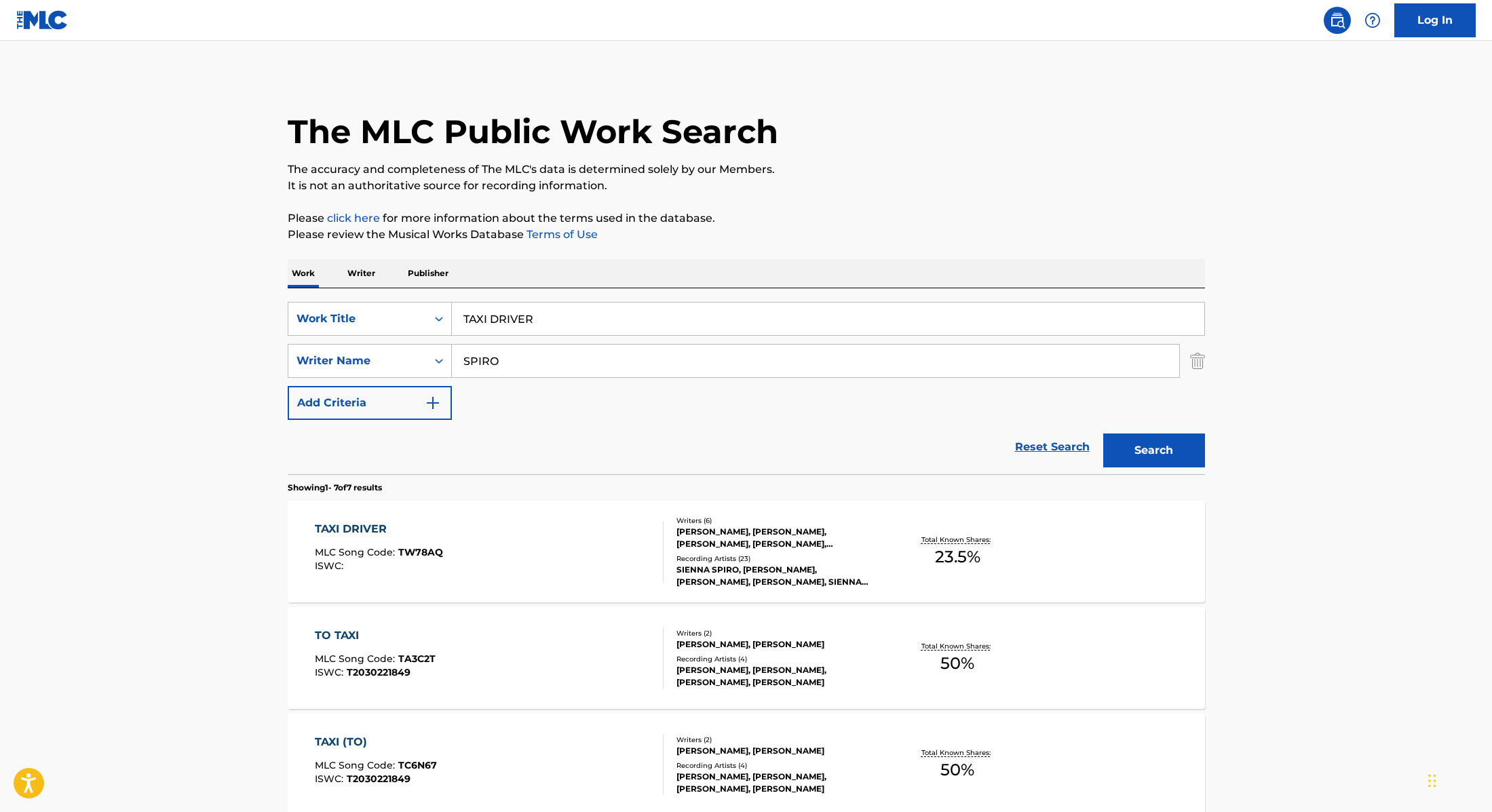
click at [599, 556] on div "TAXI DRIVER MLC Song Code : TW78AQ ISWC :" at bounding box center [489, 551] width 349 height 61
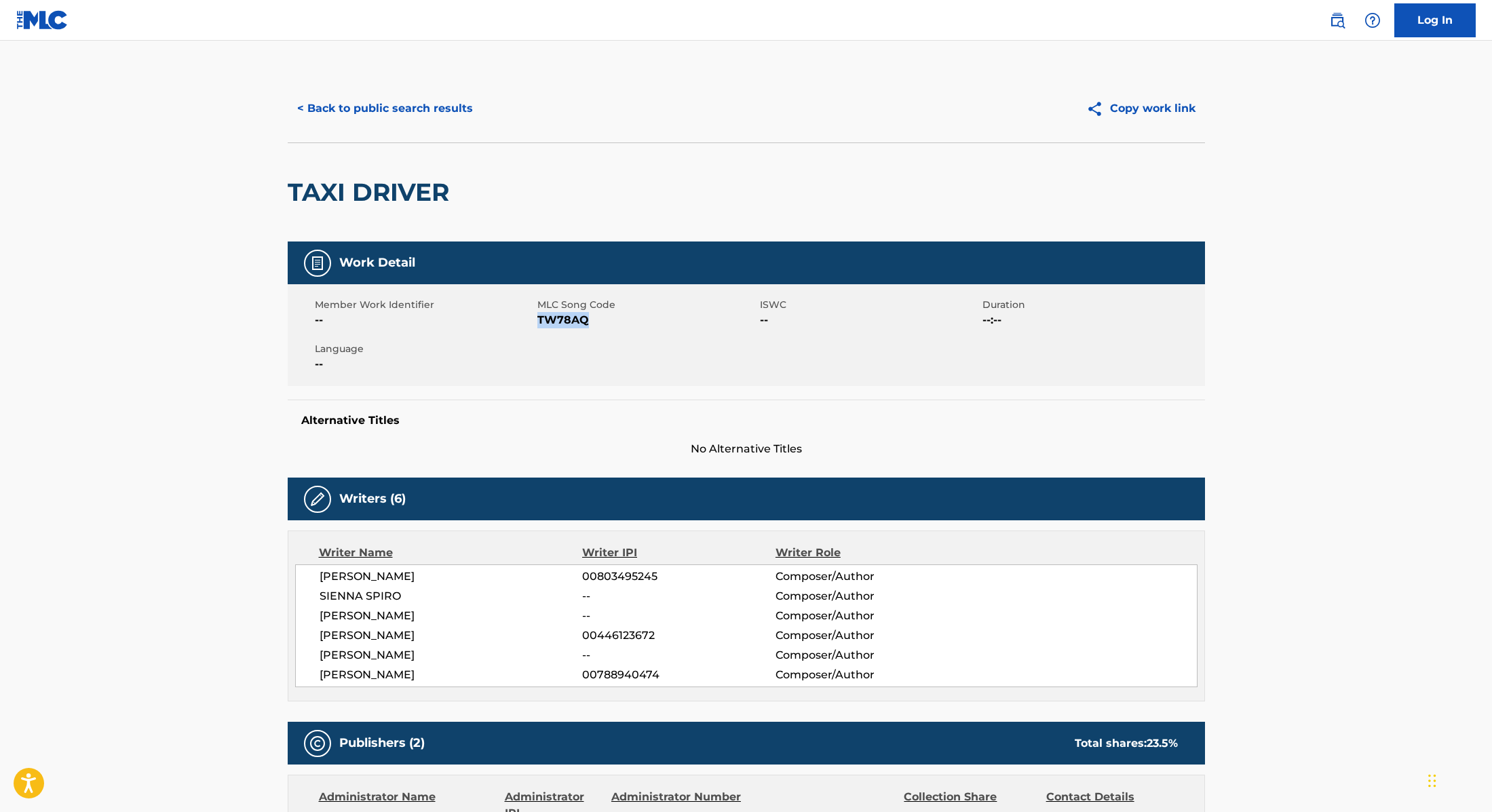
drag, startPoint x: 539, startPoint y: 319, endPoint x: 598, endPoint y: 322, distance: 59.1
click at [598, 322] on span "TW78AQ" at bounding box center [647, 320] width 219 height 16
click at [430, 107] on button "< Back to public search results" at bounding box center [385, 109] width 195 height 34
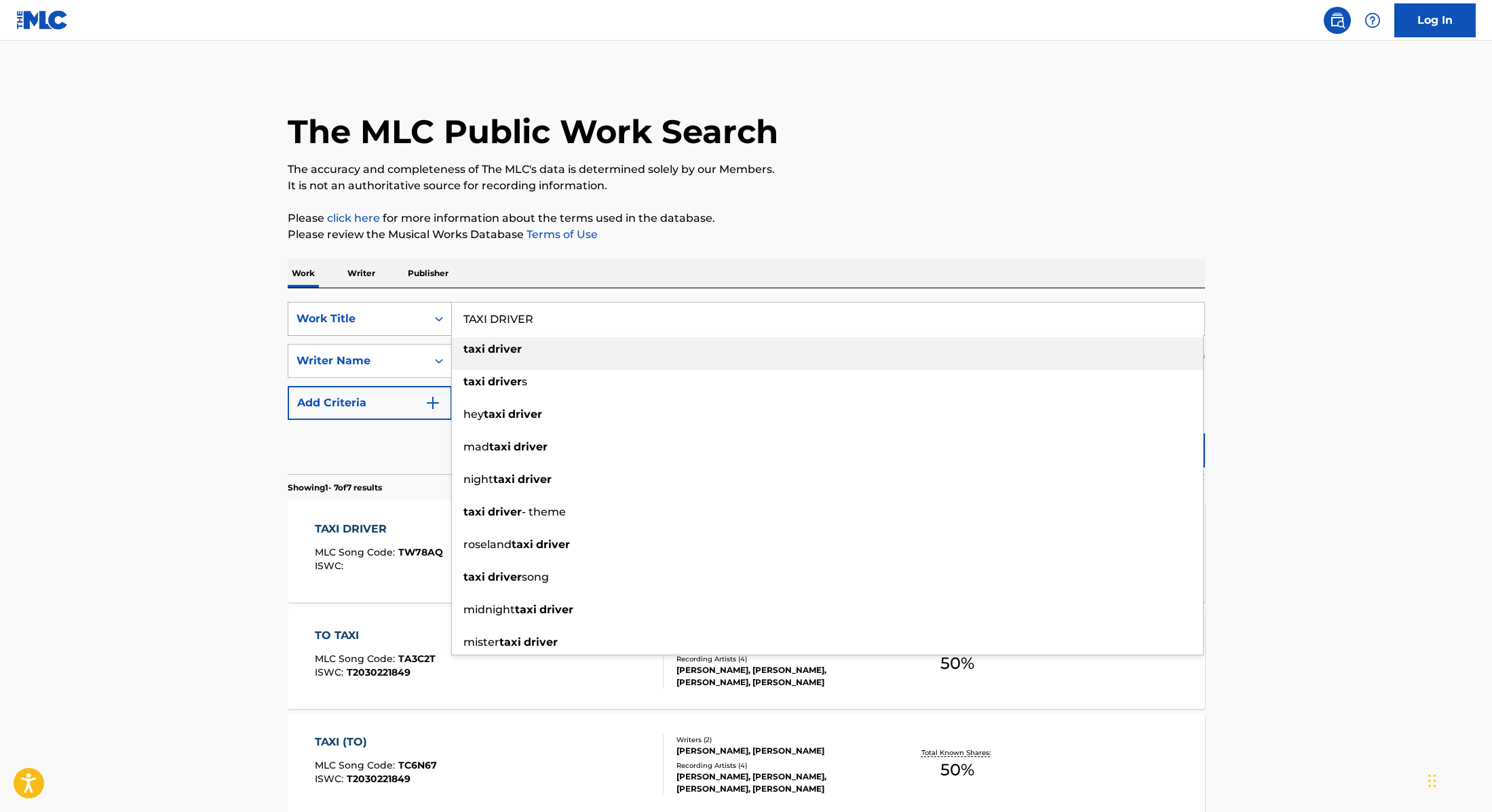
drag, startPoint x: 554, startPoint y: 320, endPoint x: 446, endPoint y: 315, distance: 108.1
click at [446, 315] on div "SearchWithCriteria9cc89112-0d42-42f8-b15c-104aad945215 Work Title TAXI DRIVER t…" at bounding box center [746, 319] width 918 height 34
paste input "MAYBE."
type input "MAYBE."
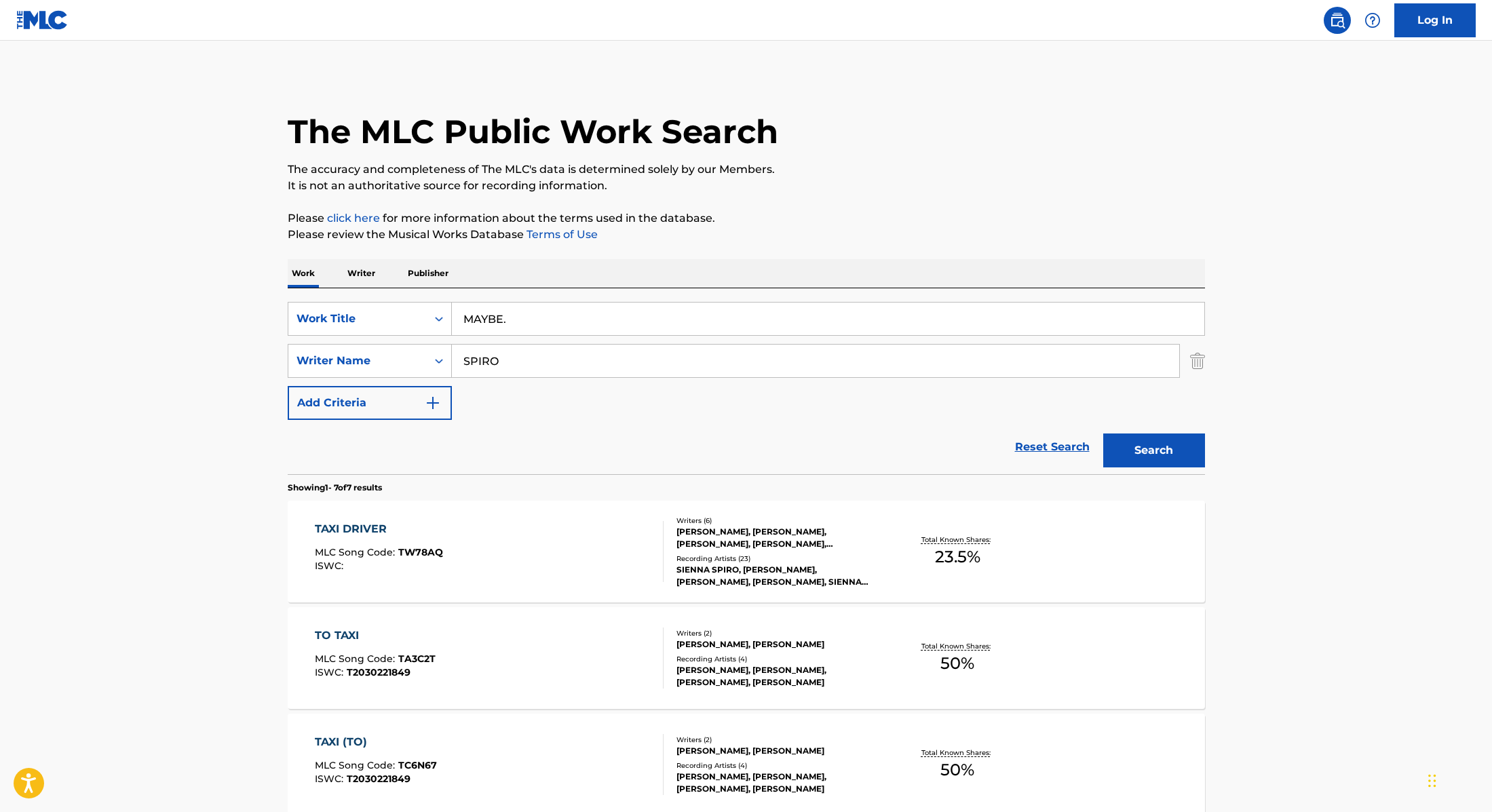
click at [861, 204] on div "The MLC Public Work Search The accuracy and completeness of The MLC's data is d…" at bounding box center [746, 690] width 950 height 1231
click at [1177, 452] on button "Search" at bounding box center [1154, 451] width 102 height 34
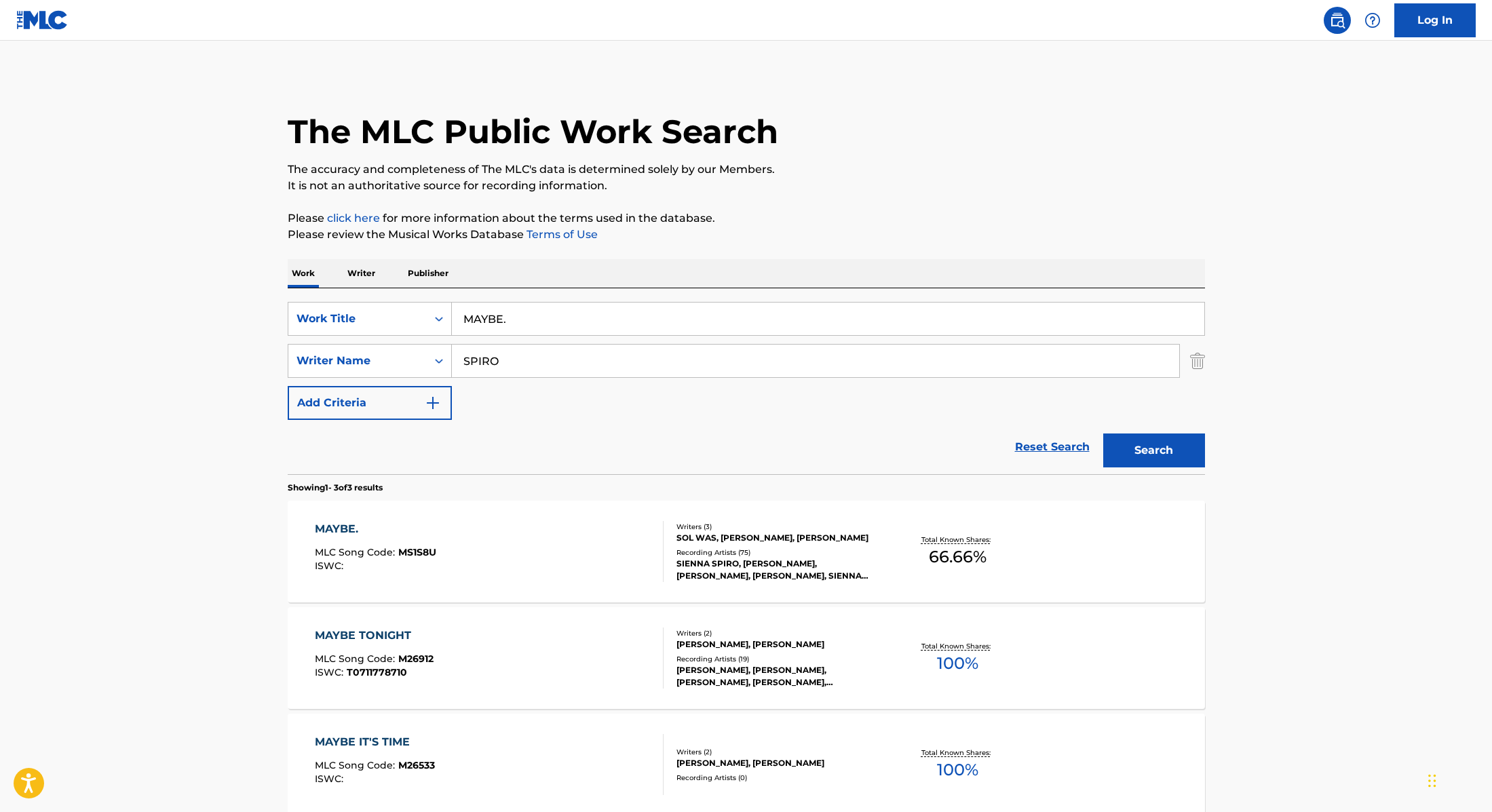
drag, startPoint x: 534, startPoint y: 320, endPoint x: 428, endPoint y: 301, distance: 107.7
click at [428, 301] on div "SearchWithCriteria9cc89112-0d42-42f8-b15c-104aad945215 Work Title MAYBE. Search…" at bounding box center [746, 381] width 918 height 186
click at [574, 543] on div "MAYBE. MLC Song Code : MS1S8U ISWC :" at bounding box center [489, 551] width 349 height 61
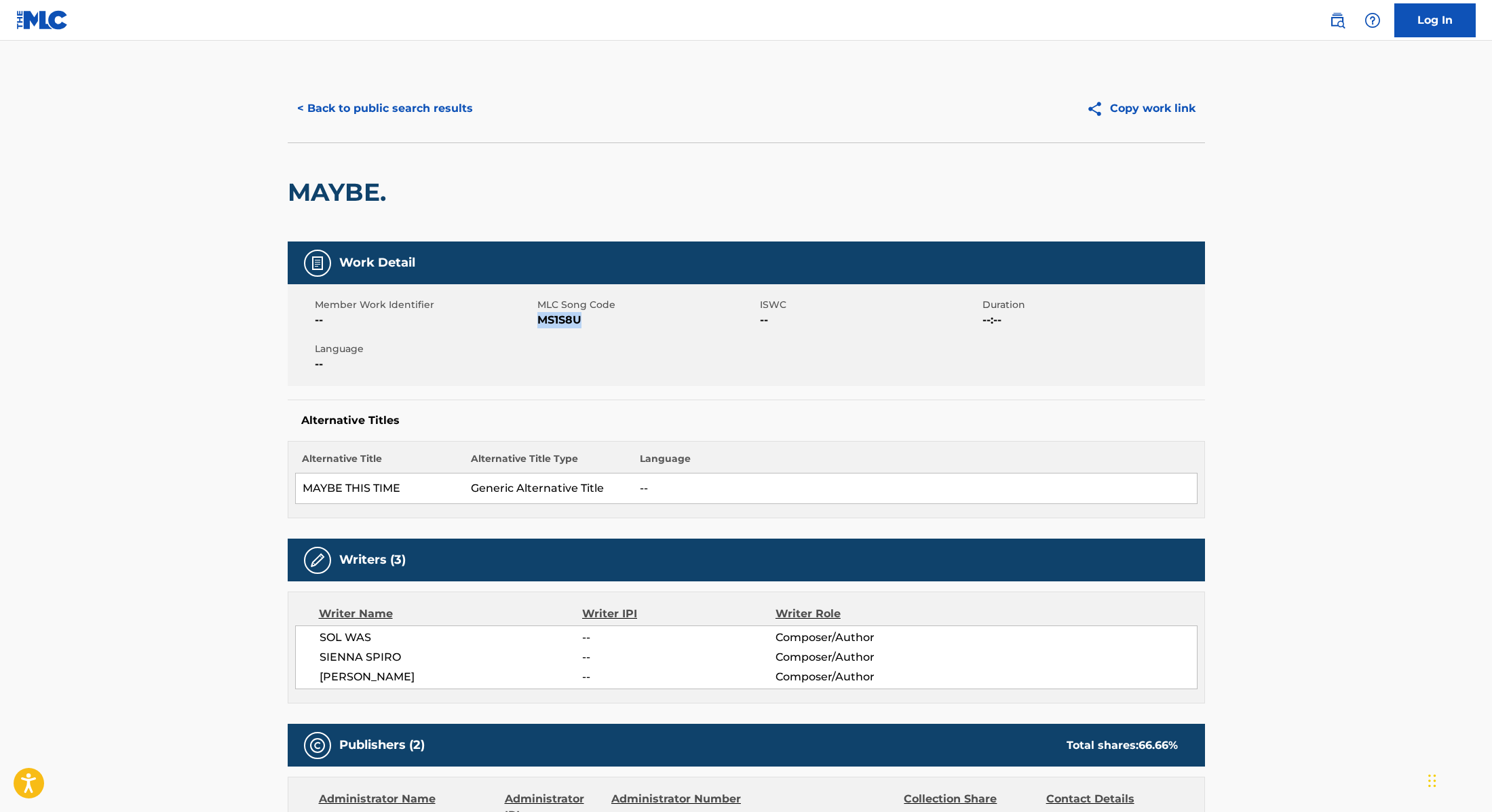
drag, startPoint x: 538, startPoint y: 319, endPoint x: 627, endPoint y: 319, distance: 89.0
click at [627, 319] on span "MS1S8U" at bounding box center [647, 320] width 219 height 16
click at [430, 114] on button "< Back to public search results" at bounding box center [385, 109] width 195 height 34
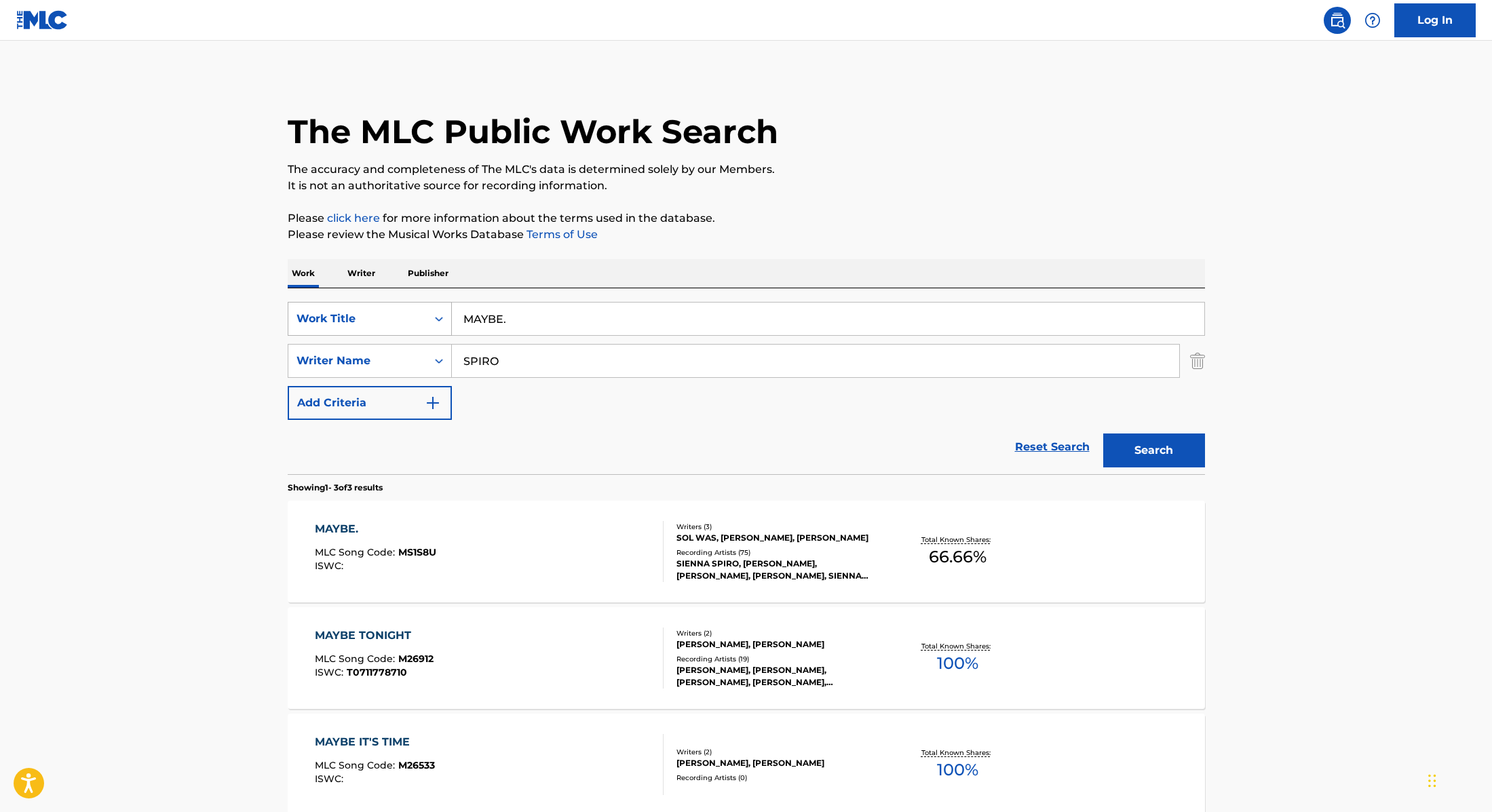
drag, startPoint x: 524, startPoint y: 320, endPoint x: 424, endPoint y: 312, distance: 100.3
click at [424, 312] on div "SearchWithCriteria9cc89112-0d42-42f8-b15c-104aad945215 Work Title MAYBE." at bounding box center [746, 319] width 918 height 34
paste input "BACK TO BLONDE"
click at [784, 223] on p "Please click here for more information about the terms used in the database." at bounding box center [746, 219] width 918 height 16
click at [1148, 448] on button "Search" at bounding box center [1154, 451] width 102 height 34
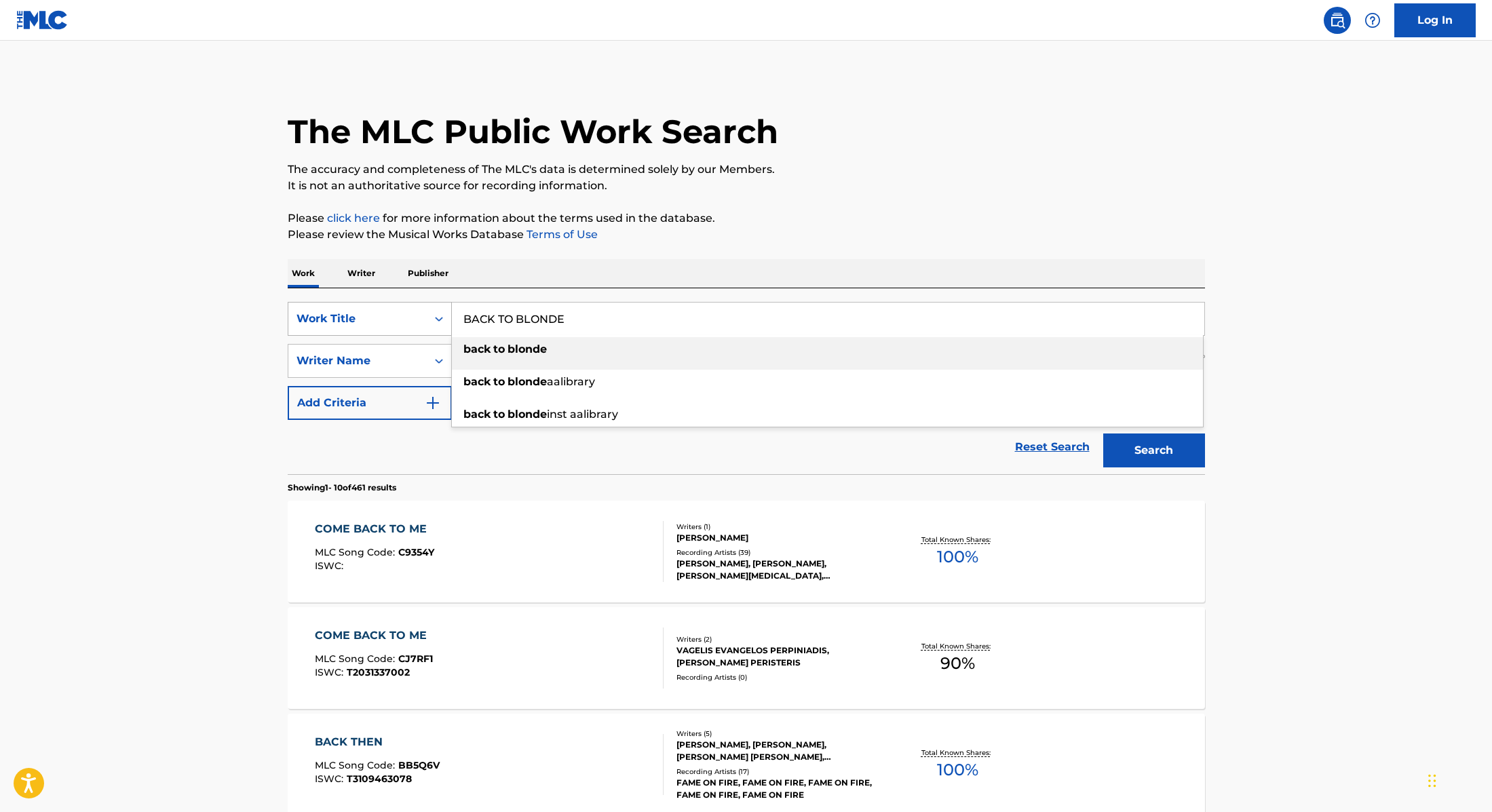
paste
drag, startPoint x: 583, startPoint y: 325, endPoint x: 406, endPoint y: 311, distance: 177.6
click at [406, 311] on div "SearchWithCriteria9cc89112-0d42-42f8-b15c-104aad945215 Work Title BACK TO BLOND…" at bounding box center [746, 319] width 918 height 34
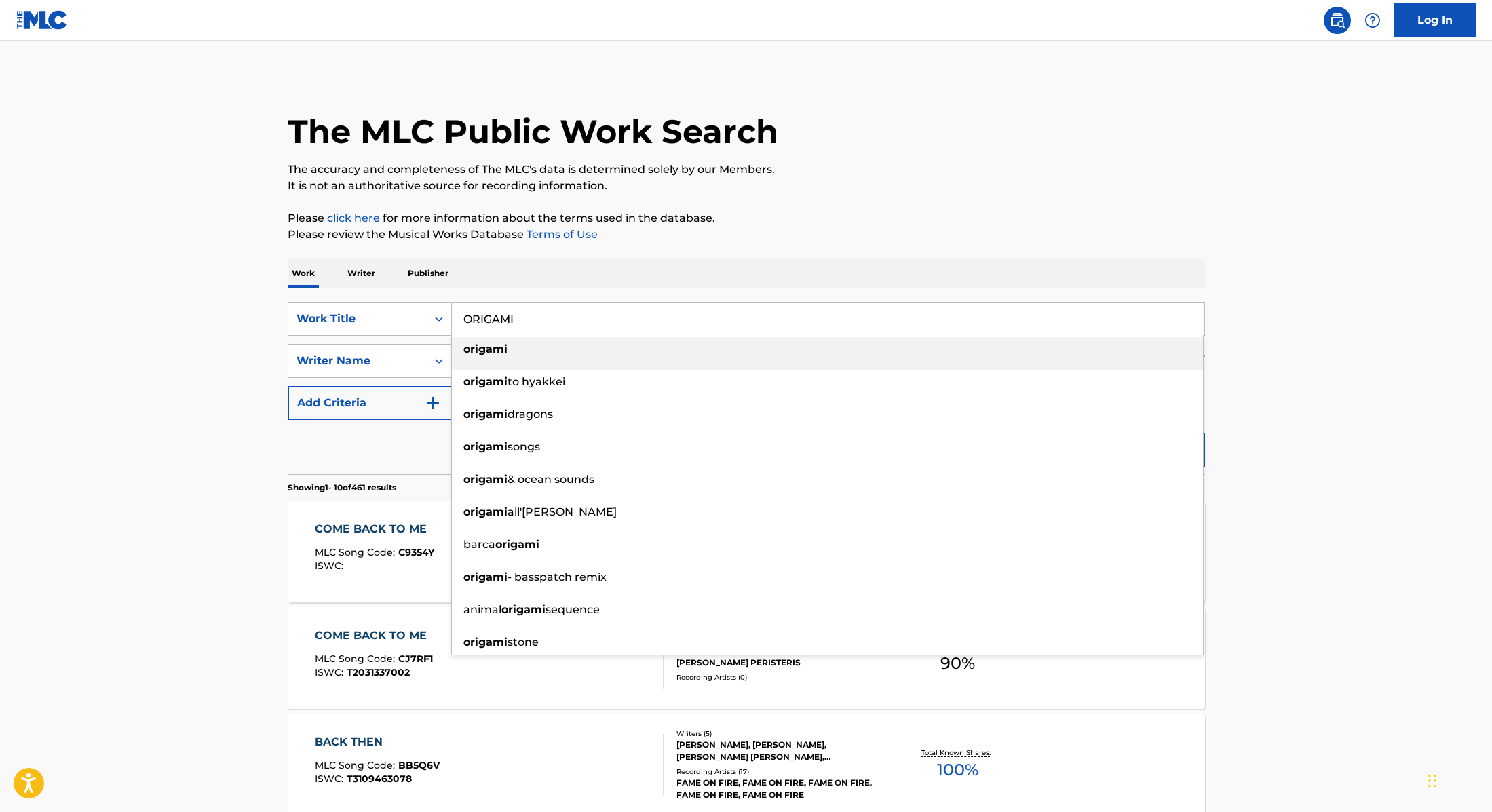
type input "ORIGAMI"
click at [889, 210] on p "Please click here for more information about the terms used in the database." at bounding box center [746, 219] width 918 height 16
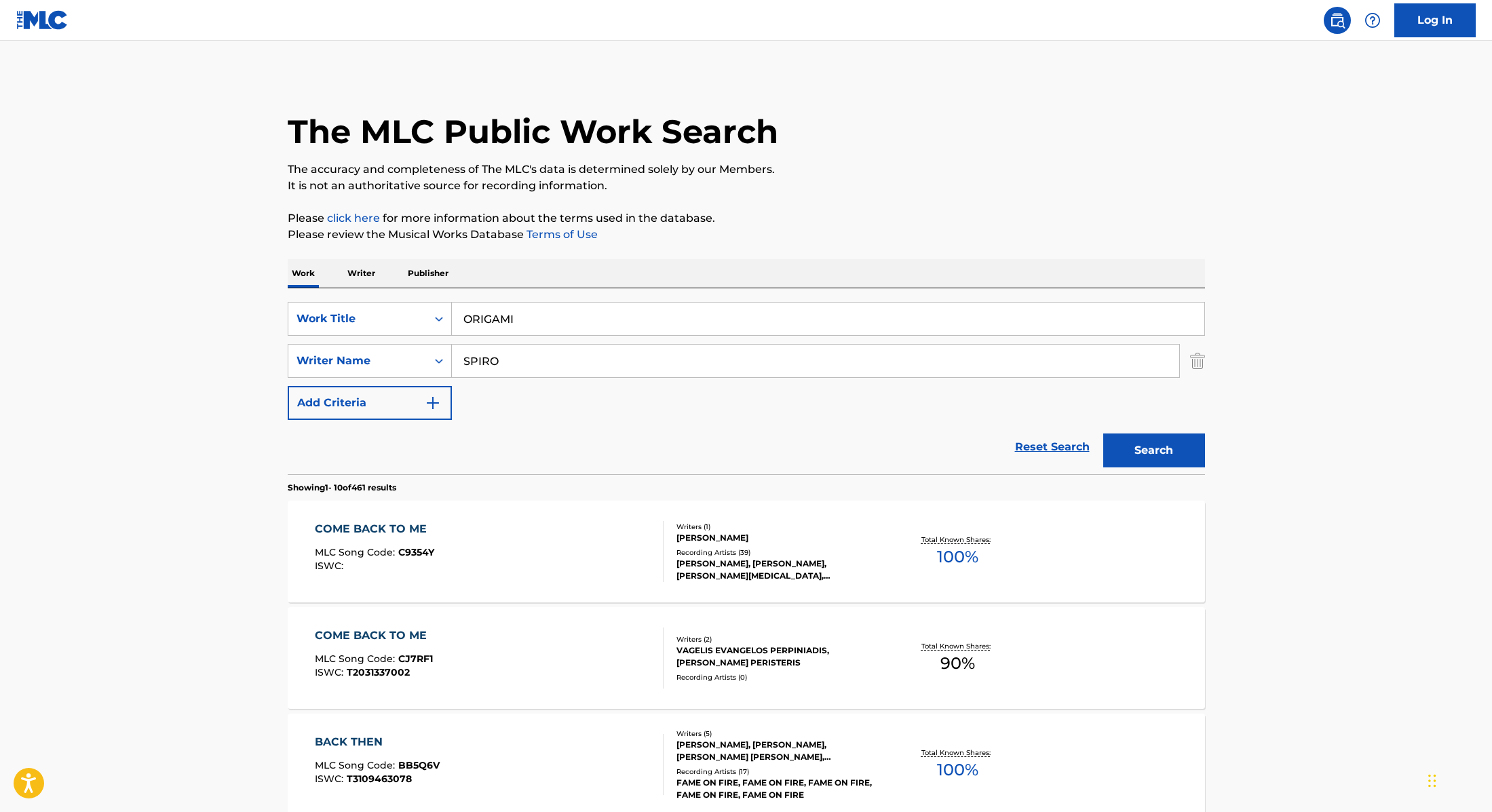
click at [1167, 443] on button "Search" at bounding box center [1154, 451] width 102 height 34
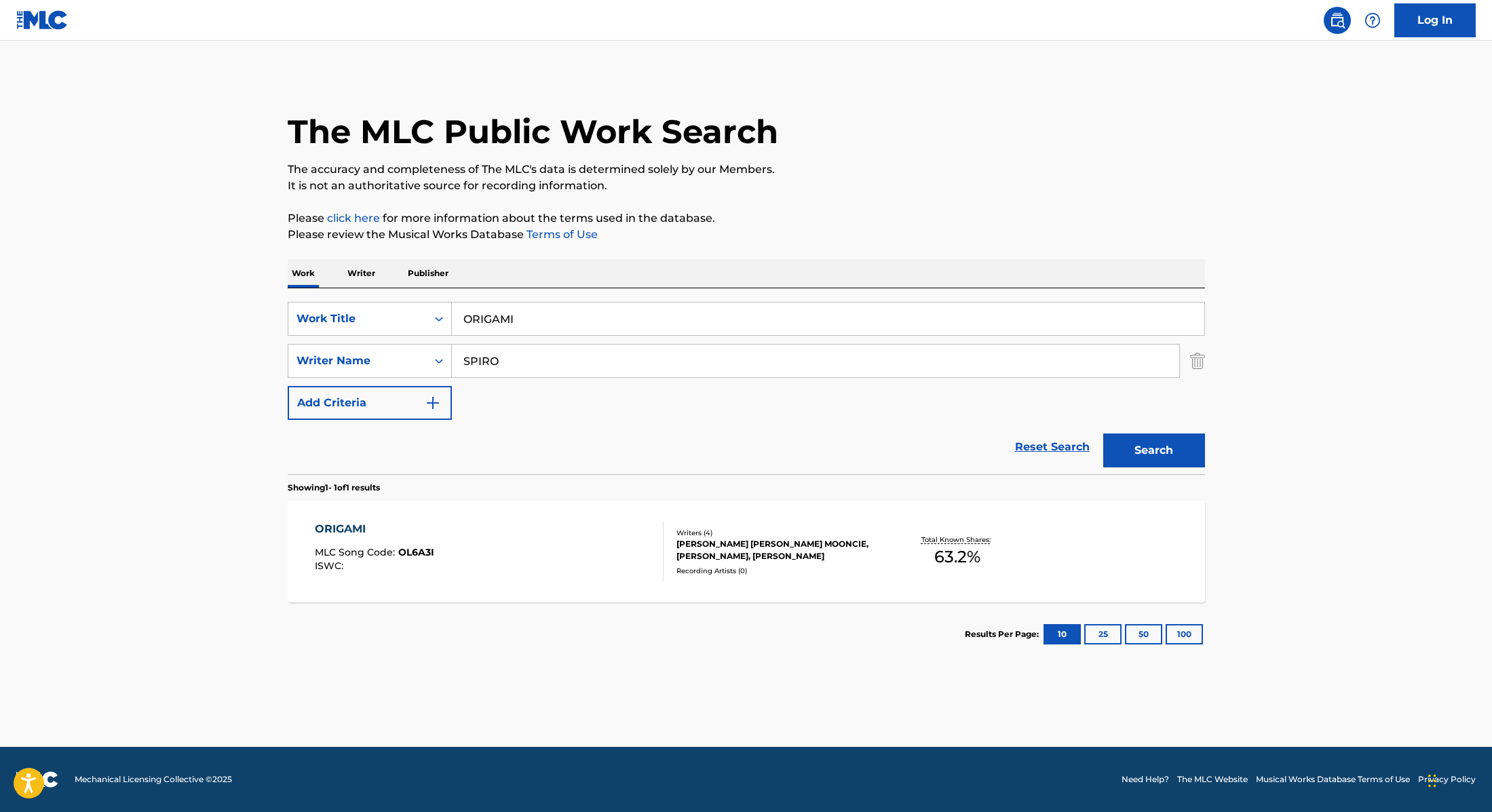
click at [578, 547] on div "ORIGAMI MLC Song Code : OL6A3I ISWC :" at bounding box center [489, 551] width 349 height 61
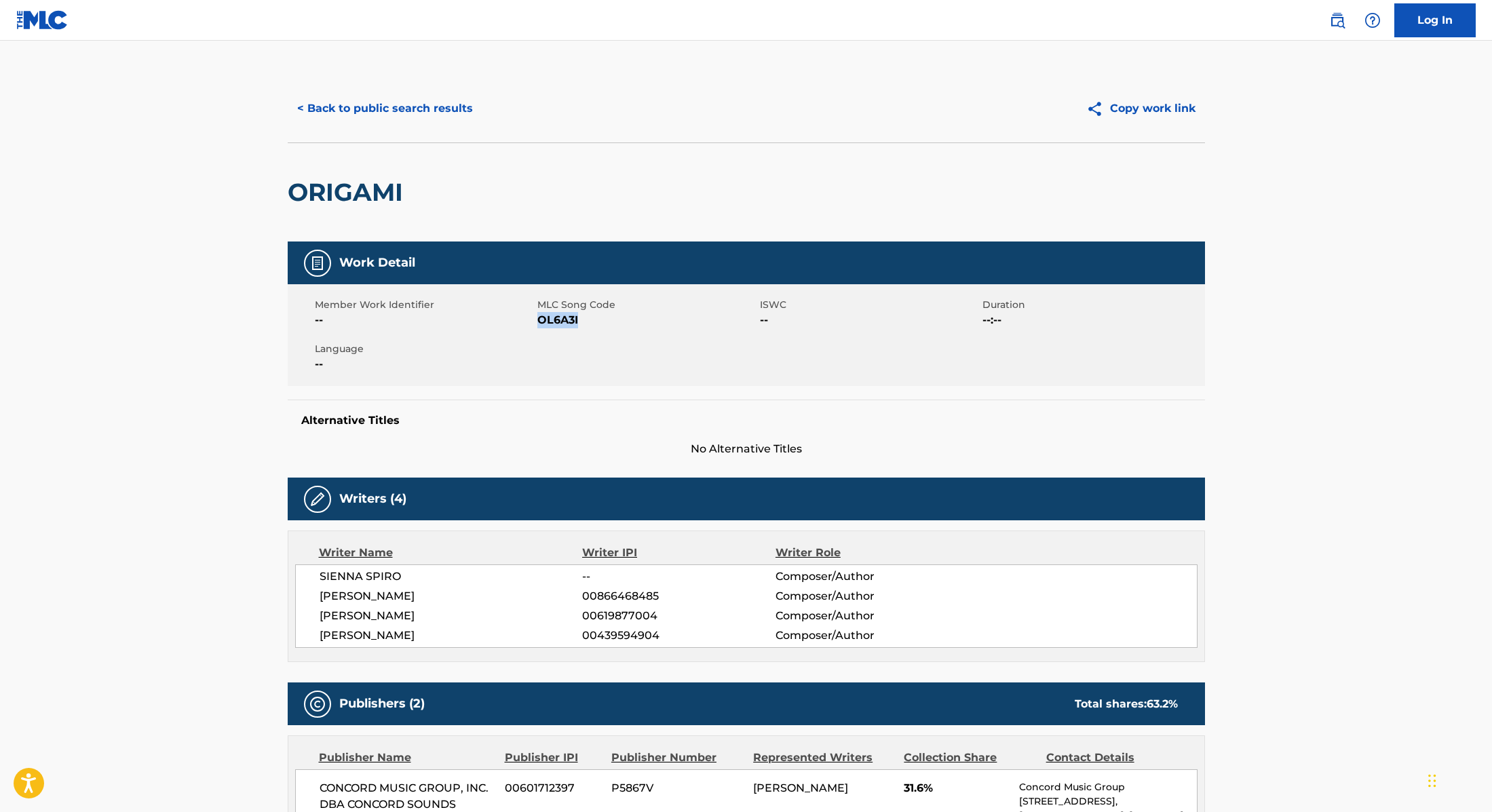
drag, startPoint x: 537, startPoint y: 319, endPoint x: 611, endPoint y: 319, distance: 74.0
click at [611, 319] on span "OL6A3I" at bounding box center [647, 320] width 219 height 16
click at [450, 103] on button "< Back to public search results" at bounding box center [385, 109] width 195 height 34
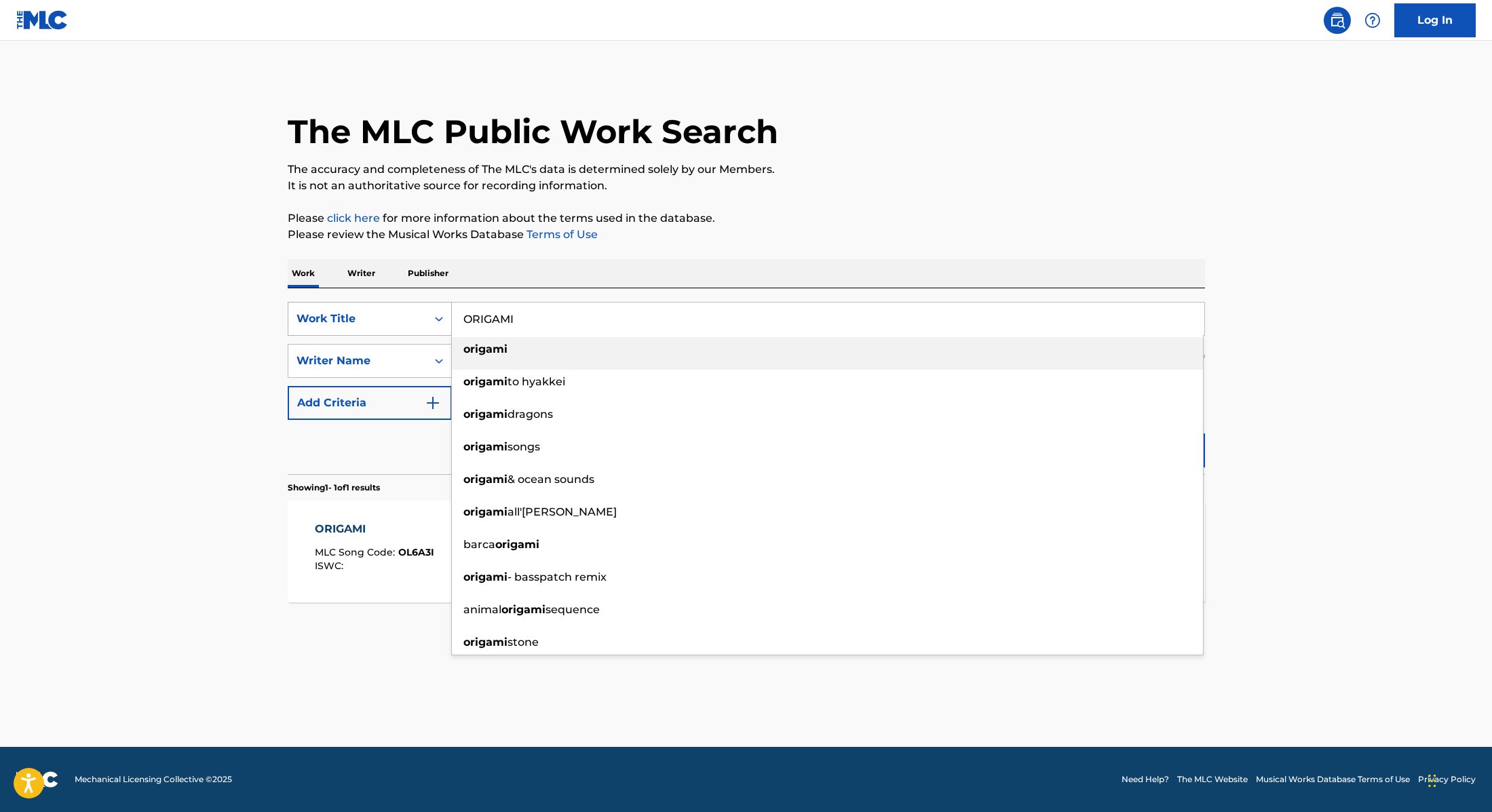
drag, startPoint x: 533, startPoint y: 321, endPoint x: 450, endPoint y: 308, distance: 84.0
click at [450, 308] on div "SearchWithCriteria9cc89112-0d42-42f8-b15c-104aad945215 Work Title ORIGAMI origa…" at bounding box center [746, 319] width 918 height 34
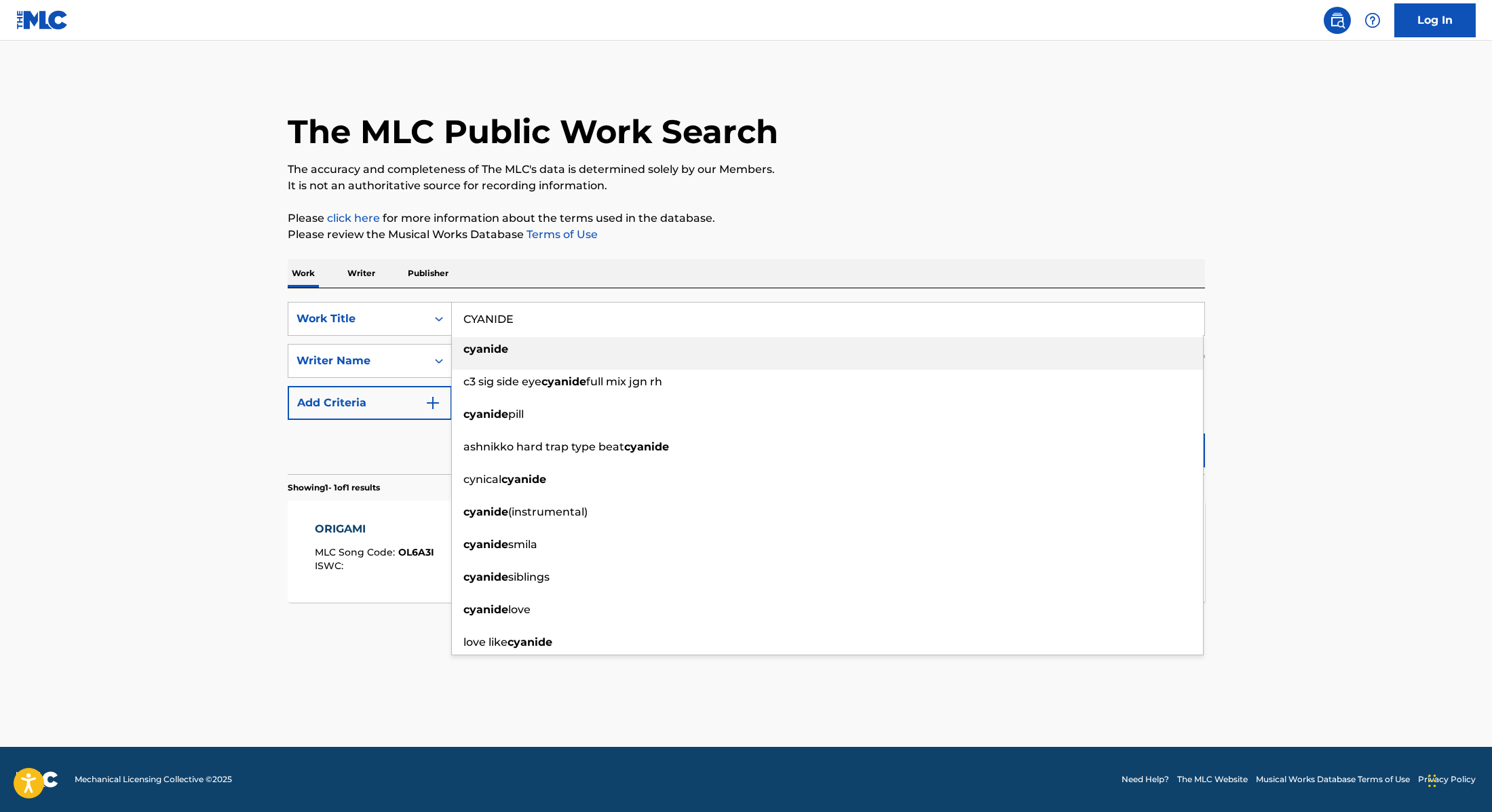
type input "CYANIDE"
click at [776, 231] on p "Please review the Musical Works Database Terms of Use" at bounding box center [746, 235] width 918 height 16
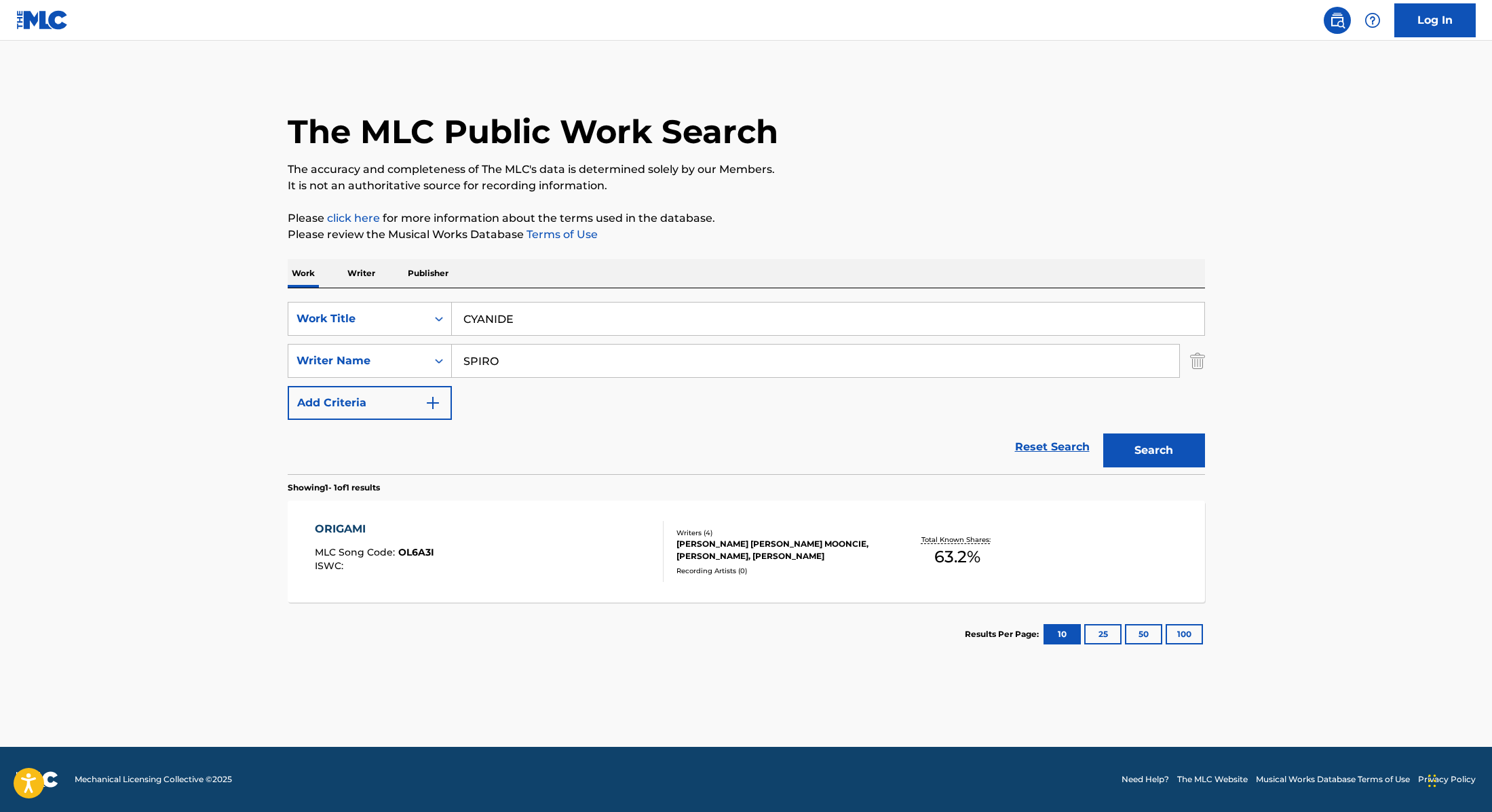
click at [1140, 471] on div "Search" at bounding box center [1151, 447] width 108 height 54
click at [1140, 453] on button "Search" at bounding box center [1154, 451] width 102 height 34
click at [583, 553] on div "CYANIDE MLC Song Code : CJ7JAW ISWC :" at bounding box center [489, 551] width 349 height 61
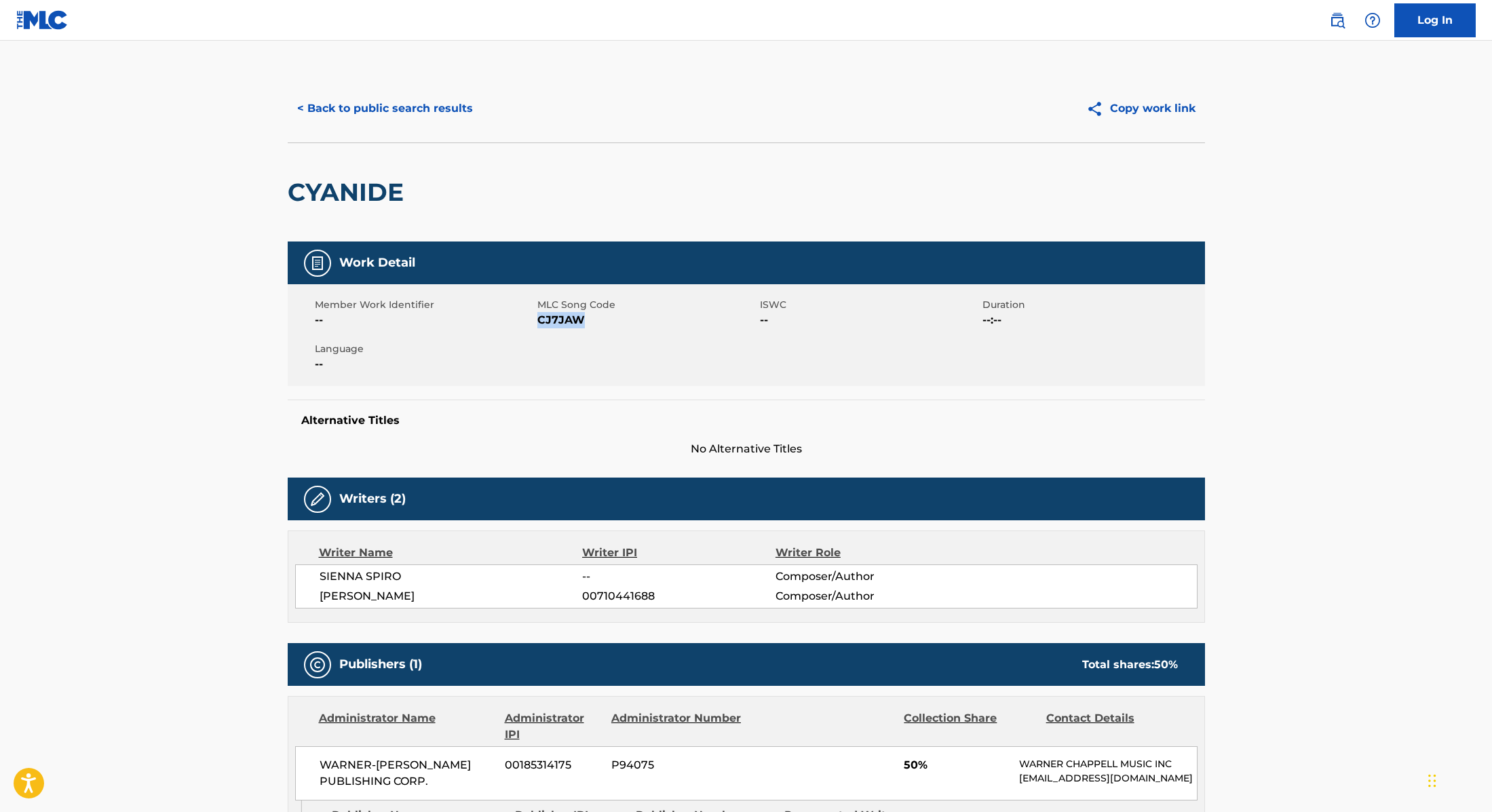
drag, startPoint x: 537, startPoint y: 319, endPoint x: 623, endPoint y: 321, distance: 86.0
click at [623, 321] on span "CJ7JAW" at bounding box center [647, 320] width 219 height 16
click at [421, 104] on button "< Back to public search results" at bounding box center [385, 109] width 195 height 34
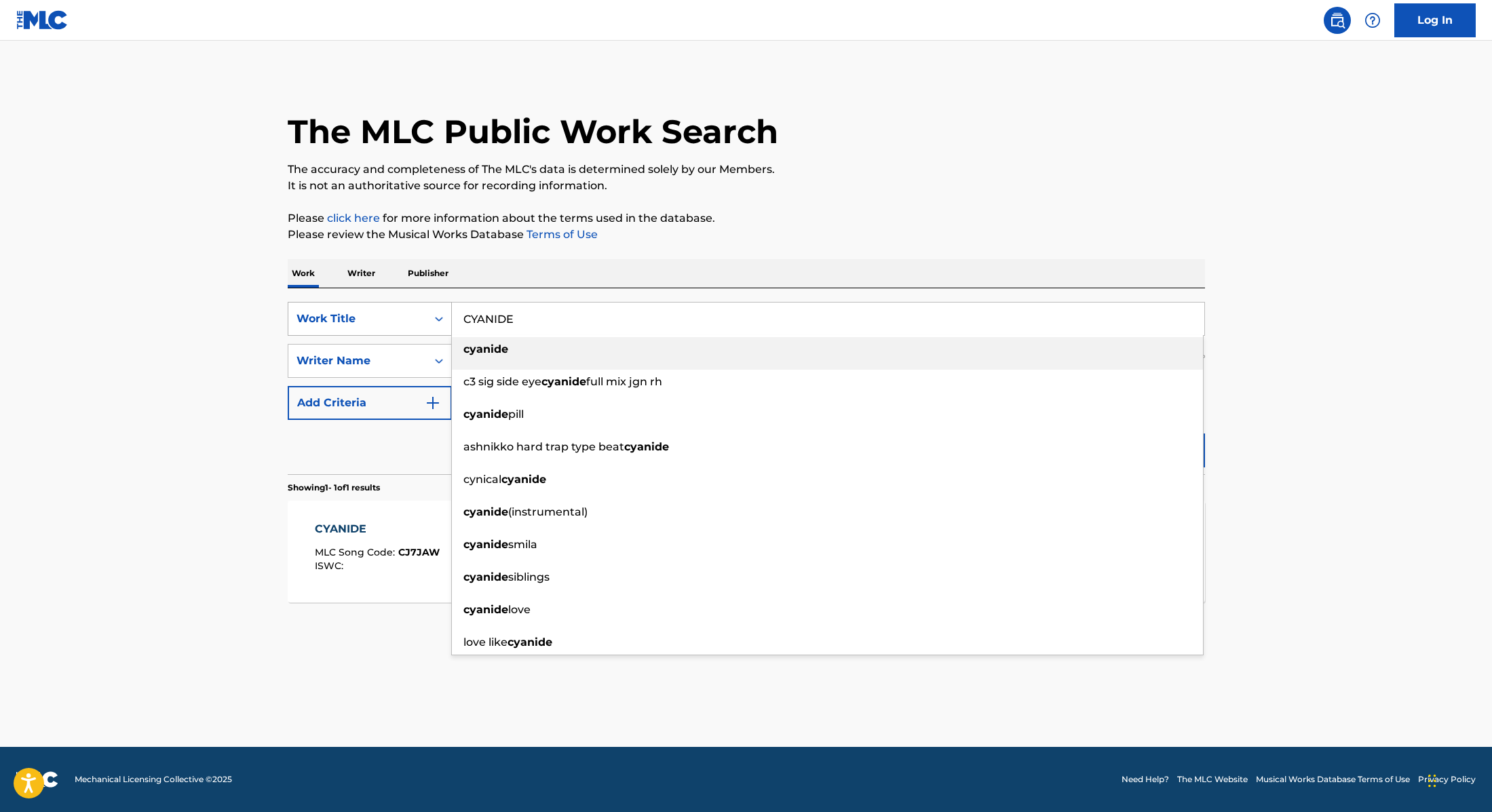
drag, startPoint x: 533, startPoint y: 320, endPoint x: 450, endPoint y: 317, distance: 83.1
click at [450, 317] on div "SearchWithCriteria9cc89112-0d42-42f8-b15c-104aad945215 Work Title CYANIDE cyani…" at bounding box center [746, 319] width 918 height 34
type input "Crazy"
click at [833, 208] on div "The MLC Public Work Search The accuracy and completeness of The MLC's data is d…" at bounding box center [746, 370] width 950 height 591
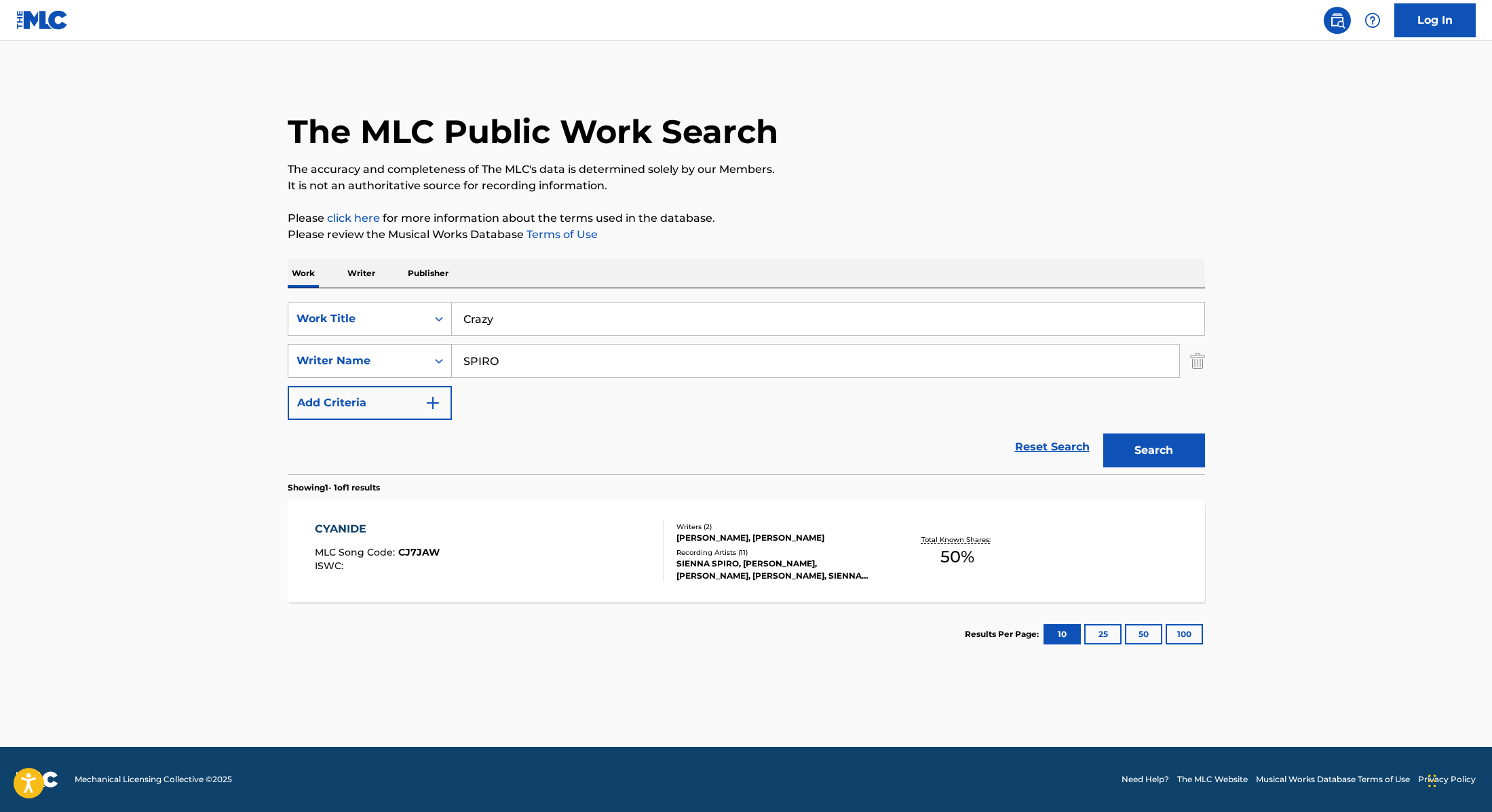
drag, startPoint x: 522, startPoint y: 357, endPoint x: 414, endPoint y: 356, distance: 108.0
click at [414, 356] on div "SearchWithCriteria89e460e5-7744-4731-99c6-0be1078f7c3e Writer Name SPIRO" at bounding box center [746, 361] width 918 height 34
click at [1168, 456] on button "Search" at bounding box center [1154, 451] width 102 height 34
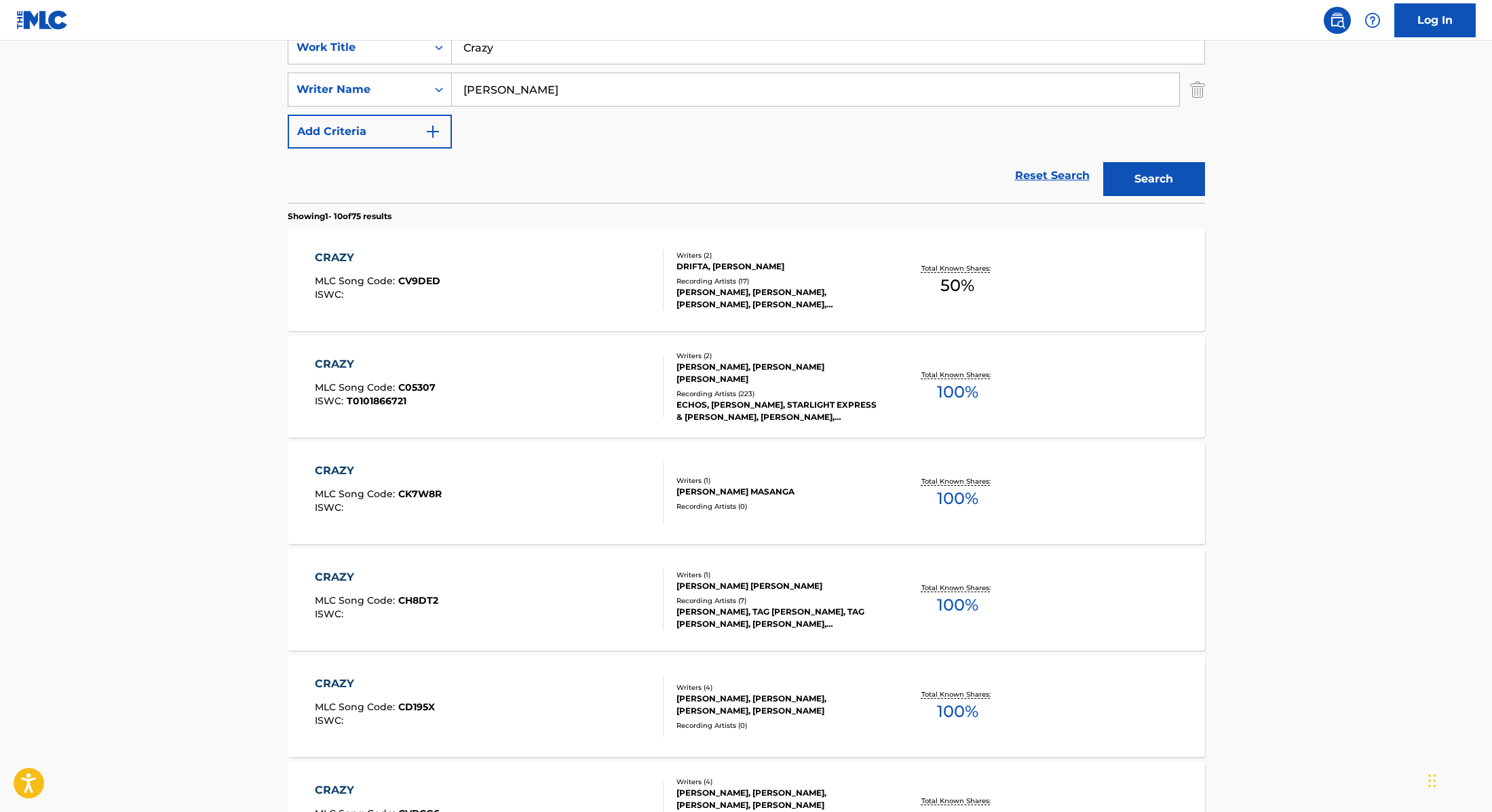
scroll to position [109, 0]
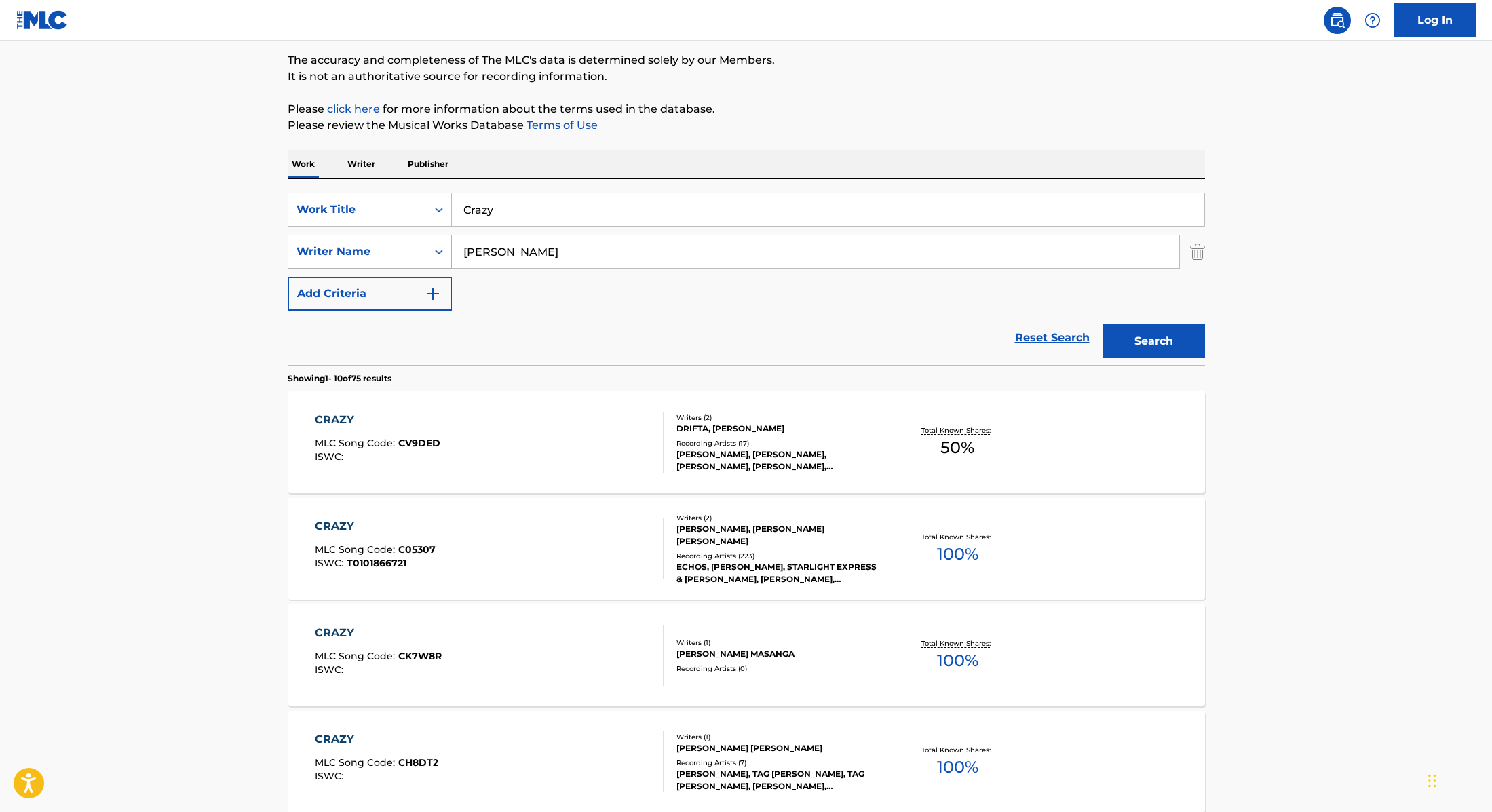
drag, startPoint x: 494, startPoint y: 253, endPoint x: 418, endPoint y: 251, distance: 76.0
click at [418, 251] on div "SearchWithCriteria89e460e5-7744-4731-99c6-0be1078f7c3e Writer Name [PERSON_NAME]" at bounding box center [746, 252] width 918 height 34
type input "[PERSON_NAME]"
click at [1178, 330] on button "Search" at bounding box center [1154, 341] width 102 height 34
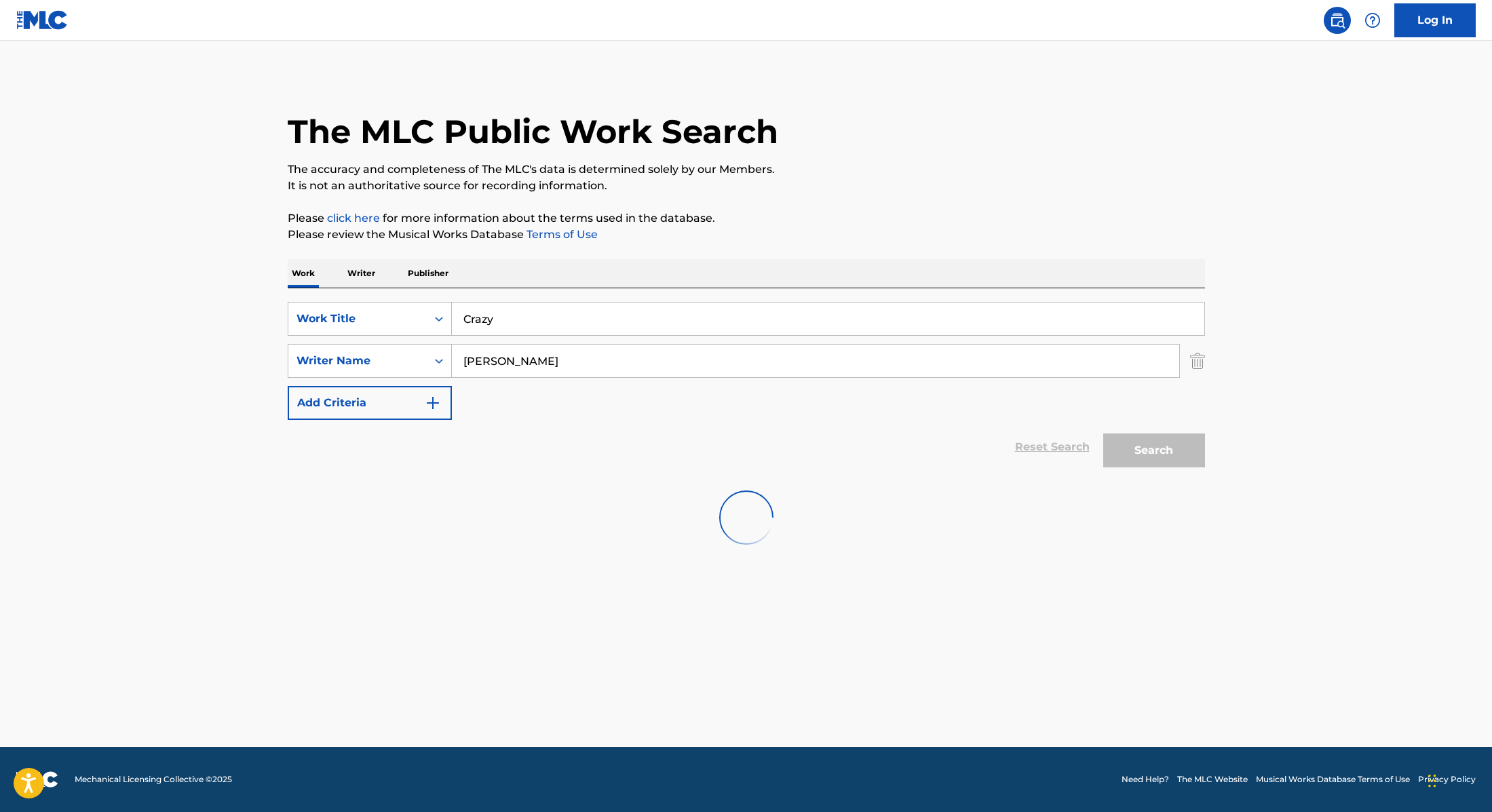
scroll to position [0, 0]
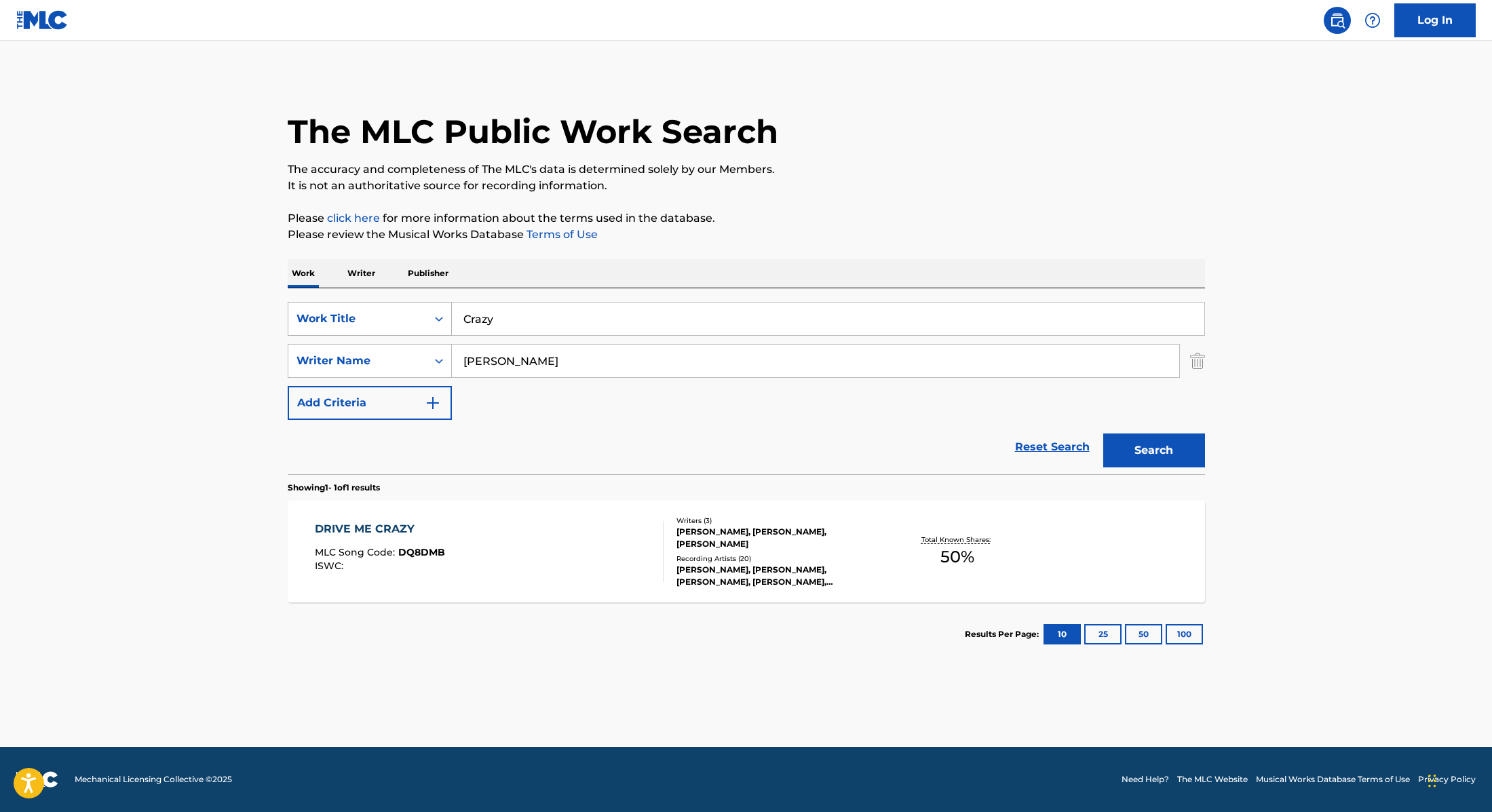
drag, startPoint x: 545, startPoint y: 316, endPoint x: 376, endPoint y: 312, distance: 169.0
click at [376, 312] on div "SearchWithCriteria9cc89112-0d42-42f8-b15c-104aad945215 Work Title Crazy" at bounding box center [746, 319] width 918 height 34
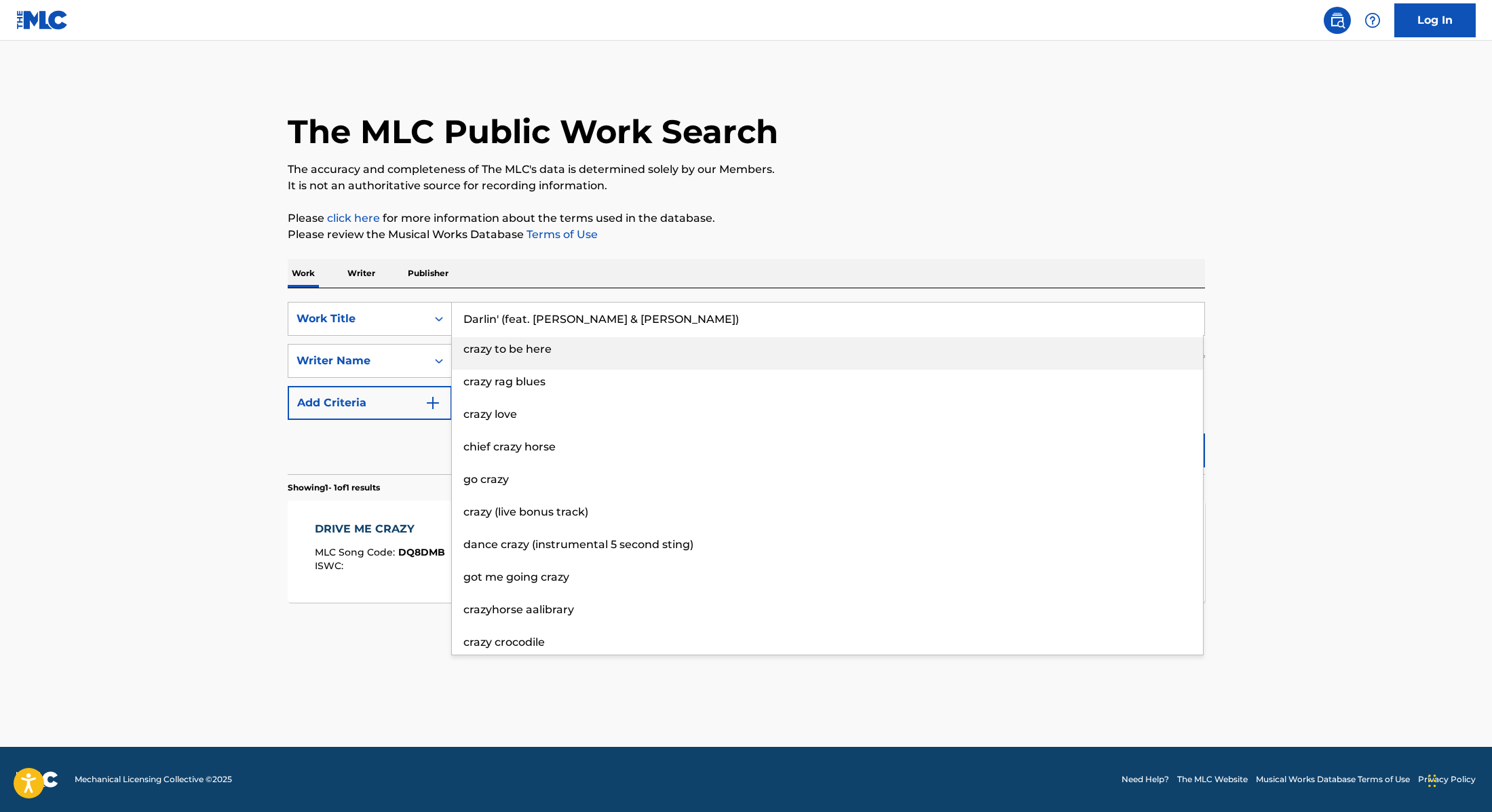
type input "Darlin' (feat. [PERSON_NAME] & [PERSON_NAME])"
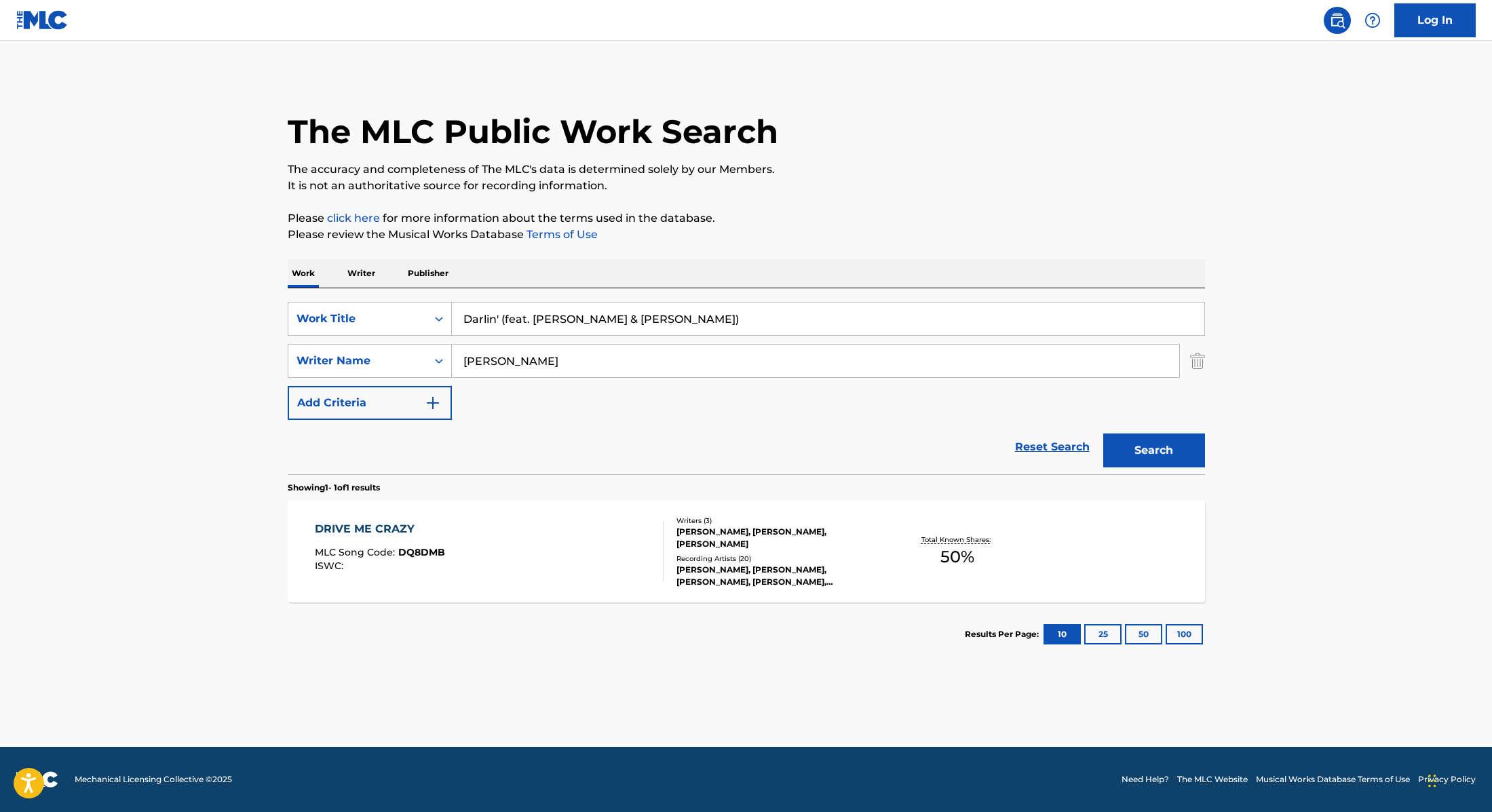
click at [816, 221] on p "Please click here for more information about the terms used in the database." at bounding box center [746, 219] width 918 height 16
drag, startPoint x: 550, startPoint y: 361, endPoint x: 392, endPoint y: 358, distance: 158.0
click at [393, 358] on div "SearchWithCriteria89e460e5-7744-4731-99c6-0be1078f7c3e Writer Name [PERSON_NAME]" at bounding box center [746, 361] width 918 height 34
type input "[PERSON_NAME],"
drag, startPoint x: 673, startPoint y: 316, endPoint x: 502, endPoint y: 319, distance: 171.0
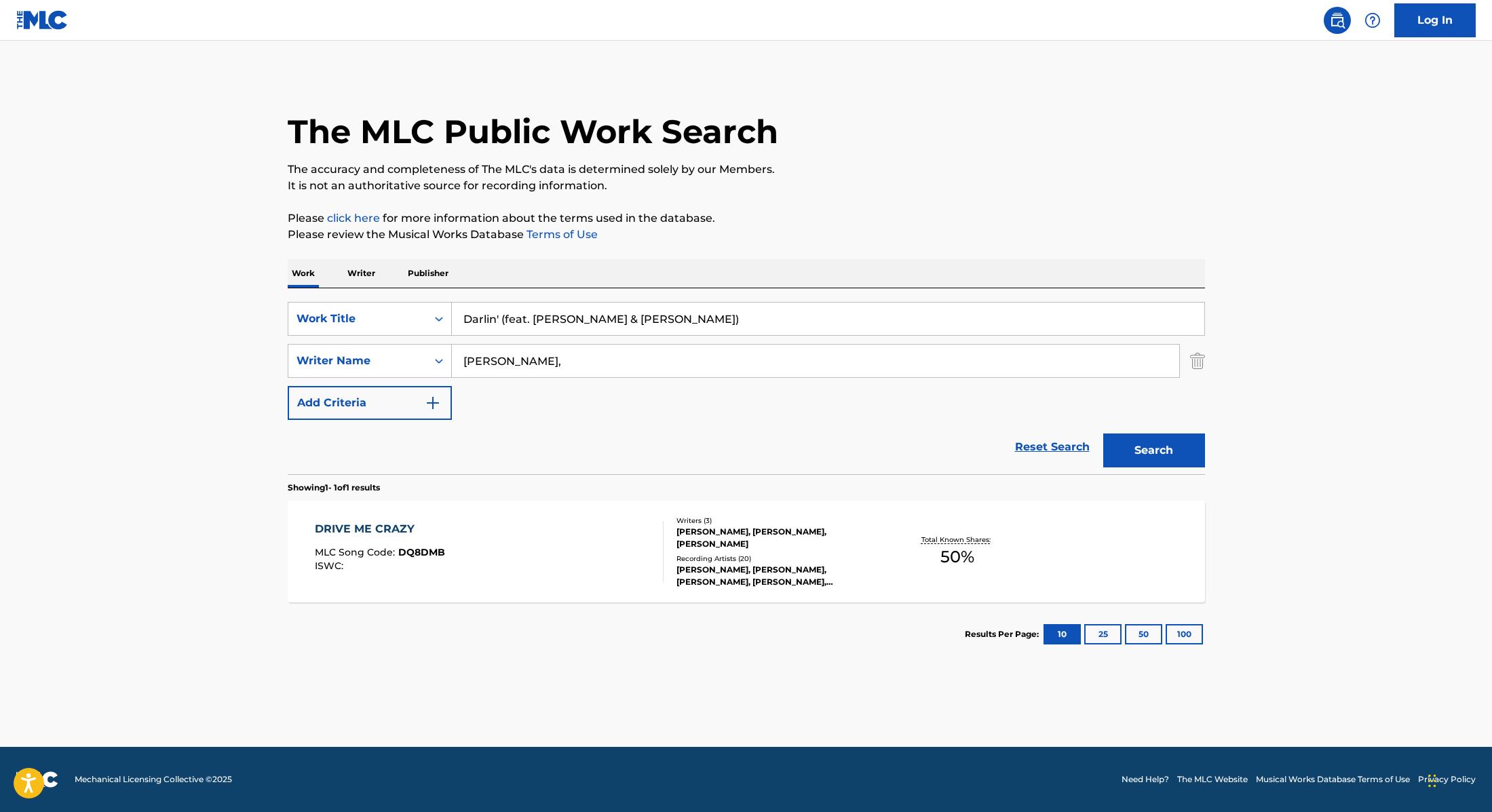
click at [502, 319] on input "Darlin' (feat. [PERSON_NAME] & [PERSON_NAME])" at bounding box center [828, 319] width 753 height 33
type input "Darlin'"
click at [800, 217] on p "Please click here for more information about the terms used in the database." at bounding box center [746, 219] width 918 height 16
click at [1159, 441] on button "Search" at bounding box center [1154, 451] width 102 height 34
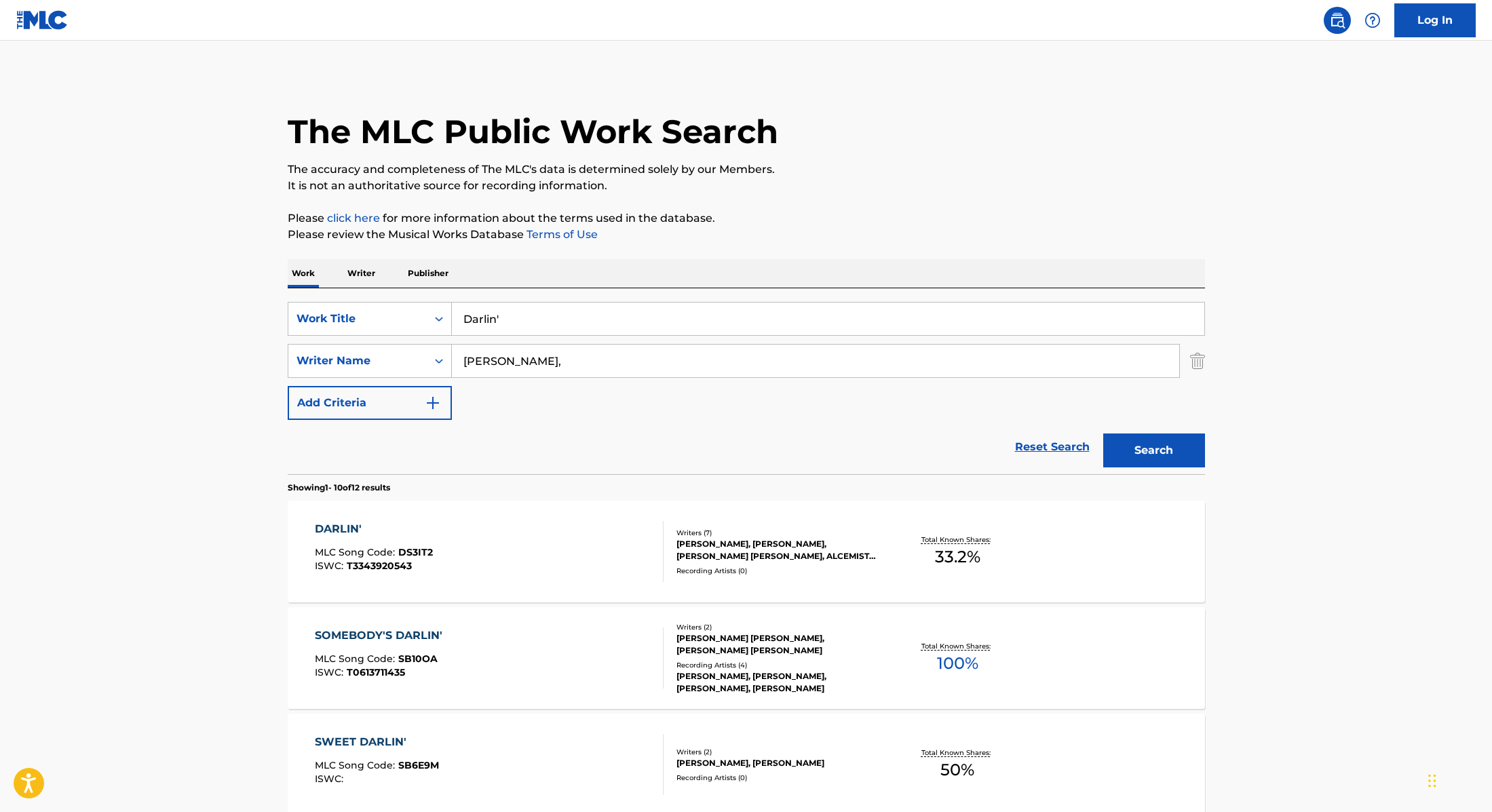
click at [613, 555] on div "DARLIN' MLC Song Code : DS3IT2 ISWC : T3343920543" at bounding box center [489, 551] width 349 height 61
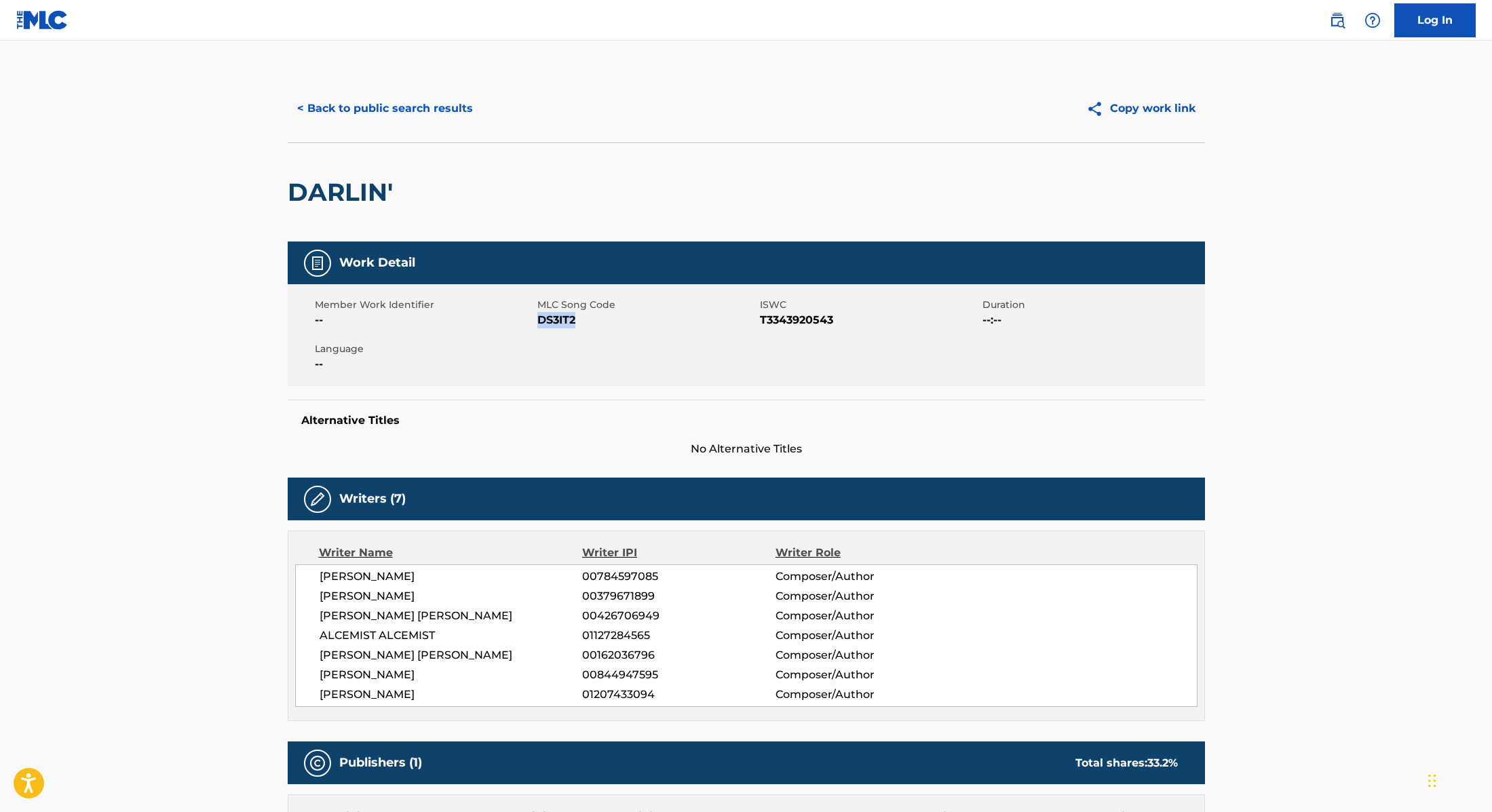
drag, startPoint x: 539, startPoint y: 319, endPoint x: 607, endPoint y: 319, distance: 68.0
click at [607, 319] on span "DS3IT2" at bounding box center [647, 320] width 219 height 16
click at [457, 106] on button "< Back to public search results" at bounding box center [385, 109] width 195 height 34
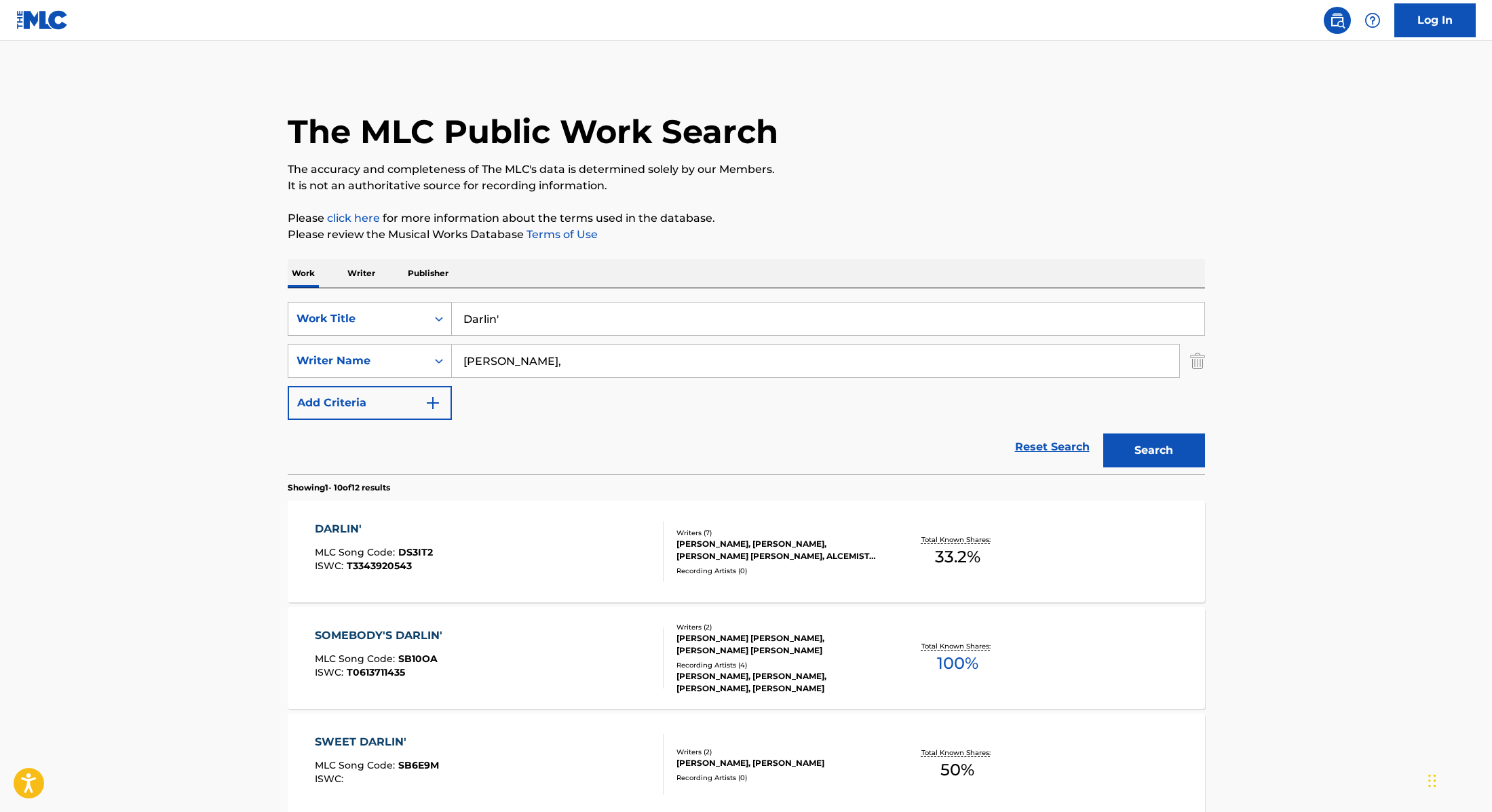
drag, startPoint x: 523, startPoint y: 318, endPoint x: 416, endPoint y: 310, distance: 107.3
click at [416, 310] on div "SearchWithCriteria9cc89112-0d42-42f8-b15c-104aad945215 Work Title Darlin'" at bounding box center [746, 319] width 918 height 34
click at [500, 319] on input "BrodieLuudeSean [PERSON_NAME]" at bounding box center [828, 319] width 753 height 33
click at [540, 317] on input "[PERSON_NAME], LuudeSean [PERSON_NAME]" at bounding box center [828, 319] width 753 height 33
drag, startPoint x: 627, startPoint y: 324, endPoint x: 447, endPoint y: 308, distance: 180.7
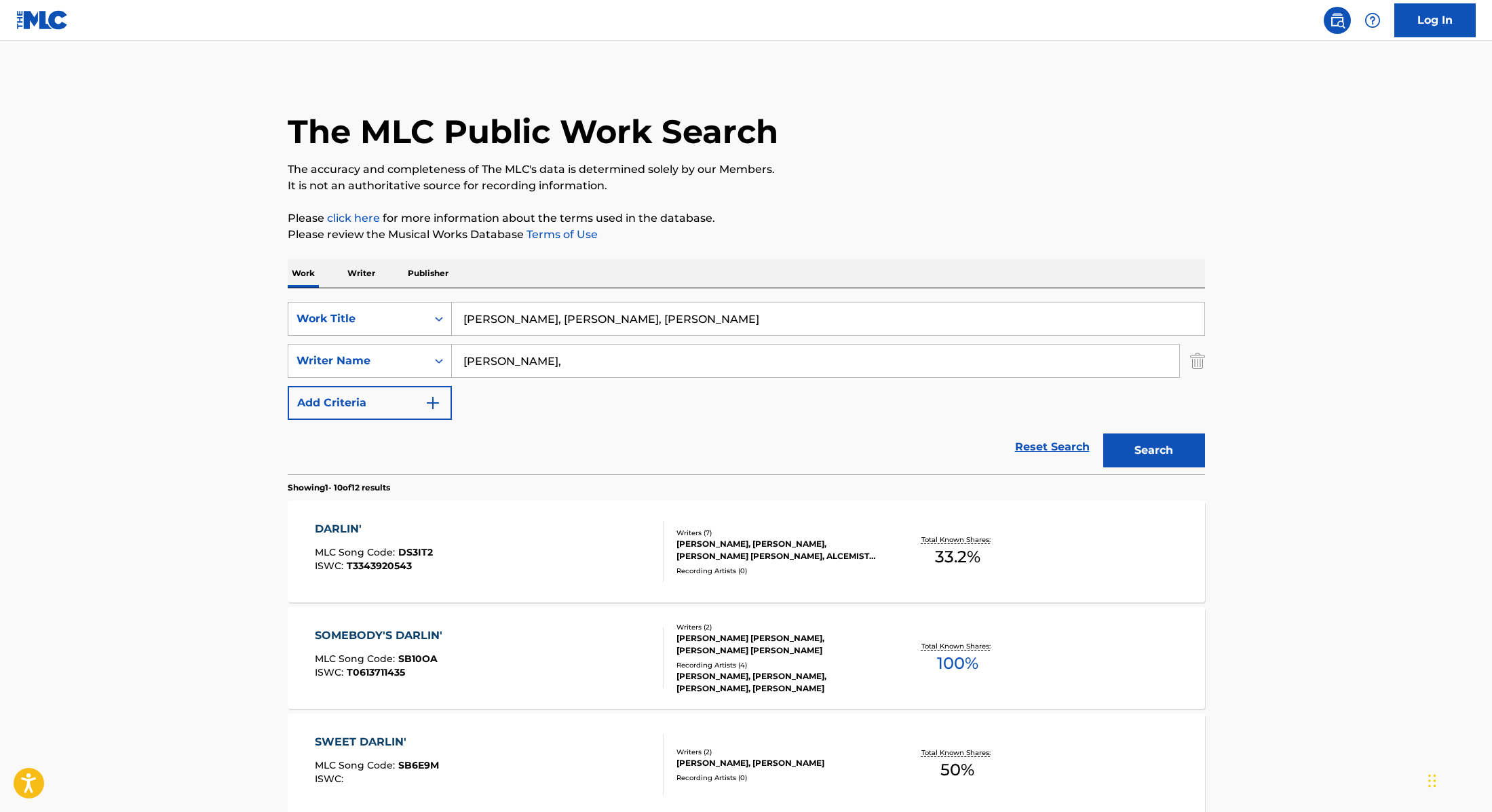
click at [447, 308] on div "SearchWithCriteria9cc89112-0d42-42f8-b15c-104aad945215 Work Title [PERSON_NAME]…" at bounding box center [746, 319] width 918 height 34
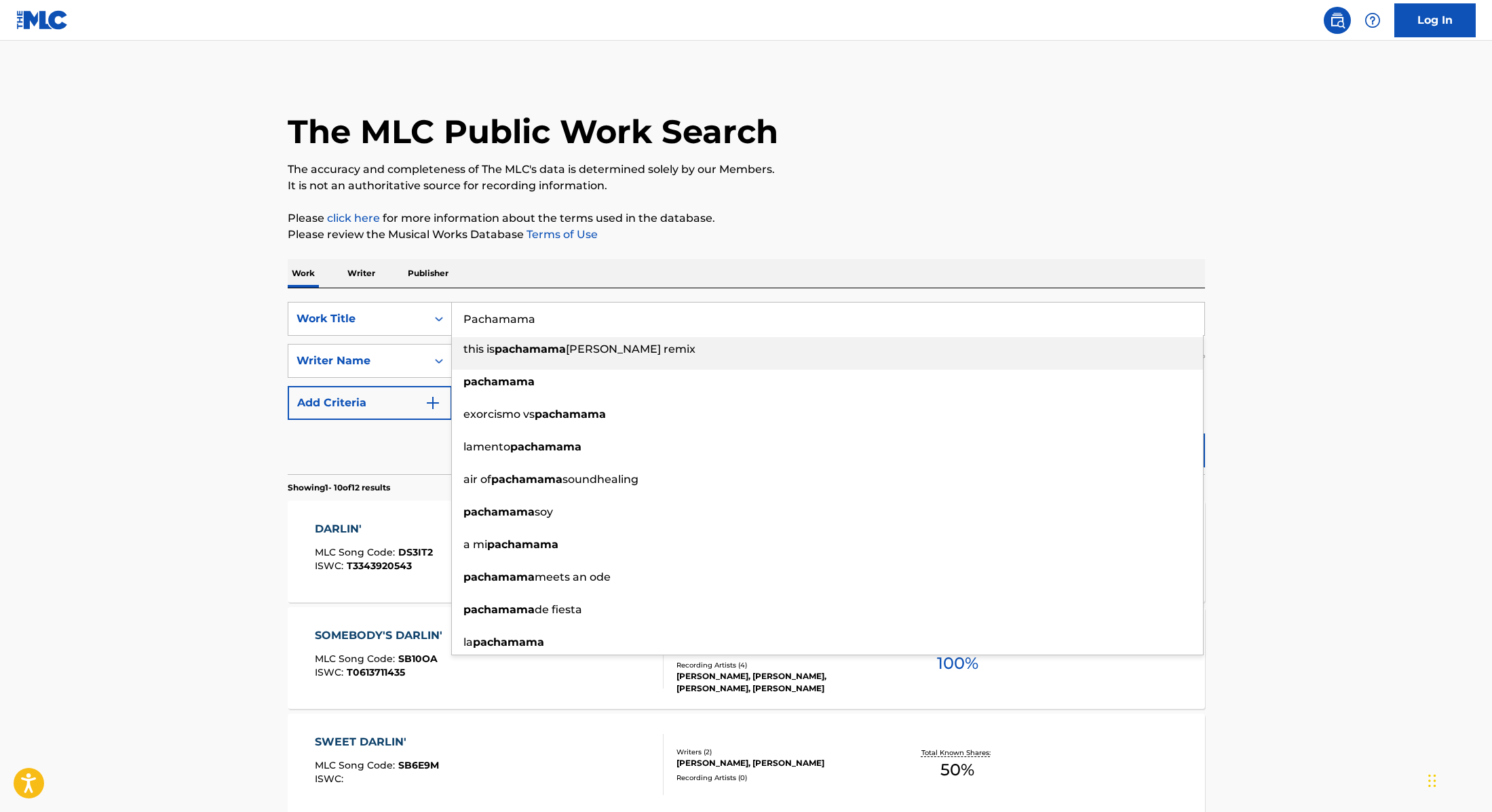
type input "Pachamama"
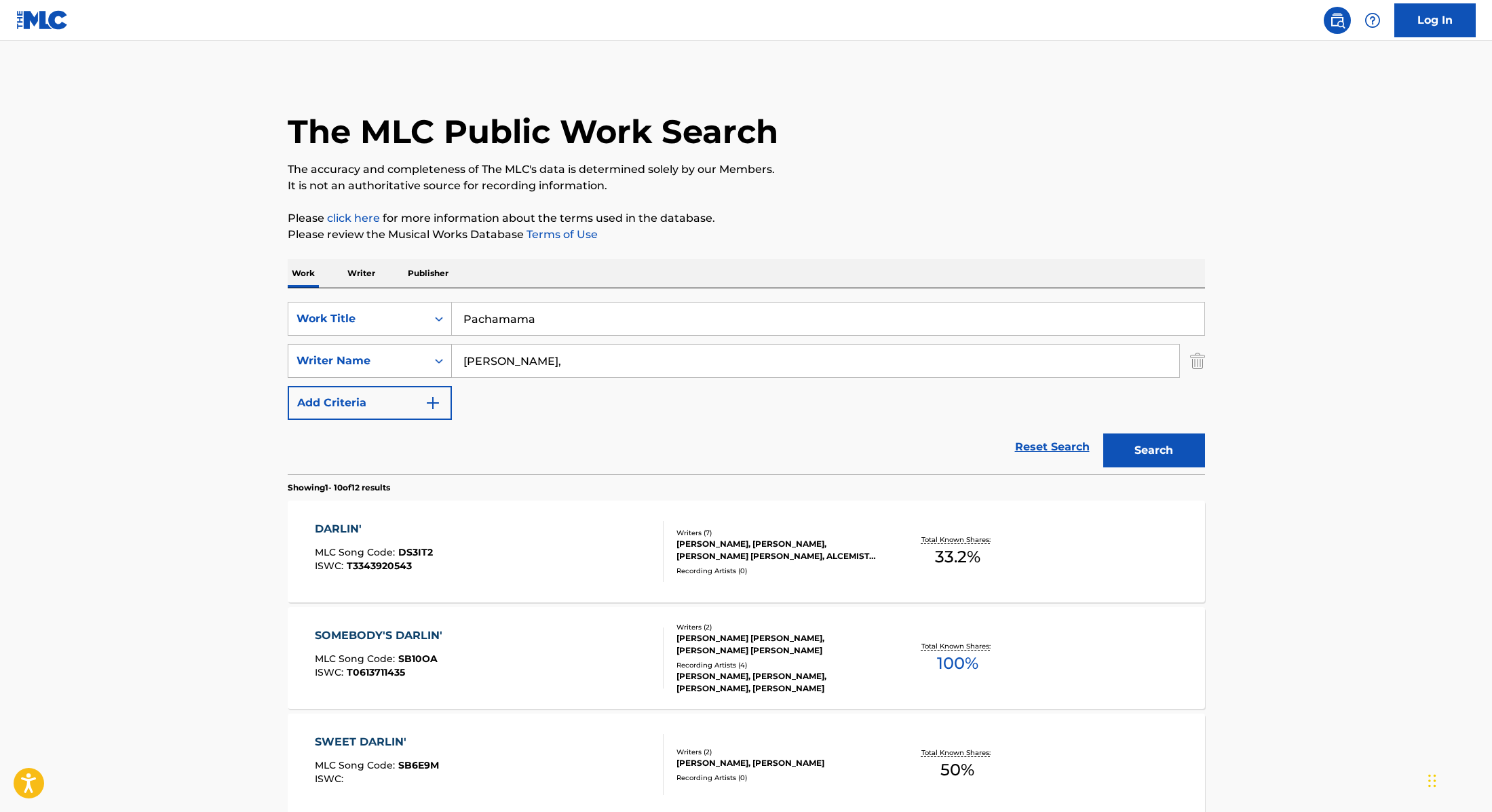
drag, startPoint x: 528, startPoint y: 373, endPoint x: 425, endPoint y: 360, distance: 103.8
click at [425, 360] on div "SearchWithCriteria89e460e5-7744-4731-99c6-0be1078f7c3e Writer Name [PERSON_NAME…" at bounding box center [746, 361] width 918 height 34
type input "Salonen"
click at [1202, 445] on button "Search" at bounding box center [1154, 451] width 102 height 34
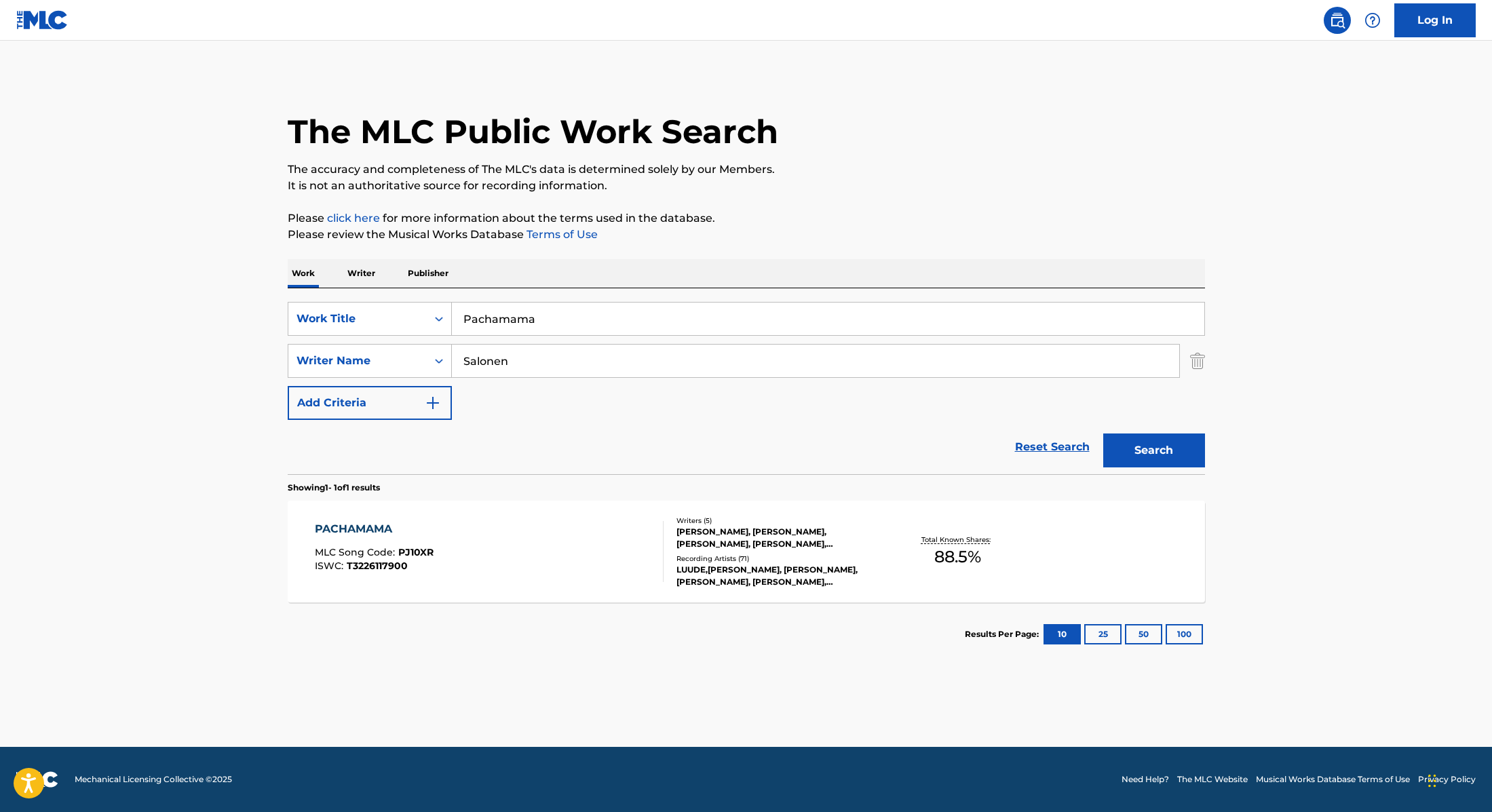
click at [591, 550] on div "PACHAMAMA MLC Song Code : PJ10XR ISWC : T3226117900" at bounding box center [489, 551] width 349 height 61
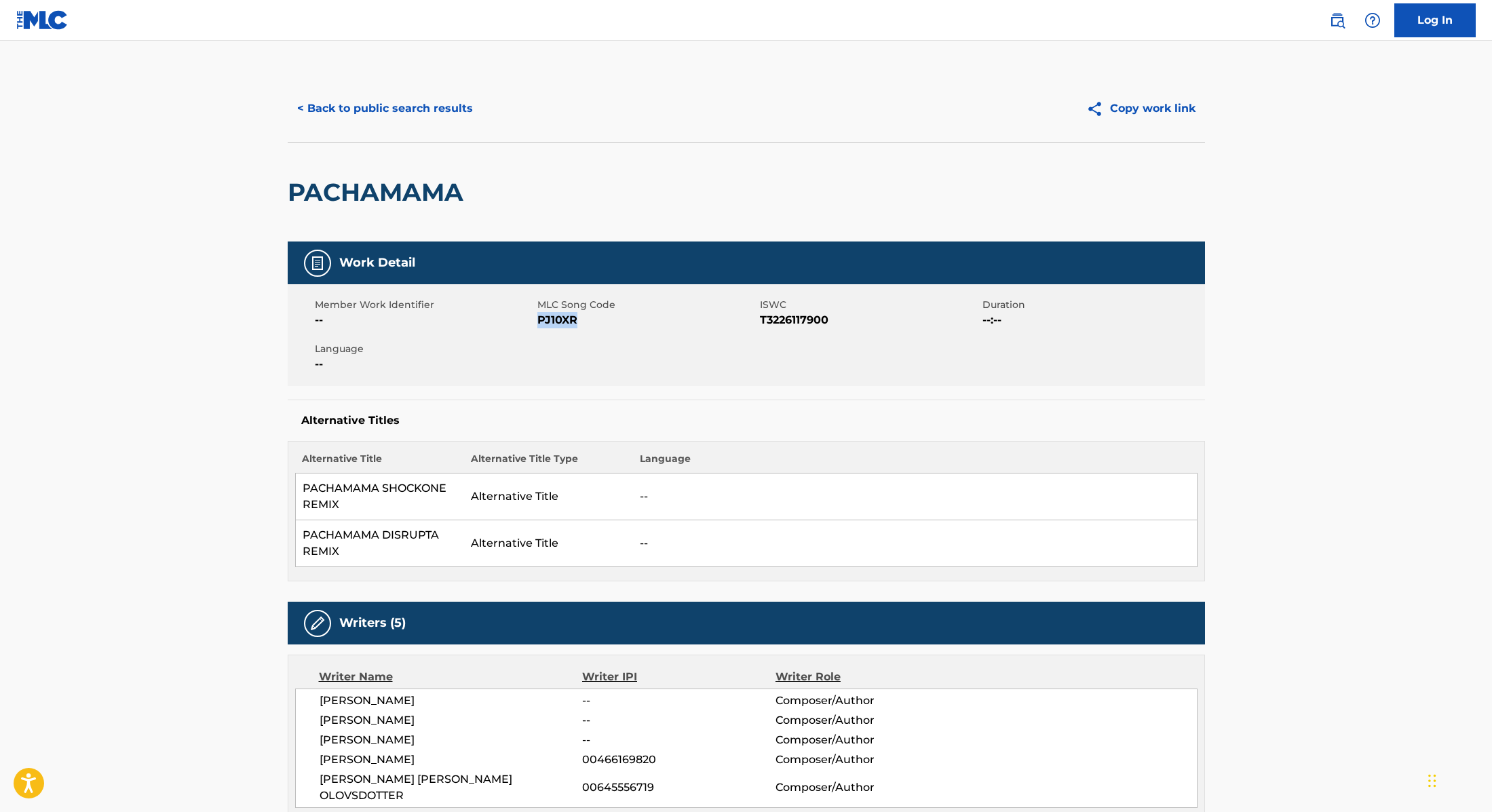
drag, startPoint x: 538, startPoint y: 320, endPoint x: 605, endPoint y: 318, distance: 67.0
click at [605, 318] on span "PJ10XR" at bounding box center [647, 320] width 219 height 16
click at [459, 98] on button "< Back to public search results" at bounding box center [385, 109] width 195 height 34
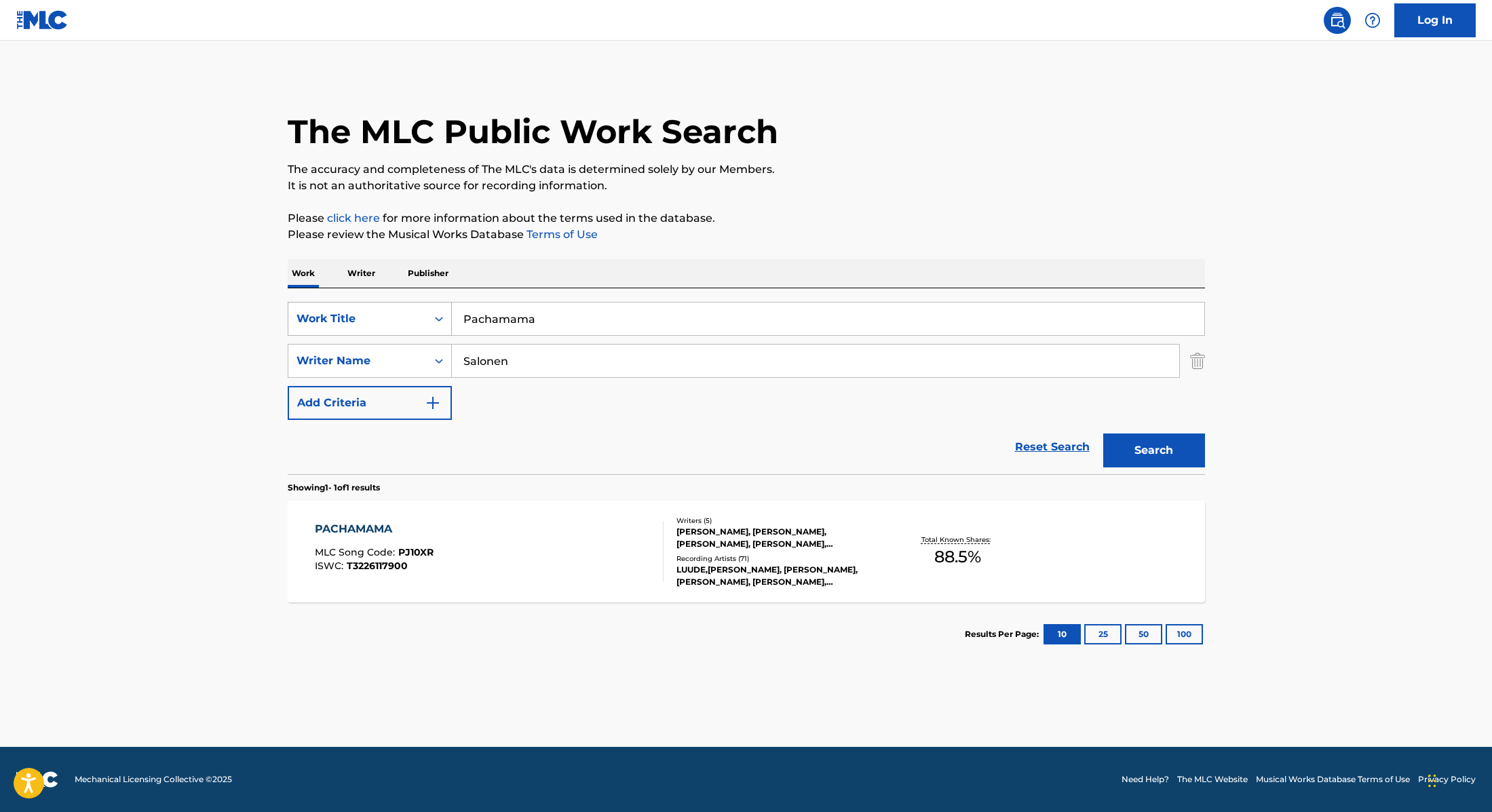
drag, startPoint x: 548, startPoint y: 318, endPoint x: 411, endPoint y: 315, distance: 137.0
click at [411, 315] on div "SearchWithCriteria9cc89112-0d42-42f8-b15c-104aad945215 Work Title Pachamama" at bounding box center [746, 319] width 918 height 34
click at [513, 321] on input "ElliphantLuude" at bounding box center [828, 319] width 753 height 33
drag, startPoint x: 609, startPoint y: 315, endPoint x: 409, endPoint y: 316, distance: 200.0
click at [409, 316] on div "SearchWithCriteria9cc89112-0d42-42f8-b15c-104aad945215 Work Title Elliphant, Lu…" at bounding box center [746, 319] width 918 height 34
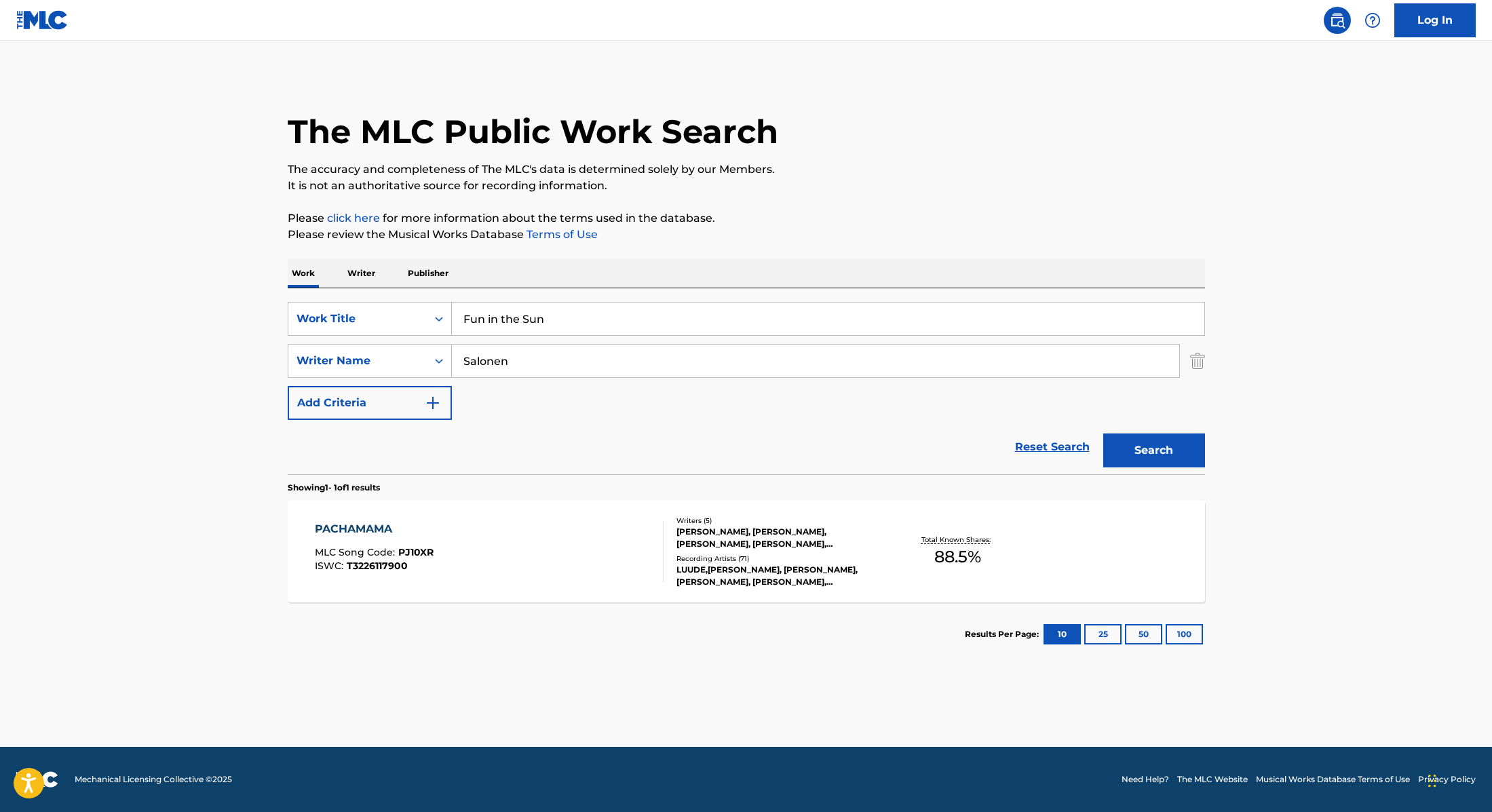
type input "Fun in the Sun"
click at [848, 214] on p "Please click here for more information about the terms used in the database." at bounding box center [746, 219] width 918 height 16
drag, startPoint x: 533, startPoint y: 362, endPoint x: 403, endPoint y: 345, distance: 131.1
click at [403, 345] on div "SearchWithCriteria89e460e5-7744-4731-99c6-0be1078f7c3e Writer Name Salonen" at bounding box center [746, 361] width 918 height 34
type input "Baillie"
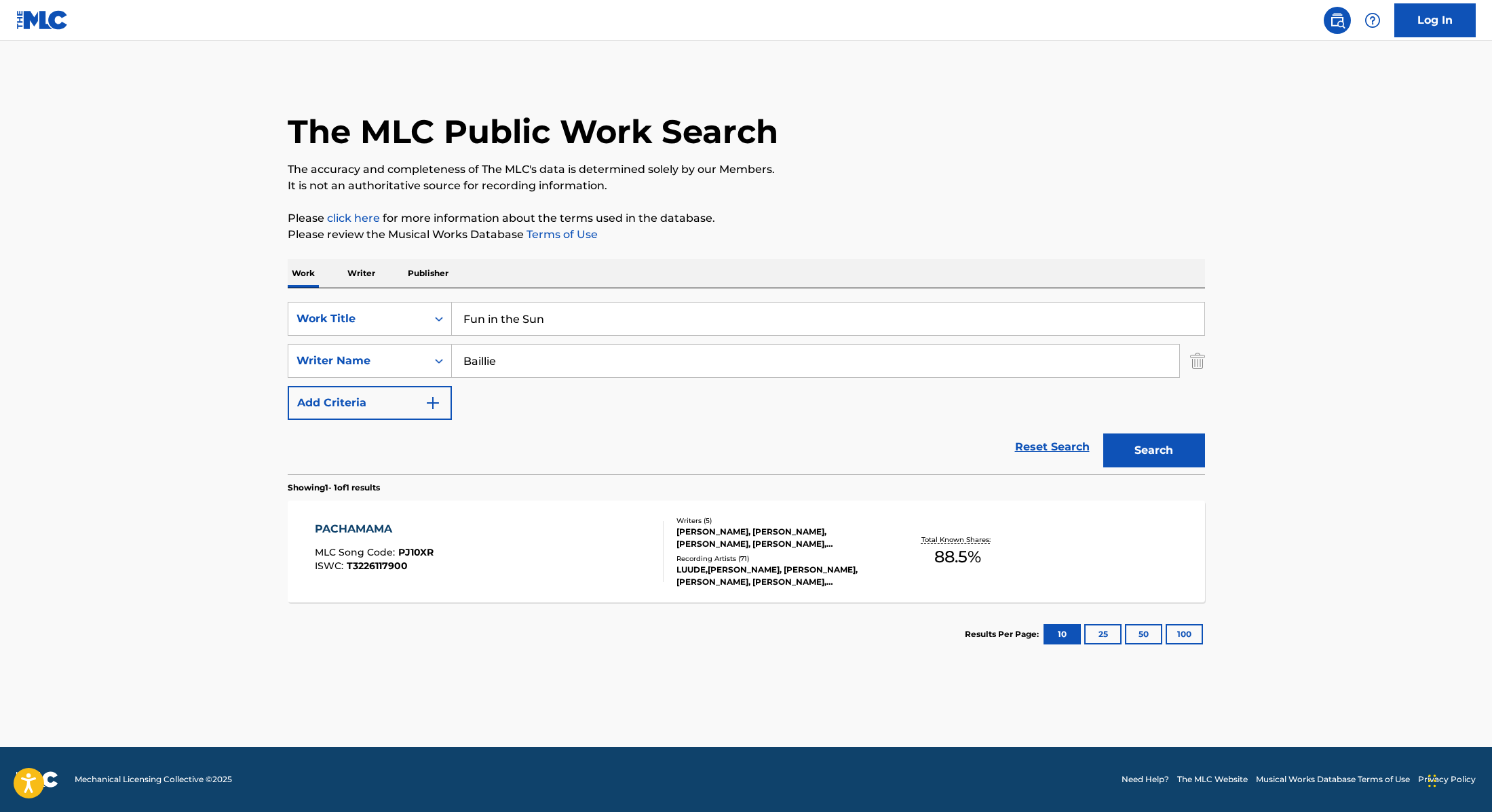
click at [1131, 450] on button "Search" at bounding box center [1154, 451] width 102 height 34
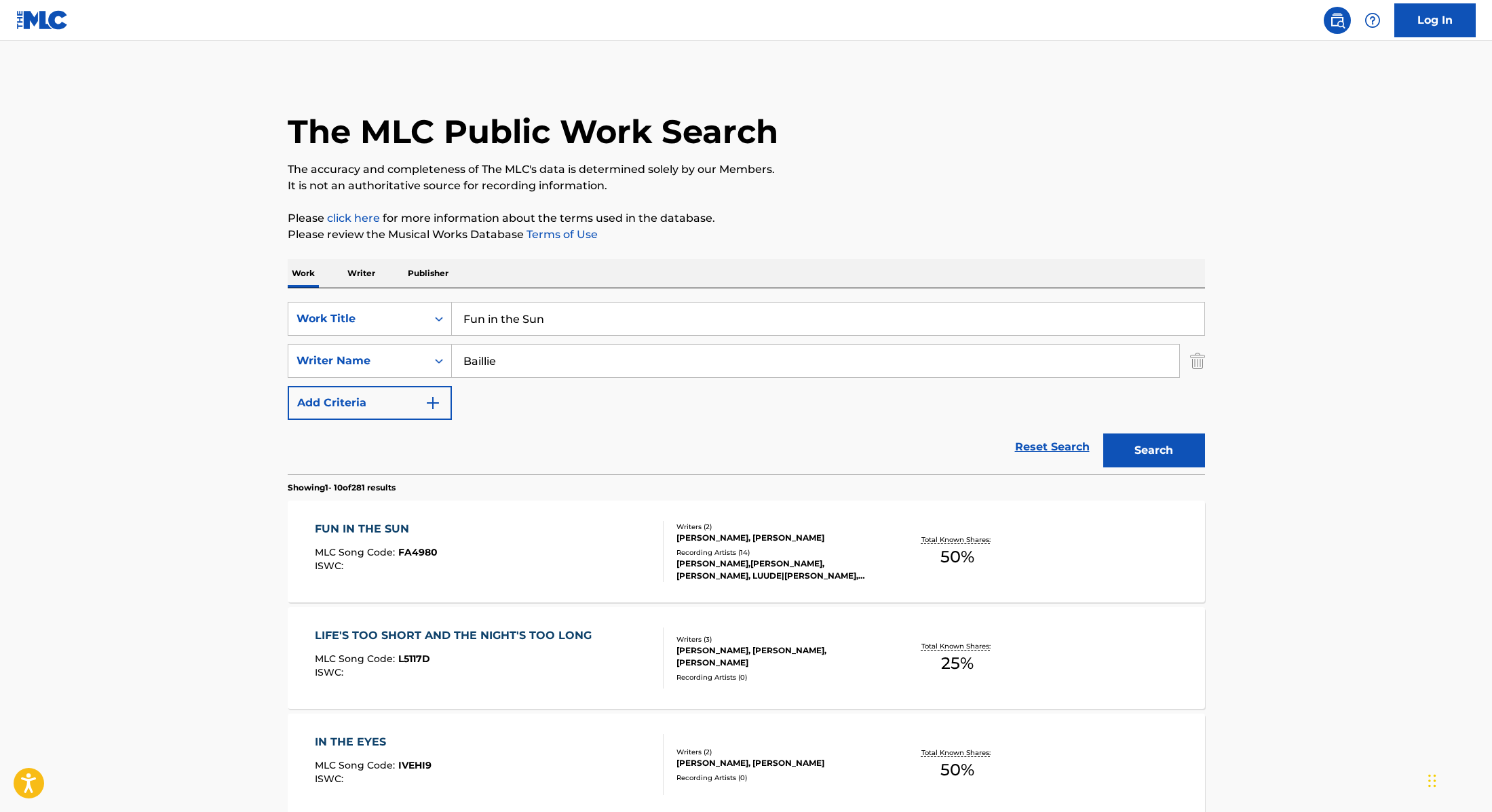
click at [578, 552] on div "FUN IN THE SUN MLC Song Code : FA4980 ISWC :" at bounding box center [489, 551] width 349 height 61
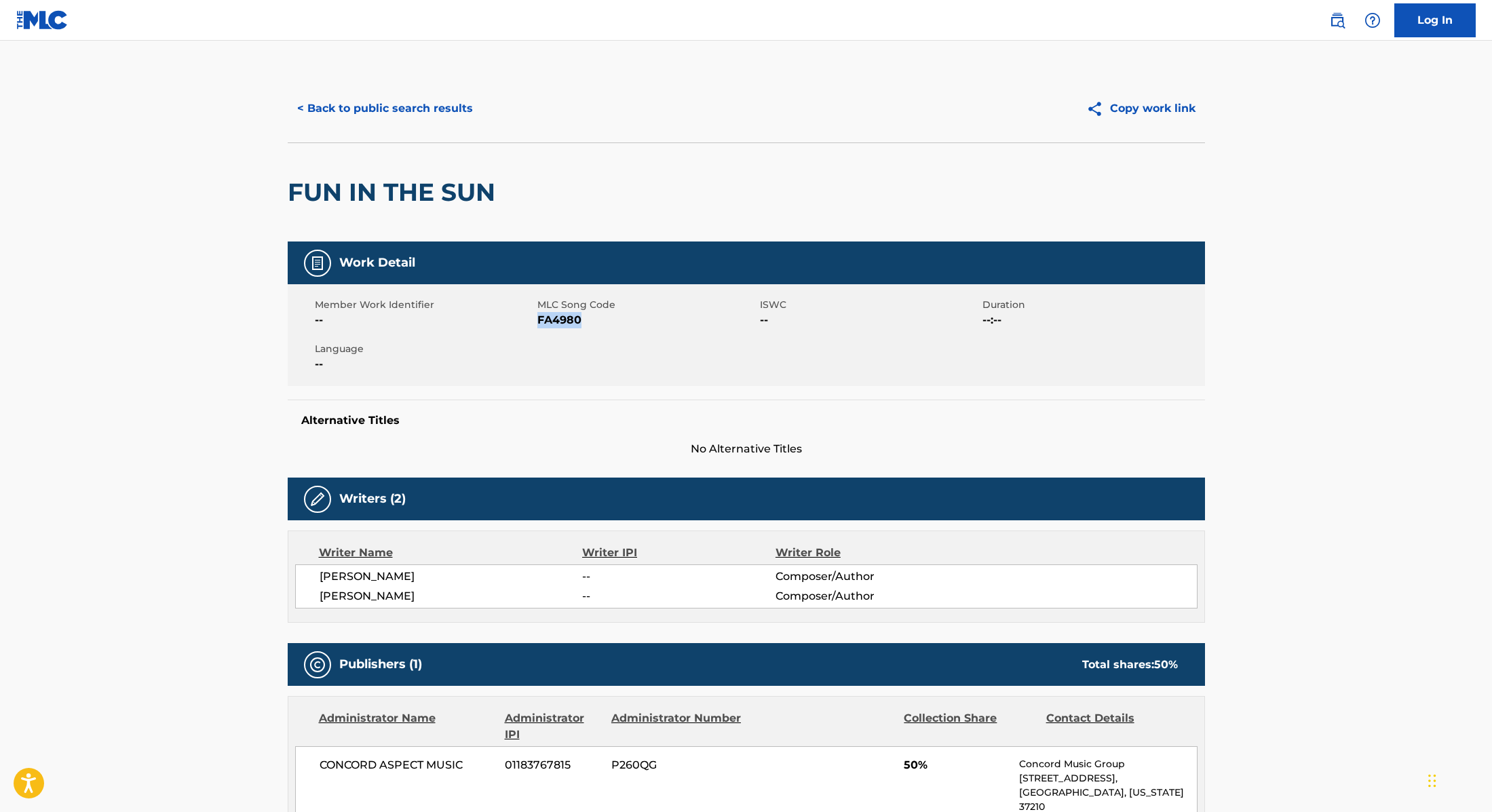
drag, startPoint x: 538, startPoint y: 321, endPoint x: 628, endPoint y: 321, distance: 90.0
click at [628, 321] on span "FA4980" at bounding box center [647, 320] width 219 height 16
click at [393, 110] on button "< Back to public search results" at bounding box center [385, 109] width 195 height 34
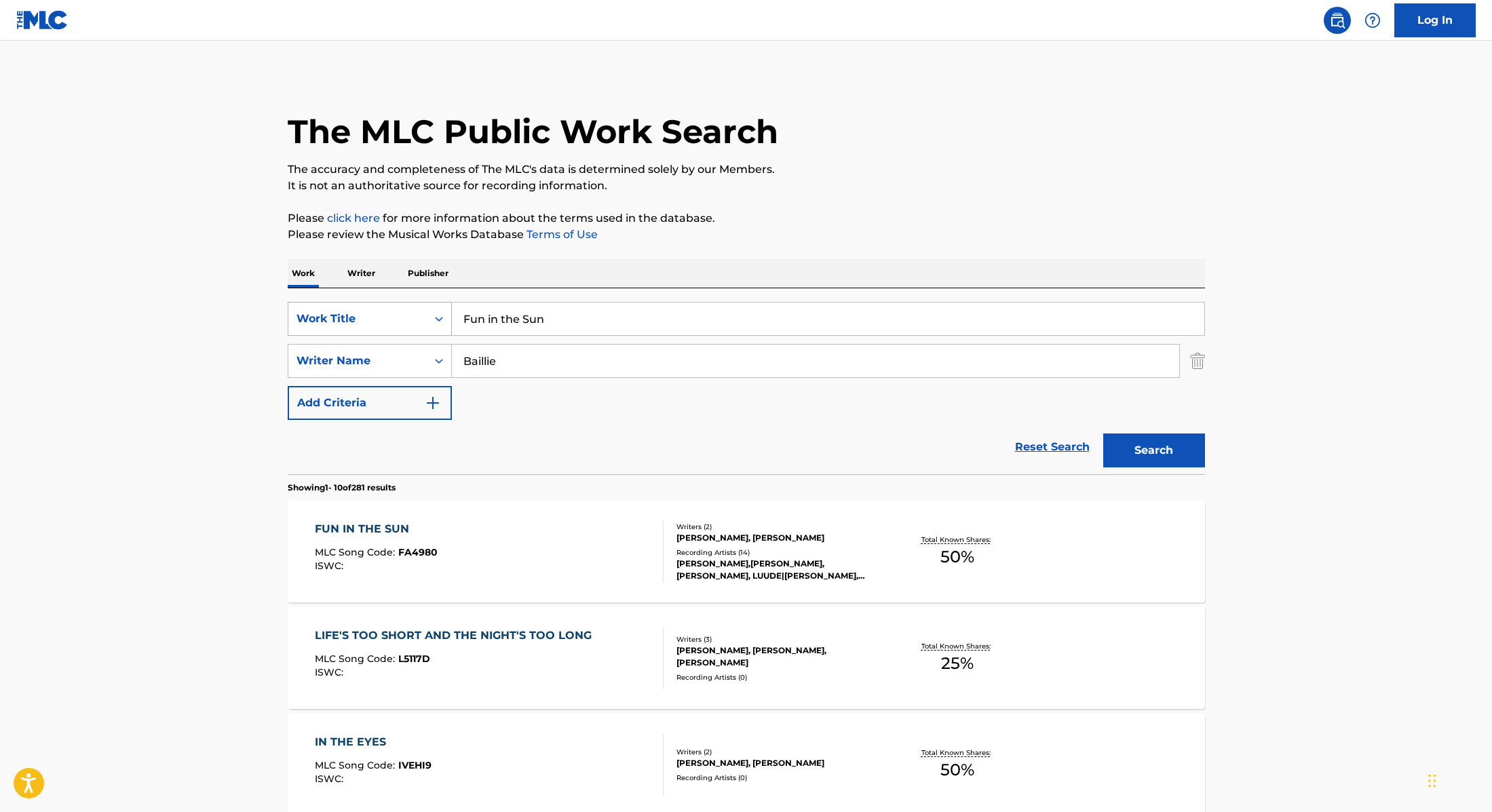
drag, startPoint x: 560, startPoint y: 319, endPoint x: 404, endPoint y: 303, distance: 156.8
click at [404, 303] on div "SearchWithCriteria9cc89112-0d42-42f8-b15c-104aad945215 Work Title Fun in the Sun" at bounding box center [746, 319] width 918 height 34
click at [516, 319] on input "[PERSON_NAME]" at bounding box center [828, 319] width 753 height 33
drag, startPoint x: 591, startPoint y: 316, endPoint x: 450, endPoint y: 314, distance: 141.0
click at [450, 314] on div "SearchWithCriteria9cc89112-0d42-42f8-b15c-104aad945215 Work Title [PERSON_NAME]…" at bounding box center [746, 319] width 918 height 34
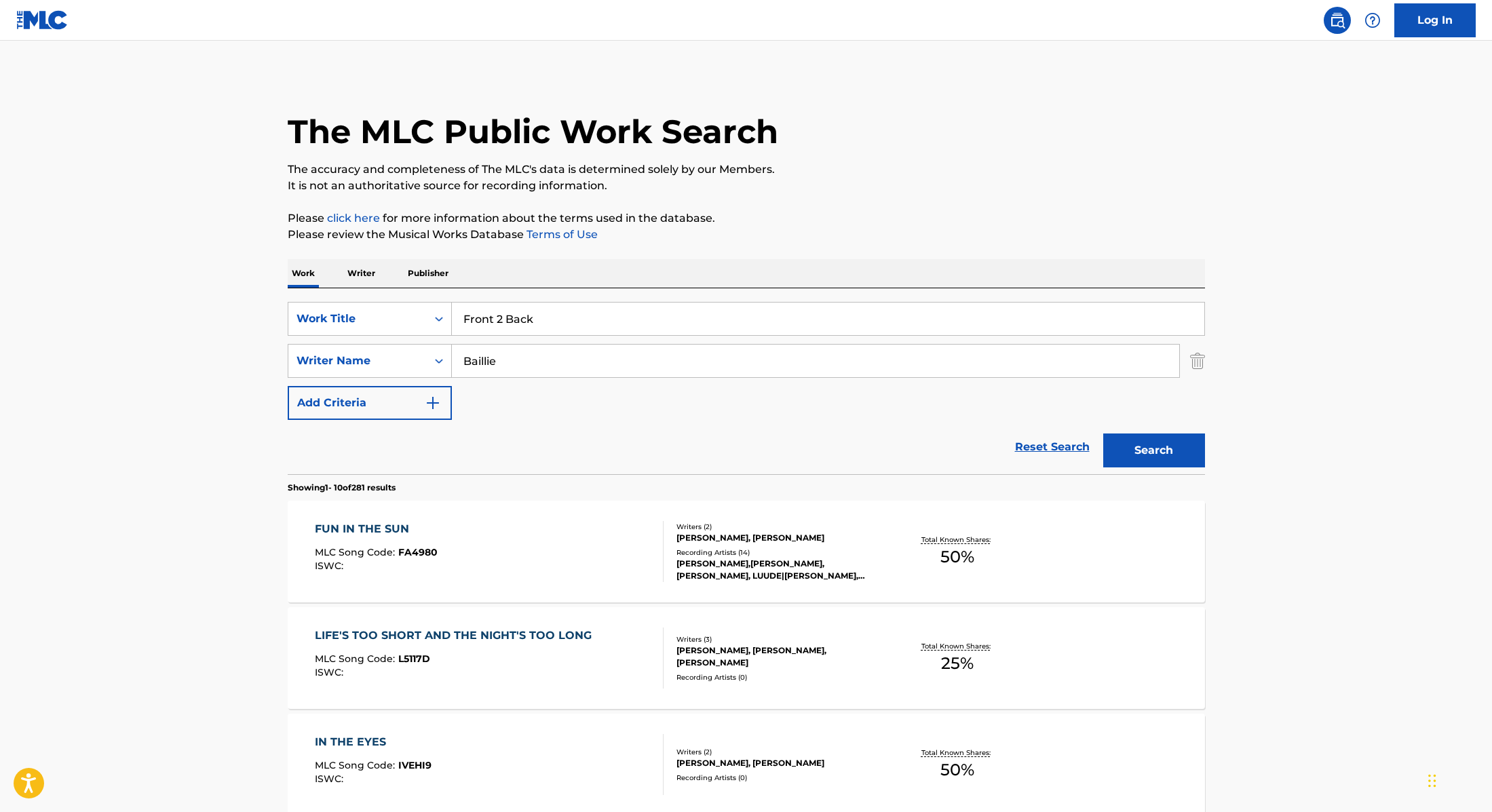
type input "Front 2 Back"
click at [848, 182] on p "It is not an authoritative source for recording information." at bounding box center [746, 186] width 918 height 16
drag, startPoint x: 521, startPoint y: 365, endPoint x: 418, endPoint y: 359, distance: 103.2
click at [415, 354] on div "SearchWithCriteria89e460e5-7744-4731-99c6-0be1078f7c3e Writer Name [PERSON_NAME]" at bounding box center [746, 361] width 918 height 34
type input "[PERSON_NAME]"
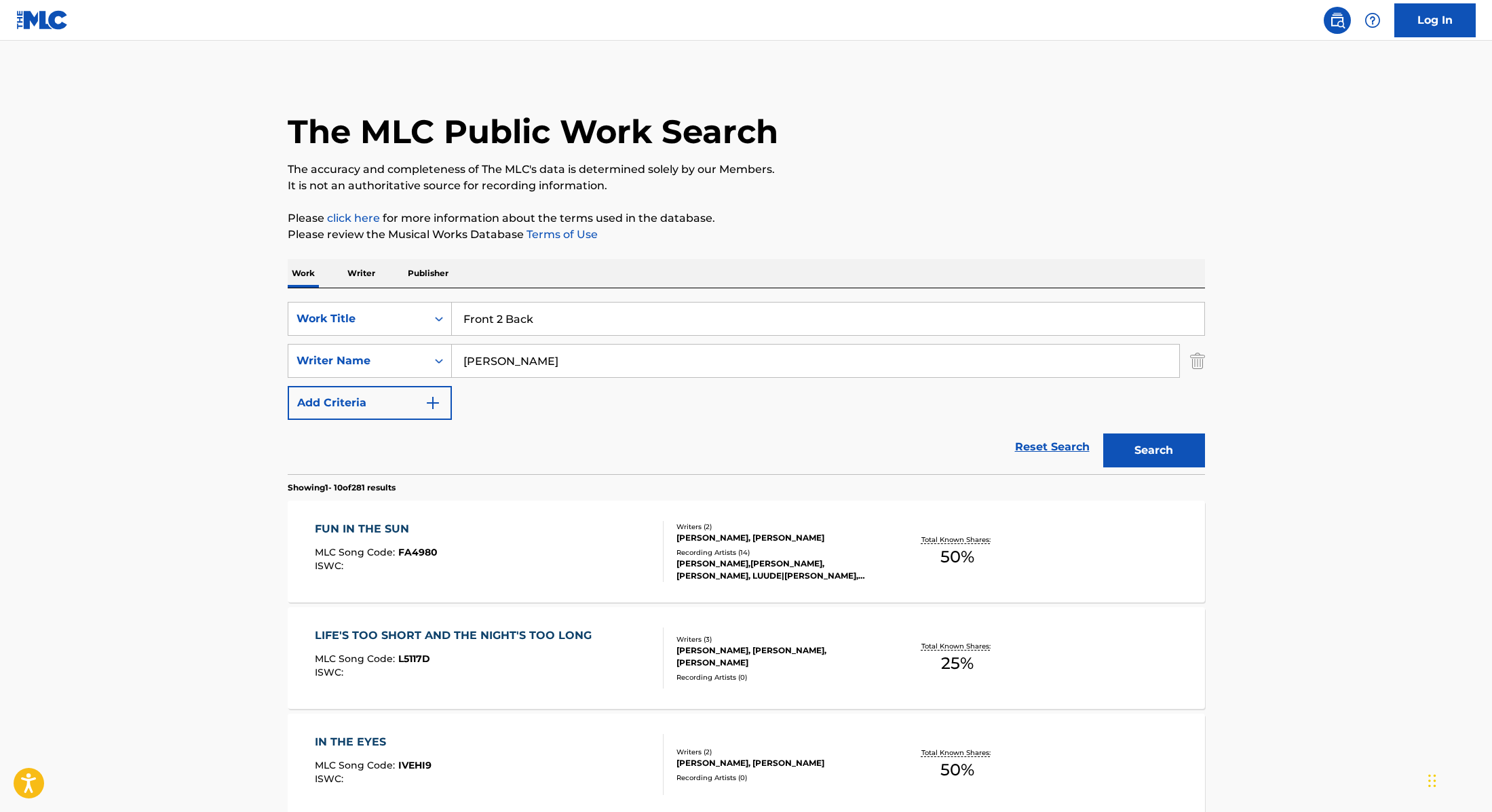
click at [1147, 450] on button "Search" at bounding box center [1154, 451] width 102 height 34
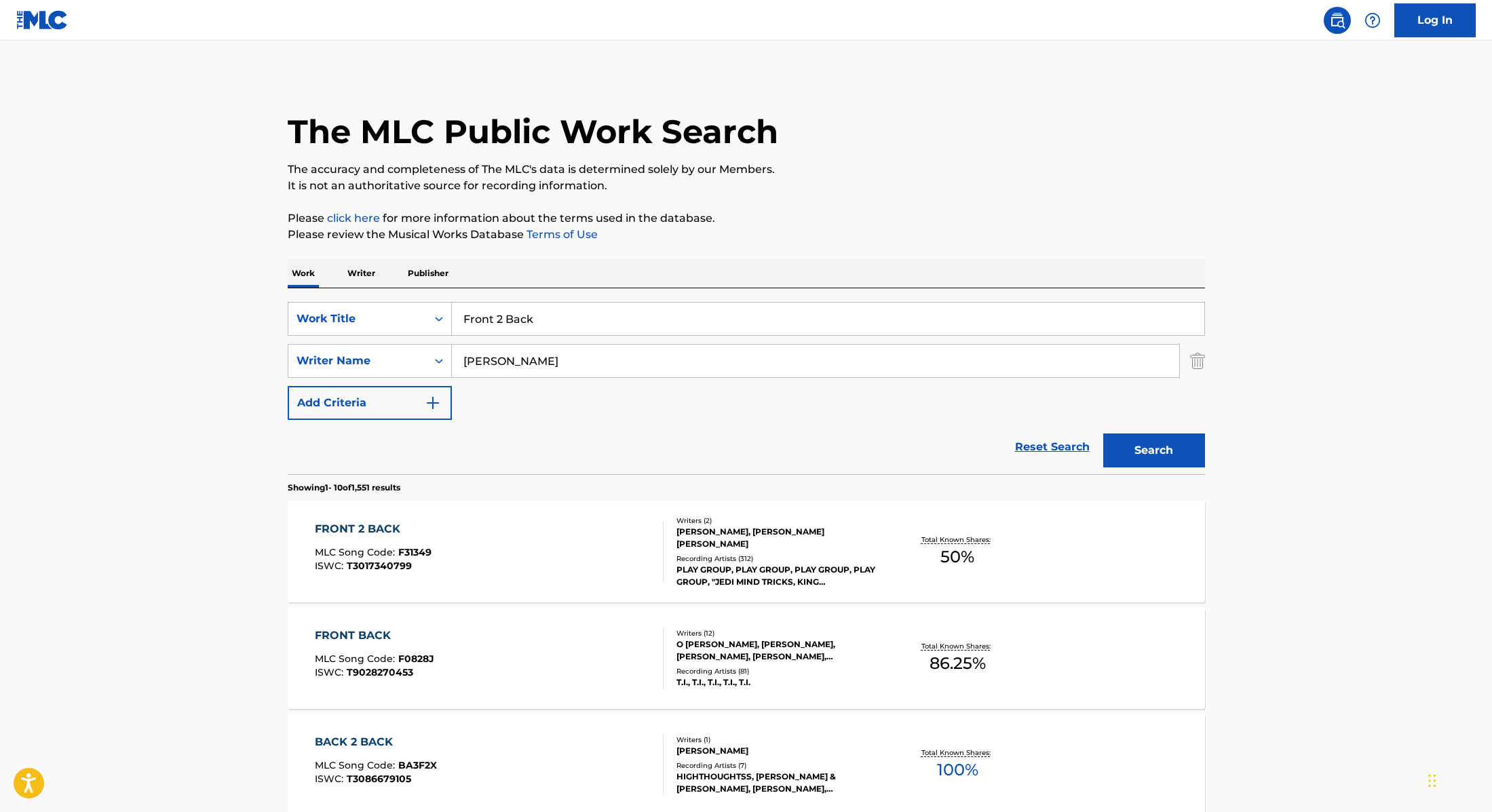
click at [609, 565] on div "FRONT 2 BACK MLC Song Code : F31349 ISWC : T3017340799" at bounding box center [489, 551] width 349 height 61
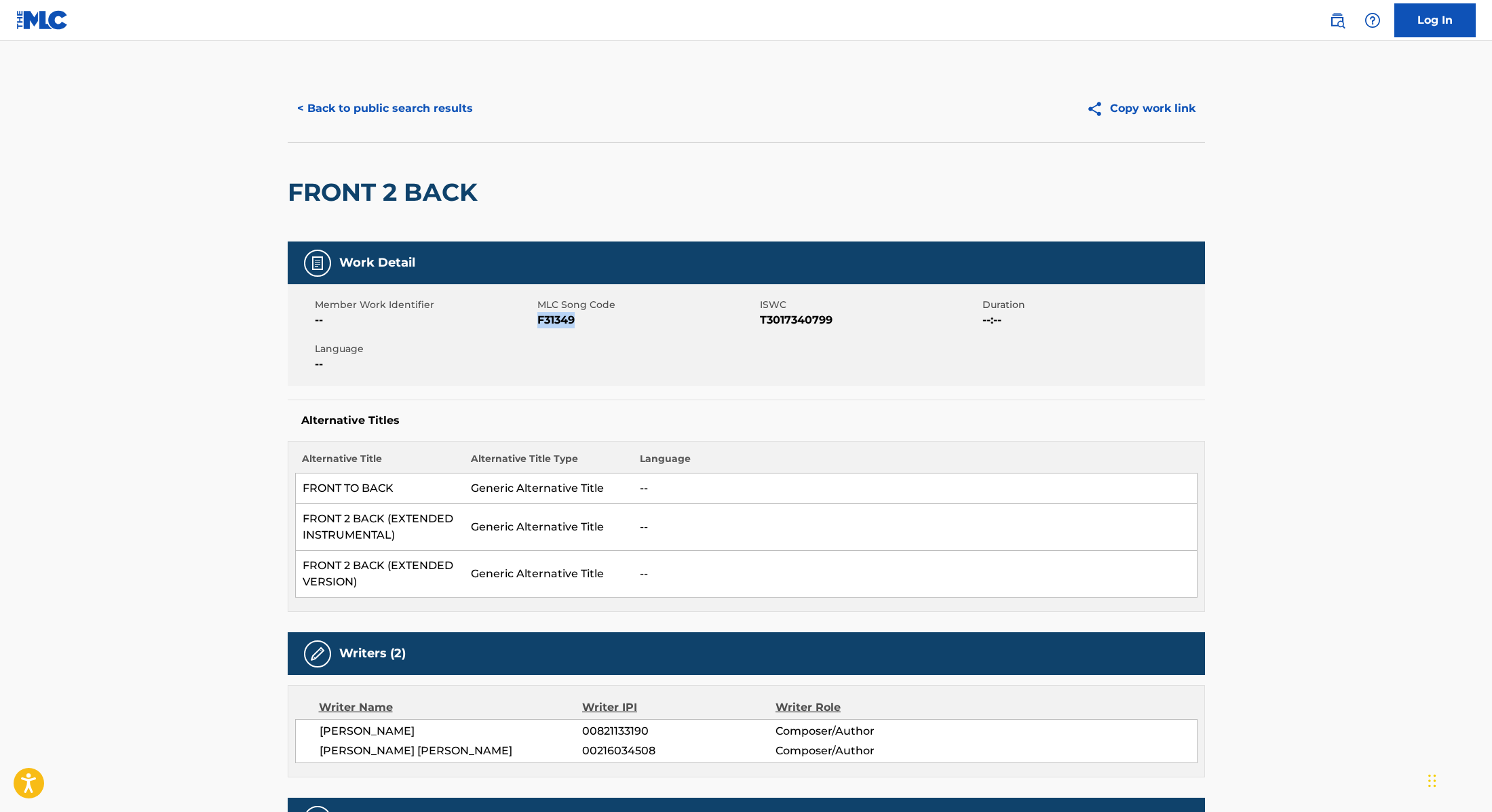
drag, startPoint x: 537, startPoint y: 323, endPoint x: 596, endPoint y: 321, distance: 59.0
click at [596, 321] on span "F31349" at bounding box center [647, 320] width 219 height 16
click at [496, 193] on div "FRONT 2 BACK" at bounding box center [746, 192] width 918 height 99
drag, startPoint x: 496, startPoint y: 193, endPoint x: 293, endPoint y: 195, distance: 203.0
click at [293, 195] on div "FRONT 2 BACK" at bounding box center [746, 192] width 918 height 99
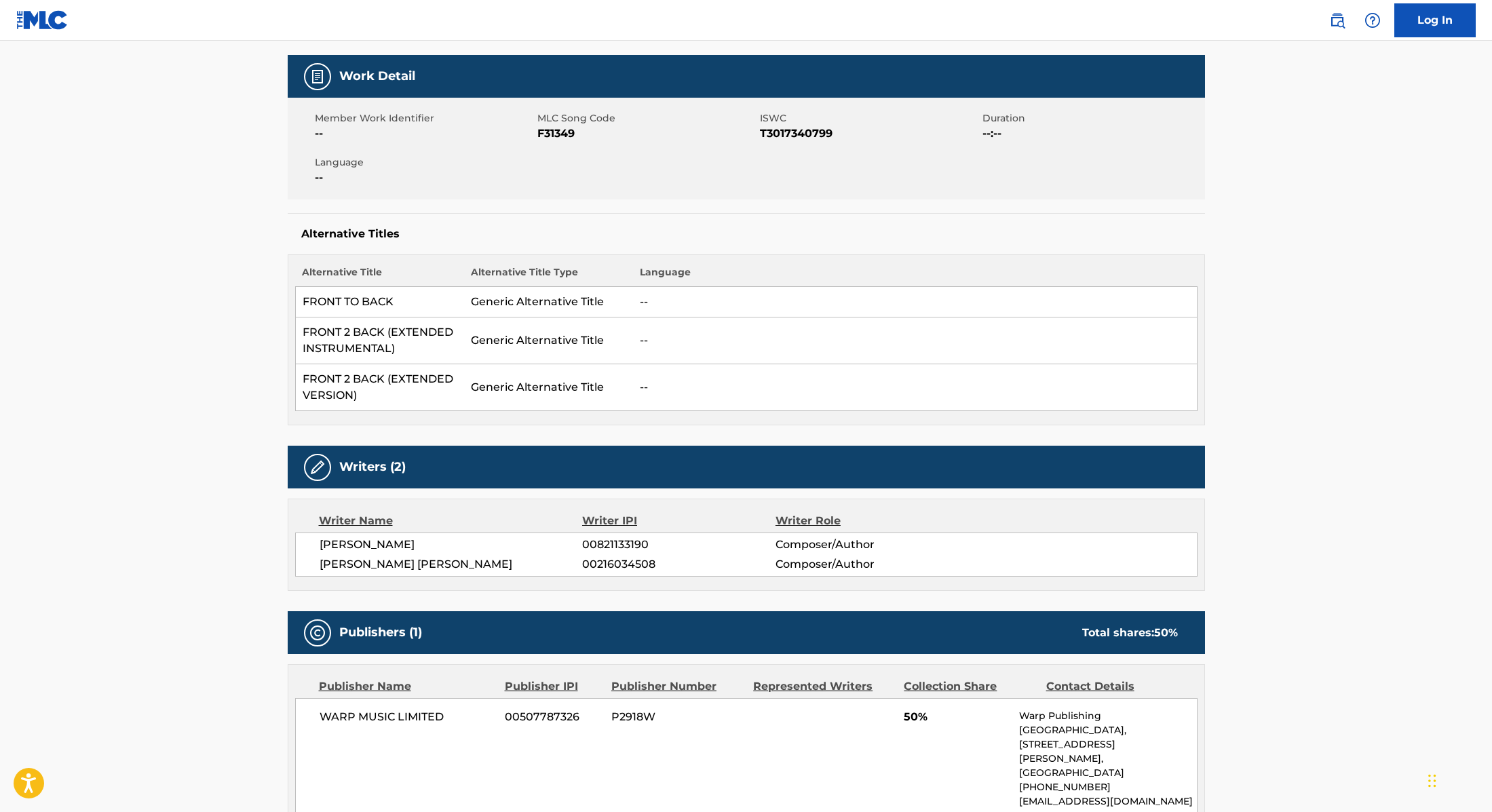
scroll to position [201, 0]
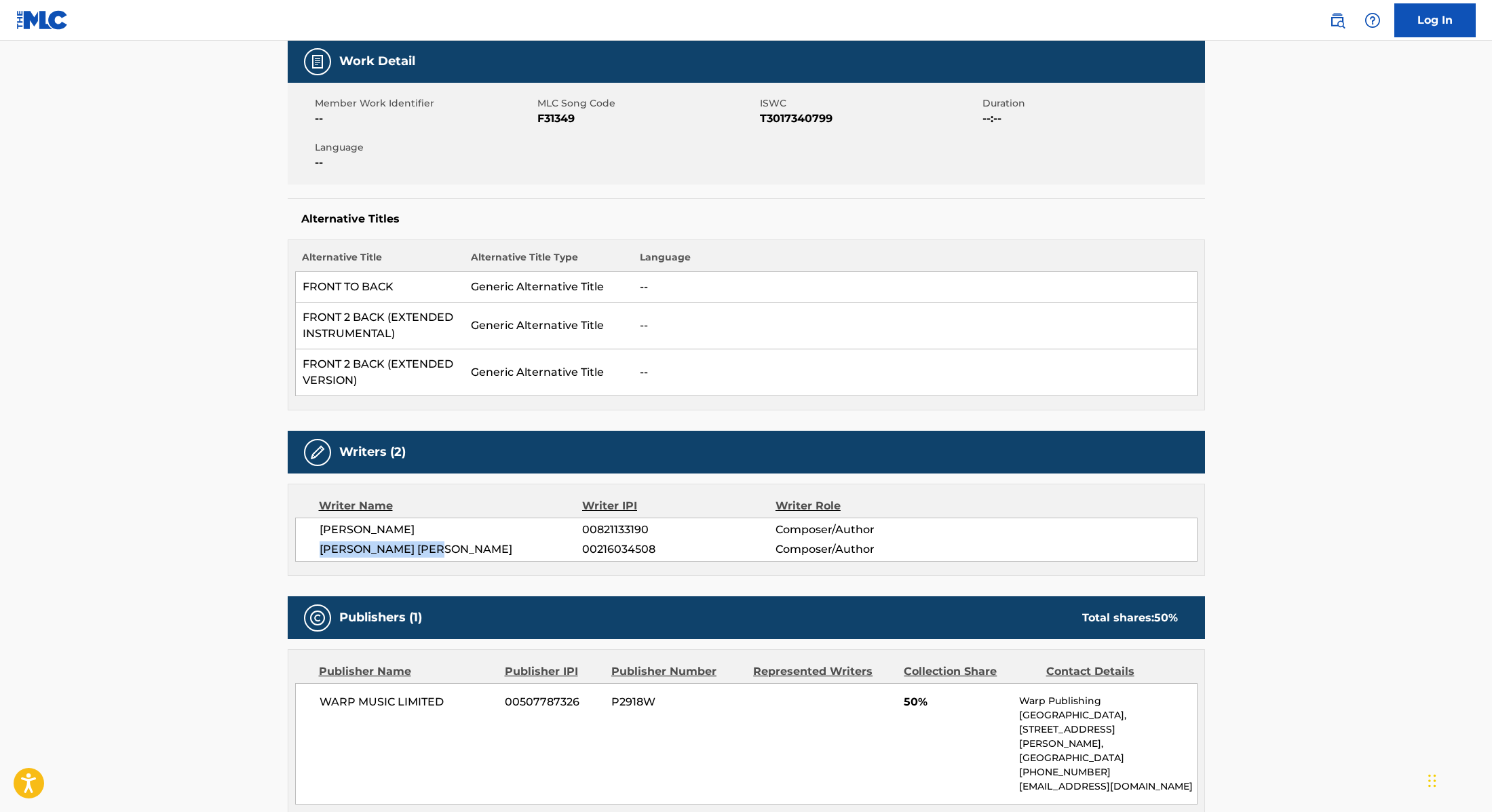
drag, startPoint x: 457, startPoint y: 548, endPoint x: 319, endPoint y: 548, distance: 138.0
click at [319, 548] on span "[PERSON_NAME] [PERSON_NAME]" at bounding box center [451, 550] width 263 height 16
drag, startPoint x: 537, startPoint y: 119, endPoint x: 604, endPoint y: 119, distance: 67.0
click at [604, 119] on span "F31349" at bounding box center [647, 119] width 219 height 16
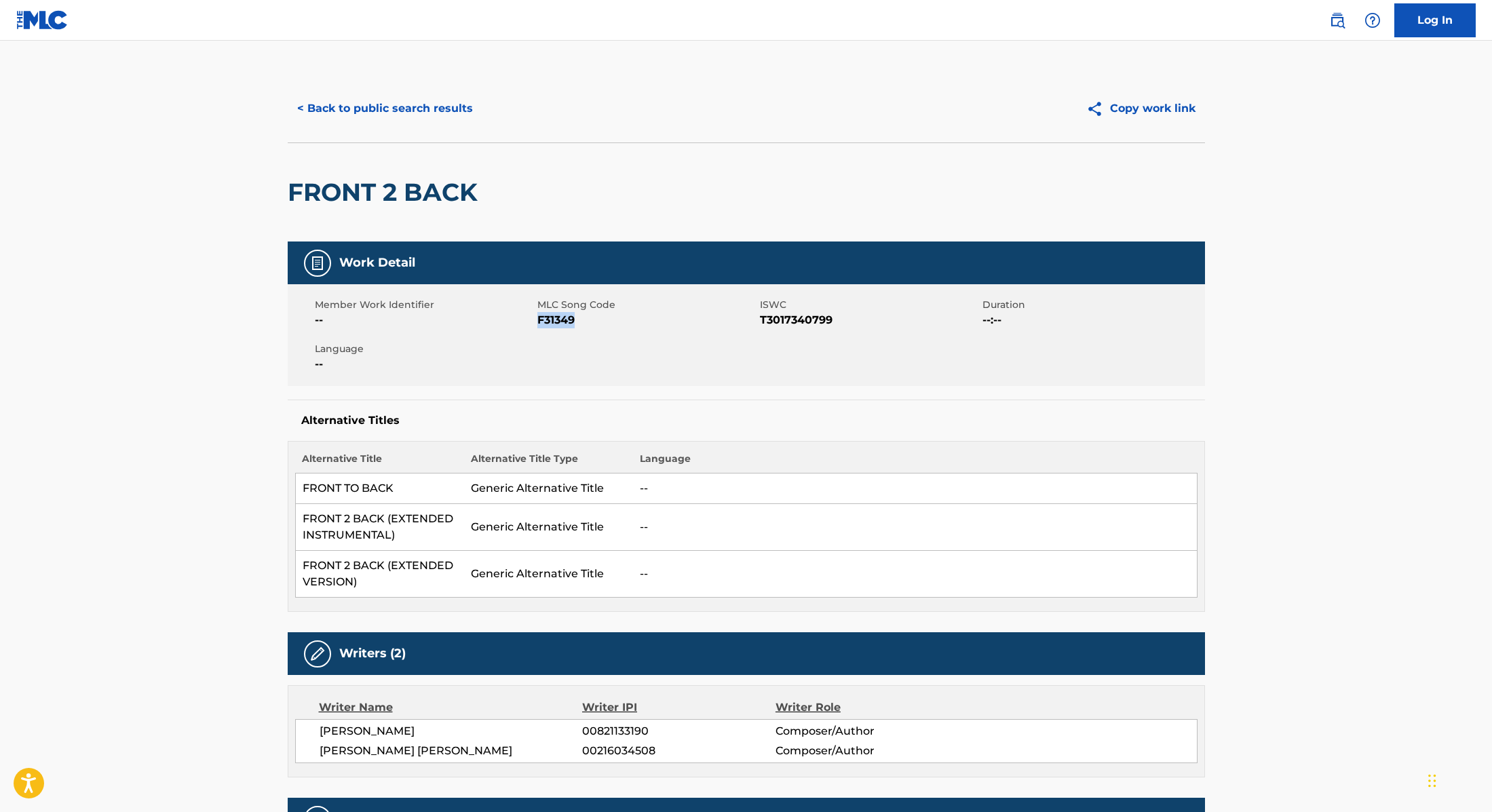
click at [446, 110] on button "< Back to public search results" at bounding box center [385, 109] width 195 height 34
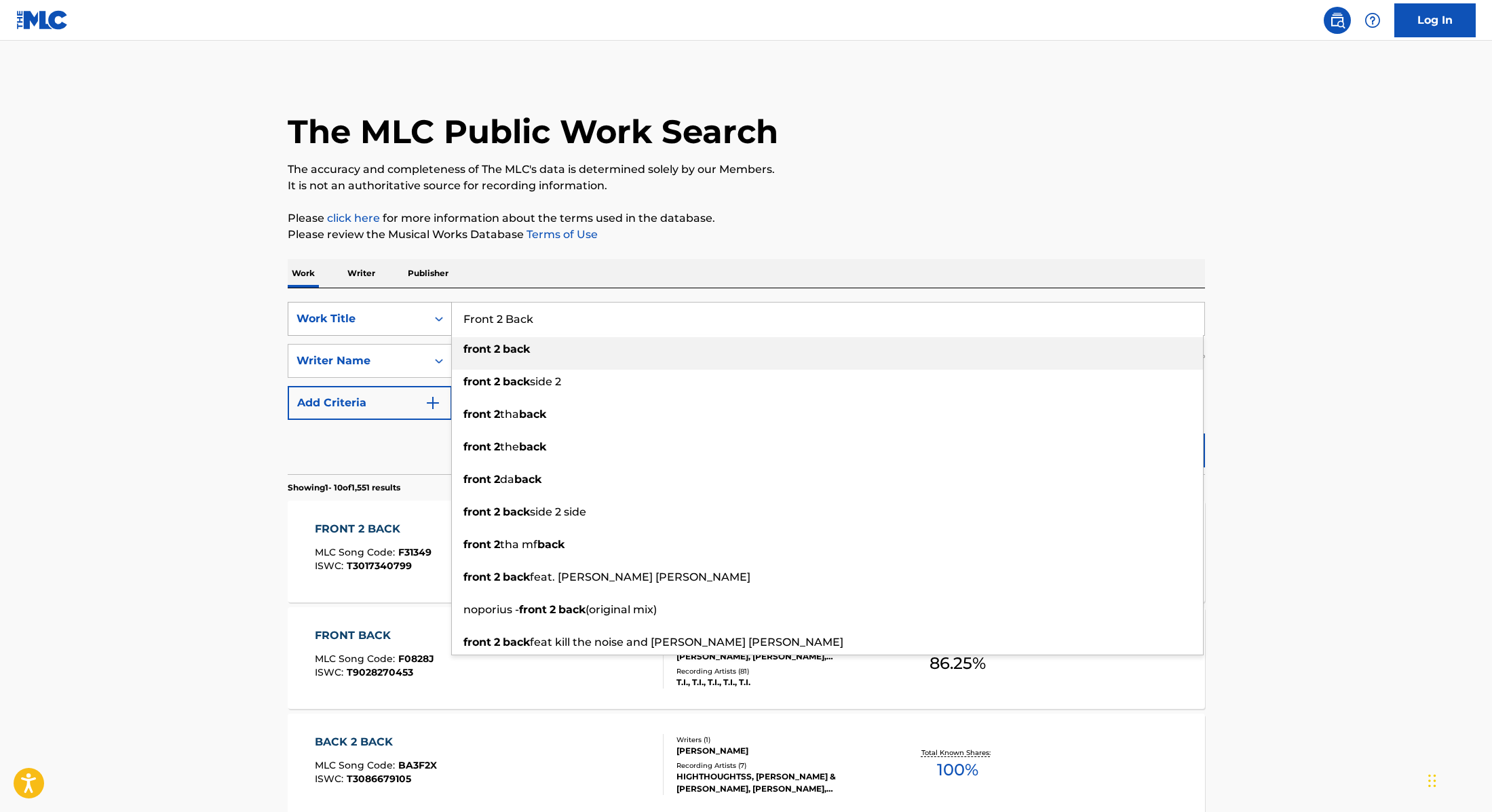
drag, startPoint x: 554, startPoint y: 318, endPoint x: 445, endPoint y: 305, distance: 109.8
click at [445, 305] on div "SearchWithCriteria9cc89112-0d42-42f8-b15c-104aad945215 Work Title Front 2 Back …" at bounding box center [746, 319] width 918 height 34
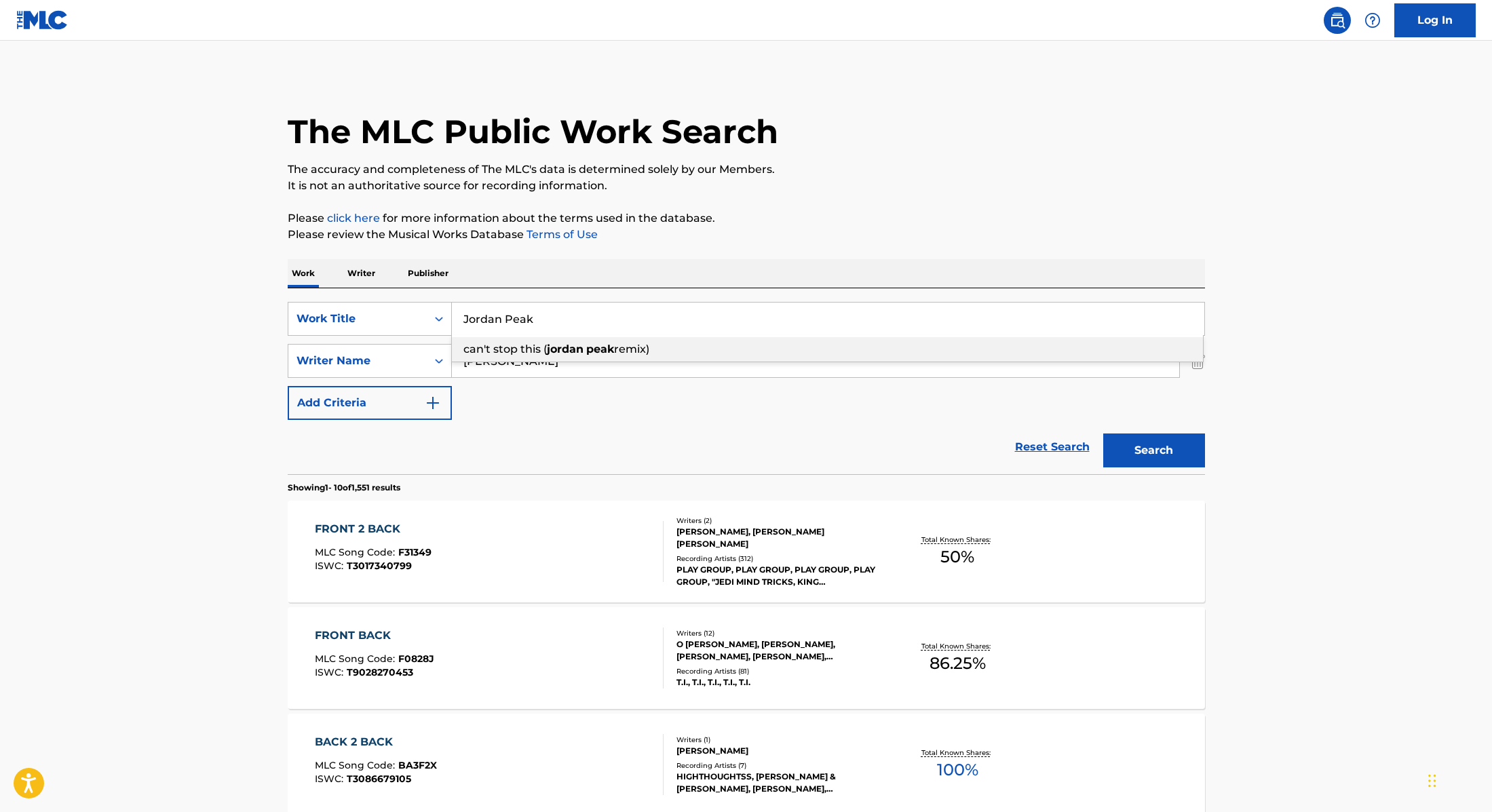
drag, startPoint x: 570, startPoint y: 310, endPoint x: 564, endPoint y: 320, distance: 11.7
click at [564, 320] on input "Jordan Peak" at bounding box center [828, 319] width 753 height 33
type input "Professional Party Starter"
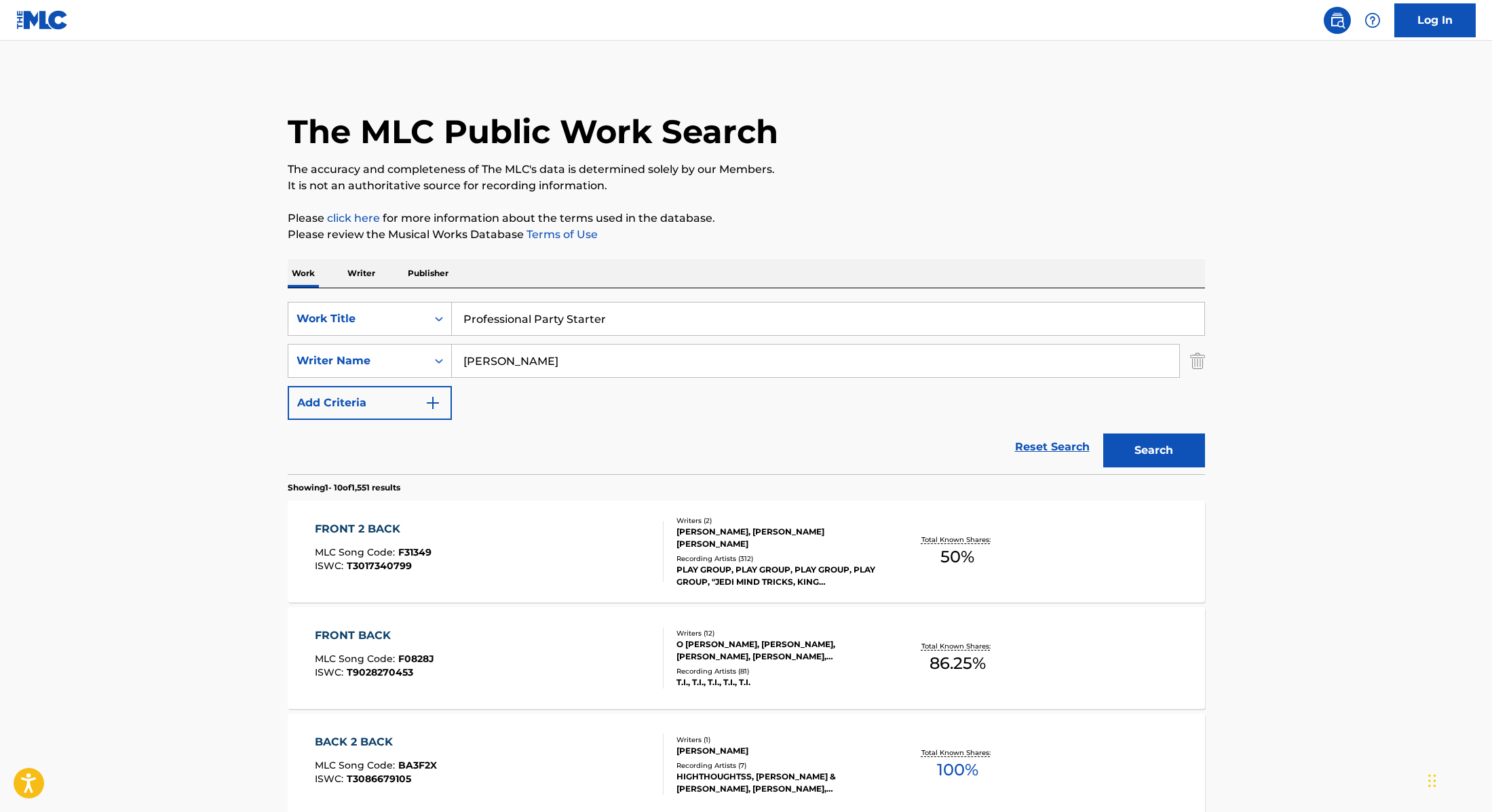
click at [771, 236] on p "Please review the Musical Works Database Terms of Use" at bounding box center [746, 235] width 918 height 16
drag, startPoint x: 523, startPoint y: 369, endPoint x: 428, endPoint y: 354, distance: 96.2
click at [428, 354] on div "SearchWithCriteria89e460e5-7744-4731-99c6-0be1078f7c3e Writer Name [PERSON_NAME]" at bounding box center [746, 361] width 918 height 34
click at [1103, 434] on button "Search" at bounding box center [1154, 451] width 102 height 34
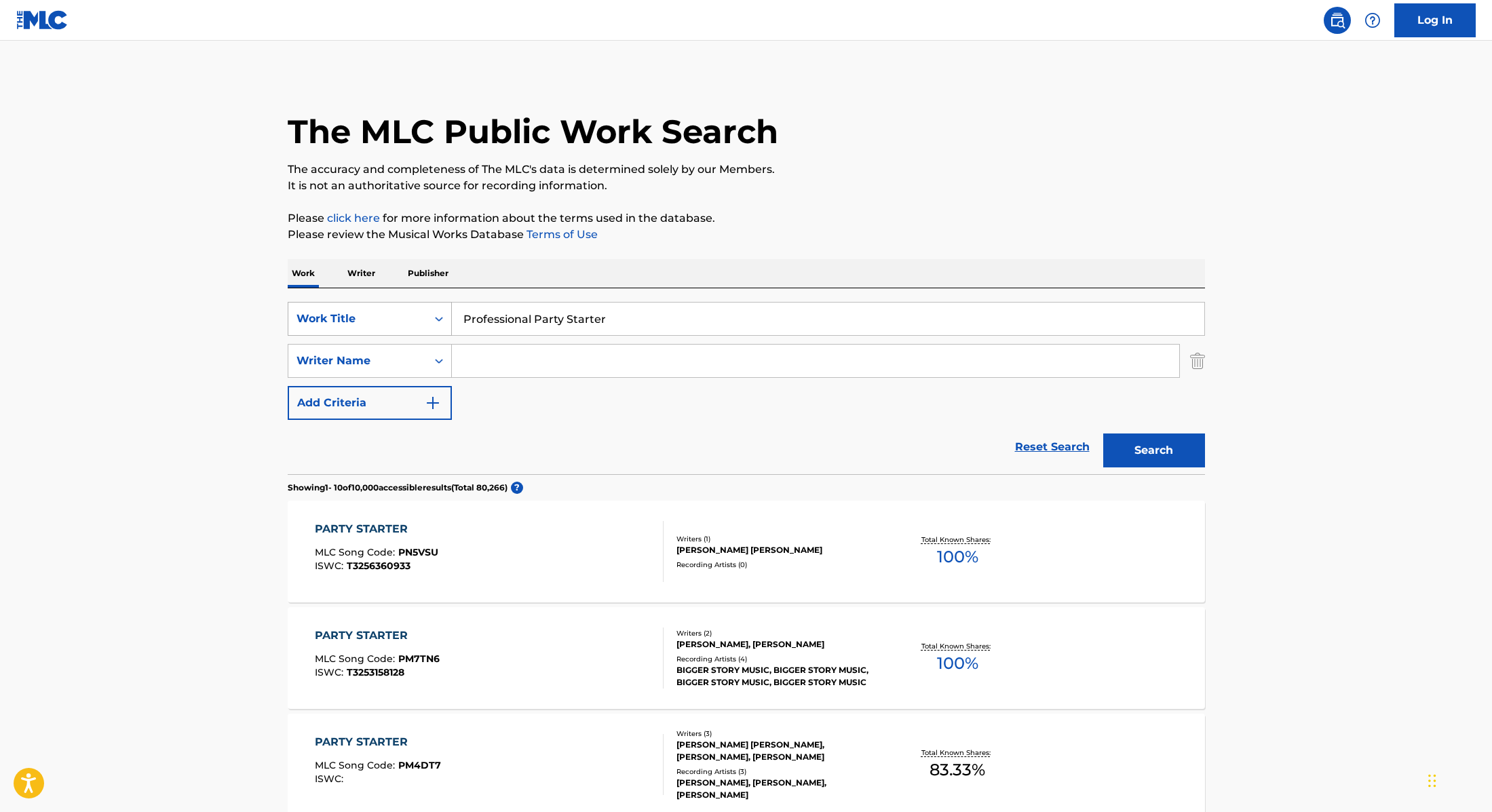
drag, startPoint x: 620, startPoint y: 320, endPoint x: 389, endPoint y: 306, distance: 231.4
click at [389, 306] on div "SearchWithCriteria9cc89112-0d42-42f8-b15c-104aad945215 Work Title Professional …" at bounding box center [746, 319] width 918 height 34
type input "I Need A Freak"
click at [568, 364] on input "Search Form" at bounding box center [815, 361] width 727 height 33
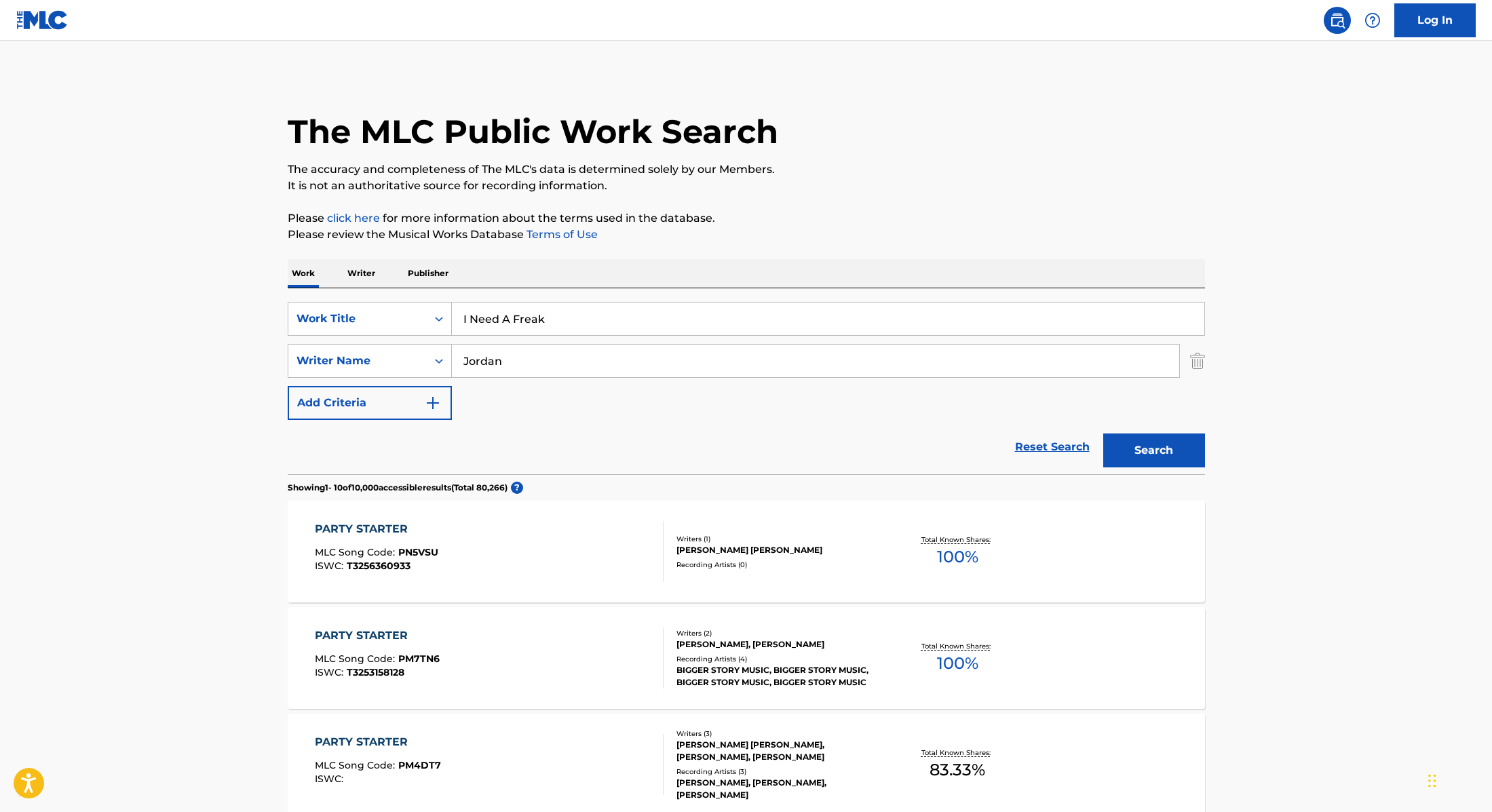
type input "Jordan"
click at [1143, 446] on button "Search" at bounding box center [1154, 451] width 102 height 34
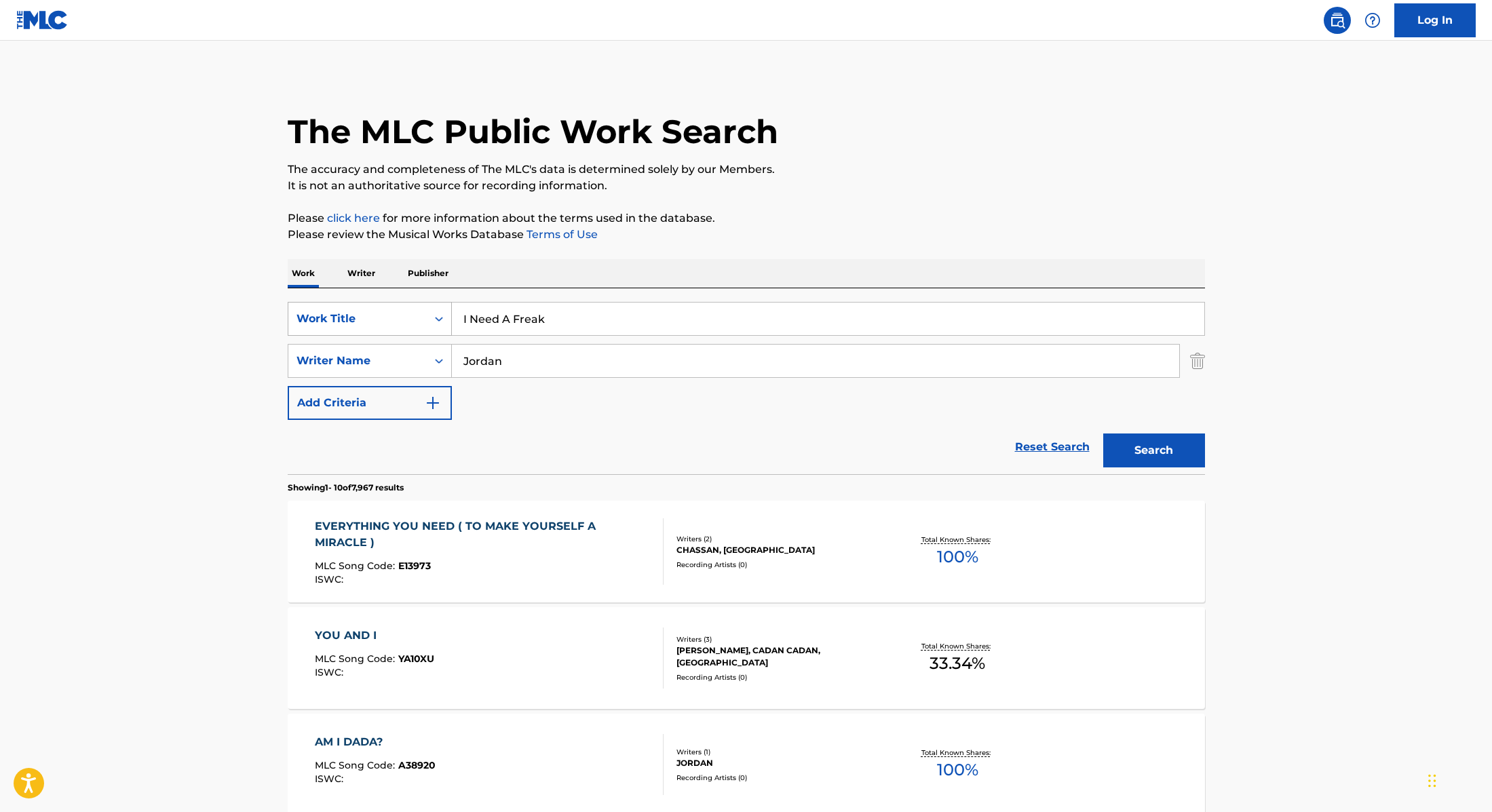
drag, startPoint x: 576, startPoint y: 322, endPoint x: 398, endPoint y: 319, distance: 178.0
click at [398, 319] on div "SearchWithCriteria9cc89112-0d42-42f8-b15c-104aad945215 Work Title I Need A Freak" at bounding box center [746, 319] width 918 height 34
type input "Ready Or Not"
click at [850, 175] on p "The accuracy and completeness of The MLC's data is determined solely by our Mem…" at bounding box center [746, 170] width 918 height 16
click at [1151, 442] on button "Search" at bounding box center [1154, 451] width 102 height 34
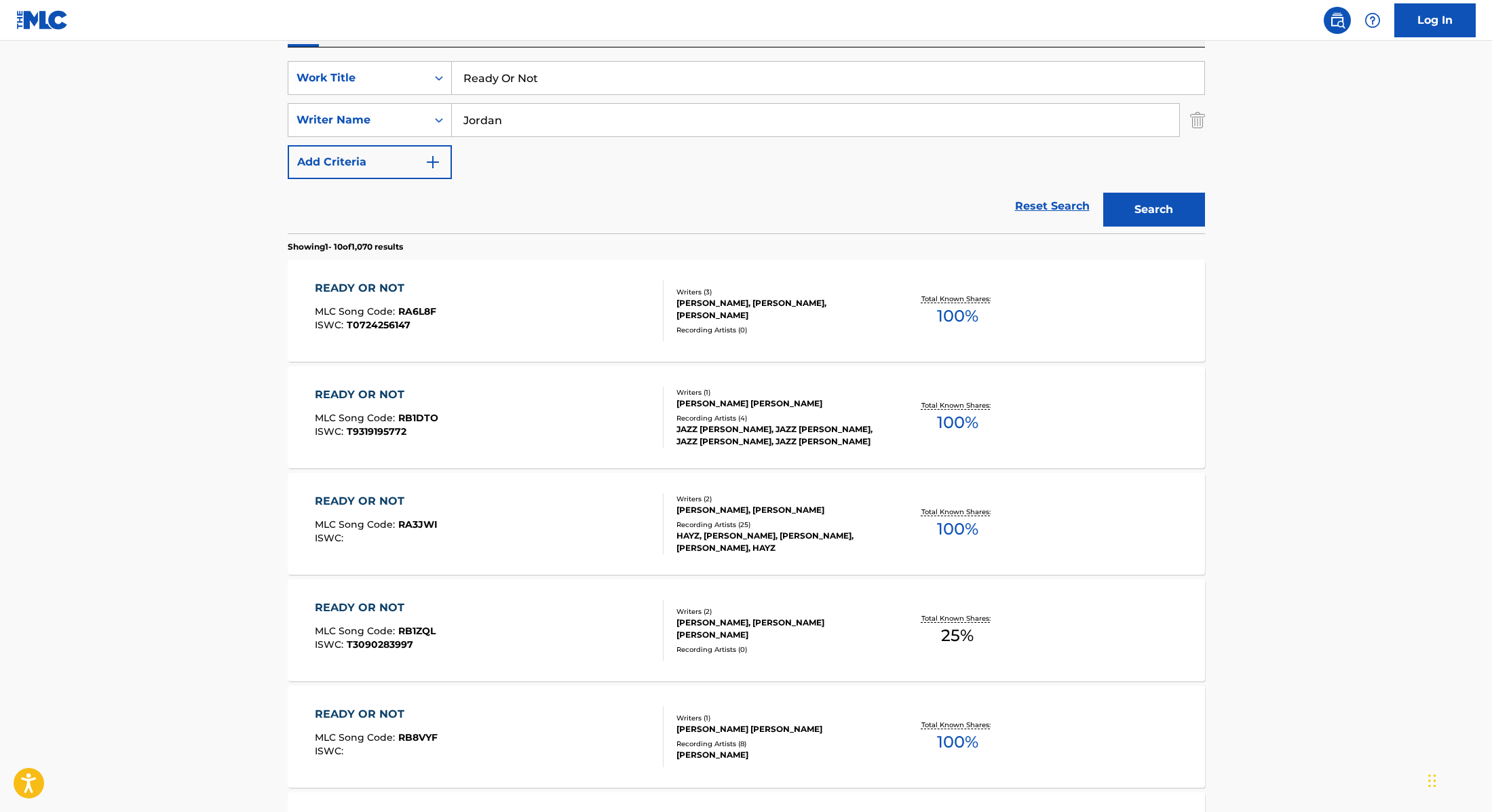
scroll to position [16, 0]
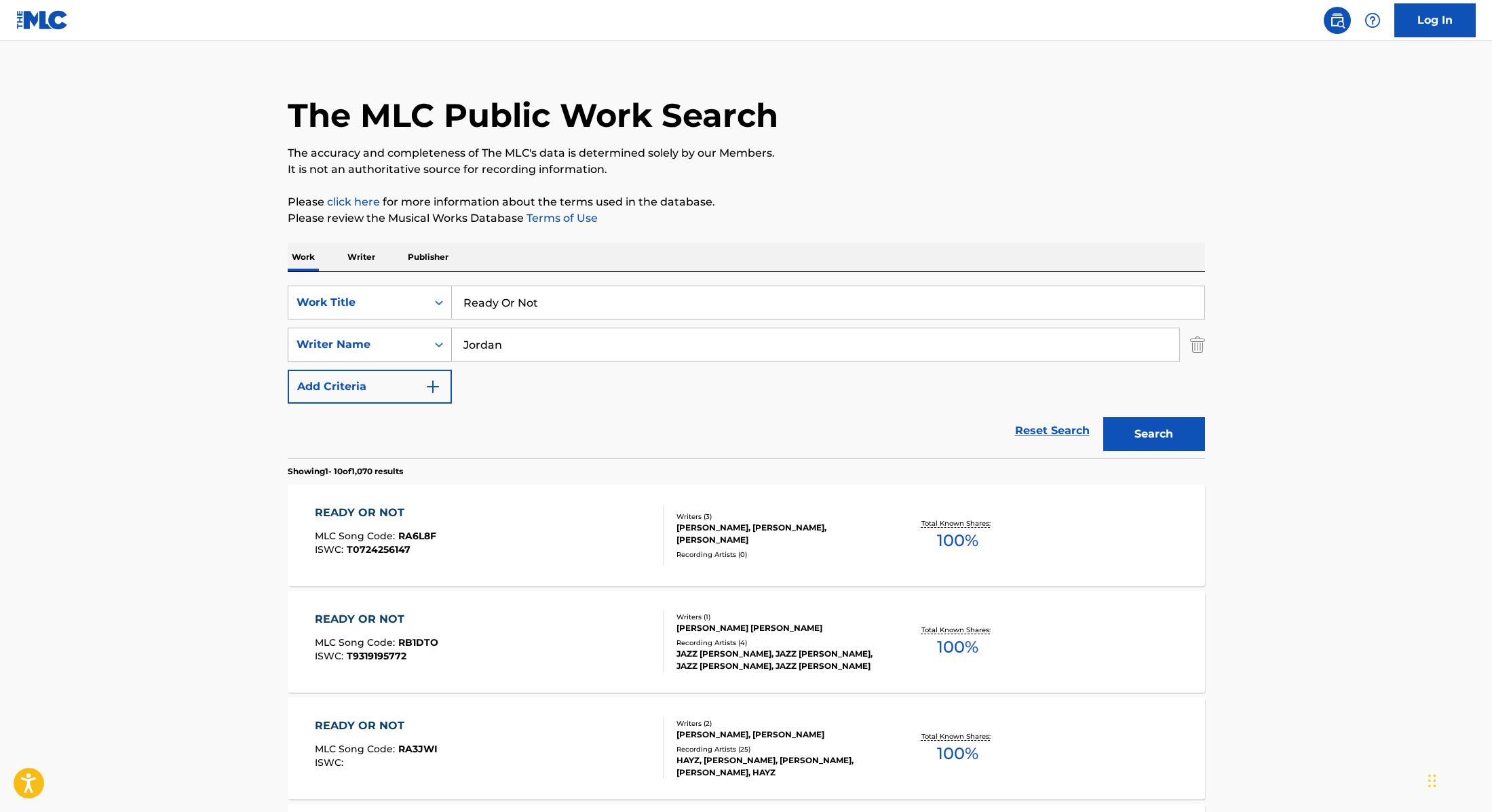
drag, startPoint x: 526, startPoint y: 342, endPoint x: 441, endPoint y: 342, distance: 85.0
click at [441, 342] on div "SearchWithCriteria89e460e5-7744-4731-99c6-0be1078f7c3e Writer Name [PERSON_NAME]" at bounding box center [746, 345] width 918 height 34
type input "peak"
click at [1103, 417] on button "Search" at bounding box center [1154, 434] width 102 height 34
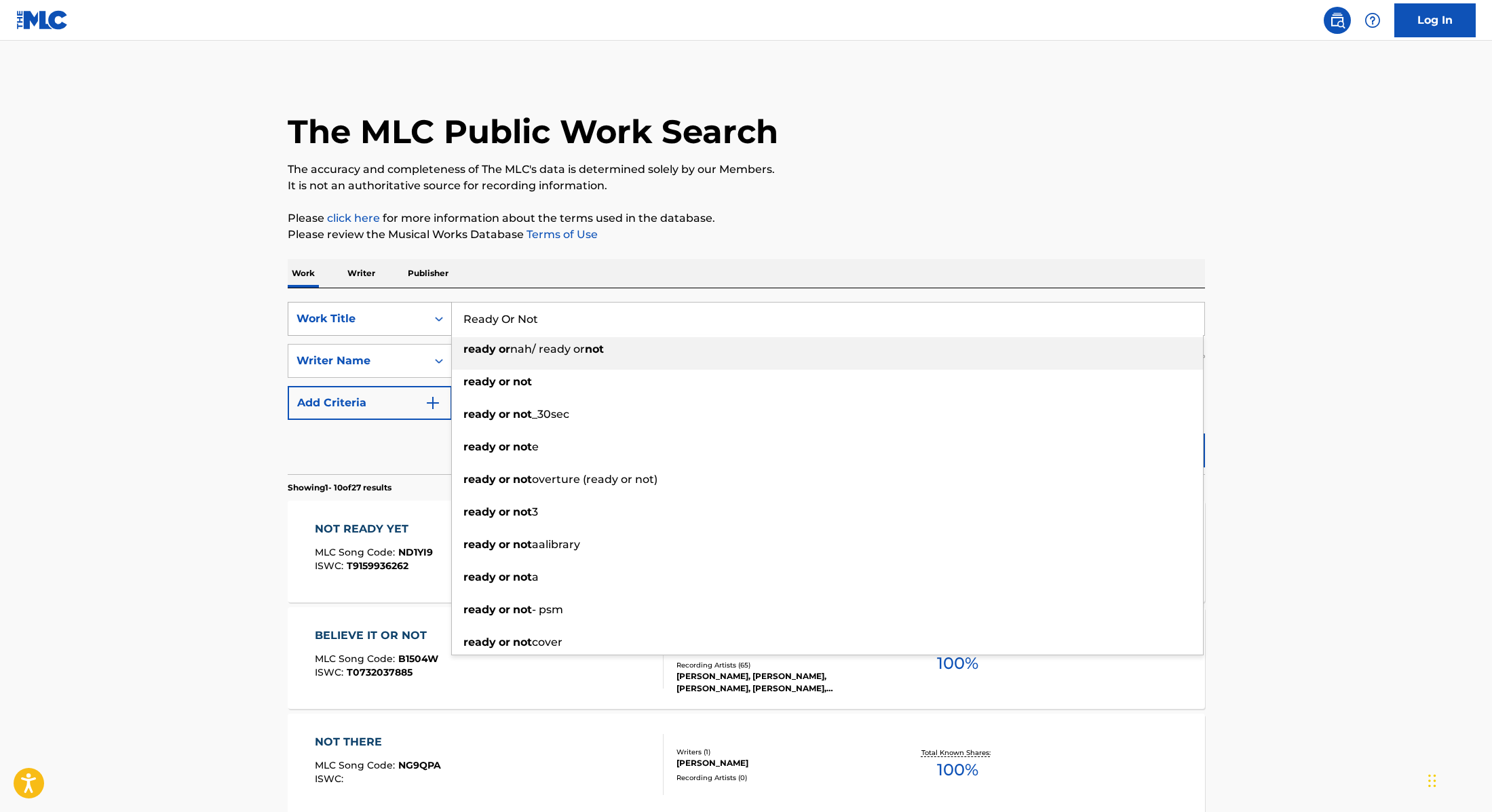
drag, startPoint x: 560, startPoint y: 319, endPoint x: 430, endPoint y: 314, distance: 130.1
click at [430, 314] on div "SearchWithCriteria9cc89112-0d42-42f8-b15c-104aad945215 Work Title Ready Or Not …" at bounding box center [746, 319] width 918 height 34
type input "LEMONADE"
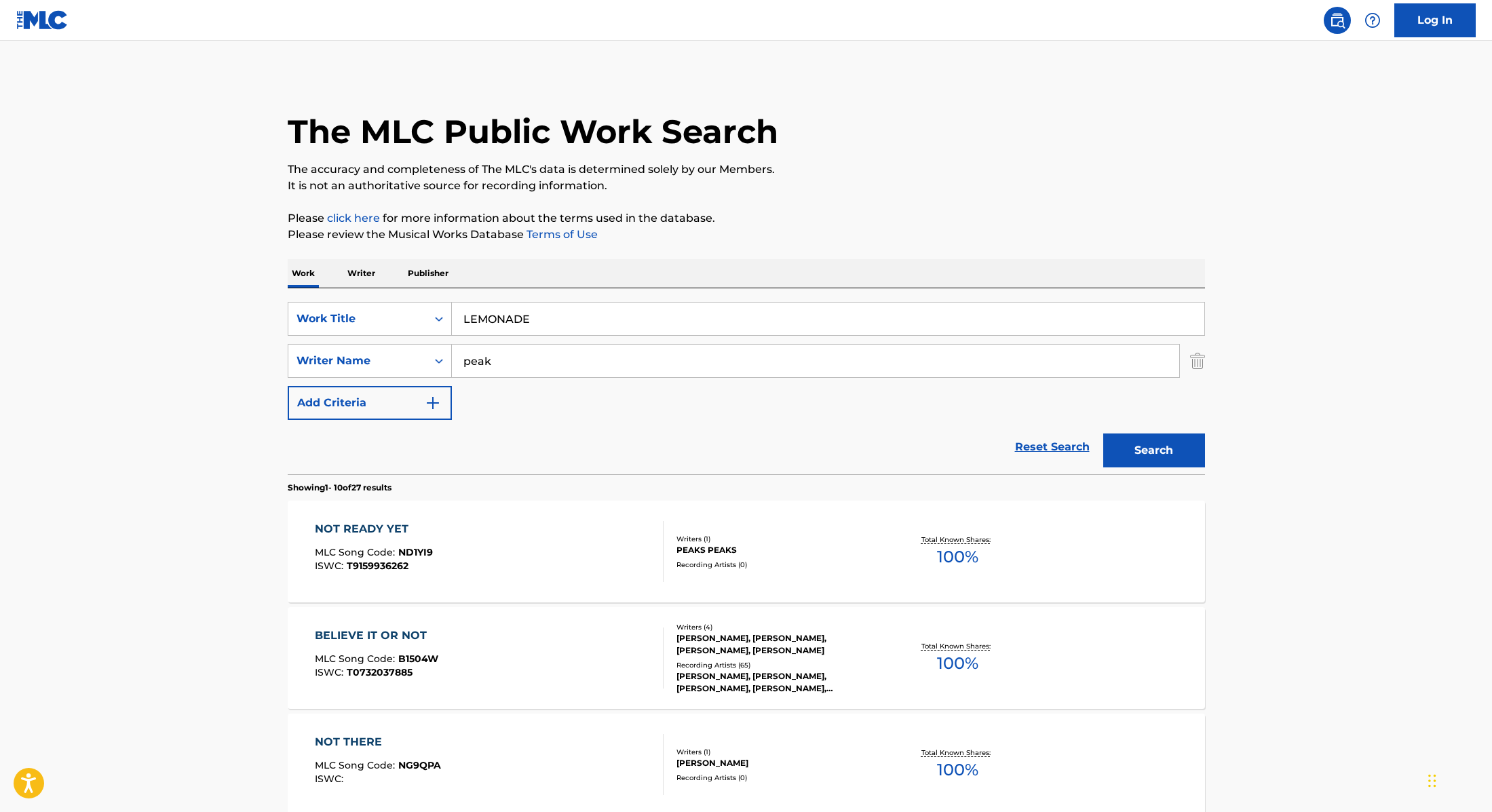
click at [805, 223] on p "Please click here for more information about the terms used in the database." at bounding box center [746, 219] width 918 height 16
drag, startPoint x: 507, startPoint y: 362, endPoint x: 433, endPoint y: 361, distance: 74.0
click at [434, 360] on div "SearchWithCriteria89e460e5-7744-4731-99c6-0be1078f7c3e Writer Name peak" at bounding box center [746, 361] width 918 height 34
type input "[PERSON_NAME],"
click at [1145, 453] on button "Search" at bounding box center [1154, 451] width 102 height 34
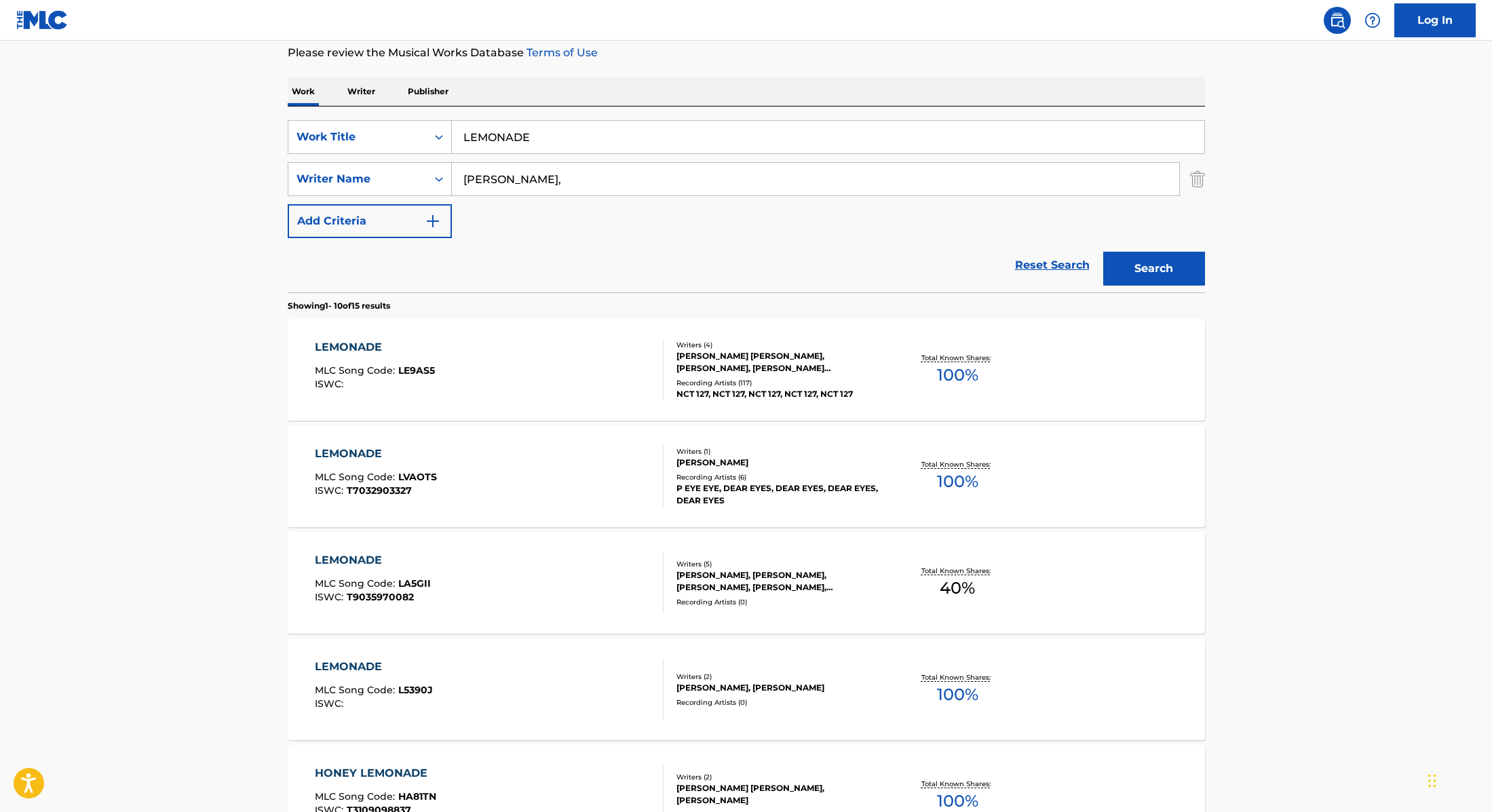
scroll to position [188, 0]
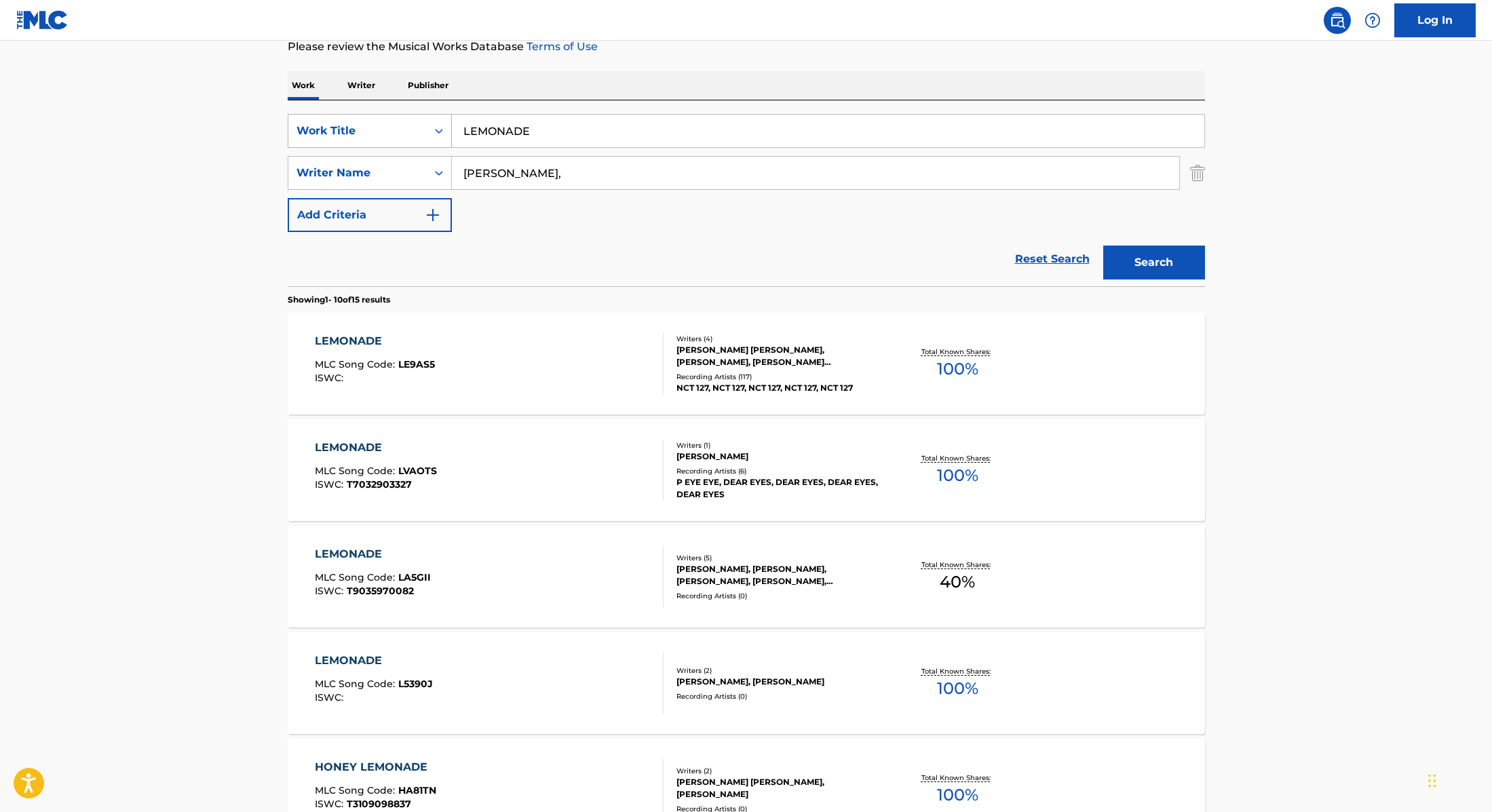
drag, startPoint x: 557, startPoint y: 140, endPoint x: 414, endPoint y: 116, distance: 145.0
click at [414, 116] on div "SearchWithCriteria9cc89112-0d42-42f8-b15c-104aad945215 Work Title LEMONADE" at bounding box center [746, 131] width 918 height 34
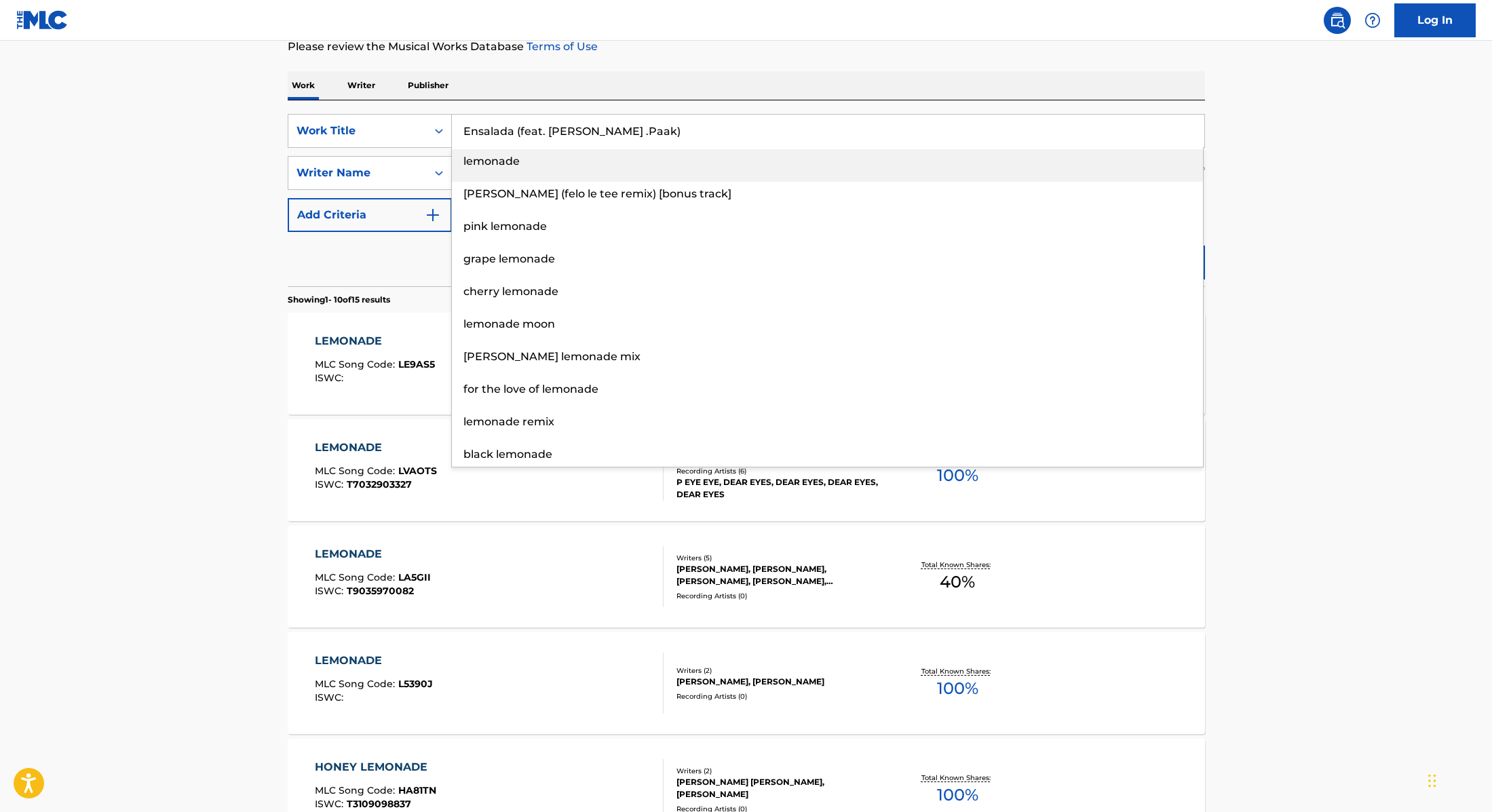
type input "Ensalada (feat. [PERSON_NAME] .Paak)"
click at [661, 82] on div "Work Writer Publisher" at bounding box center [746, 86] width 918 height 29
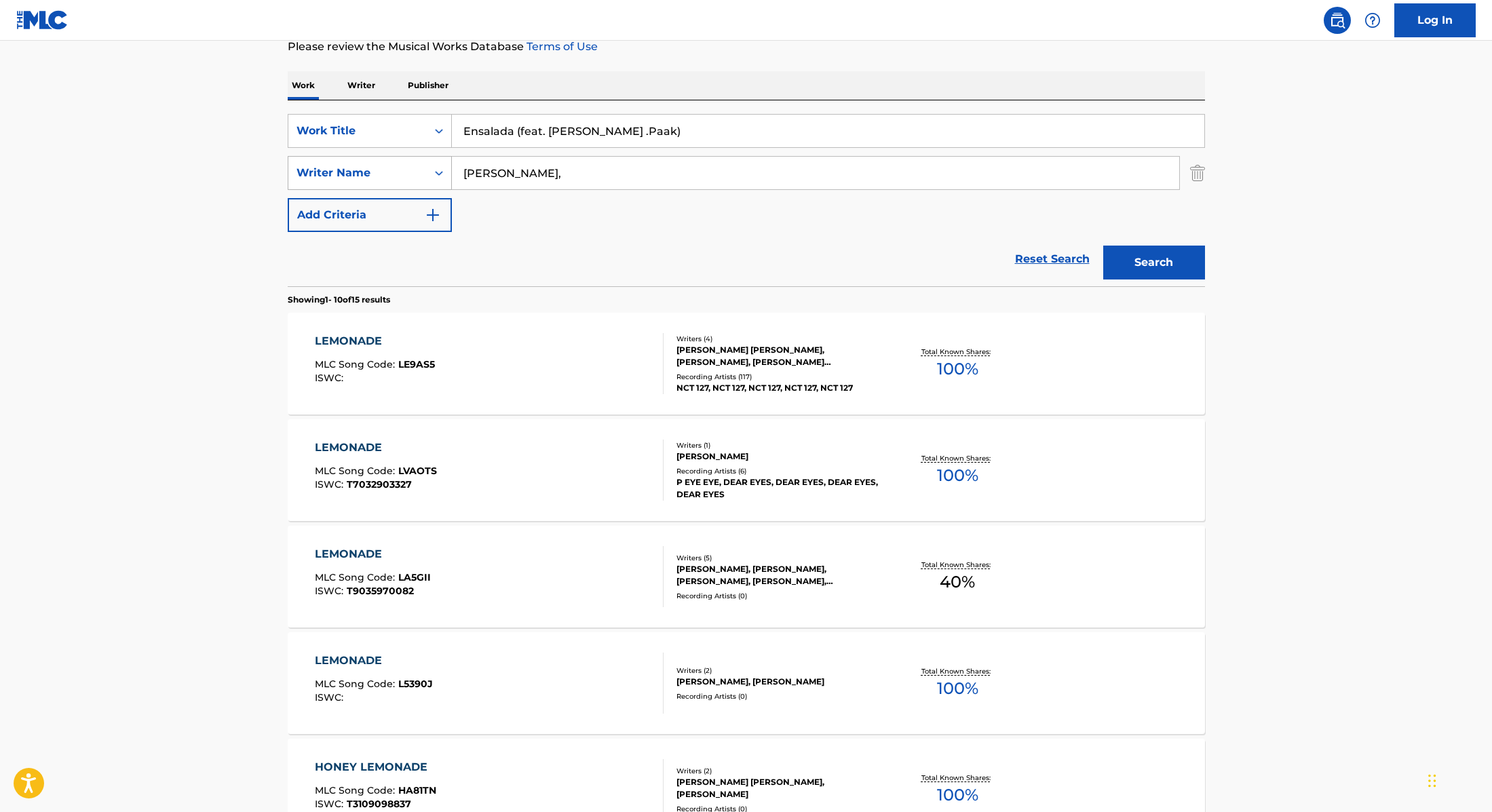
drag, startPoint x: 533, startPoint y: 174, endPoint x: 408, endPoint y: 166, distance: 125.3
click at [408, 166] on div "SearchWithCriteria89e460e5-7744-4731-99c6-0be1078f7c3e Writer Name [PERSON_NAME…" at bounding box center [746, 173] width 918 height 34
type input "[PERSON_NAME],"
drag, startPoint x: 683, startPoint y: 130, endPoint x: 515, endPoint y: 132, distance: 168.0
click at [515, 132] on input "Ensalada (feat. [PERSON_NAME] .Paak)" at bounding box center [828, 131] width 753 height 33
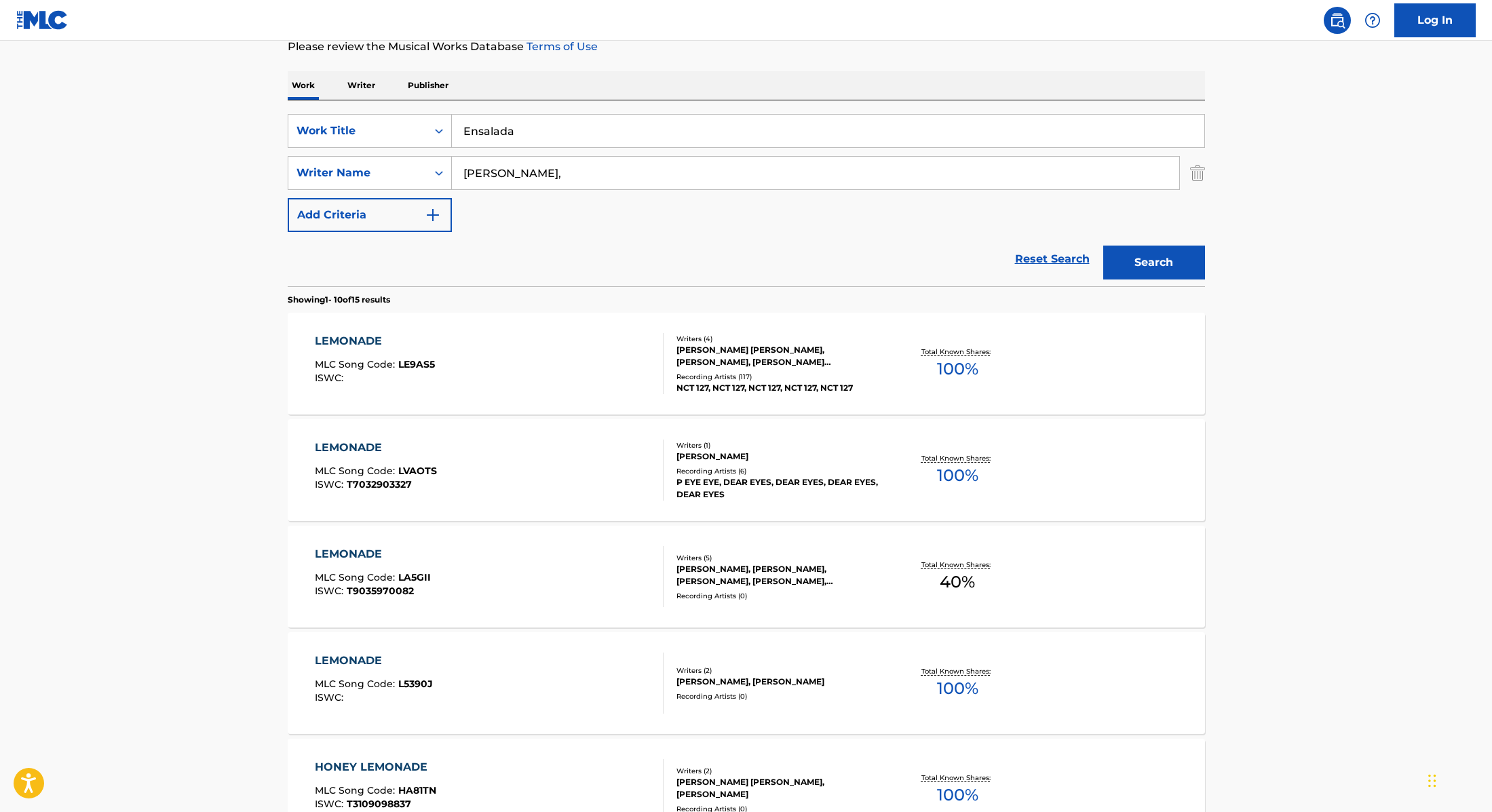
click at [812, 52] on p "Please review the Musical Works Database Terms of Use" at bounding box center [746, 47] width 918 height 16
click at [1136, 259] on button "Search" at bounding box center [1154, 262] width 102 height 34
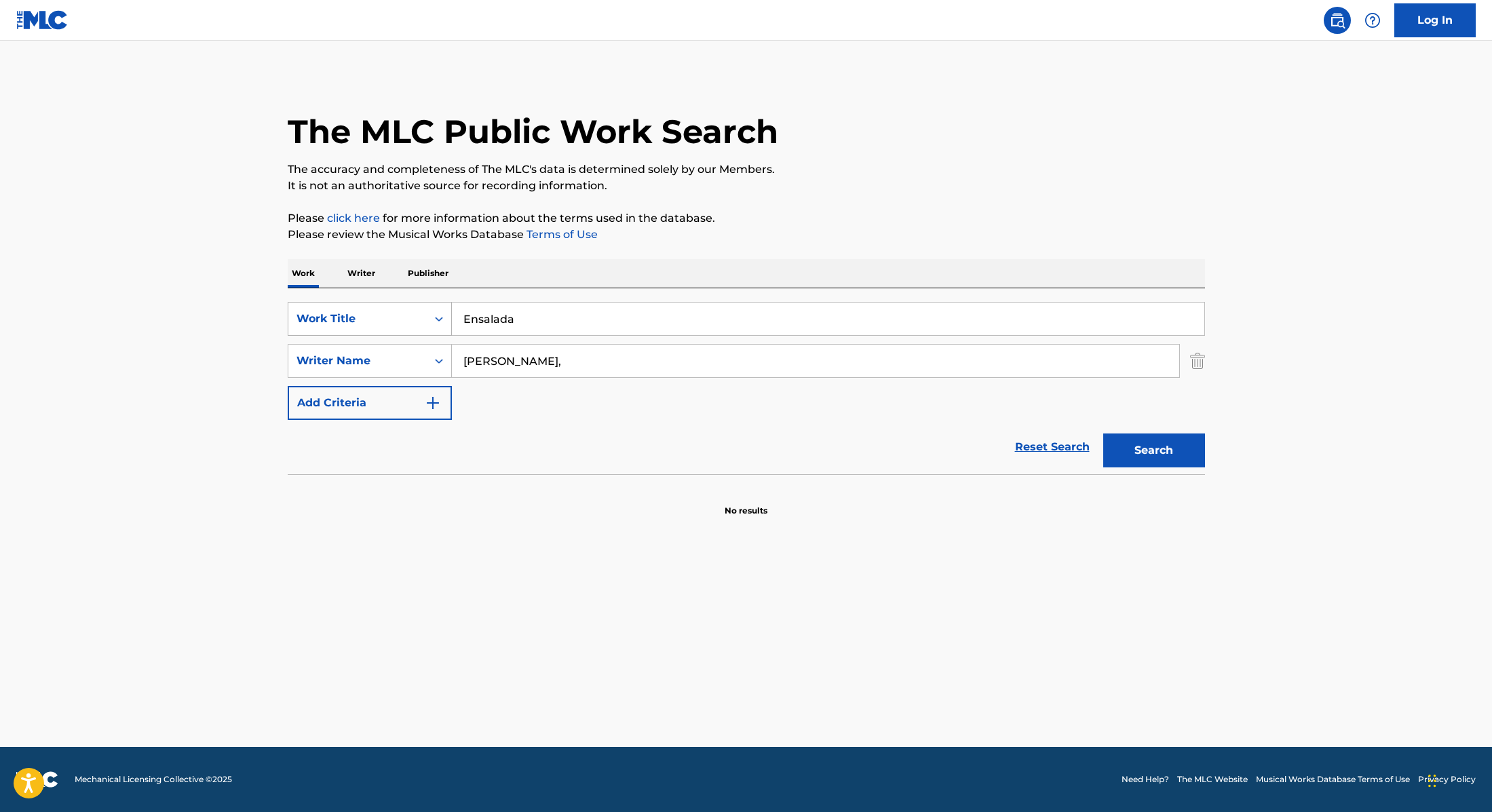
drag, startPoint x: 528, startPoint y: 319, endPoint x: 412, endPoint y: 309, distance: 116.4
click at [412, 309] on div "SearchWithCriteria9cc89112-0d42-42f8-b15c-104aad945215 Work Title Ensalada" at bounding box center [746, 319] width 918 height 34
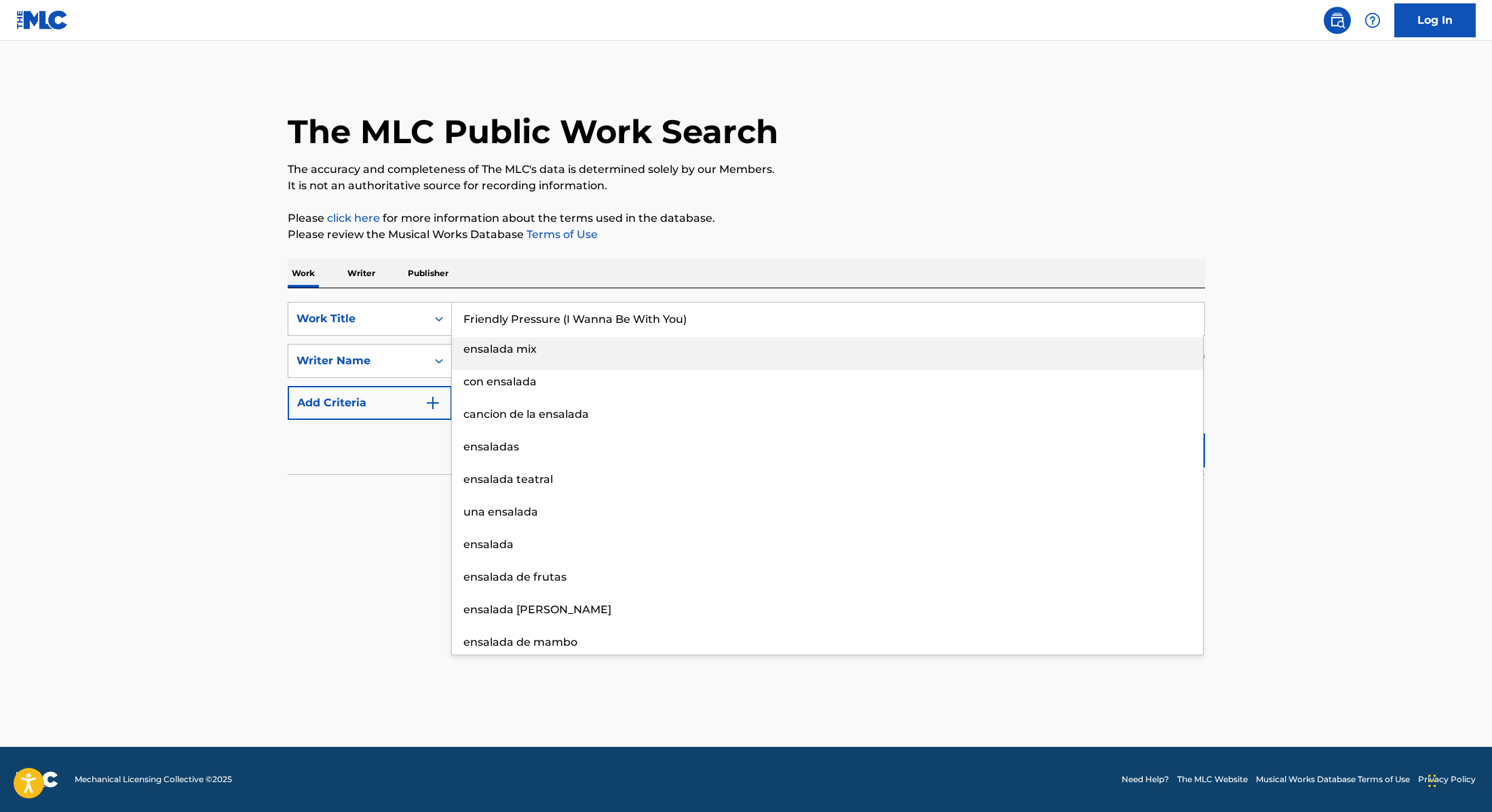
type input "Friendly Pressure (I Wanna Be With You)"
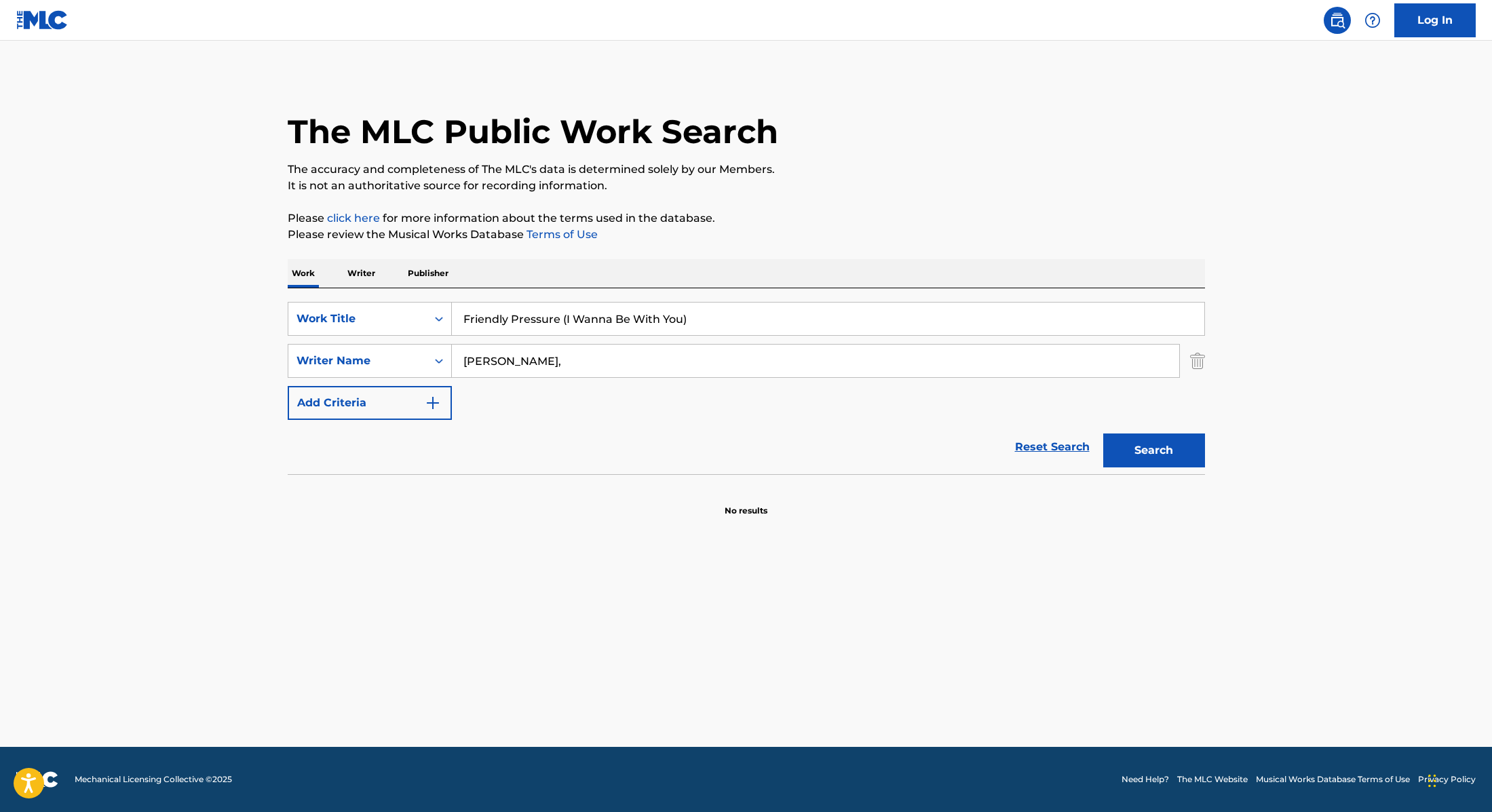
click at [779, 228] on p "Please review the Musical Works Database Terms of Use" at bounding box center [746, 235] width 918 height 16
drag, startPoint x: 515, startPoint y: 360, endPoint x: 410, endPoint y: 350, distance: 105.5
click at [410, 350] on div "SearchWithCriteria89e460e5-7744-4731-99c6-0be1078f7c3e Writer Name [PERSON_NAME…" at bounding box center [746, 361] width 918 height 34
type input "[PERSON_NAME]"
click at [1166, 444] on button "Search" at bounding box center [1154, 451] width 102 height 34
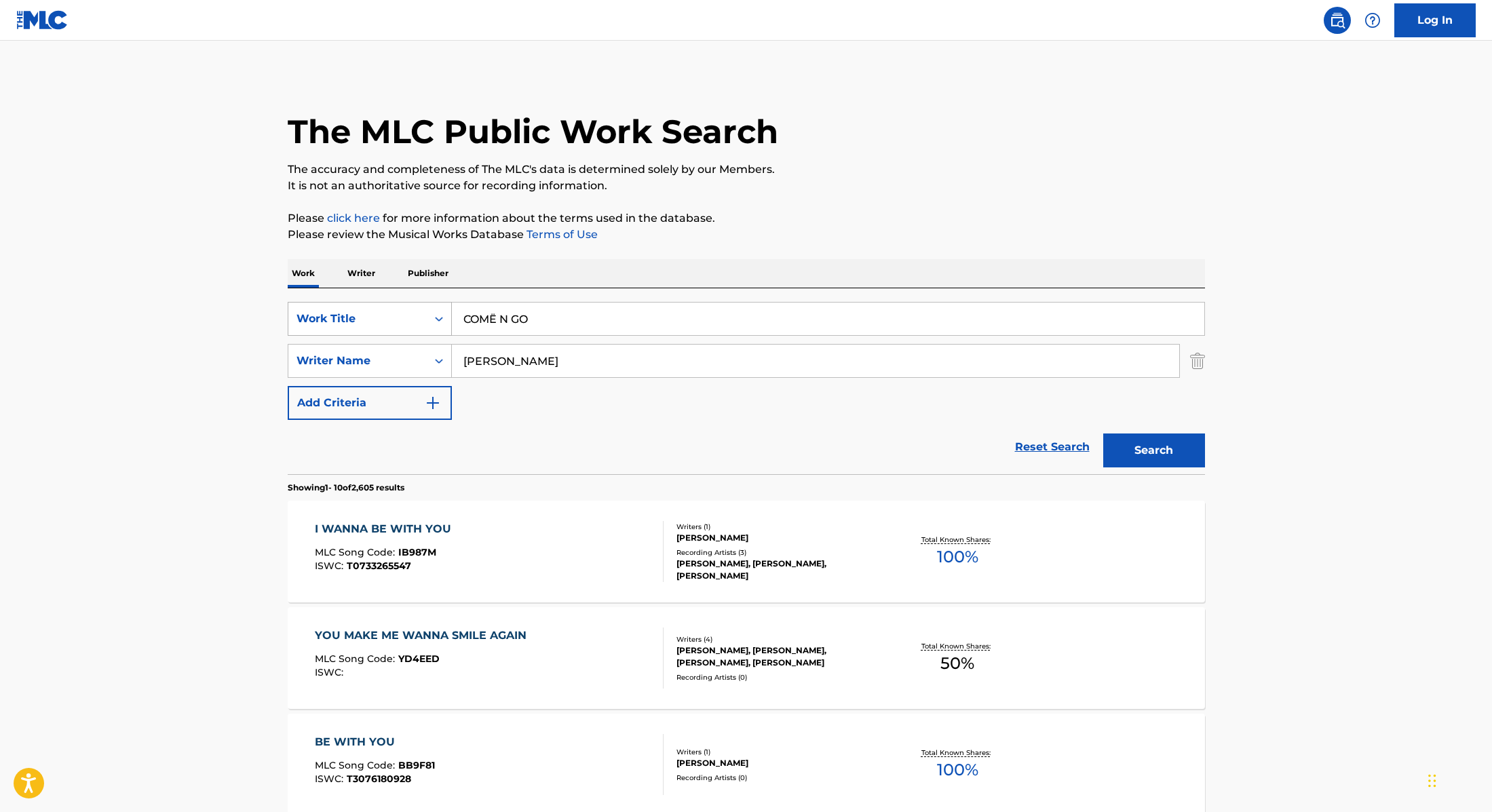
drag, startPoint x: 692, startPoint y: 316, endPoint x: 418, endPoint y: 314, distance: 274.0
click at [418, 314] on div "SearchWithCriteria9cc89112-0d42-42f8-b15c-104aad945215 Work Title COMË N GO" at bounding box center [746, 319] width 918 height 34
type input "COMË N GO"
click at [807, 186] on p "It is not an authoritative source for recording information." at bounding box center [746, 186] width 918 height 16
drag, startPoint x: 513, startPoint y: 367, endPoint x: 395, endPoint y: 357, distance: 118.4
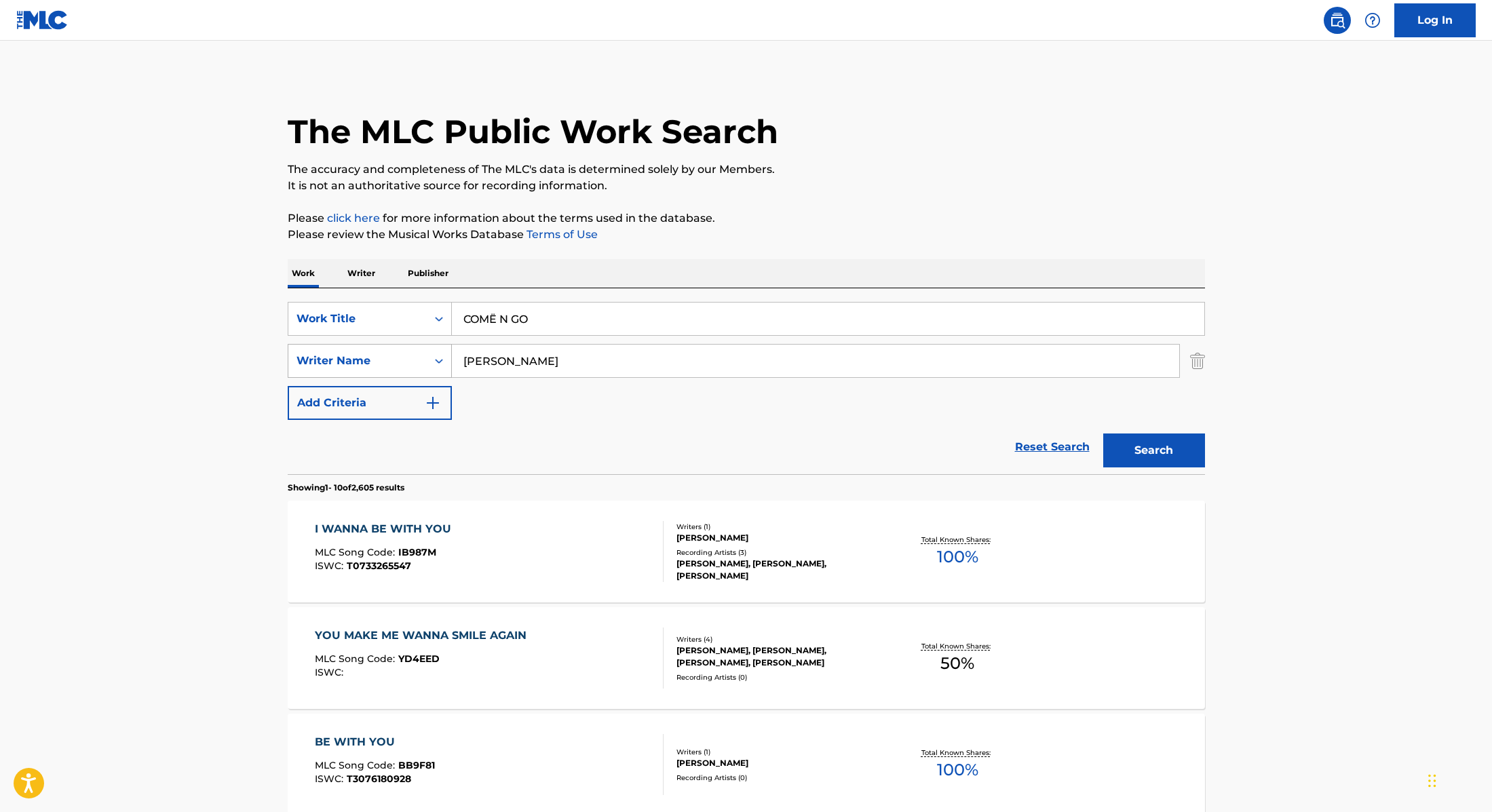
click at [395, 356] on div "SearchWithCriteria89e460e5-7744-4731-99c6-0be1078f7c3e Writer Name [PERSON_NAME]" at bounding box center [746, 361] width 918 height 34
type input "Fort,"
click at [1130, 446] on button "Search" at bounding box center [1154, 451] width 102 height 34
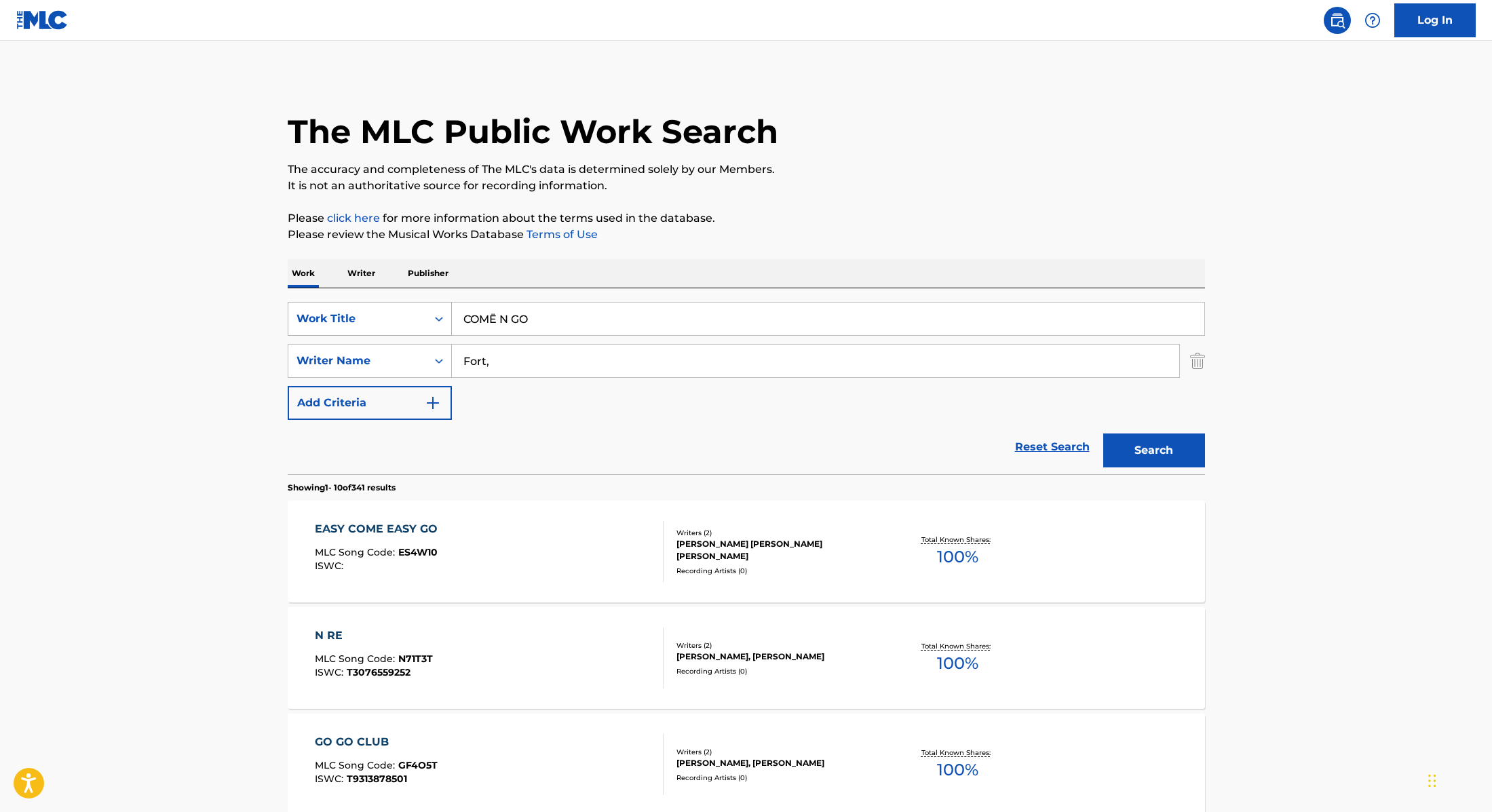
drag, startPoint x: 548, startPoint y: 321, endPoint x: 416, endPoint y: 311, distance: 132.4
click at [416, 311] on div "SearchWithCriteria9cc89112-0d42-42f8-b15c-104aad945215 Work Title COMË N GO" at bounding box center [746, 319] width 918 height 34
type input "move it along (feat. [PERSON_NAME])"
click at [509, 352] on input "Fort," at bounding box center [815, 361] width 727 height 33
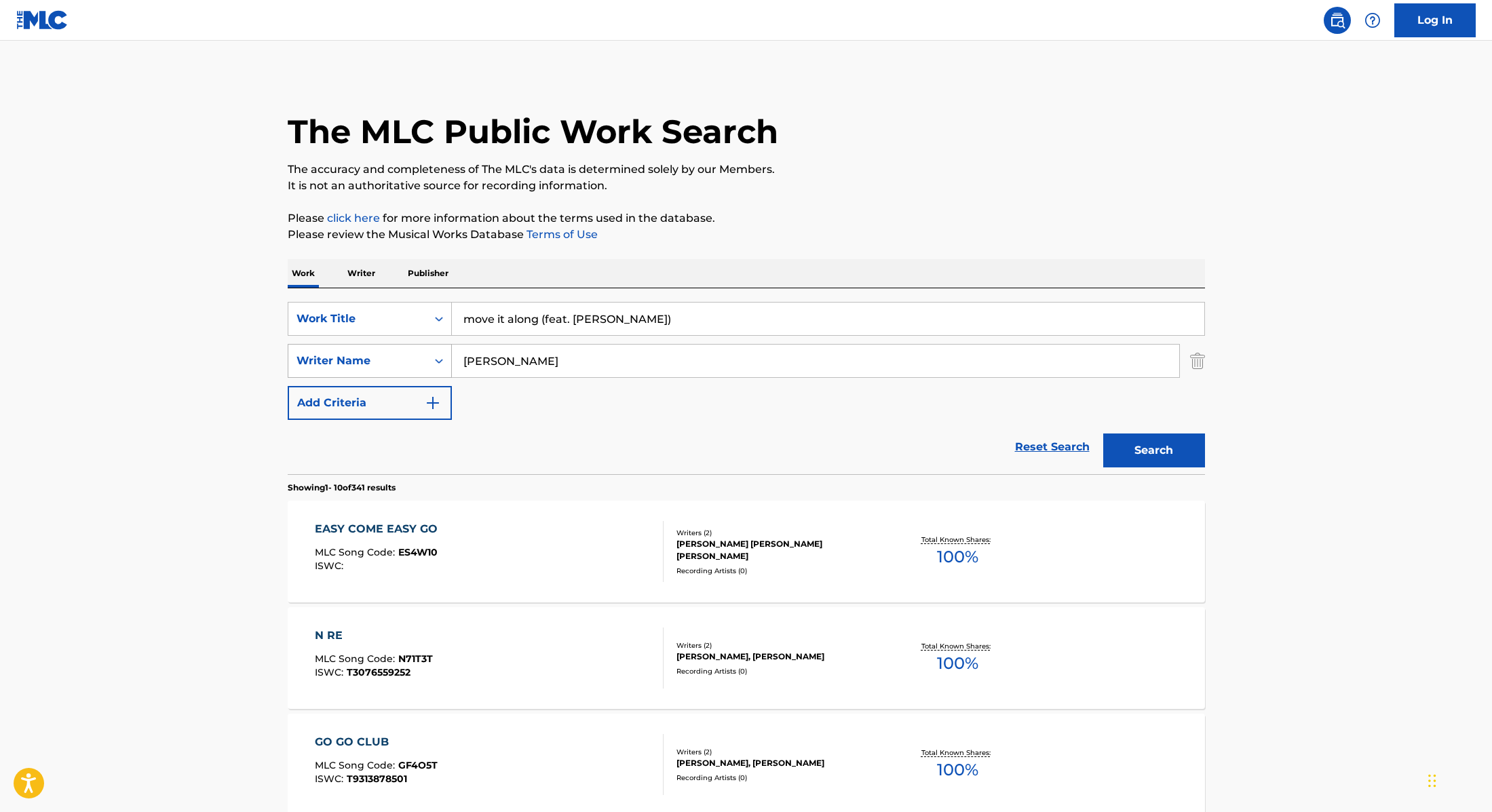
drag, startPoint x: 506, startPoint y: 358, endPoint x: 438, endPoint y: 354, distance: 68.1
click at [438, 354] on div "SearchWithCriteria89e460e5-7744-4731-99c6-0be1078f7c3e Writer Name [PERSON_NAME]" at bounding box center [746, 361] width 918 height 34
type input "[PERSON_NAME]"
drag, startPoint x: 675, startPoint y: 321, endPoint x: 539, endPoint y: 316, distance: 136.1
click at [539, 316] on input "move it along (feat. [PERSON_NAME])" at bounding box center [828, 319] width 753 height 33
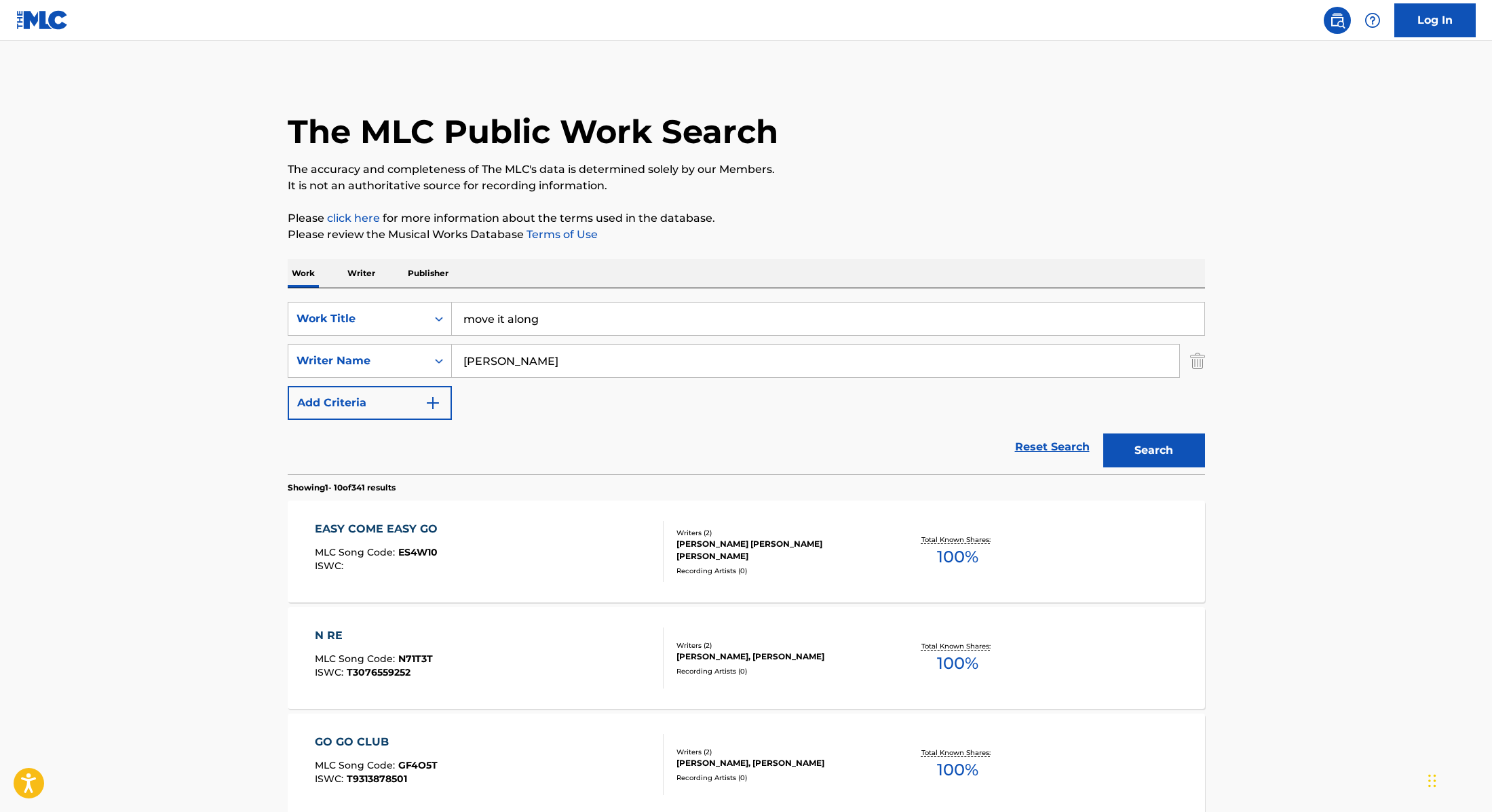
click at [1166, 445] on button "Search" at bounding box center [1154, 451] width 102 height 34
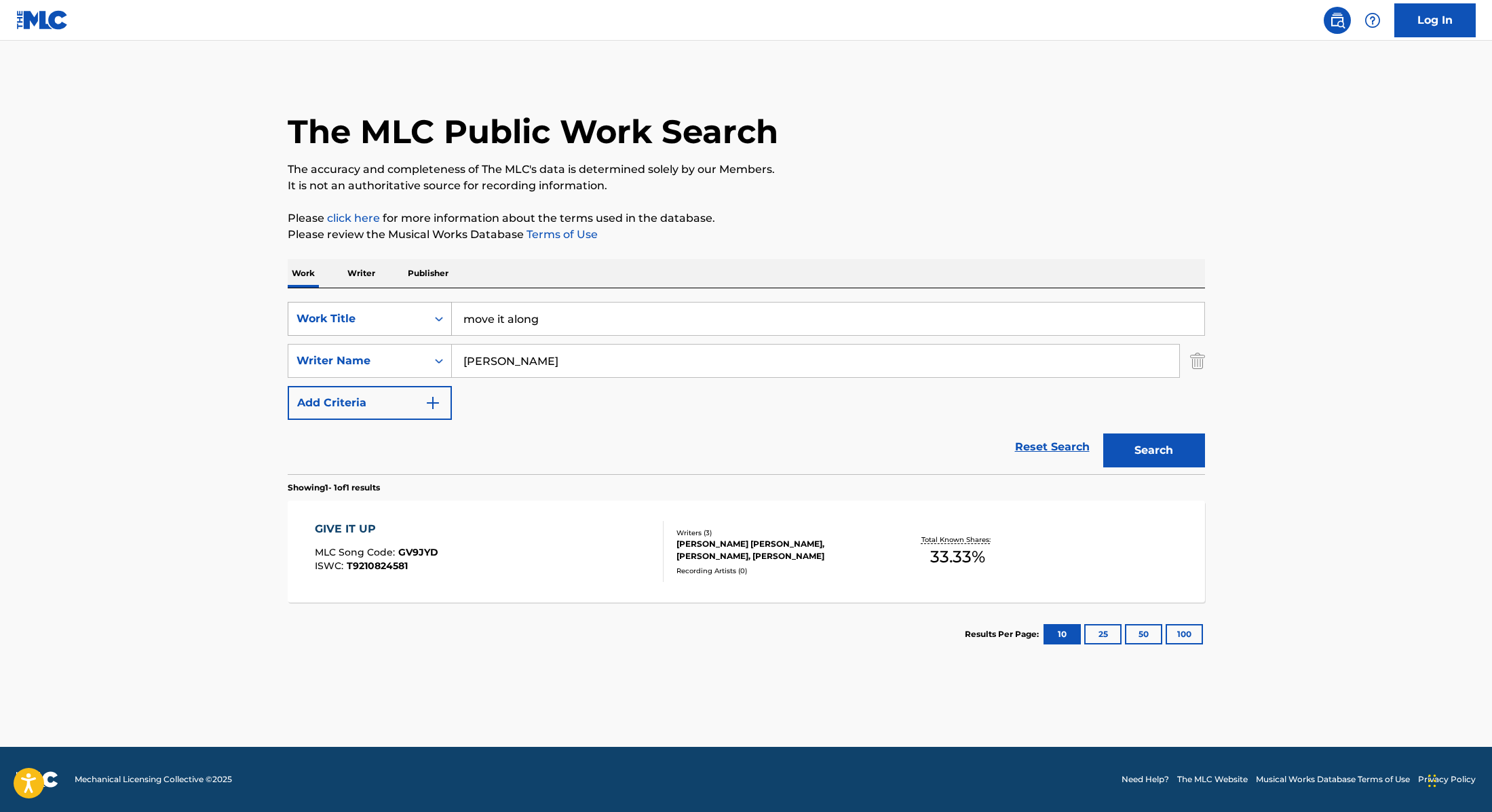
drag, startPoint x: 553, startPoint y: 321, endPoint x: 369, endPoint y: 309, distance: 184.4
click at [369, 309] on div "SearchWithCriteria9cc89112-0d42-42f8-b15c-104aad945215 Work Title move it along" at bounding box center [746, 319] width 918 height 34
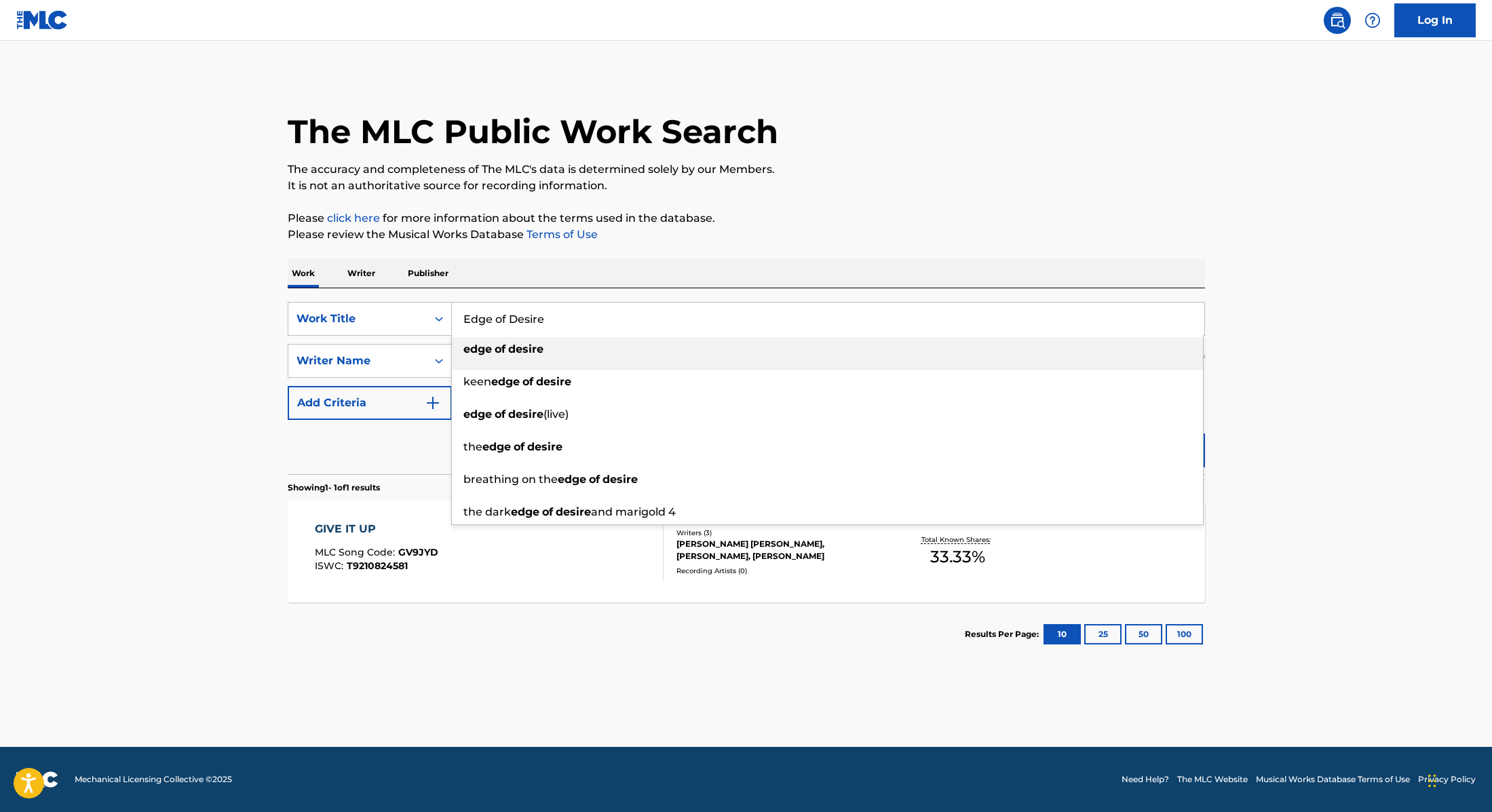
type input "Edge of Desire"
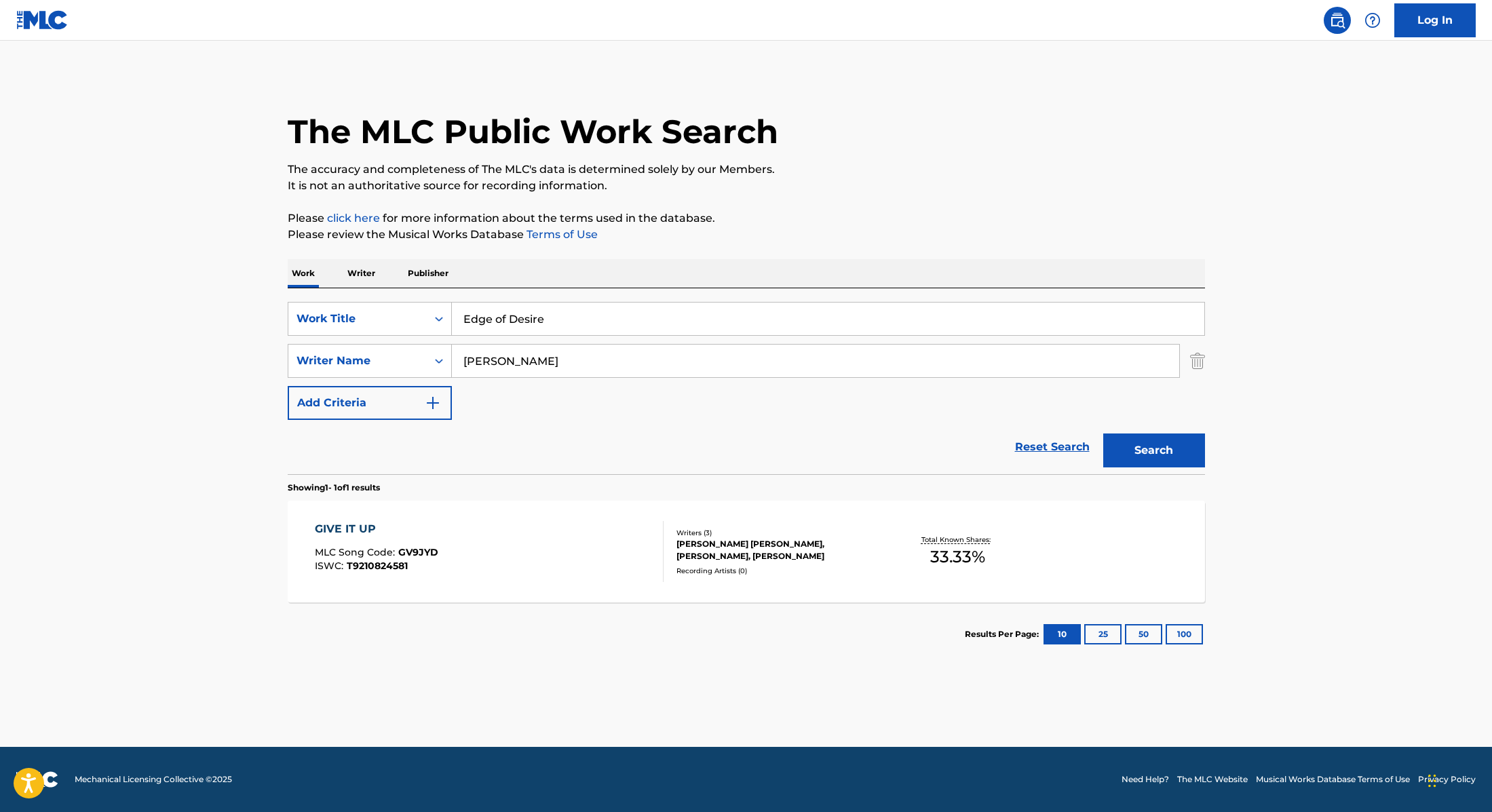
click at [774, 225] on p "Please click here for more information about the terms used in the database." at bounding box center [746, 219] width 918 height 16
drag, startPoint x: 512, startPoint y: 360, endPoint x: 413, endPoint y: 357, distance: 99.0
click at [413, 357] on div "SearchWithCriteria89e460e5-7744-4731-99c6-0be1078f7c3e Writer Name [PERSON_NAME]" at bounding box center [746, 361] width 918 height 34
type input "[PERSON_NAME],"
click at [1158, 454] on button "Search" at bounding box center [1154, 451] width 102 height 34
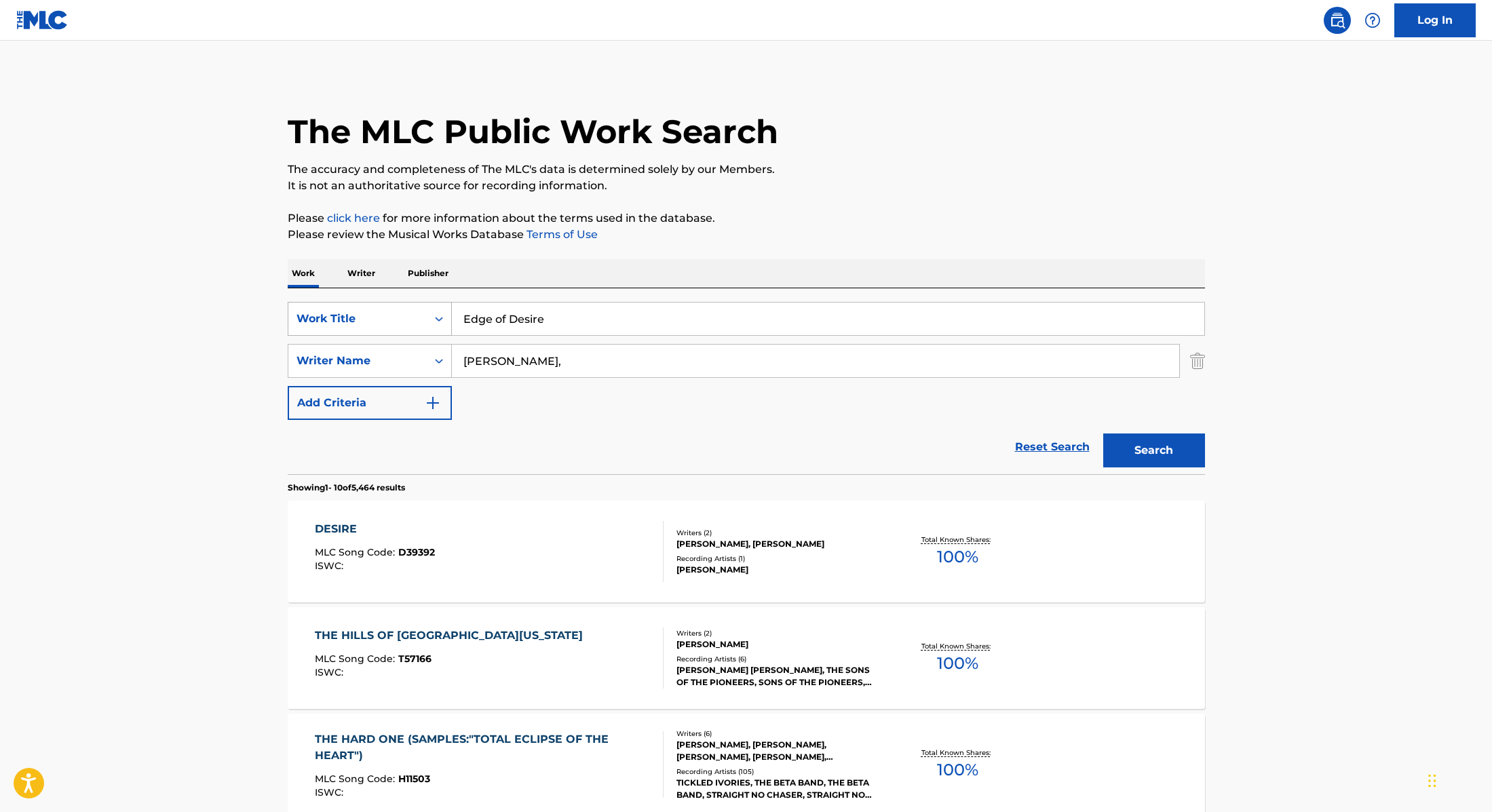
drag, startPoint x: 517, startPoint y: 316, endPoint x: 385, endPoint y: 315, distance: 132.0
click at [385, 315] on div "SearchWithCriteria9cc89112-0d42-42f8-b15c-104aad945215 Work Title Edge of Desire" at bounding box center [746, 319] width 918 height 34
type input "MF Gabhru!"
click at [777, 183] on p "It is not an authoritative source for recording information." at bounding box center [746, 186] width 918 height 16
drag, startPoint x: 520, startPoint y: 370, endPoint x: 402, endPoint y: 351, distance: 119.5
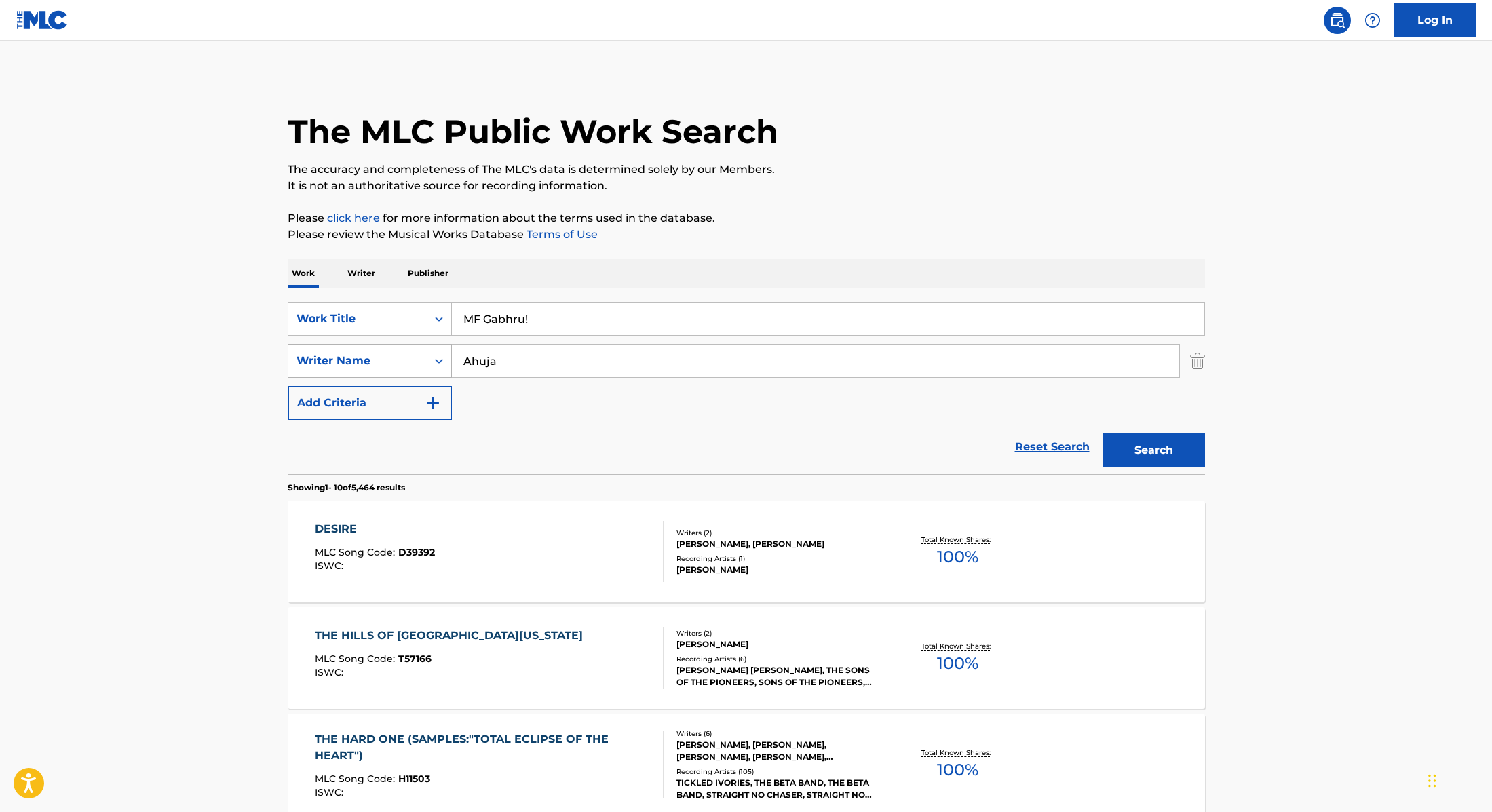
click at [402, 351] on div "SearchWithCriteria89e460e5-7744-4731-99c6-0be1078f7c3e Writer Name [PERSON_NAME]" at bounding box center [746, 361] width 918 height 34
type input "Ahuja"
click at [1158, 445] on button "Search" at bounding box center [1154, 451] width 102 height 34
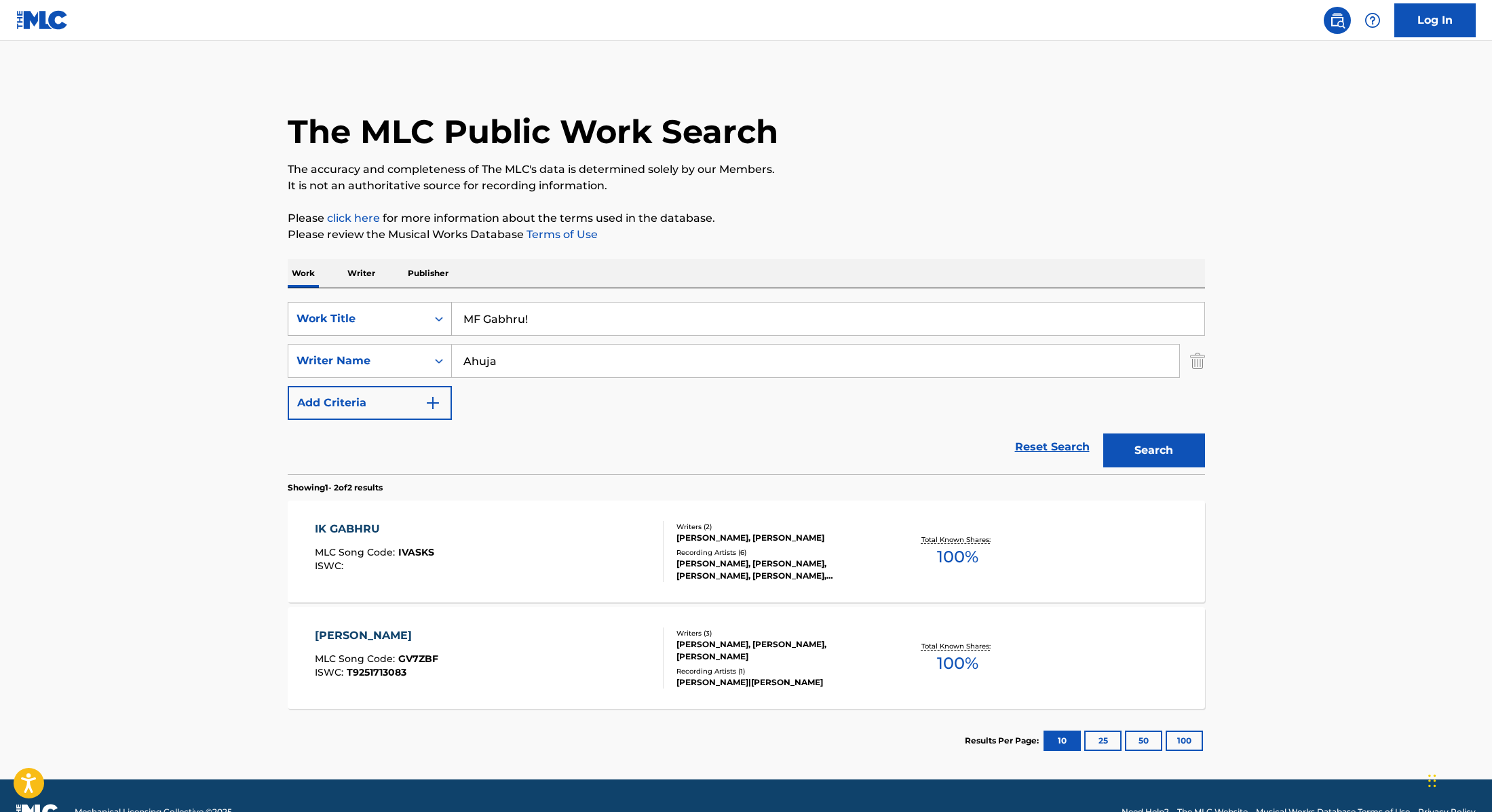
drag, startPoint x: 532, startPoint y: 318, endPoint x: 343, endPoint y: 312, distance: 189.1
click at [343, 312] on div "SearchWithCriteria9cc89112-0d42-42f8-b15c-104aad945215 Work Title MF Gabhru!" at bounding box center [746, 319] width 918 height 34
type input "Cigarettes & Alcohol (Live from [GEOGRAPHIC_DATA], [DATE])"
click at [793, 208] on div "The MLC Public Work Search The accuracy and completeness of The MLC's data is d…" at bounding box center [746, 423] width 950 height 698
drag, startPoint x: 514, startPoint y: 360, endPoint x: 438, endPoint y: 354, distance: 76.2
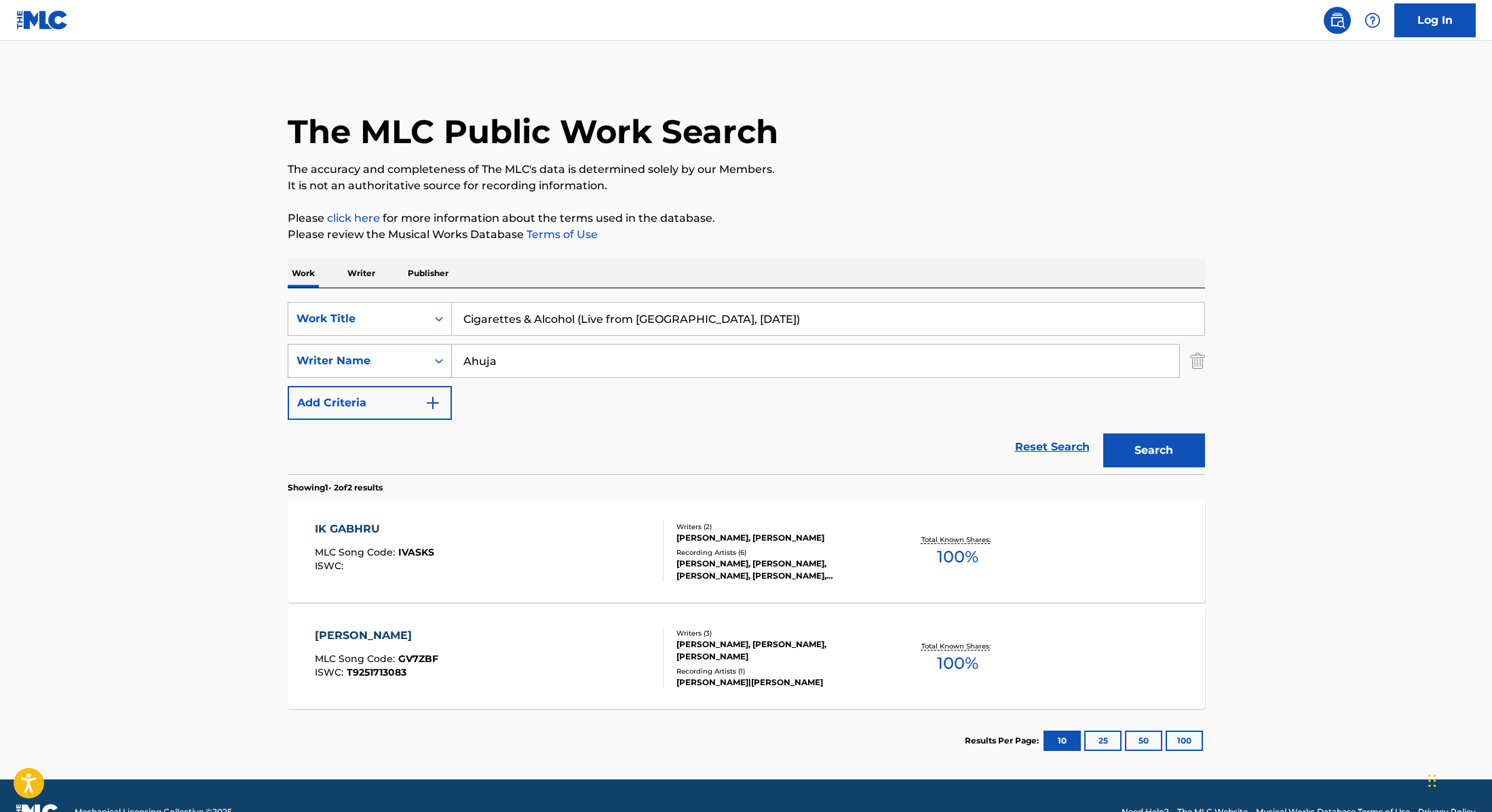
click at [438, 354] on div "SearchWithCriteria89e460e5-7744-4731-99c6-0be1078f7c3e Writer Name [PERSON_NAME]" at bounding box center [746, 361] width 918 height 34
click at [1103, 434] on button "Search" at bounding box center [1154, 451] width 102 height 34
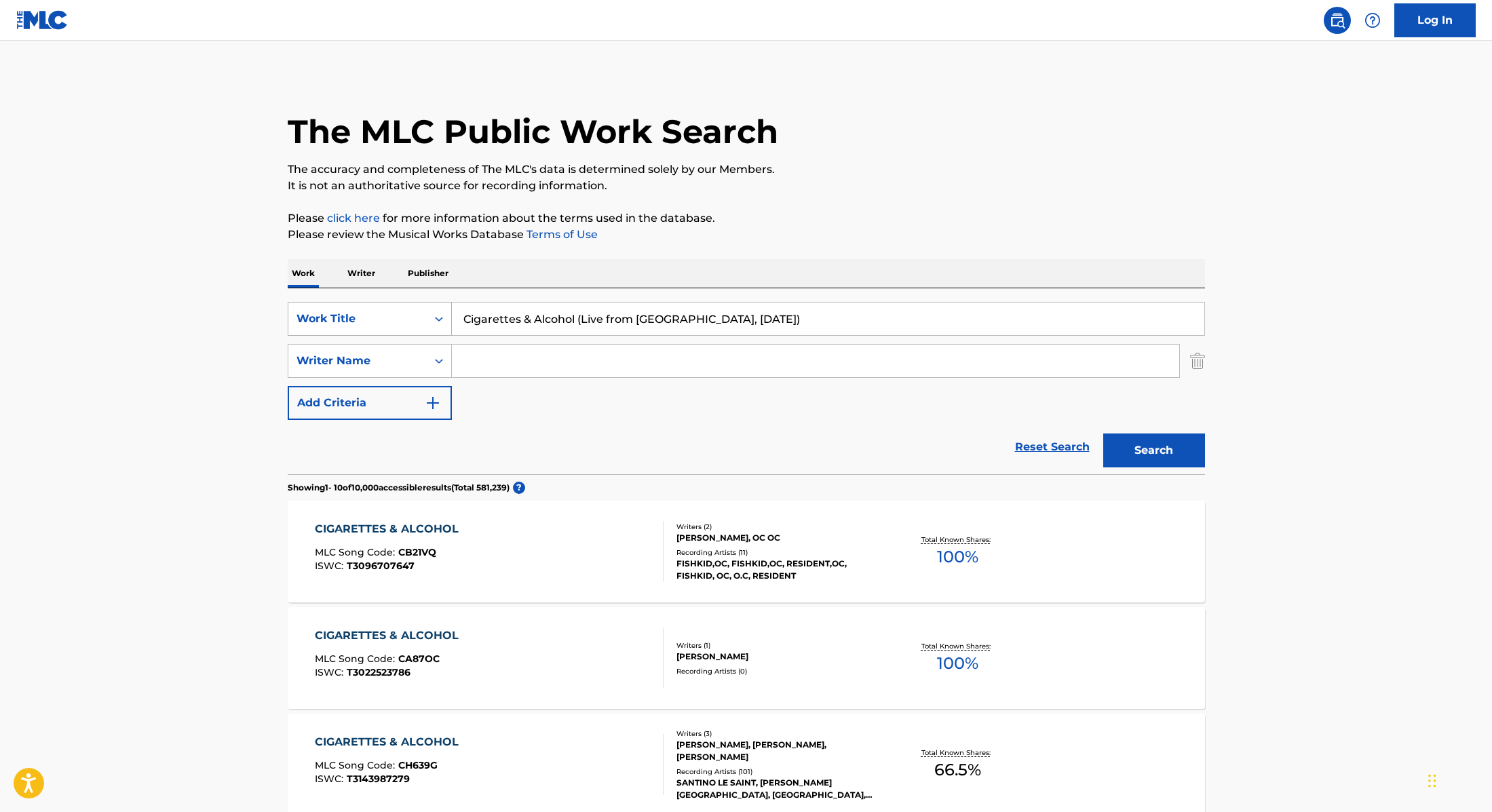
drag, startPoint x: 784, startPoint y: 321, endPoint x: 450, endPoint y: 306, distance: 334.3
click at [450, 306] on div "SearchWithCriteria9cc89112-0d42-42f8-b15c-104aad945215 Work Title Cigarettes & …" at bounding box center [746, 319] width 918 height 34
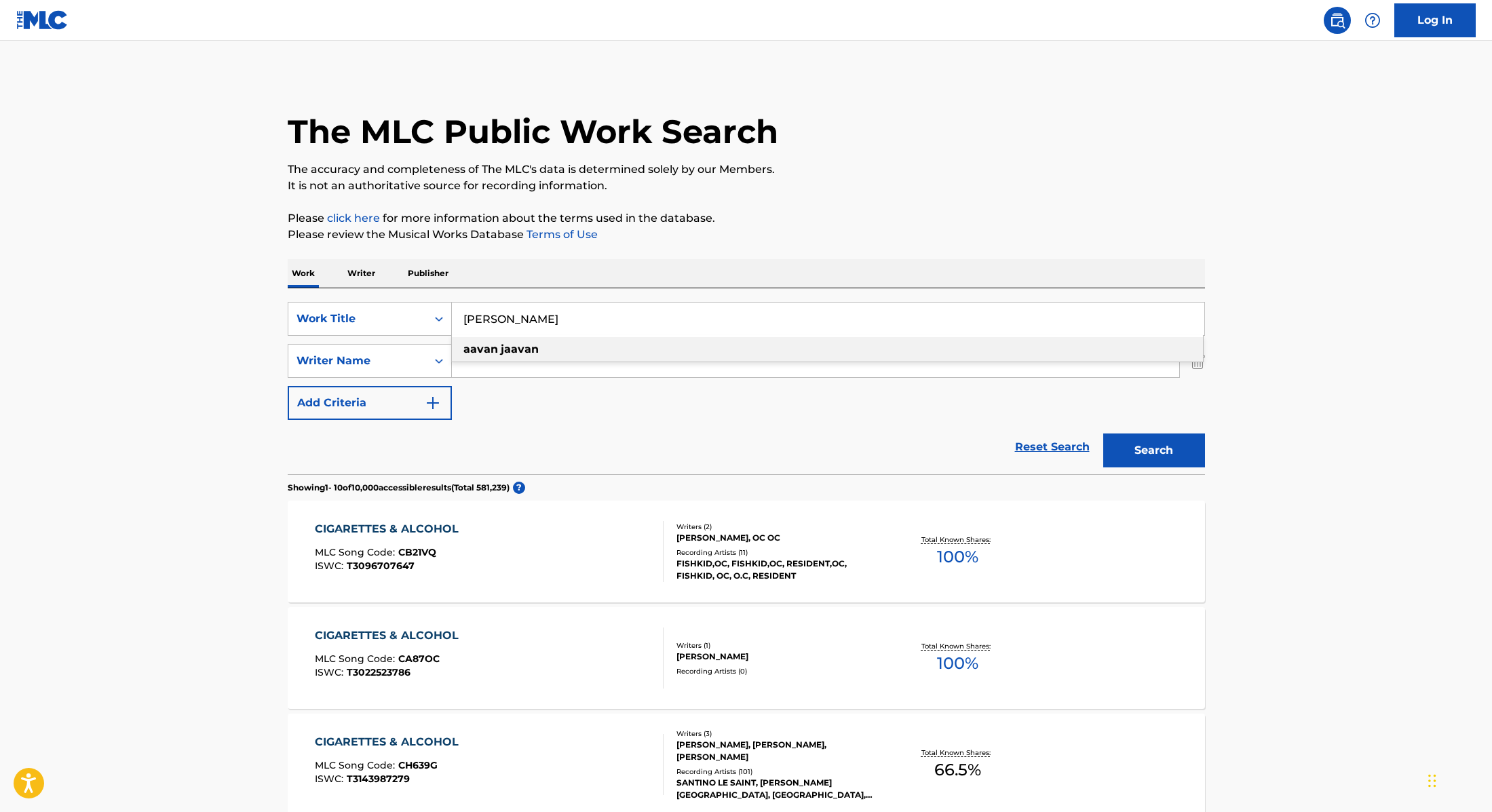
type input "[PERSON_NAME]"
click at [828, 210] on p "Please click here for more information about the terms used in the database." at bounding box center [746, 219] width 918 height 16
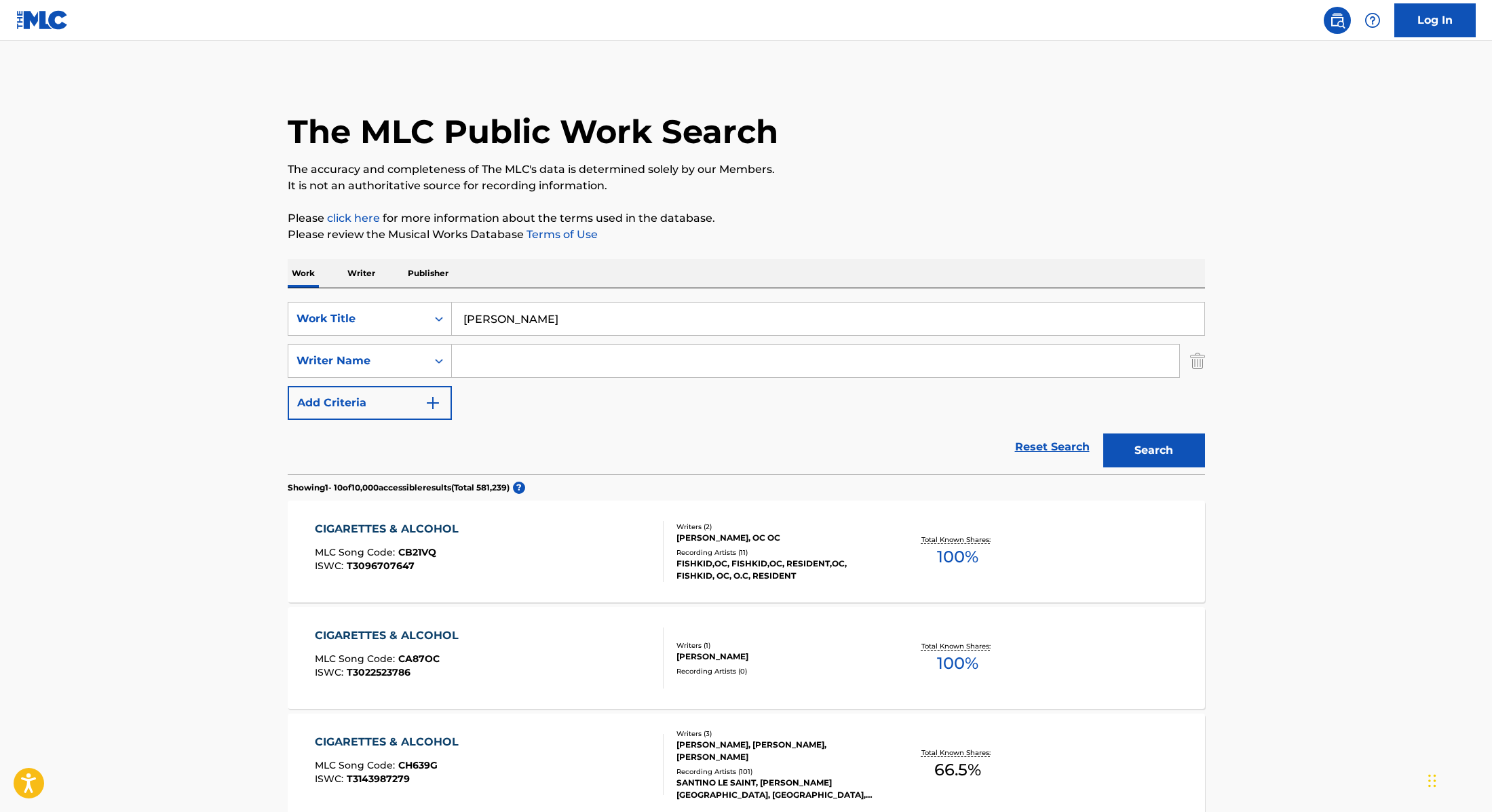
click at [512, 358] on input "Search Form" at bounding box center [815, 361] width 727 height 33
type input "[PERSON_NAME]"
click at [1167, 450] on button "Search" at bounding box center [1154, 451] width 102 height 34
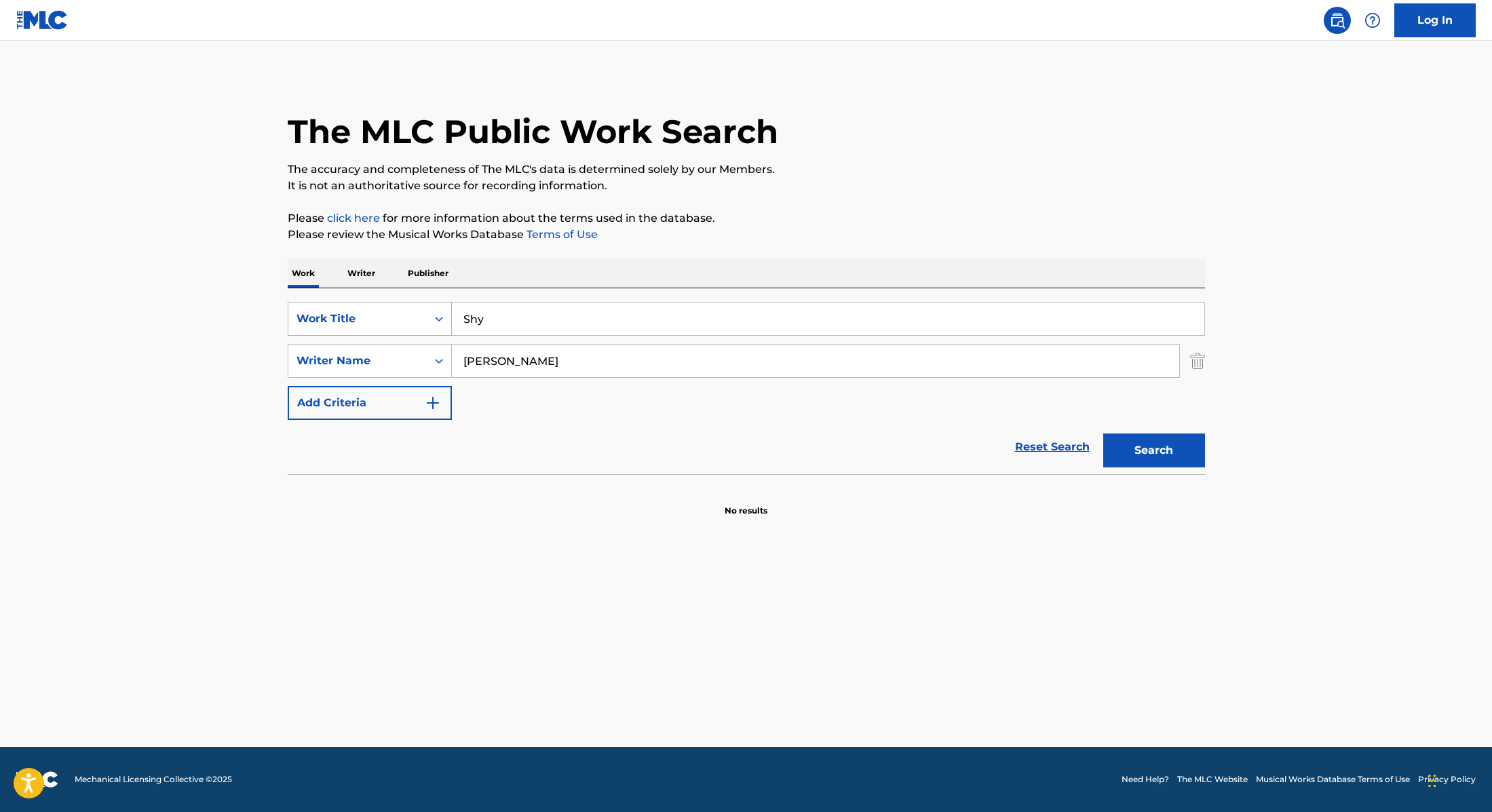
drag, startPoint x: 567, startPoint y: 317, endPoint x: 400, endPoint y: 311, distance: 167.1
click at [400, 311] on div "SearchWithCriteria9cc89112-0d42-42f8-b15c-104aad945215 Work Title Shy" at bounding box center [746, 319] width 918 height 34
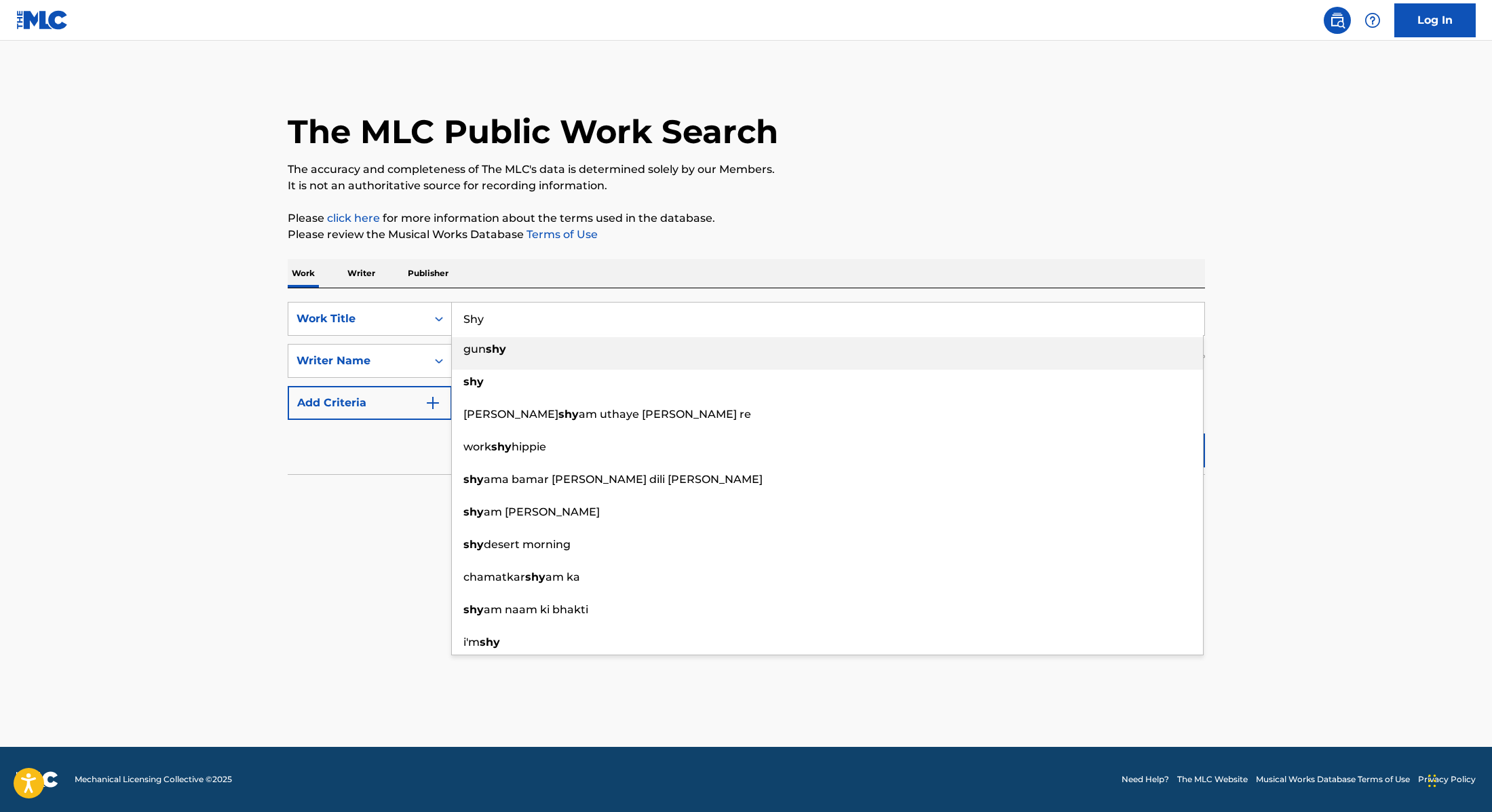
type input "Shy"
click at [831, 145] on div "The MLC Public Work Search" at bounding box center [746, 124] width 918 height 99
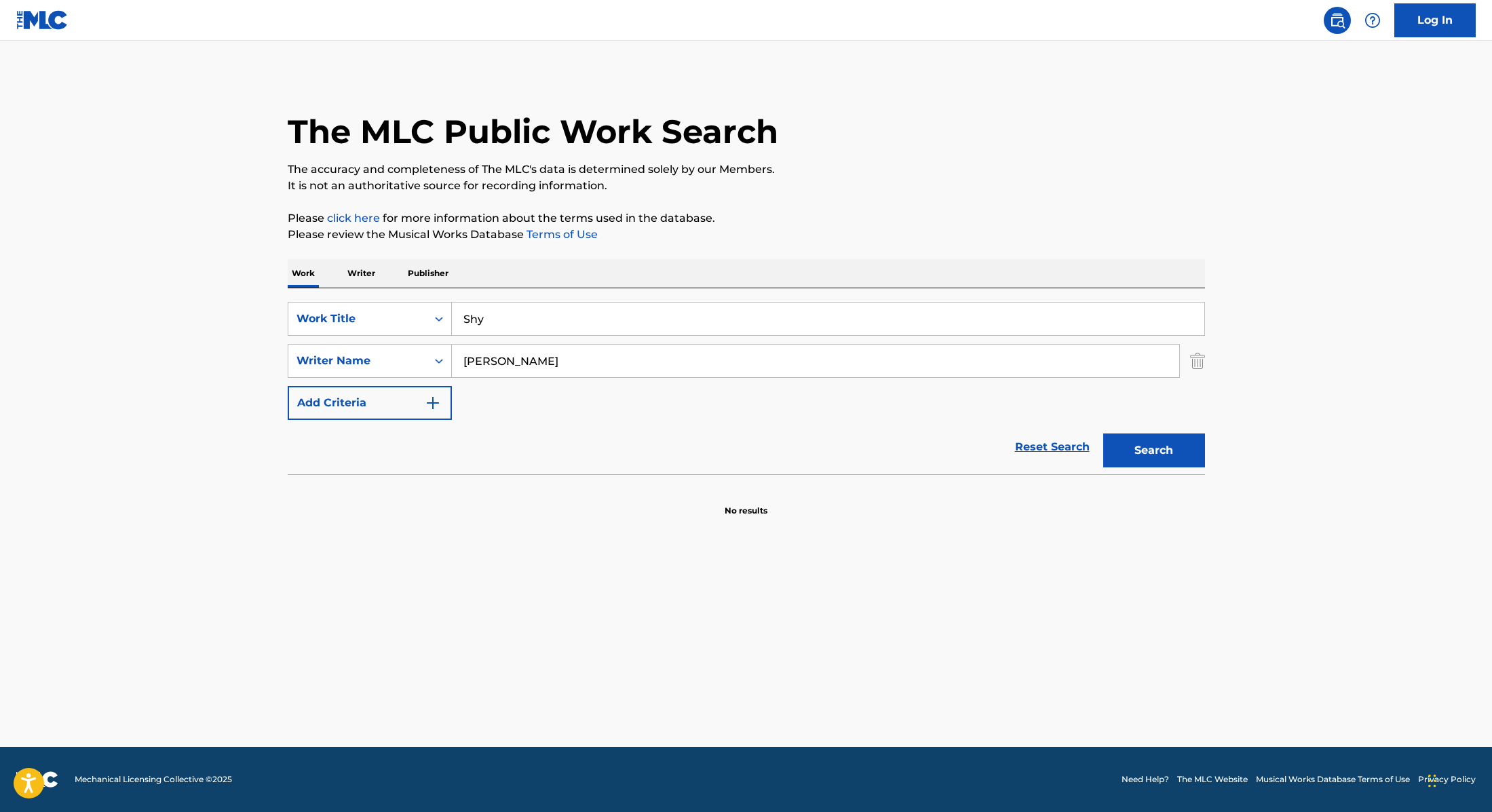
click at [1129, 456] on button "Search" at bounding box center [1154, 451] width 102 height 34
drag, startPoint x: 562, startPoint y: 370, endPoint x: 398, endPoint y: 352, distance: 165.0
click at [398, 352] on div "SearchWithCriteria89e460e5-7744-4731-99c6-0be1078f7c3e Writer Name [PERSON_NAME]" at bounding box center [746, 361] width 918 height 34
type input "Fedi"
click at [1148, 446] on button "Search" at bounding box center [1154, 451] width 102 height 34
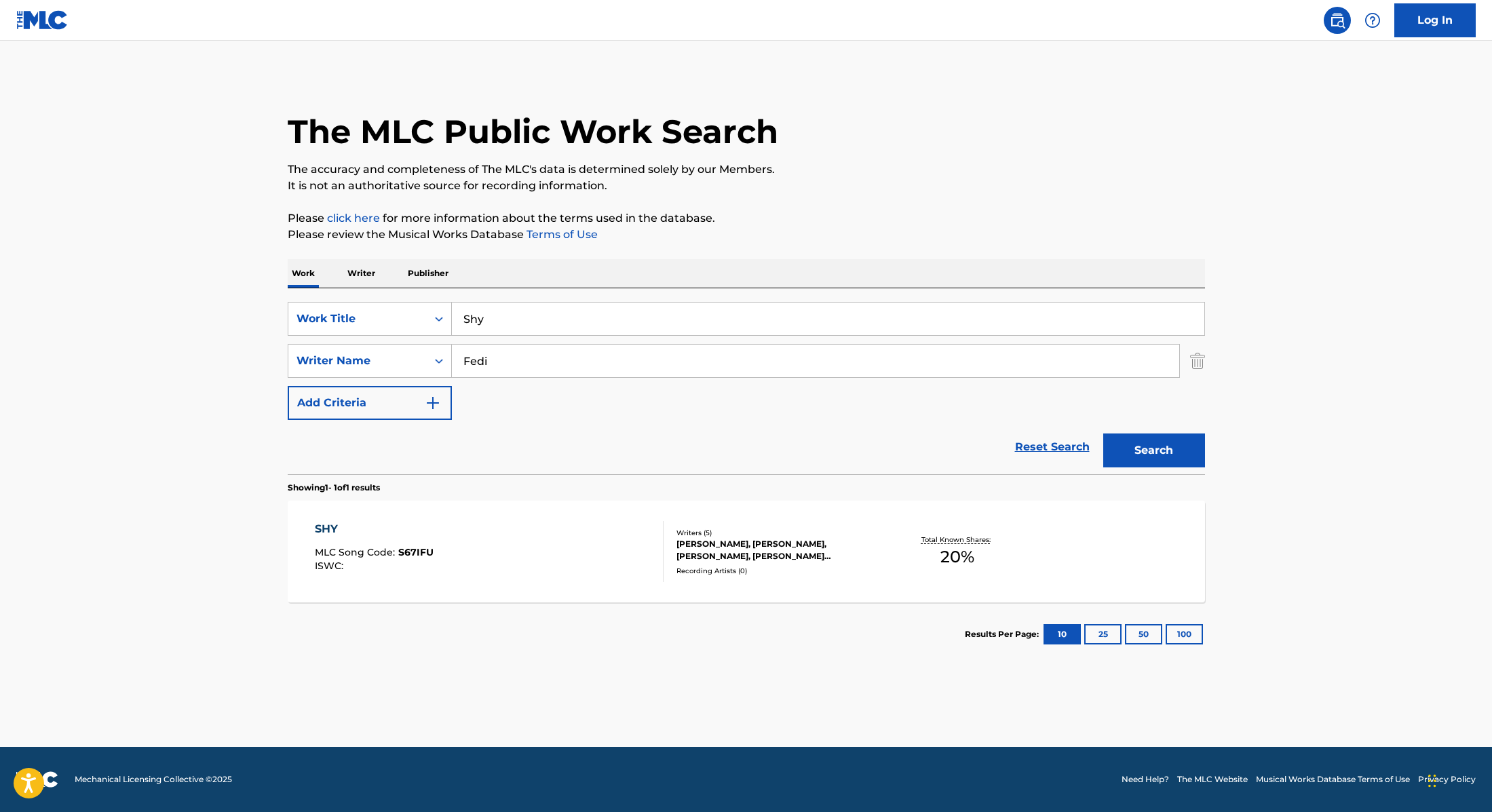
click at [616, 549] on div "SHY MLC Song Code : S67IFU ISWC :" at bounding box center [489, 551] width 349 height 61
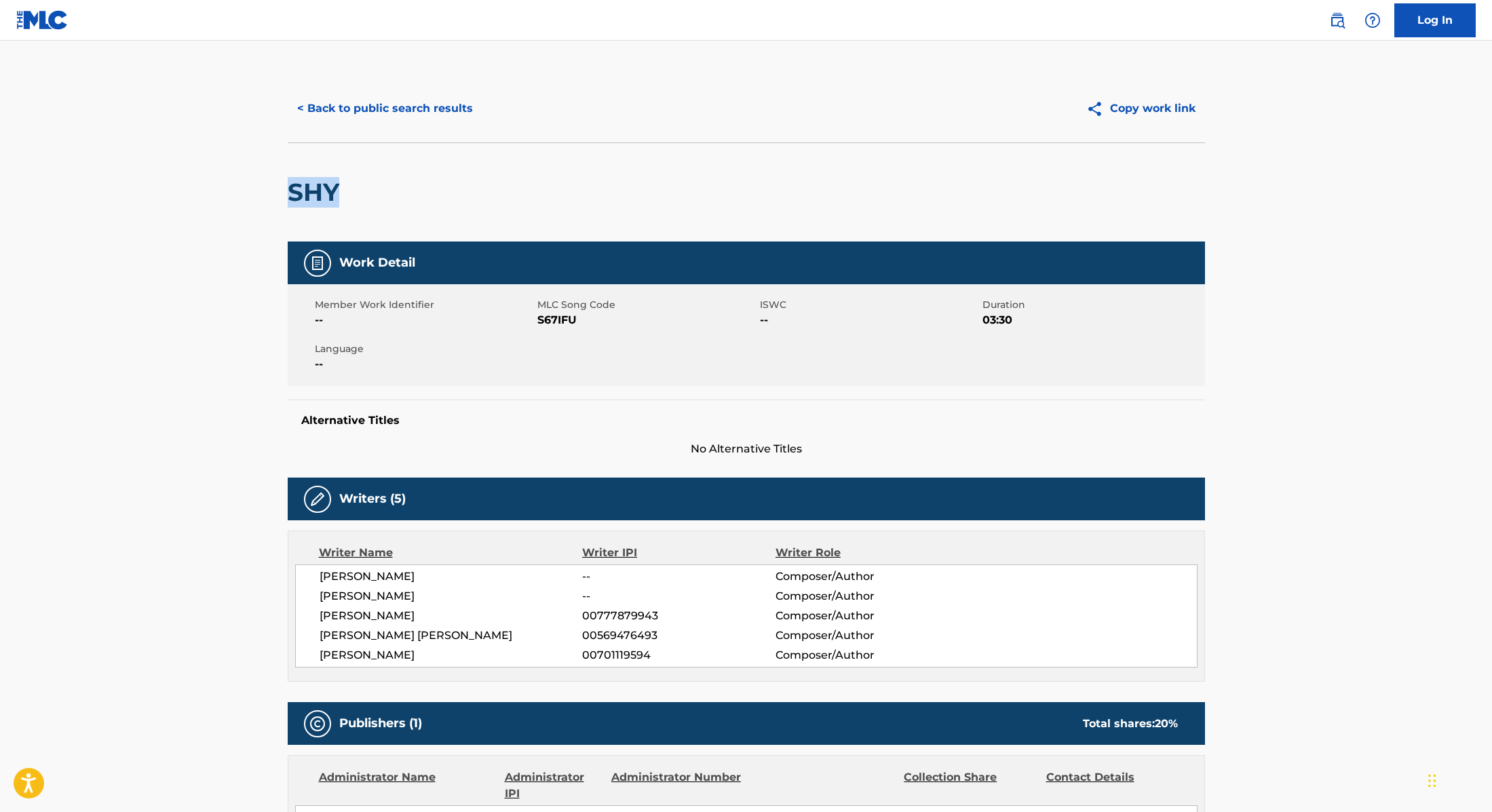
drag, startPoint x: 360, startPoint y: 199, endPoint x: 282, endPoint y: 189, distance: 78.6
click at [282, 189] on div "< Back to public search results Copy work link SHY Work Detail Member Work Iden…" at bounding box center [746, 606] width 950 height 1063
drag, startPoint x: 538, startPoint y: 318, endPoint x: 599, endPoint y: 319, distance: 61.0
click at [599, 319] on span "S67IFU" at bounding box center [647, 320] width 219 height 16
click at [433, 102] on button "< Back to public search results" at bounding box center [385, 109] width 195 height 34
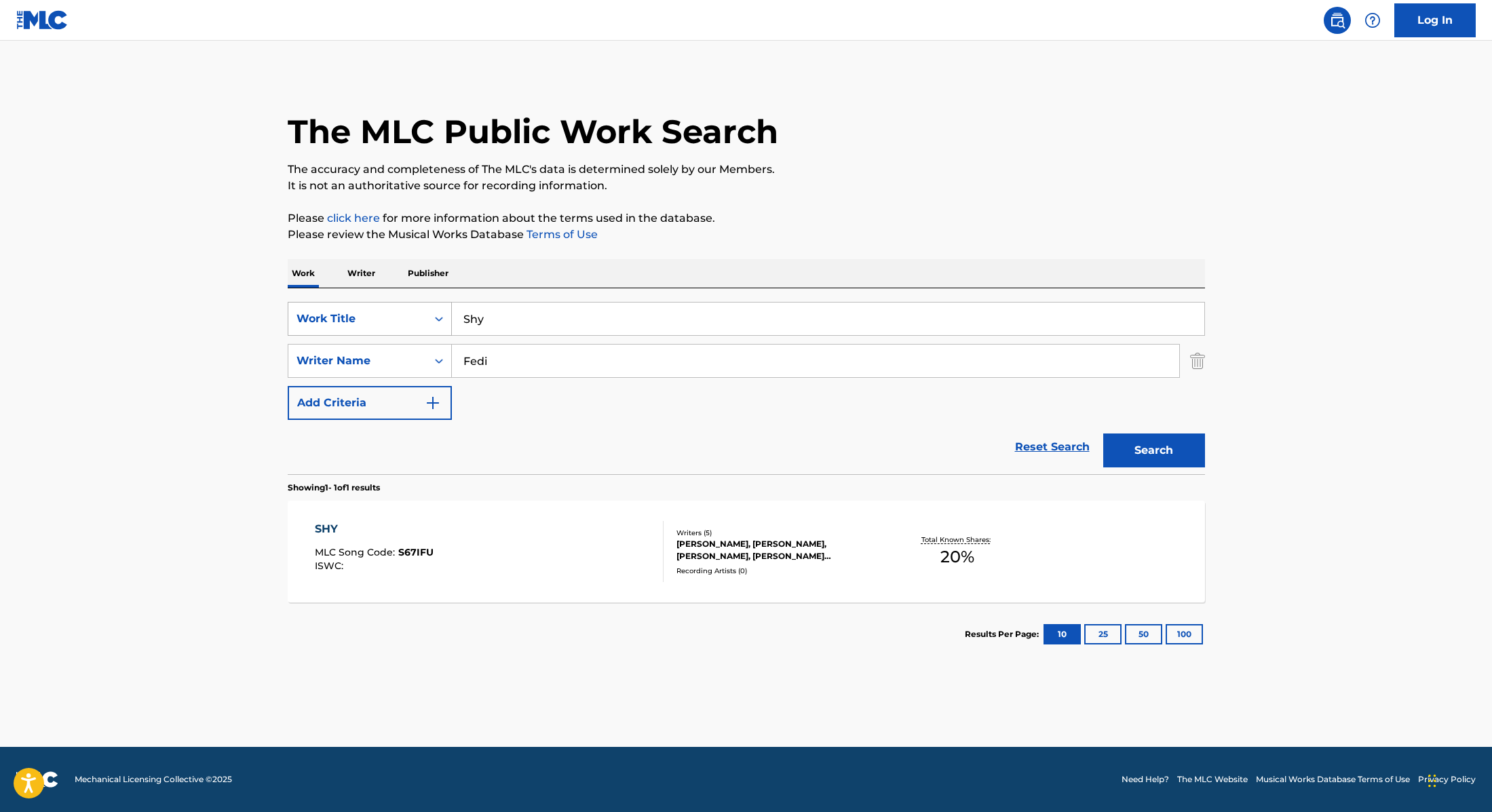
drag, startPoint x: 505, startPoint y: 315, endPoint x: 445, endPoint y: 314, distance: 60.0
click at [445, 314] on div "SearchWithCriteria9cc89112-0d42-42f8-b15c-104aad945215 Work Title Shy" at bounding box center [746, 319] width 918 height 34
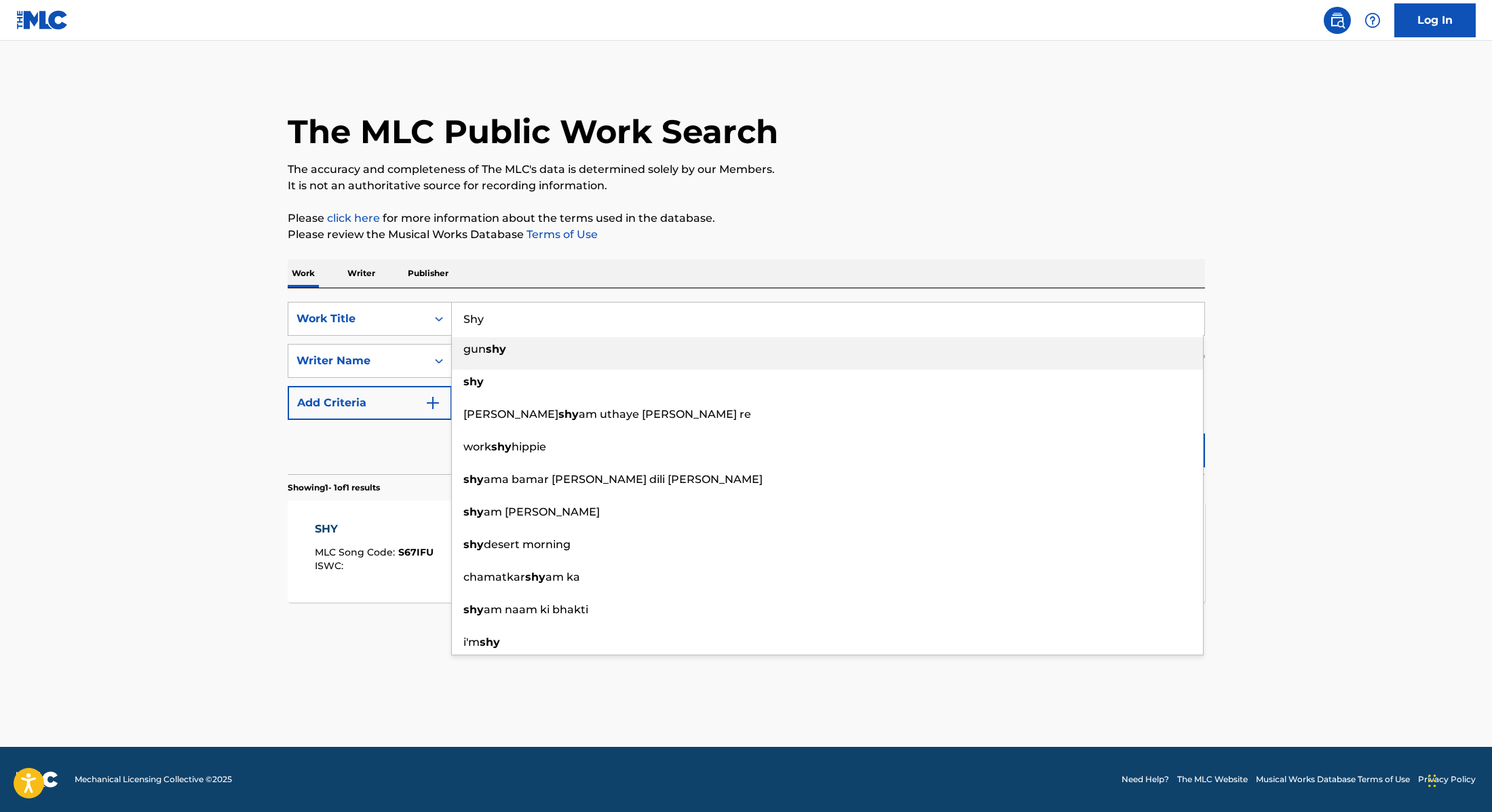
click at [812, 199] on div "The MLC Public Work Search The accuracy and completeness of The MLC's data is d…" at bounding box center [746, 370] width 950 height 591
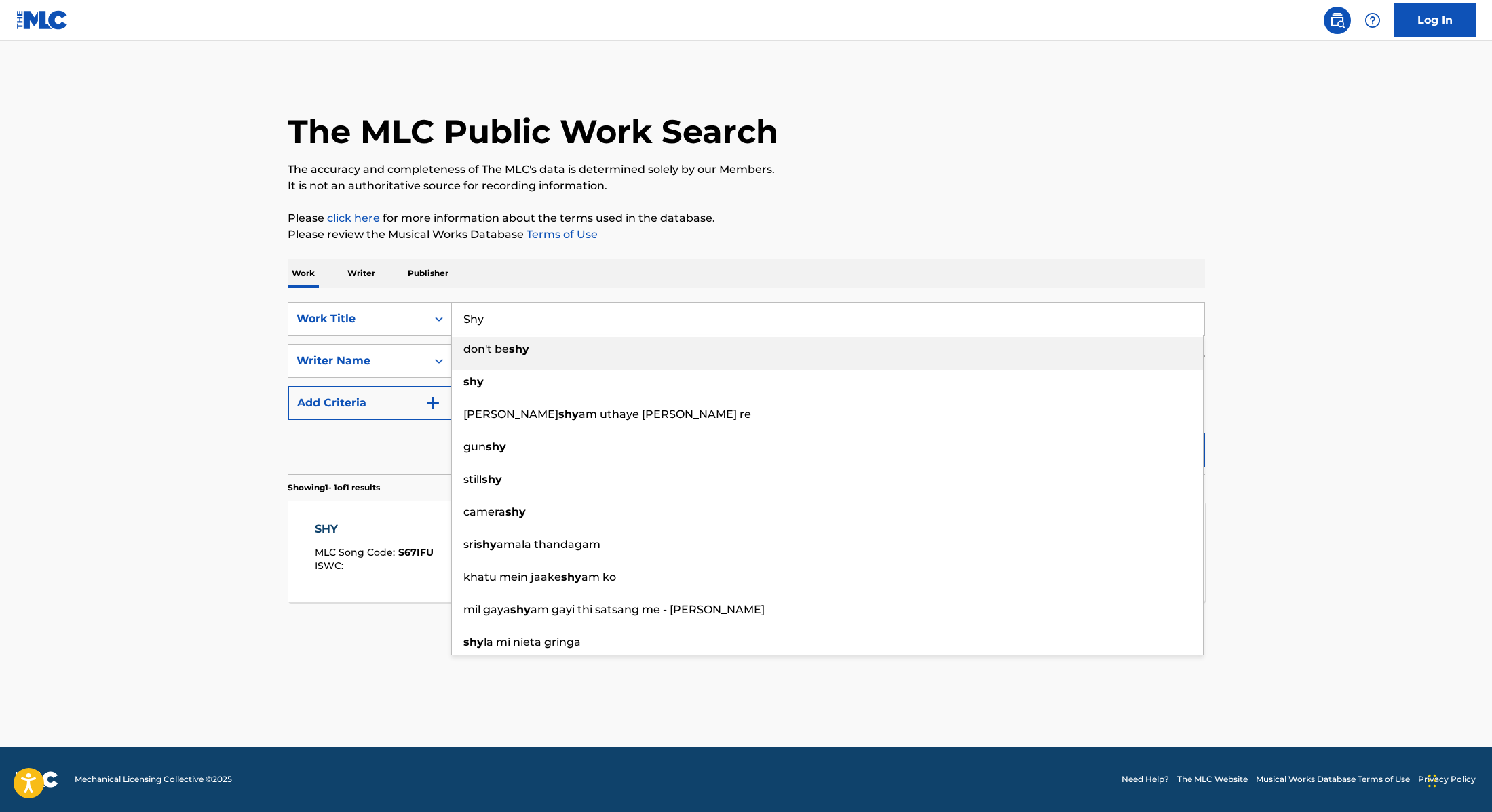
drag, startPoint x: 510, startPoint y: 321, endPoint x: 415, endPoint y: 298, distance: 97.7
click at [412, 298] on div "SearchWithCriteria9cc89112-0d42-42f8-b15c-104aad945215 Work Title Shy don't be …" at bounding box center [746, 381] width 918 height 186
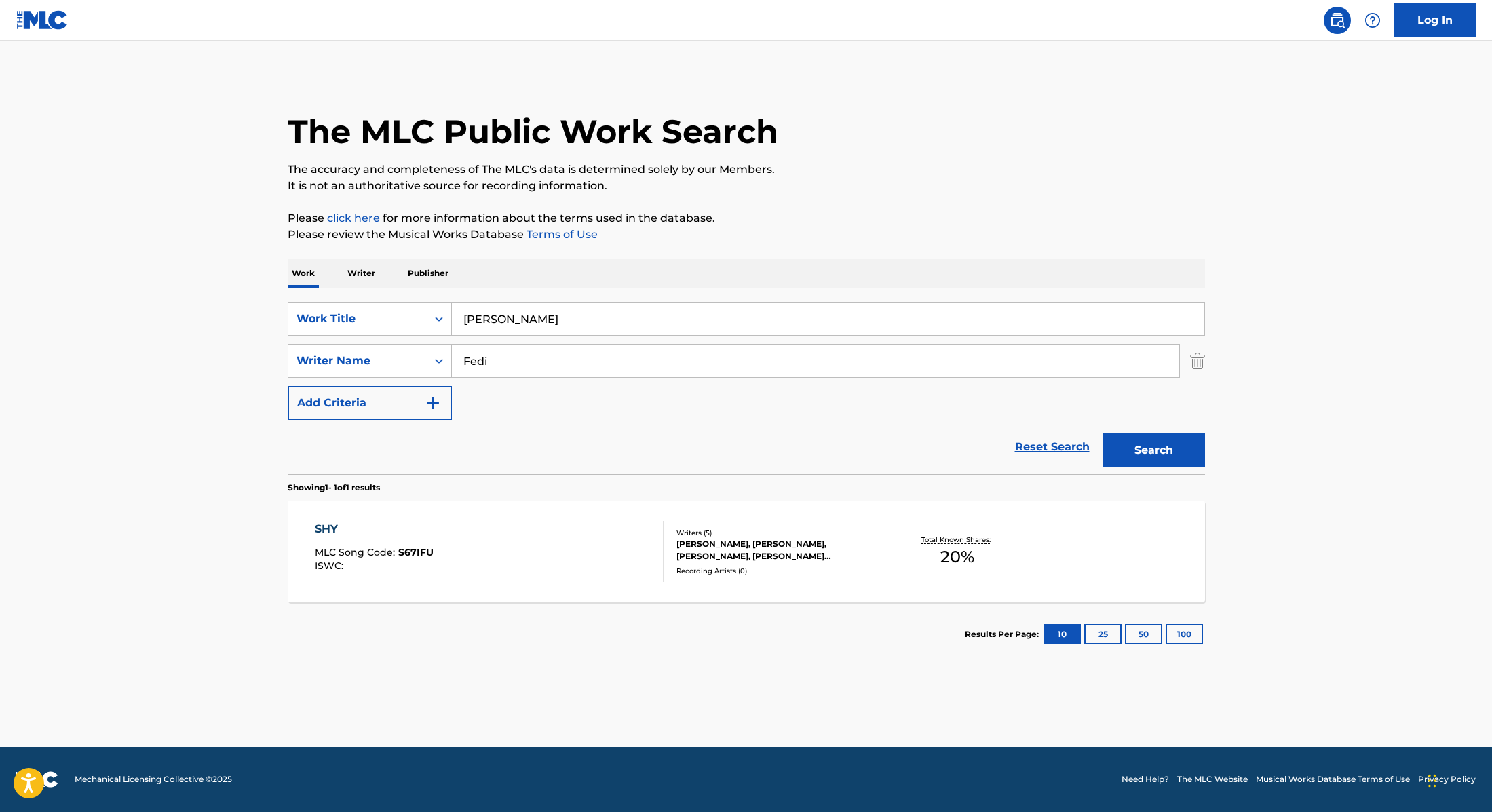
drag, startPoint x: 549, startPoint y: 319, endPoint x: 421, endPoint y: 295, distance: 130.2
click at [421, 295] on div "SearchWithCriteria9cc89112-0d42-42f8-b15c-104aad945215 Work Title [PERSON_NAME]…" at bounding box center [746, 381] width 918 height 186
type input "Leave Me Alone"
click at [833, 237] on p "Please review the Musical Works Database Terms of Use" at bounding box center [746, 235] width 918 height 16
drag, startPoint x: 524, startPoint y: 363, endPoint x: 386, endPoint y: 347, distance: 138.9
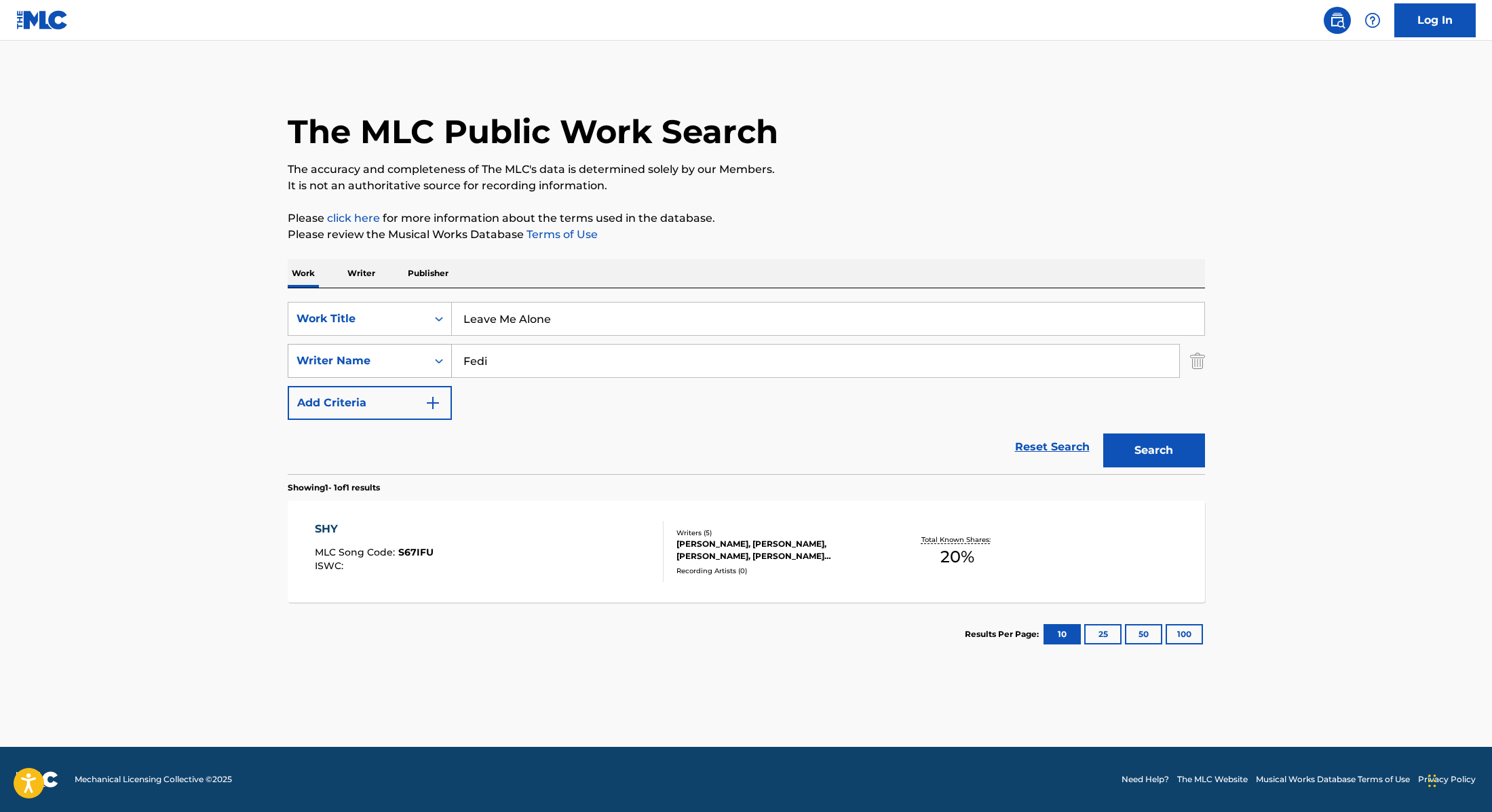
click at [386, 347] on div "SearchWithCriteria89e460e5-7744-4731-99c6-0be1078f7c3e Writer Name Fedi" at bounding box center [746, 361] width 918 height 34
type input "[PERSON_NAME]"
click at [1139, 447] on button "Search" at bounding box center [1154, 451] width 102 height 34
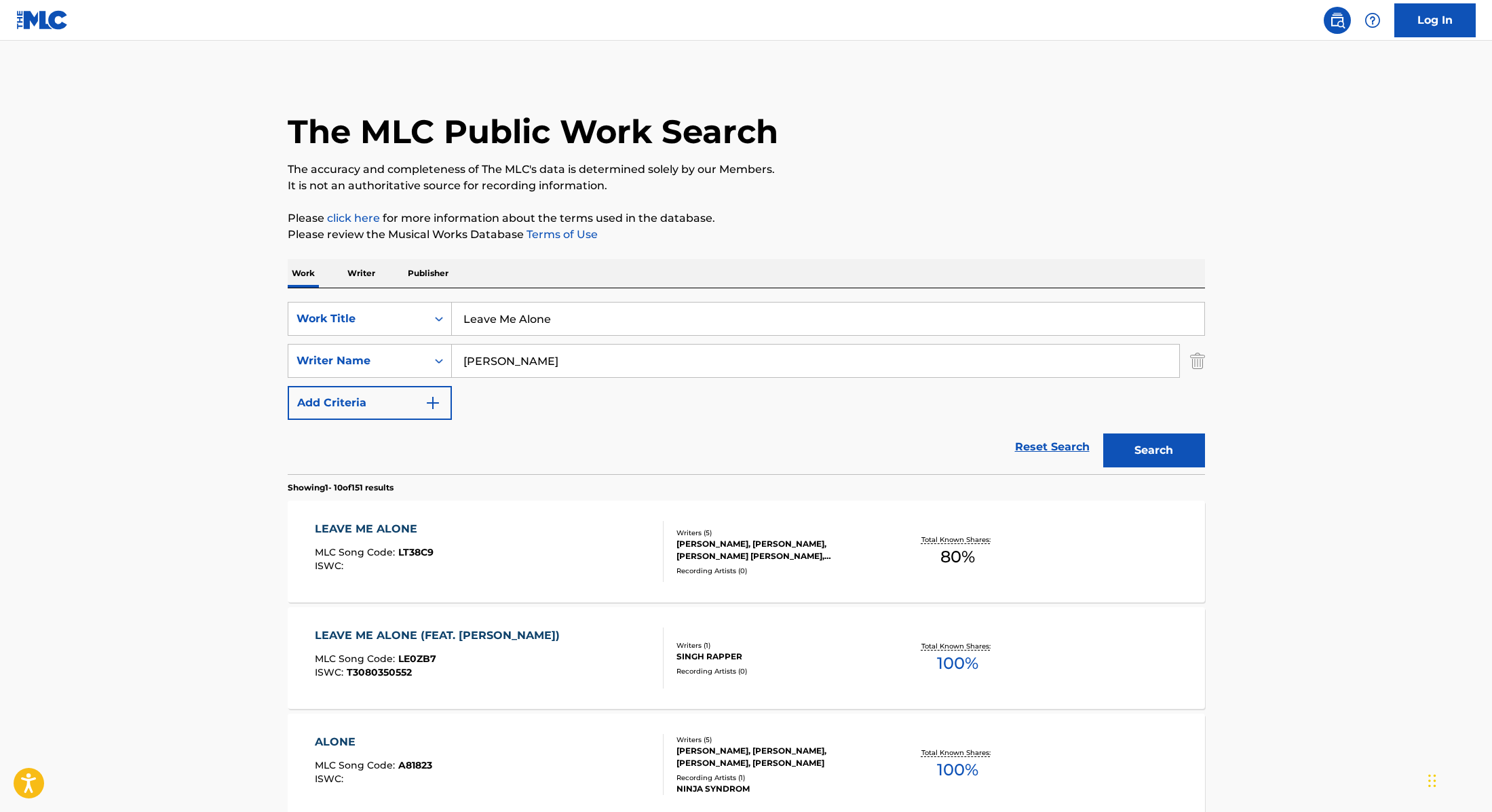
click at [635, 545] on div "LEAVE ME ALONE MLC Song Code : LT38C9 ISWC :" at bounding box center [489, 551] width 349 height 61
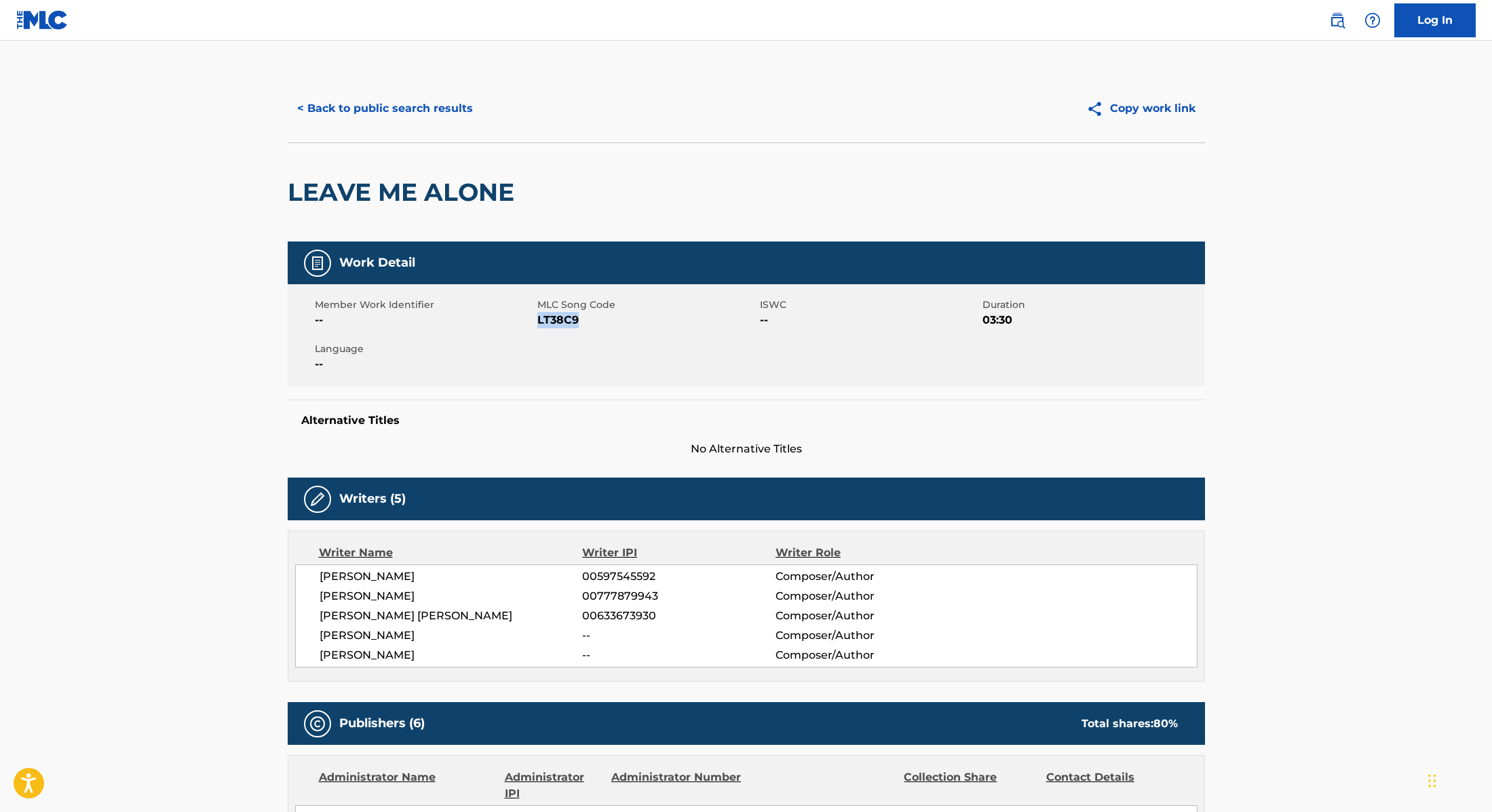
drag, startPoint x: 539, startPoint y: 321, endPoint x: 596, endPoint y: 322, distance: 57.0
click at [596, 322] on span "LT38C9" at bounding box center [647, 320] width 219 height 16
click at [451, 99] on button "< Back to public search results" at bounding box center [385, 109] width 195 height 34
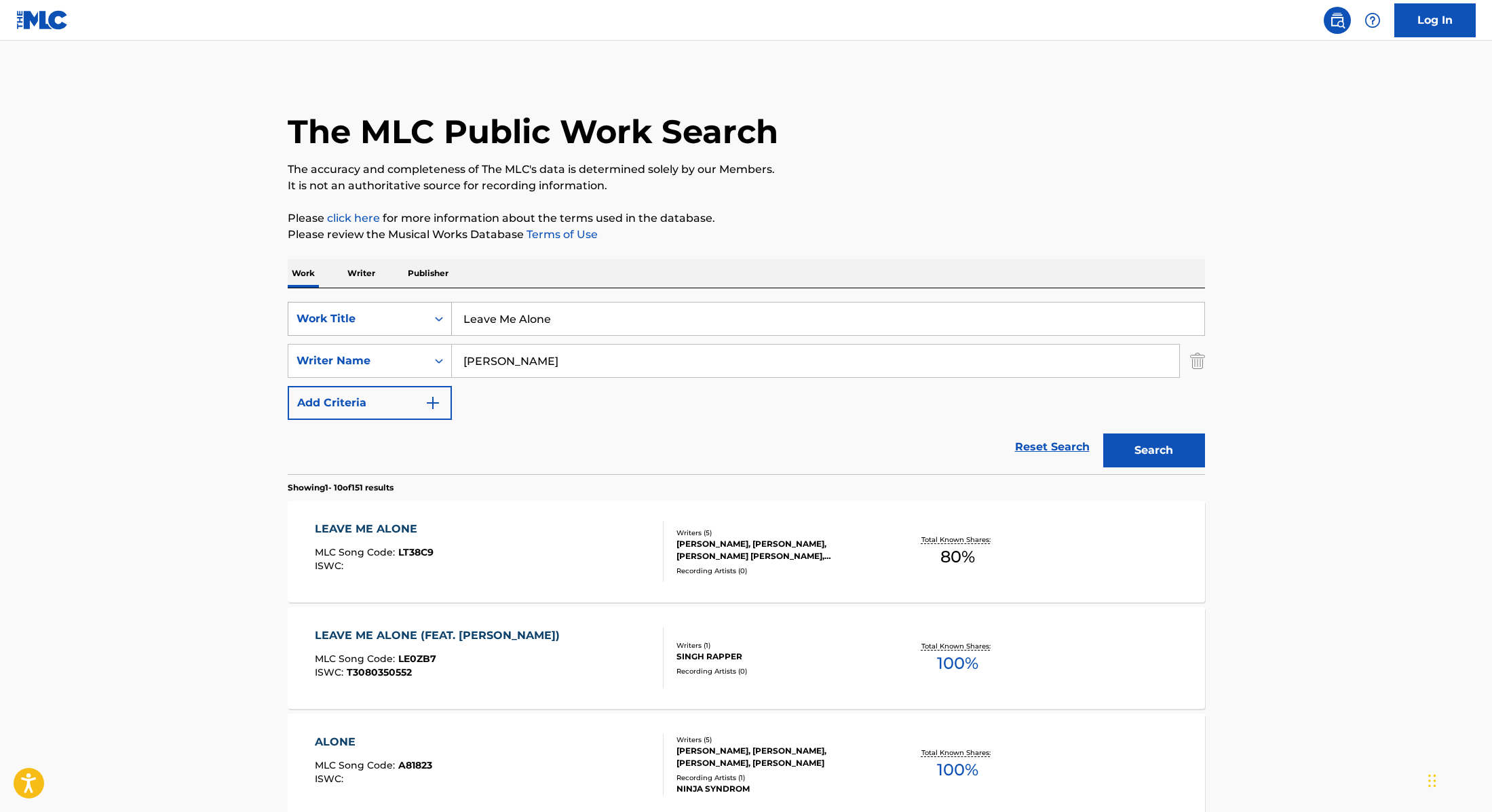
drag, startPoint x: 556, startPoint y: 321, endPoint x: 432, endPoint y: 309, distance: 124.6
click at [432, 309] on div "SearchWithCriteria9cc89112-0d42-42f8-b15c-104aad945215 Work Title Leave Me Alone" at bounding box center [746, 319] width 918 height 34
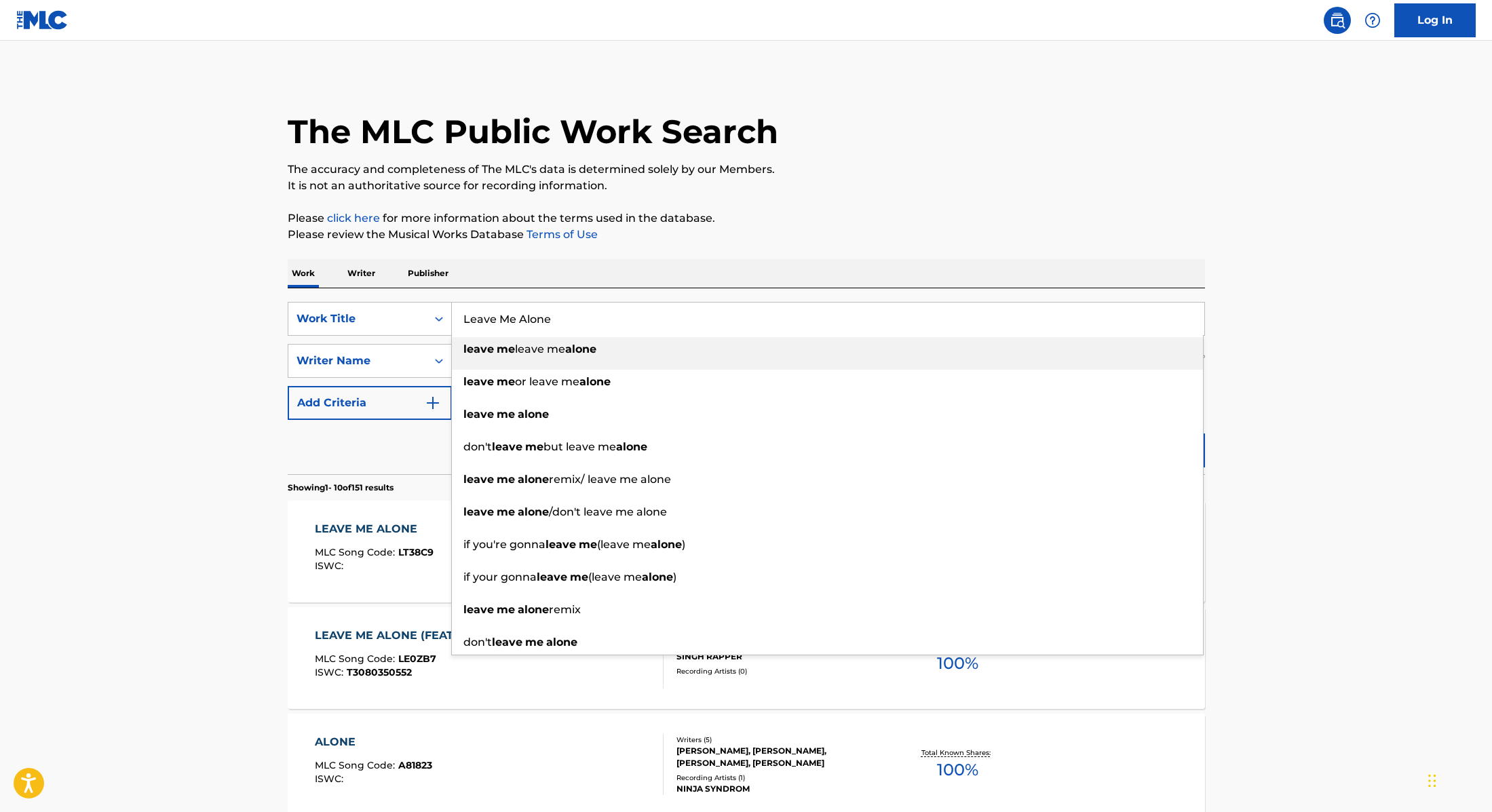
click at [923, 154] on div "The MLC Public Work Search" at bounding box center [746, 124] width 918 height 99
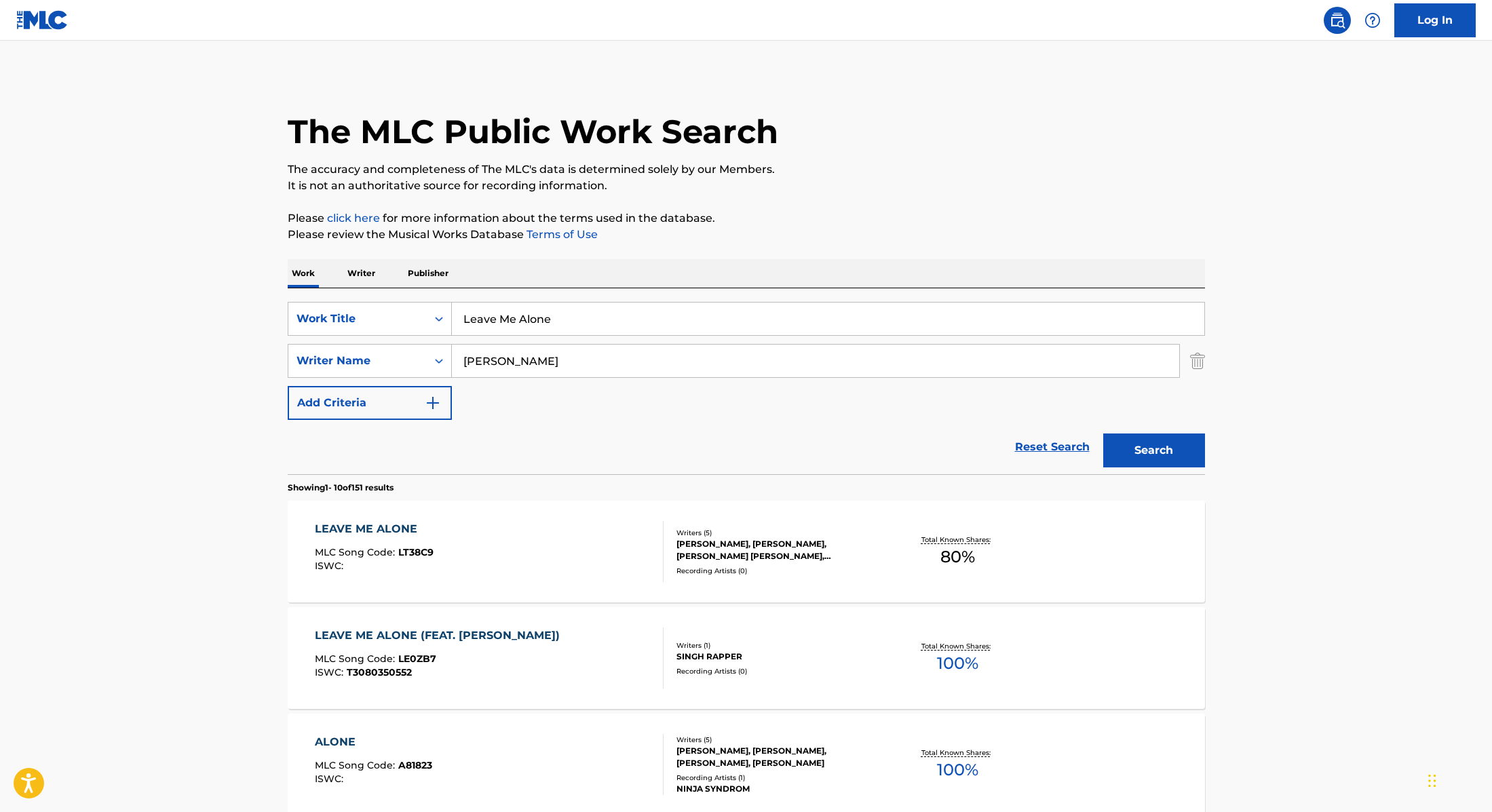
drag, startPoint x: 519, startPoint y: 316, endPoint x: 393, endPoint y: 301, distance: 126.9
click at [394, 301] on div "SearchWithCriteria9cc89112-0d42-42f8-b15c-104aad945215 Work Title Leave Me Alon…" at bounding box center [746, 381] width 918 height 186
click at [777, 266] on div "Work Writer Publisher" at bounding box center [746, 273] width 918 height 29
click at [1133, 446] on button "Search" at bounding box center [1154, 451] width 102 height 34
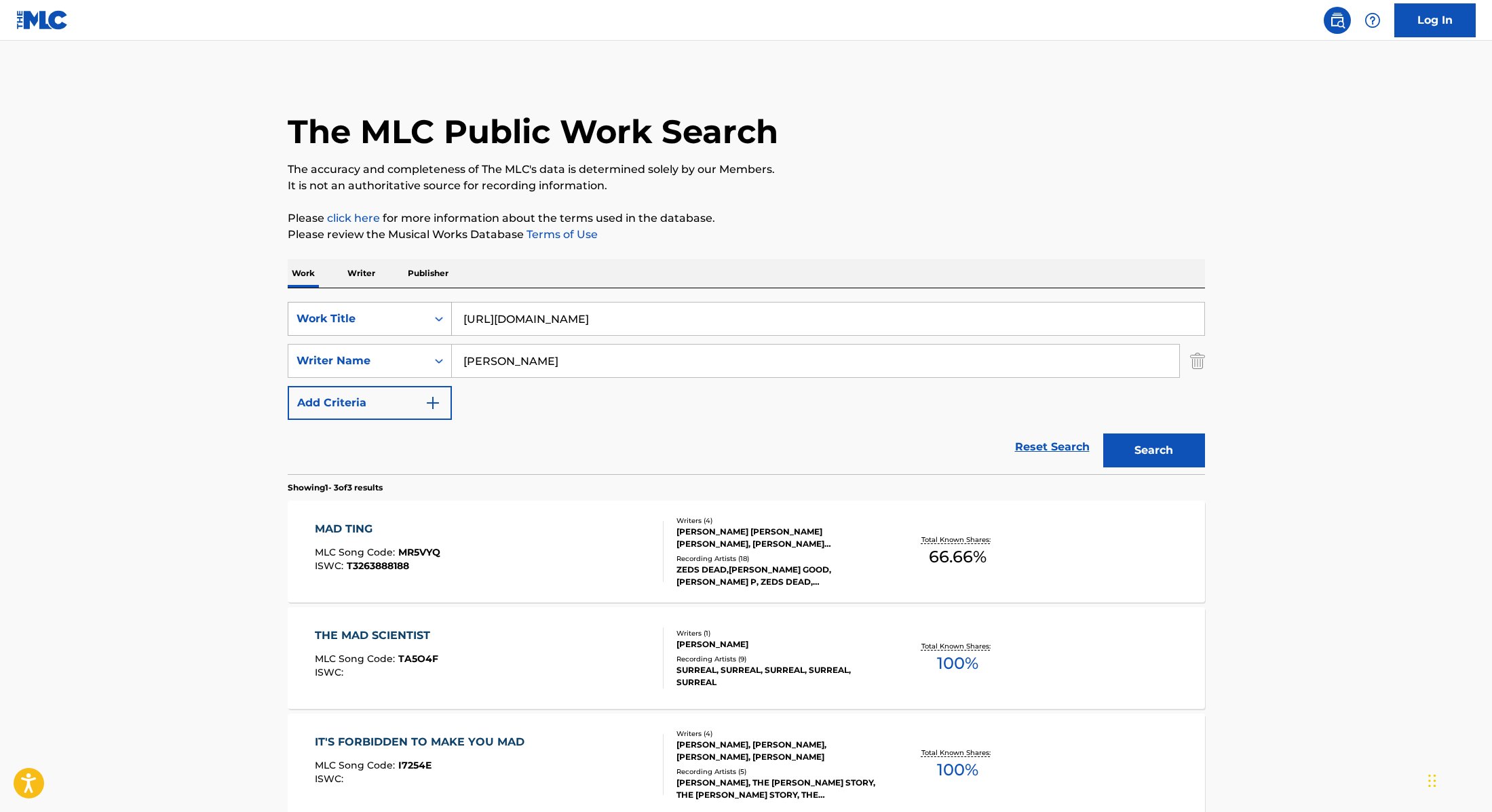
drag, startPoint x: 502, startPoint y: 325, endPoint x: 430, endPoint y: 317, distance: 72.4
click at [430, 317] on div "SearchWithCriteria9cc89112-0d42-42f8-b15c-104aad945215 Work Title [URL][DOMAIN_…" at bounding box center [746, 319] width 918 height 34
click at [870, 271] on div "Work Writer Publisher" at bounding box center [746, 273] width 918 height 29
drag, startPoint x: 773, startPoint y: 312, endPoint x: 477, endPoint y: 297, distance: 296.4
click at [477, 297] on div "SearchWithCriteria9cc89112-0d42-42f8-b15c-104aad945215 Work Title [URL][DOMAIN_…" at bounding box center [746, 381] width 918 height 186
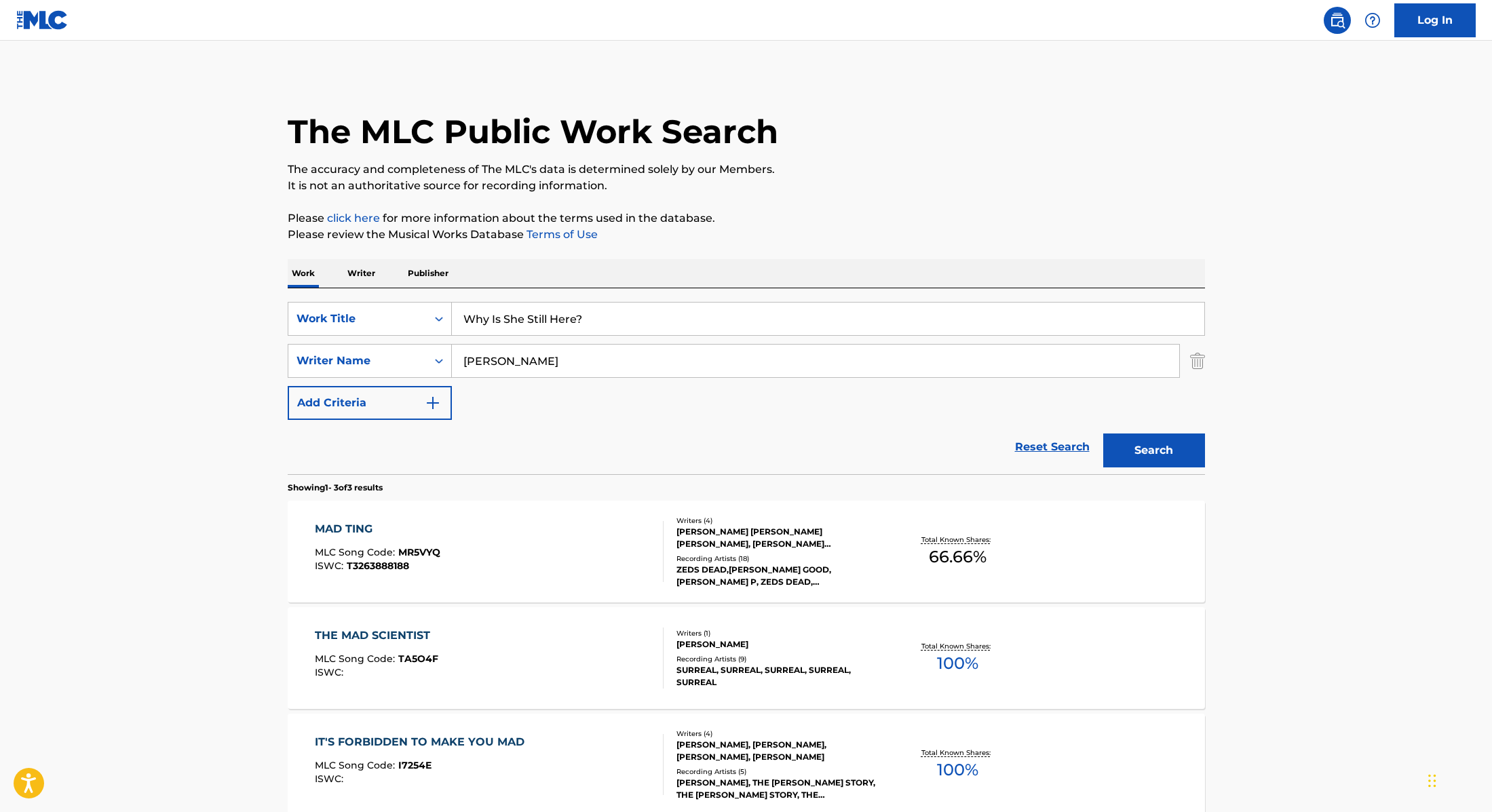
type input "Why Is She Still Here?"
click at [865, 249] on div "The MLC Public Work Search The accuracy and completeness of The MLC's data is d…" at bounding box center [746, 477] width 950 height 804
click at [1162, 447] on button "Search" at bounding box center [1154, 451] width 102 height 34
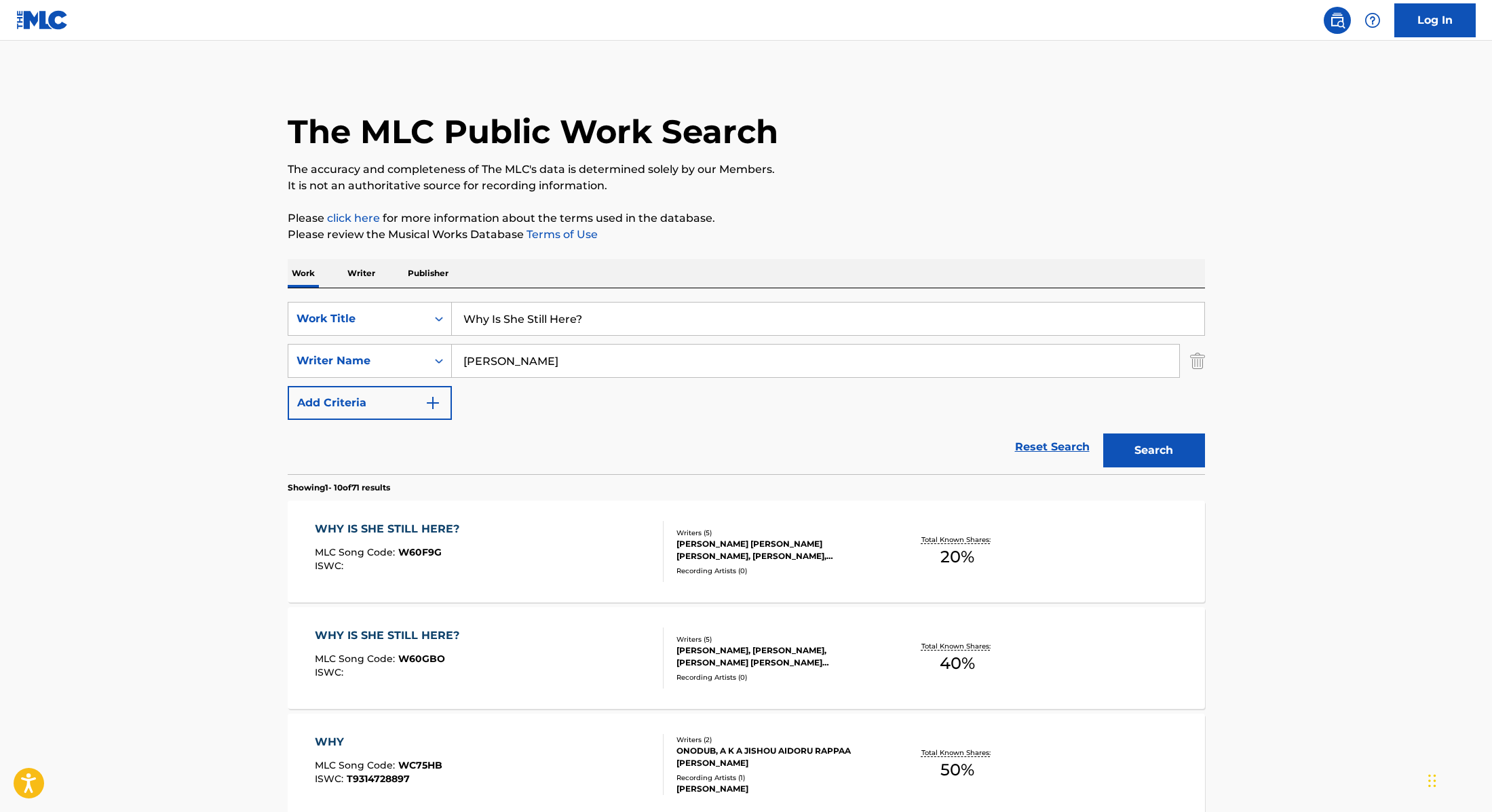
click at [582, 562] on div "WHY IS SHE STILL HERE? MLC Song Code : W60F9G ISWC :" at bounding box center [489, 551] width 349 height 61
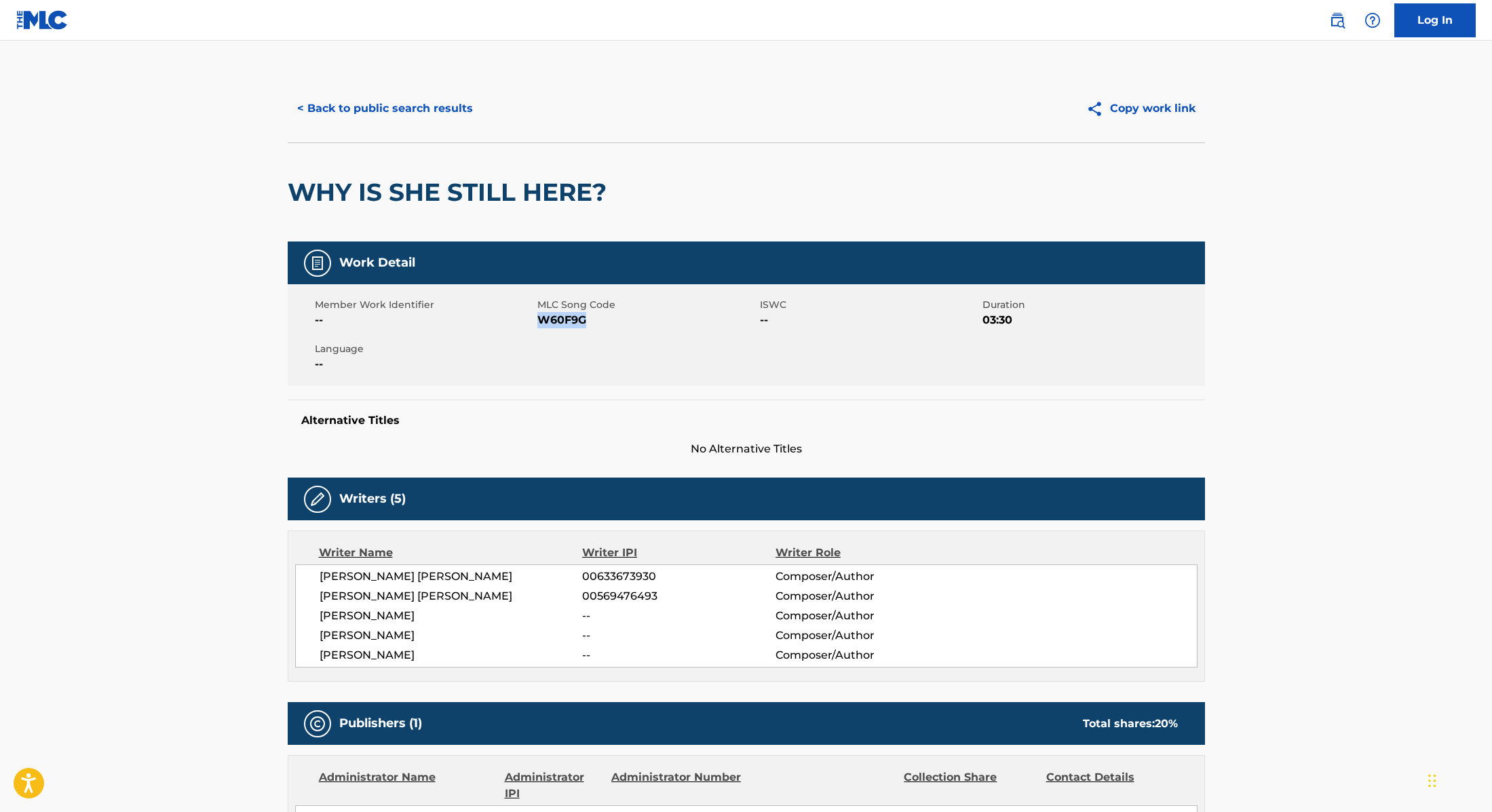
drag, startPoint x: 537, startPoint y: 318, endPoint x: 633, endPoint y: 320, distance: 96.0
click at [633, 320] on span "W60F9G" at bounding box center [647, 320] width 219 height 16
click at [432, 112] on button "< Back to public search results" at bounding box center [385, 109] width 195 height 34
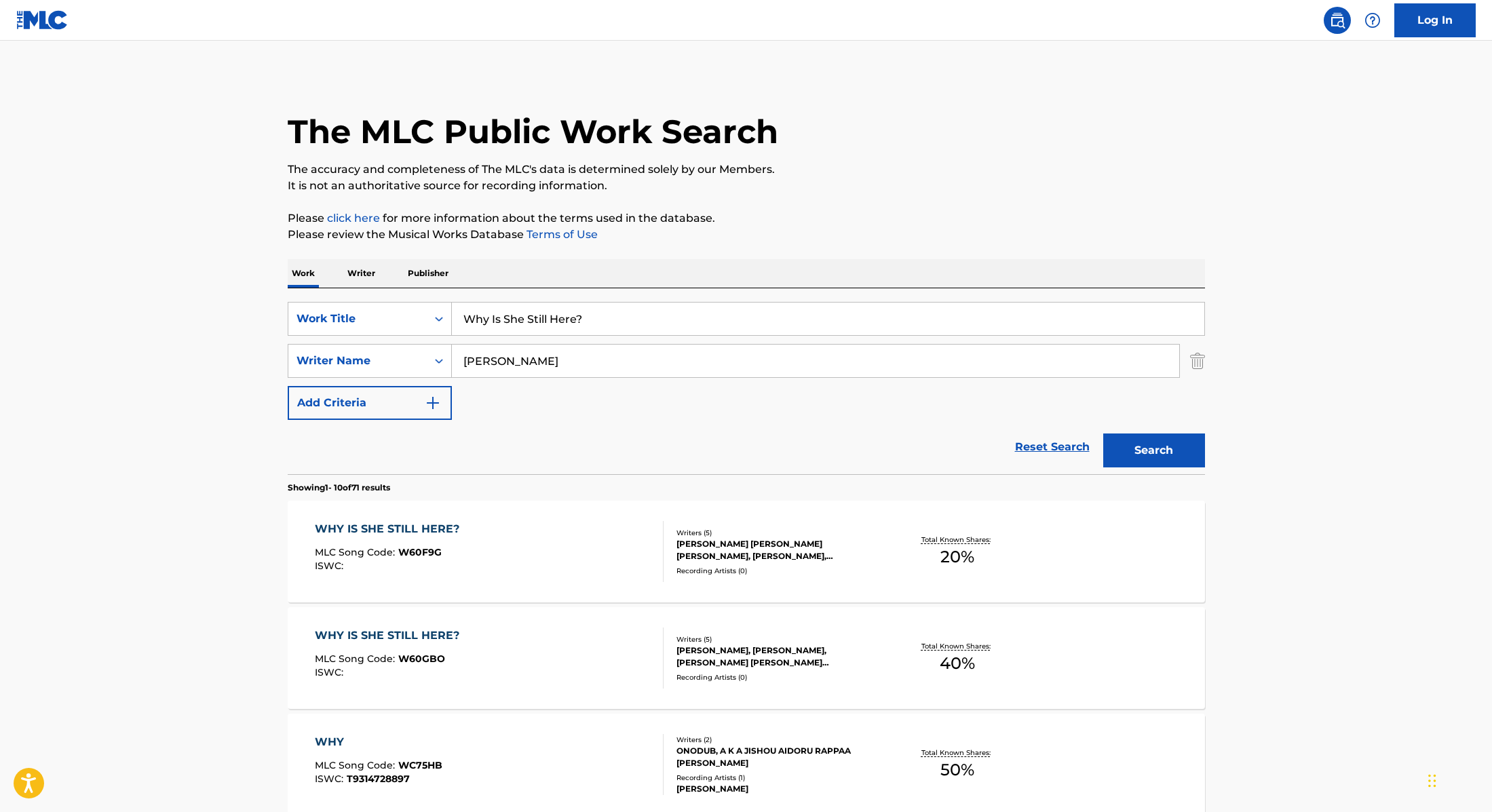
click at [534, 641] on div "WHY IS SHE STILL HERE? MLC Song Code : W60GBO ISWC :" at bounding box center [489, 658] width 349 height 61
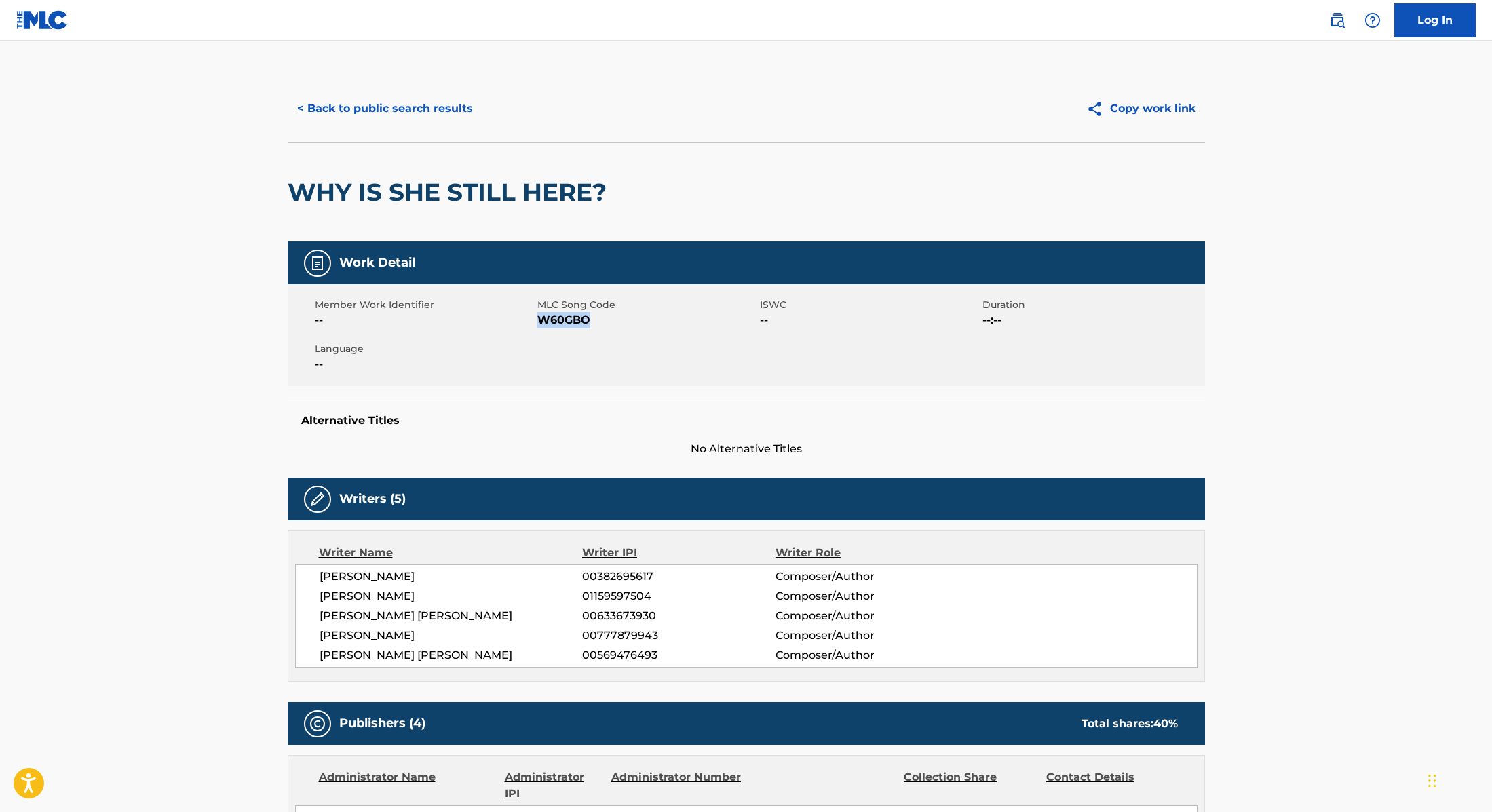
drag, startPoint x: 539, startPoint y: 321, endPoint x: 610, endPoint y: 321, distance: 71.0
click at [610, 321] on span "W60GBO" at bounding box center [647, 320] width 219 height 16
click at [398, 112] on button "< Back to public search results" at bounding box center [385, 109] width 195 height 34
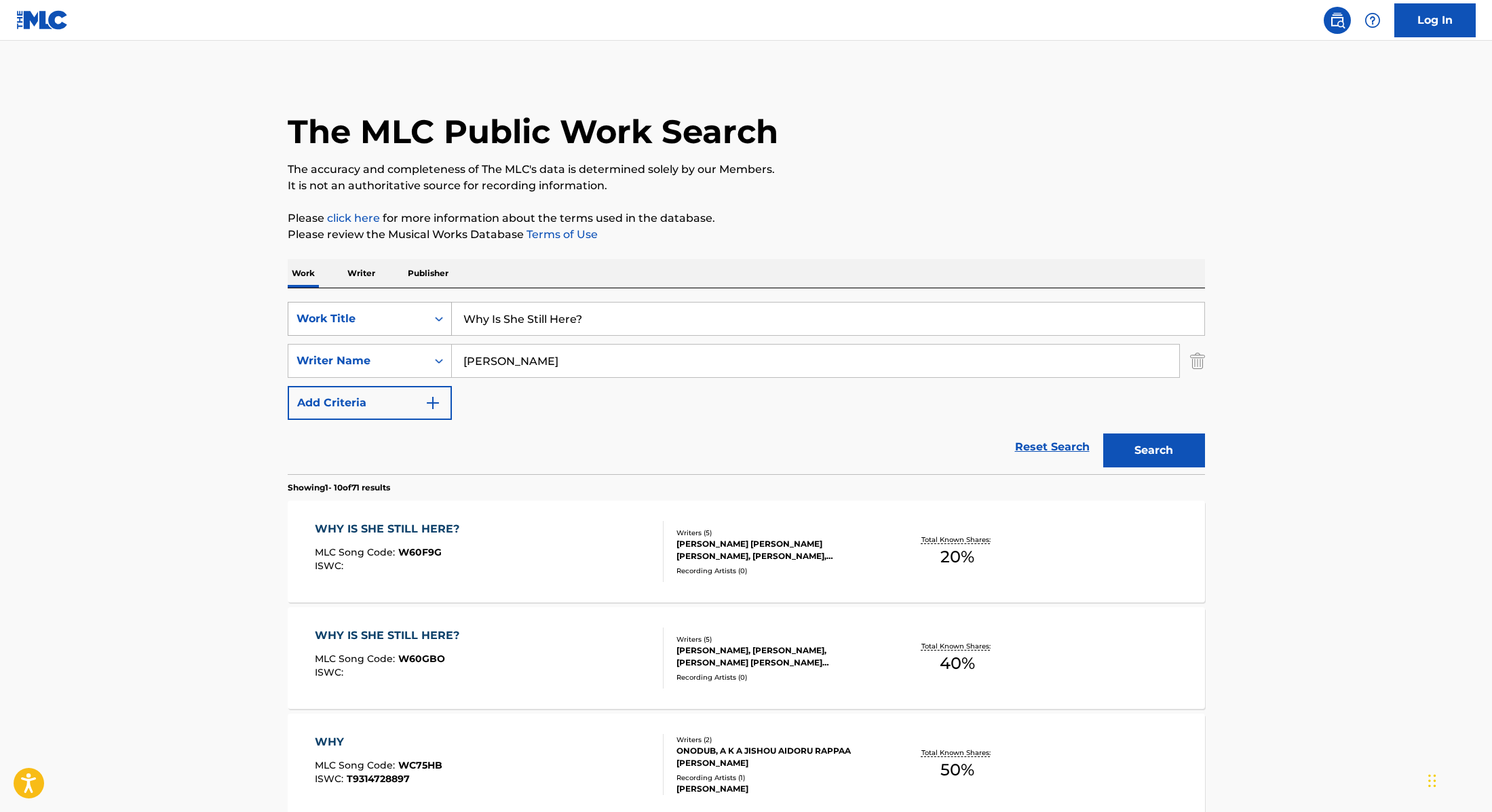
drag, startPoint x: 610, startPoint y: 321, endPoint x: 439, endPoint y: 308, distance: 171.5
click at [439, 308] on div "SearchWithCriteria9cc89112-0d42-42f8-b15c-104aad945215 Work Title Why Is She St…" at bounding box center [746, 319] width 918 height 34
click at [785, 264] on div "Work Writer Publisher" at bounding box center [746, 273] width 918 height 29
click at [1155, 438] on button "Search" at bounding box center [1154, 451] width 102 height 34
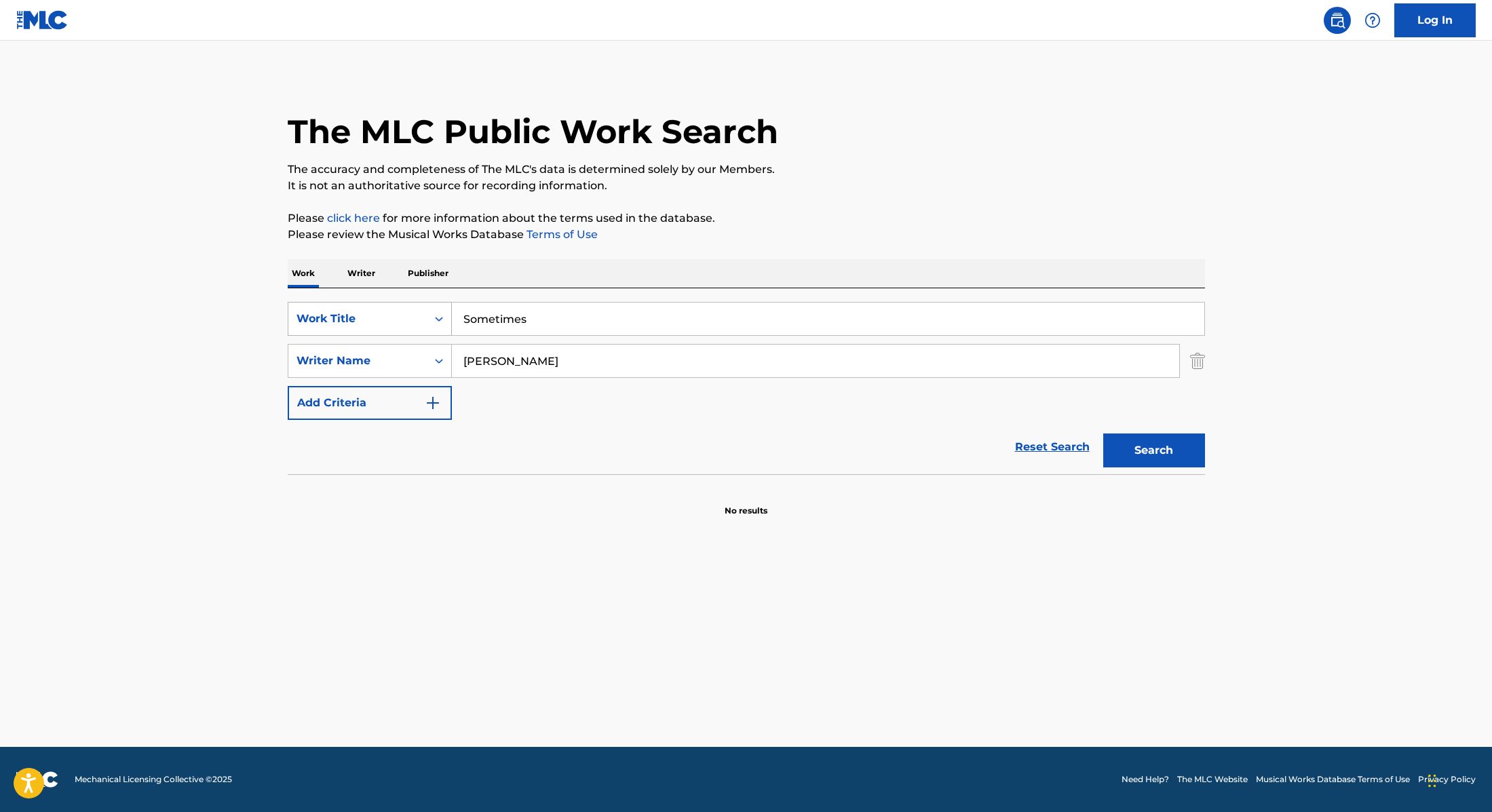
drag, startPoint x: 557, startPoint y: 317, endPoint x: 420, endPoint y: 306, distance: 137.4
click at [420, 306] on div "SearchWithCriteria9cc89112-0d42-42f8-b15c-104aad945215 Work Title Sometimes" at bounding box center [746, 319] width 918 height 34
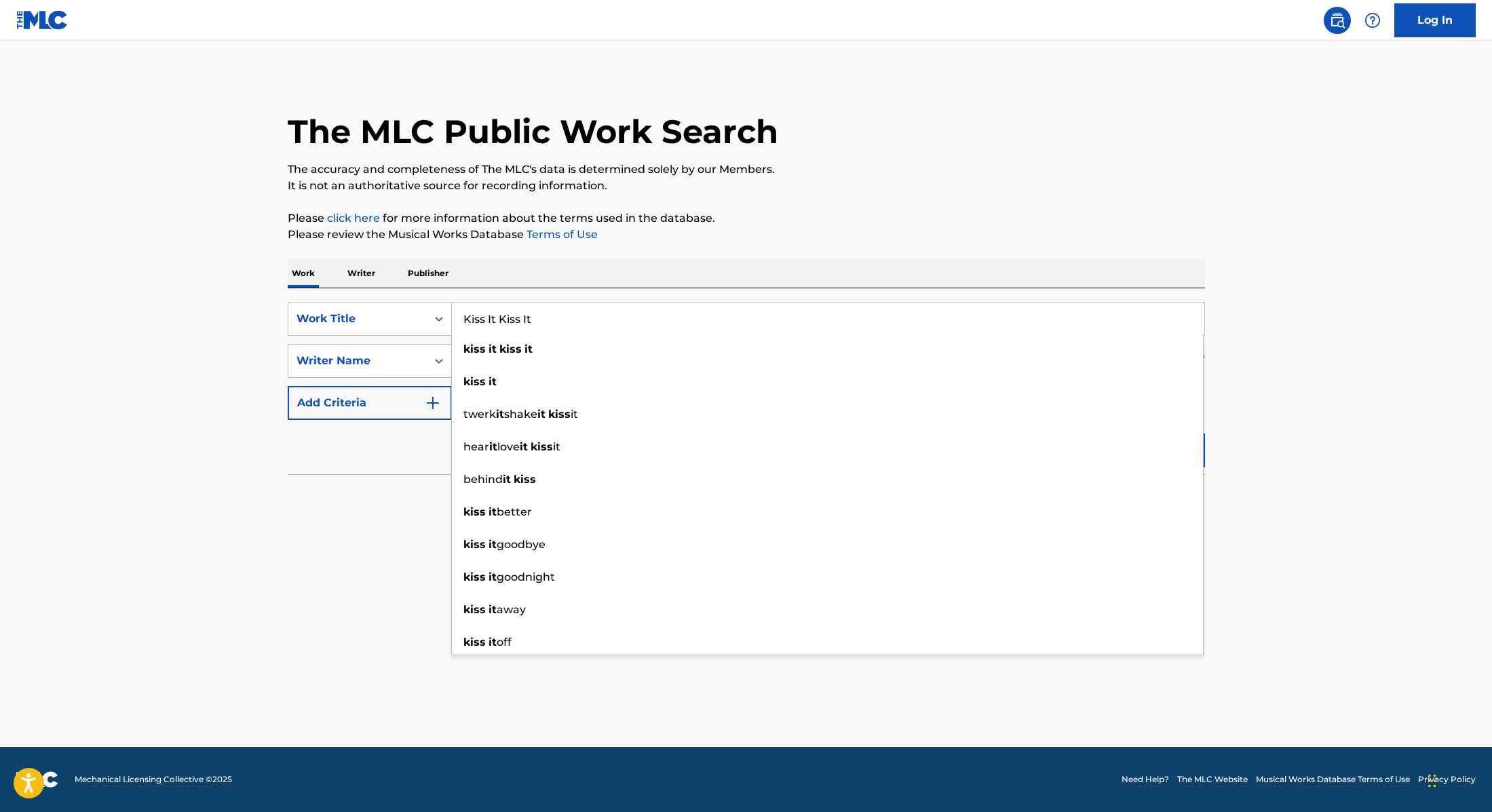
click at [1306, 445] on main "The MLC Public Work Search The accuracy and completeness of The MLC's data is d…" at bounding box center [746, 393] width 1492 height 706
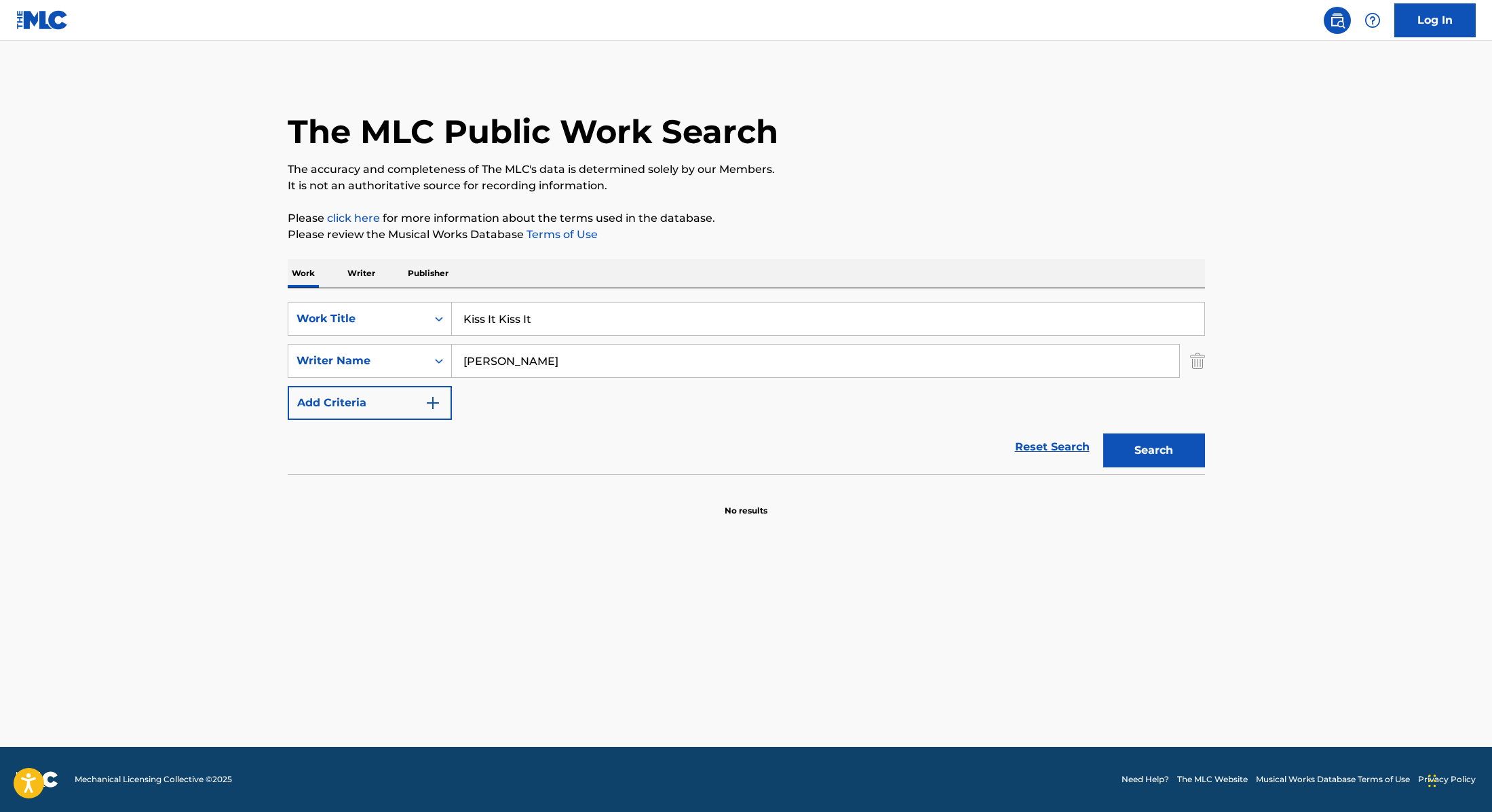
click at [1175, 449] on button "Search" at bounding box center [1154, 451] width 102 height 34
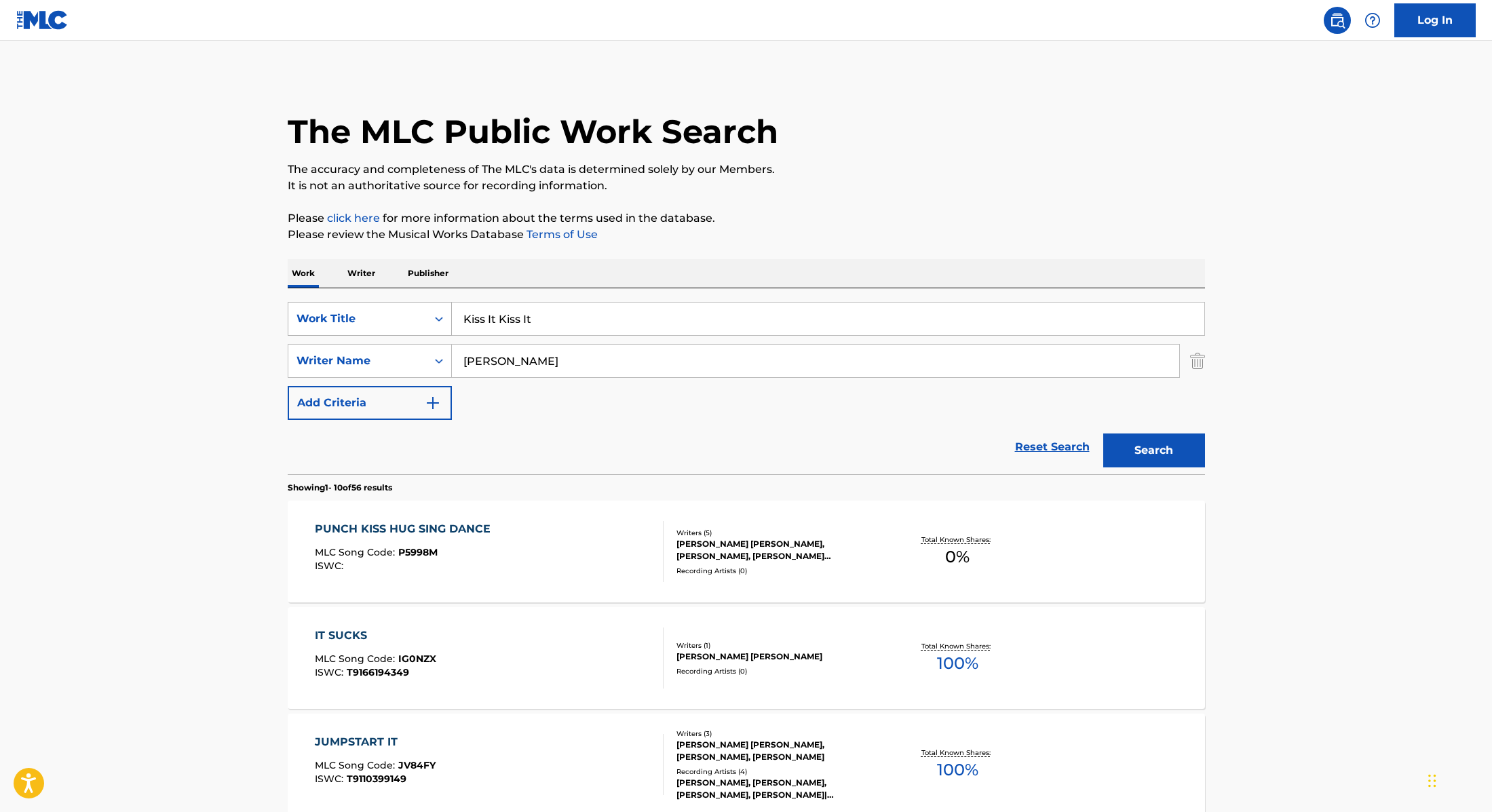
drag, startPoint x: 537, startPoint y: 319, endPoint x: 389, endPoint y: 307, distance: 148.5
click at [389, 307] on div "SearchWithCriteria9cc89112-0d42-42f8-b15c-104aad945215 Work Title Kiss It Kiss …" at bounding box center [746, 319] width 918 height 34
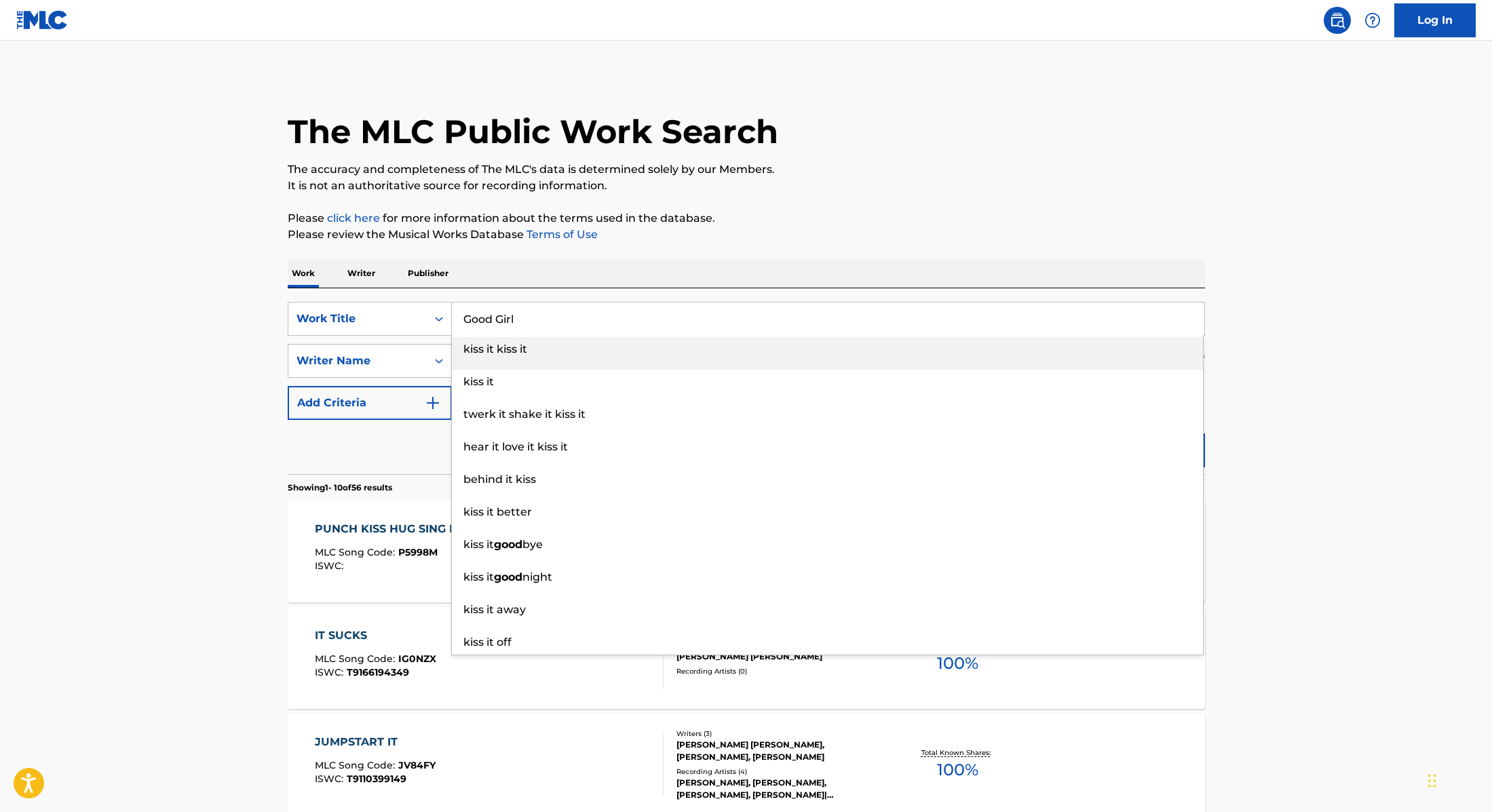
type input "Good Girl"
click at [928, 236] on p "Please review the Musical Works Database Terms of Use" at bounding box center [746, 235] width 918 height 16
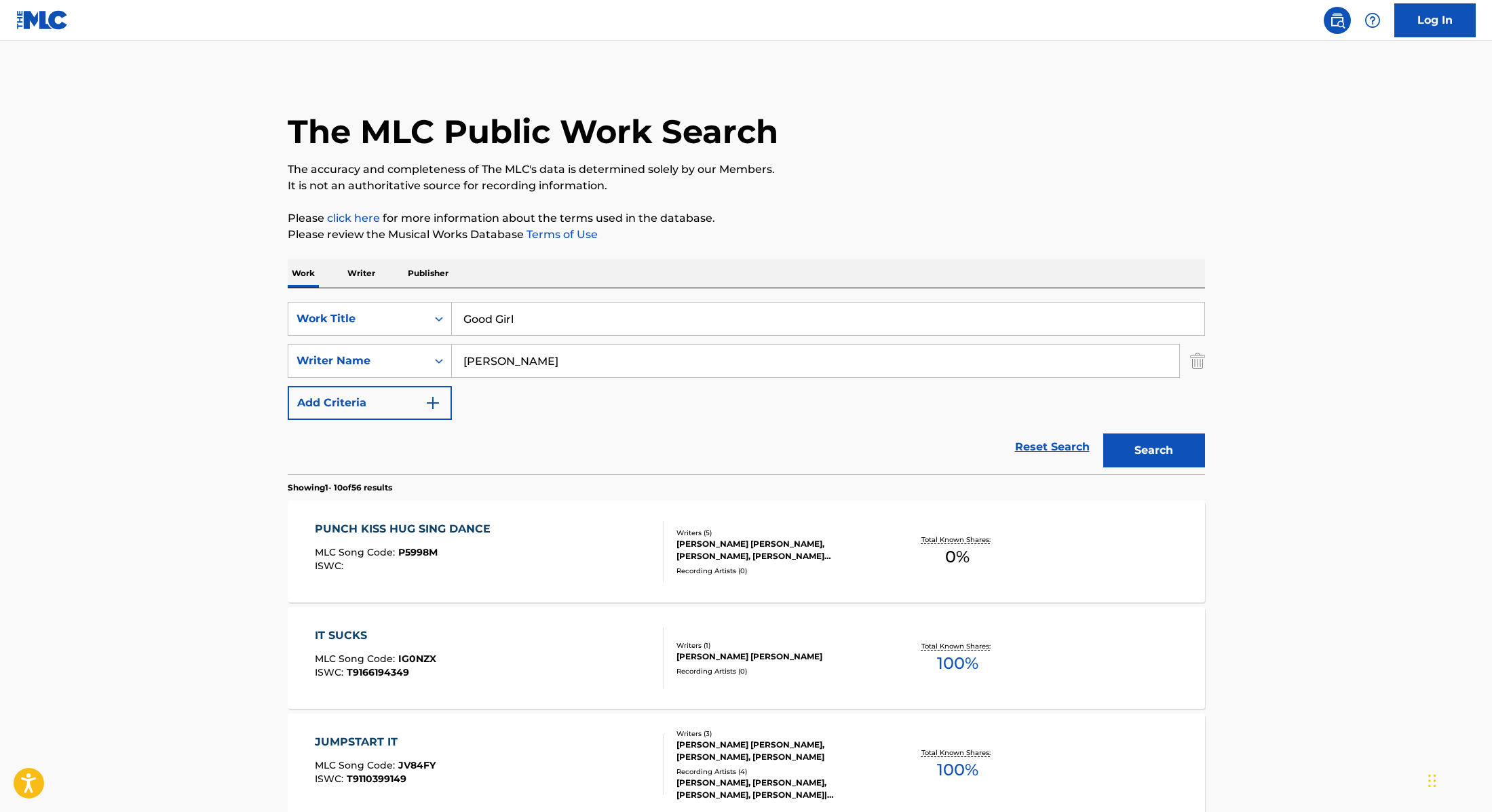
click at [1148, 453] on button "Search" at bounding box center [1154, 451] width 102 height 34
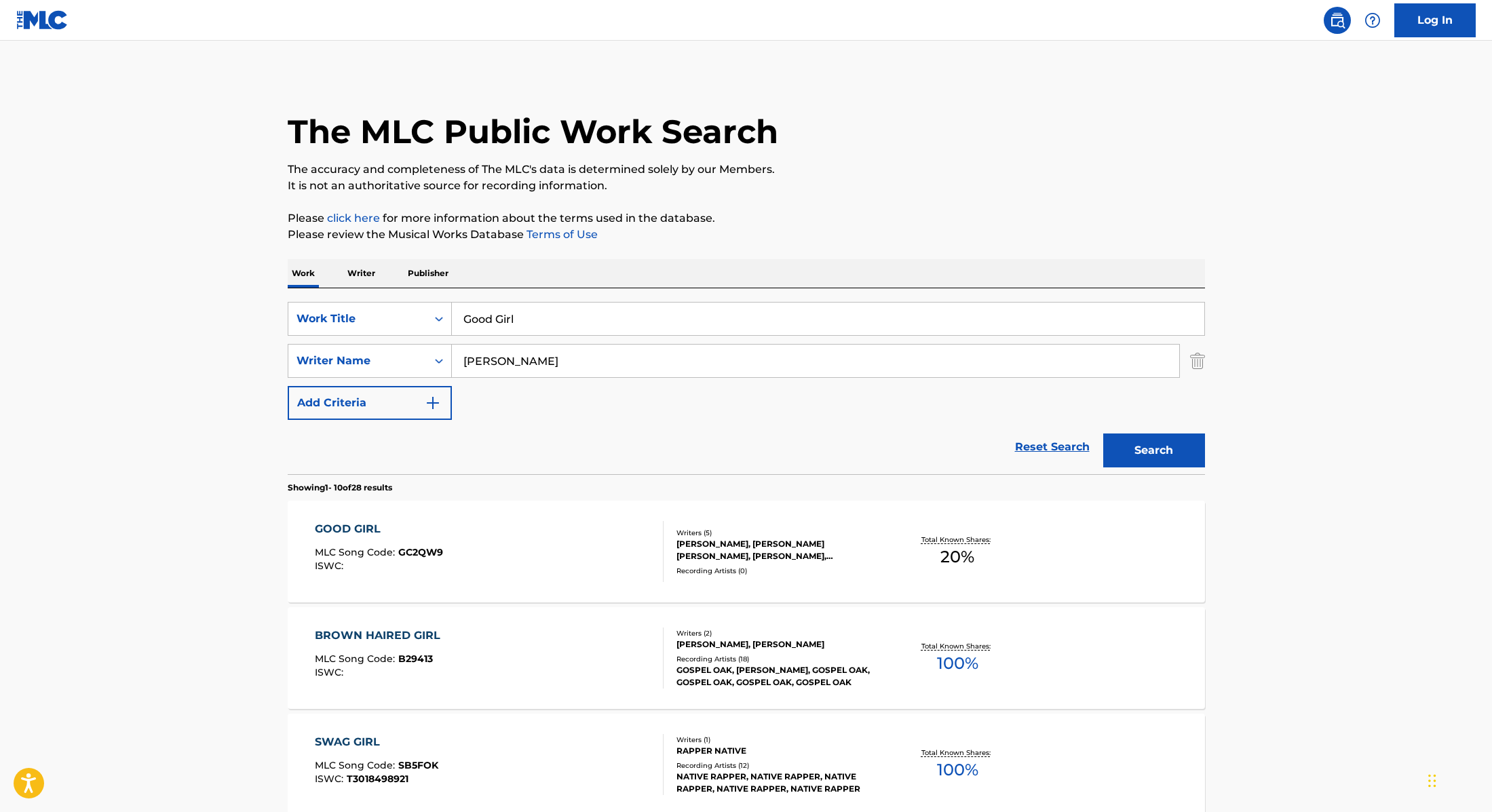
click at [545, 542] on div "GOOD GIRL MLC Song Code : GC2QW9 ISWC :" at bounding box center [489, 551] width 349 height 61
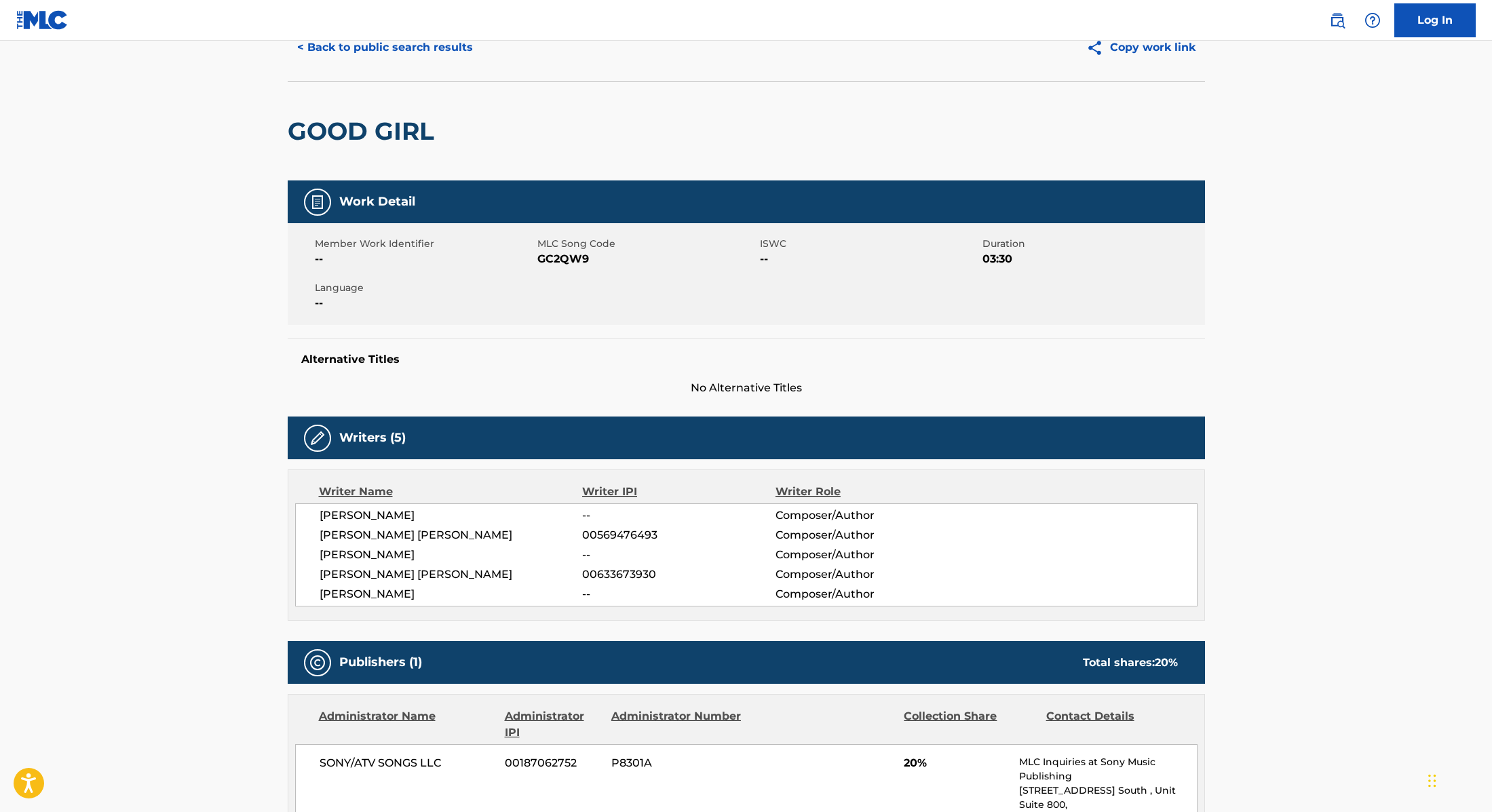
scroll to position [1, 0]
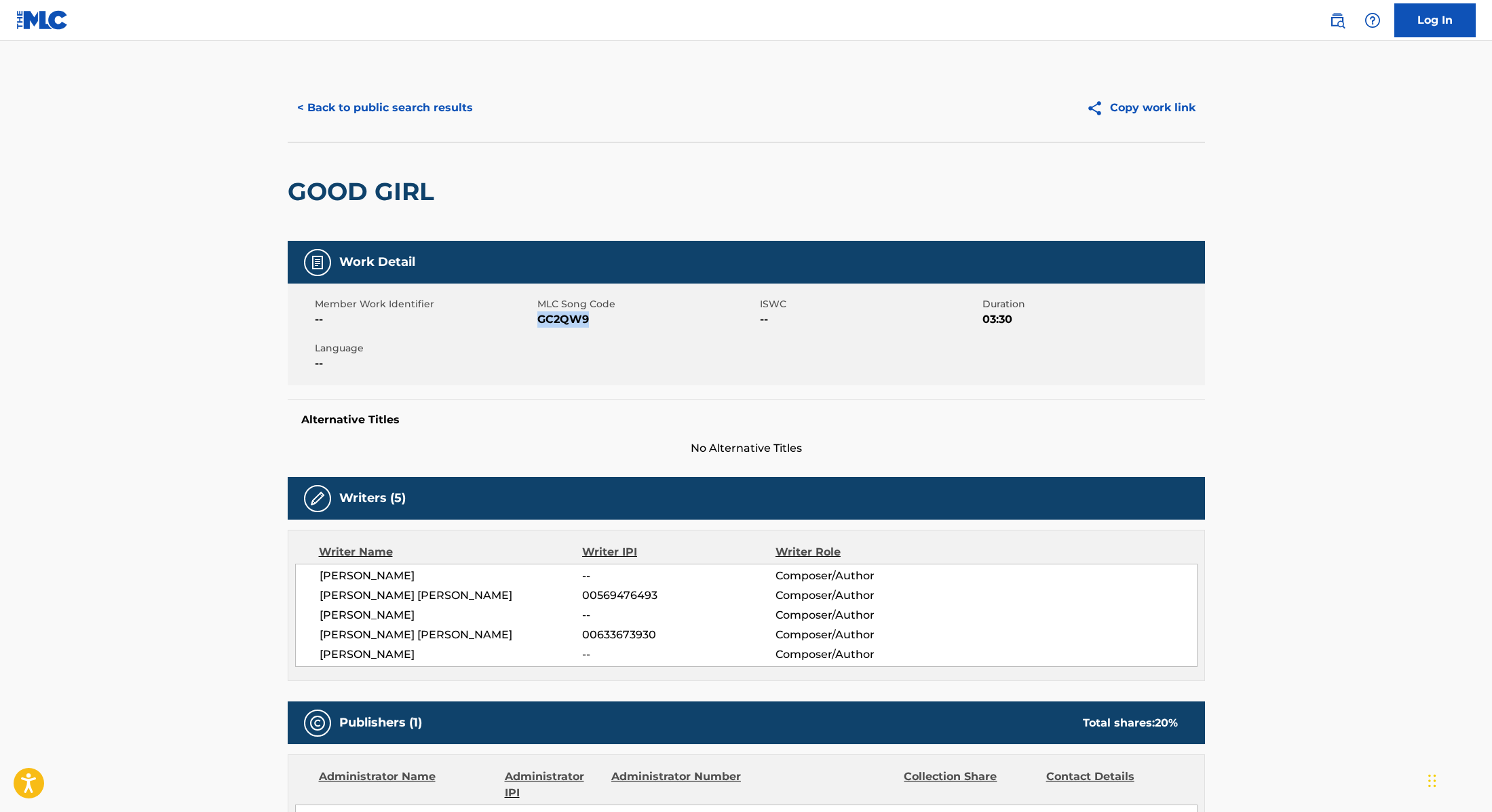
drag, startPoint x: 539, startPoint y: 319, endPoint x: 613, endPoint y: 322, distance: 74.1
click at [613, 322] on span "GC2QW9" at bounding box center [647, 319] width 219 height 16
click at [365, 114] on button "< Back to public search results" at bounding box center [385, 108] width 195 height 34
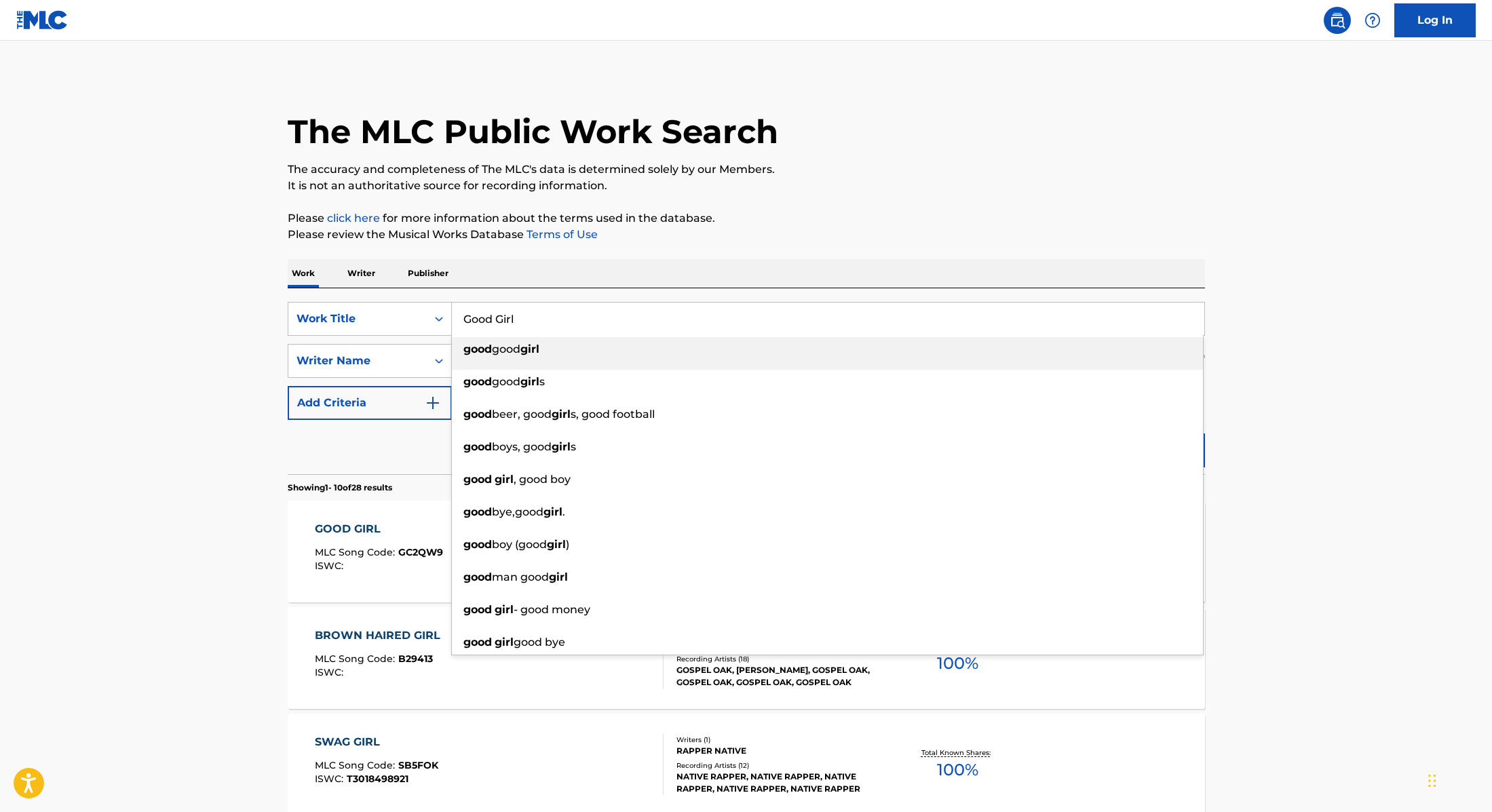
drag, startPoint x: 548, startPoint y: 323, endPoint x: 451, endPoint y: 304, distance: 98.8
click at [452, 304] on input "Good Girl" at bounding box center [828, 319] width 753 height 33
type input "I Can’t Have You Around Me Anymore"
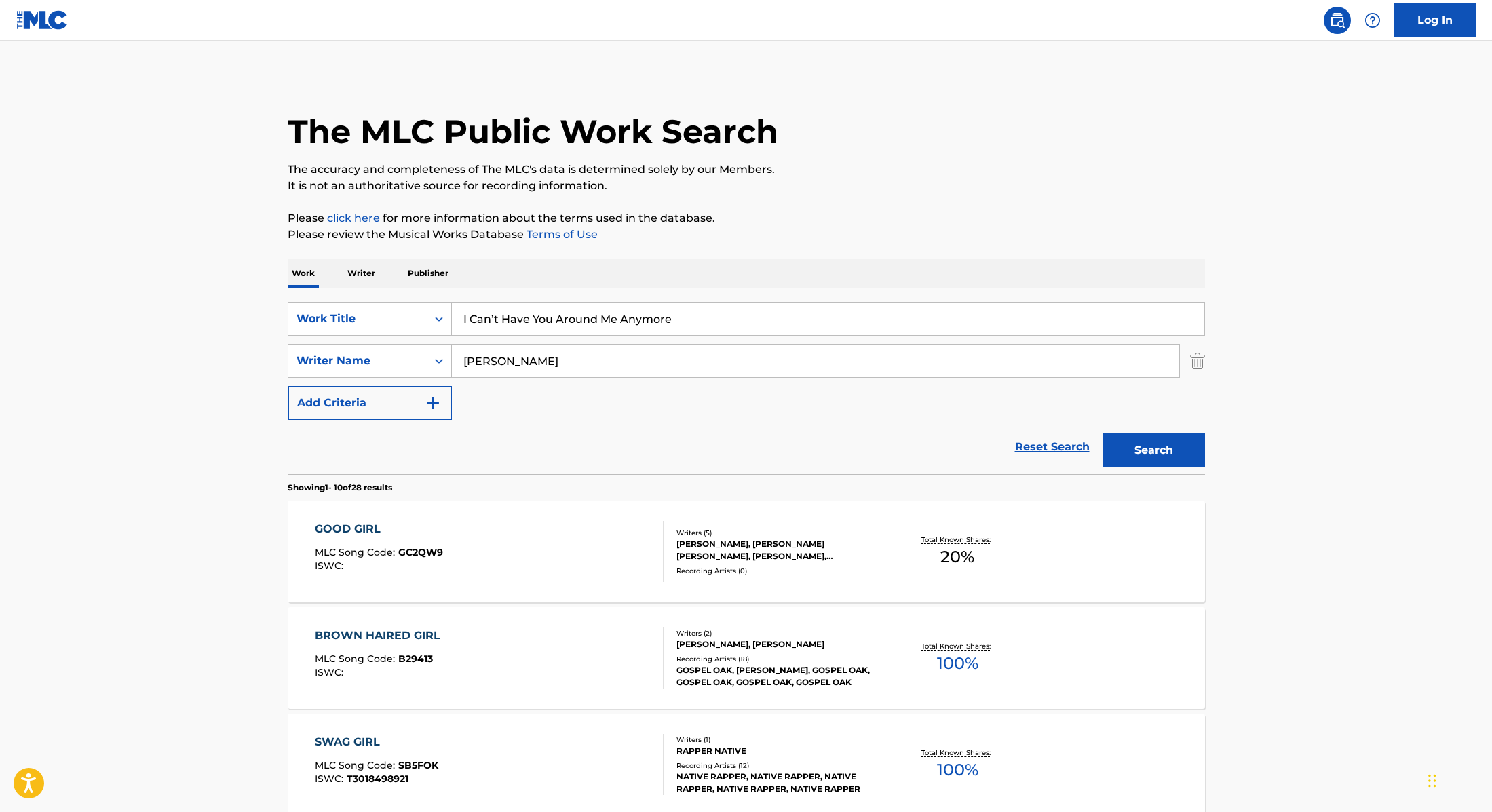
click at [1153, 445] on button "Search" at bounding box center [1154, 451] width 102 height 34
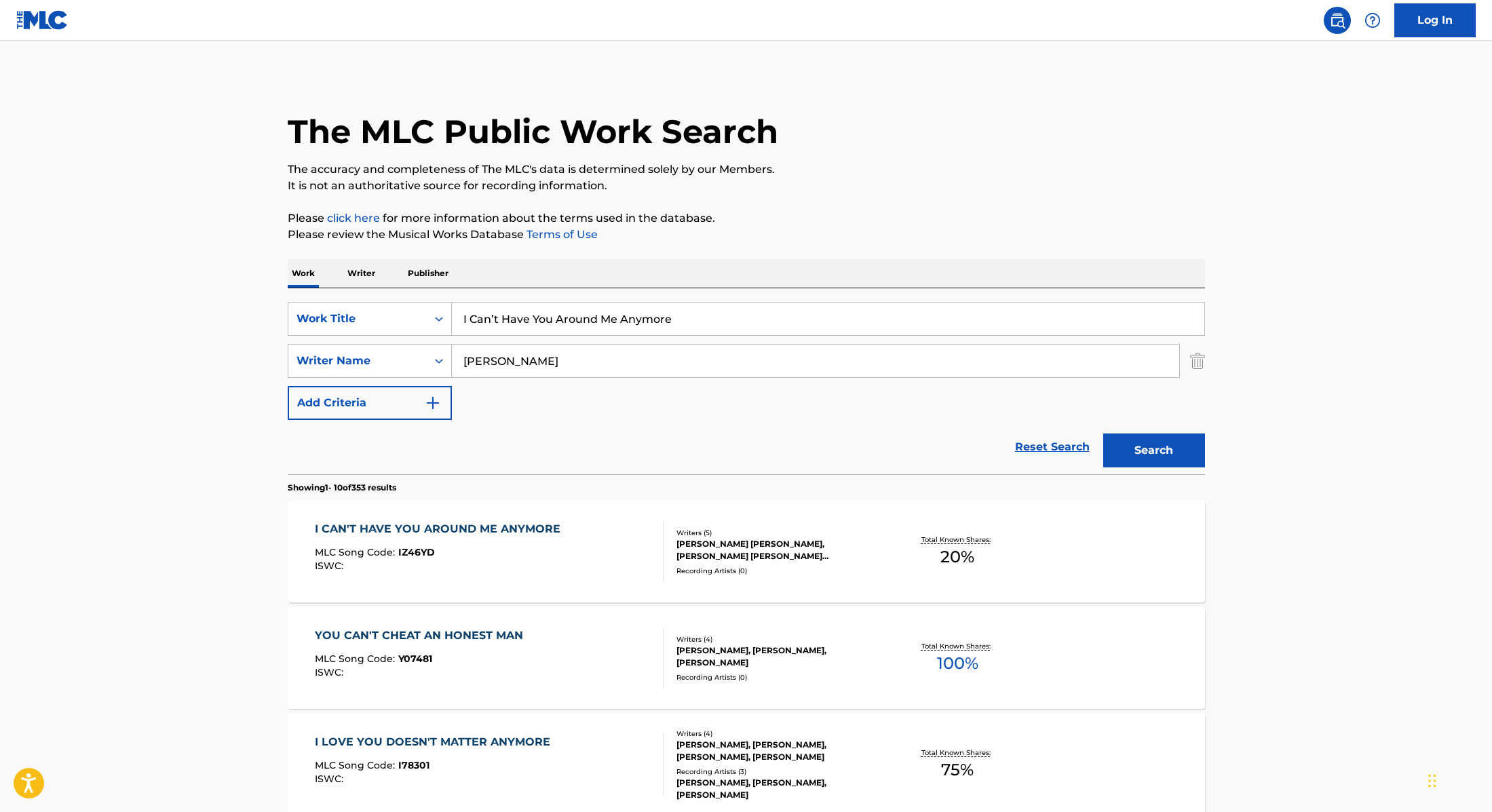
click at [594, 535] on div "I CAN'T HAVE YOU AROUND ME ANYMORE MLC Song Code : IZ46YD ISWC :" at bounding box center [489, 551] width 349 height 61
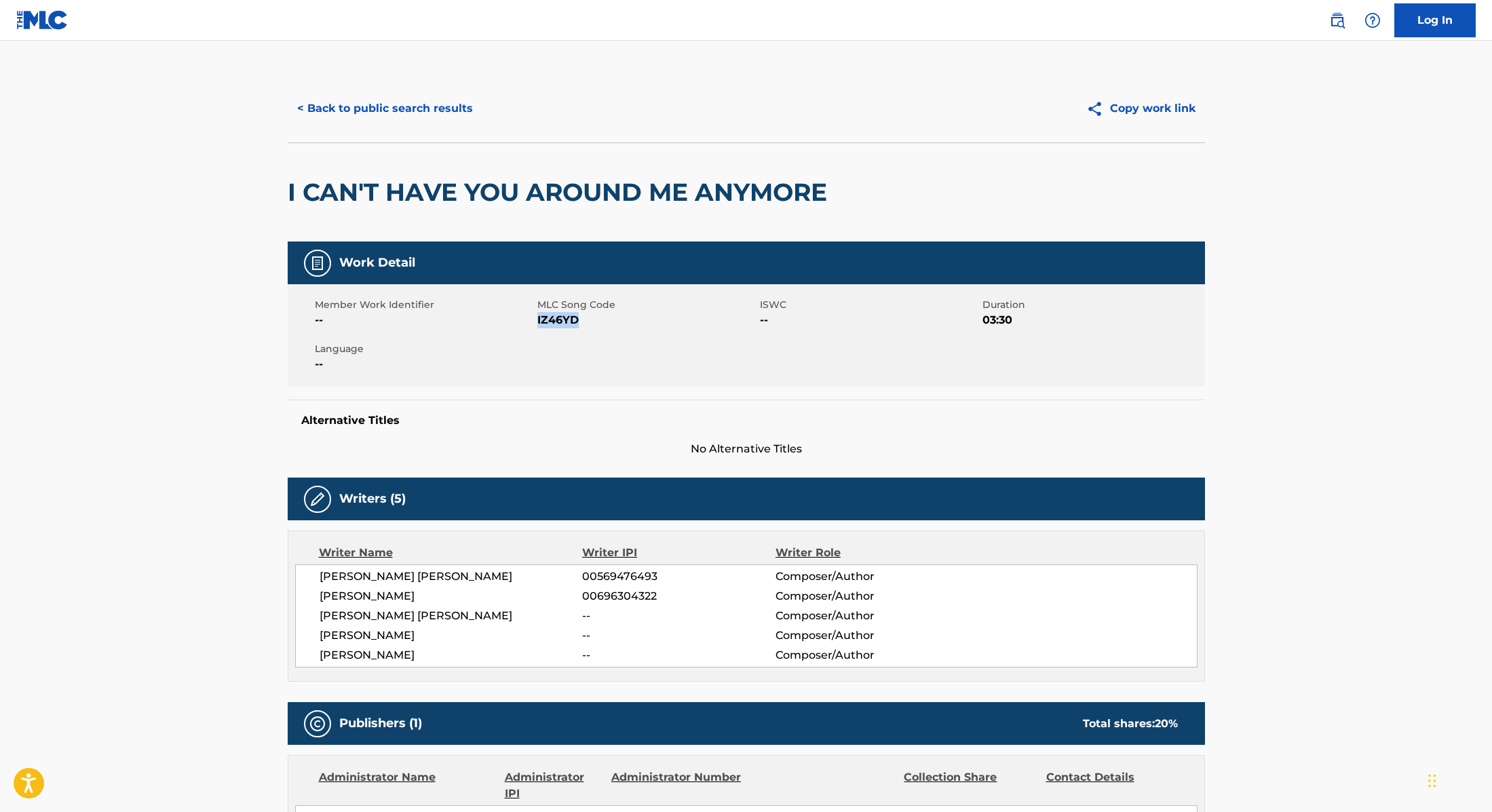
drag, startPoint x: 538, startPoint y: 320, endPoint x: 598, endPoint y: 320, distance: 60.0
click at [598, 320] on span "IZ46YD" at bounding box center [647, 320] width 219 height 16
click at [413, 119] on button "< Back to public search results" at bounding box center [385, 109] width 195 height 34
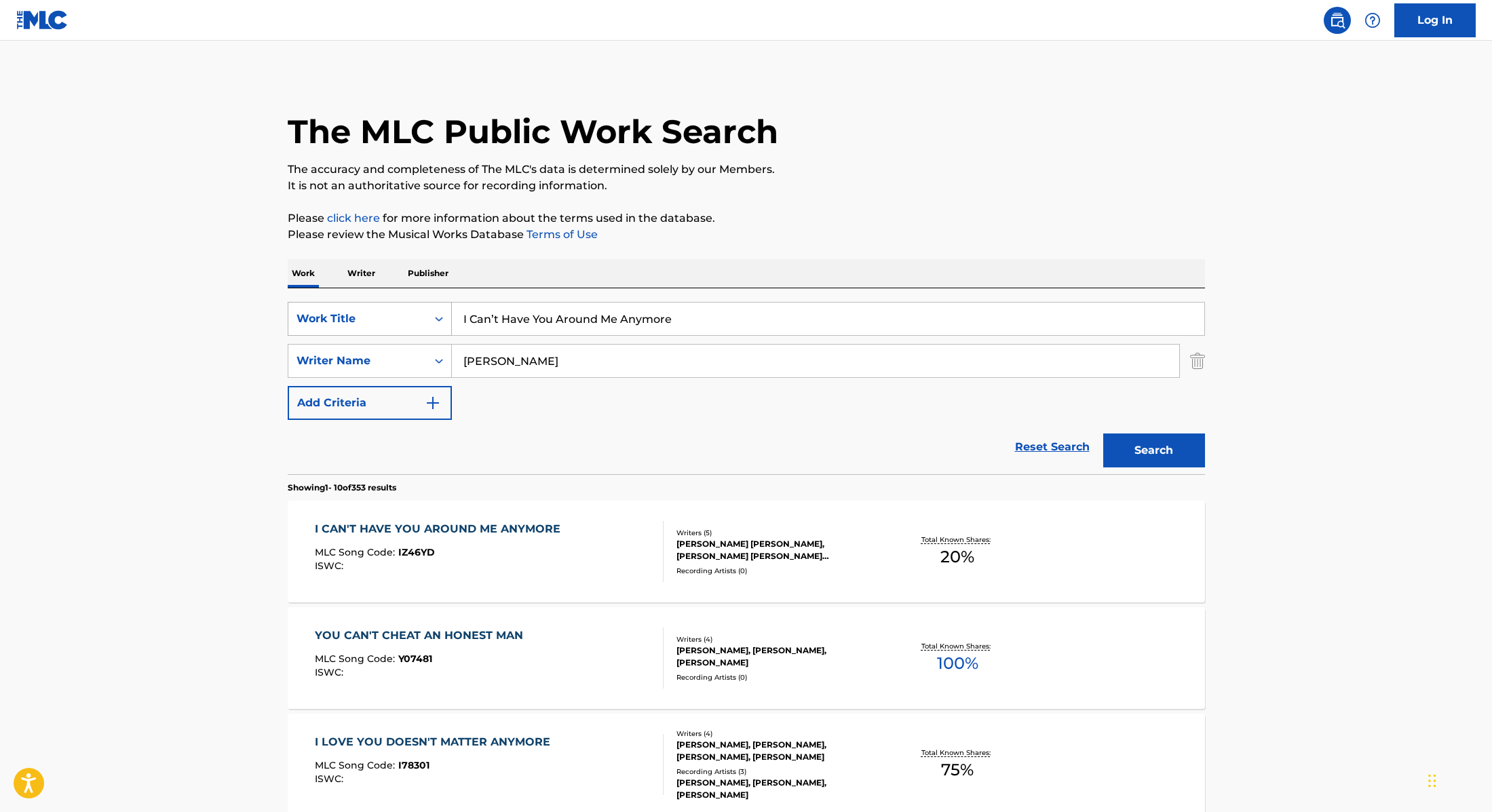
drag, startPoint x: 695, startPoint y: 322, endPoint x: 431, endPoint y: 306, distance: 264.5
click at [431, 306] on div "SearchWithCriteria9cc89112-0d42-42f8-b15c-104aad945215 Work Title I Can’t Have …" at bounding box center [746, 319] width 918 height 34
type input "At Least I’m Hot"
click at [1140, 448] on button "Search" at bounding box center [1154, 451] width 102 height 34
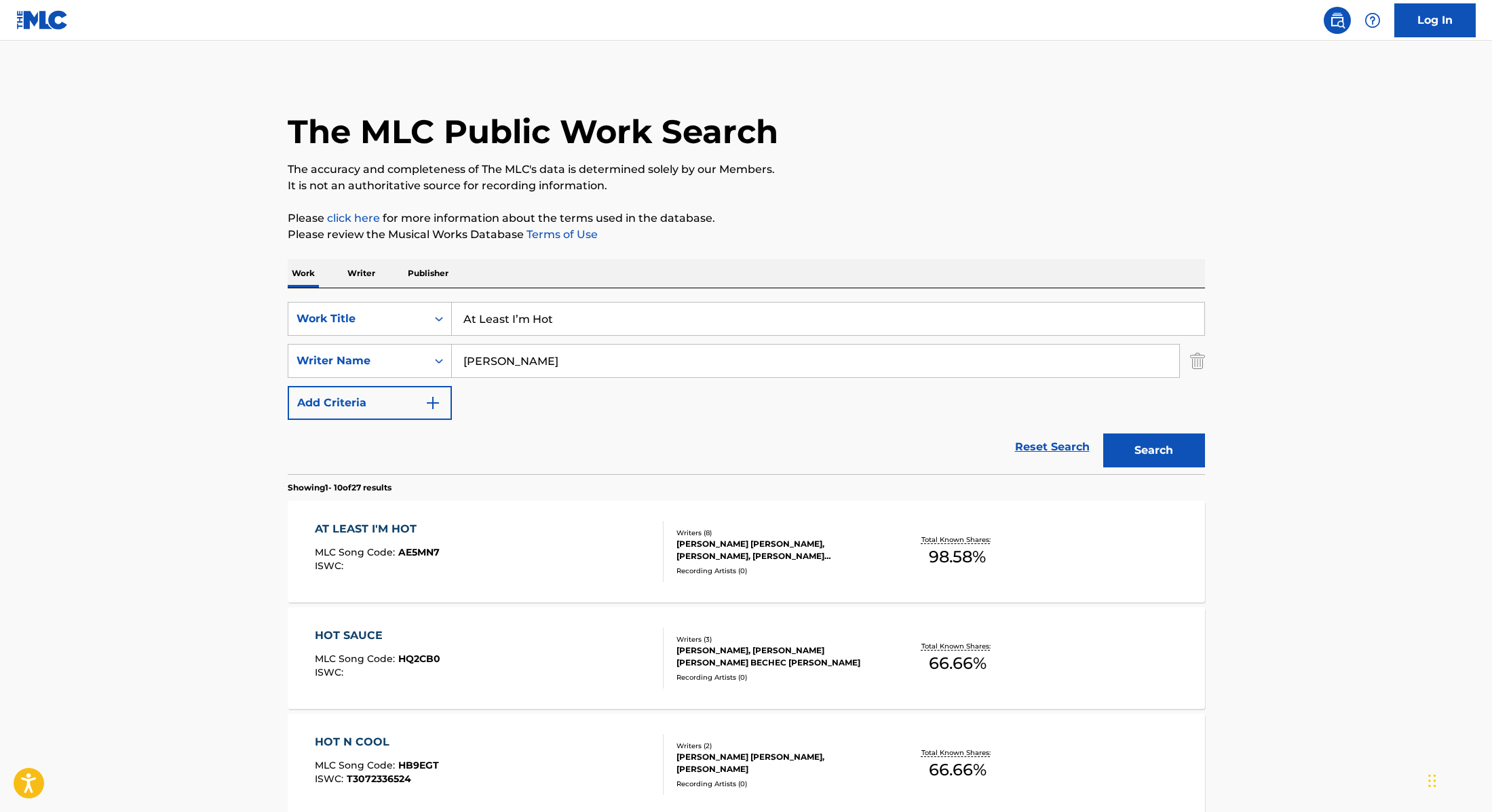
click at [580, 535] on div "AT LEAST I'M HOT MLC Song Code : AE5MN7 ISWC :" at bounding box center [489, 551] width 349 height 61
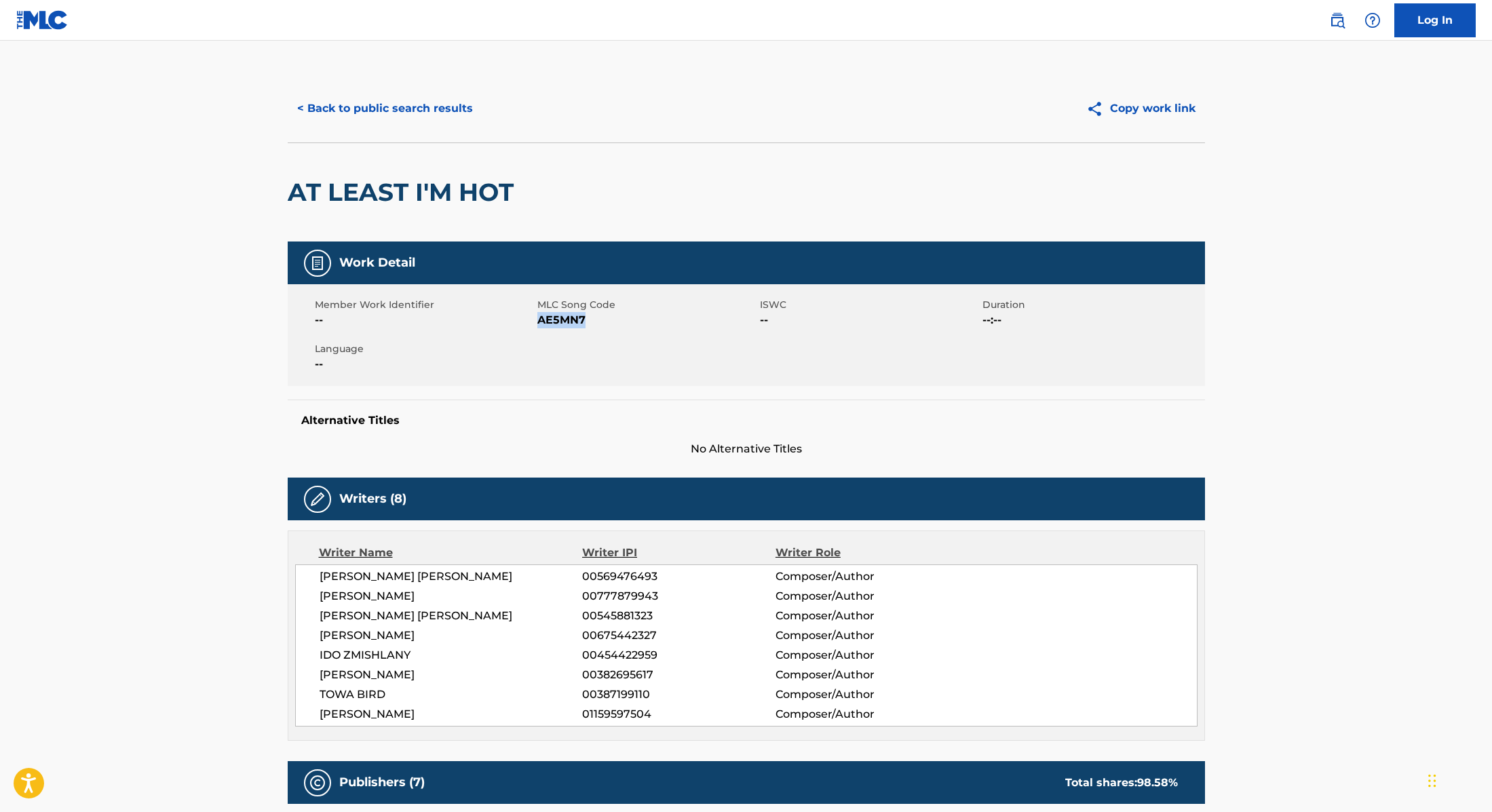
drag, startPoint x: 538, startPoint y: 321, endPoint x: 617, endPoint y: 323, distance: 79.0
click at [617, 323] on span "AE5MN7" at bounding box center [647, 320] width 219 height 16
click at [360, 113] on button "< Back to public search results" at bounding box center [385, 109] width 195 height 34
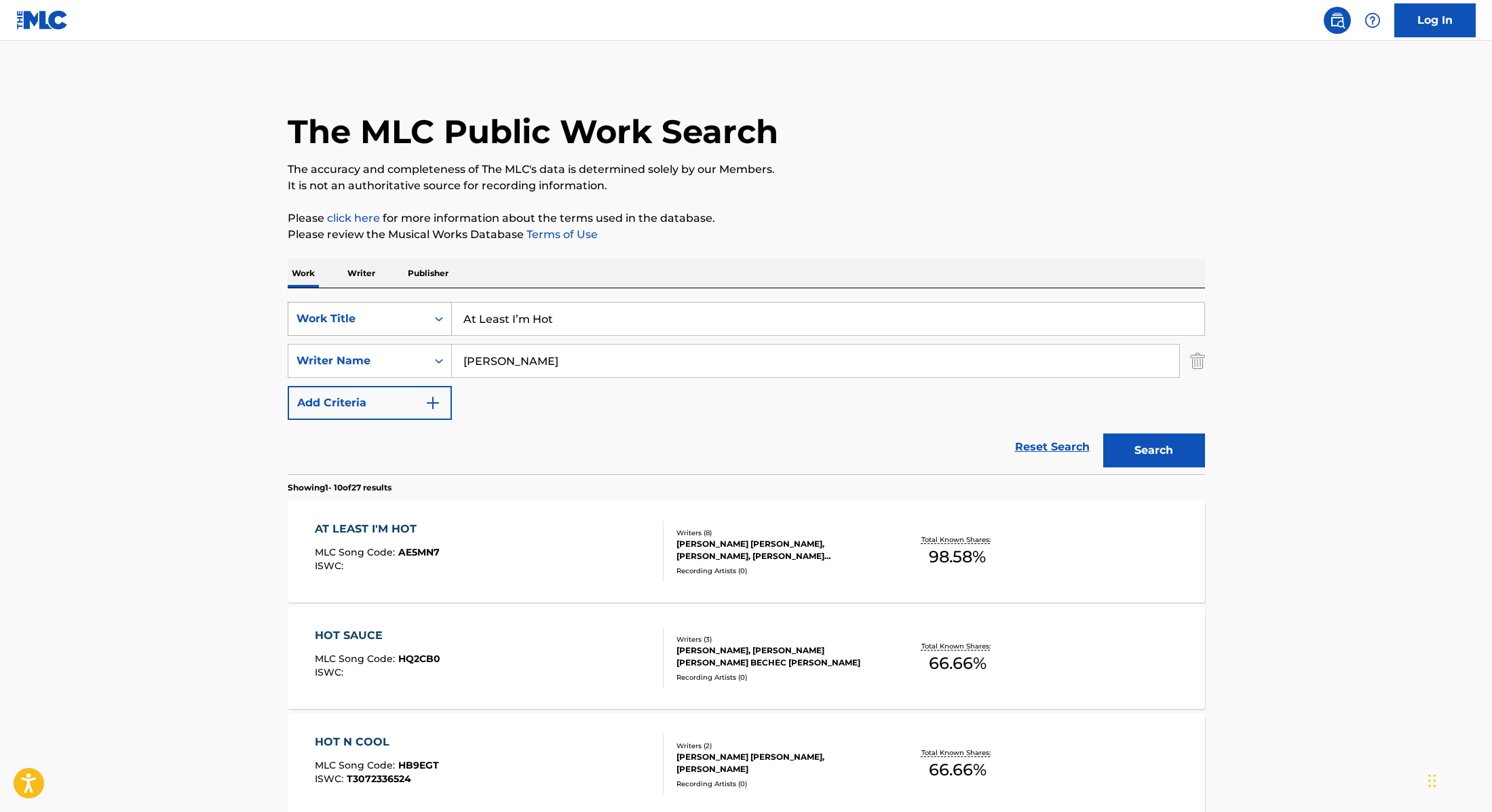
drag, startPoint x: 564, startPoint y: 325, endPoint x: 436, endPoint y: 304, distance: 129.7
click at [436, 304] on div "SearchWithCriteria9cc89112-0d42-42f8-b15c-104aad945215 Work Title At Least I’m …" at bounding box center [746, 319] width 918 height 34
type input "I Think I Like You Better When You’re Gone"
click at [842, 259] on div "Work Writer Publisher" at bounding box center [746, 273] width 918 height 29
click at [1181, 454] on button "Search" at bounding box center [1154, 451] width 102 height 34
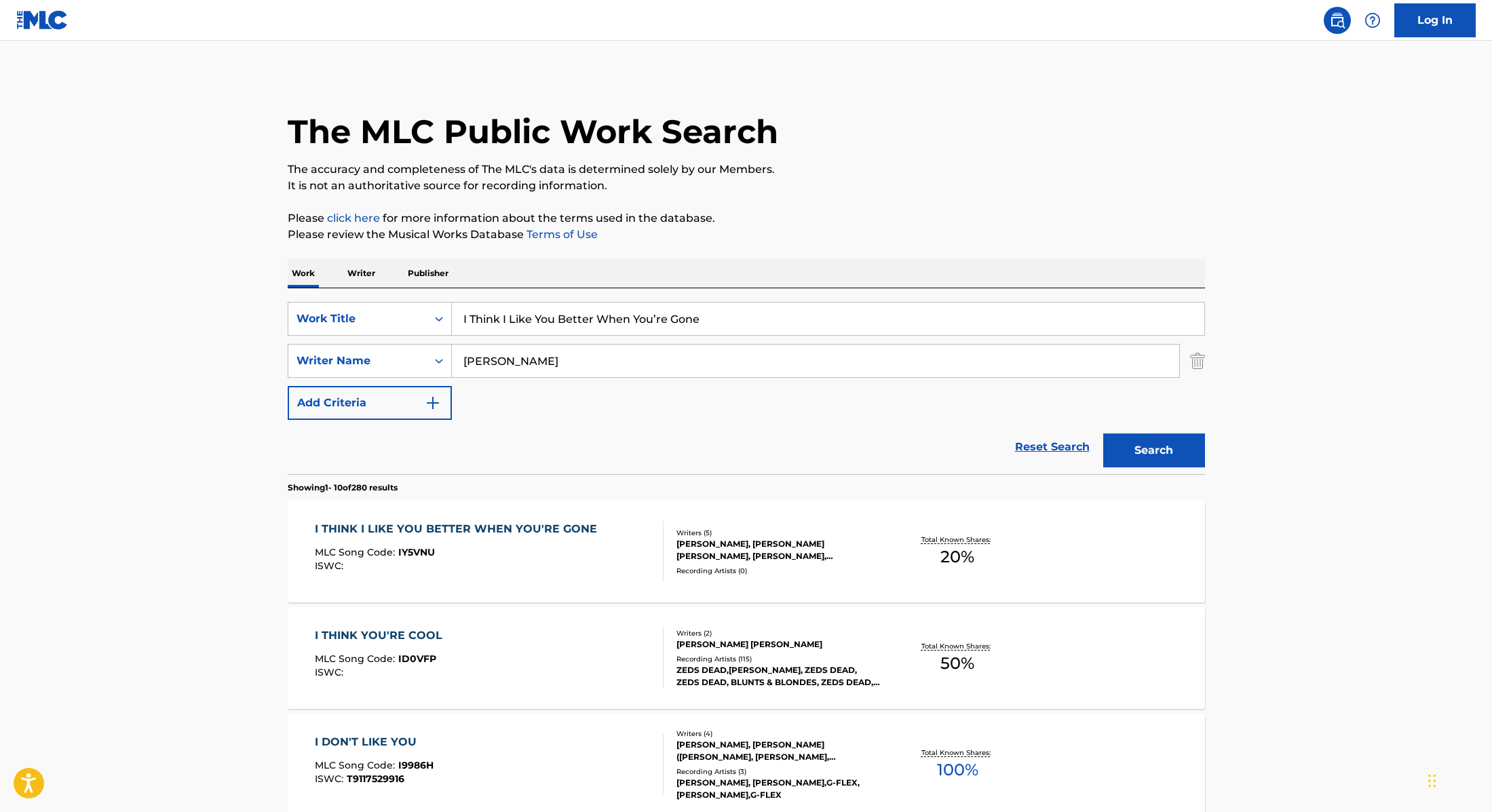
click at [600, 534] on div "I THINK I LIKE YOU BETTER WHEN YOU'RE GONE MLC Song Code : IY5VNU ISWC :" at bounding box center [489, 551] width 349 height 61
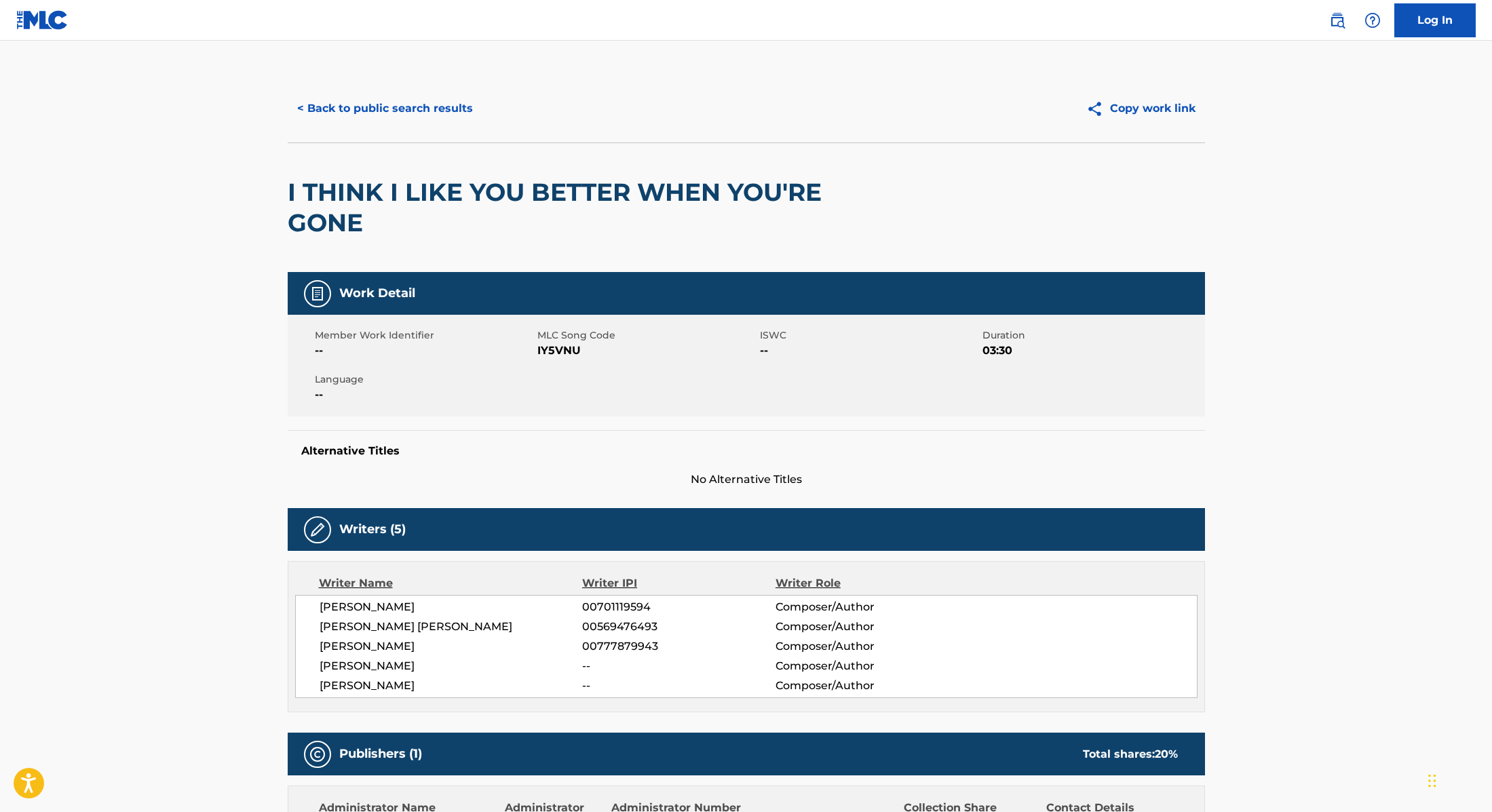
drag, startPoint x: 539, startPoint y: 349, endPoint x: 606, endPoint y: 349, distance: 67.0
click at [606, 349] on span "IY5VNU" at bounding box center [647, 351] width 219 height 16
drag, startPoint x: 581, startPoint y: 352, endPoint x: 537, endPoint y: 351, distance: 44.0
click at [537, 351] on span "IY5VNU" at bounding box center [647, 351] width 219 height 16
click at [446, 99] on button "< Back to public search results" at bounding box center [385, 109] width 195 height 34
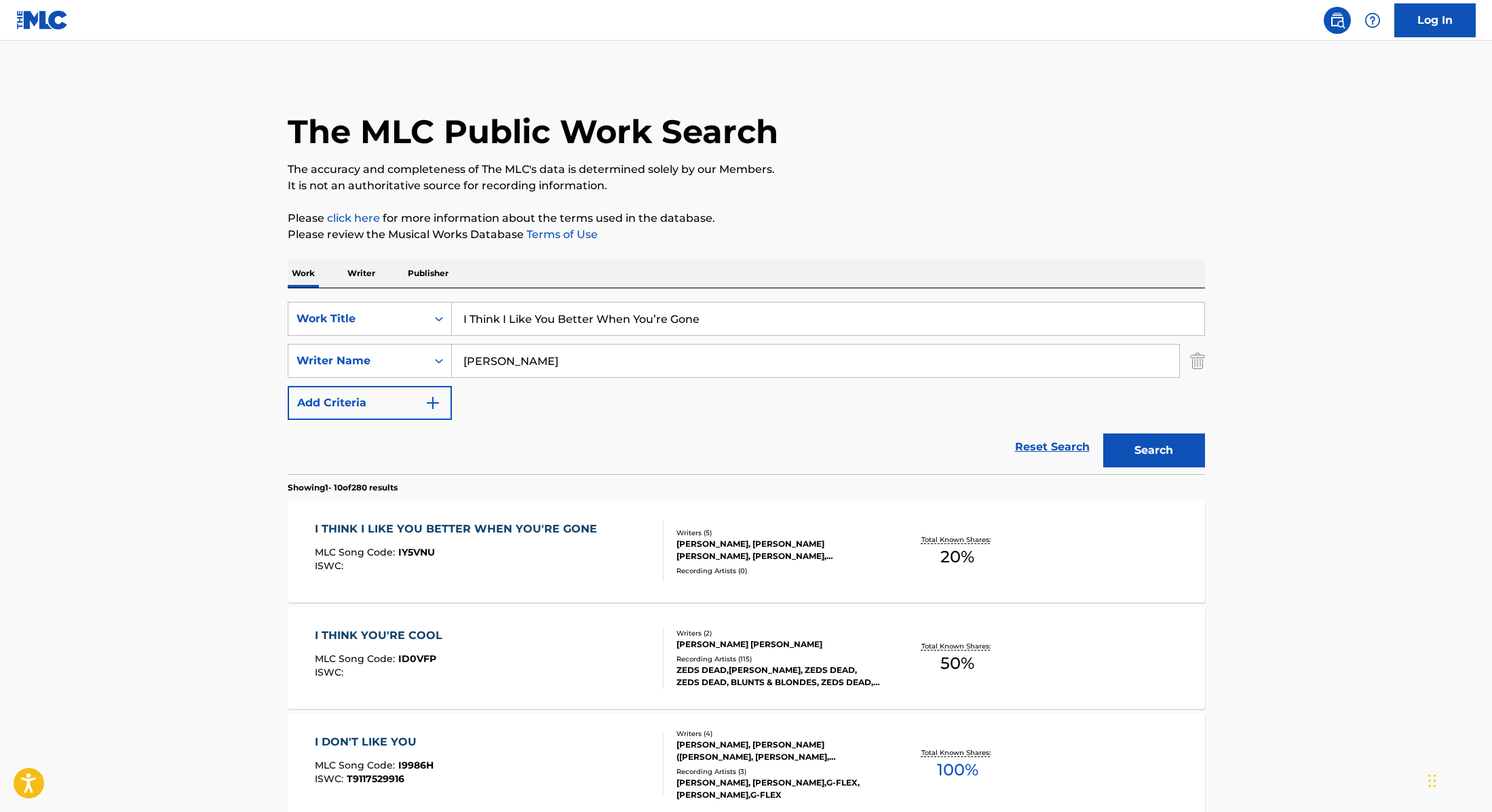
drag, startPoint x: 727, startPoint y: 319, endPoint x: 454, endPoint y: 308, distance: 273.2
click at [454, 308] on input "I Think I Like You Better When You’re Gone" at bounding box center [828, 319] width 753 height 33
type input "That’s So Funny"
click at [866, 259] on div "Work Writer Publisher" at bounding box center [746, 273] width 918 height 29
click at [1163, 456] on button "Search" at bounding box center [1154, 451] width 102 height 34
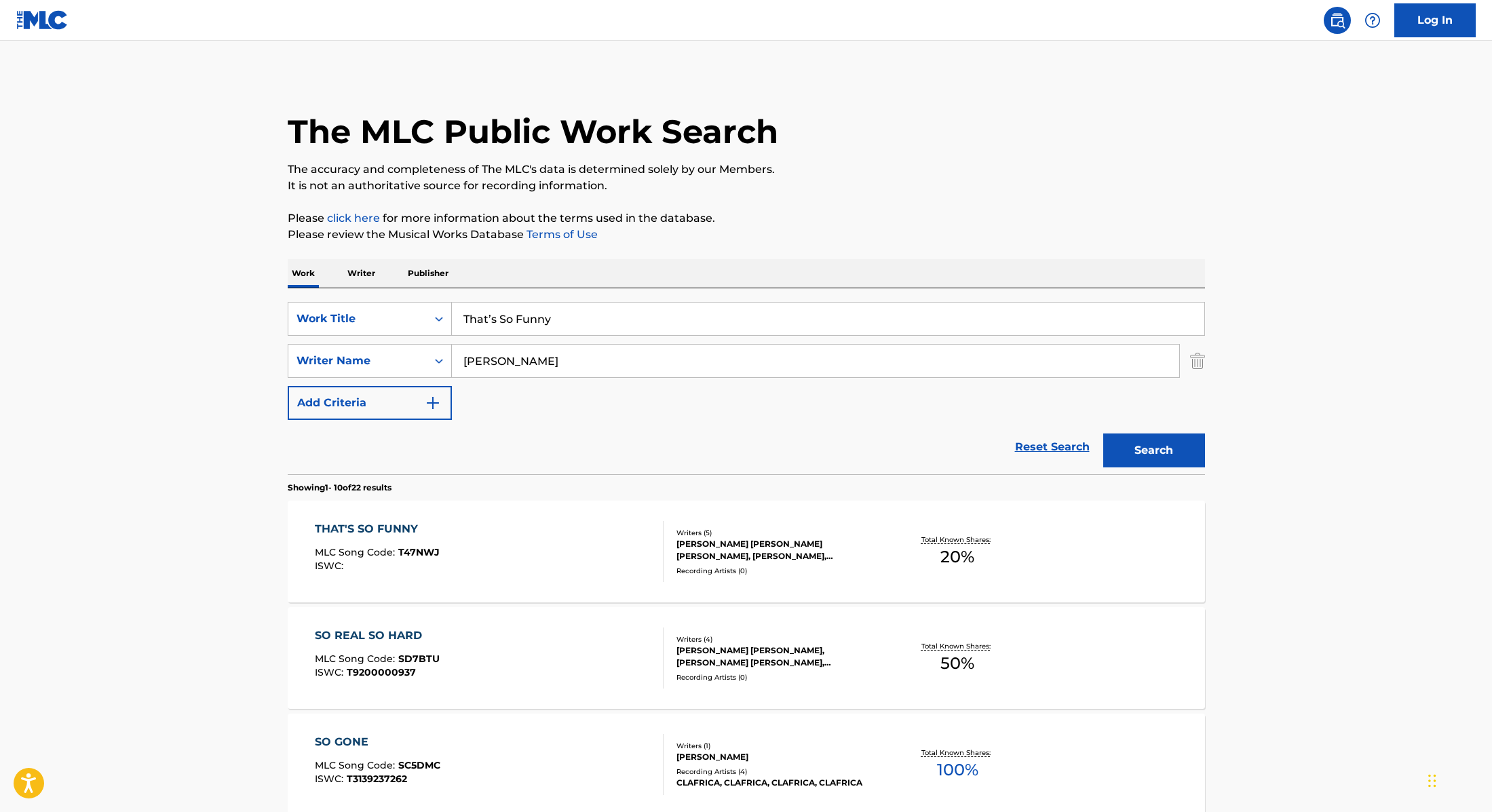
click at [600, 538] on div "THAT'S SO FUNNY MLC Song Code : T47NWJ ISWC :" at bounding box center [489, 551] width 349 height 61
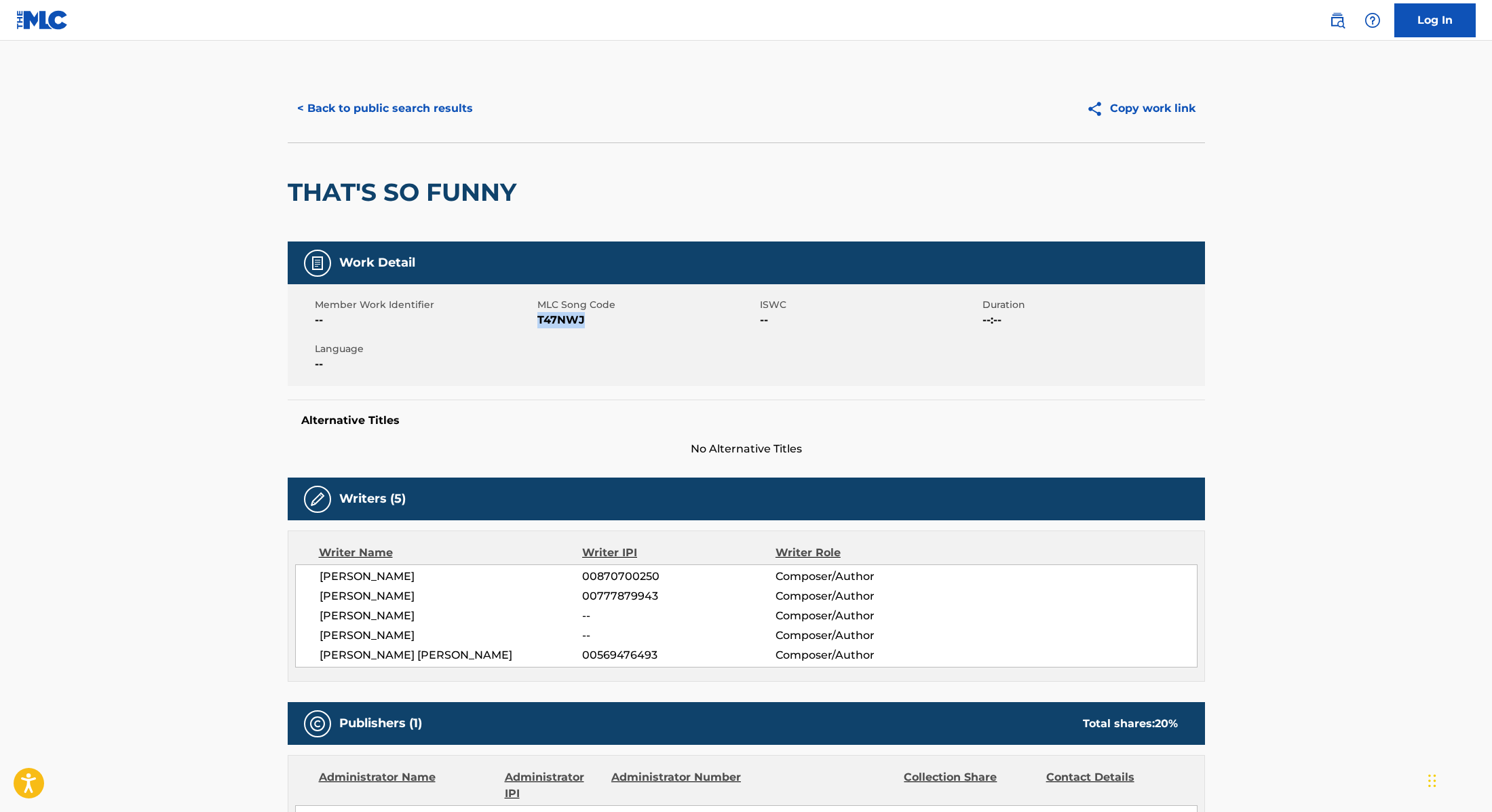
drag, startPoint x: 537, startPoint y: 319, endPoint x: 592, endPoint y: 322, distance: 55.1
click at [592, 322] on span "T47NWJ" at bounding box center [647, 320] width 219 height 16
click at [453, 121] on button "< Back to public search results" at bounding box center [385, 109] width 195 height 34
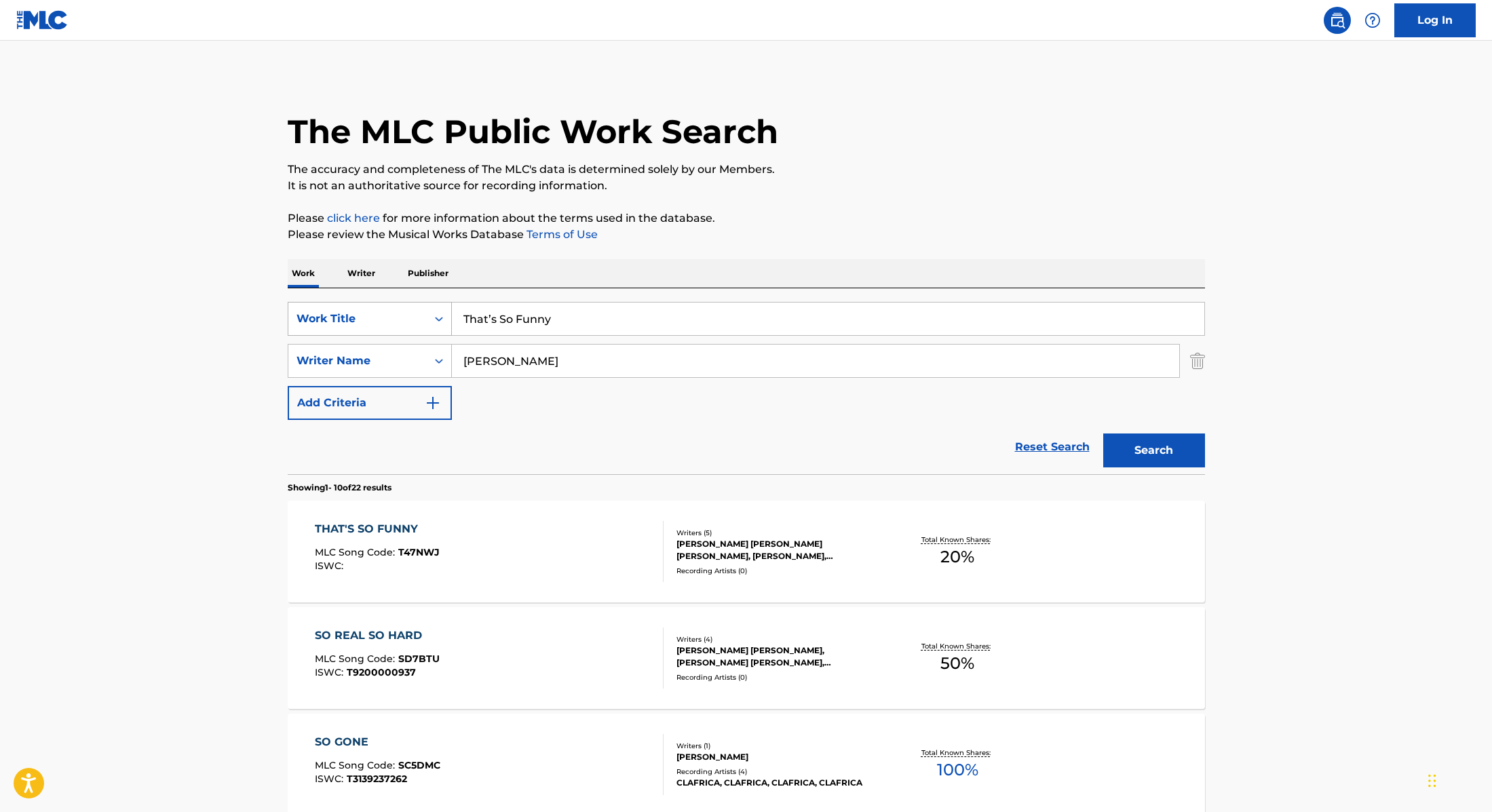
drag, startPoint x: 566, startPoint y: 324, endPoint x: 428, endPoint y: 306, distance: 139.2
click at [428, 306] on div "SearchWithCriteria9cc89112-0d42-42f8-b15c-104aad945215 Work Title That’s So Fun…" at bounding box center [746, 319] width 918 height 34
type input "You’d Like That Wouldn’t You"
click at [855, 264] on div "Work Writer Publisher" at bounding box center [746, 273] width 918 height 29
click at [1134, 469] on div "Search" at bounding box center [1151, 447] width 108 height 54
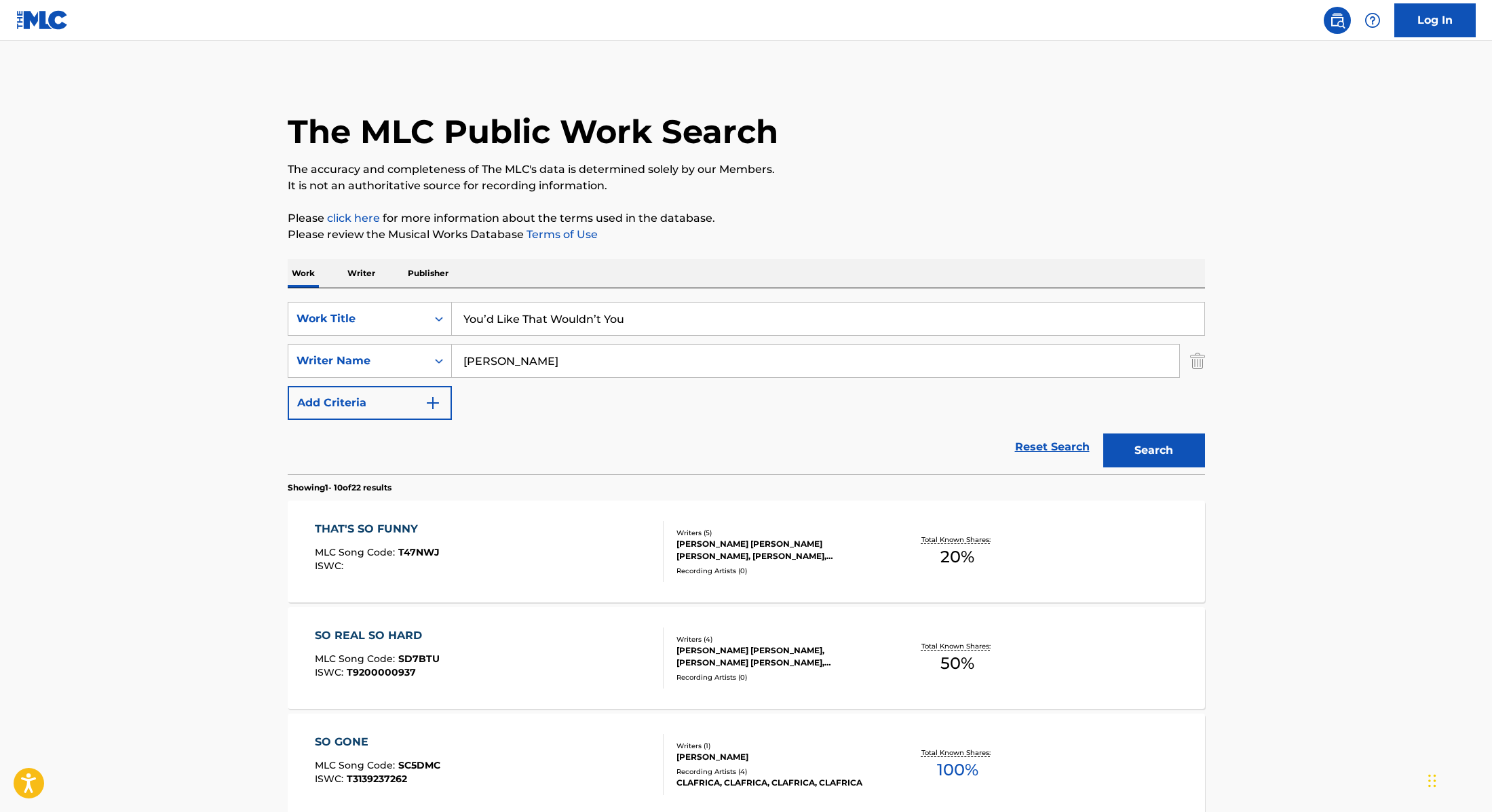
click at [1135, 458] on button "Search" at bounding box center [1154, 451] width 102 height 34
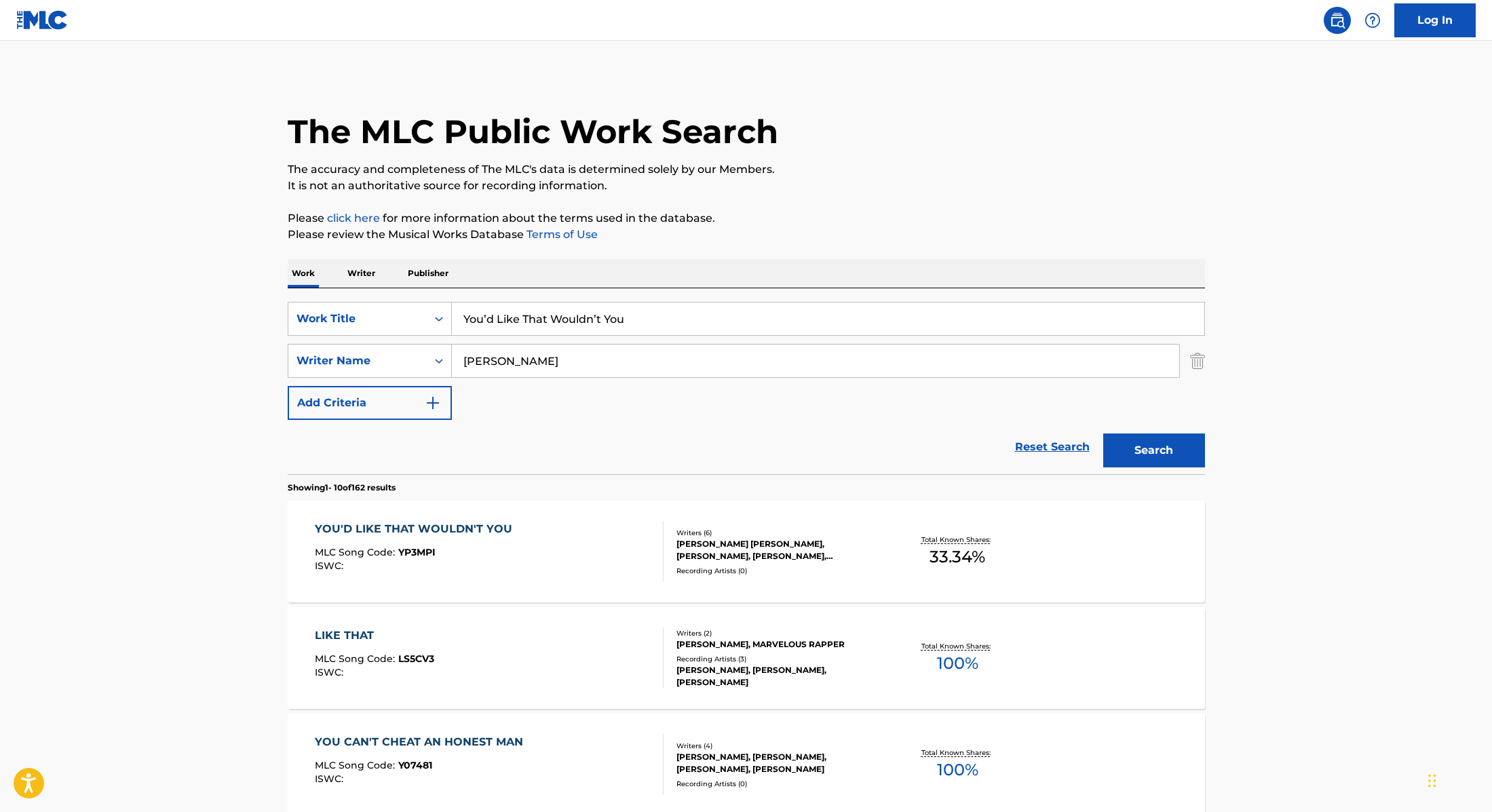
click at [543, 551] on div "YOU'D LIKE THAT WOULDN'T YOU MLC Song Code : YP3MPI ISWC :" at bounding box center [489, 551] width 349 height 61
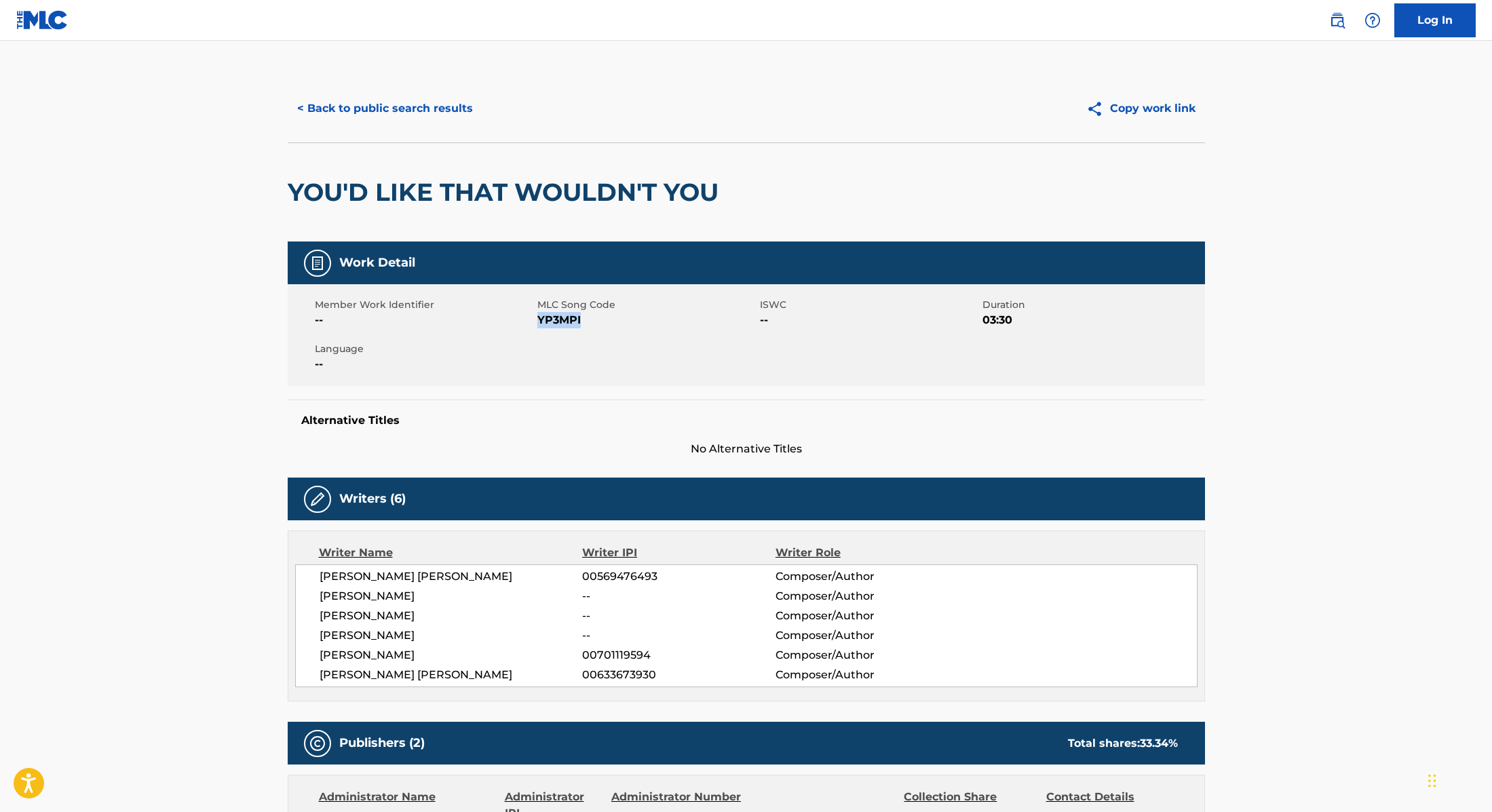
drag, startPoint x: 539, startPoint y: 320, endPoint x: 600, endPoint y: 320, distance: 61.0
click at [600, 320] on span "YP3MPI" at bounding box center [647, 320] width 219 height 16
click at [422, 101] on button "< Back to public search results" at bounding box center [385, 109] width 195 height 34
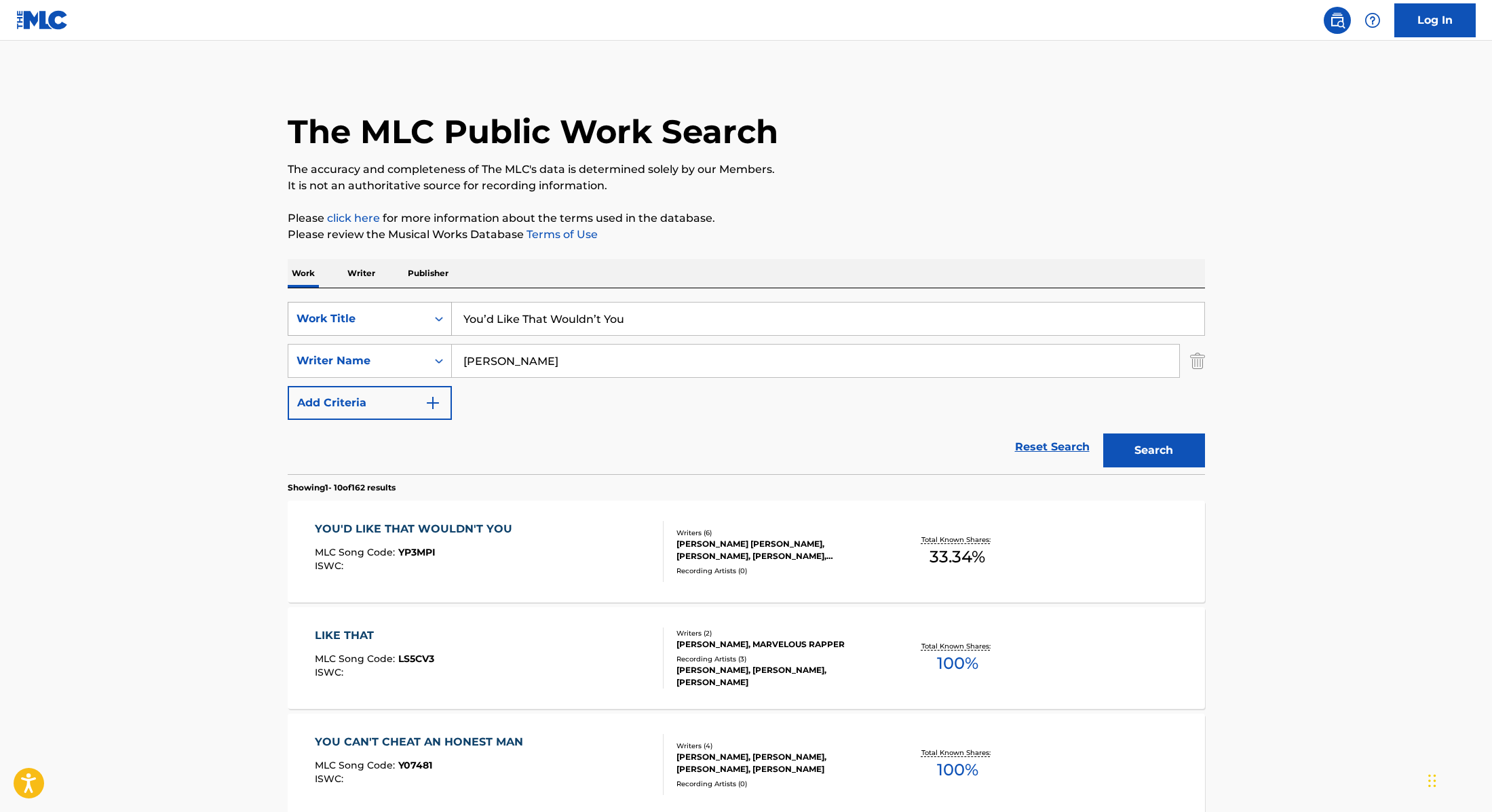
drag, startPoint x: 635, startPoint y: 321, endPoint x: 439, endPoint y: 311, distance: 196.3
click at [439, 311] on div "SearchWithCriteria9cc89112-0d42-42f8-b15c-104aad945215 Work Title You’d Like Th…" at bounding box center [746, 319] width 918 height 34
type input "say something"
click at [829, 218] on p "Please click here for more information about the terms used in the database." at bounding box center [746, 219] width 918 height 16
drag, startPoint x: 509, startPoint y: 362, endPoint x: 420, endPoint y: 348, distance: 90.1
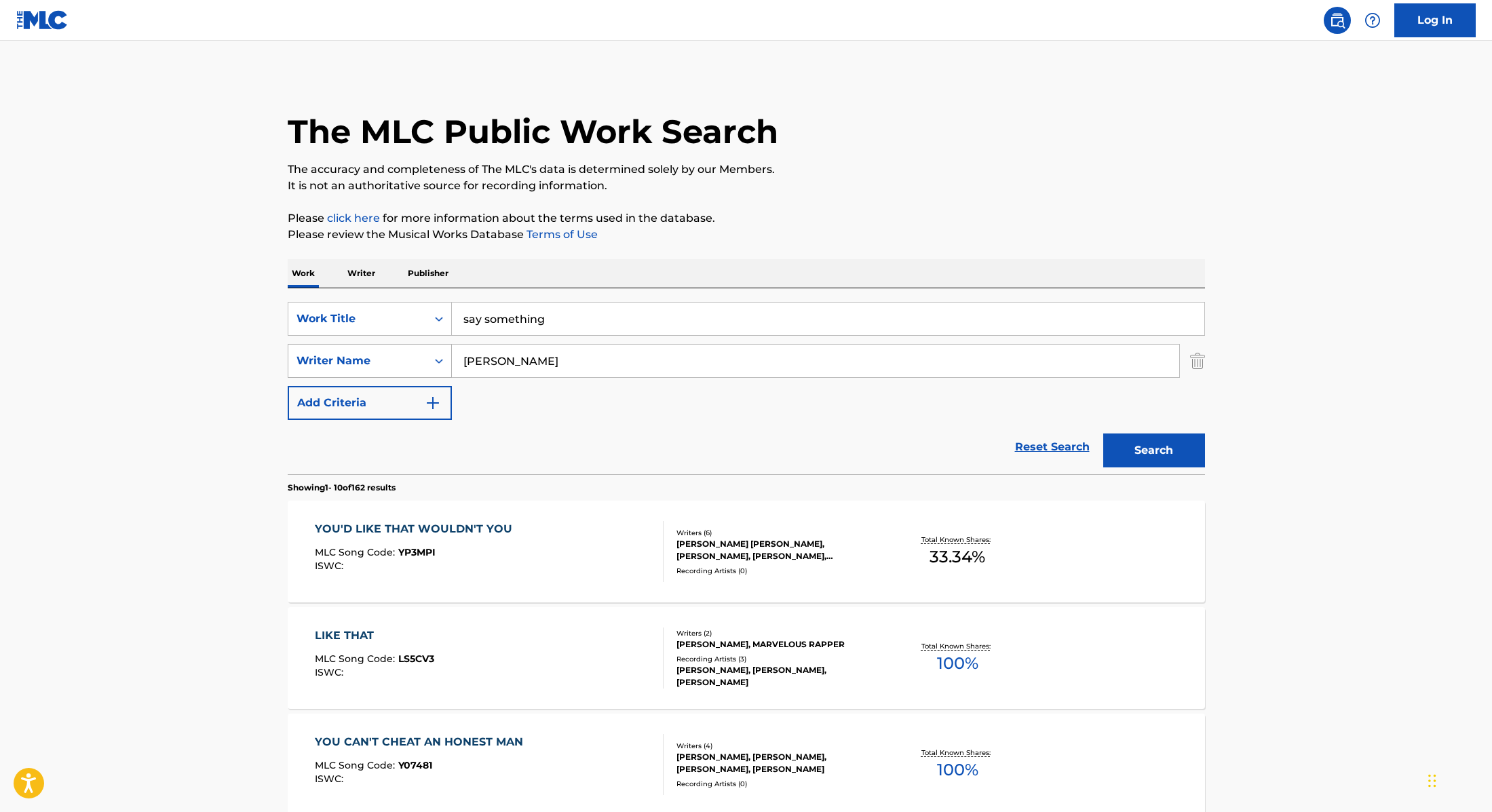
click at [420, 348] on div "SearchWithCriteria89e460e5-7744-4731-99c6-0be1078f7c3e Writer Name [PERSON_NAME]" at bounding box center [746, 361] width 918 height 34
type input "[PERSON_NAME]"
click at [1174, 443] on button "Search" at bounding box center [1154, 451] width 102 height 34
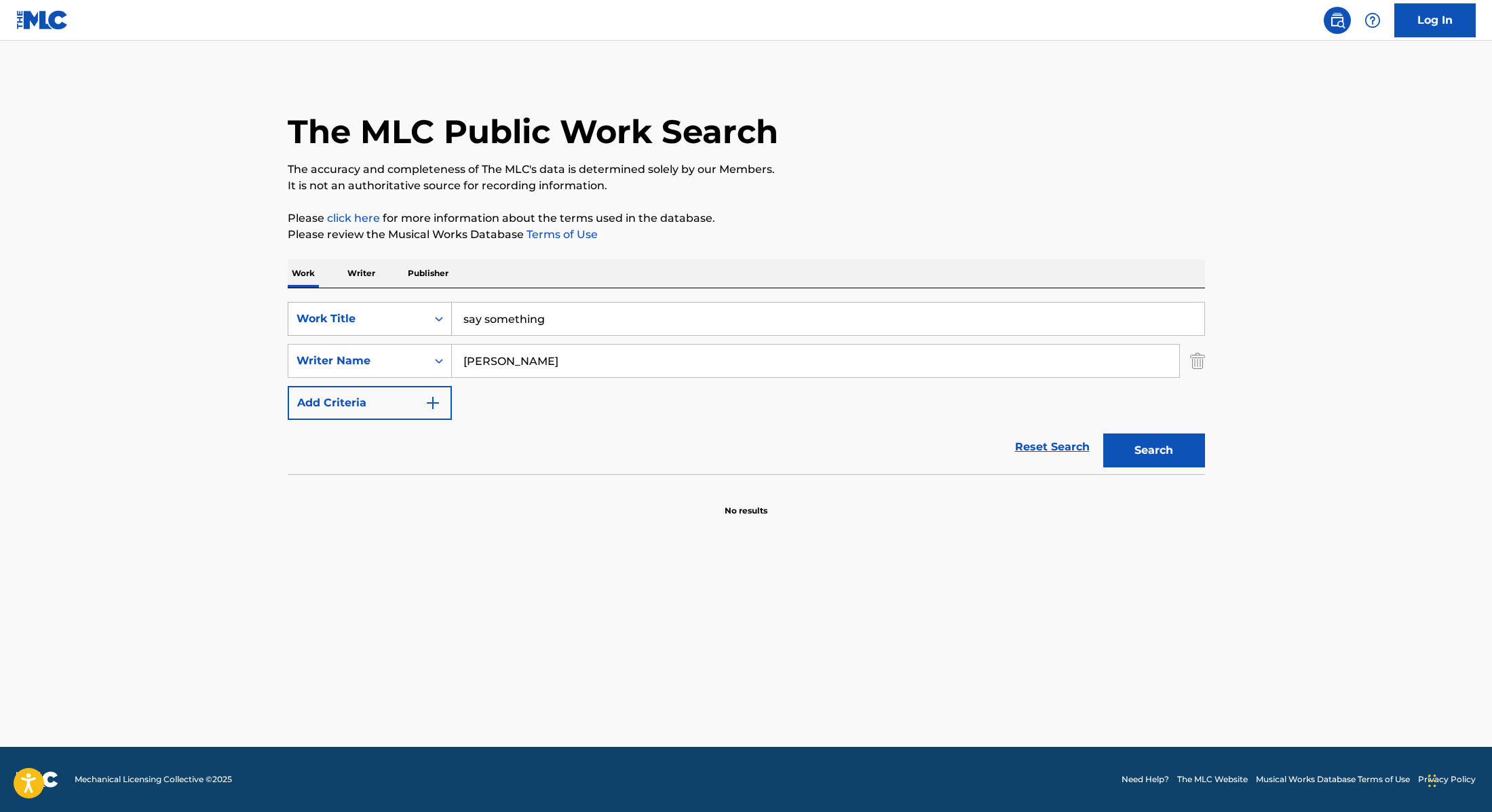
drag, startPoint x: 567, startPoint y: 325, endPoint x: 427, endPoint y: 313, distance: 140.5
click at [417, 315] on div "SearchWithCriteria9cc89112-0d42-42f8-b15c-104aad945215 Work Title say something" at bounding box center [746, 319] width 918 height 34
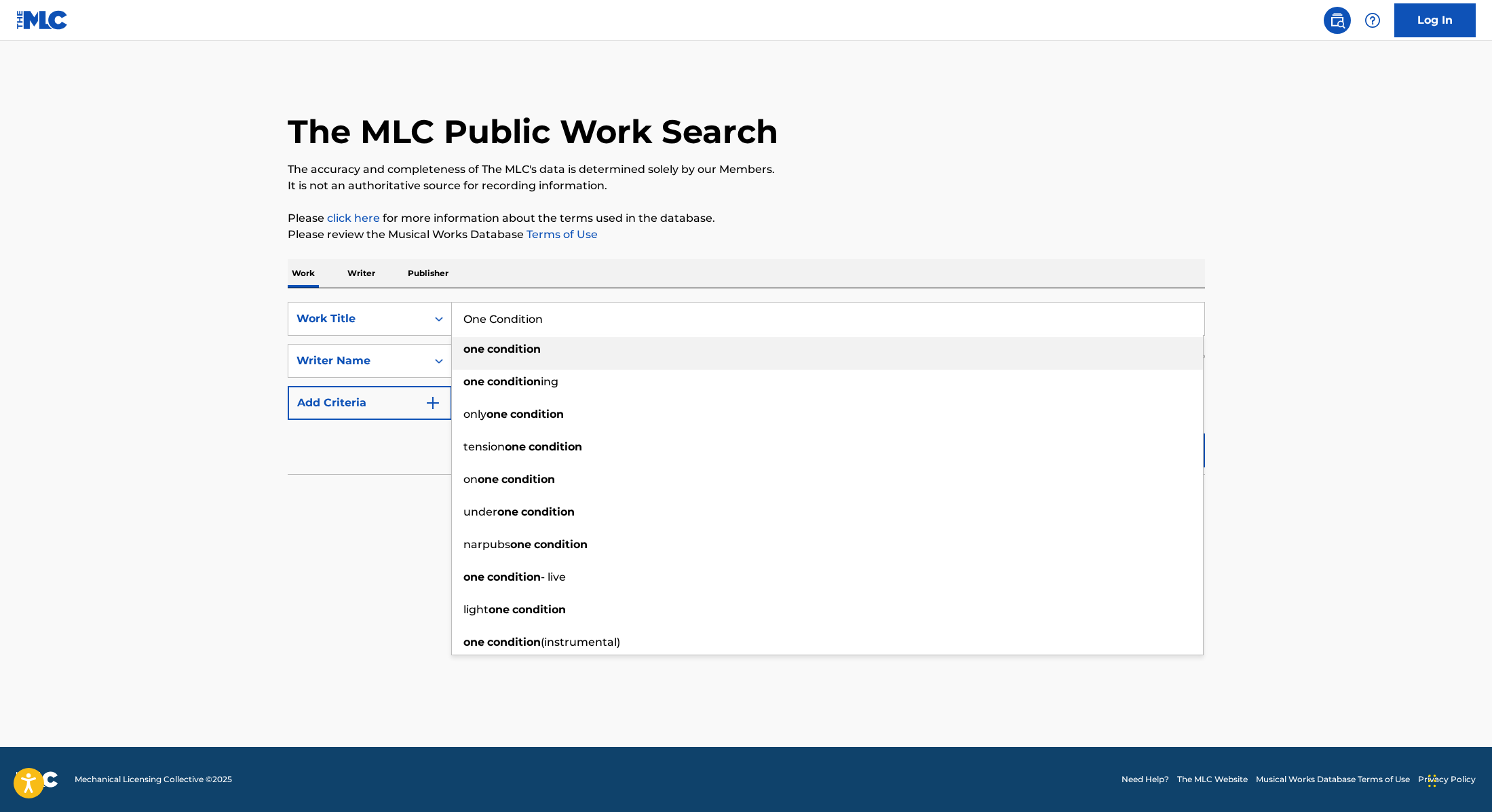
type input "One Condition"
click at [765, 254] on div "The MLC Public Work Search The accuracy and completeness of The MLC's data is d…" at bounding box center [746, 296] width 950 height 443
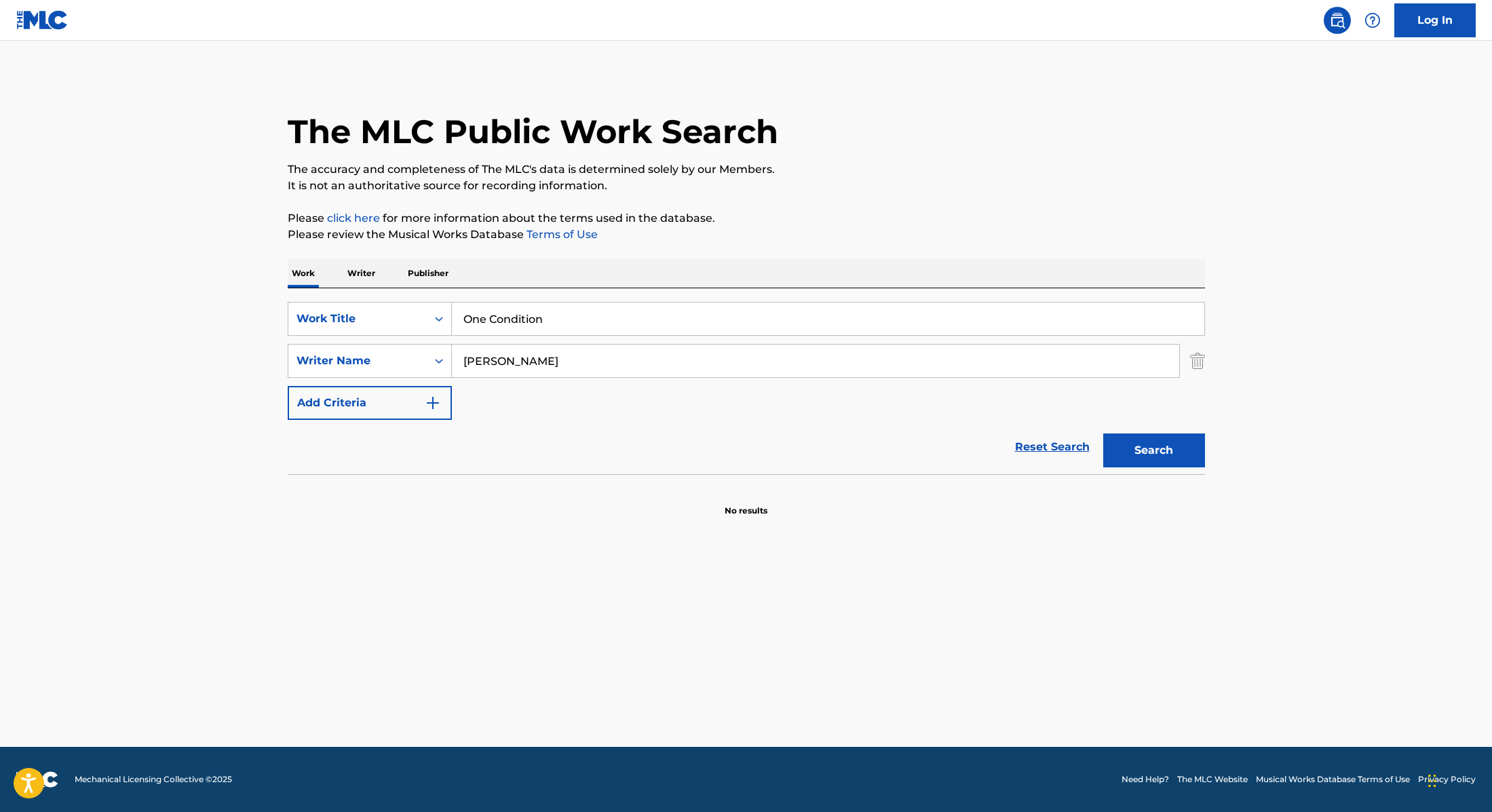
drag, startPoint x: 541, startPoint y: 363, endPoint x: 384, endPoint y: 339, distance: 158.8
click at [384, 340] on div "SearchWithCriteria9cc89112-0d42-42f8-b15c-104aad945215 Work Title One Condition…" at bounding box center [746, 361] width 918 height 118
type input "[PERSON_NAME]"
click at [1156, 447] on button "Search" at bounding box center [1154, 451] width 102 height 34
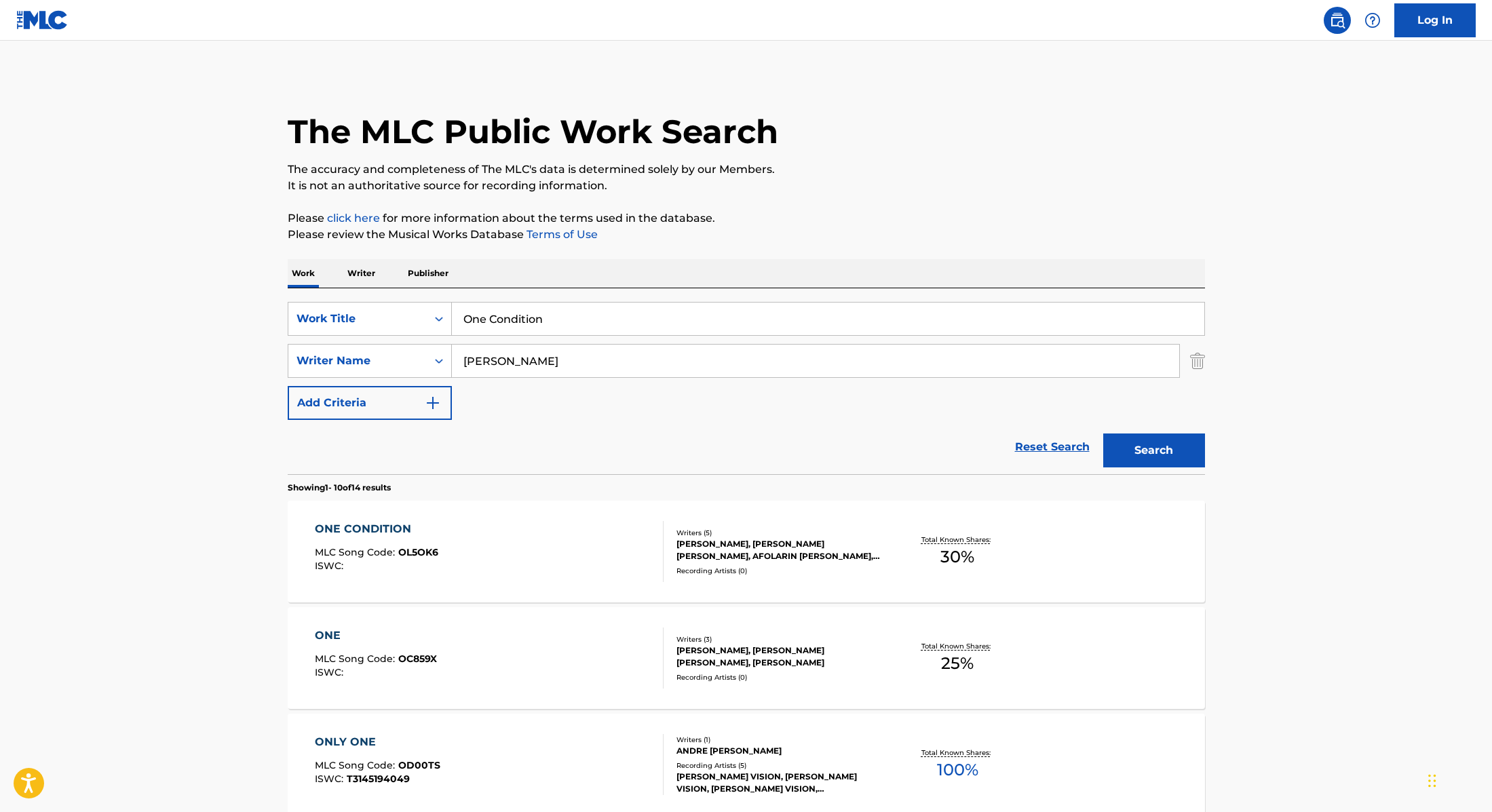
click at [604, 544] on div "ONE CONDITION MLC Song Code : OL5OK6 ISWC :" at bounding box center [489, 551] width 349 height 61
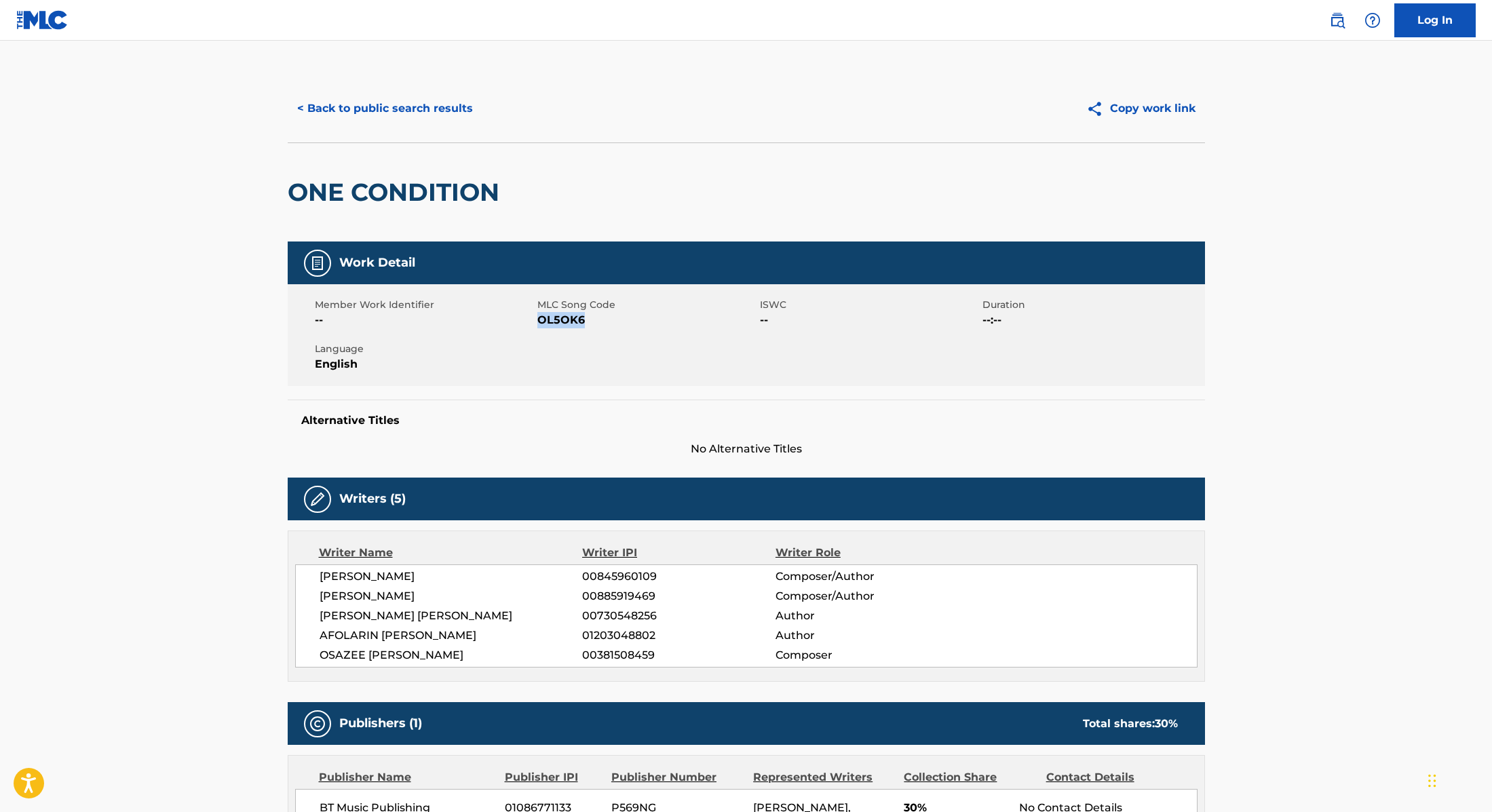
drag, startPoint x: 539, startPoint y: 319, endPoint x: 600, endPoint y: 319, distance: 61.0
click at [600, 319] on span "OL5OK6" at bounding box center [647, 320] width 219 height 16
click at [437, 103] on button "< Back to public search results" at bounding box center [385, 109] width 195 height 34
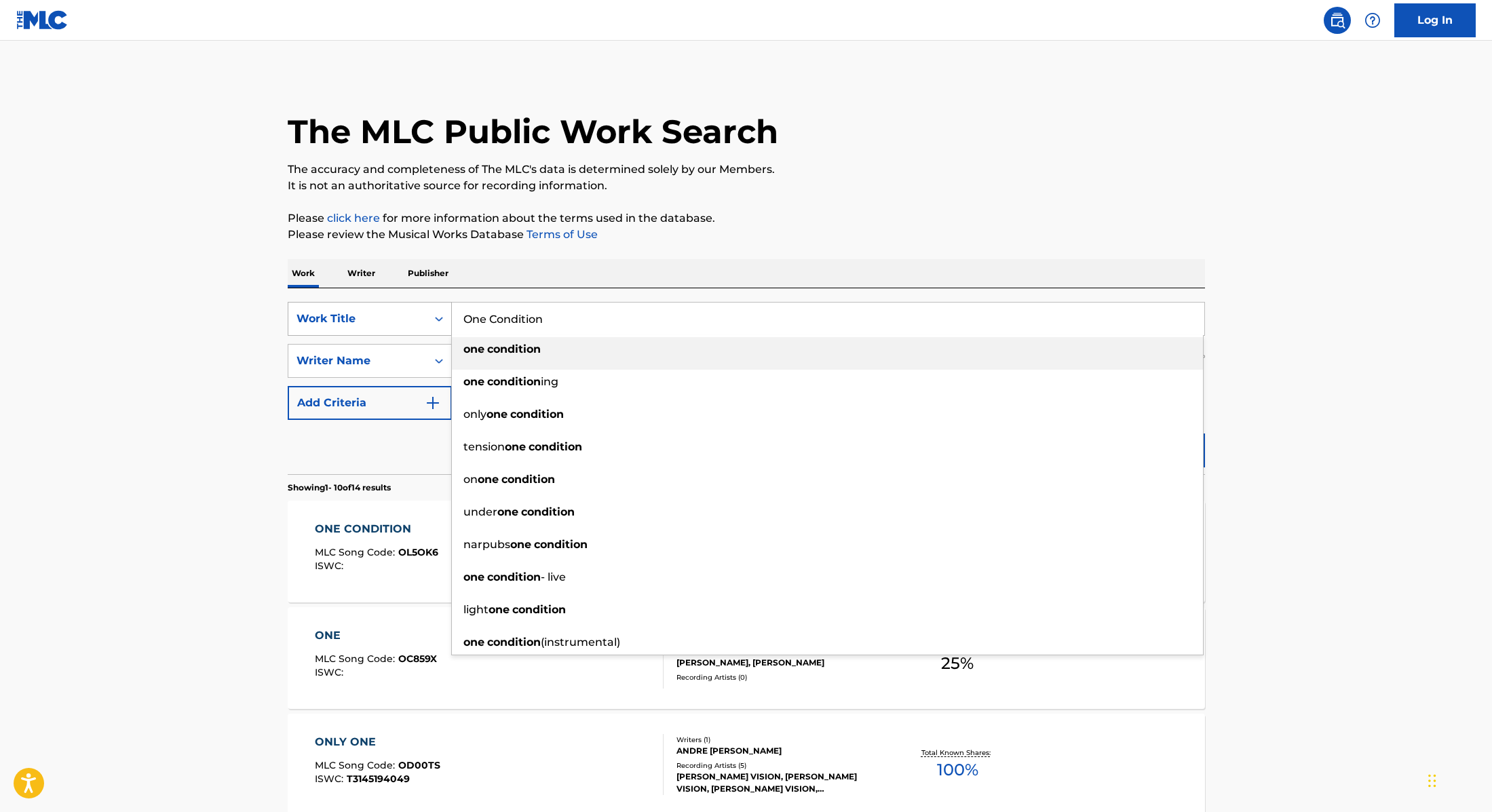
drag, startPoint x: 554, startPoint y: 325, endPoint x: 407, endPoint y: 314, distance: 147.4
click at [407, 314] on div "SearchWithCriteria9cc89112-0d42-42f8-b15c-104aad945215 Work Title One Condition…" at bounding box center [746, 319] width 918 height 34
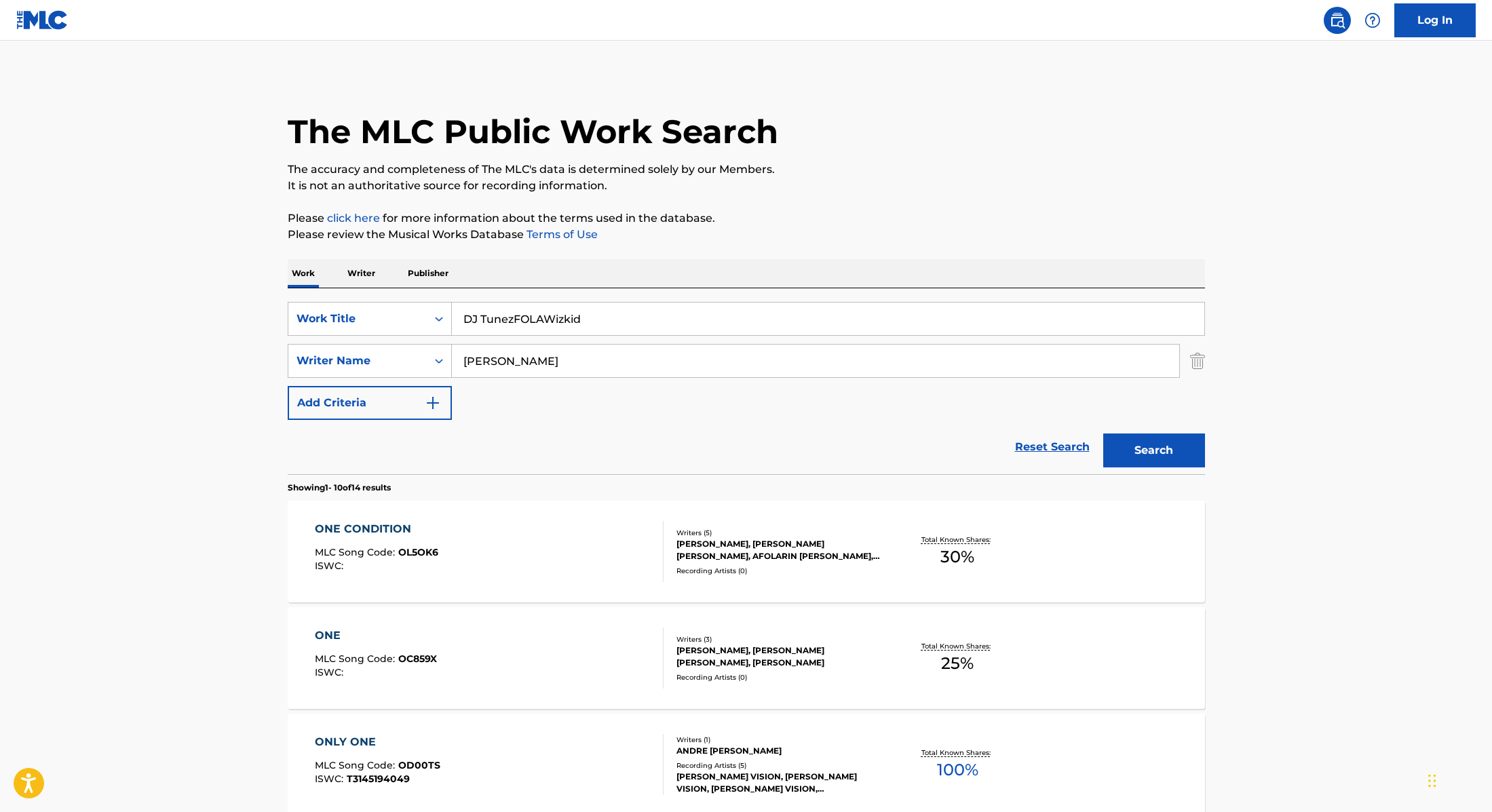
click at [513, 320] on input "DJ TunezFOLAWizkid" at bounding box center [828, 319] width 753 height 33
click at [549, 317] on input "DJ [PERSON_NAME], FOLAWizkid" at bounding box center [828, 319] width 753 height 33
drag, startPoint x: 634, startPoint y: 323, endPoint x: 437, endPoint y: 314, distance: 197.2
click at [437, 314] on div "SearchWithCriteria9cc89112-0d42-42f8-b15c-104aad945215 Work Title DJ Tunez, [PE…" at bounding box center [746, 319] width 918 height 34
type input "DJ [PERSON_NAME], [PERSON_NAME], Wizkid"
